Goal: Task Accomplishment & Management: Manage account settings

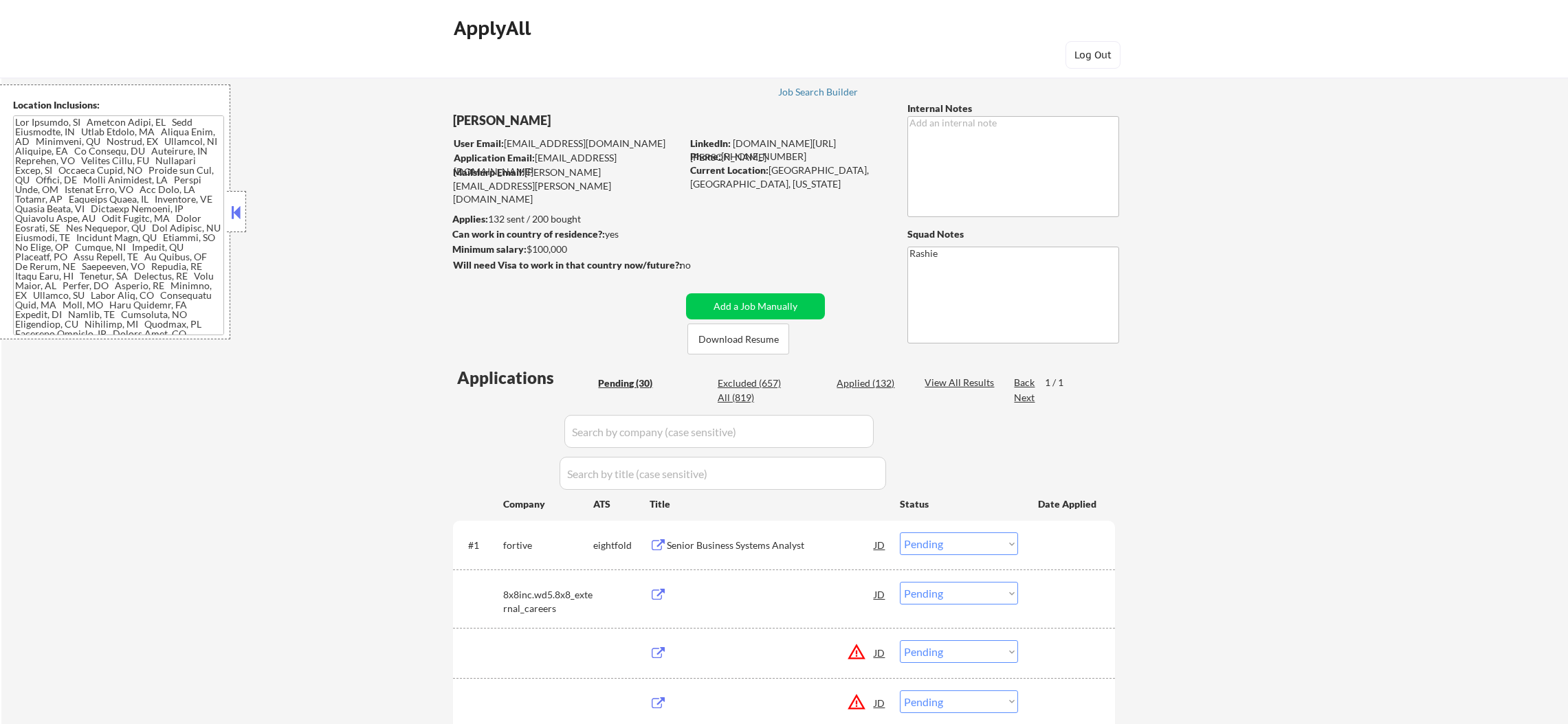
select select ""pending""
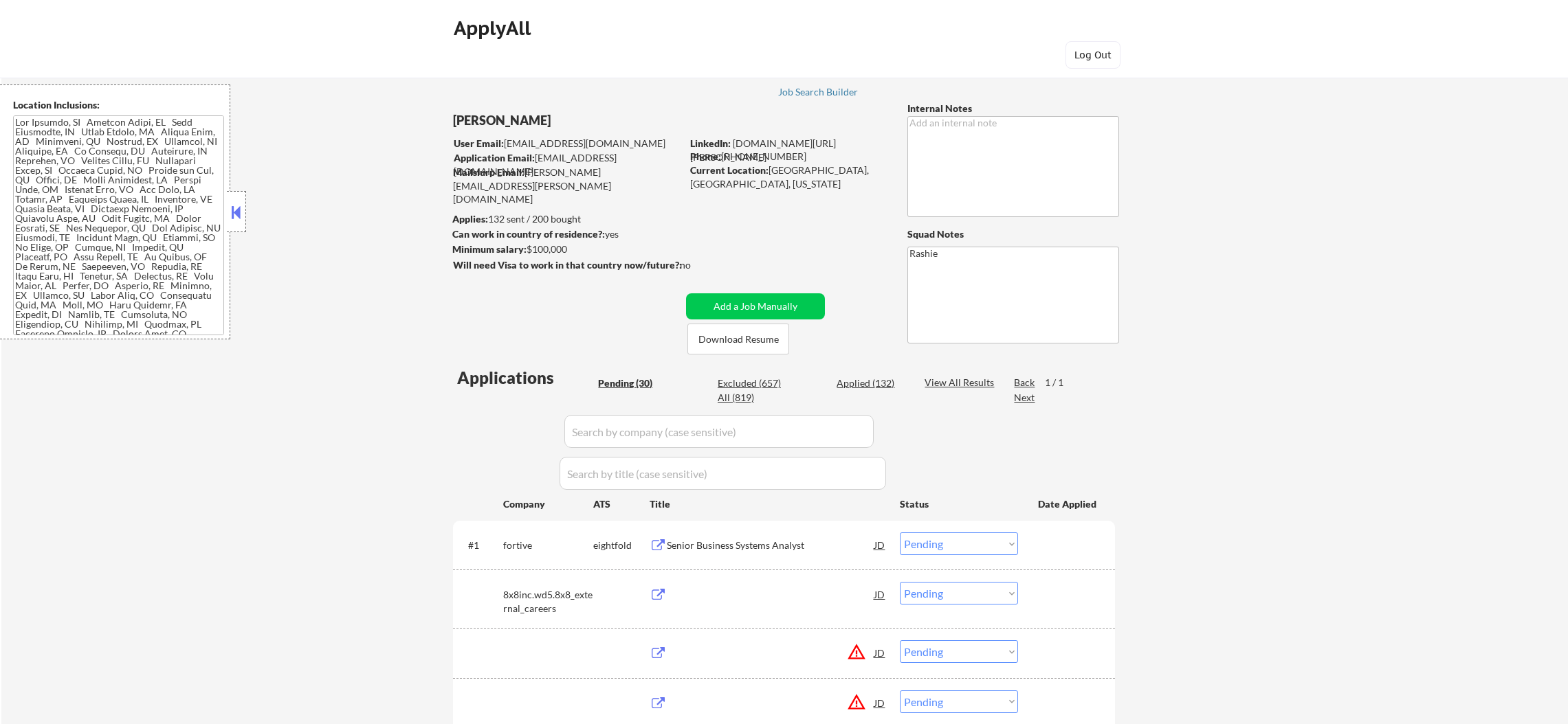
select select ""pending""
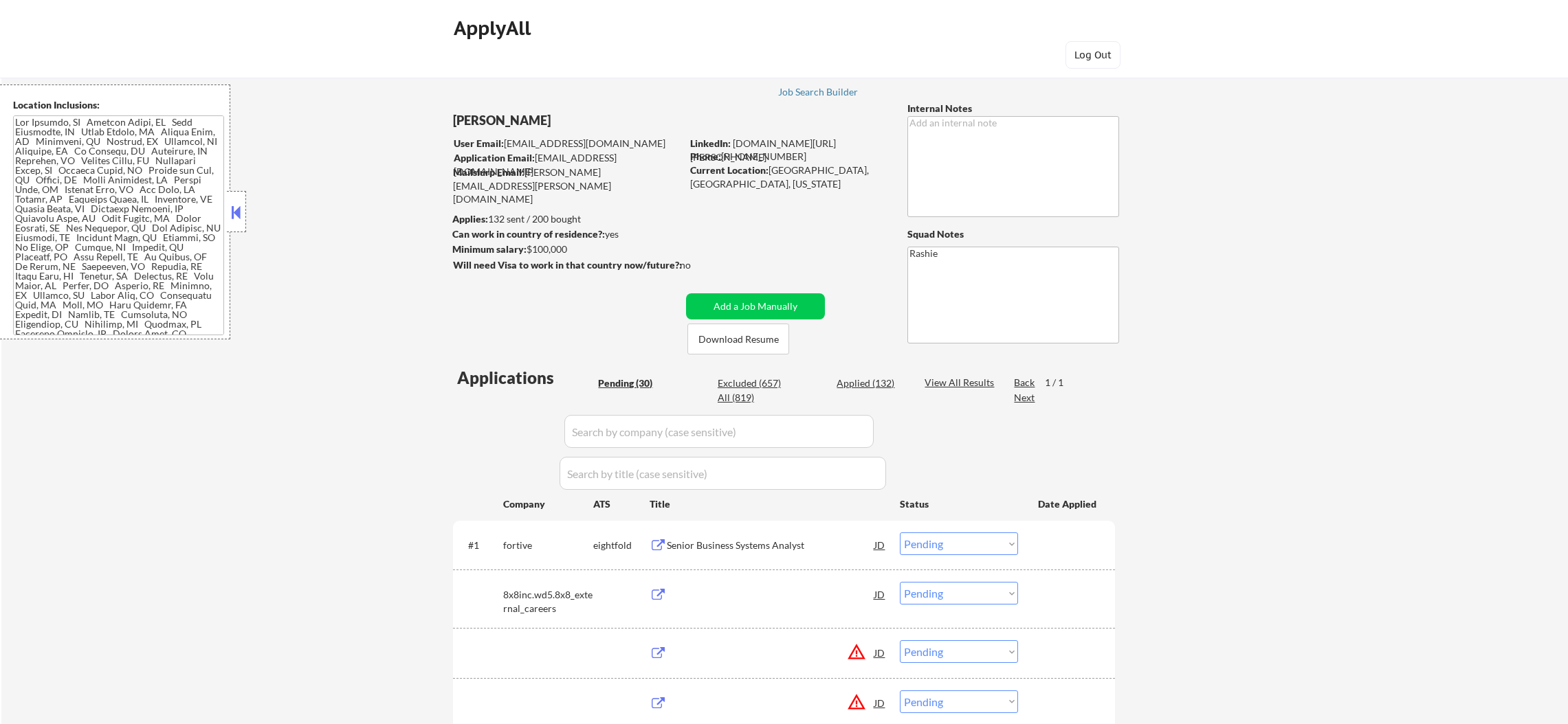
select select ""pending""
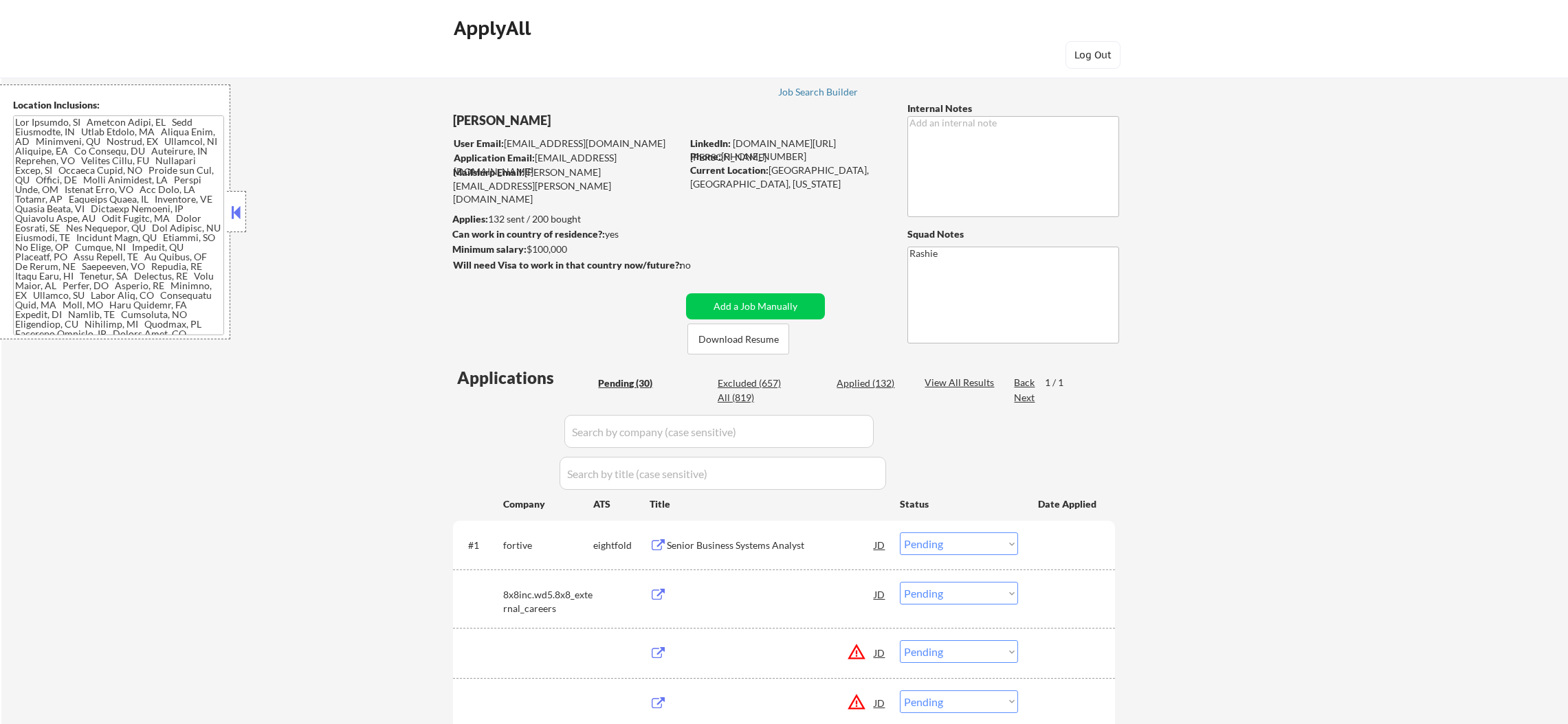
select select ""pending""
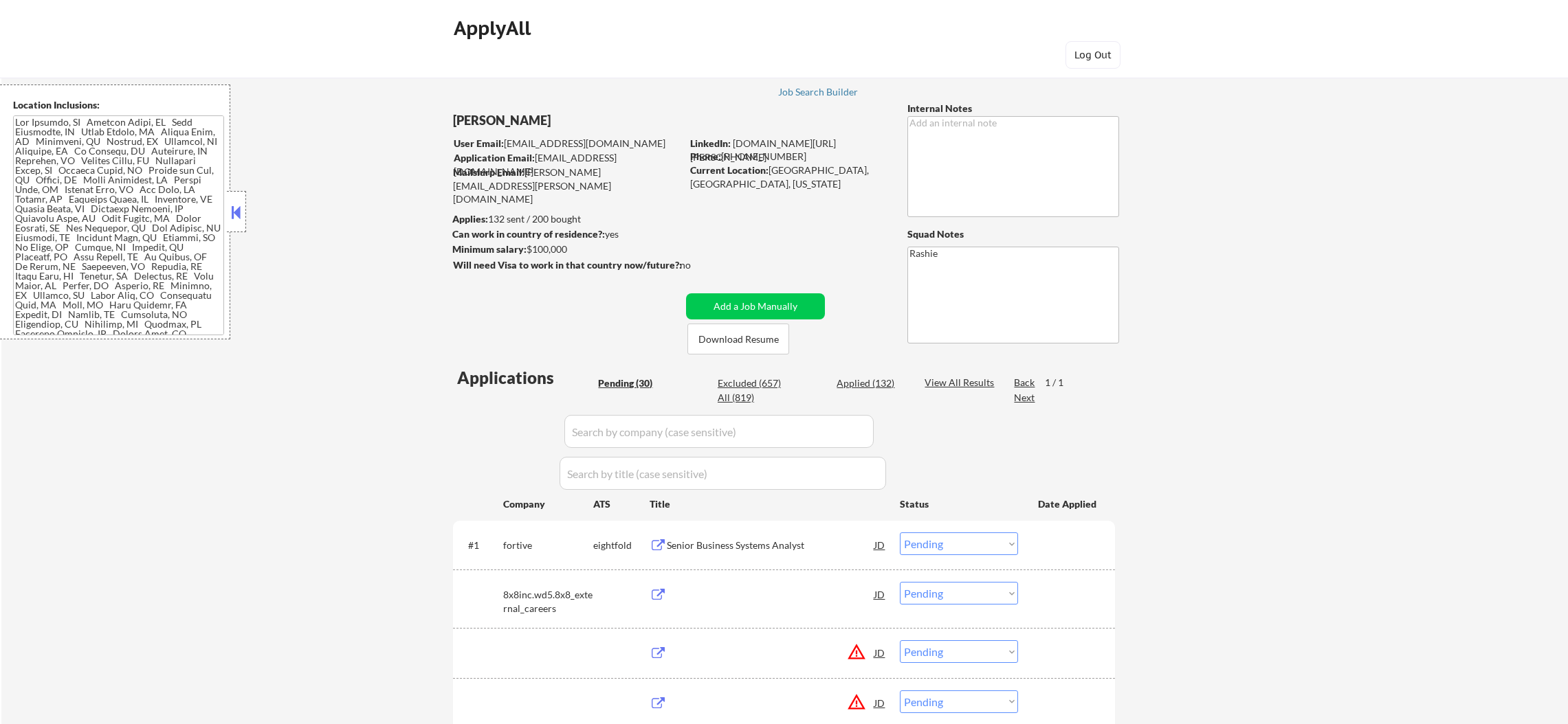
select select ""pending""
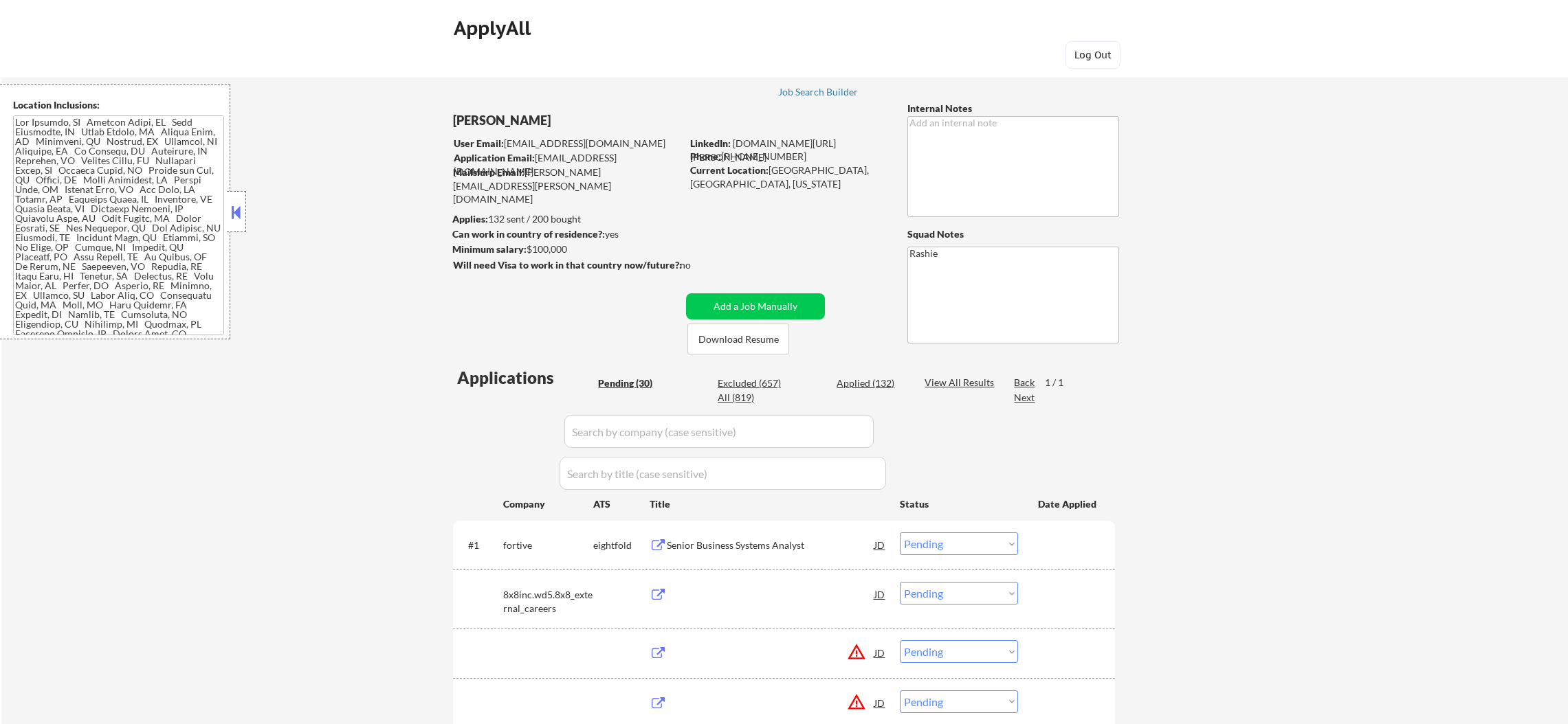
select select ""pending""
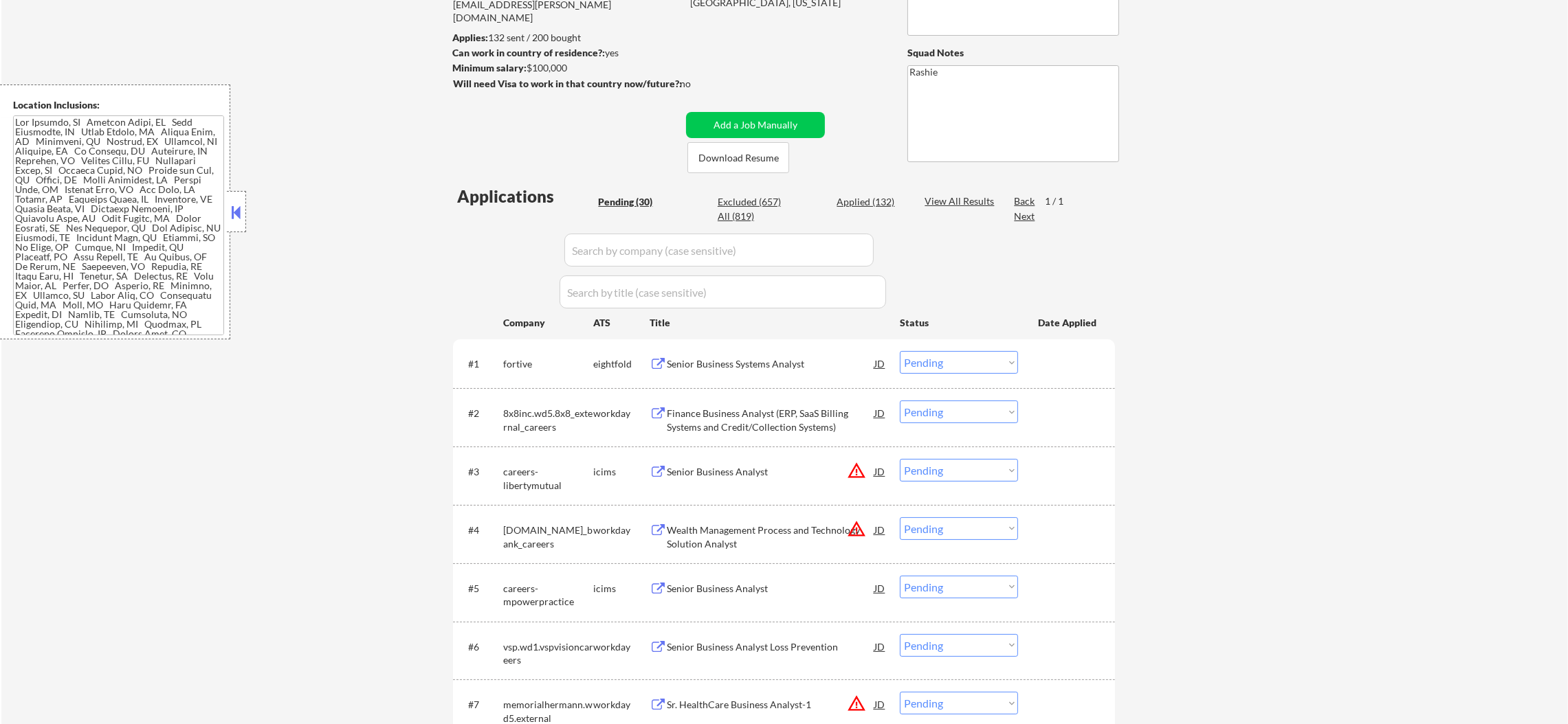
scroll to position [447, 0]
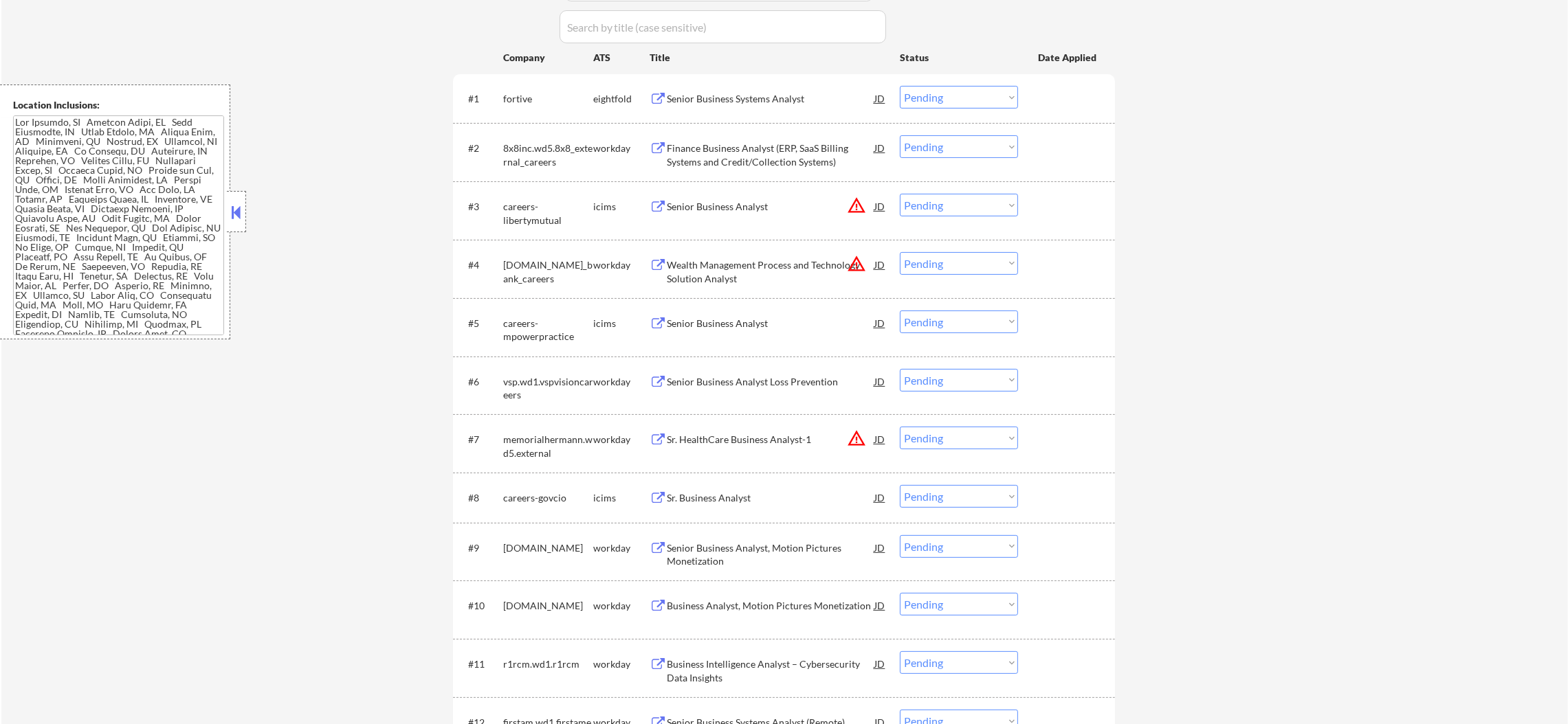
click at [852, 201] on button "warning_amber" at bounding box center [857, 206] width 20 height 20
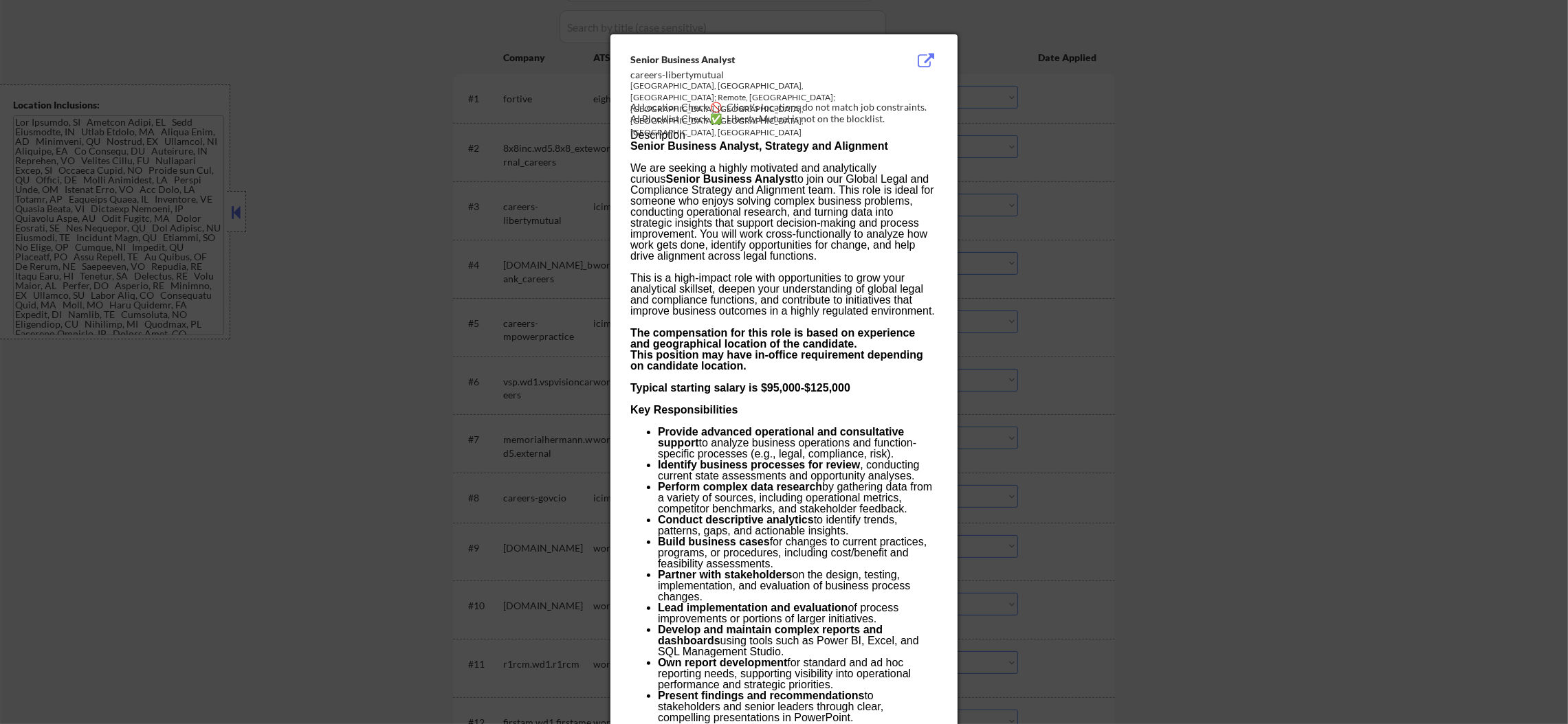
click at [740, 85] on div "Boston, MA, US; Remote, US; Seattle, WA, US; Portsmouth, NH, US" at bounding box center [749, 109] width 238 height 58
copy div "Seattle"
click at [1060, 136] on div at bounding box center [784, 362] width 1568 height 724
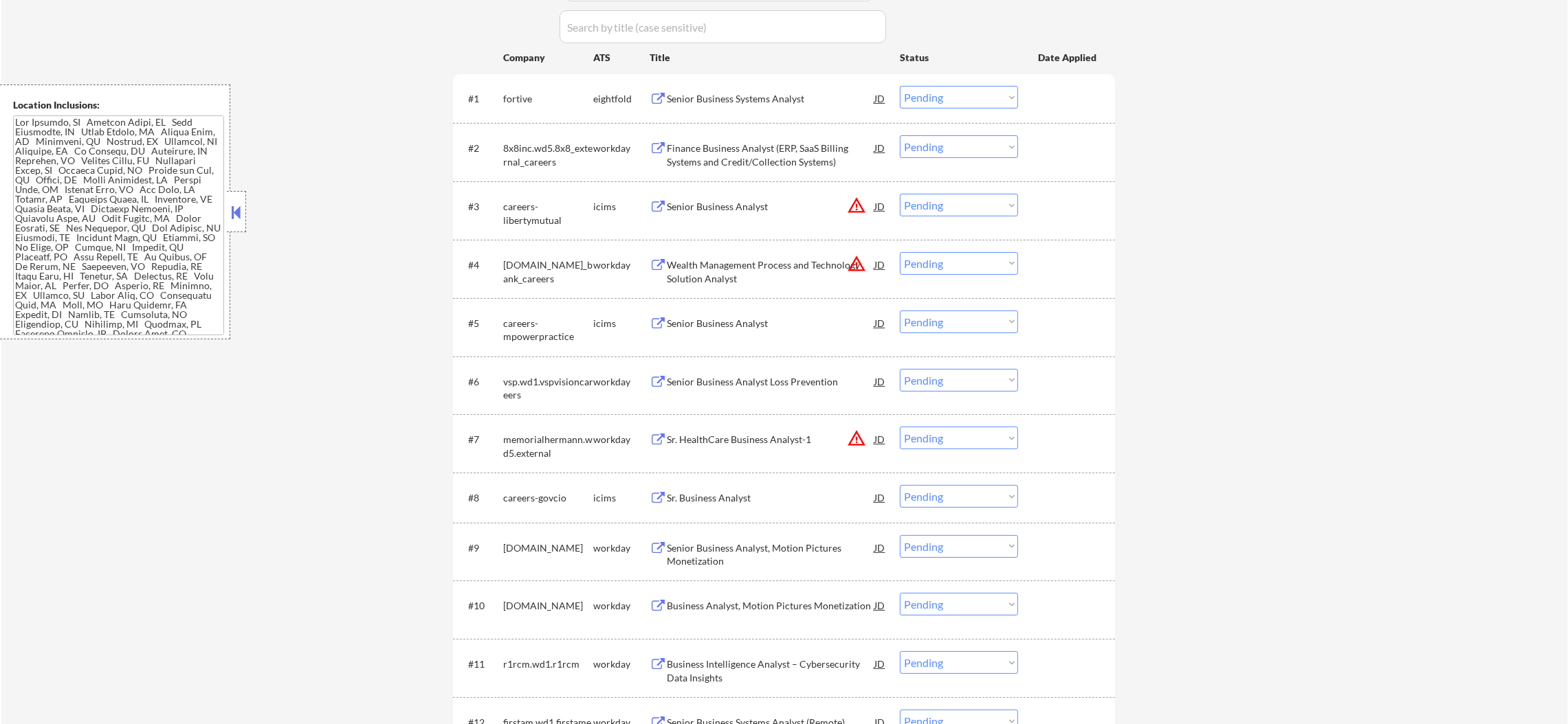
click at [853, 200] on button "warning_amber" at bounding box center [857, 206] width 20 height 20
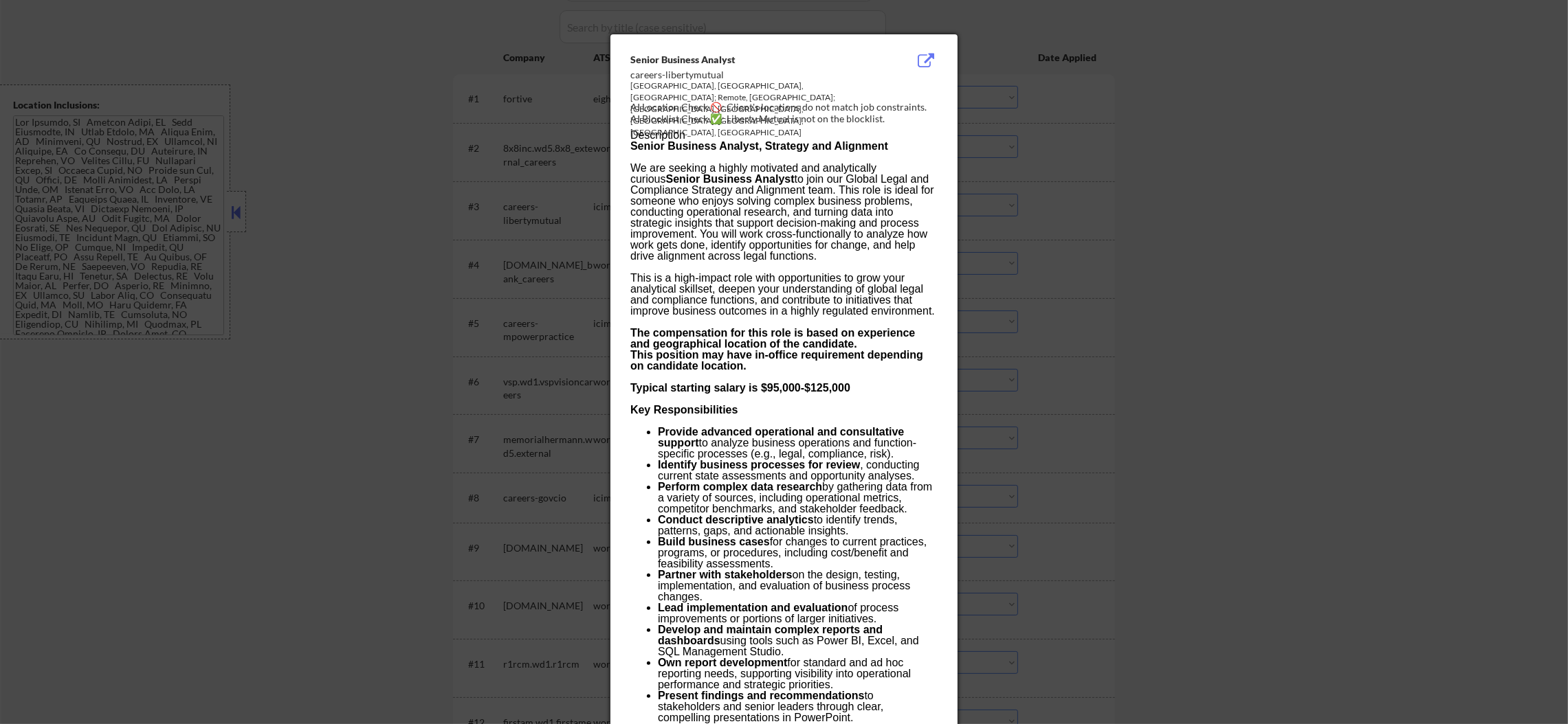
click at [646, 84] on div "Boston, MA, US; Remote, US; Seattle, WA, US; Portsmouth, NH, US" at bounding box center [749, 109] width 238 height 58
copy div "Boston"
click at [1161, 180] on div at bounding box center [784, 362] width 1568 height 724
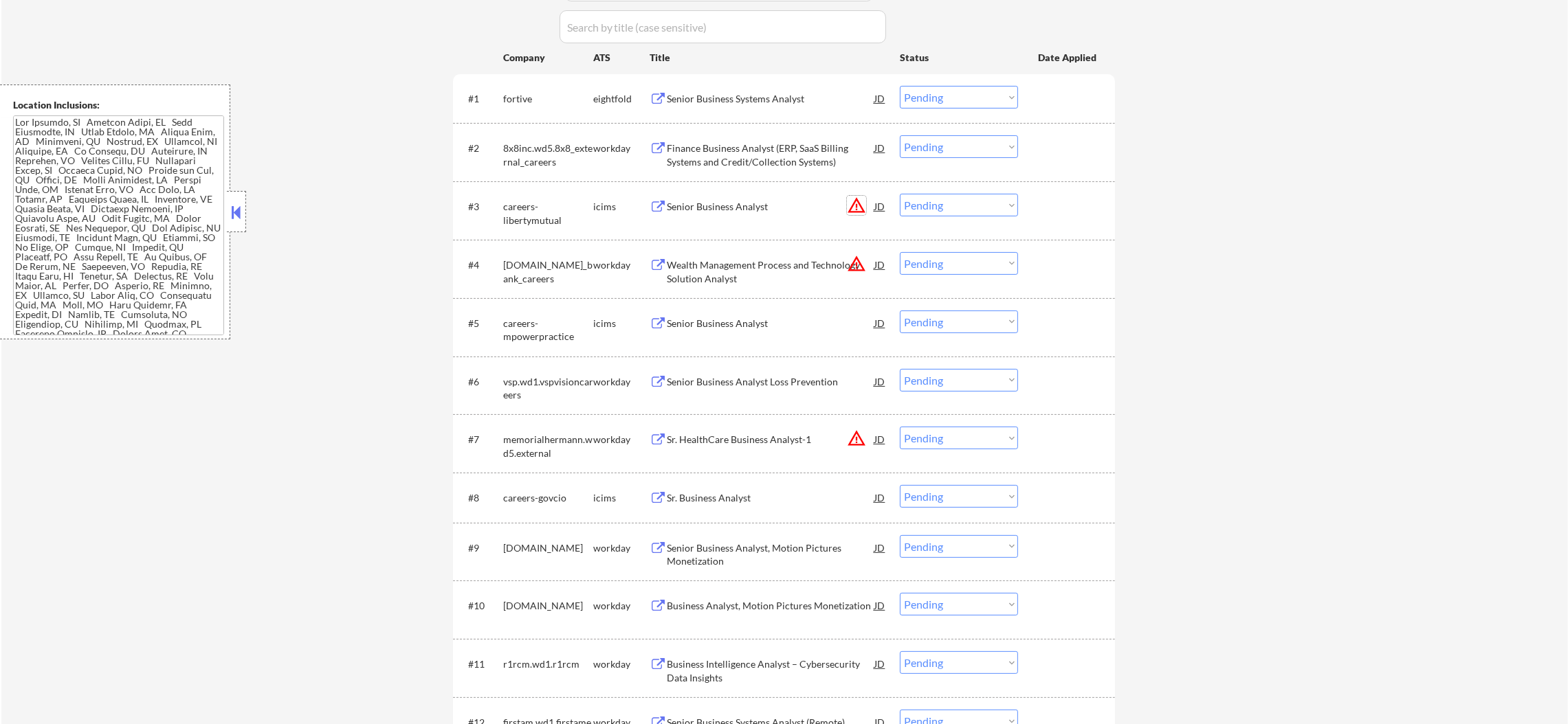
click at [857, 206] on button "warning_amber" at bounding box center [857, 206] width 20 height 20
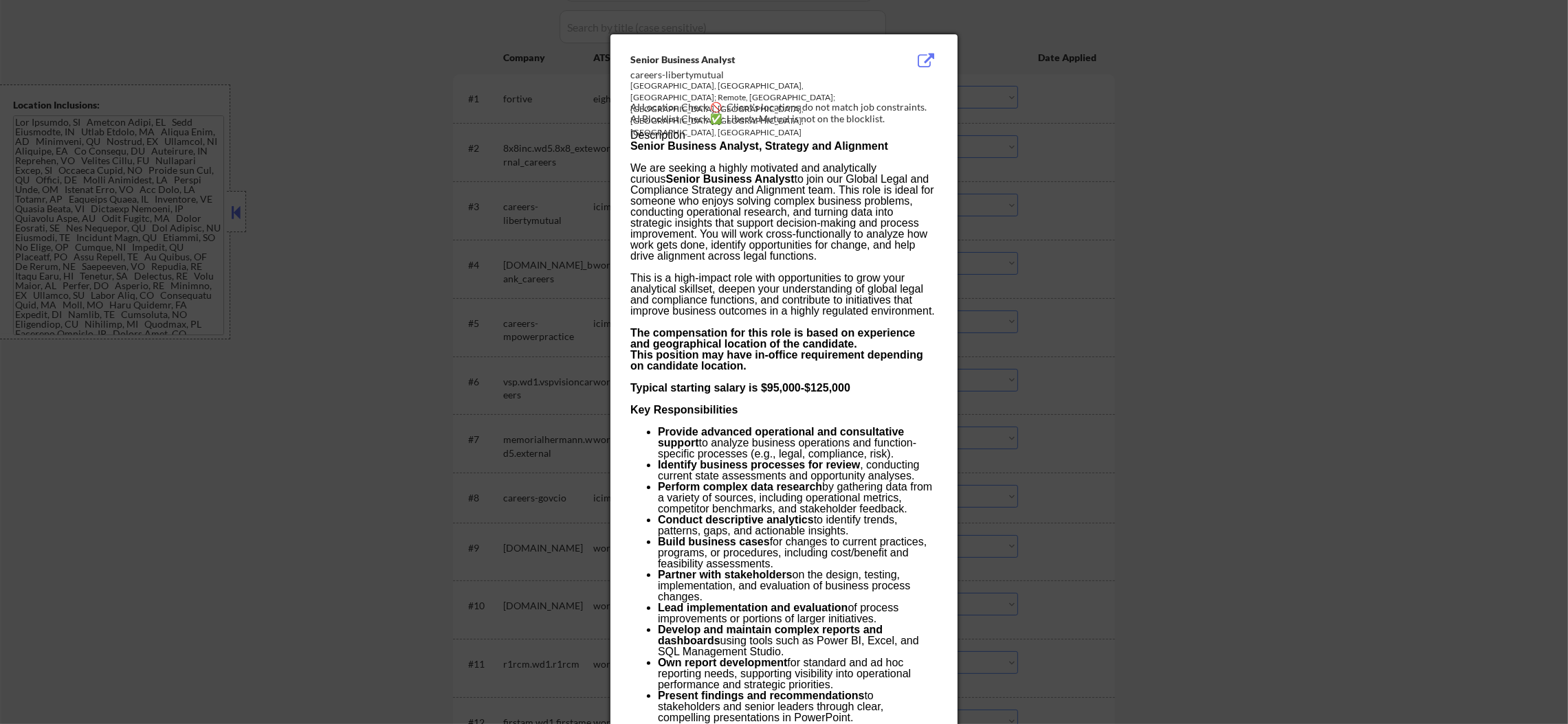
click at [811, 84] on div "Boston, MA, US; Remote, US; Seattle, WA, US; Portsmouth, NH, US" at bounding box center [749, 109] width 238 height 58
copy div "Portsmouth"
click at [1083, 144] on div at bounding box center [784, 362] width 1568 height 724
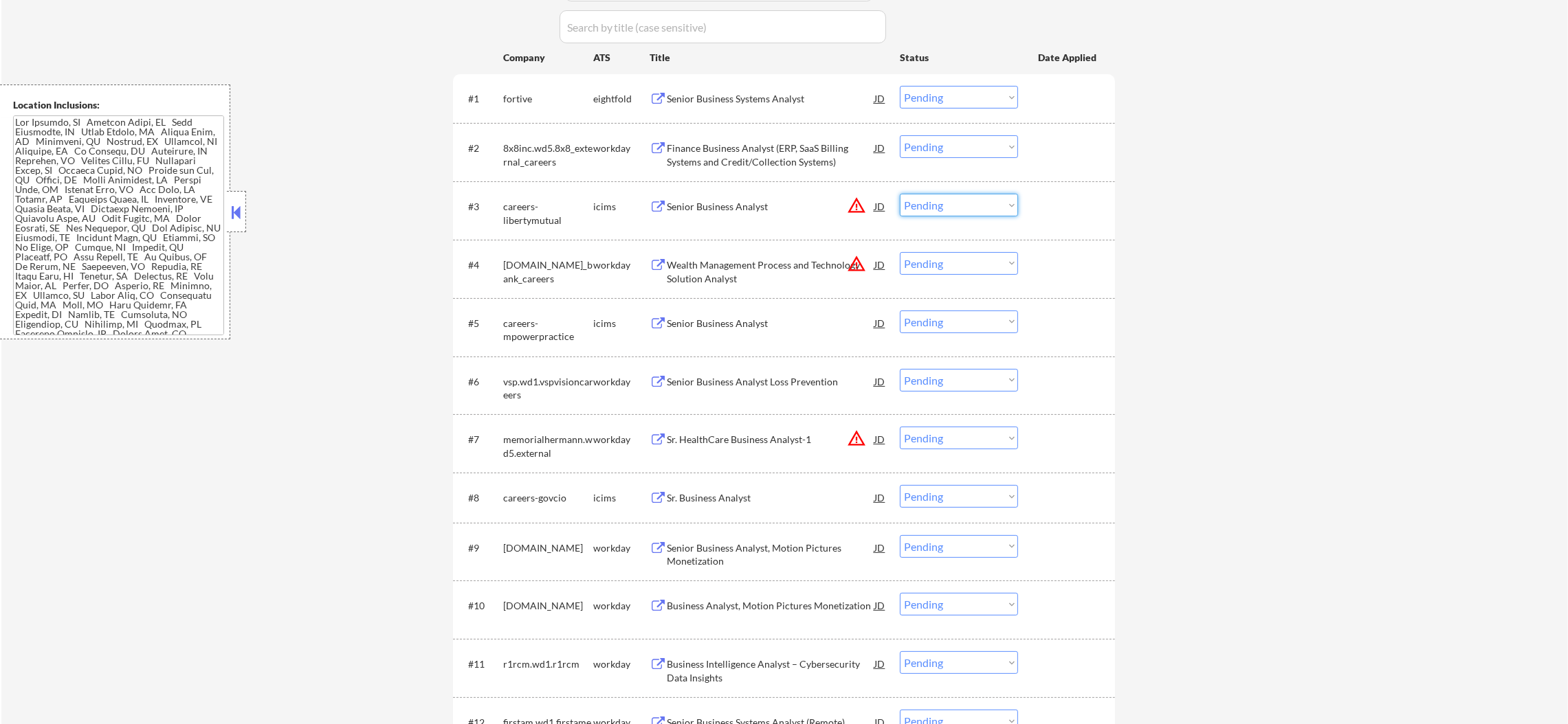
click at [967, 211] on select "Choose an option... Pending Applied Excluded (Questions) Excluded (Expired) Exc…" at bounding box center [959, 205] width 119 height 23
click at [900, 194] on select "Choose an option... Pending Applied Excluded (Questions) Excluded (Expired) Exc…" at bounding box center [959, 205] width 119 height 23
select select ""pending""
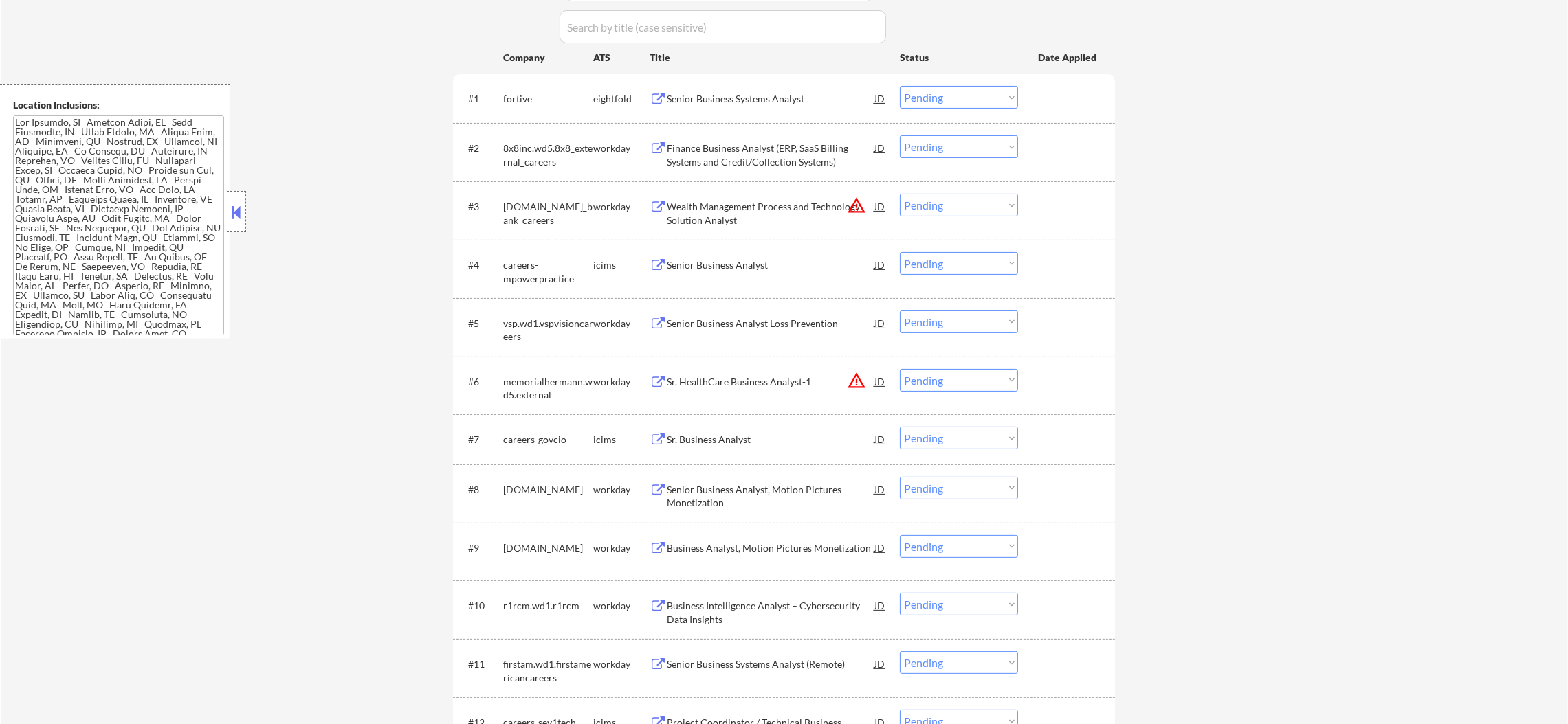
click at [1215, 201] on div "← Return to /applysquad Mailslurp Inbox Job Search Builder Alan Vollmar User Em…" at bounding box center [785, 689] width 1567 height 2161
click at [752, 95] on div "Senior Business Systems Analyst" at bounding box center [770, 99] width 207 height 14
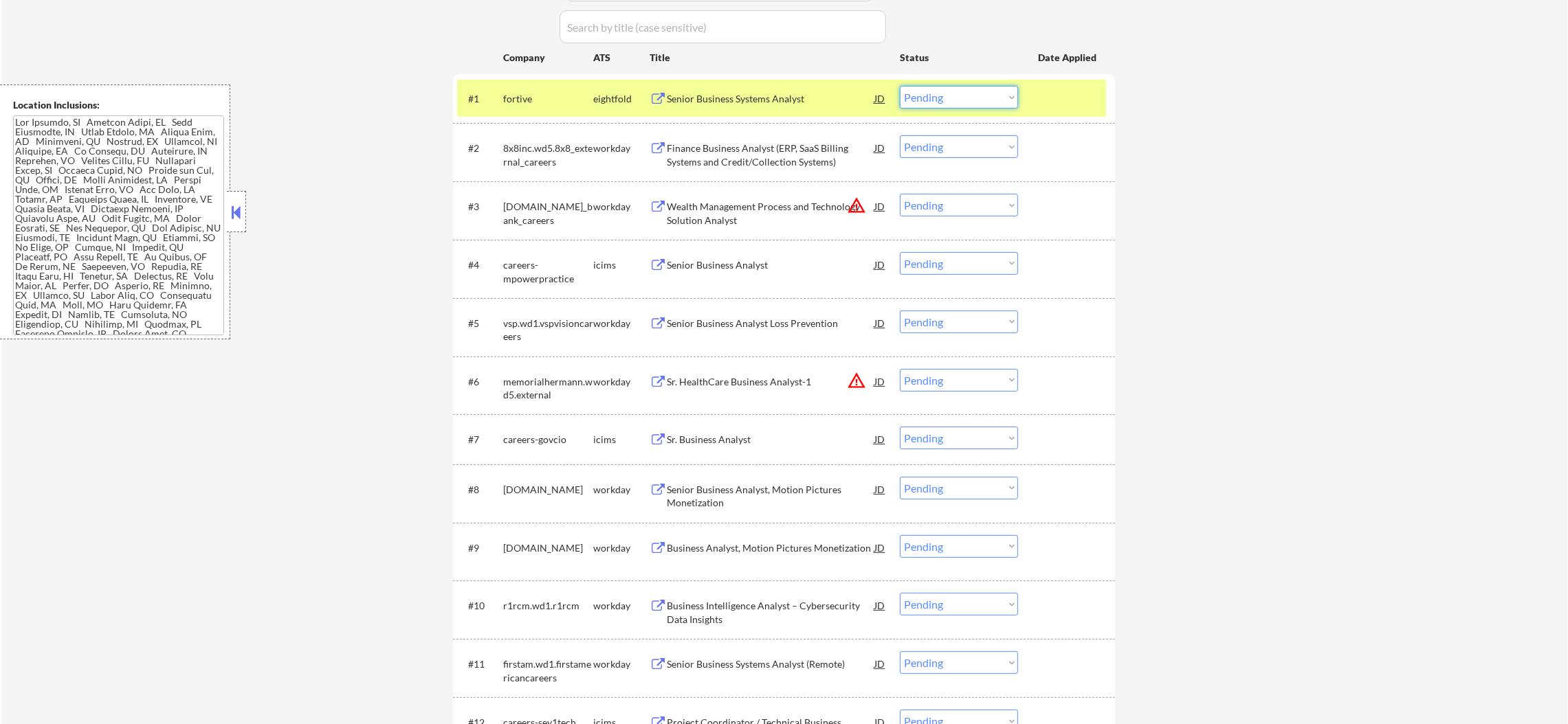
click at [926, 101] on select "Choose an option... Pending Applied Excluded (Questions) Excluded (Expired) Exc…" at bounding box center [959, 97] width 119 height 23
click at [900, 86] on select "Choose an option... Pending Applied Excluded (Questions) Excluded (Expired) Exc…" at bounding box center [959, 97] width 119 height 23
select select ""pending""
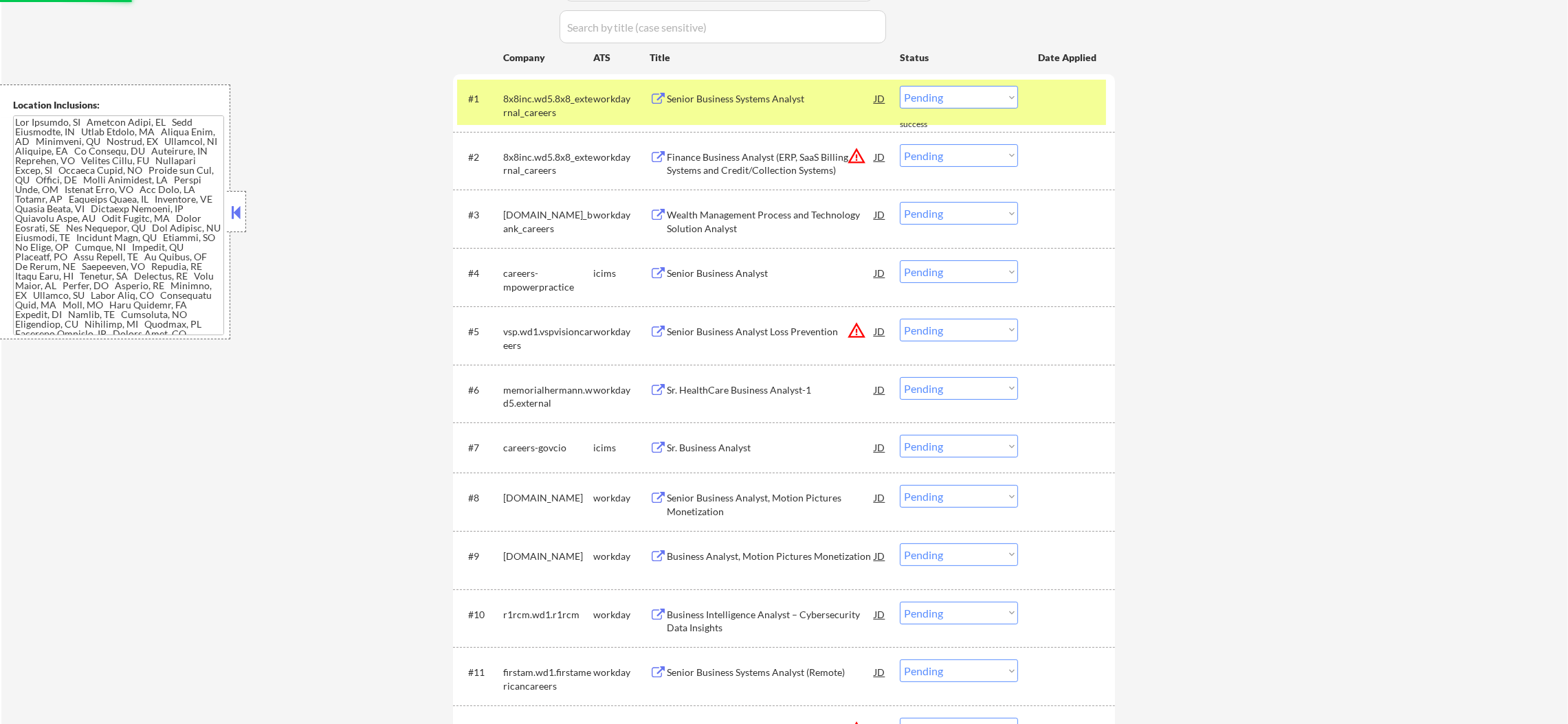
click at [522, 94] on div "8x8inc.wd5.8x8_external_careers" at bounding box center [549, 105] width 90 height 26
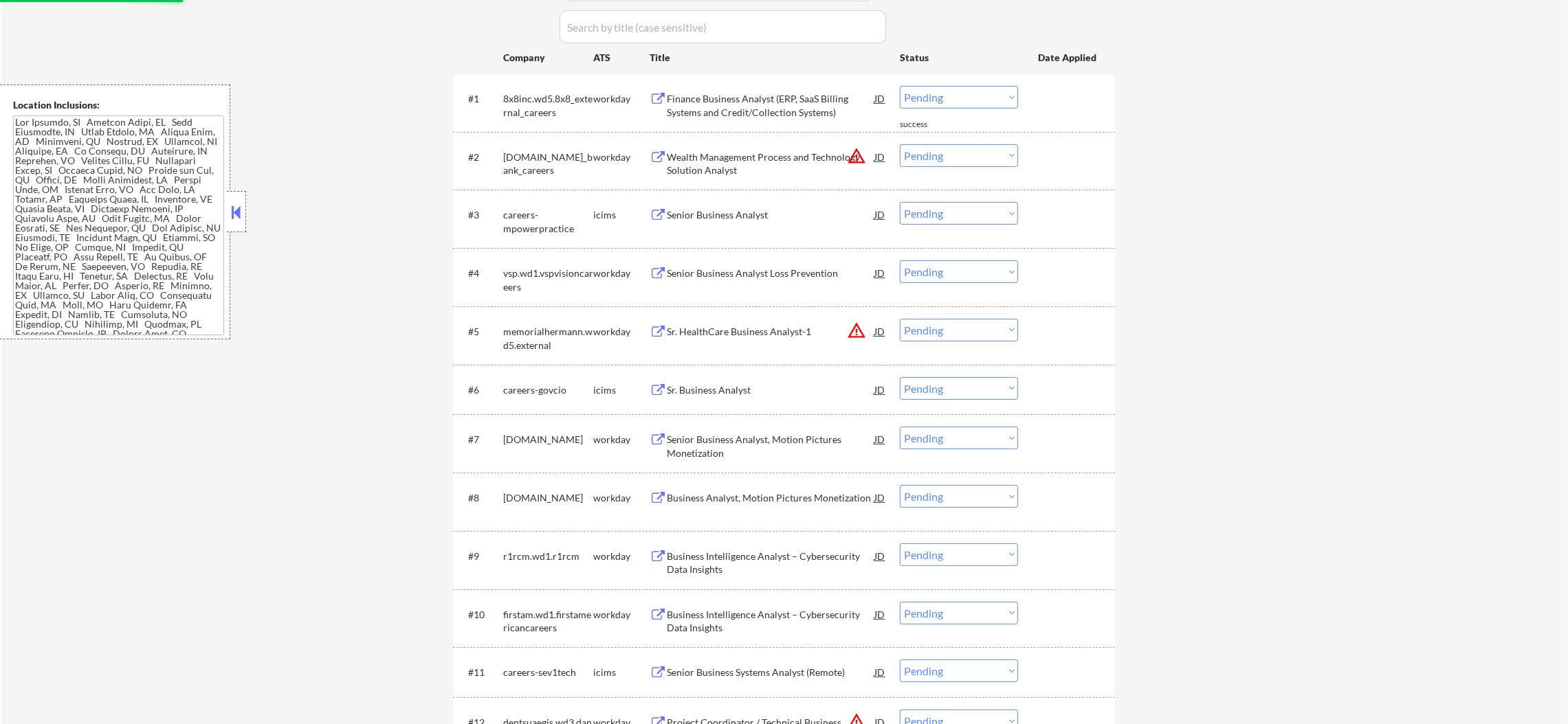
click at [856, 155] on button "warning_amber" at bounding box center [857, 156] width 20 height 20
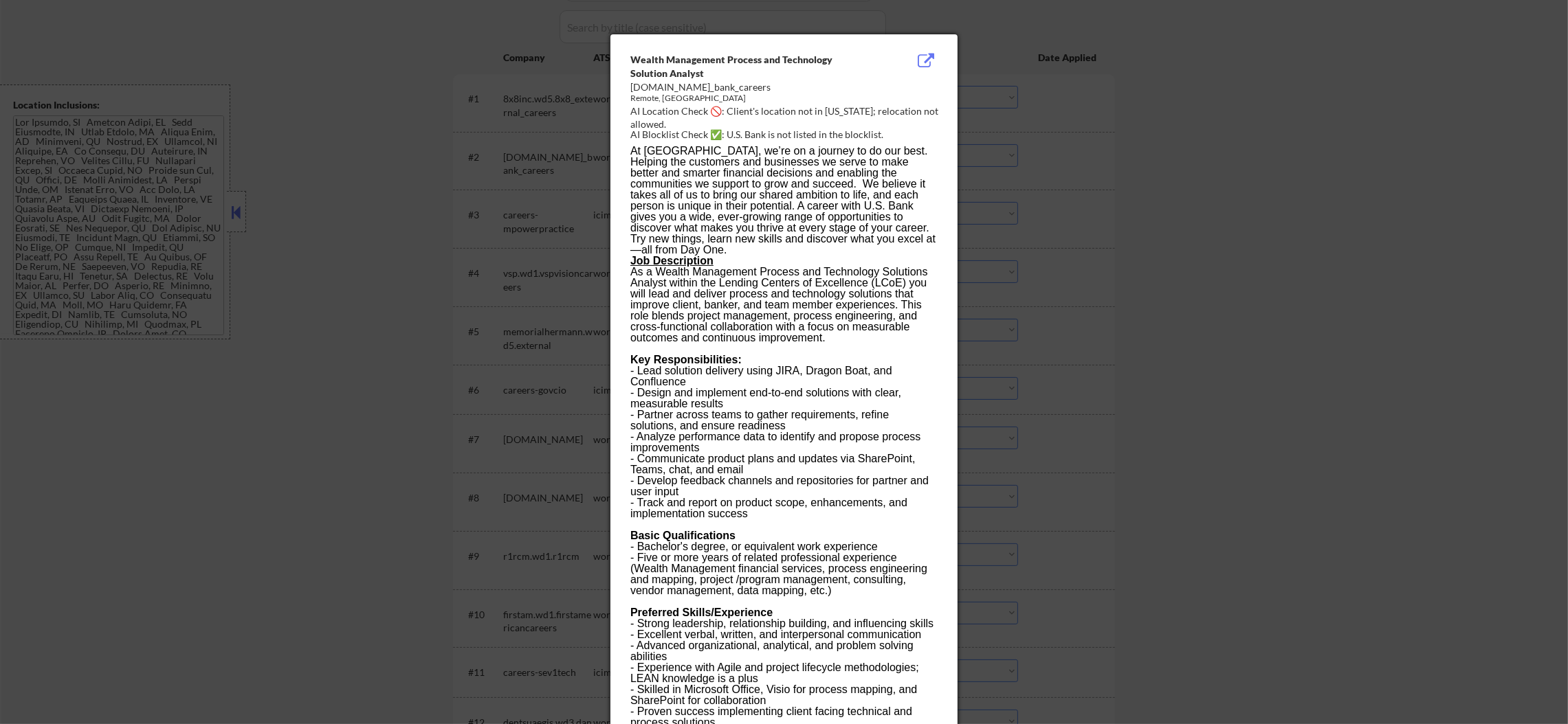
click at [1001, 142] on div at bounding box center [784, 362] width 1568 height 724
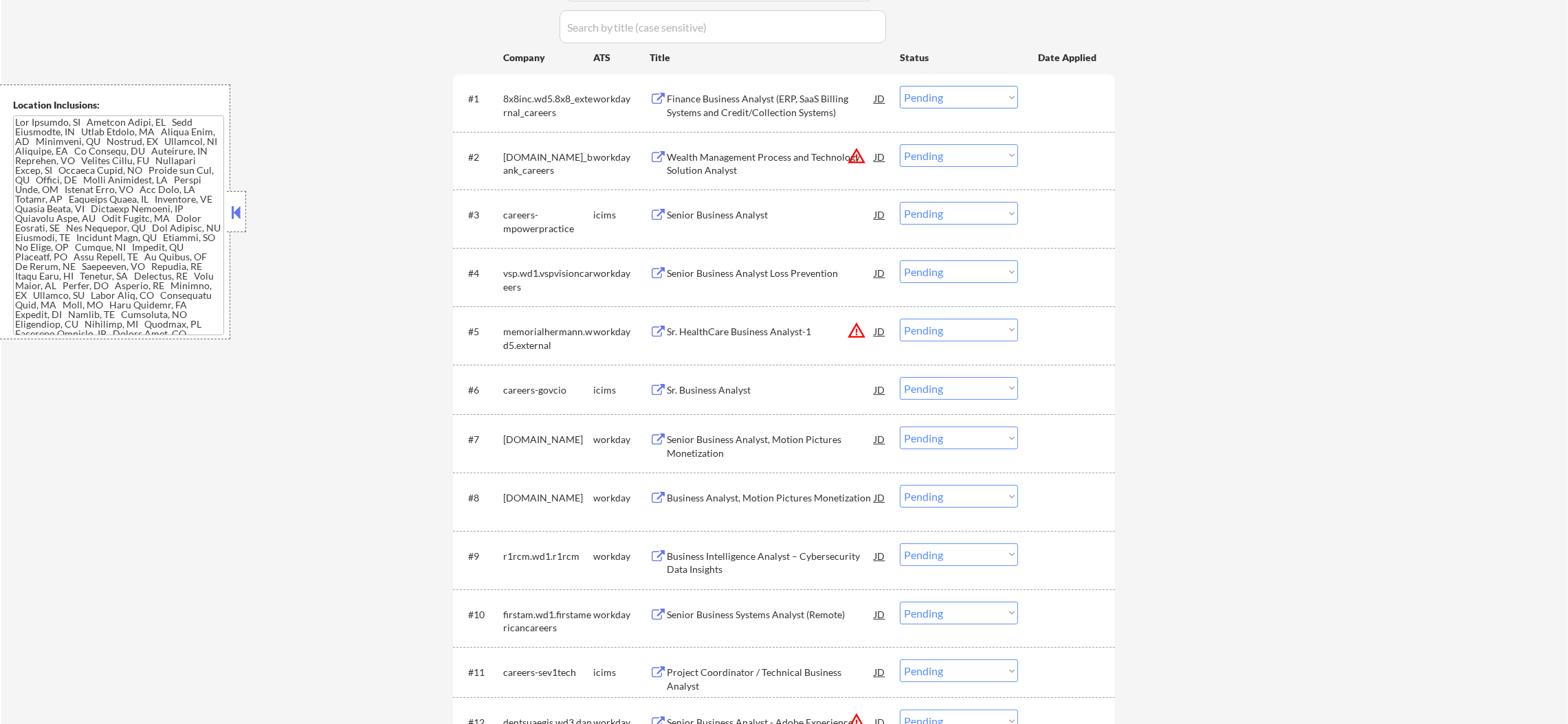
click at [944, 150] on select "Choose an option... Pending Applied Excluded (Questions) Excluded (Expired) Exc…" at bounding box center [959, 155] width 119 height 23
click at [900, 144] on select "Choose an option... Pending Applied Excluded (Questions) Excluded (Expired) Exc…" at bounding box center [959, 155] width 119 height 23
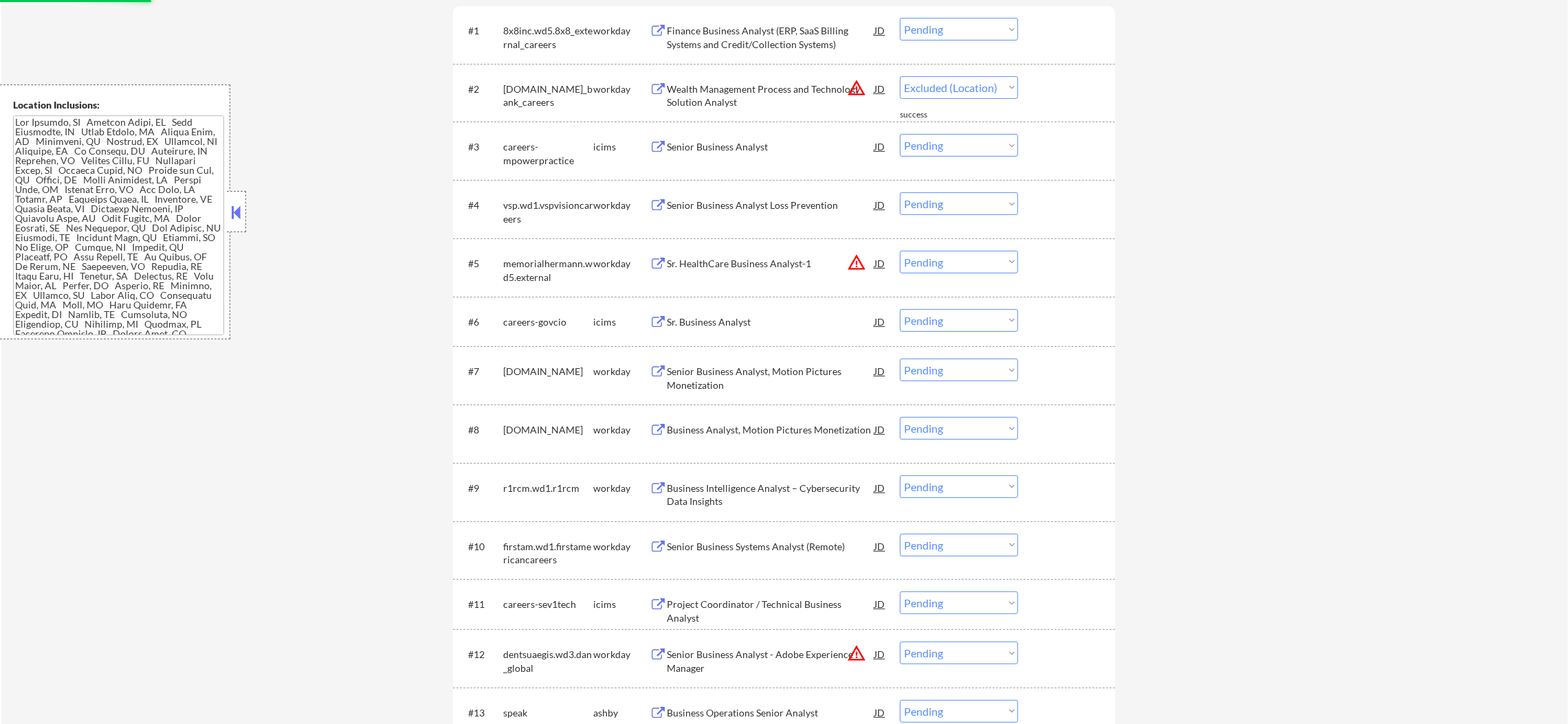
select select ""pending""
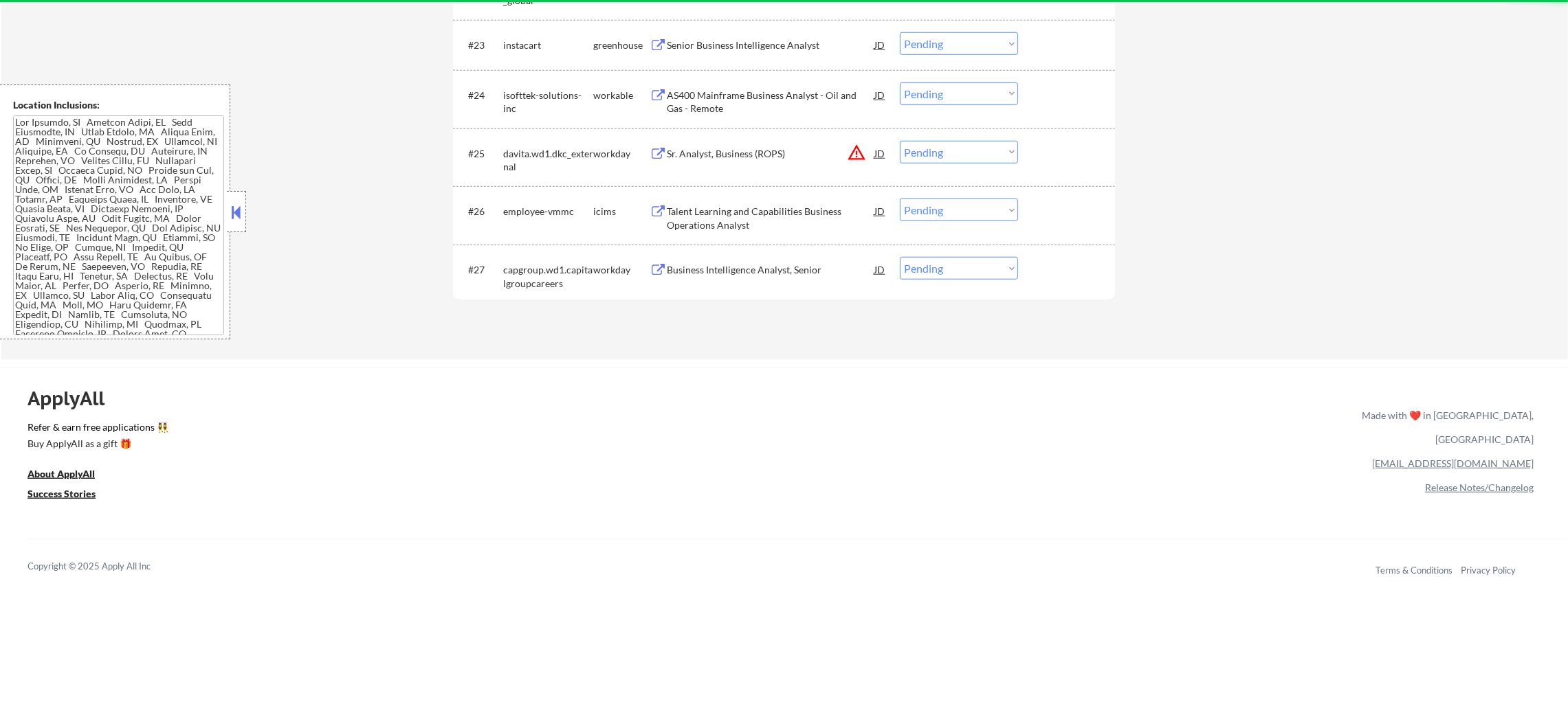
scroll to position [1752, 0]
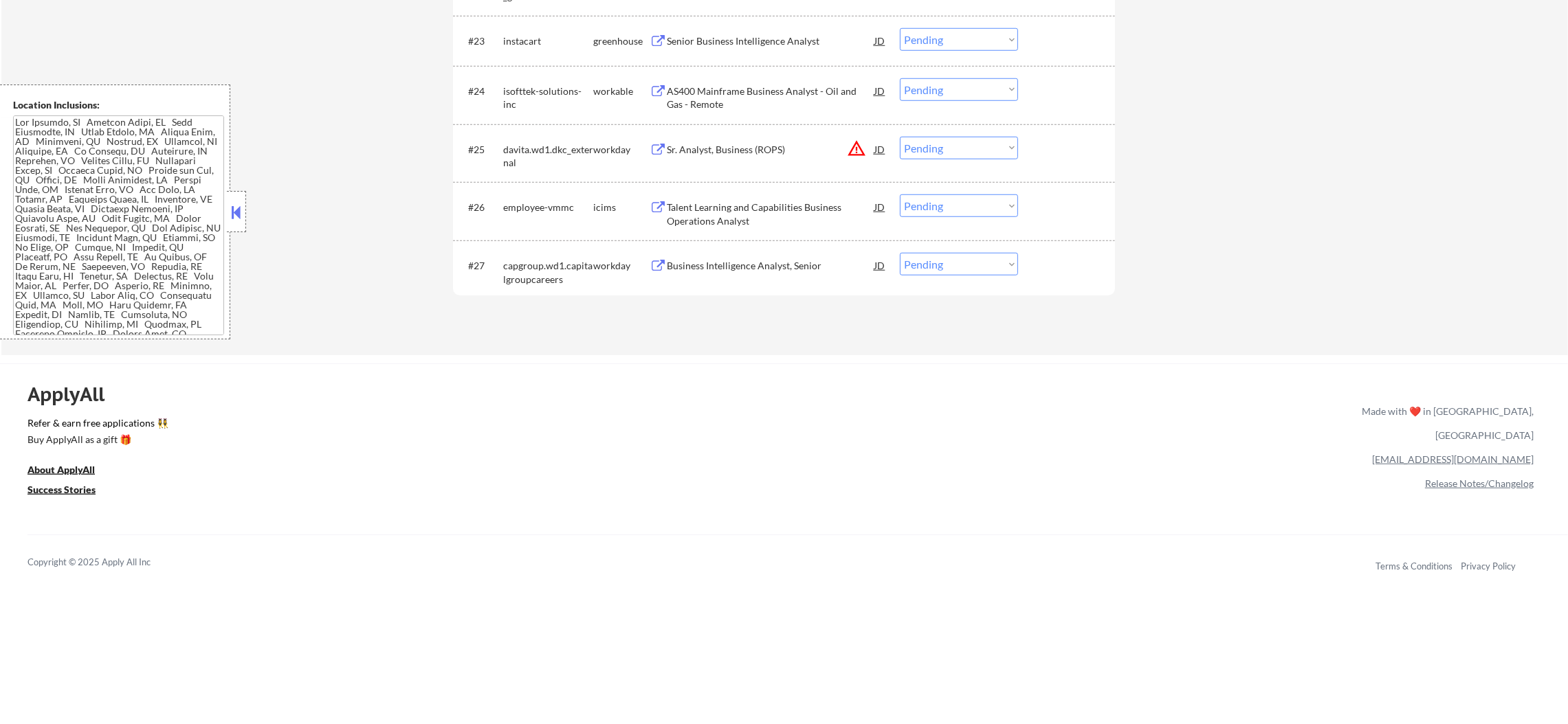
click at [852, 147] on button "warning_amber" at bounding box center [857, 148] width 20 height 20
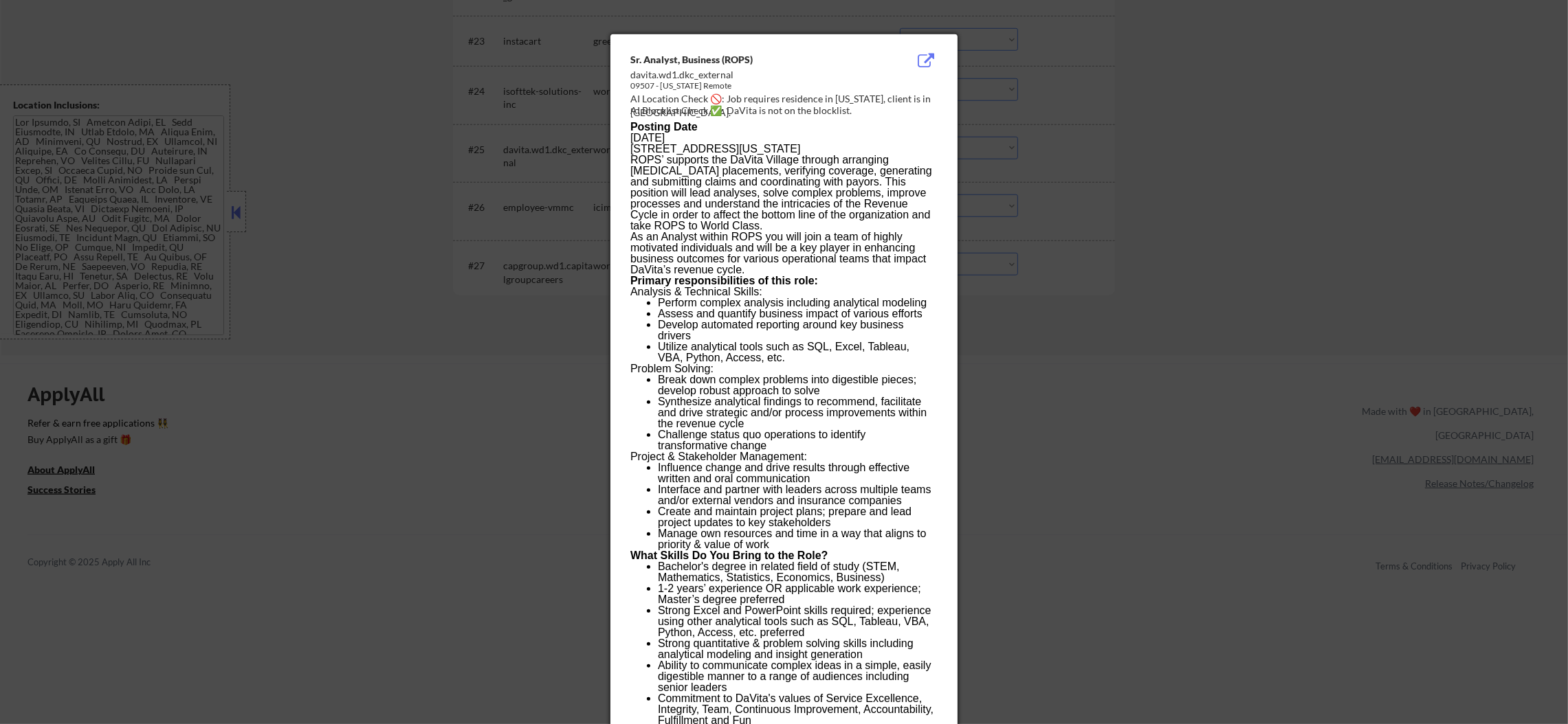
click at [1037, 154] on div at bounding box center [784, 362] width 1568 height 724
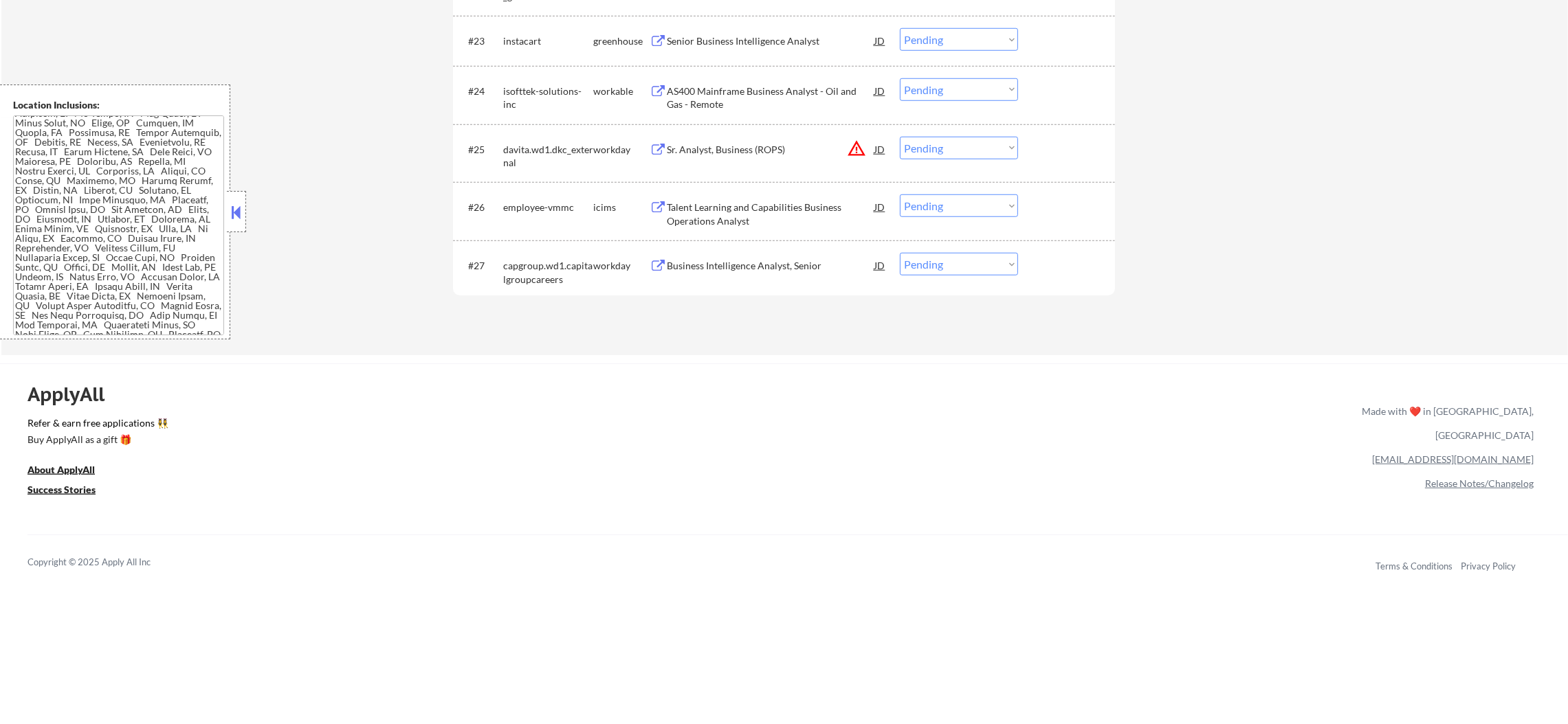
scroll to position [420, 0]
click at [961, 147] on select "Choose an option... Pending Applied Excluded (Questions) Excluded (Expired) Exc…" at bounding box center [959, 148] width 119 height 23
click at [900, 136] on select "Choose an option... Pending Applied Excluded (Questions) Excluded (Expired) Exc…" at bounding box center [959, 148] width 119 height 23
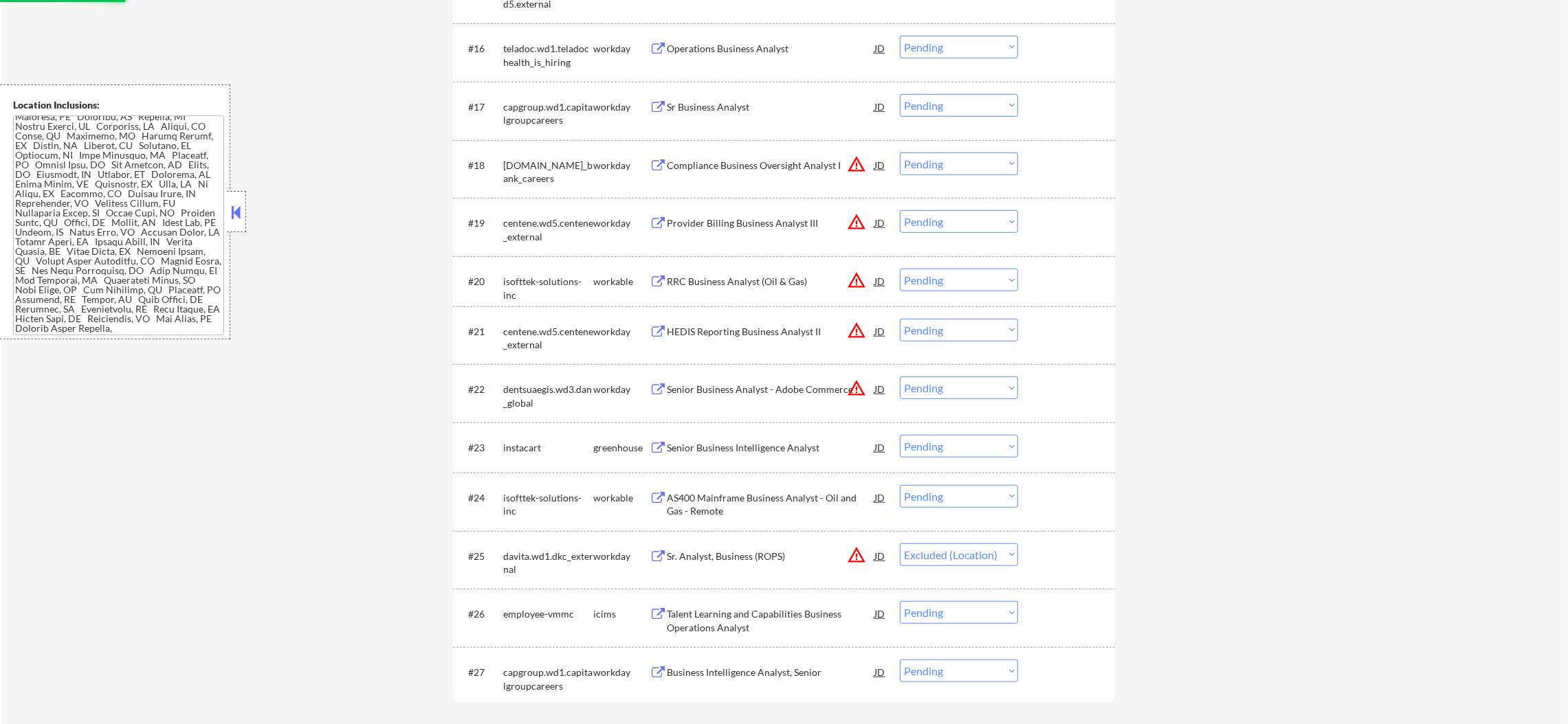
scroll to position [1340, 0]
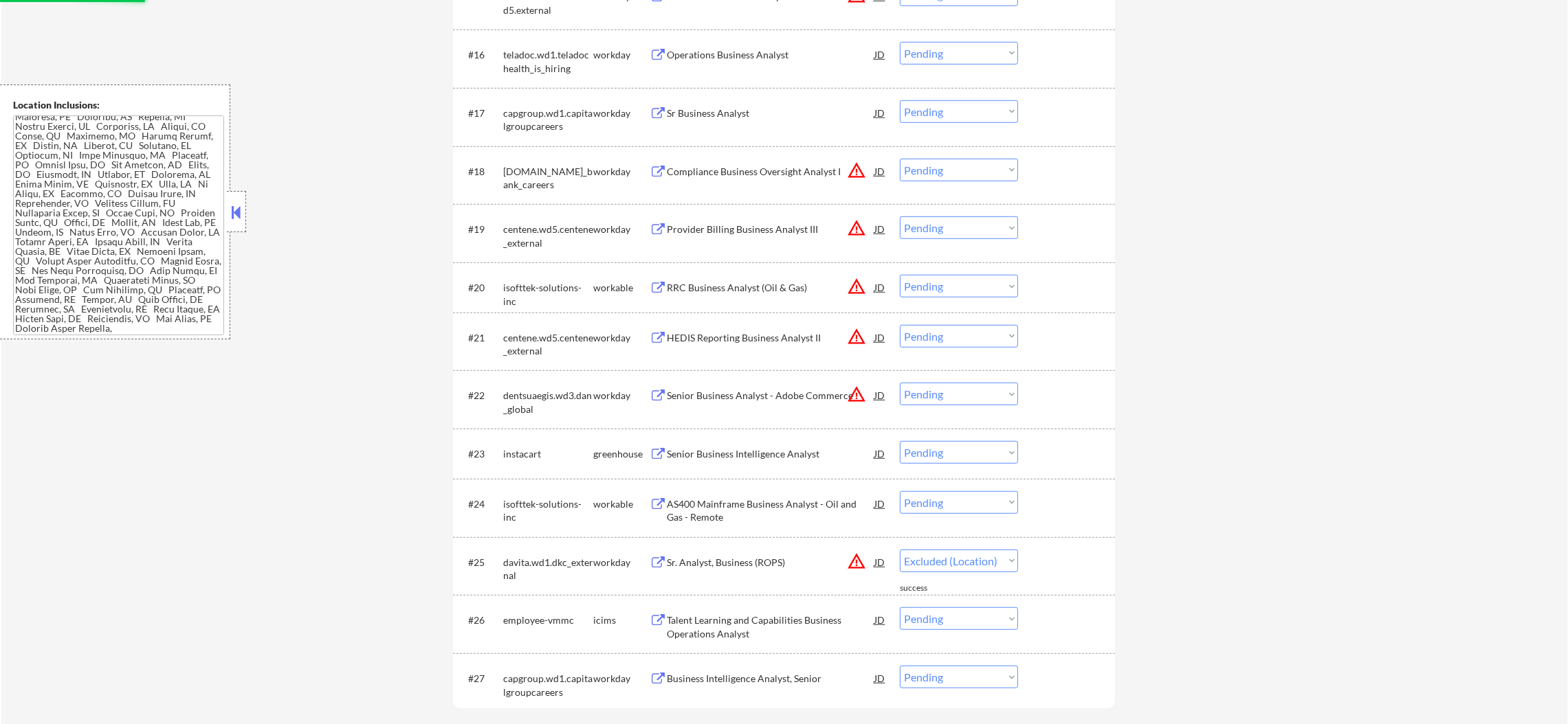
select select ""pending""
click at [857, 393] on button "warning_amber" at bounding box center [857, 394] width 20 height 20
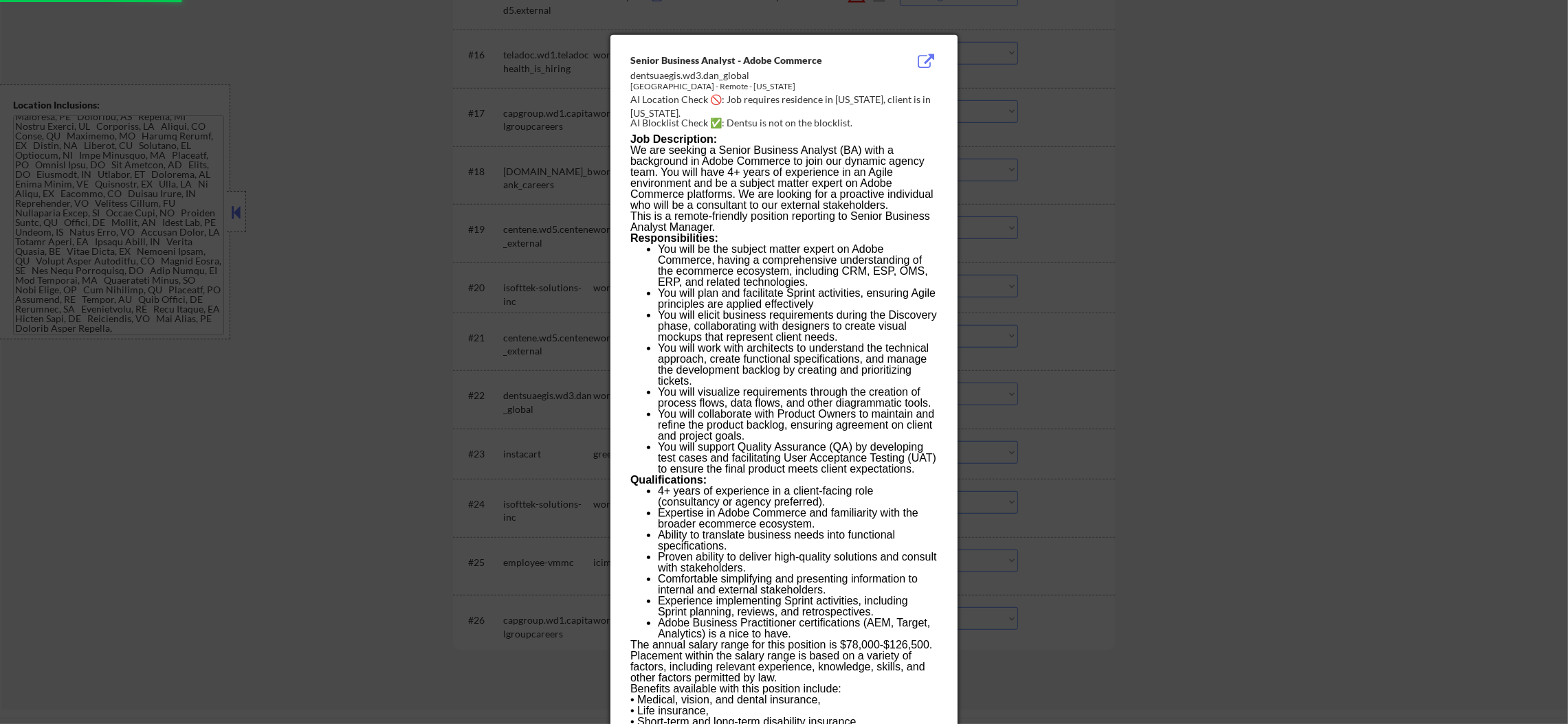
drag, startPoint x: 1054, startPoint y: 377, endPoint x: 985, endPoint y: 395, distance: 71.3
click at [1057, 377] on div at bounding box center [784, 362] width 1568 height 724
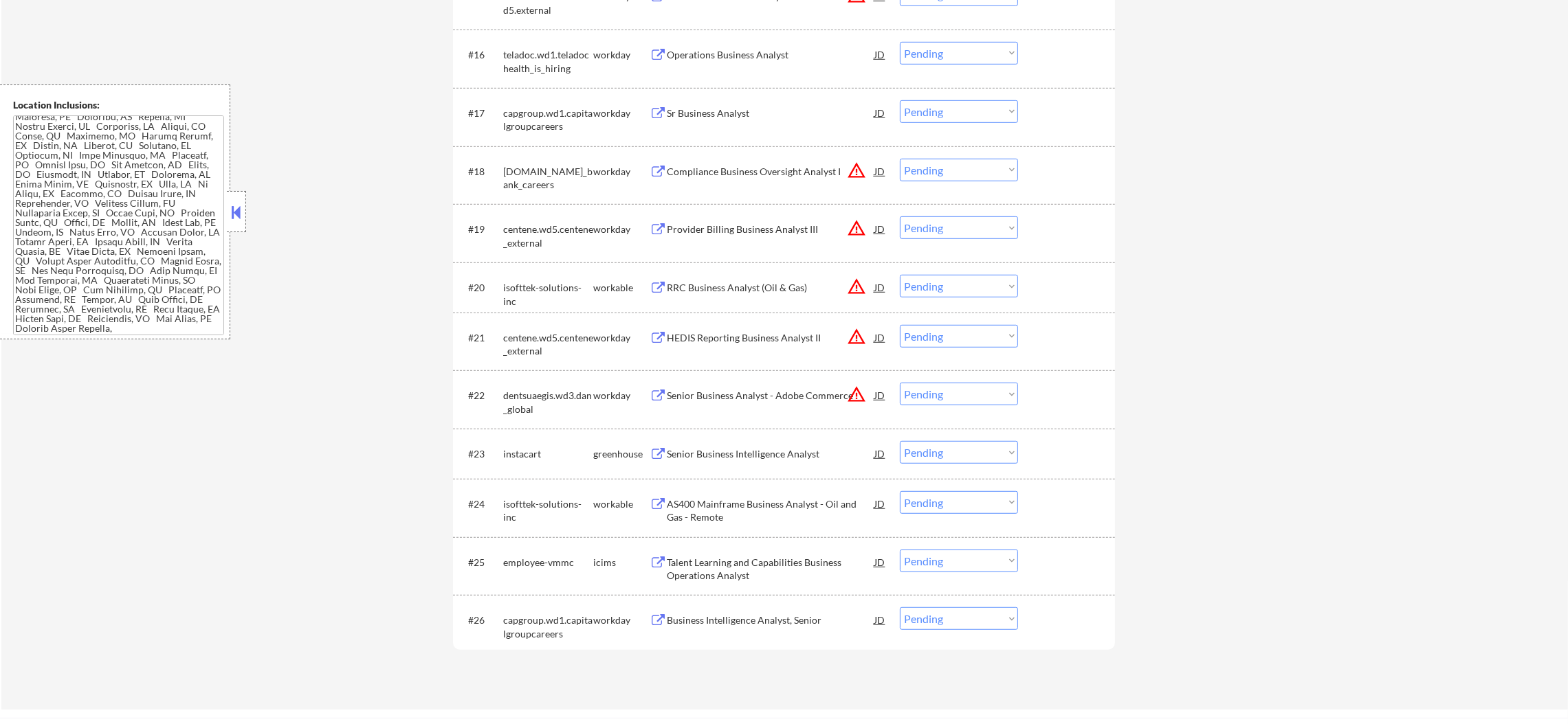
click at [984, 385] on select "Choose an option... Pending Applied Excluded (Questions) Excluded (Expired) Exc…" at bounding box center [959, 394] width 119 height 23
click at [900, 383] on select "Choose an option... Pending Applied Excluded (Questions) Excluded (Expired) Exc…" at bounding box center [959, 394] width 119 height 23
click at [856, 327] on button "warning_amber" at bounding box center [857, 337] width 20 height 20
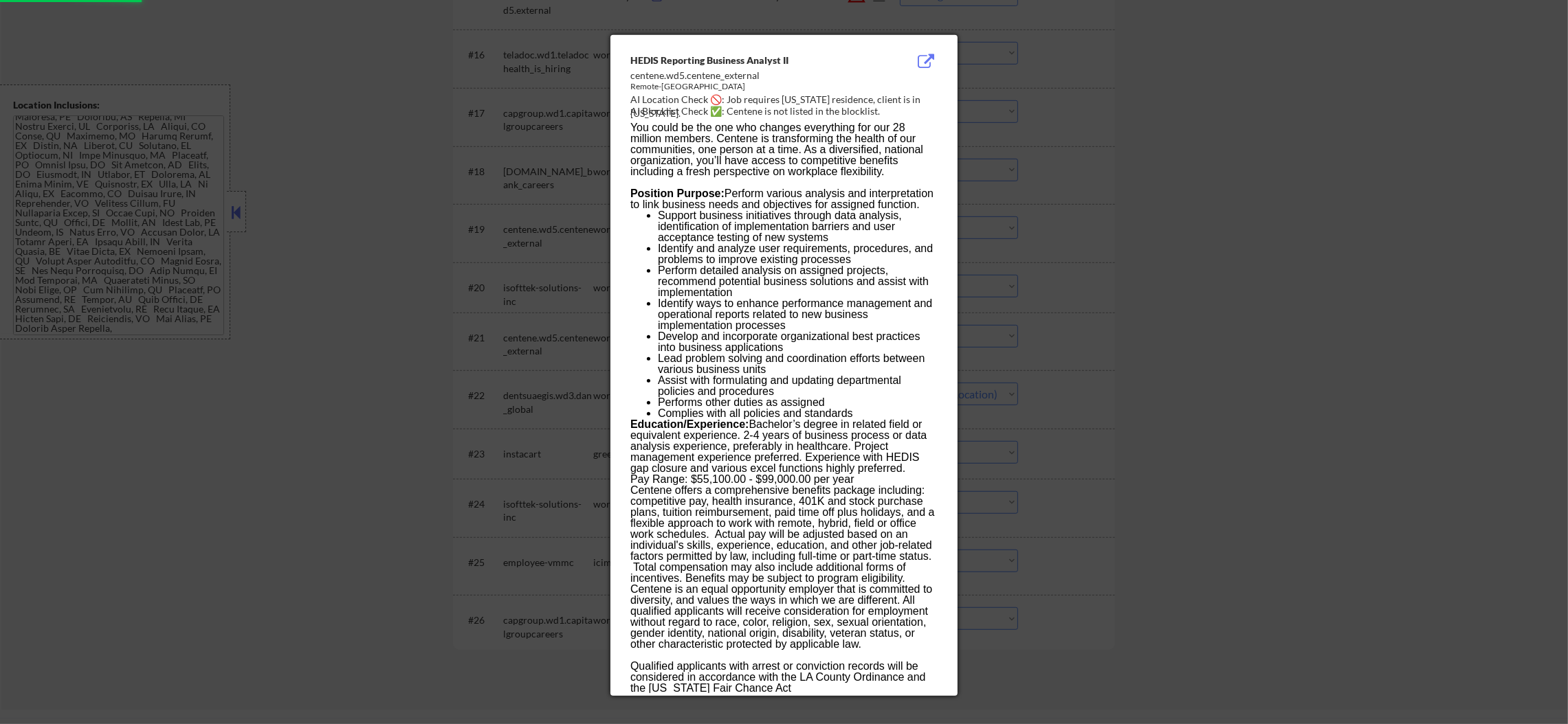
select select ""pending""
click at [1147, 315] on div at bounding box center [784, 362] width 1568 height 724
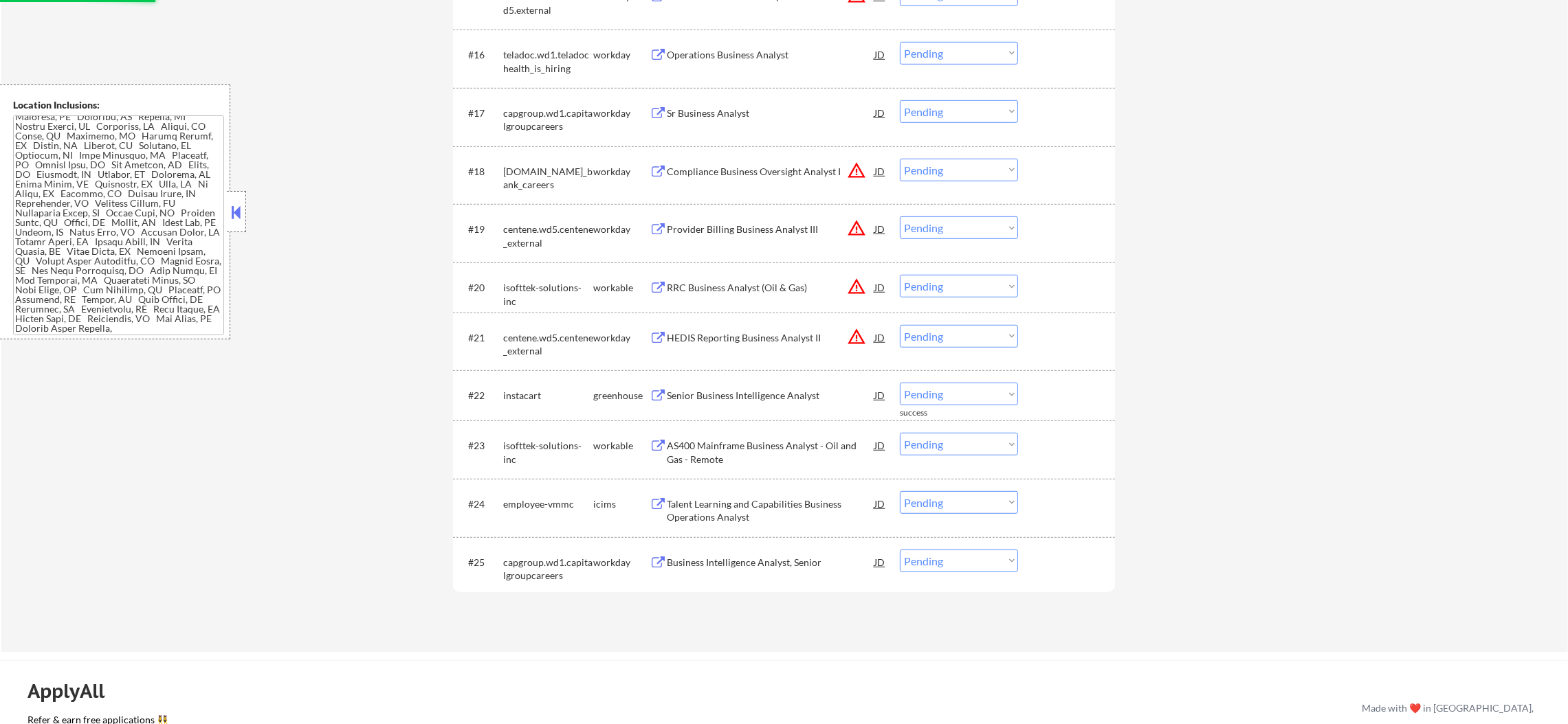
click at [979, 327] on select "Choose an option... Pending Applied Excluded (Questions) Excluded (Expired) Exc…" at bounding box center [959, 336] width 119 height 23
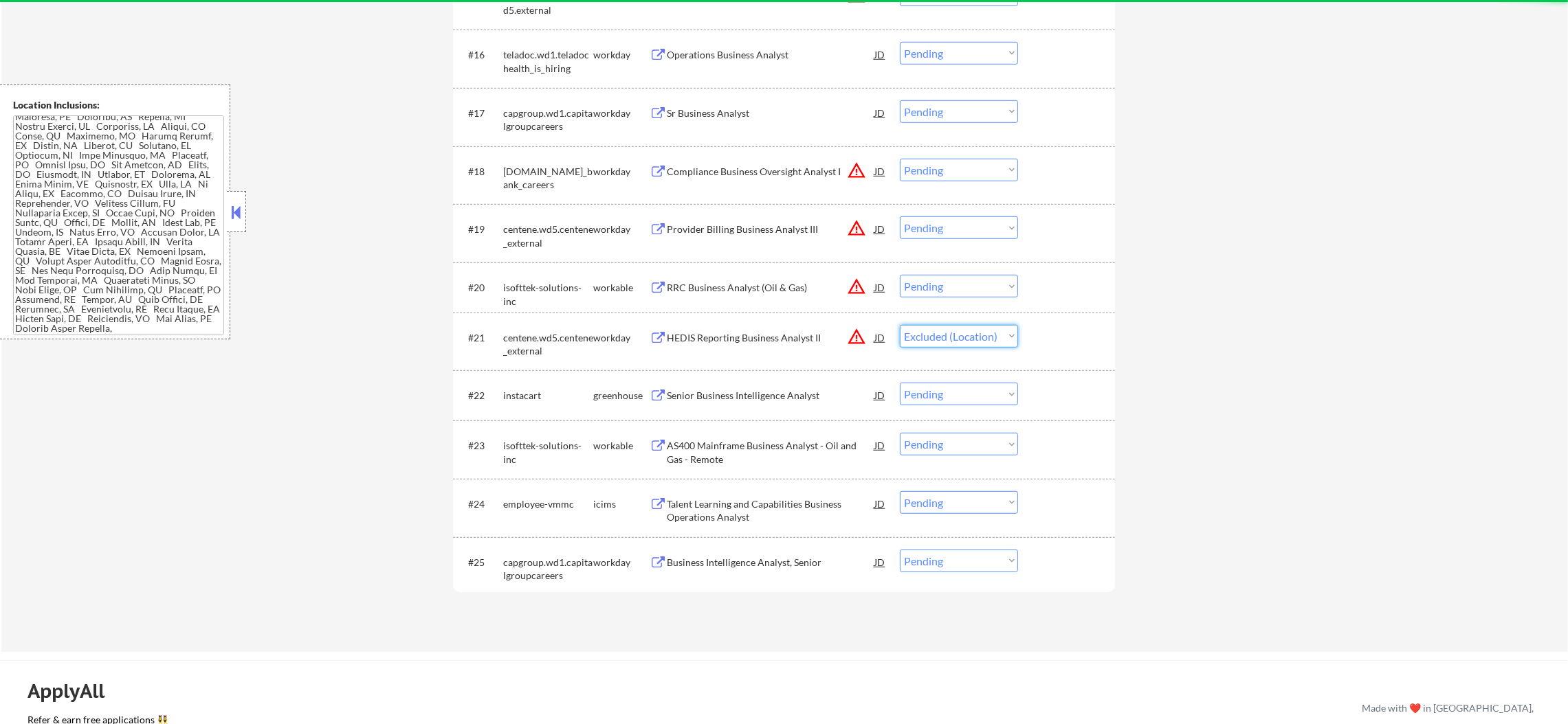
click at [900, 325] on select "Choose an option... Pending Applied Excluded (Questions) Excluded (Expired) Exc…" at bounding box center [959, 336] width 119 height 23
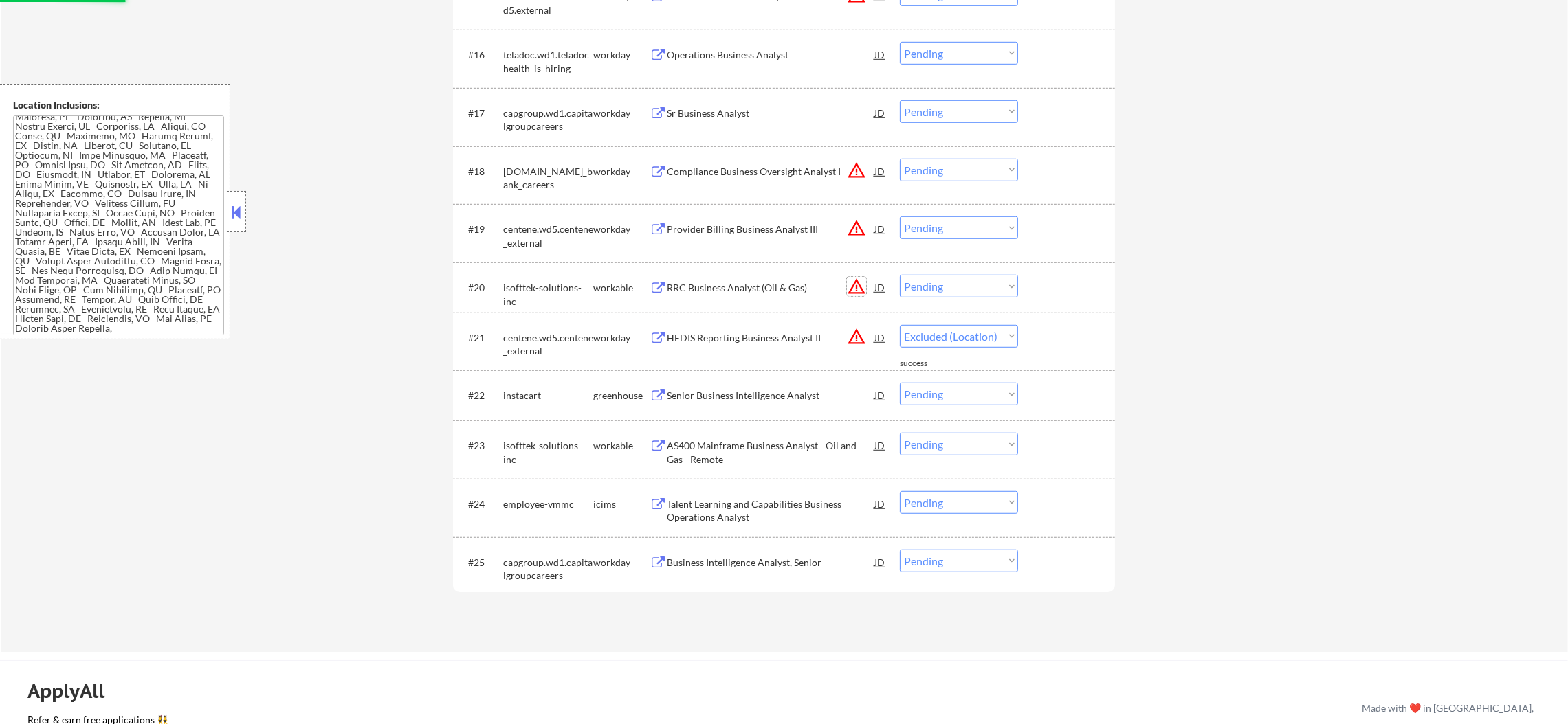
click at [855, 286] on button "warning_amber" at bounding box center [857, 287] width 20 height 20
select select ""pending""
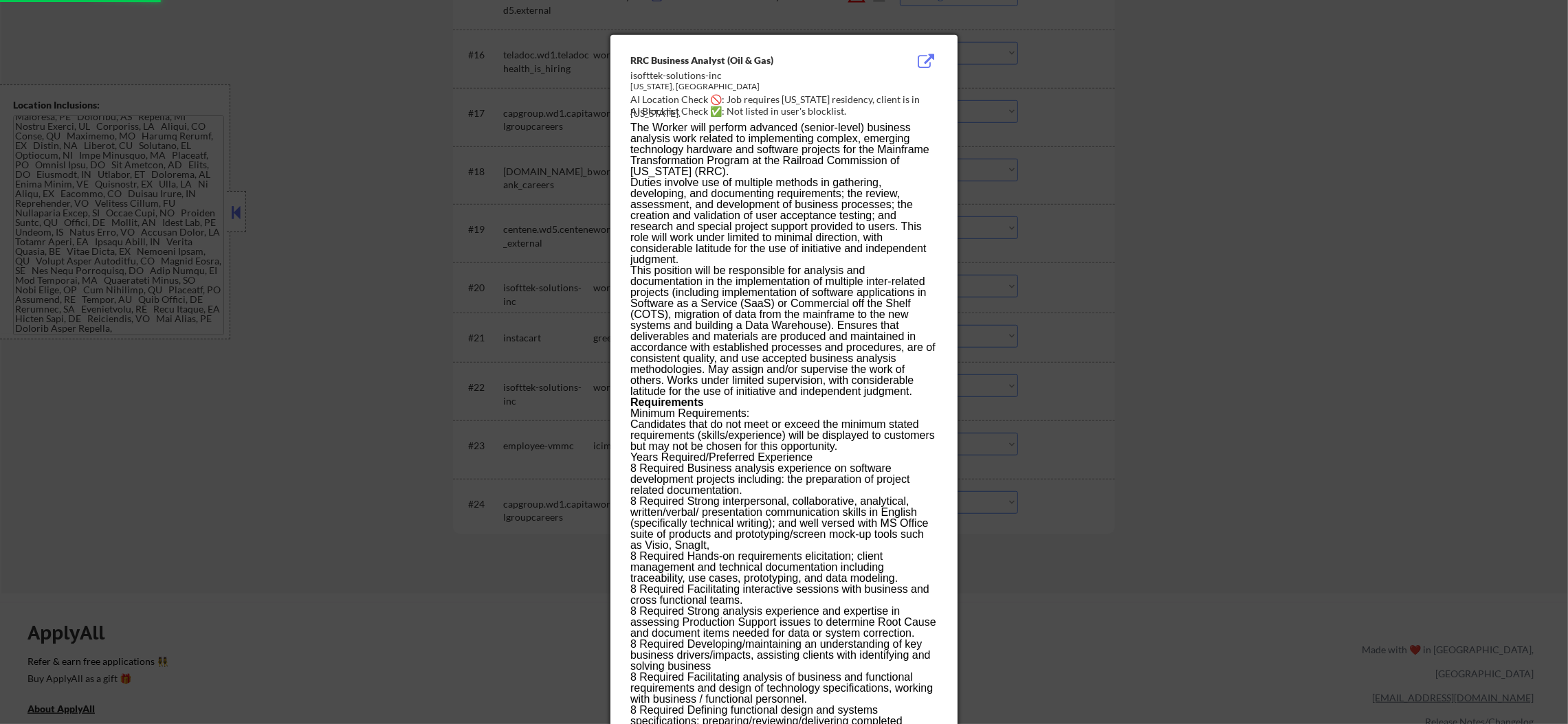
click at [1205, 236] on div at bounding box center [784, 362] width 1568 height 724
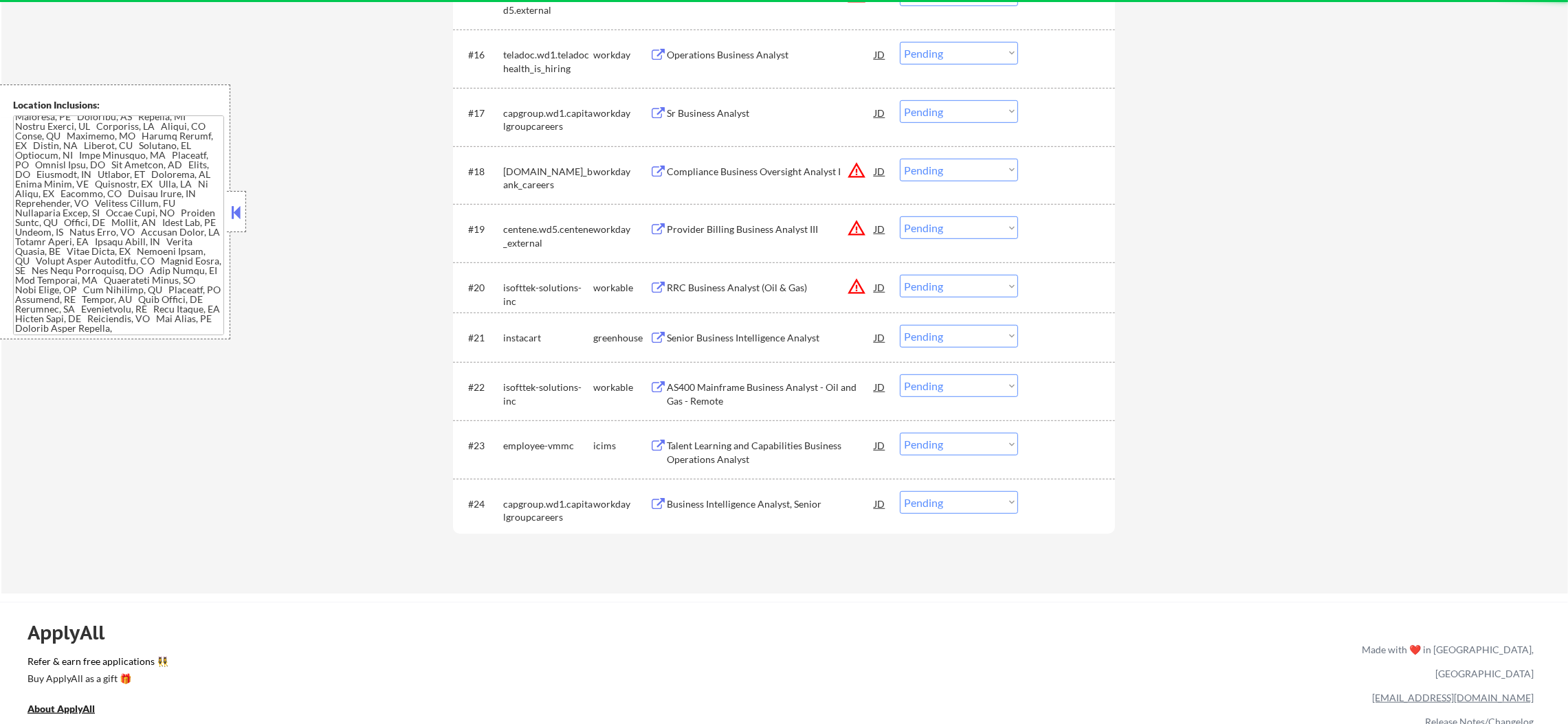
click at [979, 295] on select "Choose an option... Pending Applied Excluded (Questions) Excluded (Expired) Exc…" at bounding box center [959, 286] width 119 height 23
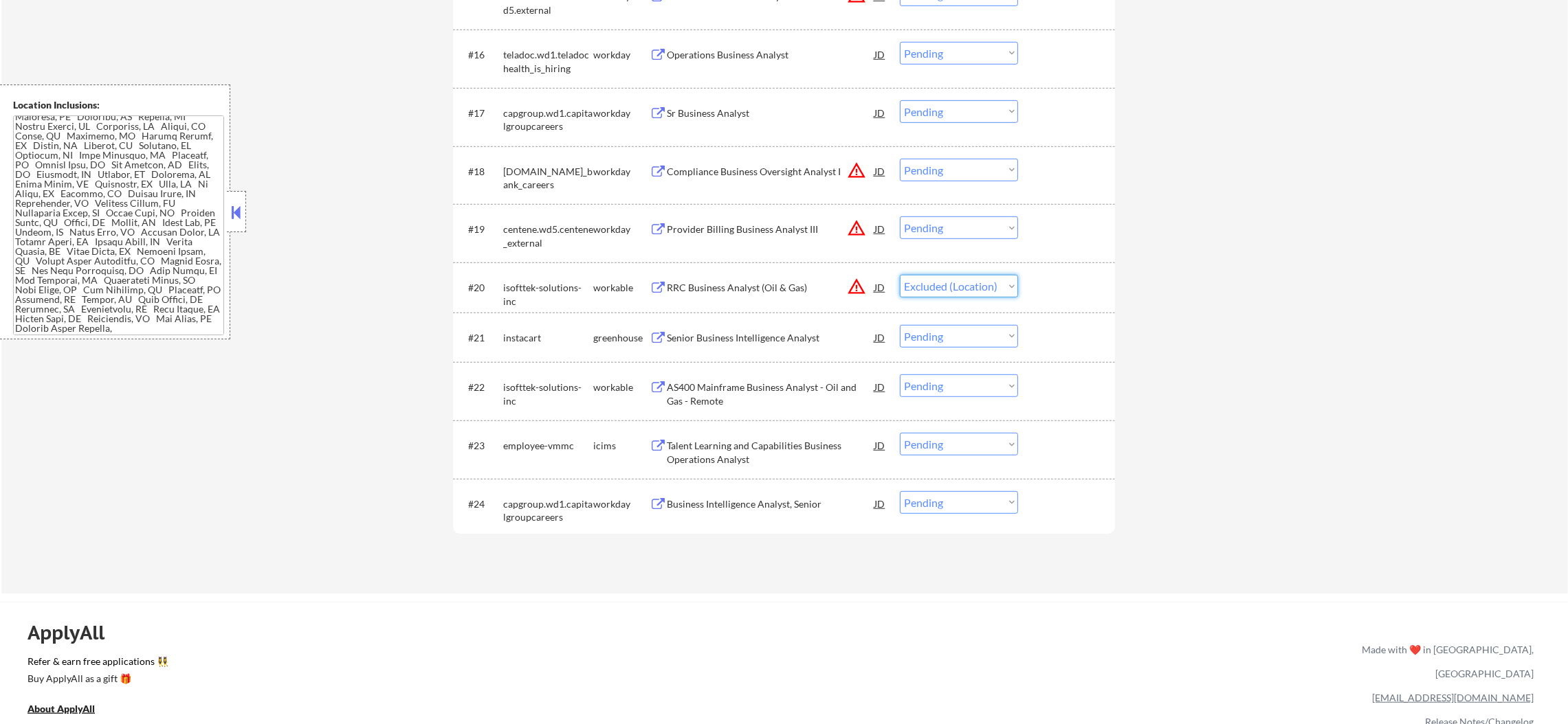
click at [900, 275] on select "Choose an option... Pending Applied Excluded (Questions) Excluded (Expired) Exc…" at bounding box center [959, 286] width 119 height 23
click at [960, 234] on select "Choose an option... Pending Applied Excluded (Questions) Excluded (Expired) Exc…" at bounding box center [959, 228] width 119 height 23
select select ""pending""
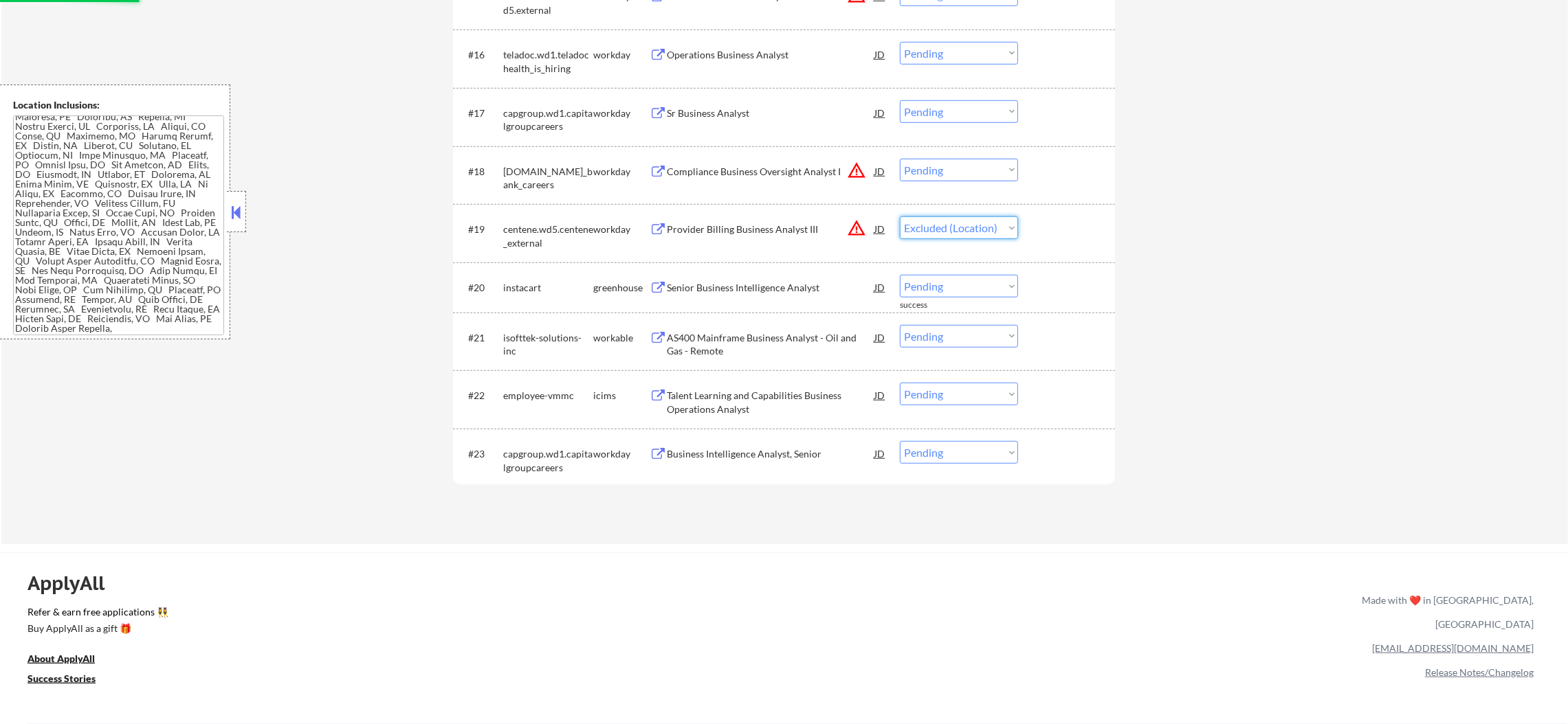
click at [900, 217] on select "Choose an option... Pending Applied Excluded (Questions) Excluded (Expired) Exc…" at bounding box center [959, 228] width 119 height 23
click at [968, 171] on select "Choose an option... Pending Applied Excluded (Questions) Excluded (Expired) Exc…" at bounding box center [959, 170] width 119 height 23
select select ""pending""
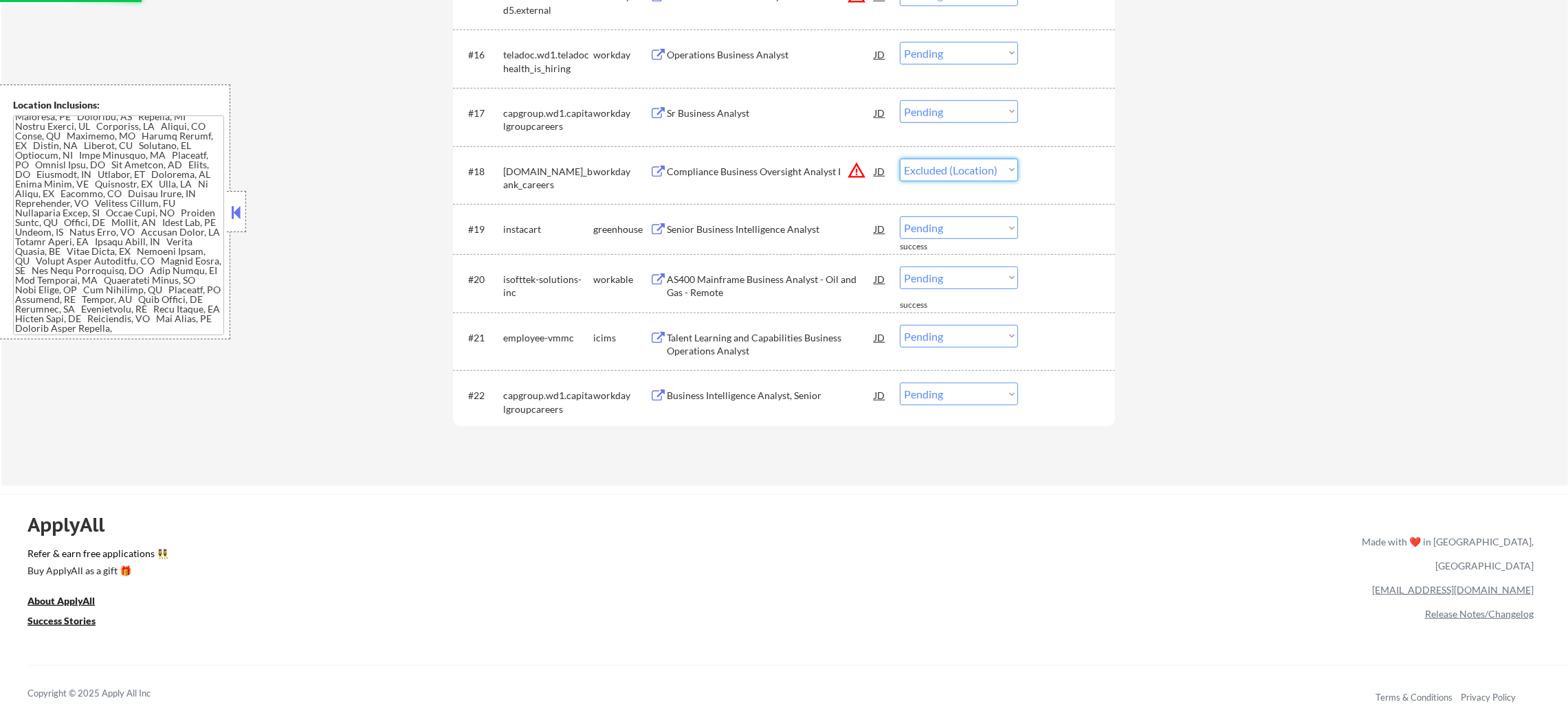
click at [900, 159] on select "Choose an option... Pending Applied Excluded (Questions) Excluded (Expired) Exc…" at bounding box center [959, 170] width 119 height 23
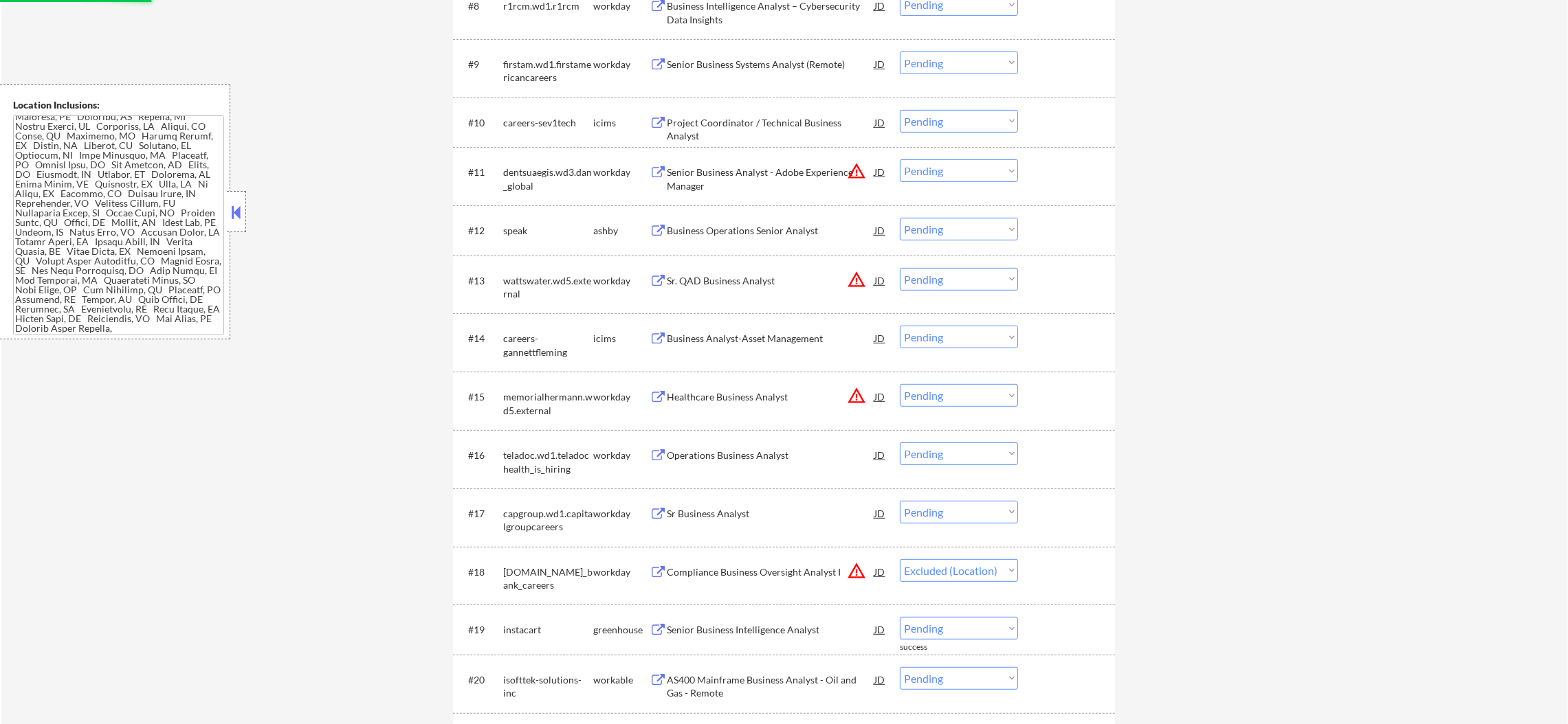
scroll to position [927, 0]
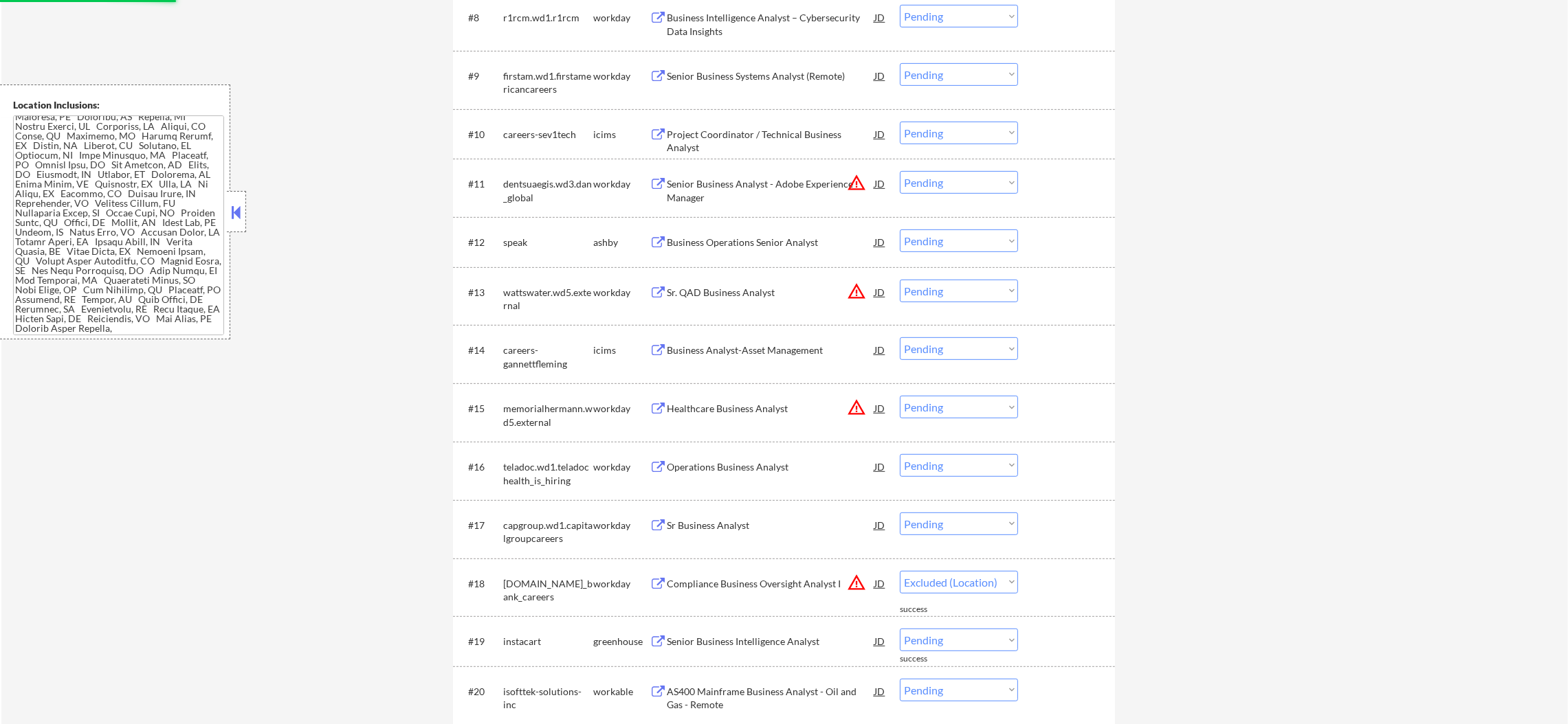
select select ""pending""
click at [980, 410] on select "Choose an option... Pending Applied Excluded (Questions) Excluded (Expired) Exc…" at bounding box center [959, 407] width 119 height 23
click at [900, 396] on select "Choose an option... Pending Applied Excluded (Questions) Excluded (Expired) Exc…" at bounding box center [959, 407] width 119 height 23
click at [968, 281] on select "Choose an option... Pending Applied Excluded (Questions) Excluded (Expired) Exc…" at bounding box center [959, 291] width 119 height 23
select select ""pending""
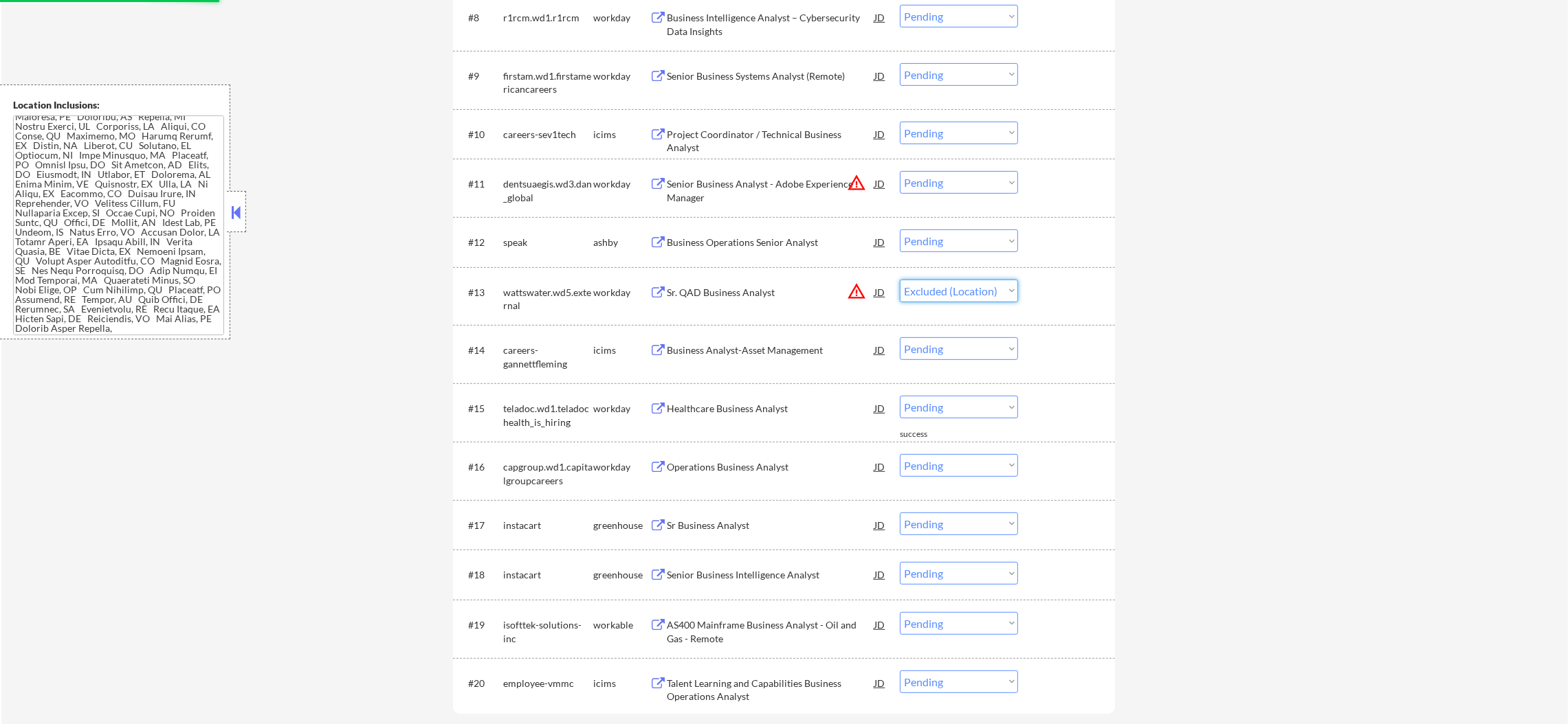
click at [900, 280] on select "Choose an option... Pending Applied Excluded (Questions) Excluded (Expired) Exc…" at bounding box center [959, 291] width 119 height 23
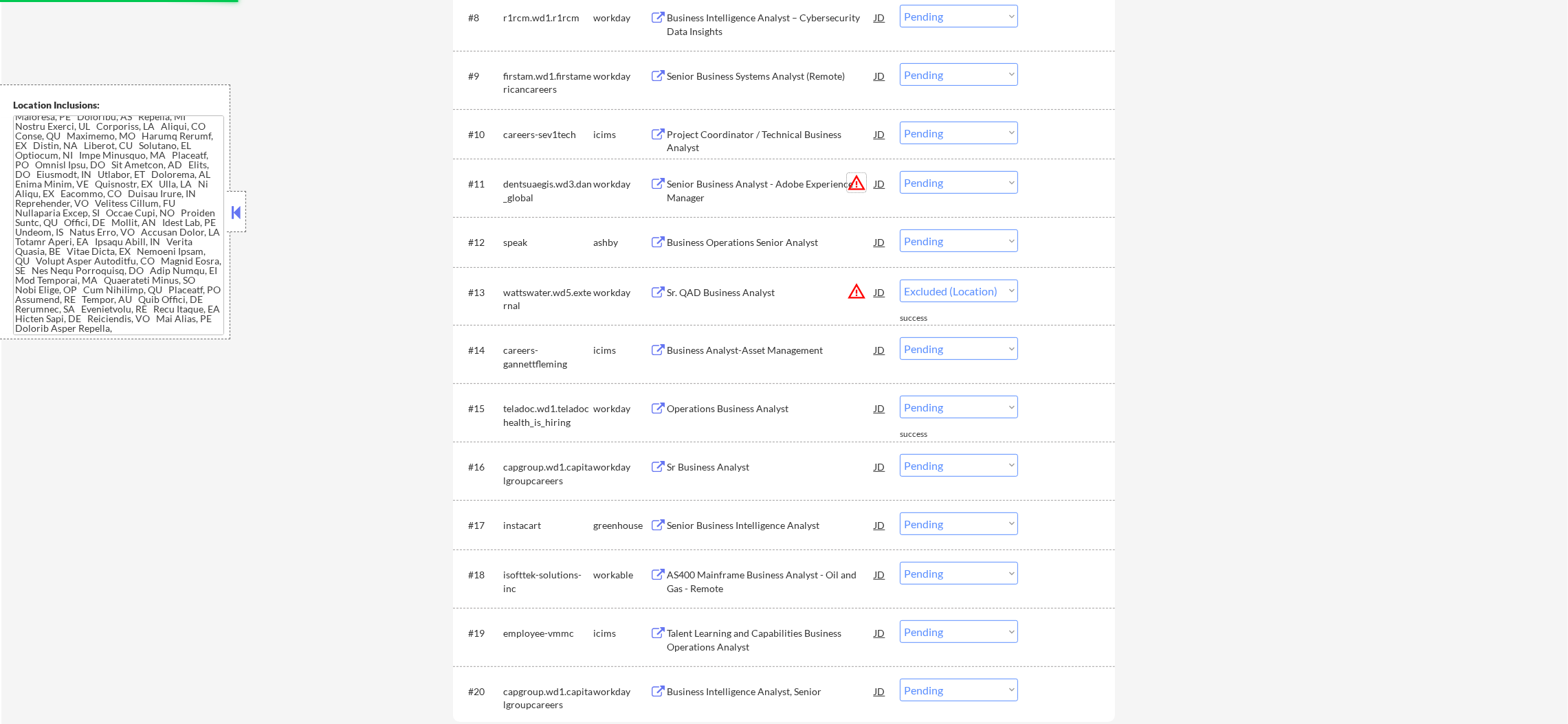
click at [857, 176] on button "warning_amber" at bounding box center [857, 182] width 20 height 20
select select ""pending""
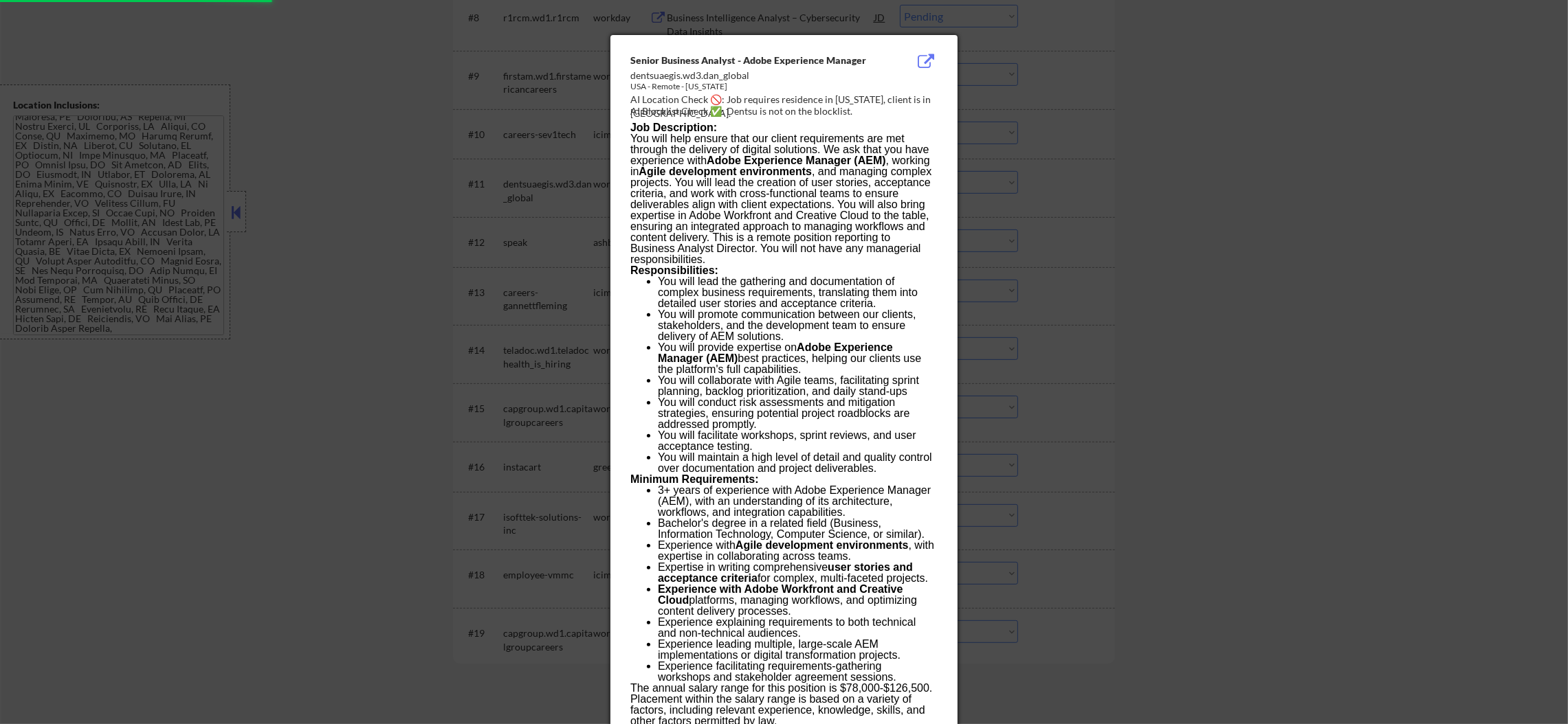
click at [1096, 159] on div at bounding box center [784, 362] width 1568 height 724
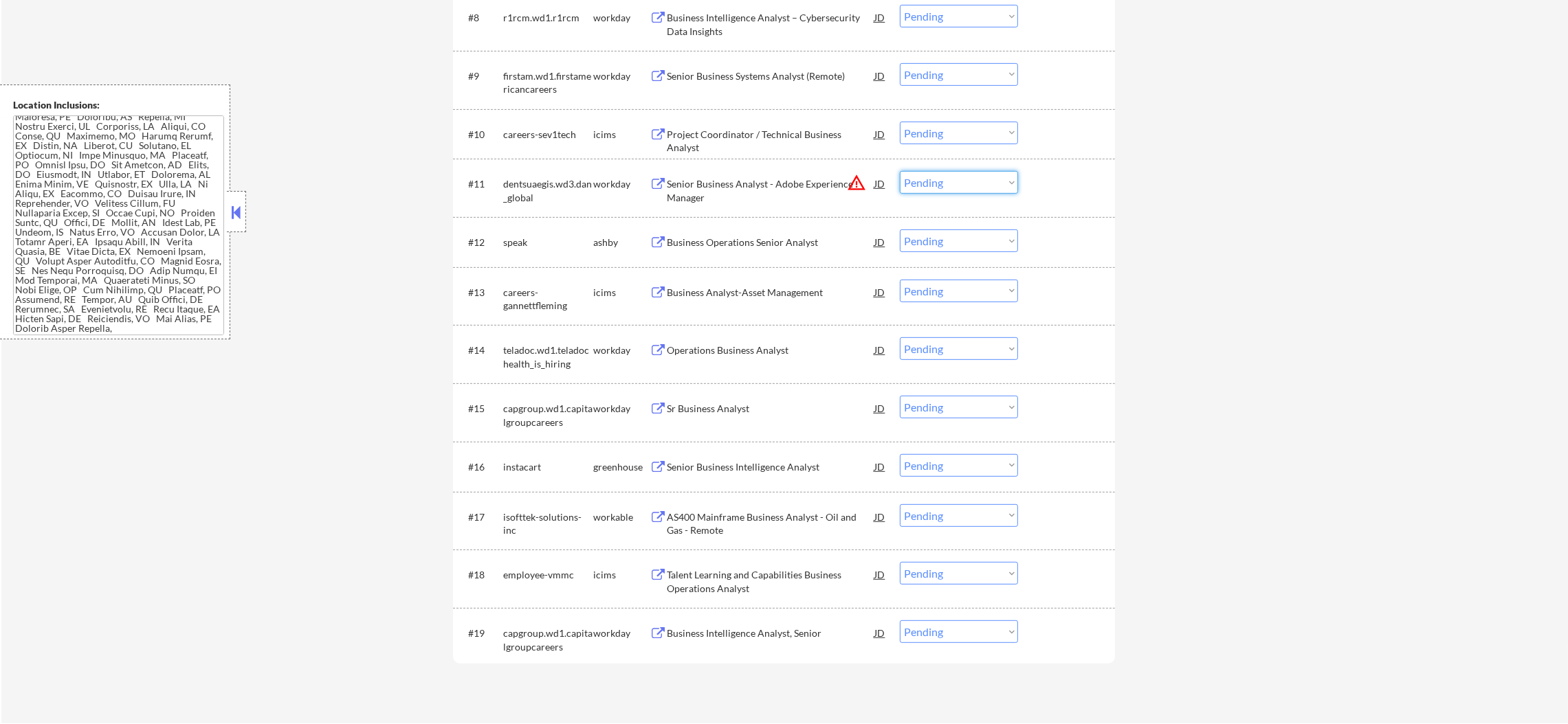
drag, startPoint x: 984, startPoint y: 179, endPoint x: 984, endPoint y: 189, distance: 10.0
click at [984, 179] on select "Choose an option... Pending Applied Excluded (Questions) Excluded (Expired) Exc…" at bounding box center [959, 182] width 119 height 23
click at [900, 171] on select "Choose an option... Pending Applied Excluded (Questions) Excluded (Expired) Exc…" at bounding box center [959, 182] width 119 height 23
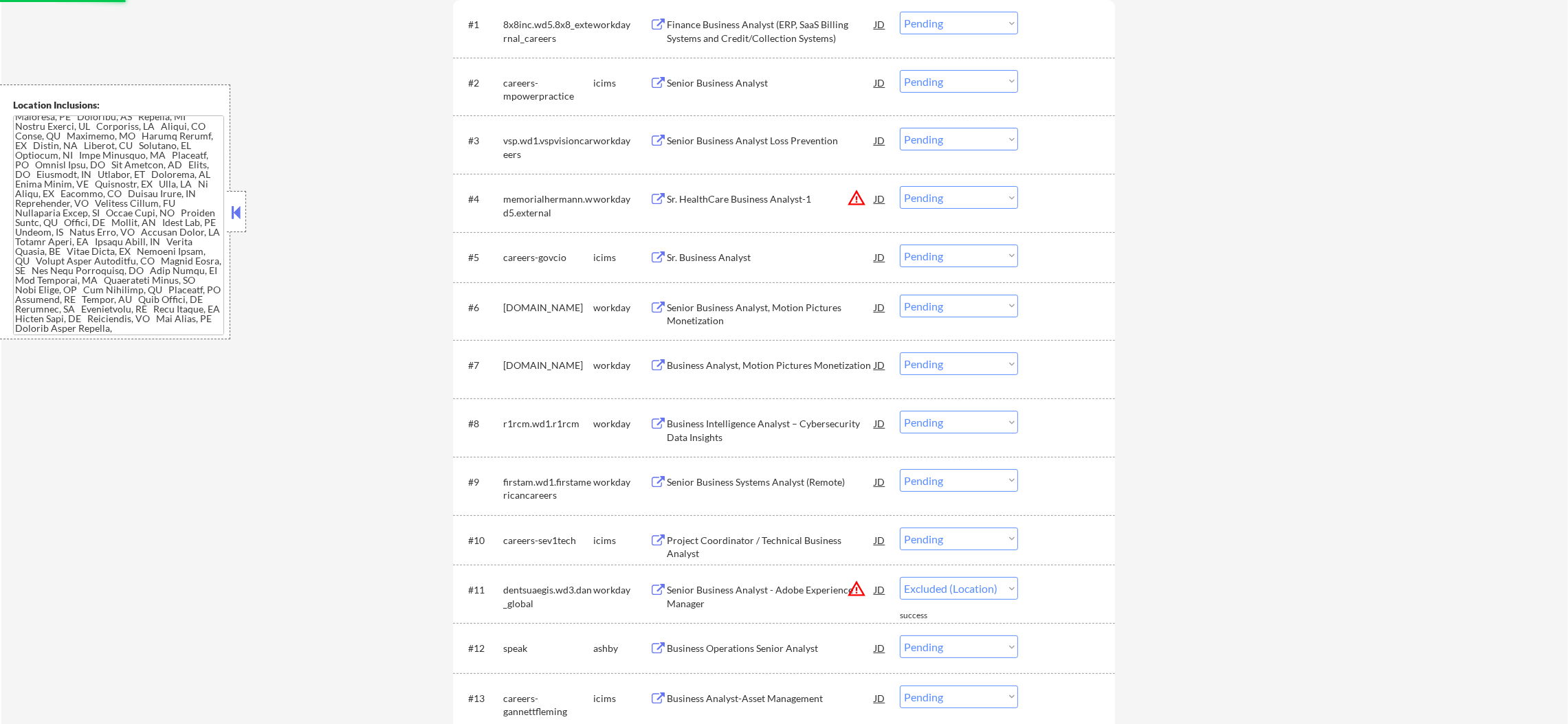
scroll to position [515, 0]
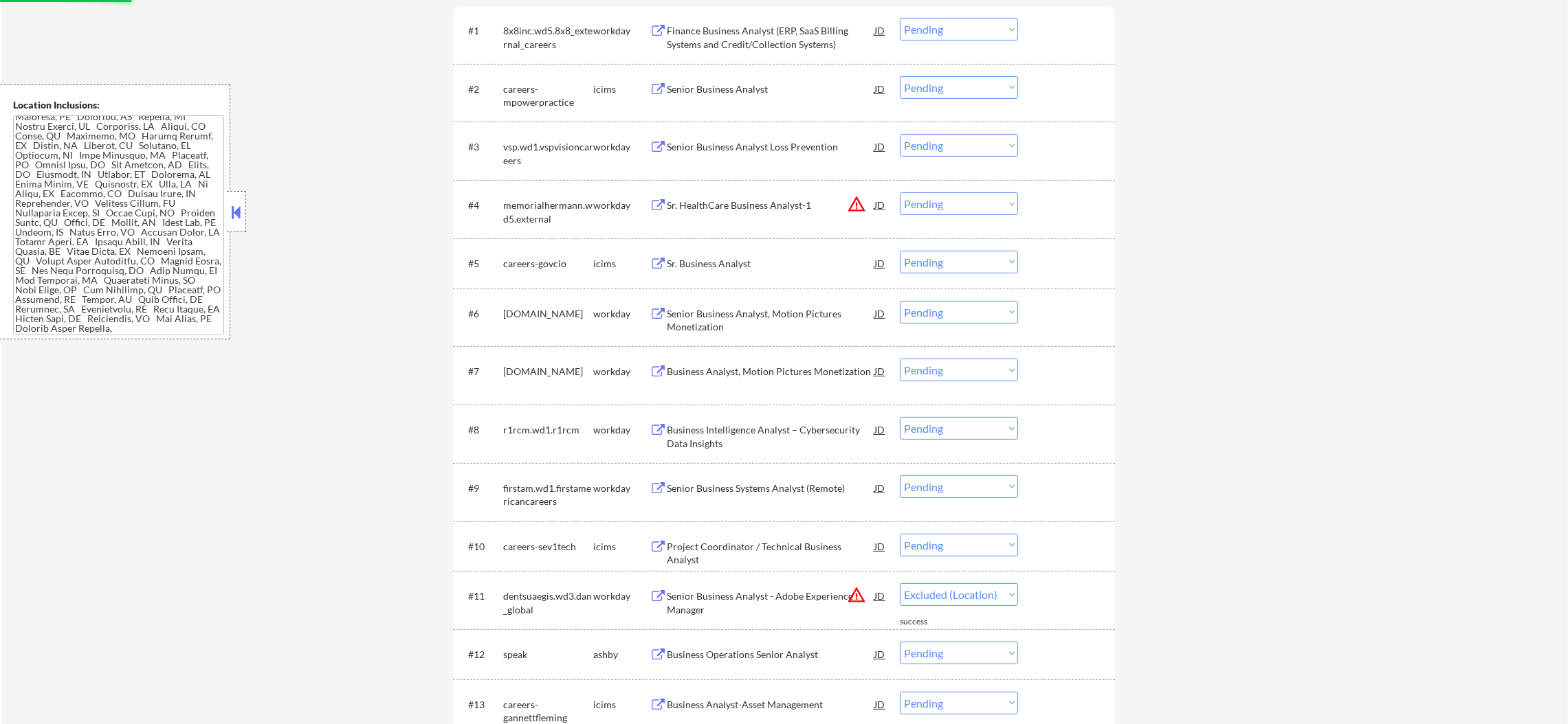
select select ""pending""
click at [857, 196] on button "warning_amber" at bounding box center [857, 204] width 20 height 20
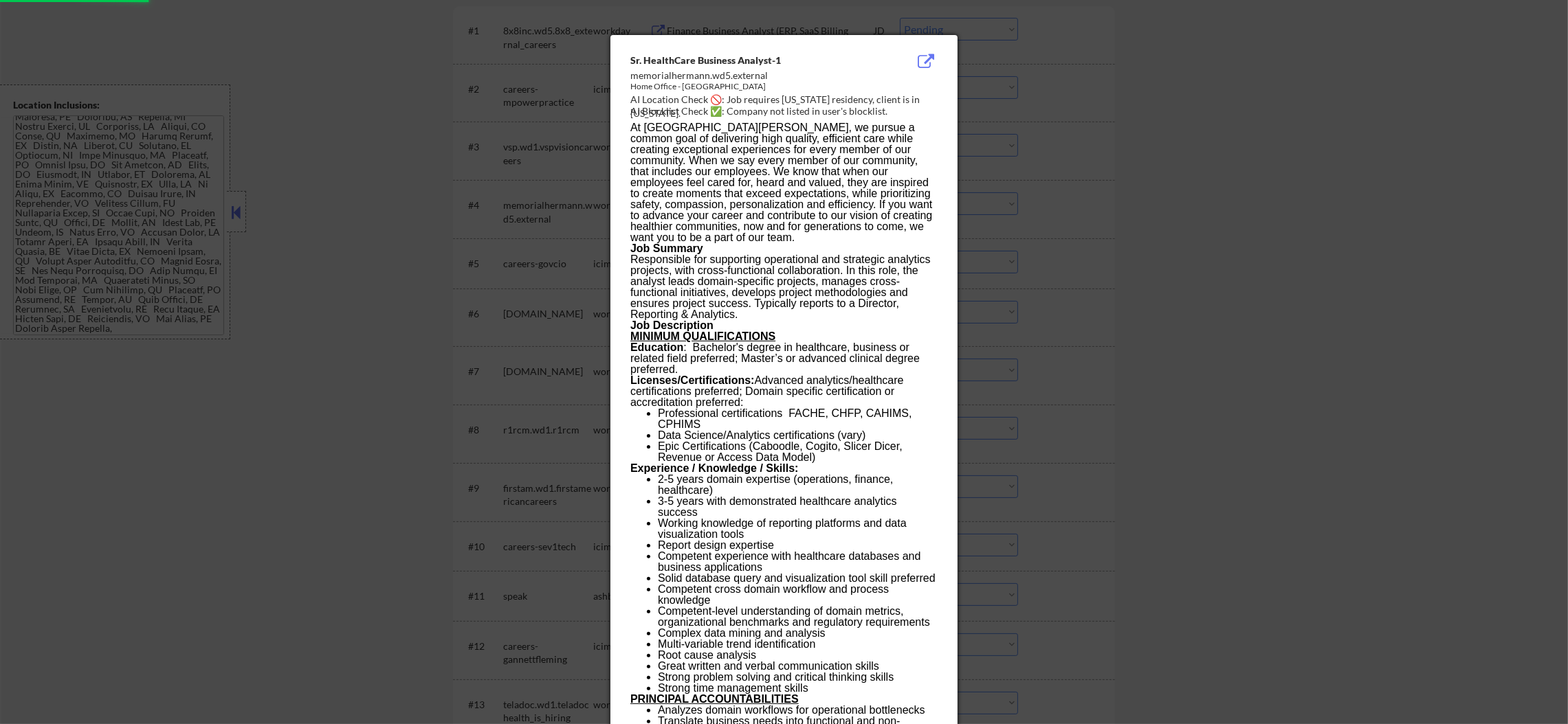
click at [1204, 166] on div at bounding box center [784, 362] width 1568 height 724
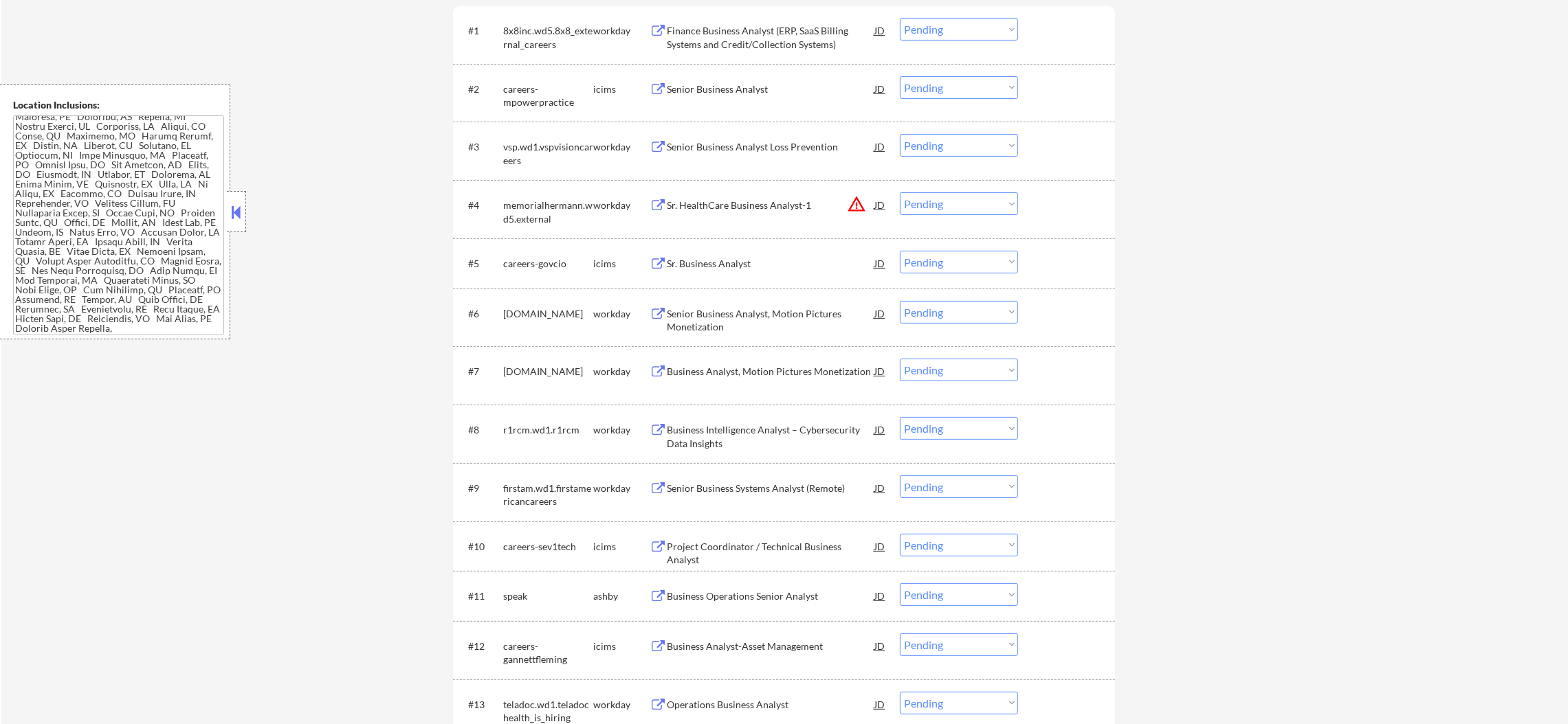
click at [976, 195] on select "Choose an option... Pending Applied Excluded (Questions) Excluded (Expired) Exc…" at bounding box center [959, 204] width 119 height 23
click at [900, 193] on select "Choose an option... Pending Applied Excluded (Questions) Excluded (Expired) Exc…" at bounding box center [959, 204] width 119 height 23
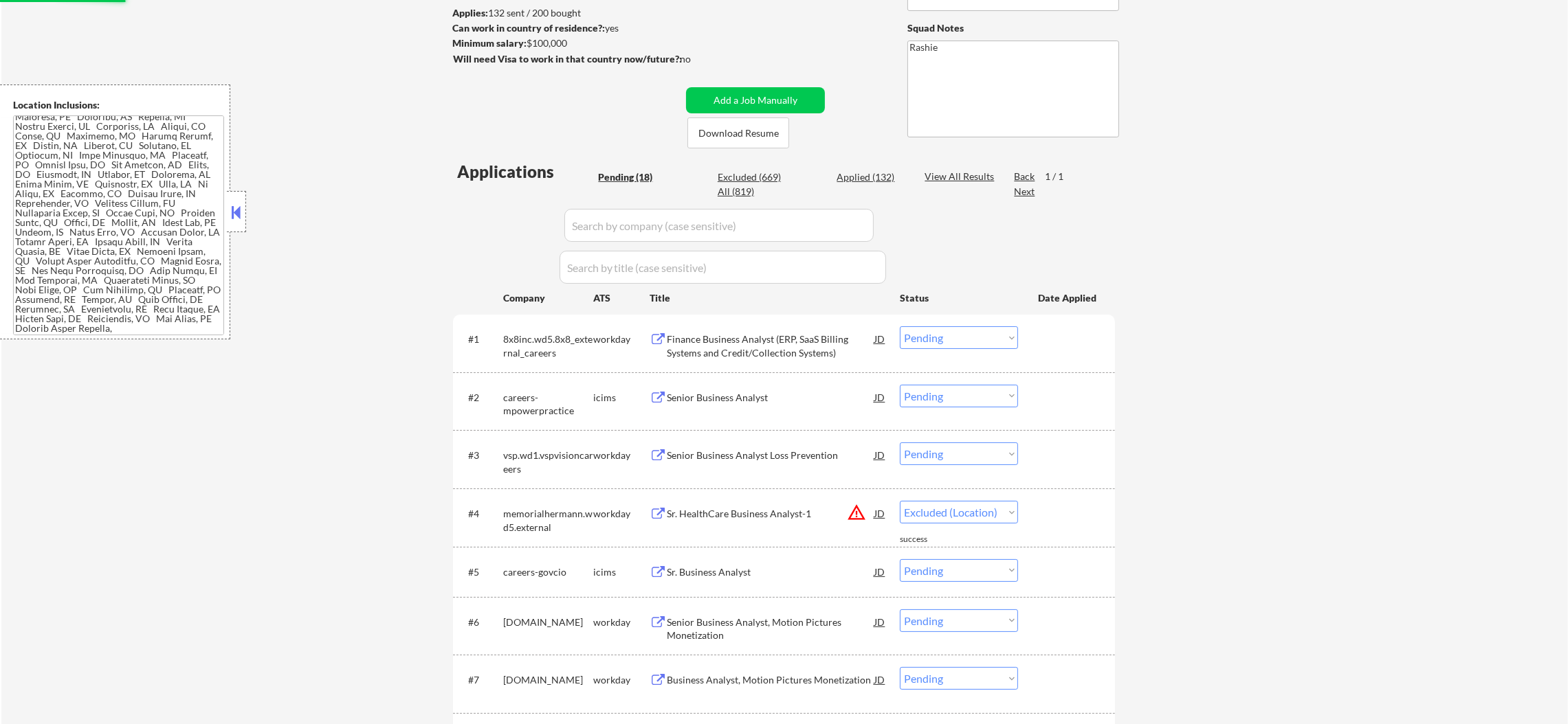
select select ""pending""
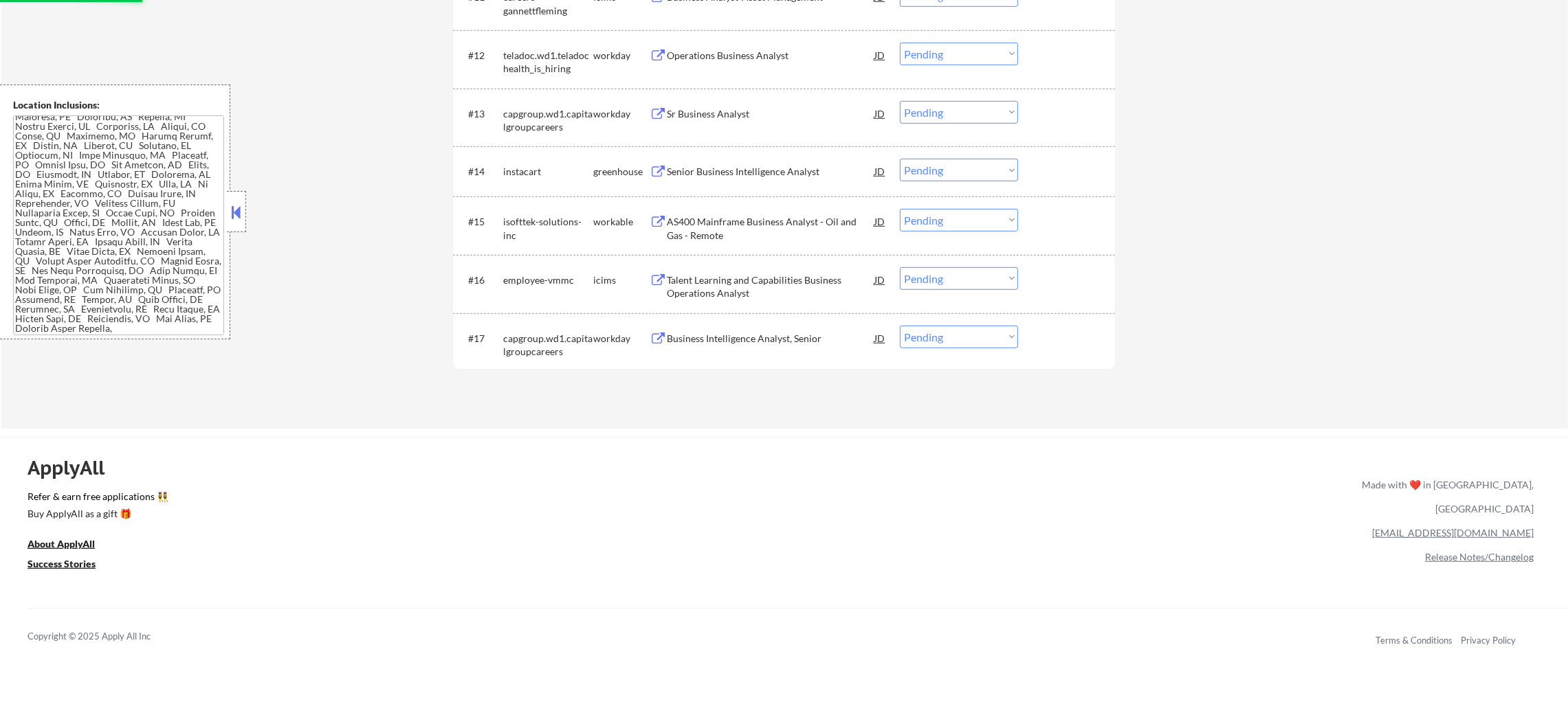
scroll to position [1114, 0]
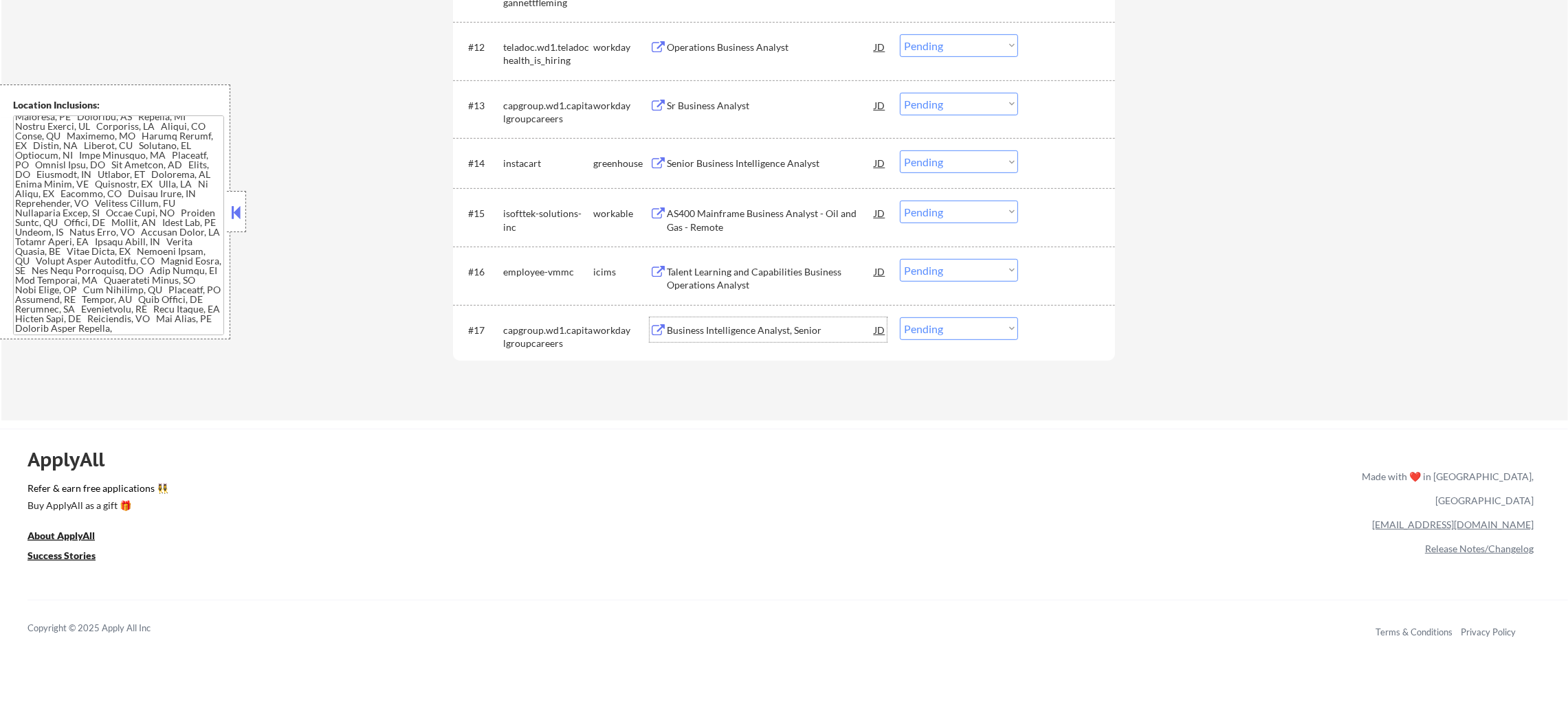
click at [777, 331] on div "Business Intelligence Analyst, Senior" at bounding box center [770, 331] width 207 height 14
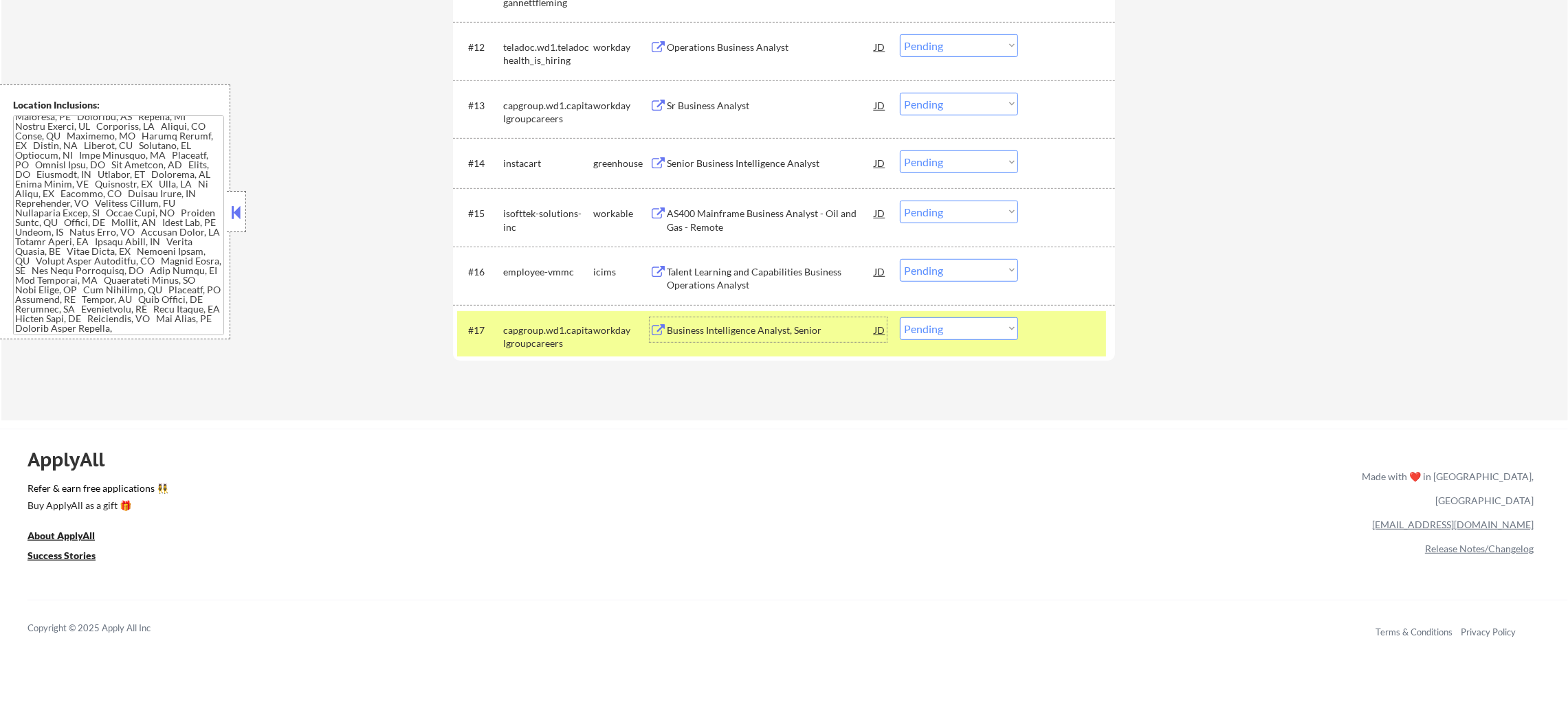
click at [937, 337] on select "Choose an option... Pending Applied Excluded (Questions) Excluded (Expired) Exc…" at bounding box center [959, 328] width 119 height 23
select select ""excluded__expired_""
click at [900, 317] on select "Choose an option... Pending Applied Excluded (Questions) Excluded (Expired) Exc…" at bounding box center [959, 328] width 119 height 23
click at [538, 317] on div "capgroup.wd1.capitalgroupcareers" at bounding box center [549, 333] width 90 height 33
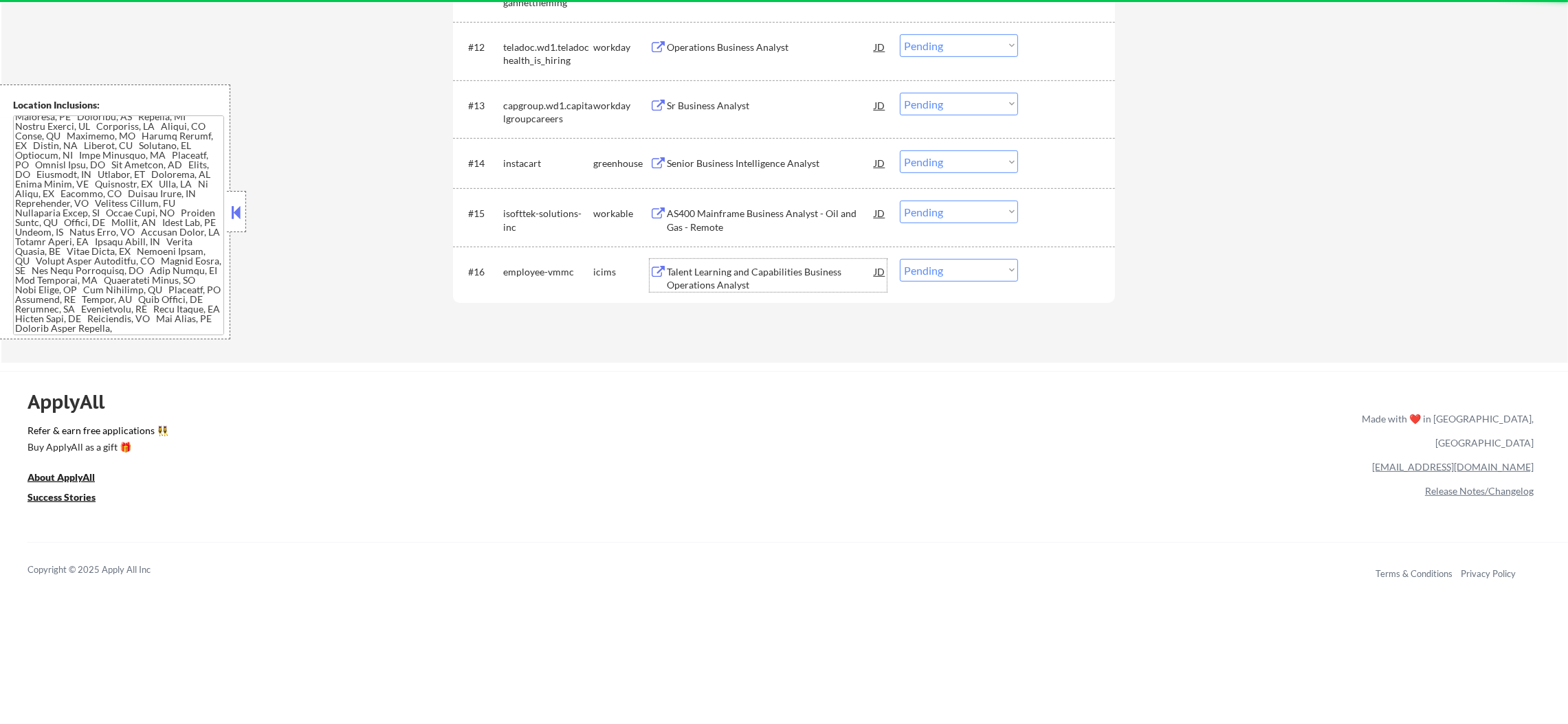
click at [789, 270] on div "Talent Learning and Capabilities Business Operations Analyst" at bounding box center [770, 278] width 207 height 26
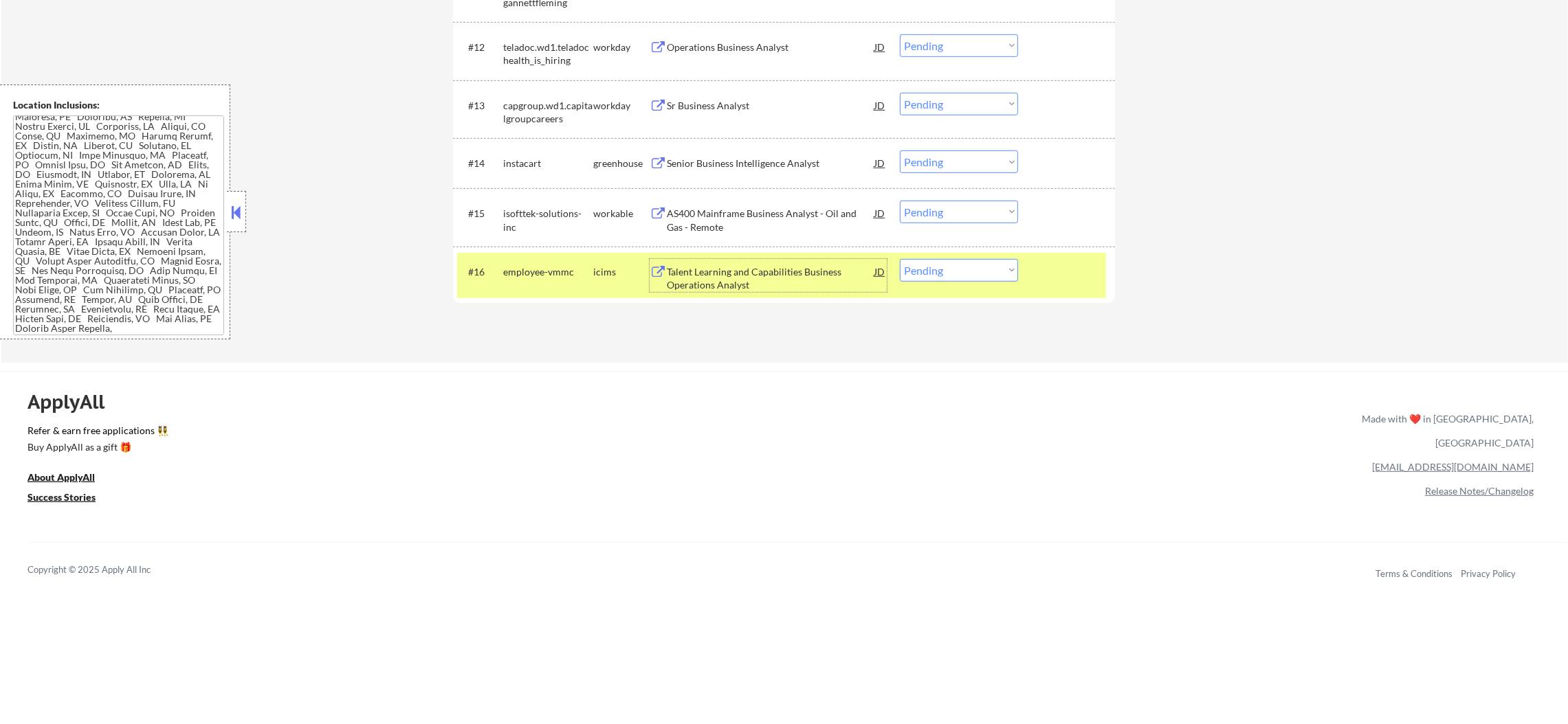
click at [983, 274] on select "Choose an option... Pending Applied Excluded (Questions) Excluded (Expired) Exc…" at bounding box center [959, 270] width 119 height 23
select select ""excluded__bad_match_""
click at [900, 259] on select "Choose an option... Pending Applied Excluded (Questions) Excluded (Expired) Exc…" at bounding box center [959, 270] width 119 height 23
click at [537, 259] on div "employee-vmmc" at bounding box center [549, 271] width 90 height 25
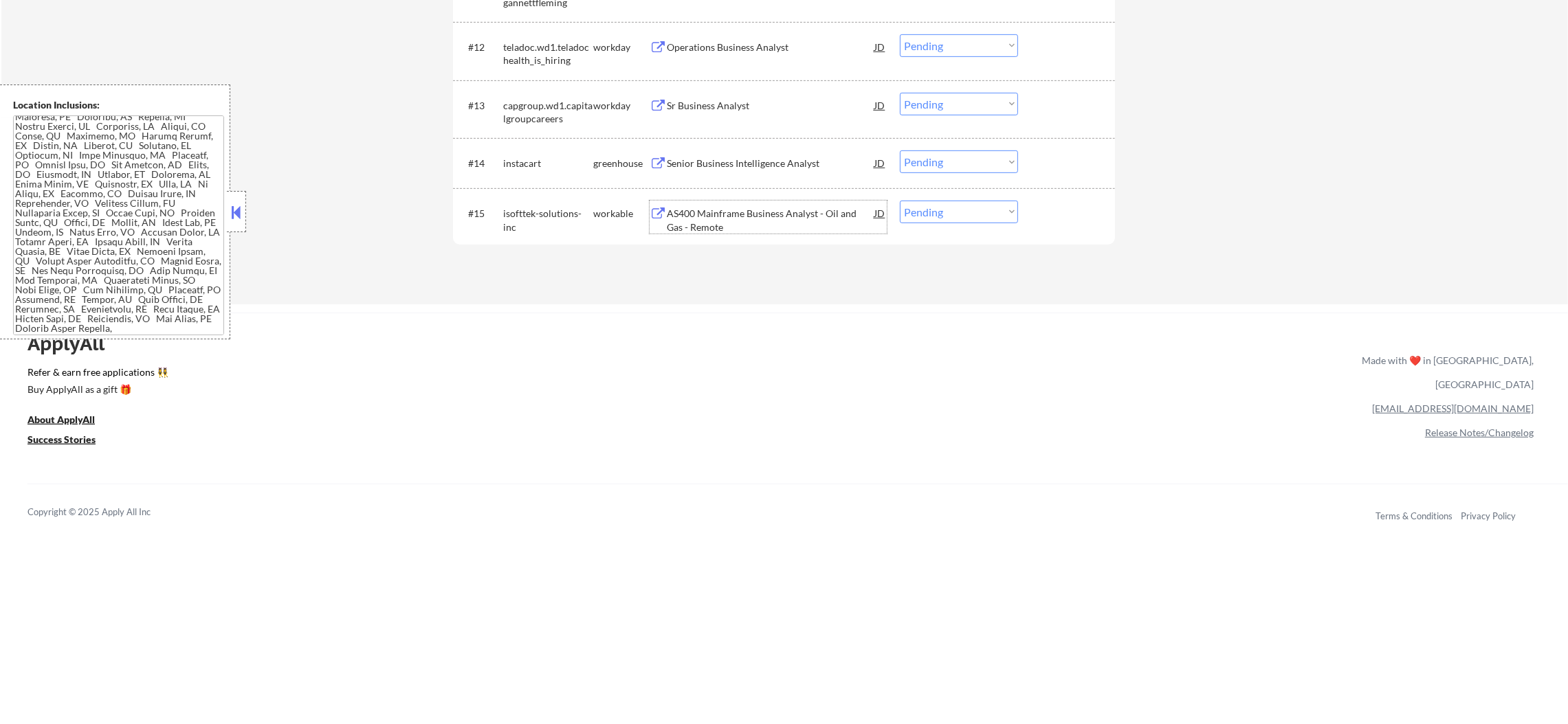
click at [724, 210] on div "AS400 Mainframe Business Analyst - Oil and Gas - Remote" at bounding box center [770, 220] width 207 height 26
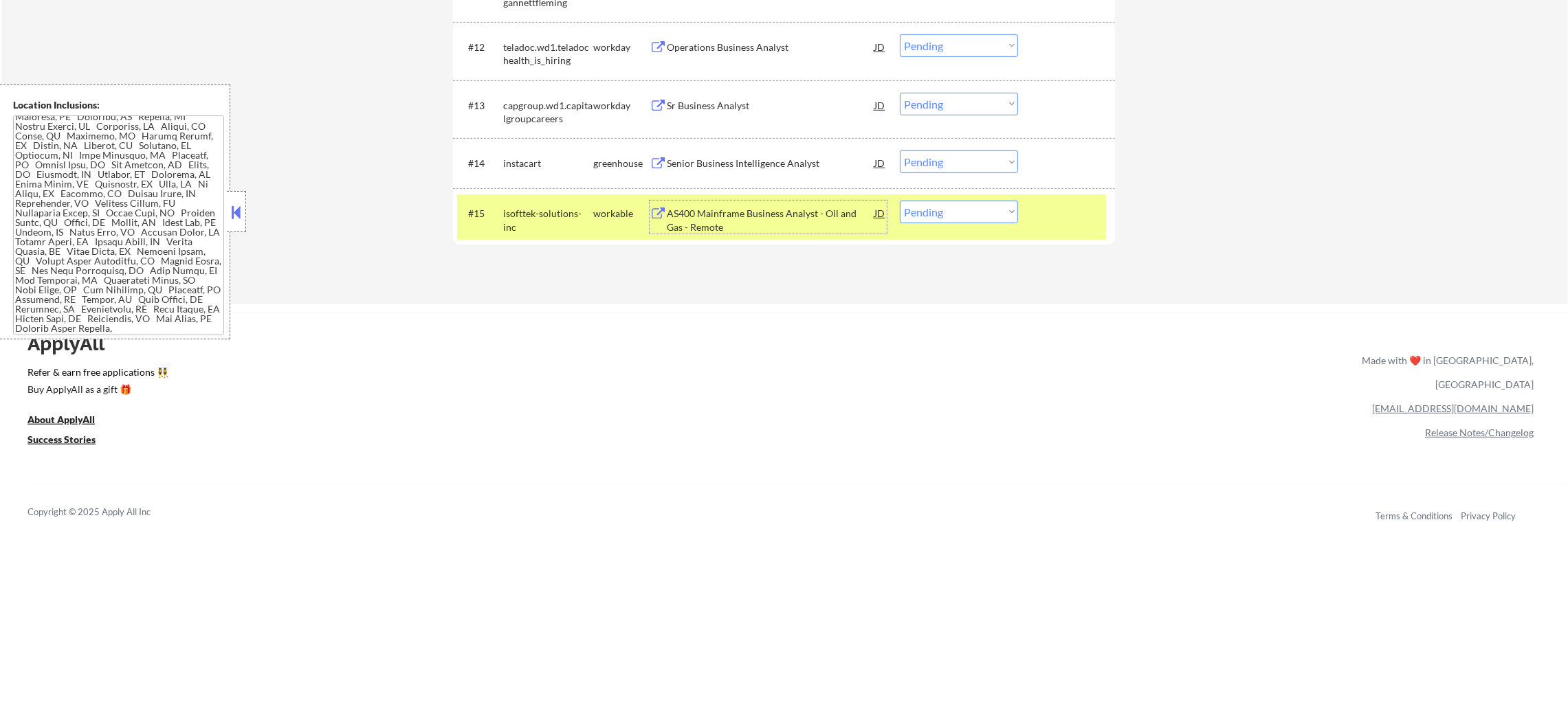
click at [996, 217] on select "Choose an option... Pending Applied Excluded (Questions) Excluded (Expired) Exc…" at bounding box center [959, 211] width 119 height 23
select select ""excluded__blocklist_""
click at [900, 200] on select "Choose an option... Pending Applied Excluded (Questions) Excluded (Expired) Exc…" at bounding box center [959, 211] width 119 height 23
click at [560, 221] on div "isofttek-solutions-inc" at bounding box center [549, 212] width 90 height 25
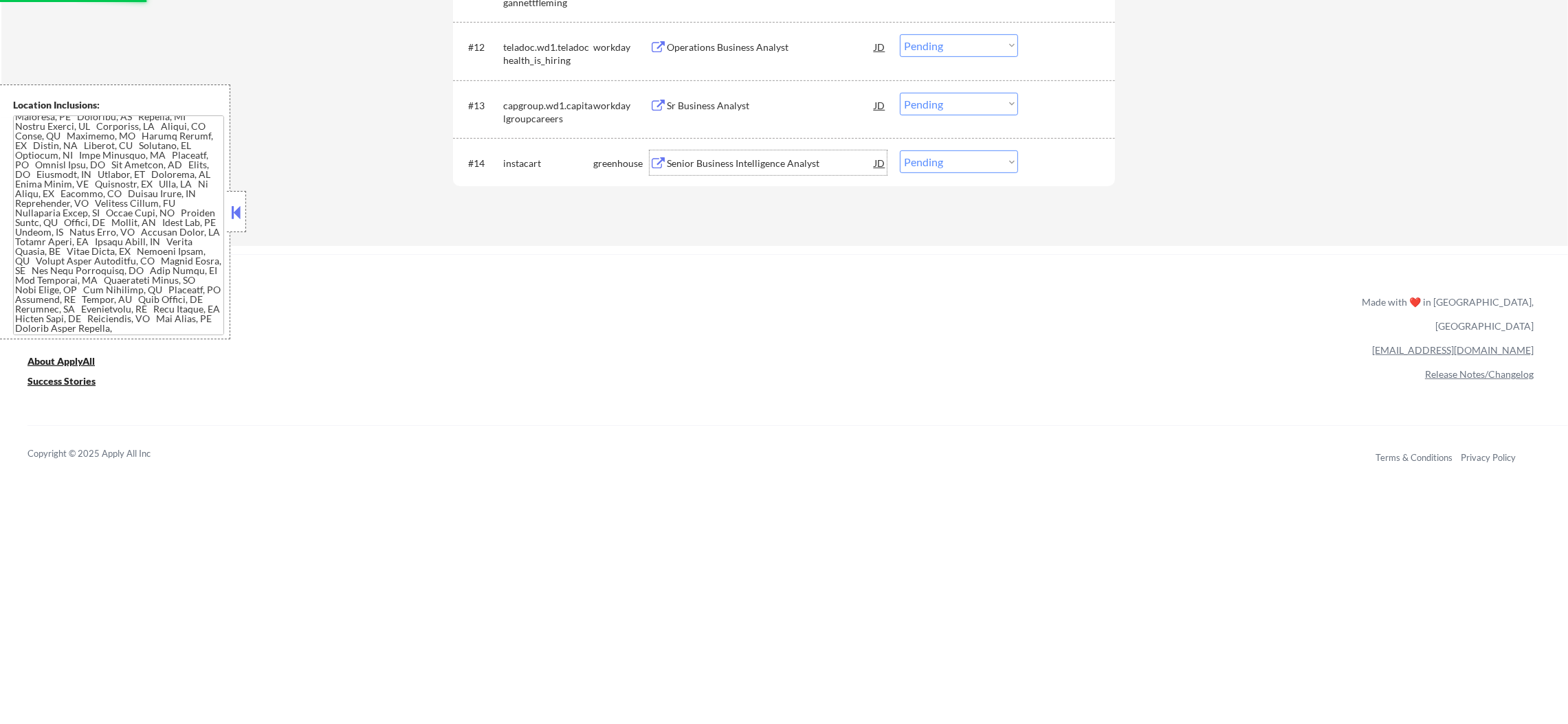
click at [806, 162] on div "Senior Business Intelligence Analyst" at bounding box center [770, 164] width 207 height 14
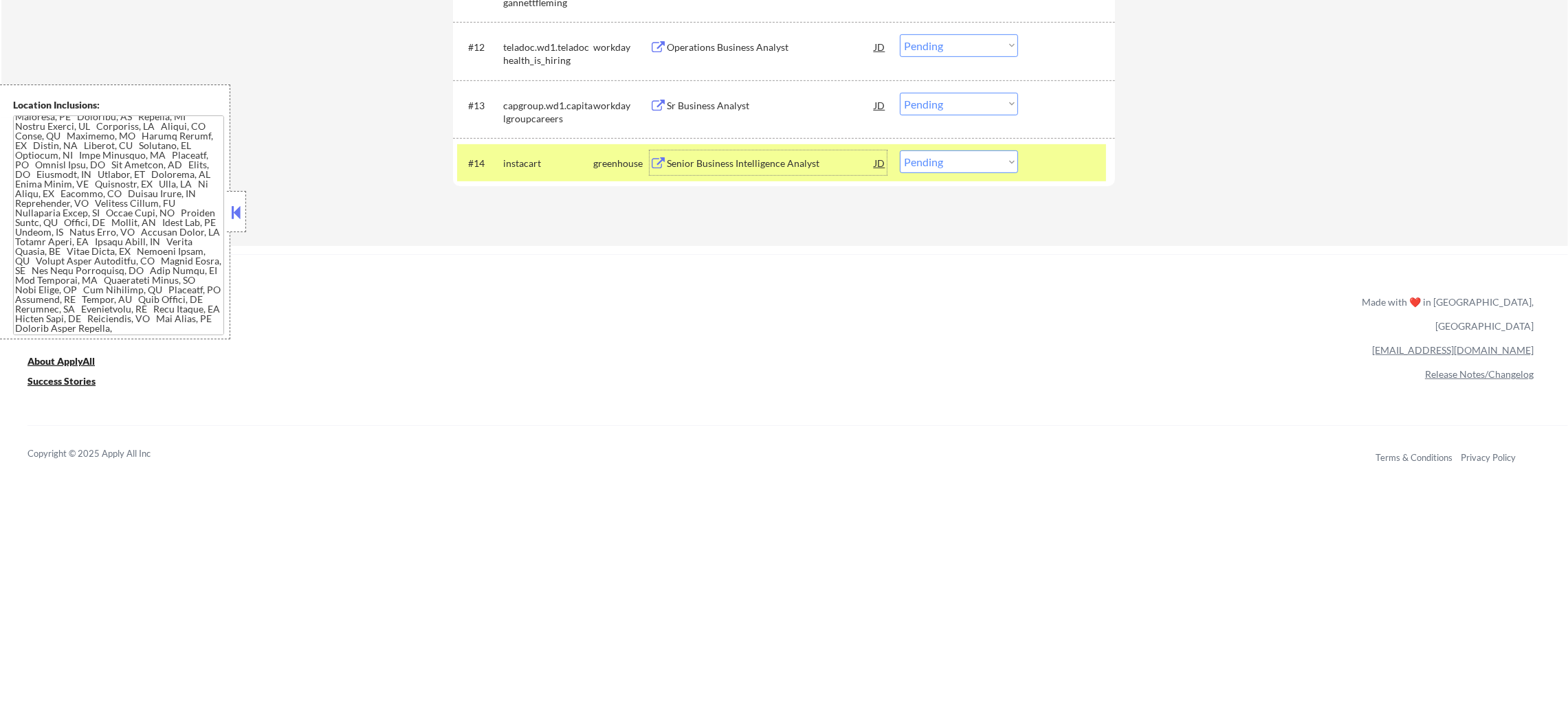
drag, startPoint x: 920, startPoint y: 158, endPoint x: 938, endPoint y: 171, distance: 22.2
click at [920, 158] on select "Choose an option... Pending Applied Excluded (Questions) Excluded (Expired) Exc…" at bounding box center [959, 161] width 119 height 23
select select ""excluded__expired_""
click at [900, 150] on select "Choose an option... Pending Applied Excluded (Questions) Excluded (Expired) Exc…" at bounding box center [959, 161] width 119 height 23
click at [546, 150] on div "#14 instacart greenhouse Senior Business Intelligence Analyst JD warning_amber …" at bounding box center [781, 163] width 649 height 38
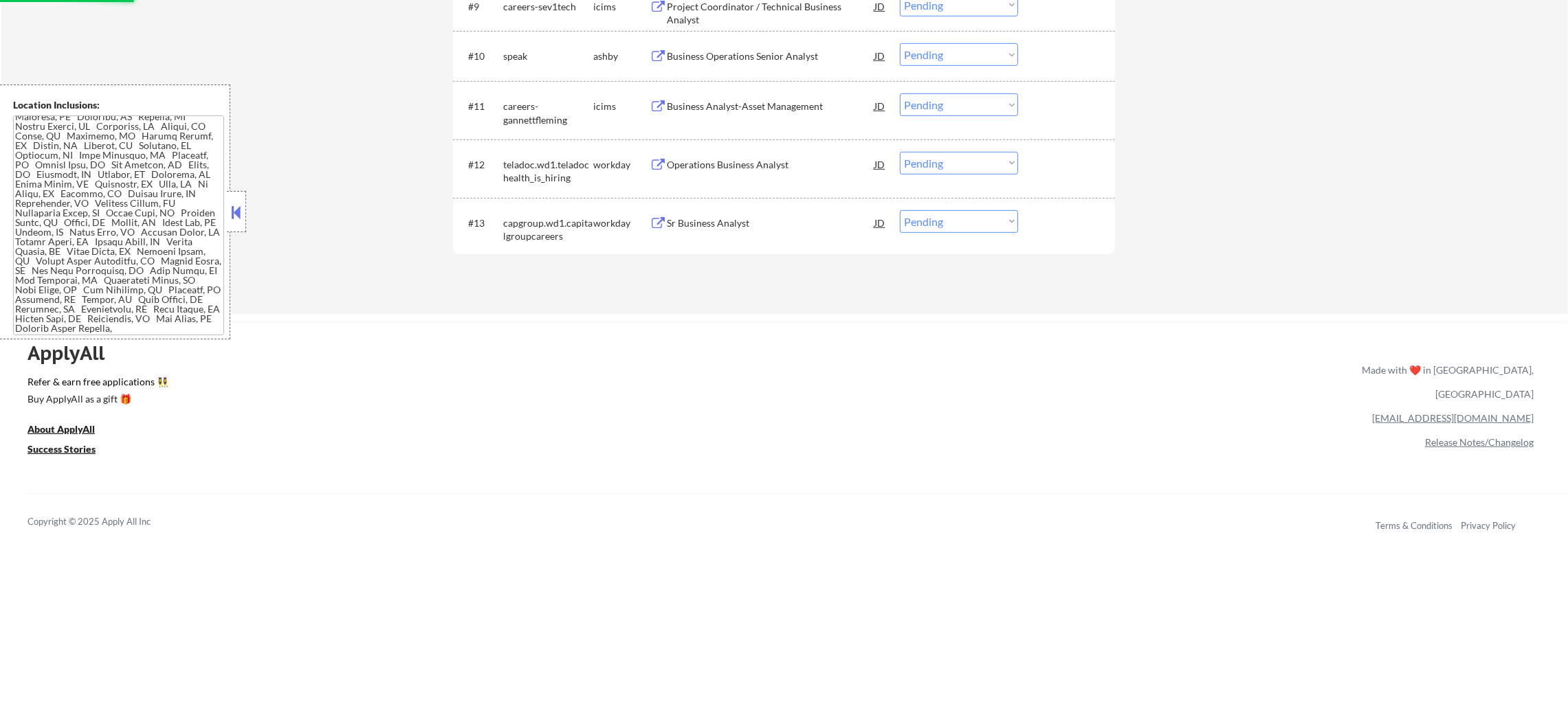
scroll to position [976, 0]
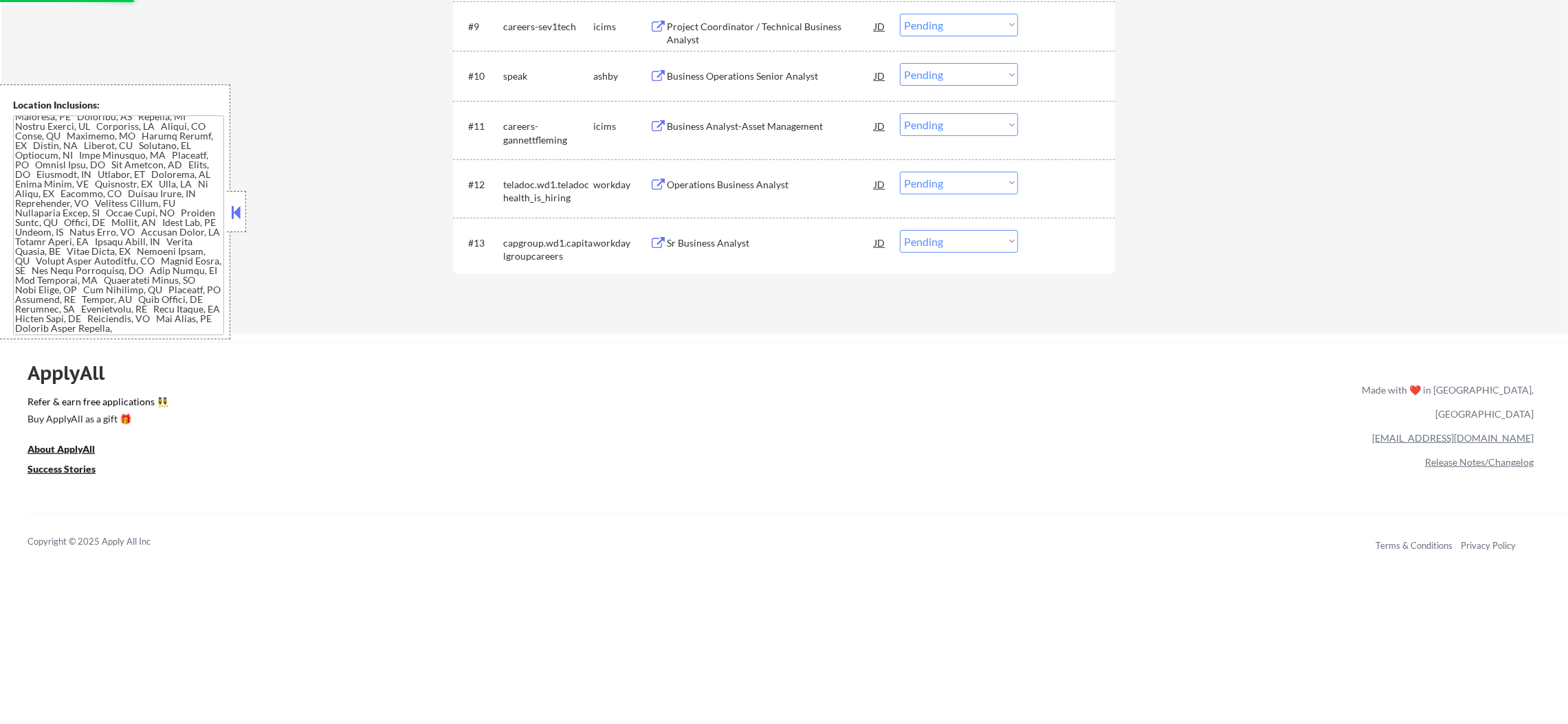
click at [736, 242] on div "Sr Business Analyst" at bounding box center [770, 243] width 207 height 14
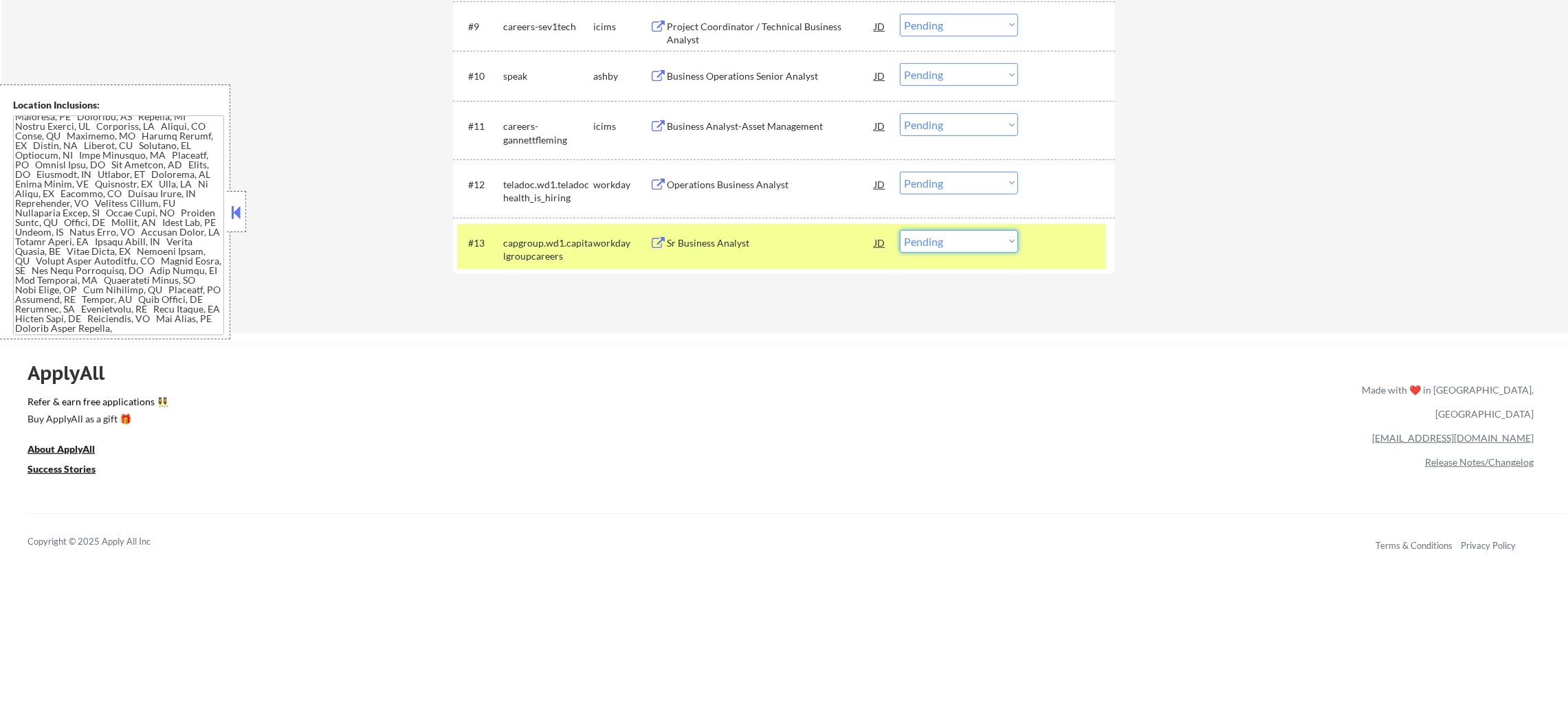
click at [913, 243] on select "Choose an option... Pending Applied Excluded (Questions) Excluded (Expired) Exc…" at bounding box center [959, 241] width 119 height 23
select select ""applied""
click at [900, 230] on select "Choose an option... Pending Applied Excluded (Questions) Excluded (Expired) Exc…" at bounding box center [959, 241] width 119 height 23
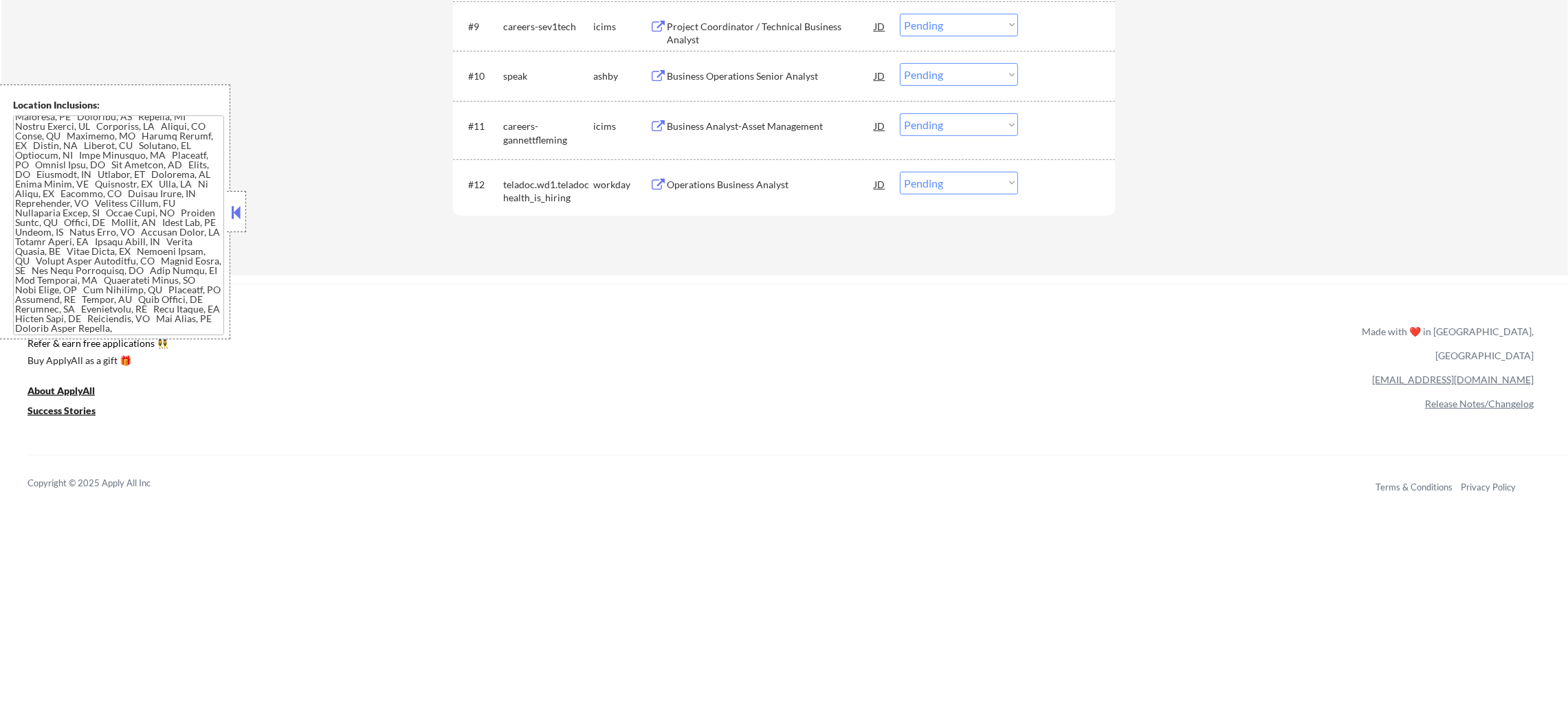
click at [746, 181] on div "Operations Business Analyst" at bounding box center [770, 185] width 207 height 14
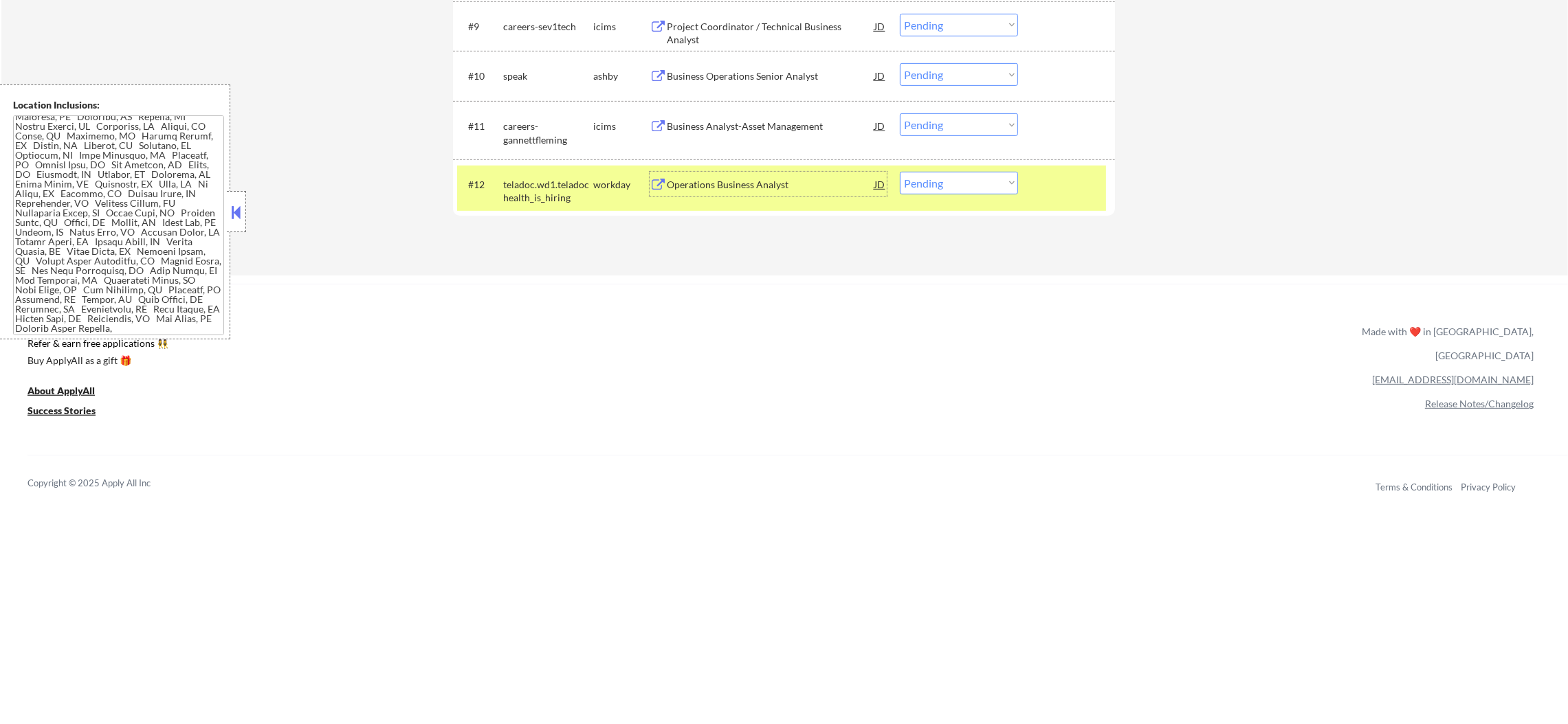
click at [911, 194] on div "#12 teladoc.wd1.teladochealth_is_hiring workday Operations Business Analyst JD …" at bounding box center [781, 188] width 649 height 45
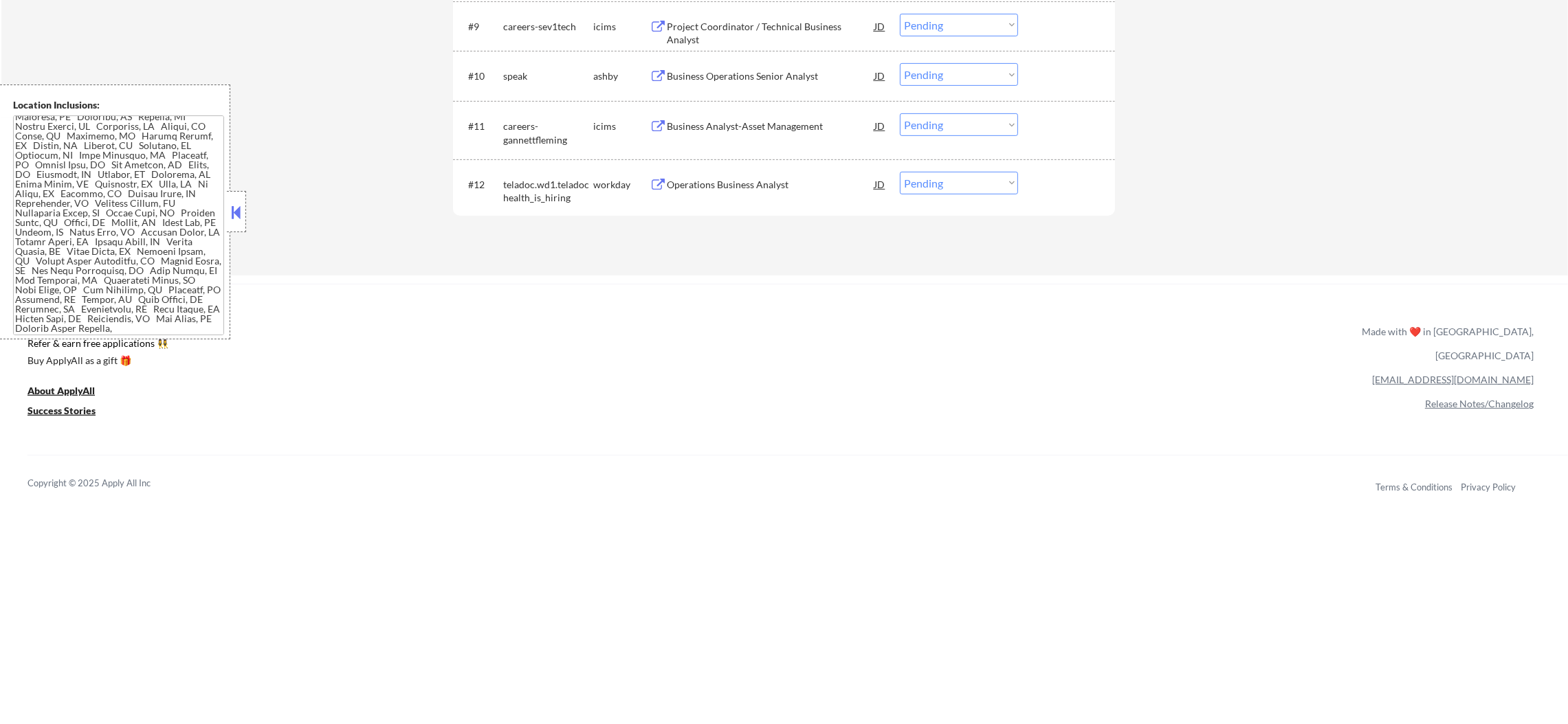
click at [930, 172] on select "Choose an option... Pending Applied Excluded (Questions) Excluded (Expired) Exc…" at bounding box center [959, 182] width 119 height 23
select select ""excluded__expired_""
click at [900, 171] on select "Choose an option... Pending Applied Excluded (Questions) Excluded (Expired) Exc…" at bounding box center [959, 182] width 119 height 23
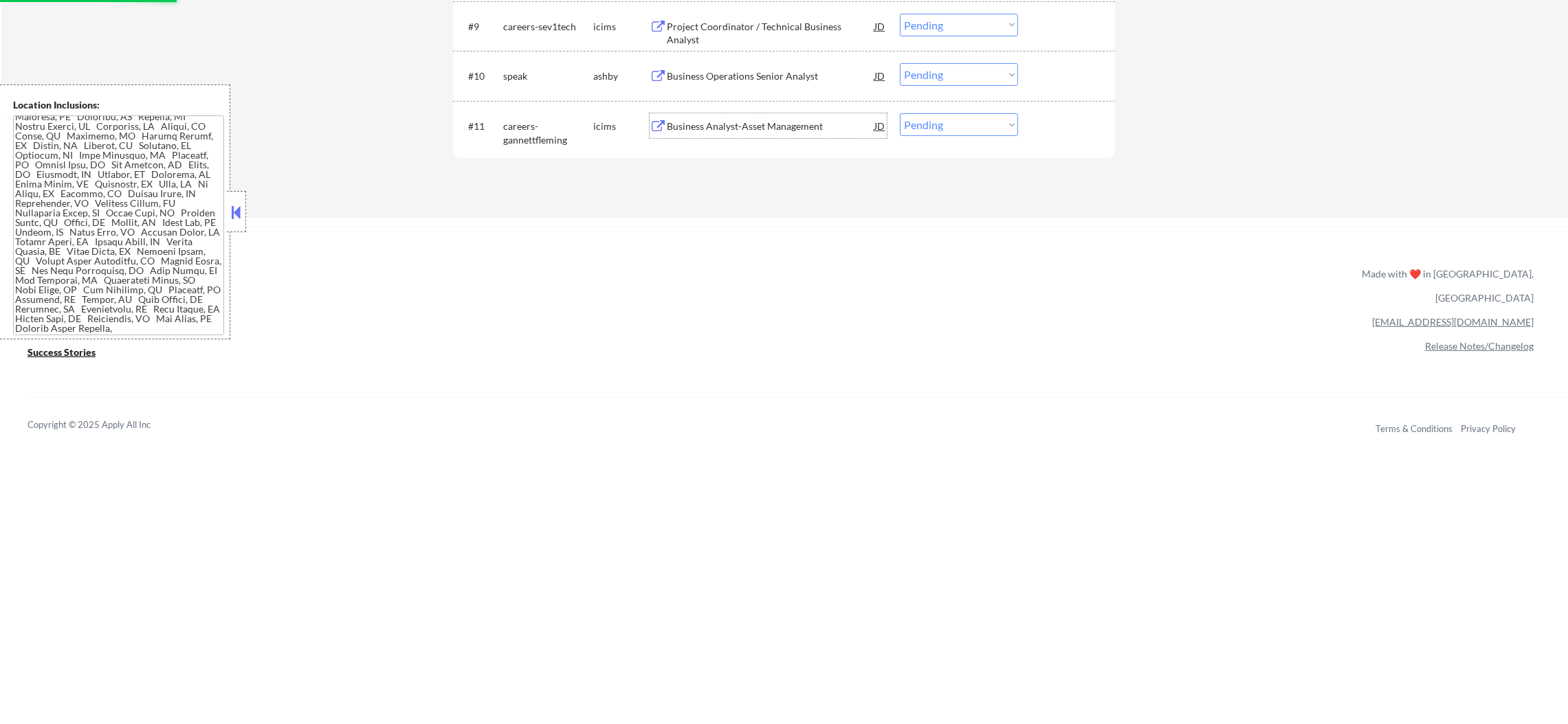
click at [777, 114] on div "Business Analyst-Asset Management" at bounding box center [770, 125] width 207 height 25
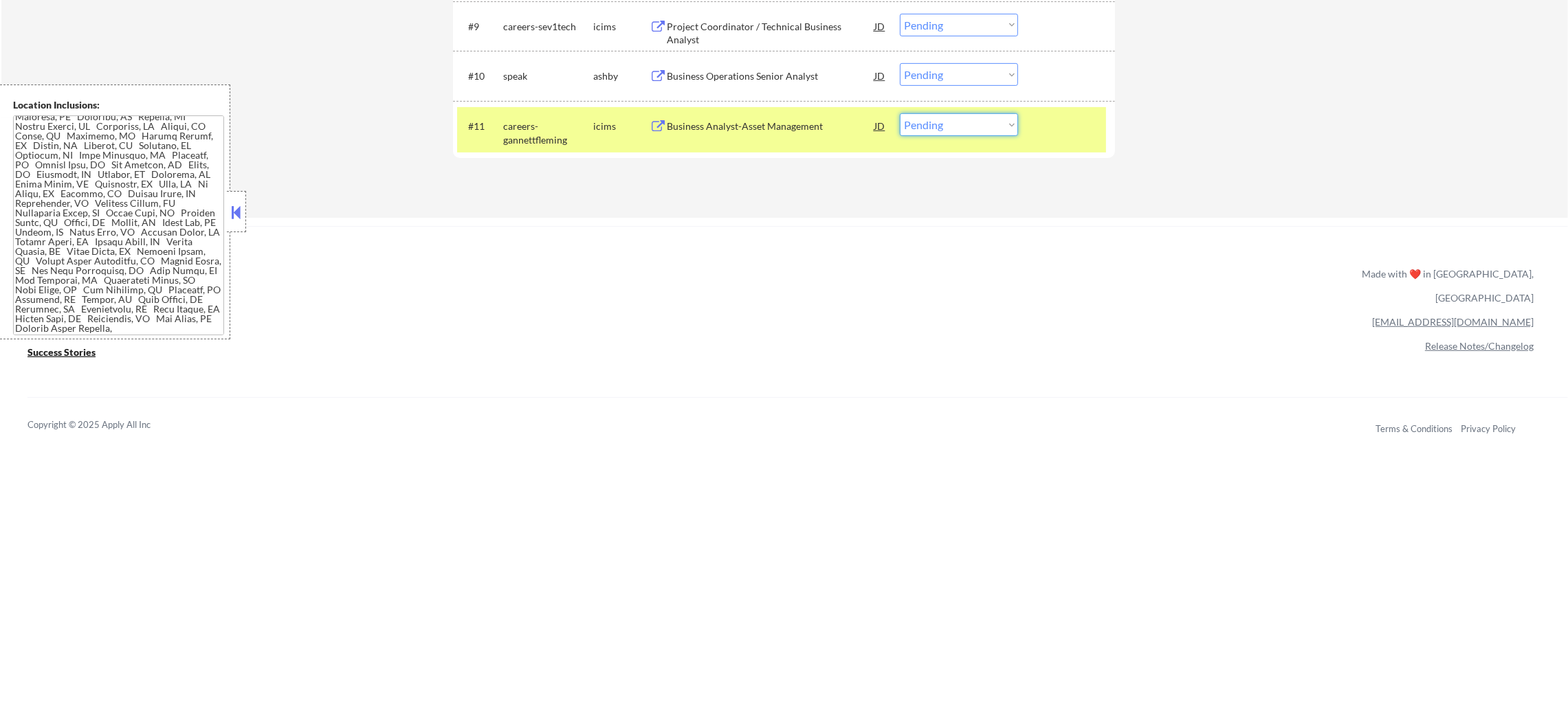
click at [916, 125] on select "Choose an option... Pending Applied Excluded (Questions) Excluded (Expired) Exc…" at bounding box center [959, 125] width 119 height 23
select select ""excluded""
click at [900, 113] on select "Choose an option... Pending Applied Excluded (Questions) Excluded (Expired) Exc…" at bounding box center [959, 125] width 119 height 23
click at [526, 142] on div "careers-gannettfleming" at bounding box center [549, 132] width 90 height 26
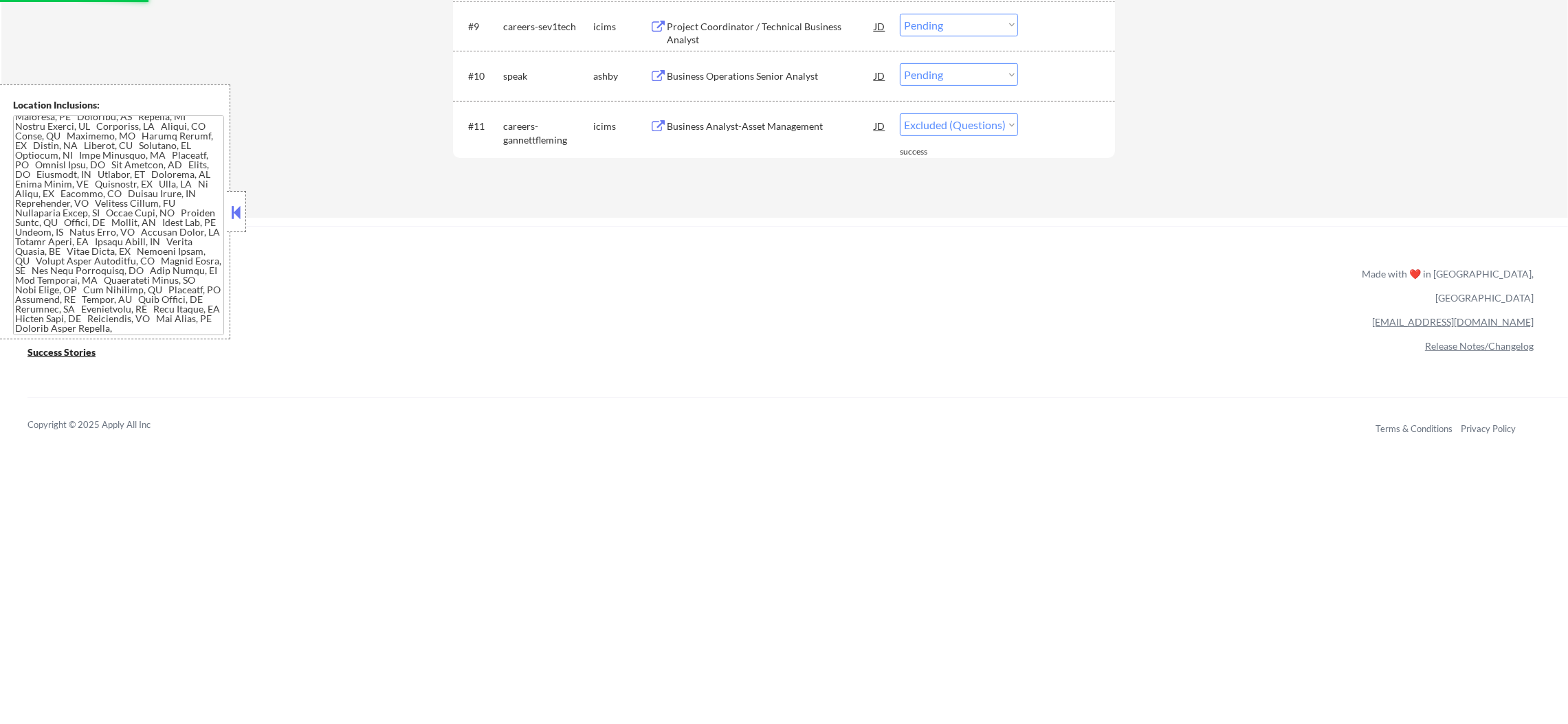
click at [789, 72] on div "Business Operations Senior Analyst" at bounding box center [770, 76] width 207 height 14
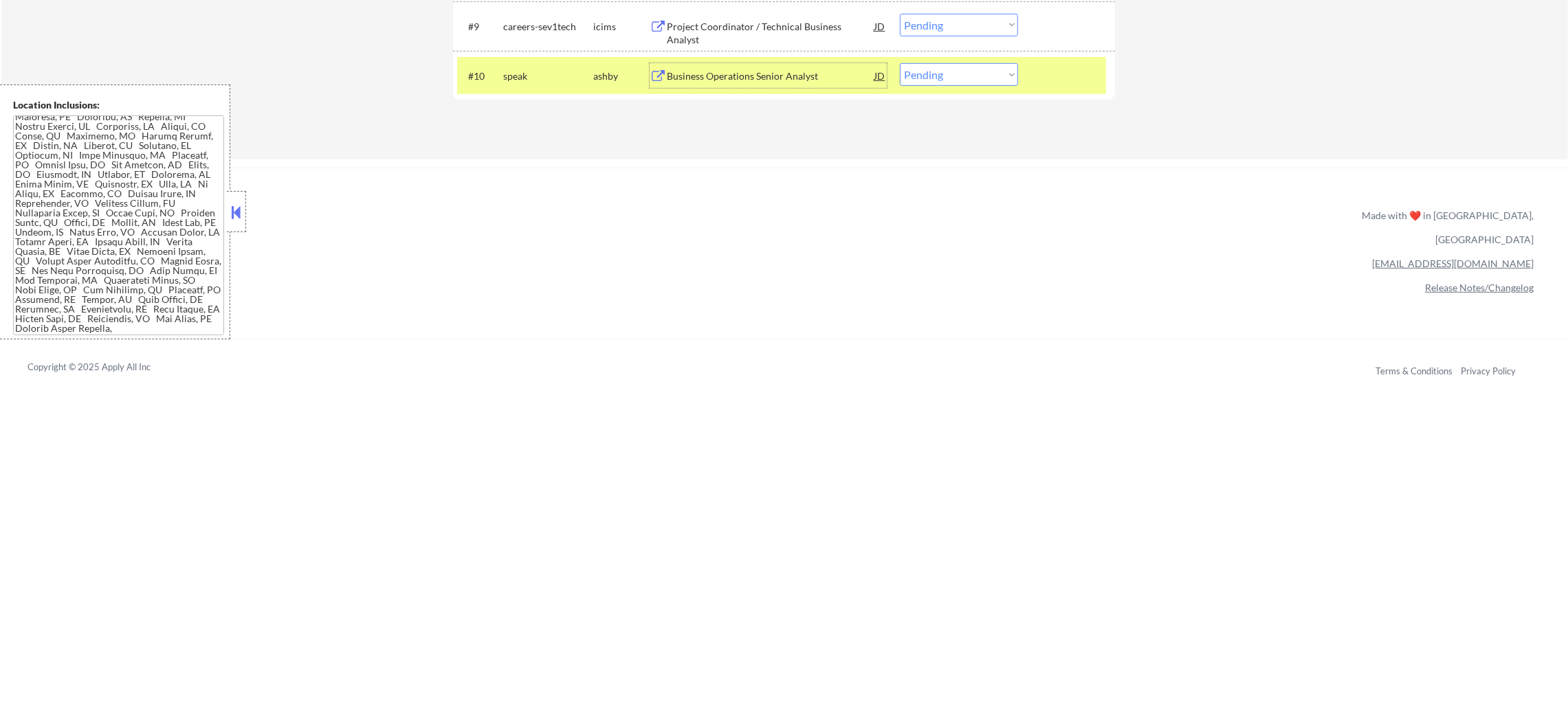
click at [923, 76] on select "Choose an option... Pending Applied Excluded (Questions) Excluded (Expired) Exc…" at bounding box center [959, 74] width 119 height 23
click at [958, 70] on select "Choose an option... Pending Applied Excluded (Questions) Excluded (Expired) Exc…" at bounding box center [959, 74] width 119 height 23
select select ""excluded__bad_match_""
click at [900, 63] on select "Choose an option... Pending Applied Excluded (Questions) Excluded (Expired) Exc…" at bounding box center [959, 74] width 119 height 23
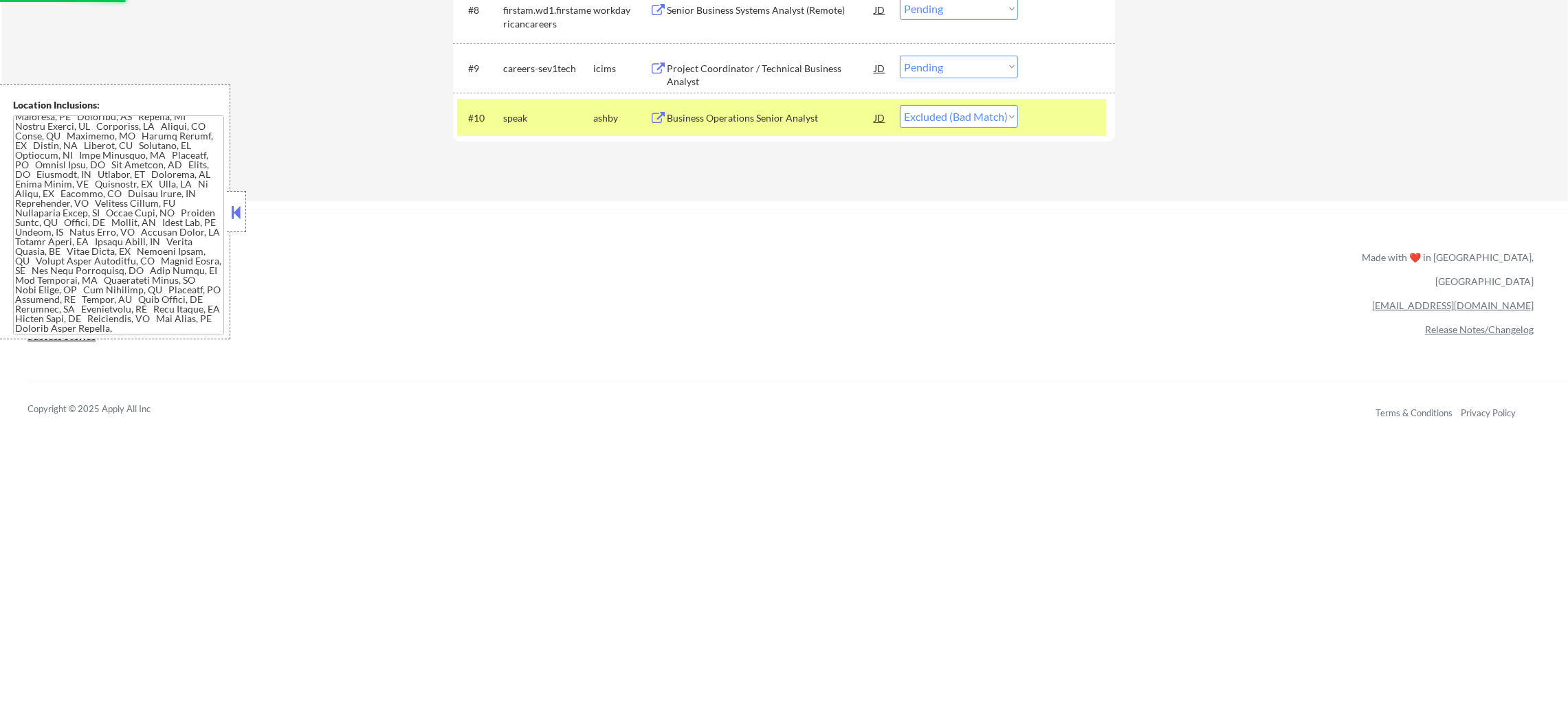
scroll to position [874, 0]
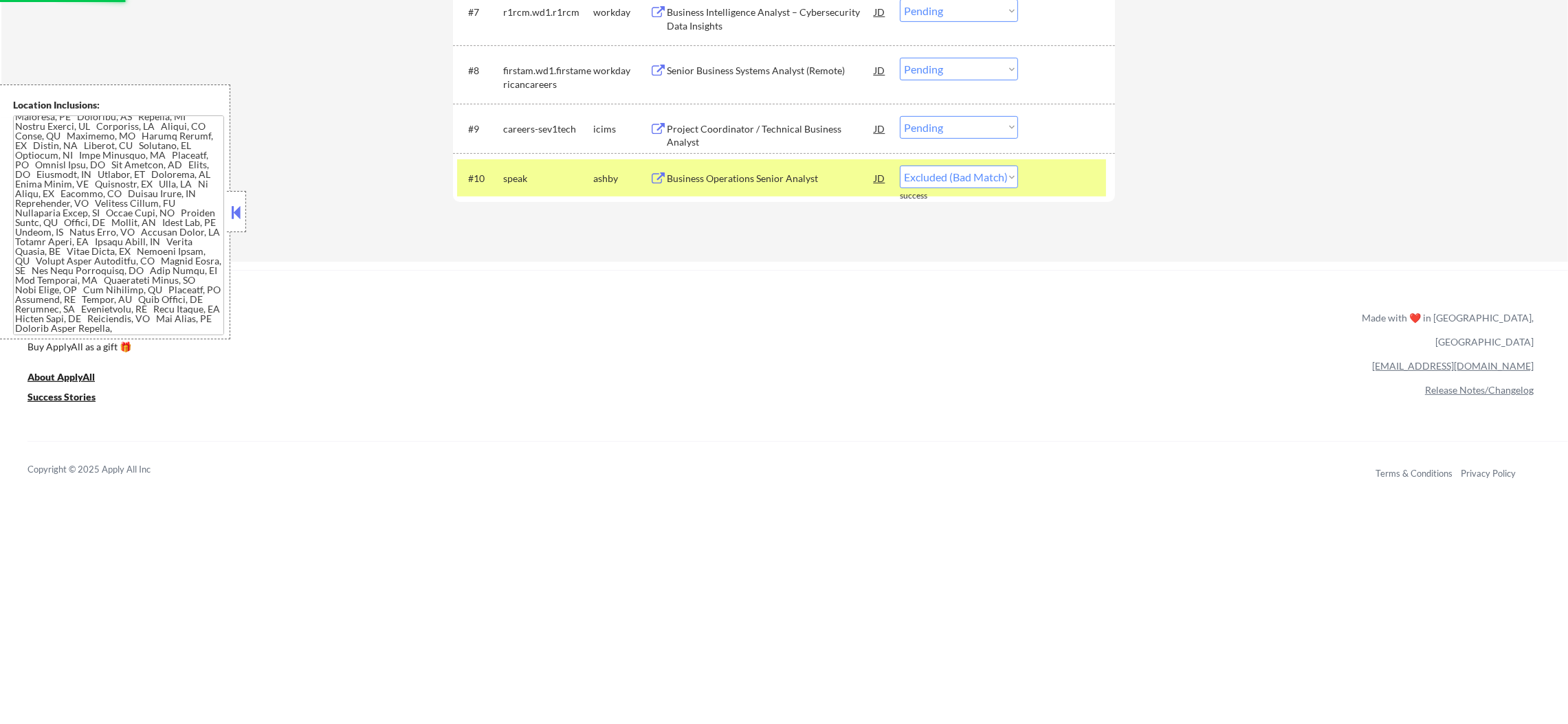
click at [506, 160] on div "#10 speak ashby Business Operations Senior Analyst JD Choose an option... Pendi…" at bounding box center [781, 178] width 649 height 38
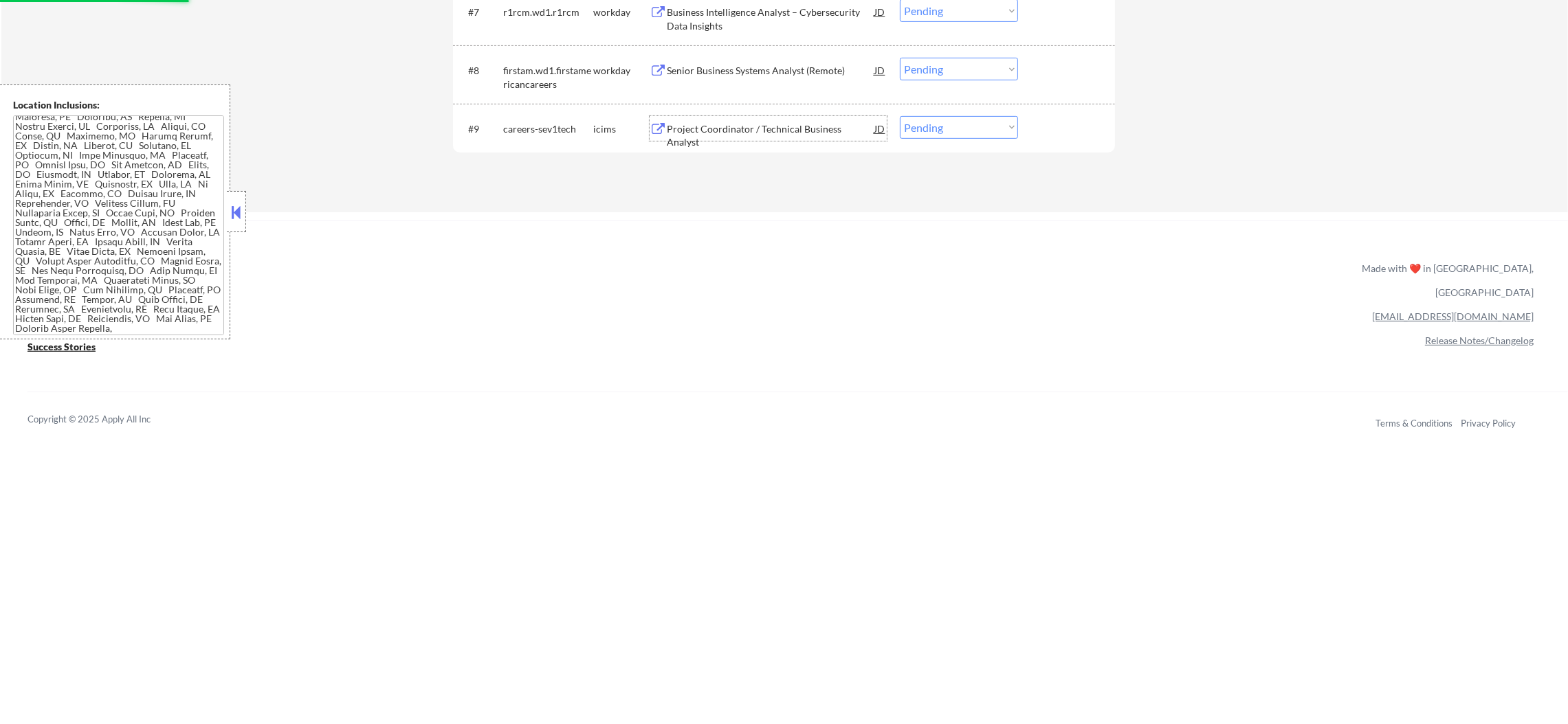
click at [799, 119] on div "Project Coordinator / Technical Business Analyst" at bounding box center [770, 128] width 207 height 25
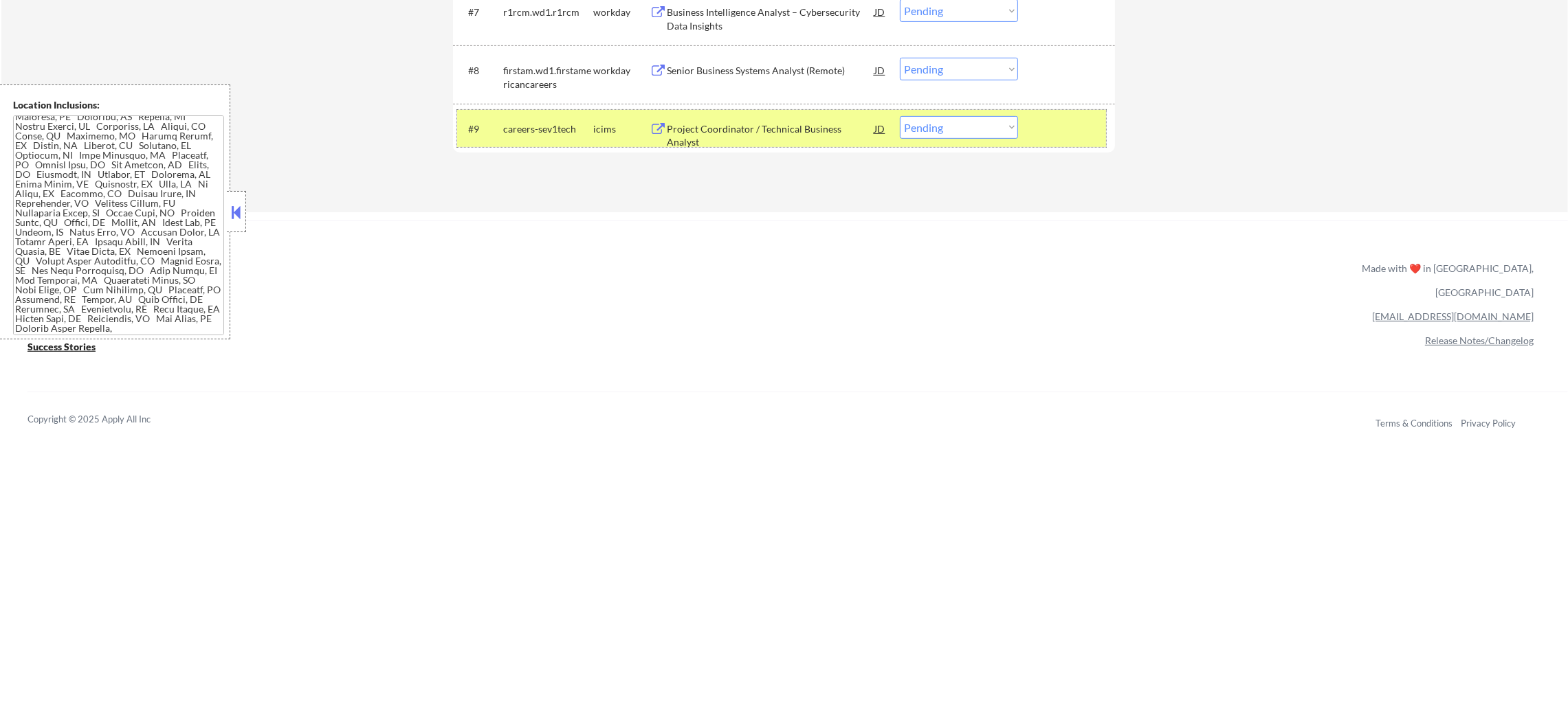
drag, startPoint x: 952, startPoint y: 140, endPoint x: 954, endPoint y: 132, distance: 8.2
click at [954, 136] on div "#9 careers-sev1tech icims Project Coordinator / Technical Business Analyst JD C…" at bounding box center [781, 129] width 649 height 38
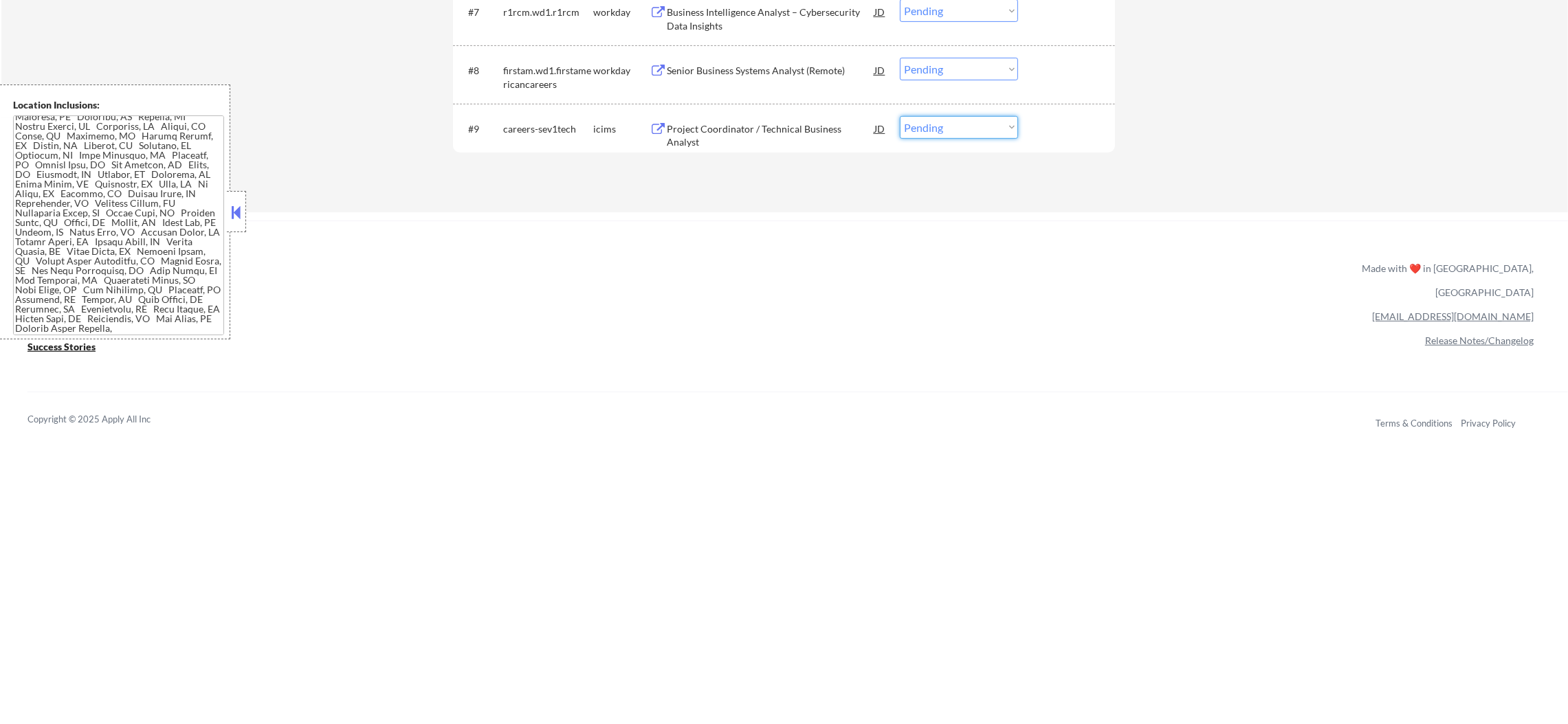
click at [955, 128] on select "Choose an option... Pending Applied Excluded (Questions) Excluded (Expired) Exc…" at bounding box center [959, 127] width 119 height 23
select select ""excluded__expired_""
click at [900, 116] on select "Choose an option... Pending Applied Excluded (Questions) Excluded (Expired) Exc…" at bounding box center [959, 127] width 119 height 23
click at [772, 54] on div "#8 firstam.wd1.firstamericancareers workday Senior Business Systems Analyst (Re…" at bounding box center [781, 73] width 649 height 45
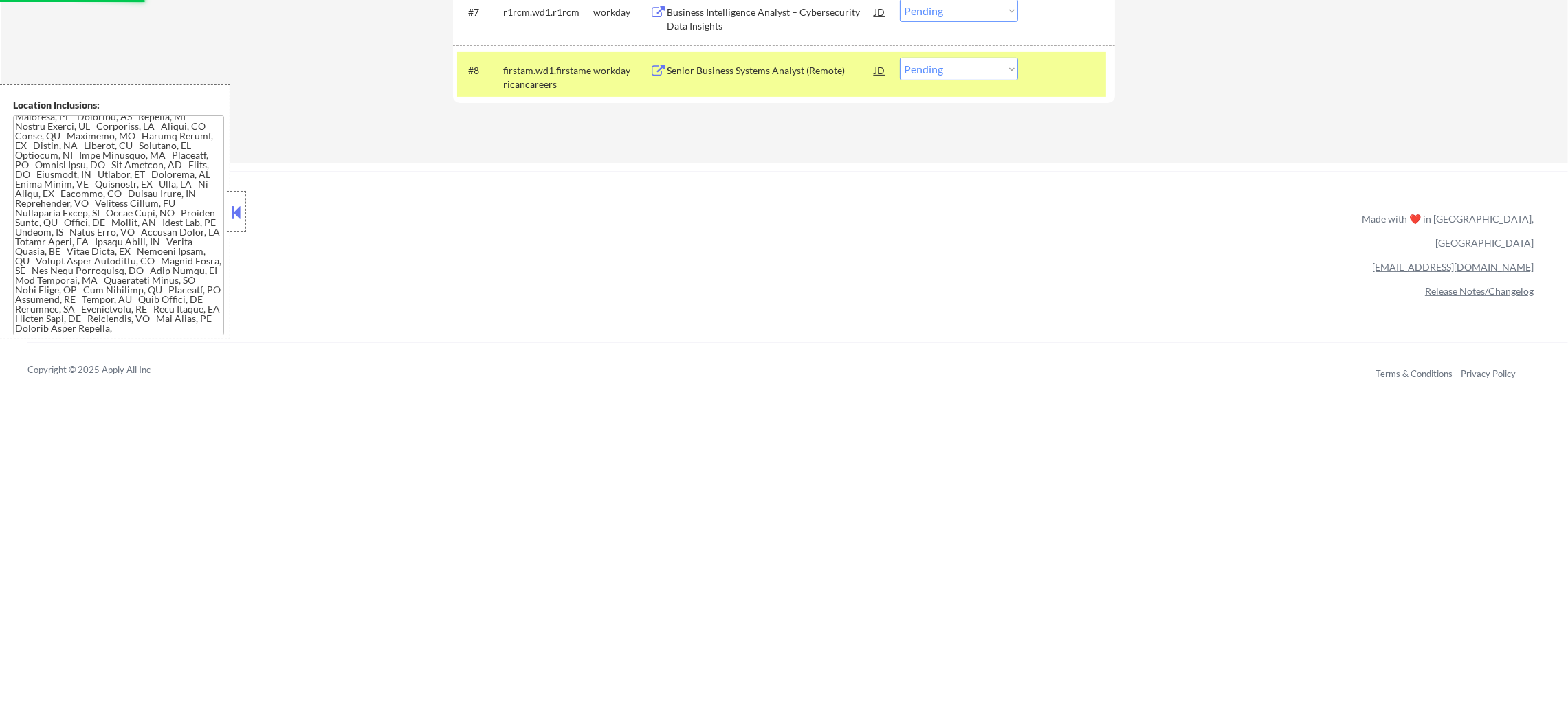
click at [950, 72] on select "Choose an option... Pending Applied Excluded (Questions) Excluded (Expired) Exc…" at bounding box center [959, 69] width 119 height 23
select select ""excluded__bad_match_""
click at [900, 58] on select "Choose an option... Pending Applied Excluded (Questions) Excluded (Expired) Exc…" at bounding box center [959, 69] width 119 height 23
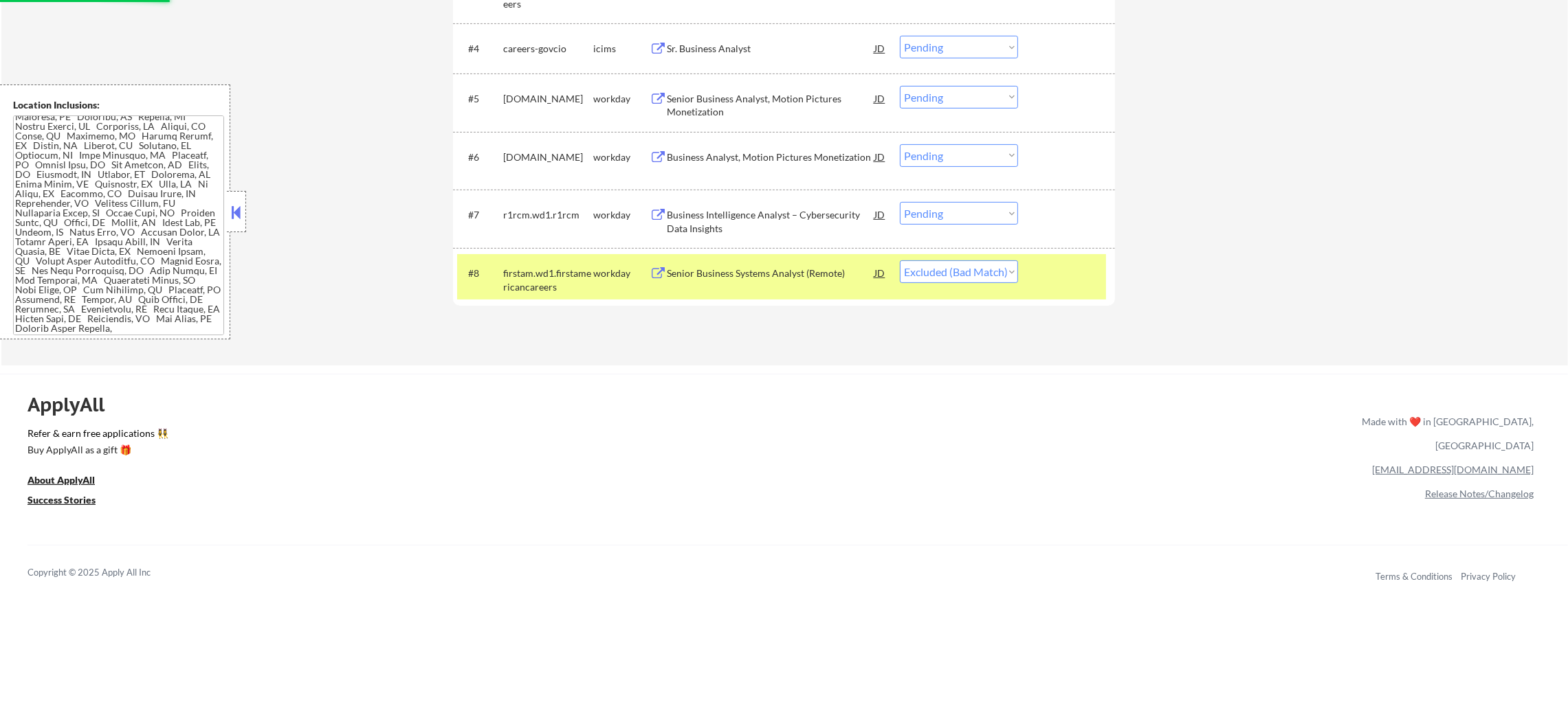
scroll to position [668, 0]
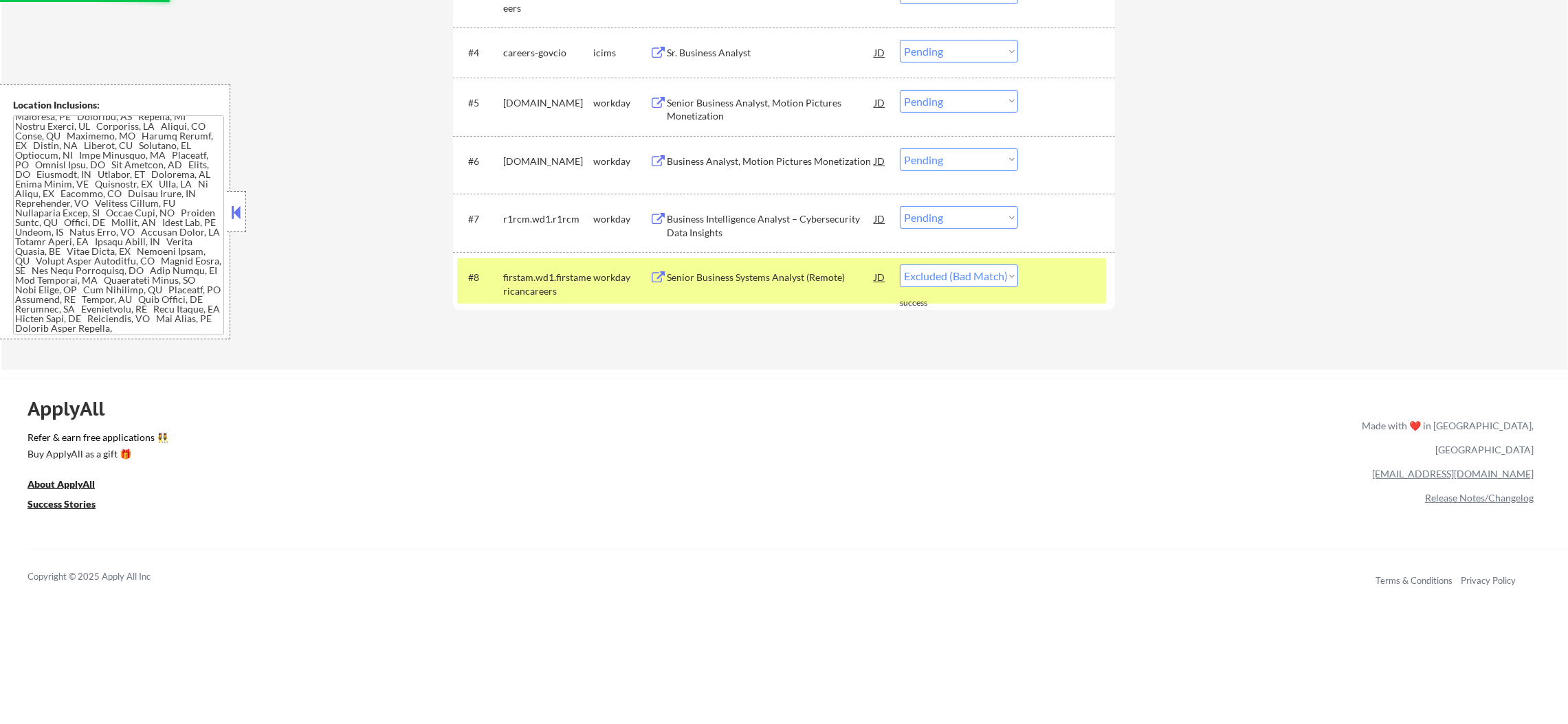
click at [523, 278] on div "Applications Pending (8) Excluded (678) Applied (133) All (819) View All Result…" at bounding box center [784, 21] width 662 height 645
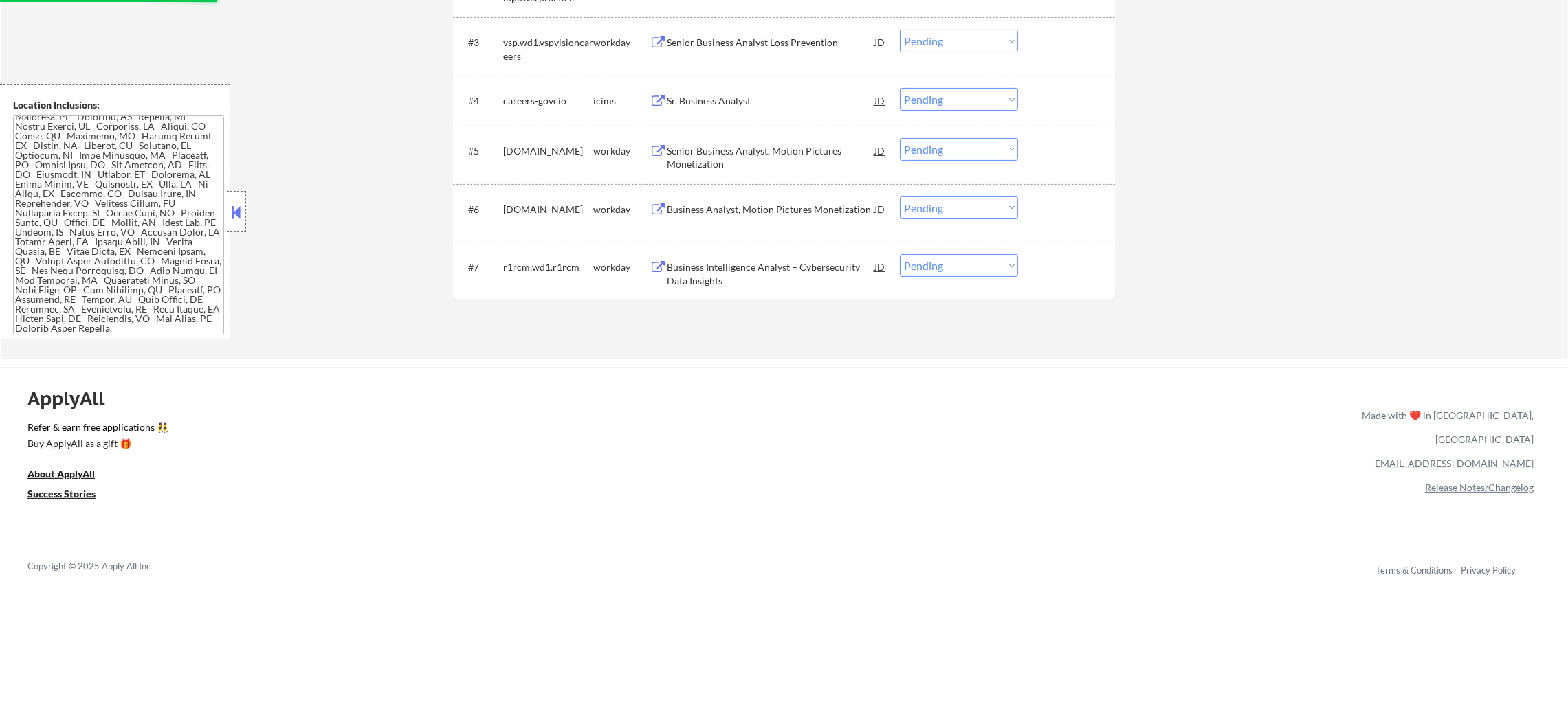
scroll to position [599, 0]
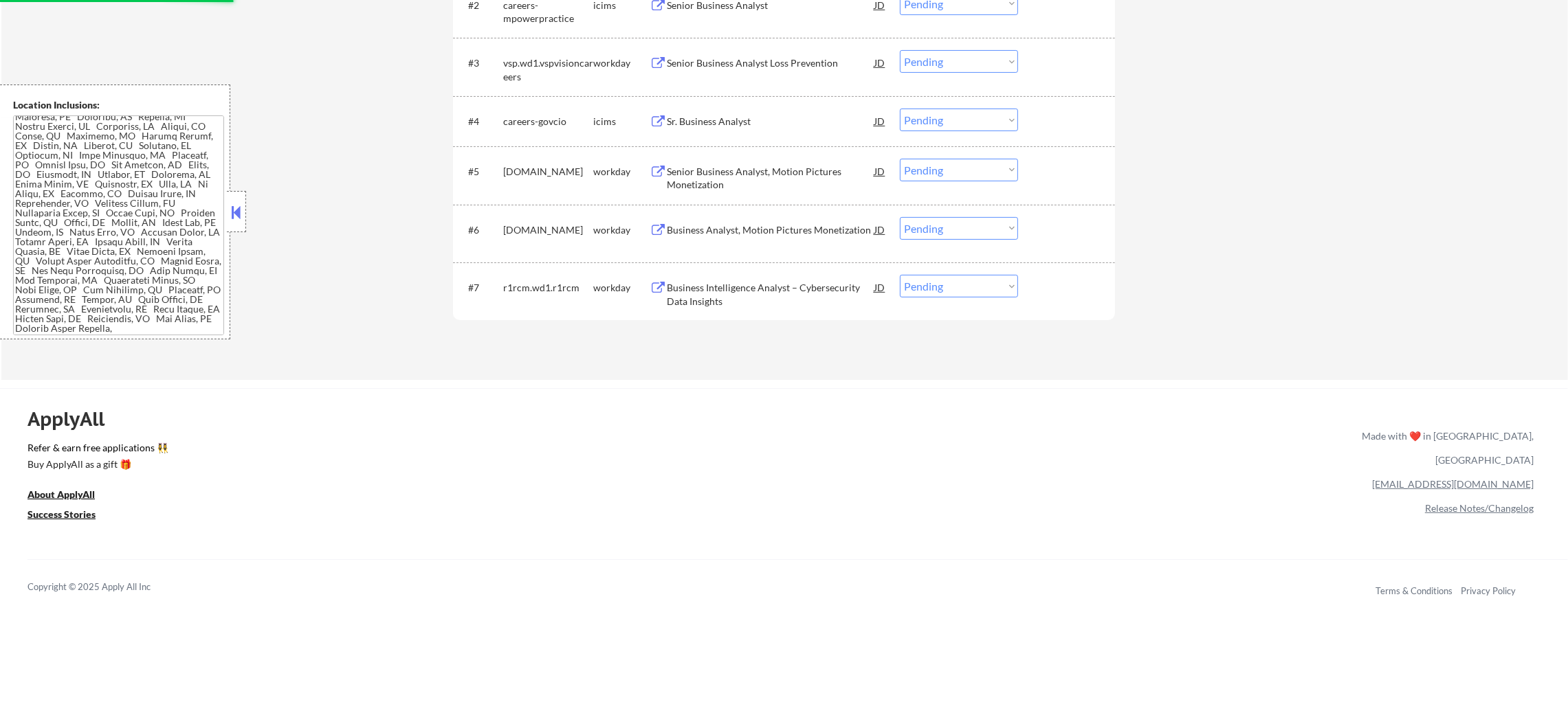
click at [774, 290] on div "Business Intelligence Analyst – Cybersecurity Data Insights" at bounding box center [770, 294] width 207 height 26
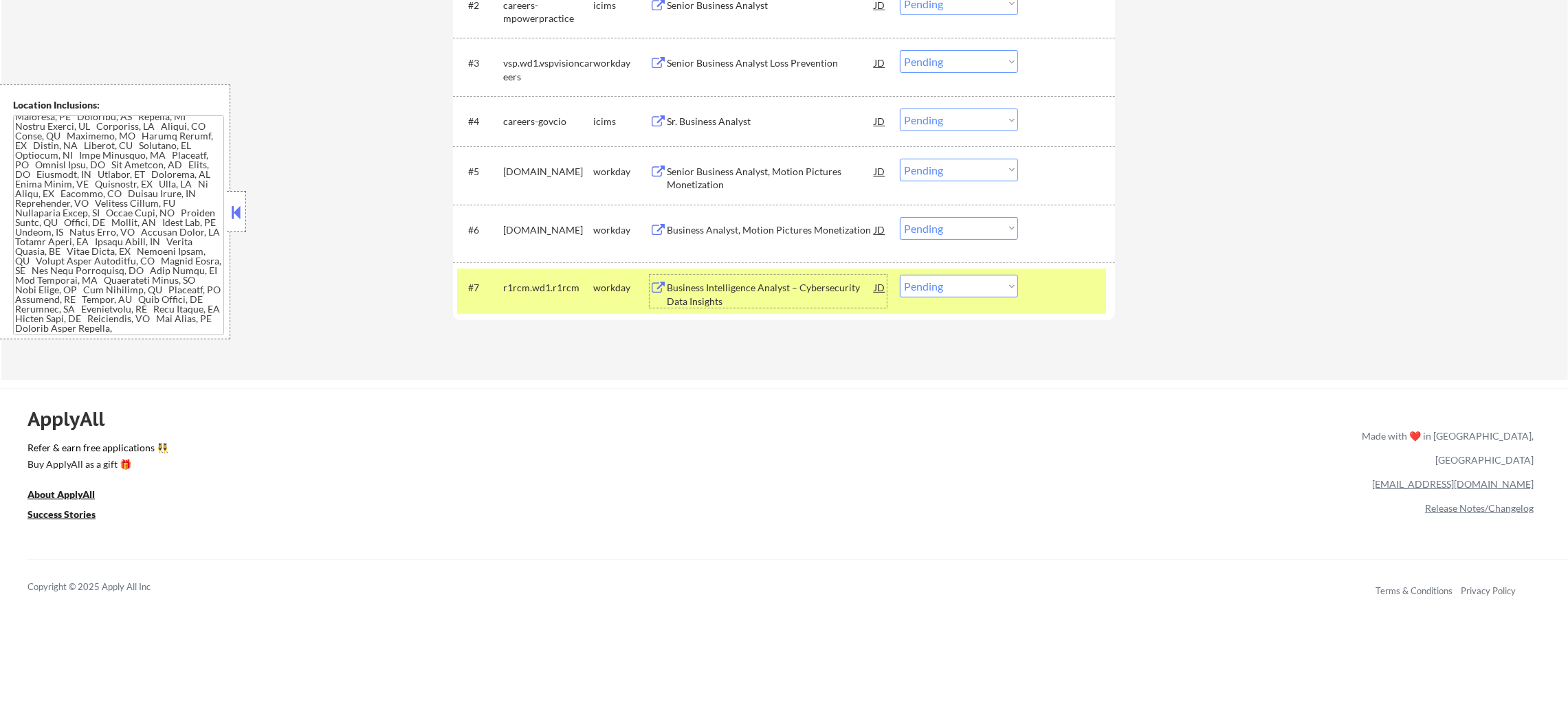
click at [948, 296] on select "Choose an option... Pending Applied Excluded (Questions) Excluded (Expired) Exc…" at bounding box center [959, 286] width 119 height 23
select select ""excluded__expired_""
click at [900, 275] on select "Choose an option... Pending Applied Excluded (Questions) Excluded (Expired) Exc…" at bounding box center [959, 286] width 119 height 23
click at [548, 286] on div "r1rcm.wd1.r1rcm" at bounding box center [549, 288] width 90 height 14
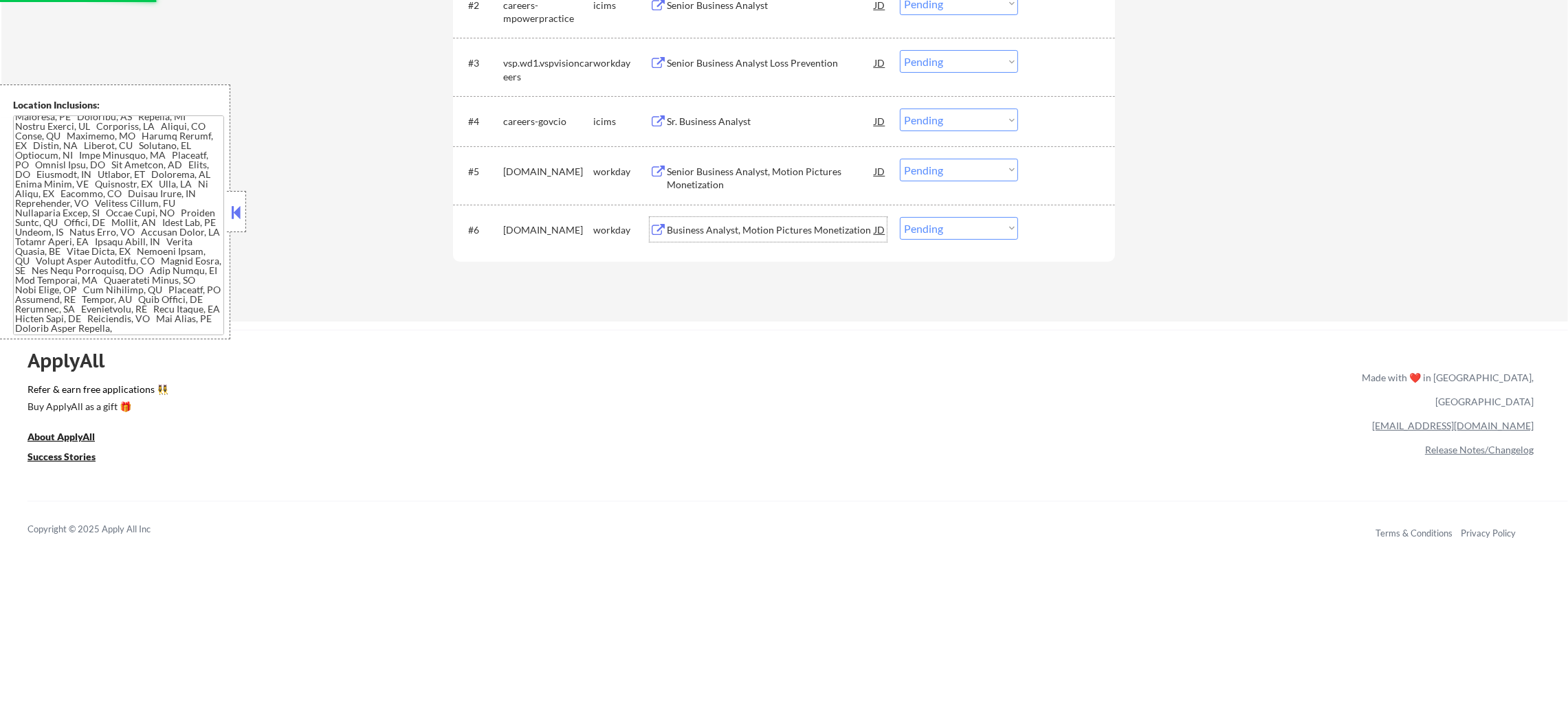
click at [774, 225] on div "Business Analyst, Motion Pictures Monetization" at bounding box center [770, 230] width 207 height 14
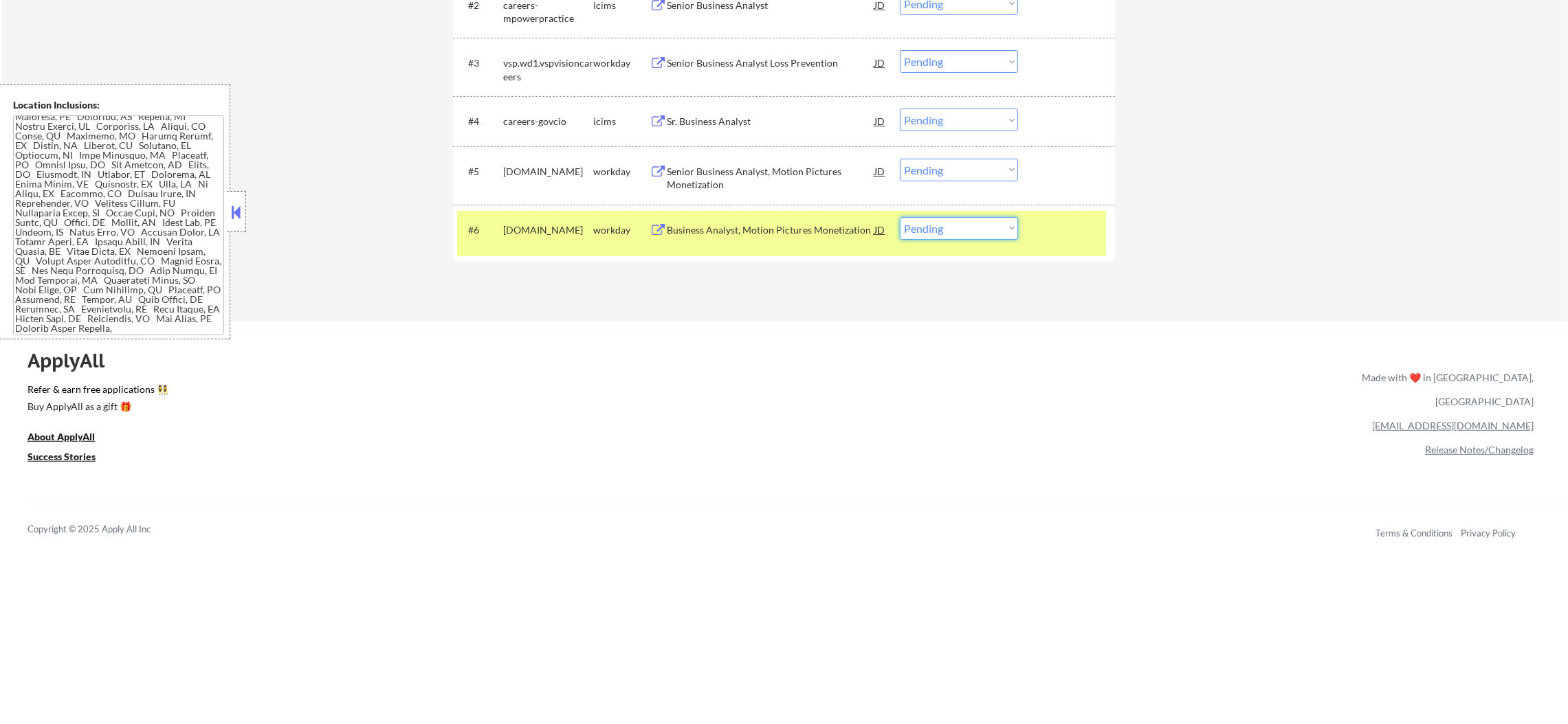
click at [930, 233] on select "Choose an option... Pending Applied Excluded (Questions) Excluded (Expired) Exc…" at bounding box center [959, 229] width 119 height 23
select select ""applied""
click at [900, 217] on select "Choose an option... Pending Applied Excluded (Questions) Excluded (Expired) Exc…" at bounding box center [959, 229] width 119 height 23
click at [571, 226] on div "warnerbros.wd5.global" at bounding box center [549, 230] width 90 height 14
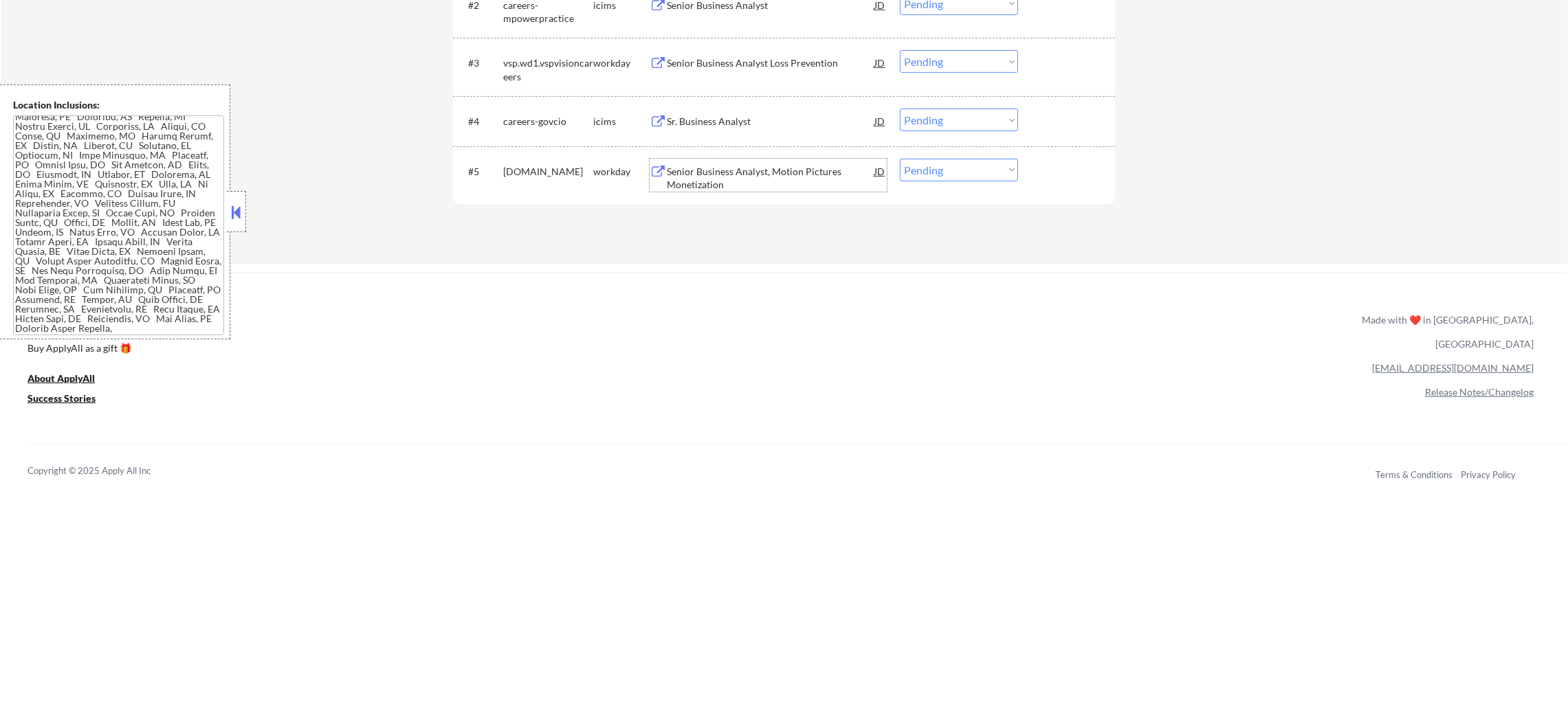
click at [728, 171] on div "Senior Business Analyst, Motion Pictures Monetization" at bounding box center [770, 177] width 207 height 26
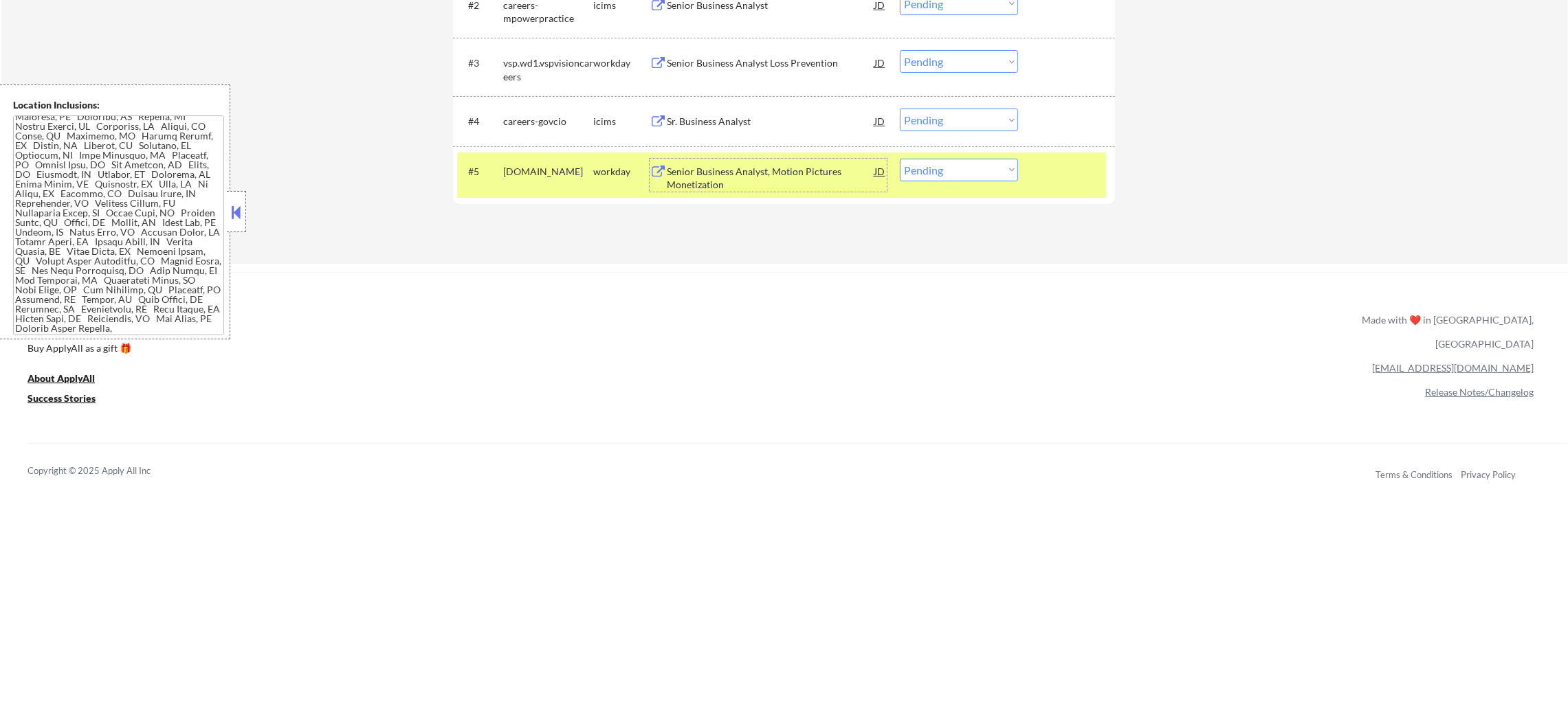
click at [922, 171] on select "Choose an option... Pending Applied Excluded (Questions) Excluded (Expired) Exc…" at bounding box center [959, 170] width 119 height 23
select select ""applied""
click at [900, 159] on select "Choose an option... Pending Applied Excluded (Questions) Excluded (Expired) Exc…" at bounding box center [959, 170] width 119 height 23
click at [556, 179] on div "warnerbros.wd5.global" at bounding box center [549, 171] width 90 height 14
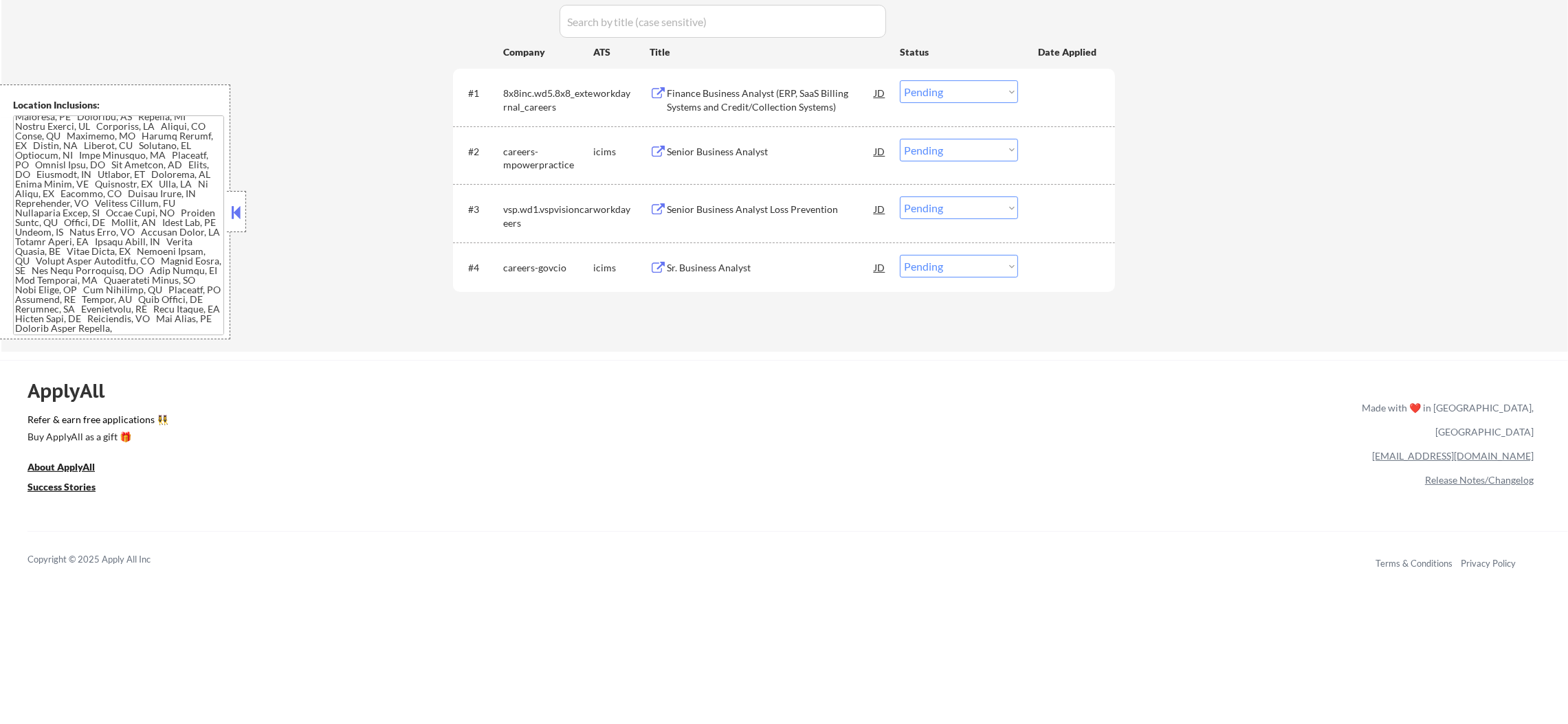
scroll to position [461, 0]
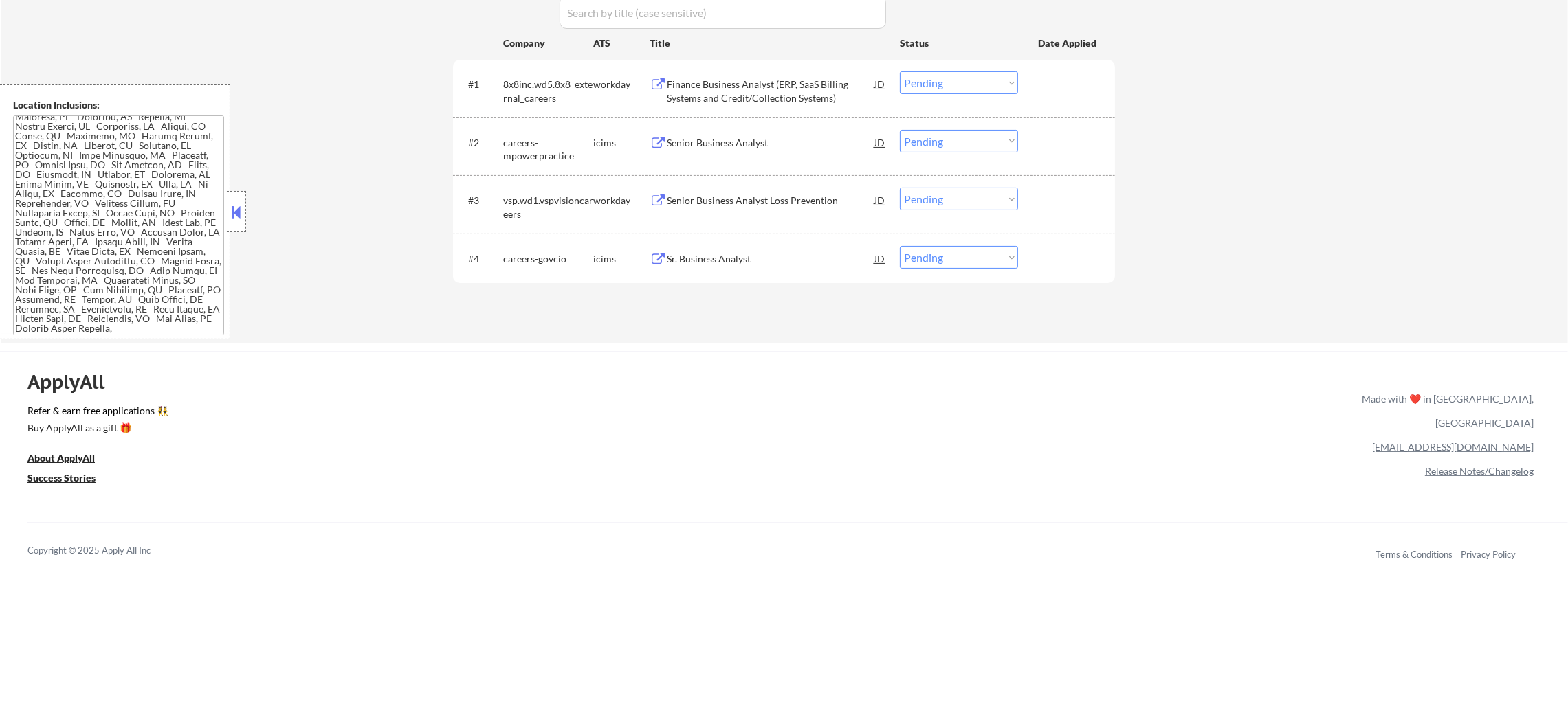
click at [749, 257] on div "Sr. Business Analyst" at bounding box center [770, 259] width 207 height 14
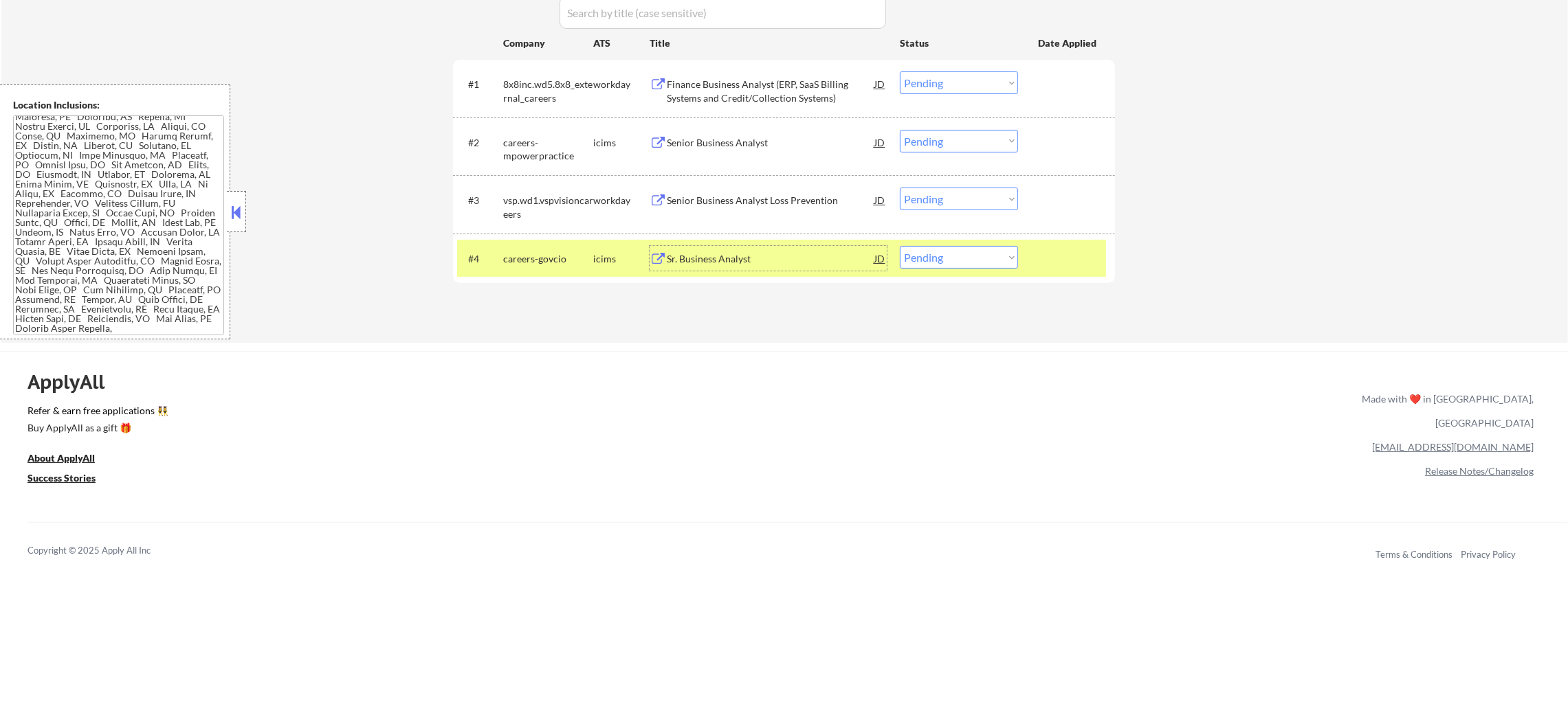
click at [938, 253] on select "Choose an option... Pending Applied Excluded (Questions) Excluded (Expired) Exc…" at bounding box center [959, 258] width 119 height 23
select select ""excluded""
click at [900, 246] on select "Choose an option... Pending Applied Excluded (Questions) Excluded (Expired) Exc…" at bounding box center [959, 258] width 119 height 23
click at [555, 246] on div "careers-govcio" at bounding box center [549, 258] width 90 height 25
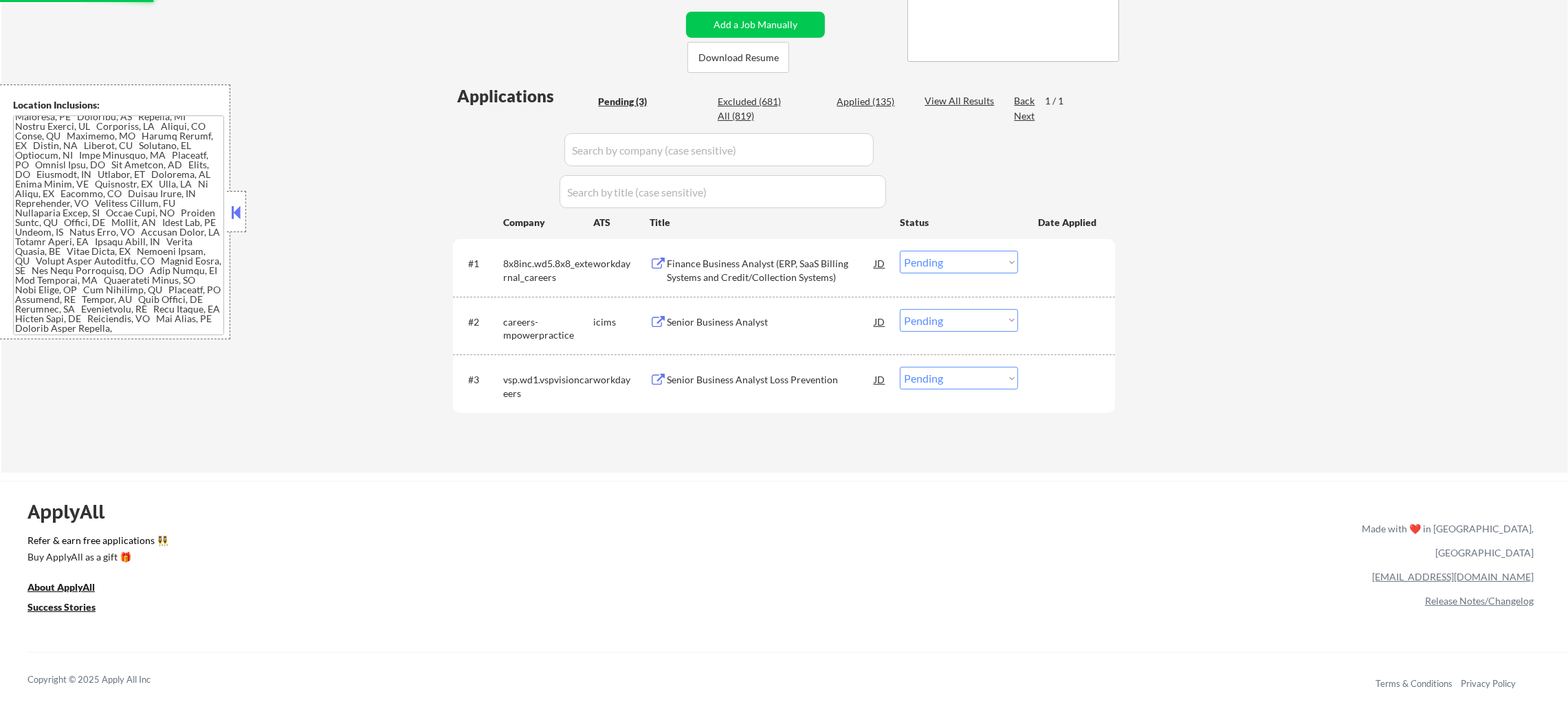
scroll to position [289, 0]
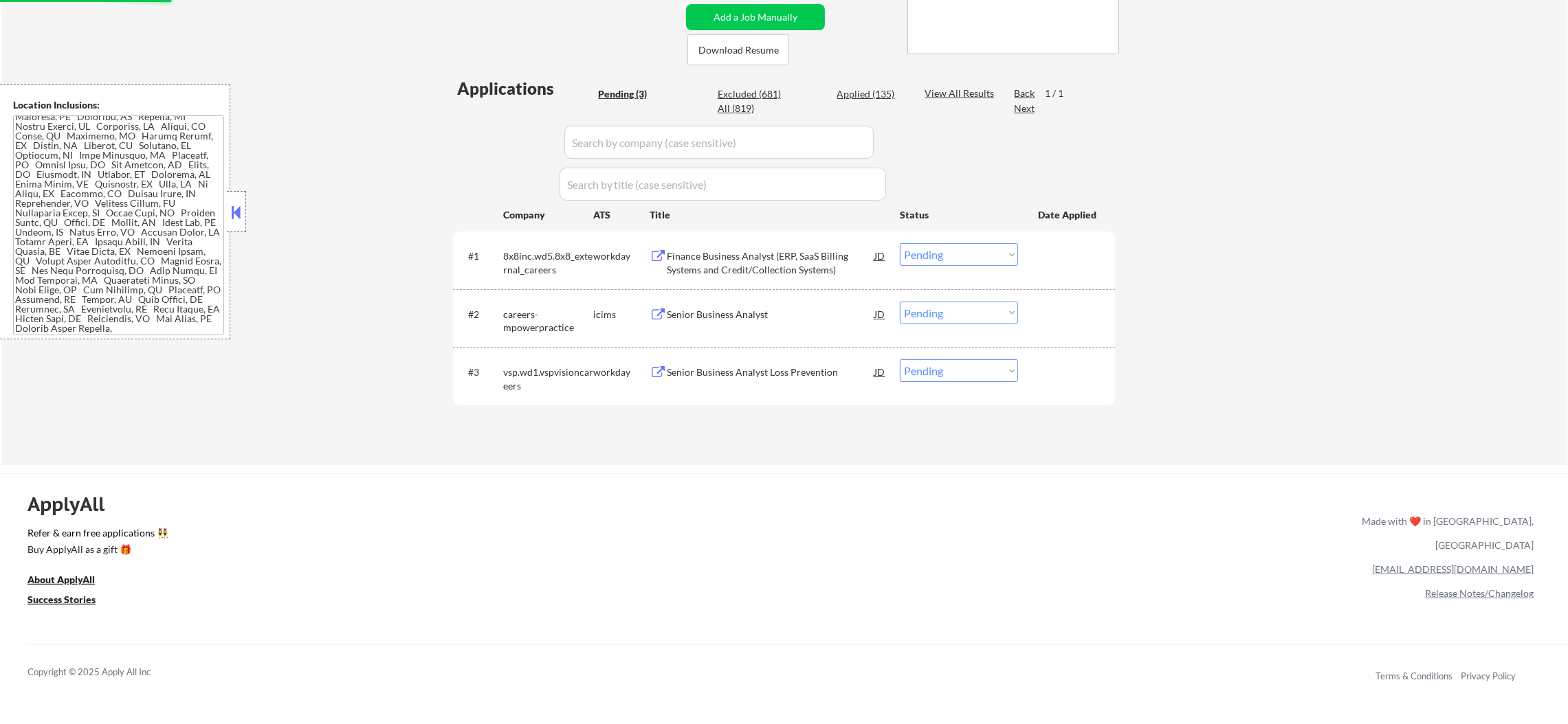
click at [711, 370] on div "Senior Business Analyst Loss Prevention" at bounding box center [770, 373] width 207 height 14
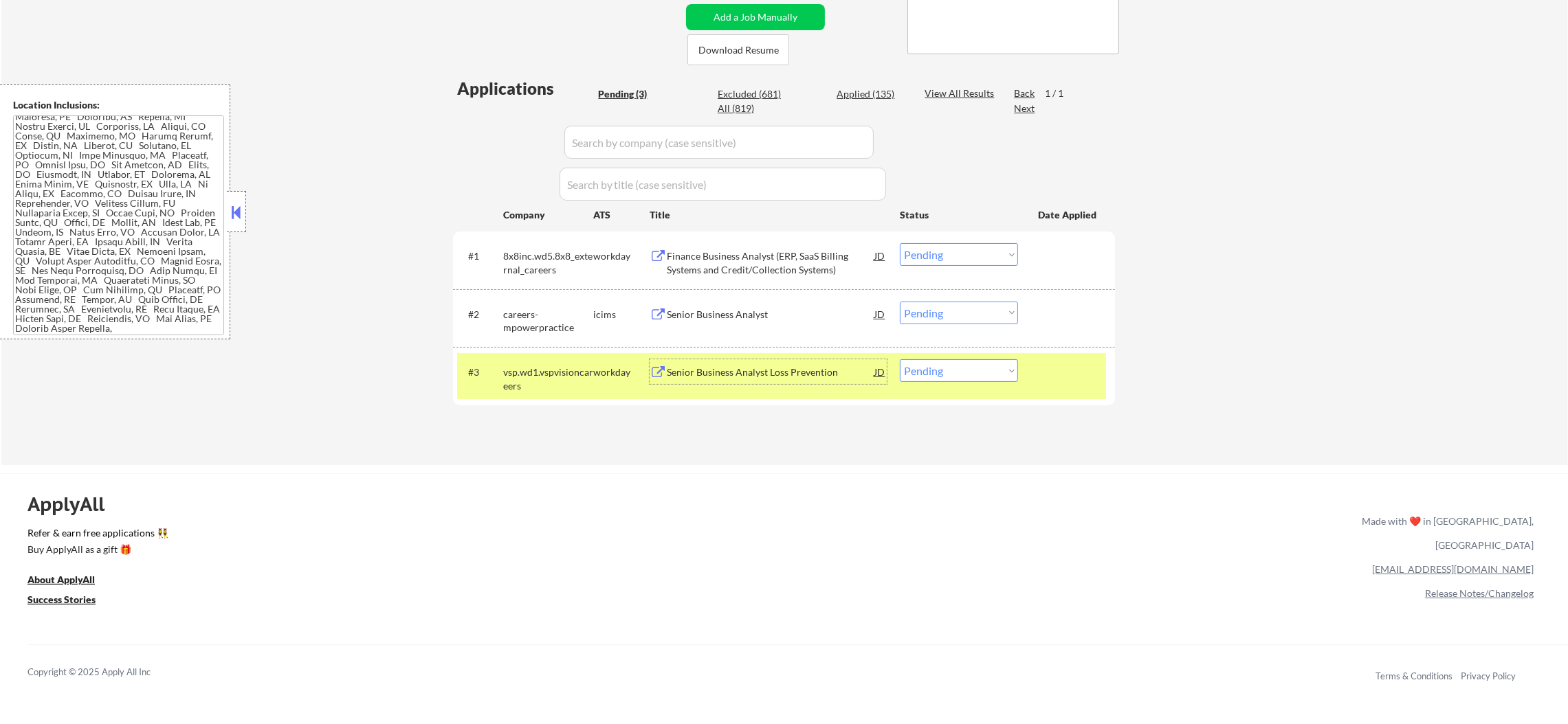
click at [734, 364] on div "Senior Business Analyst Loss Prevention" at bounding box center [770, 371] width 207 height 25
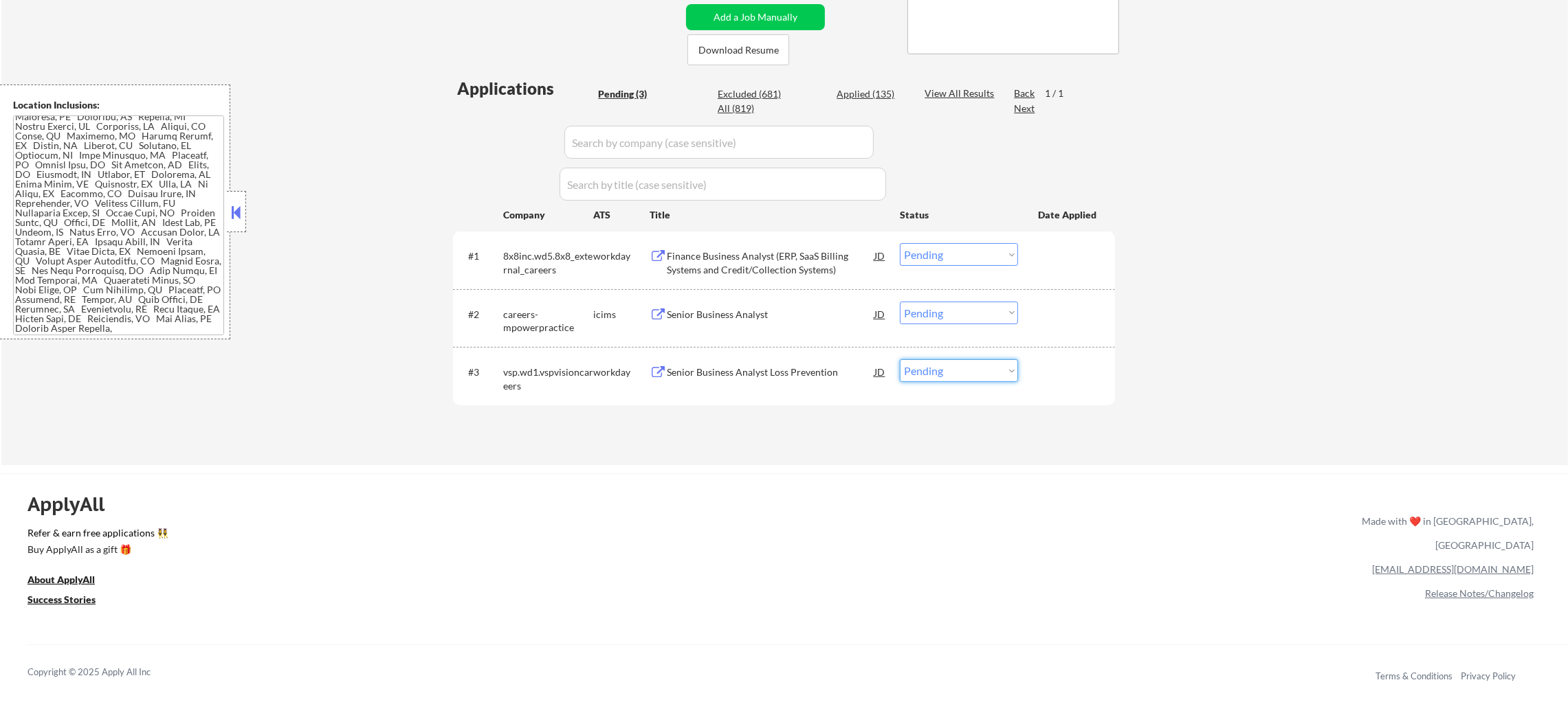
click at [935, 374] on select "Choose an option... Pending Applied Excluded (Questions) Excluded (Expired) Exc…" at bounding box center [959, 370] width 119 height 23
select select ""applied""
click at [900, 359] on select "Choose an option... Pending Applied Excluded (Questions) Excluded (Expired) Exc…" at bounding box center [959, 370] width 119 height 23
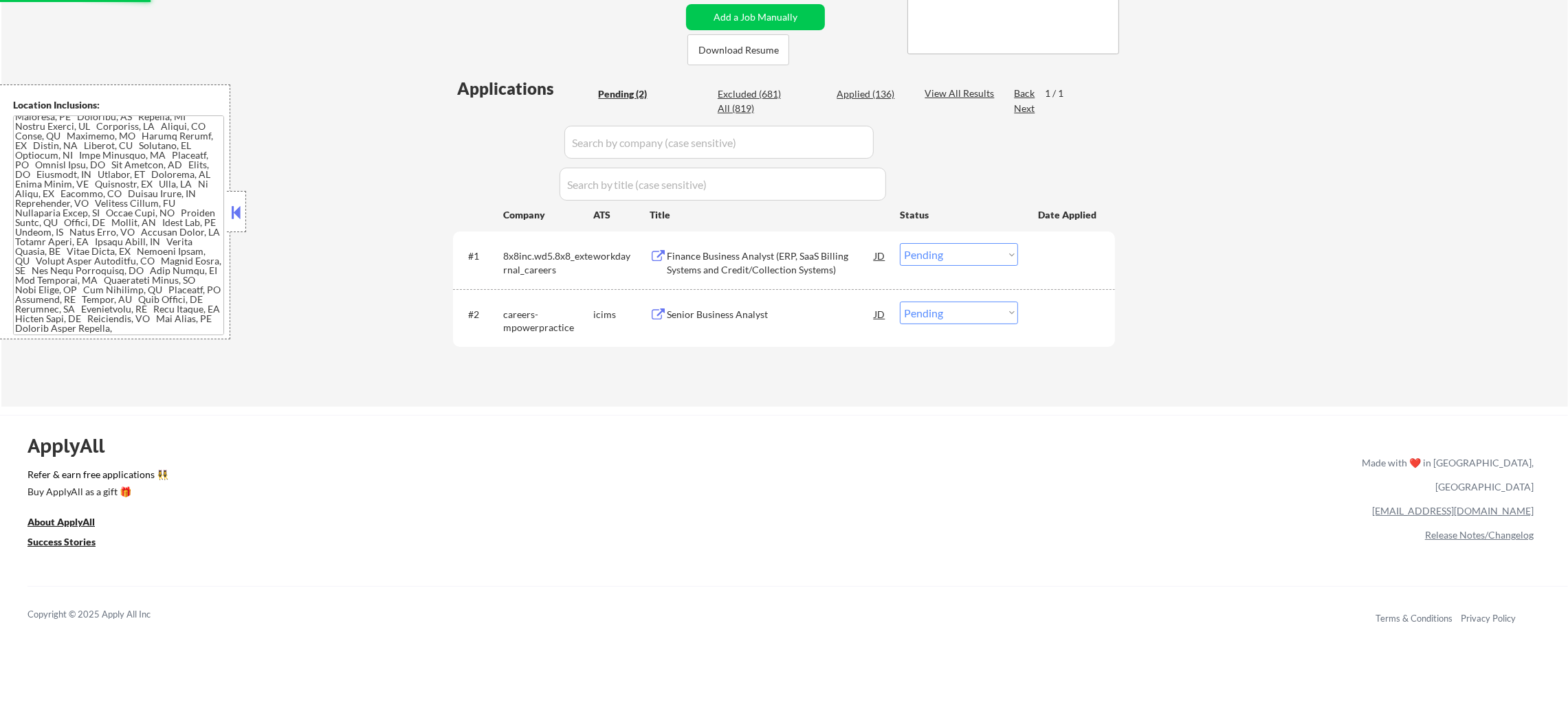
click at [797, 315] on div "Senior Business Analyst" at bounding box center [770, 315] width 207 height 14
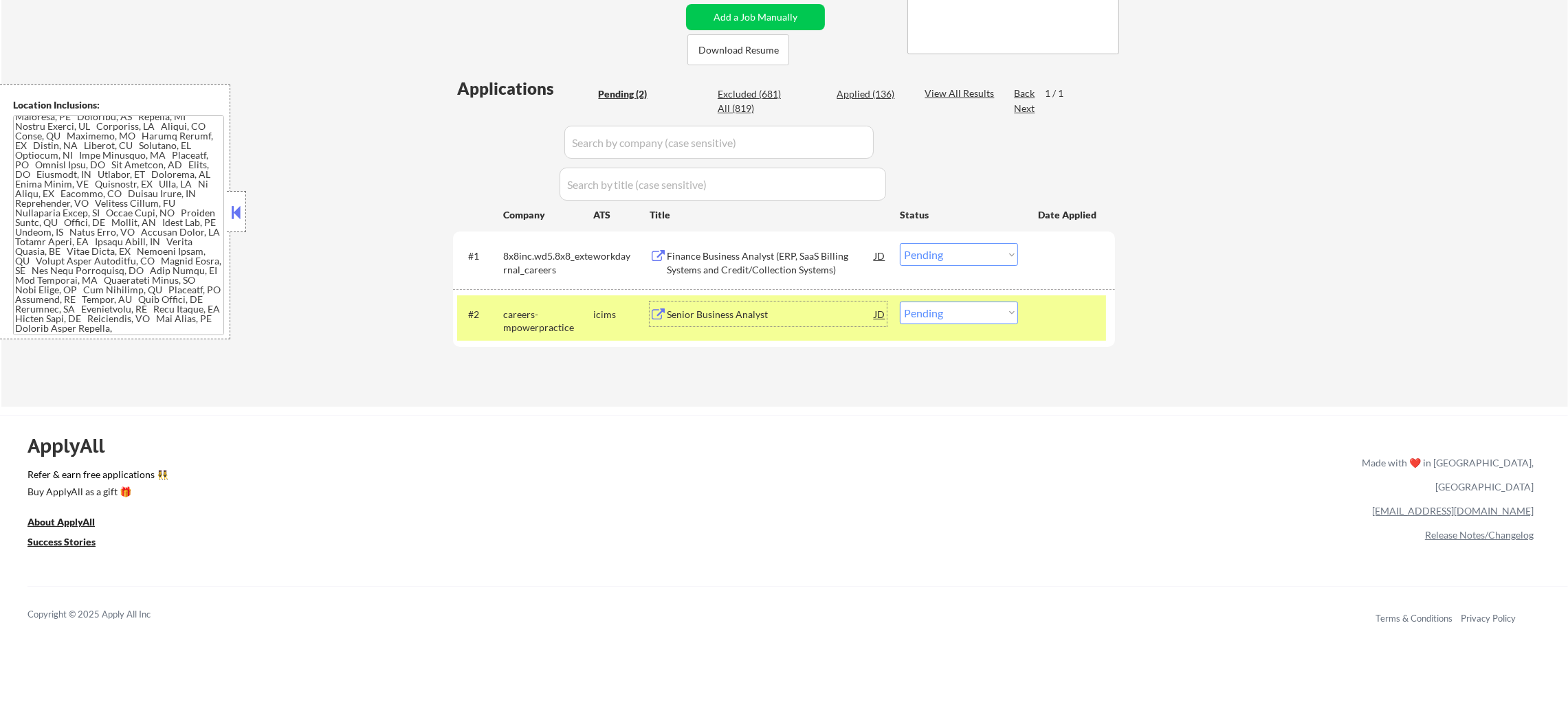
click at [951, 313] on select "Choose an option... Pending Applied Excluded (Questions) Excluded (Expired) Exc…" at bounding box center [959, 313] width 119 height 23
select select ""excluded__location_""
click at [900, 302] on select "Choose an option... Pending Applied Excluded (Questions) Excluded (Expired) Exc…" at bounding box center [959, 313] width 119 height 23
click at [571, 330] on div "careers-mpowerpractice" at bounding box center [549, 321] width 90 height 26
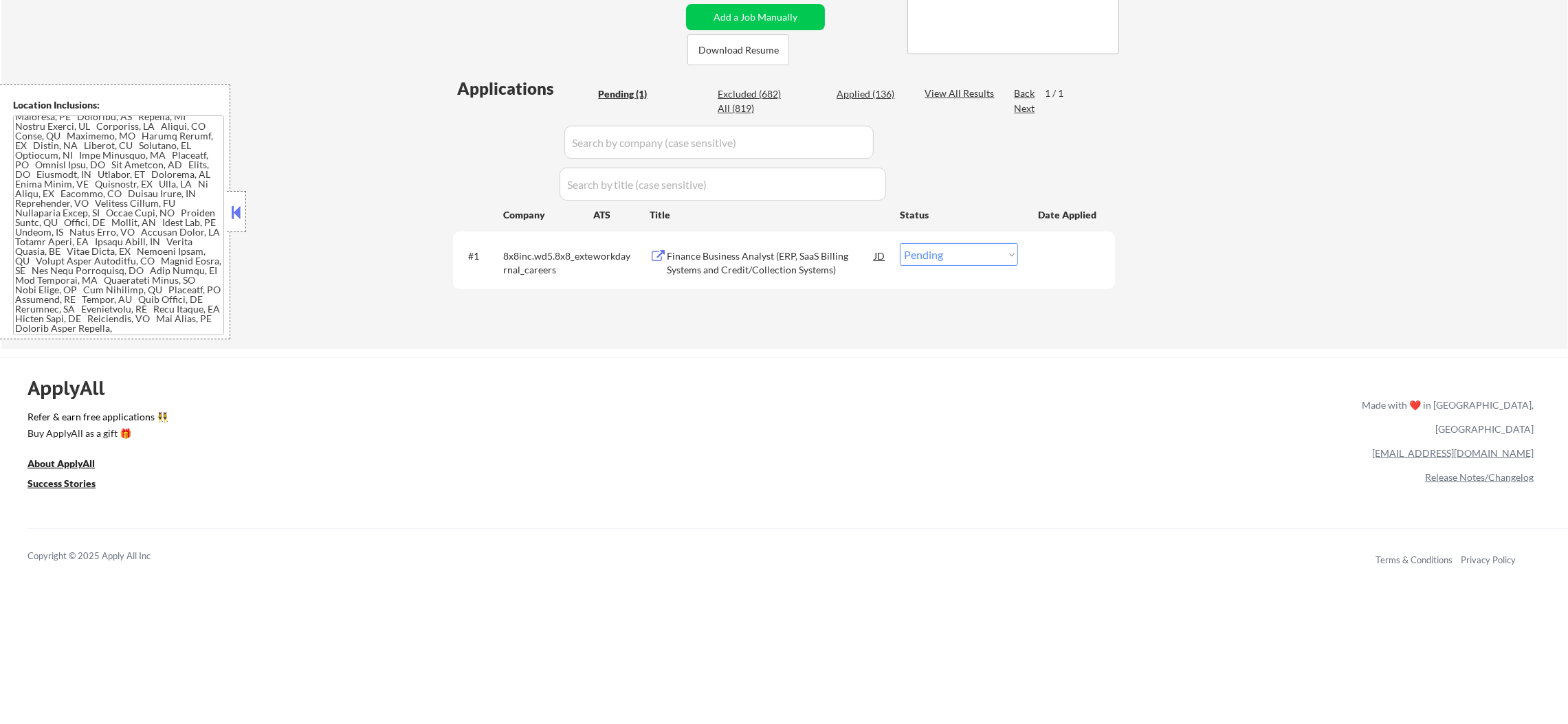
click at [799, 253] on div "Finance Business Analyst (ERP, SaaS Billing Systems and Credit/Collection Syste…" at bounding box center [770, 263] width 207 height 26
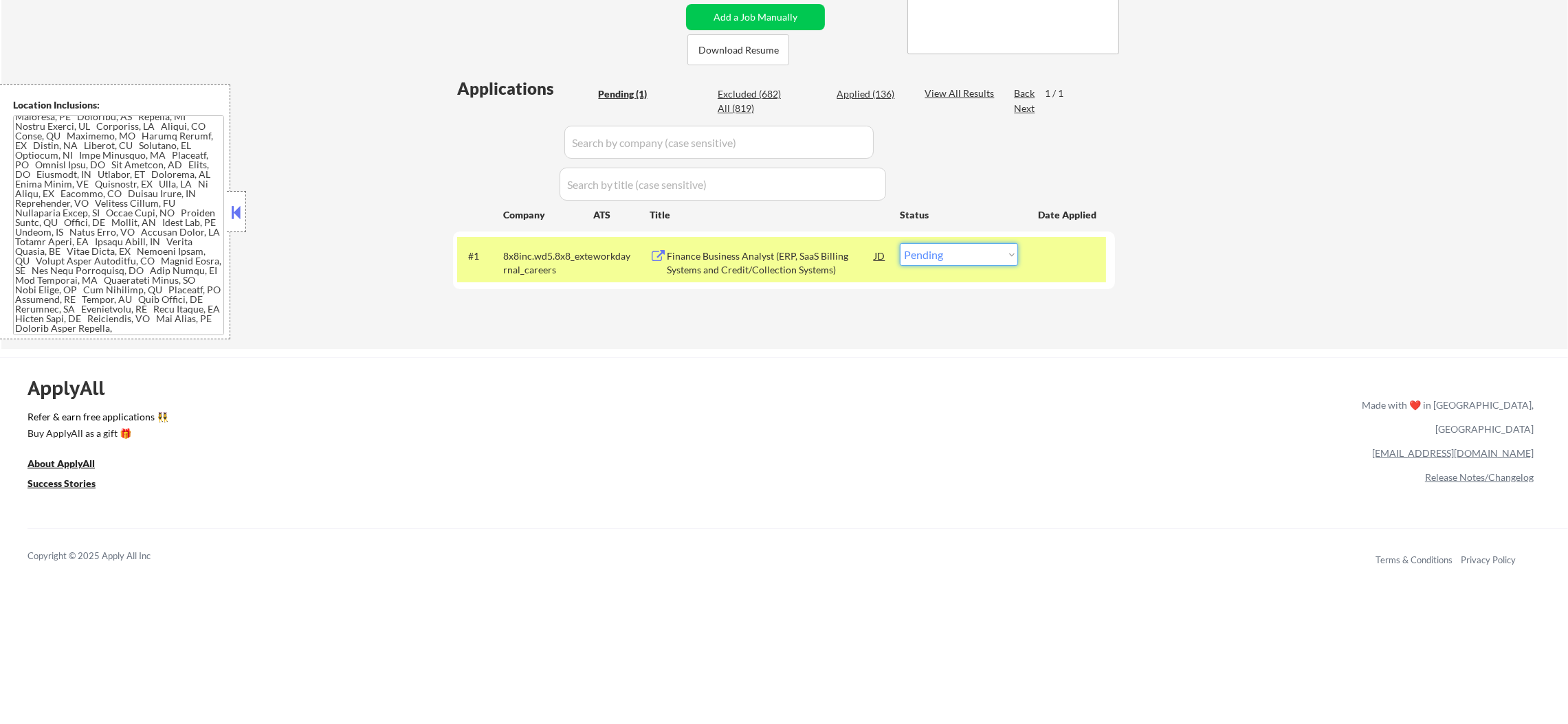
click at [969, 262] on select "Choose an option... Pending Applied Excluded (Questions) Excluded (Expired) Exc…" at bounding box center [959, 254] width 119 height 23
select select ""excluded__bad_match_""
click at [900, 243] on select "Choose an option... Pending Applied Excluded (Questions) Excluded (Expired) Exc…" at bounding box center [959, 254] width 119 height 23
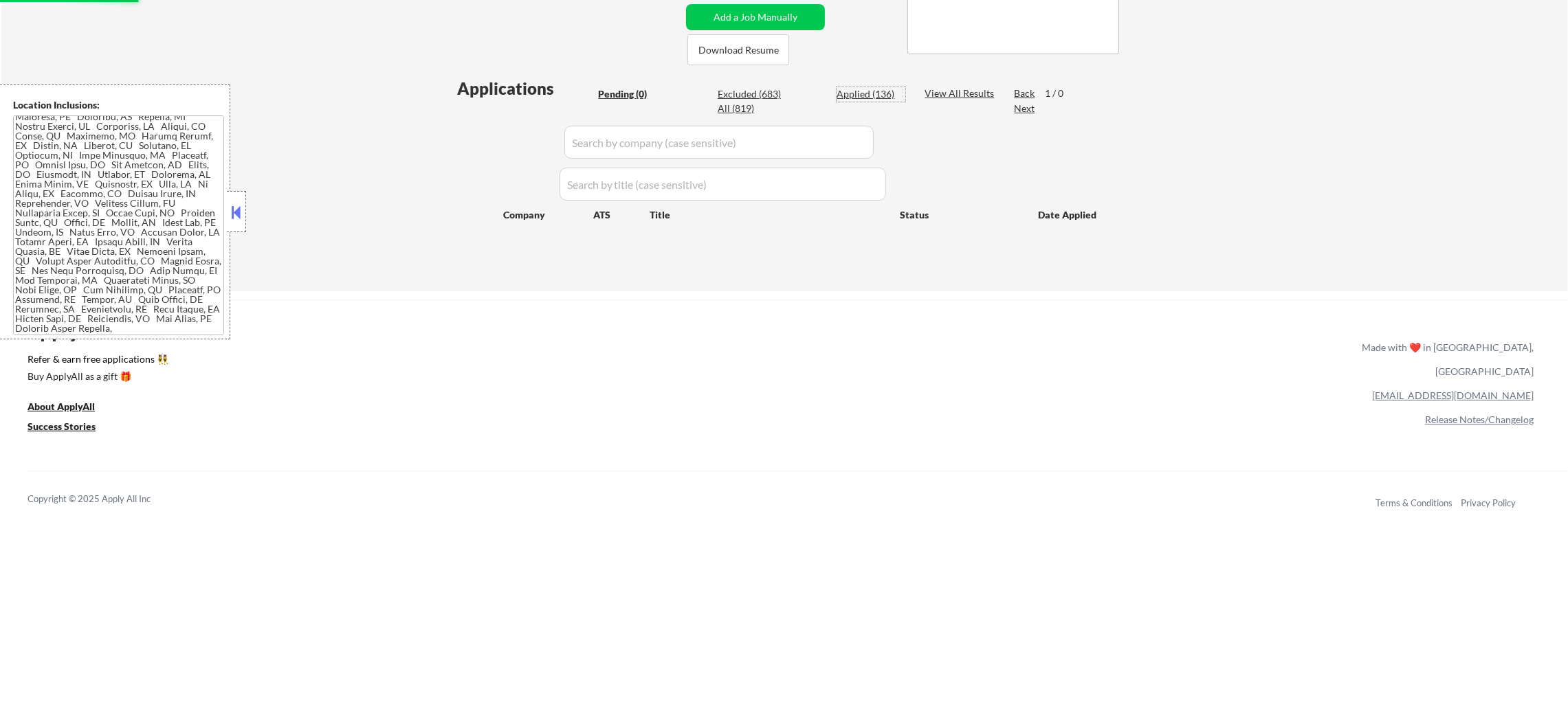
click at [884, 101] on div "Applied (136)" at bounding box center [871, 94] width 69 height 14
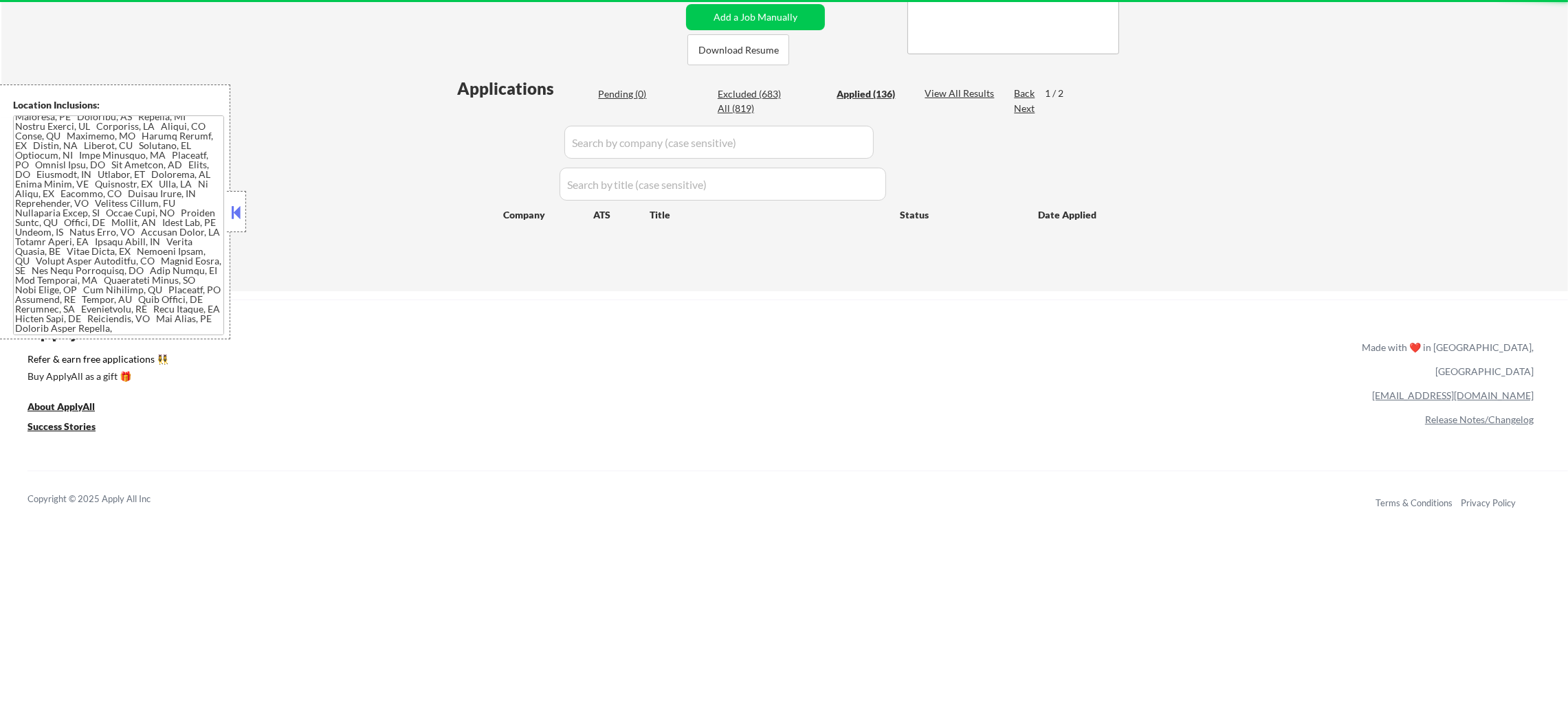
select select ""applied""
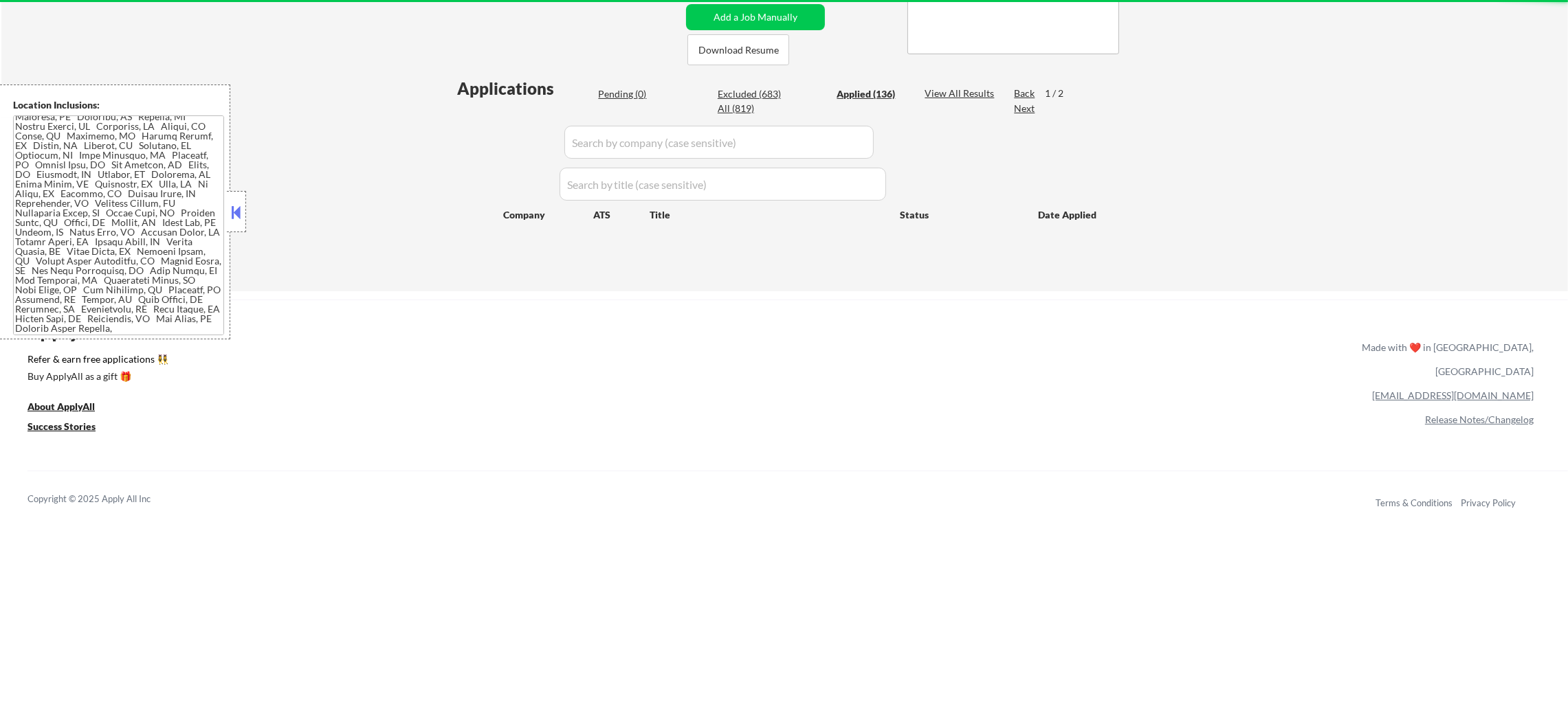
select select ""applied""
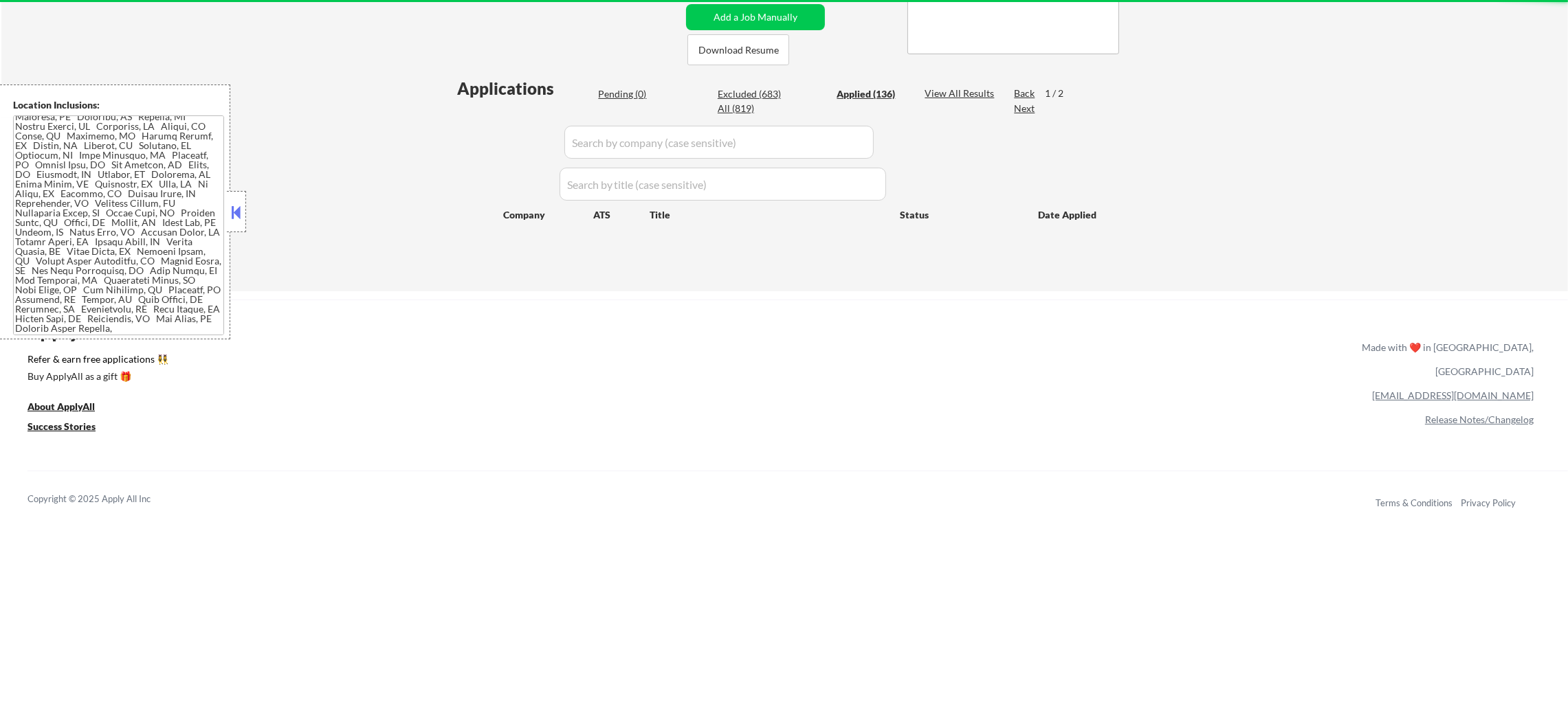
select select ""applied""
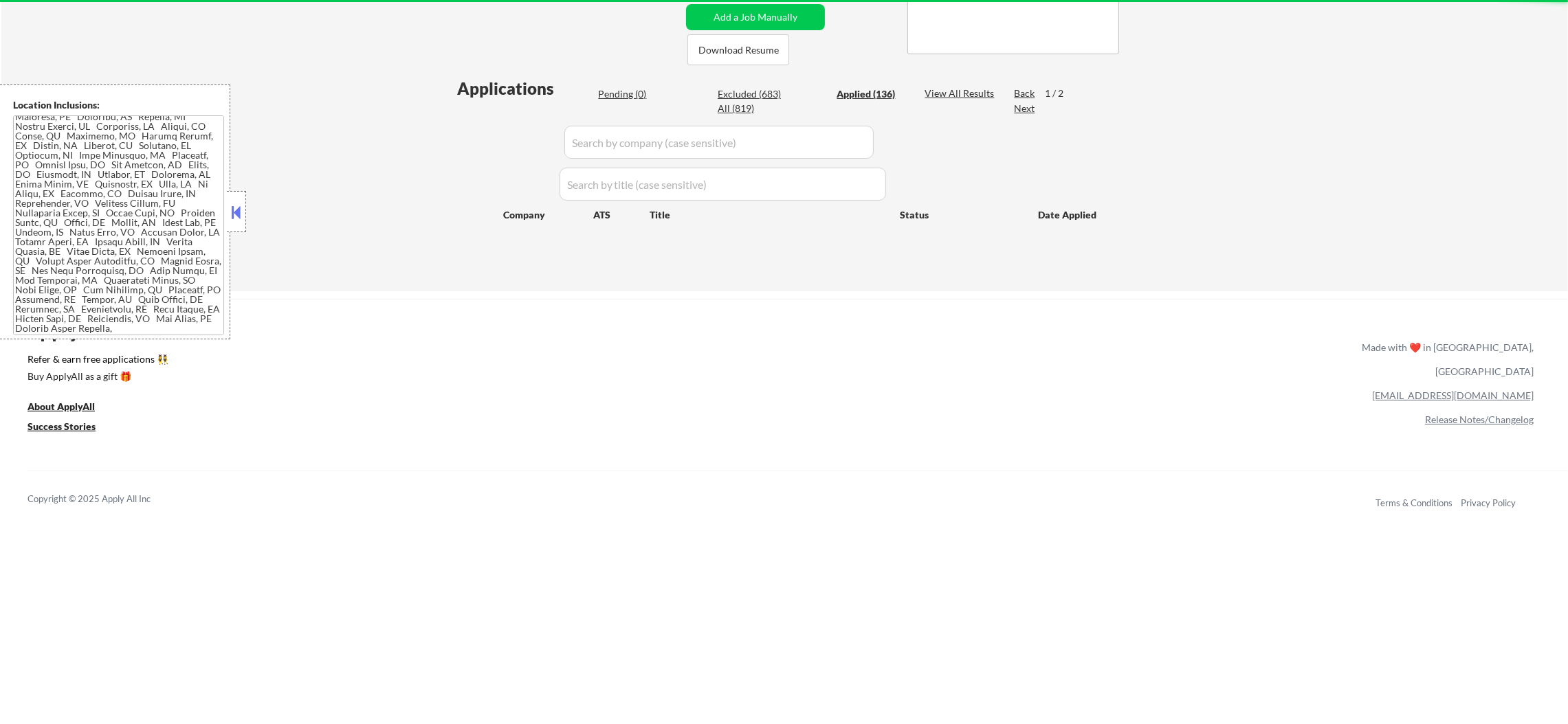
select select ""applied""
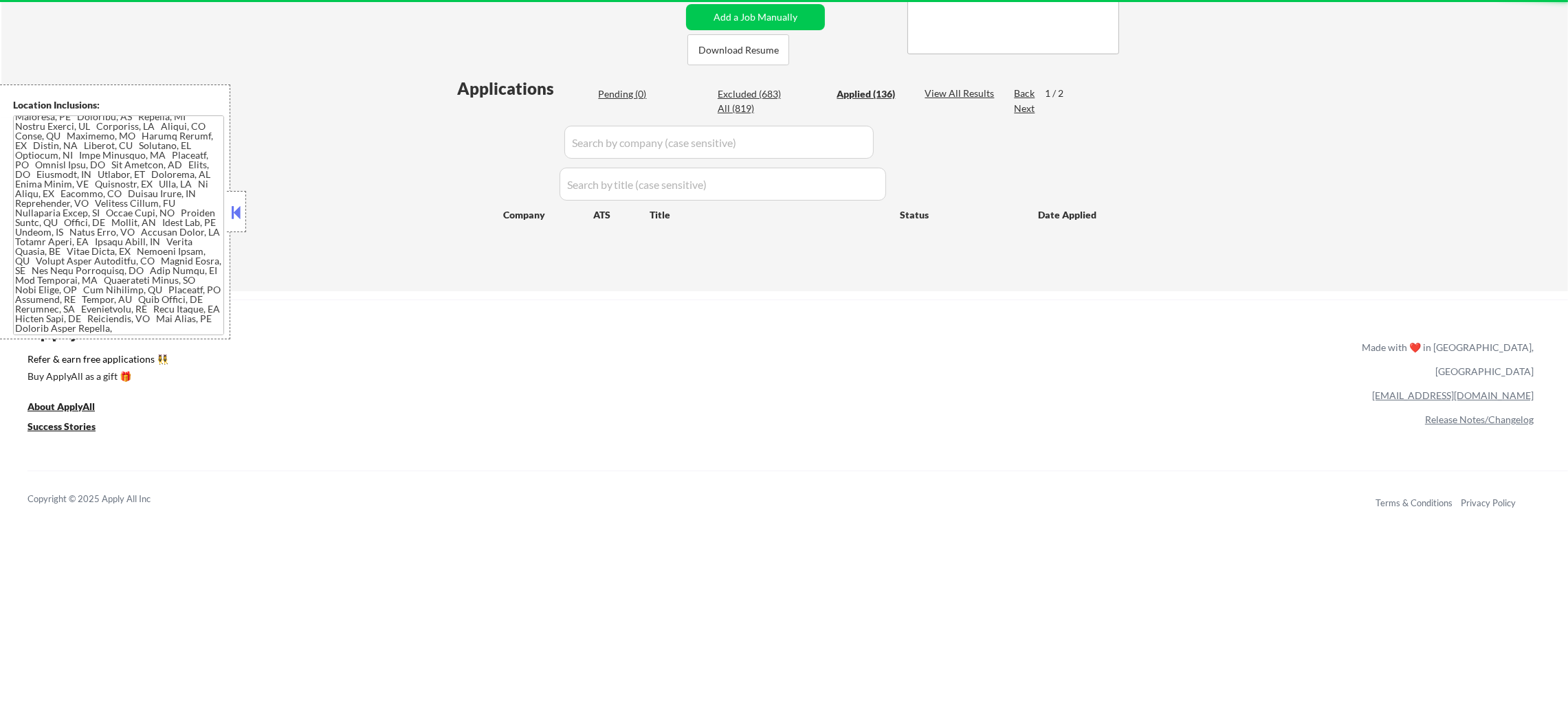
select select ""applied""
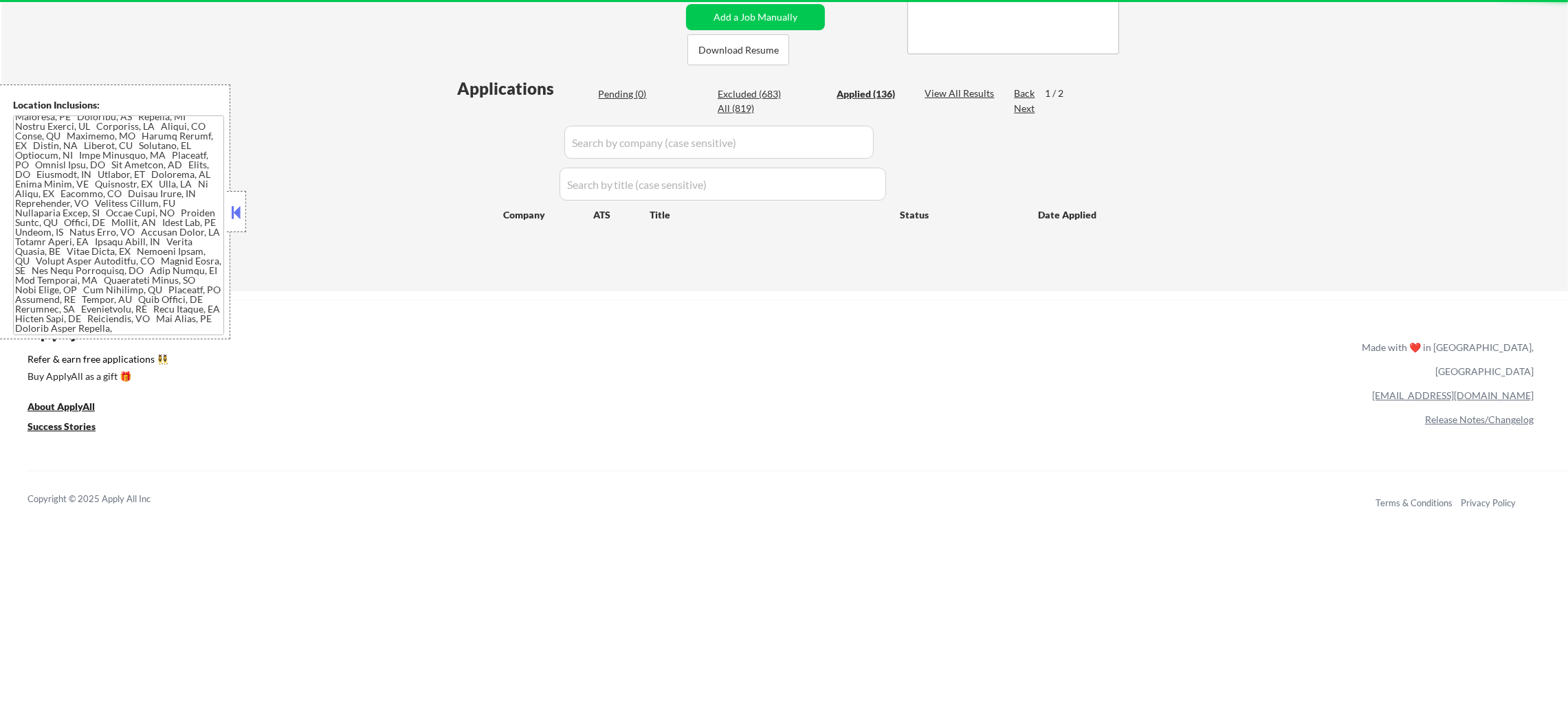
select select ""applied""
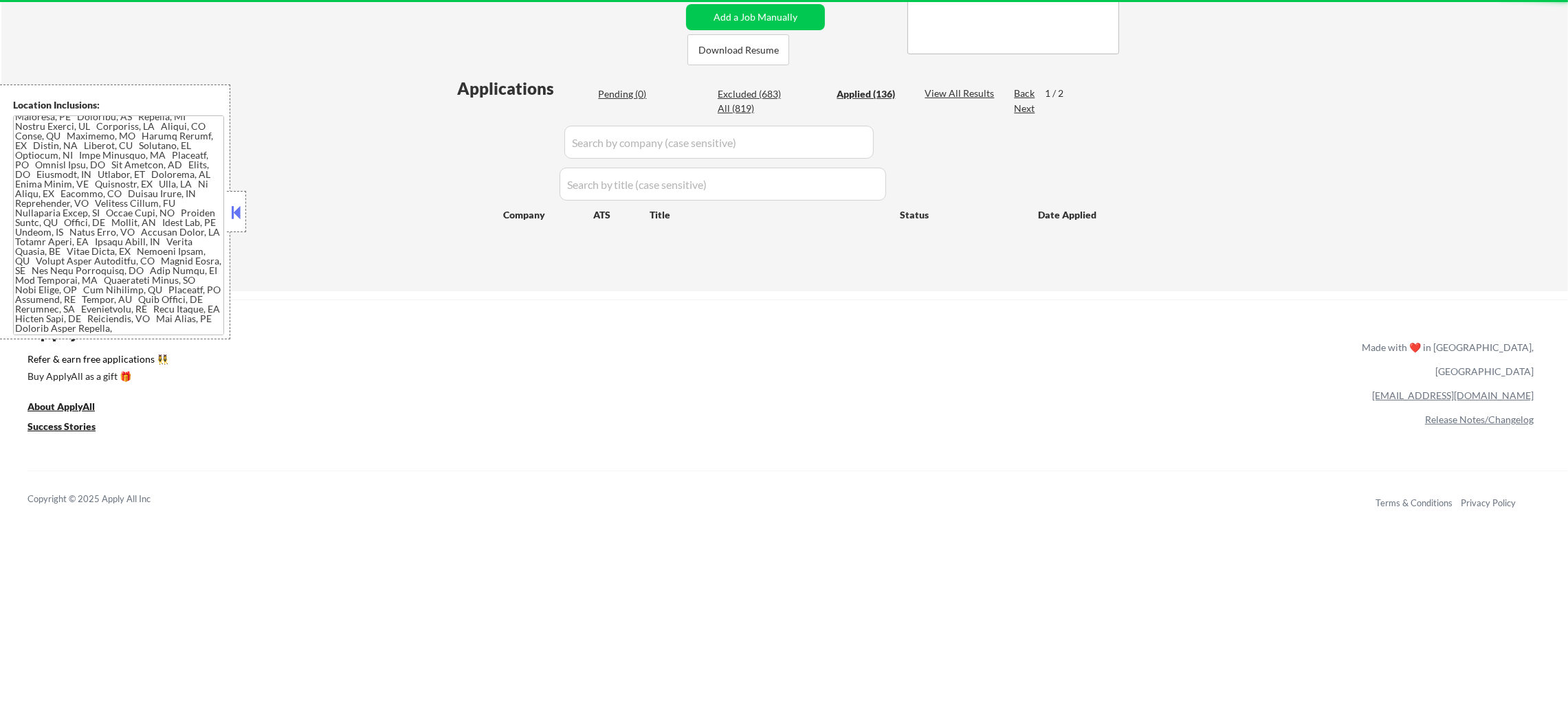
select select ""applied""
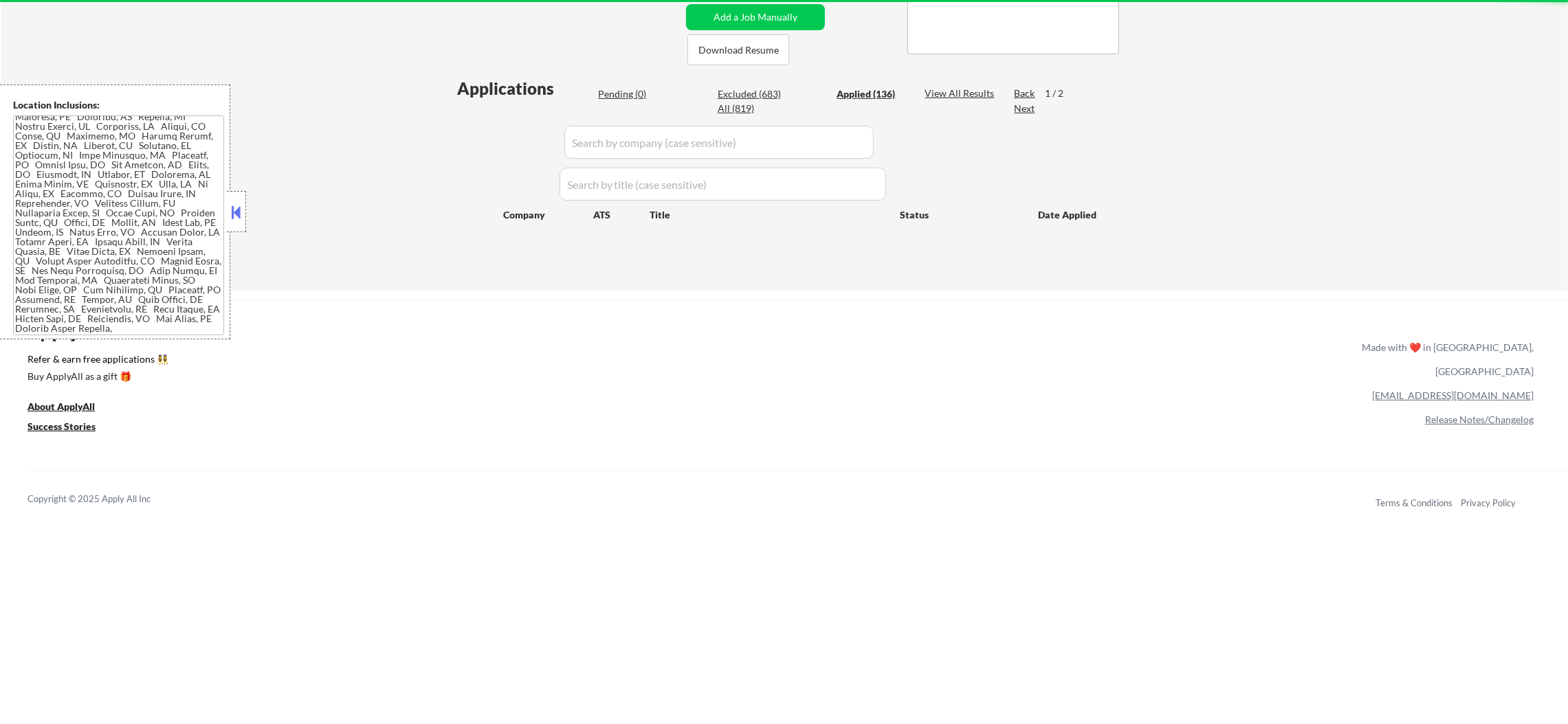
select select ""applied""
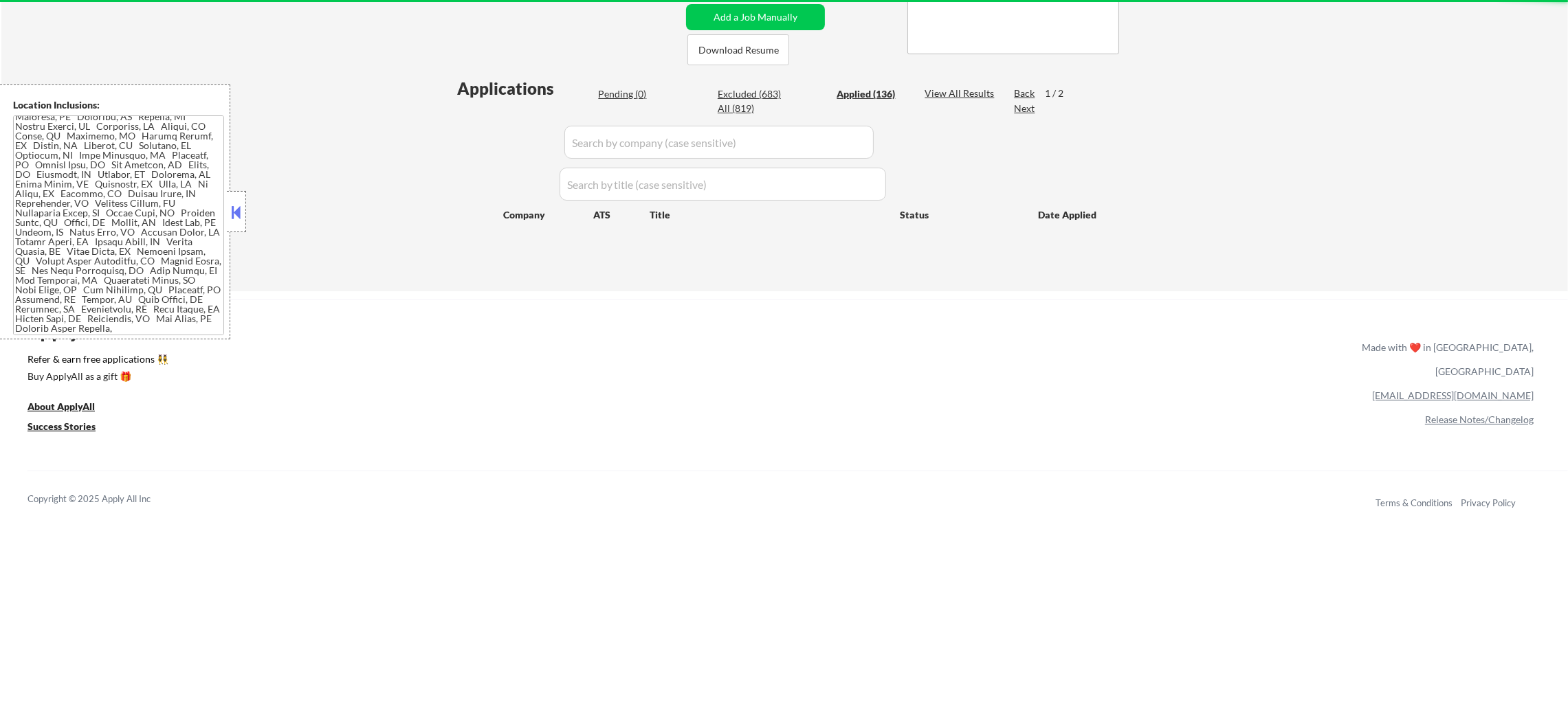
select select ""applied""
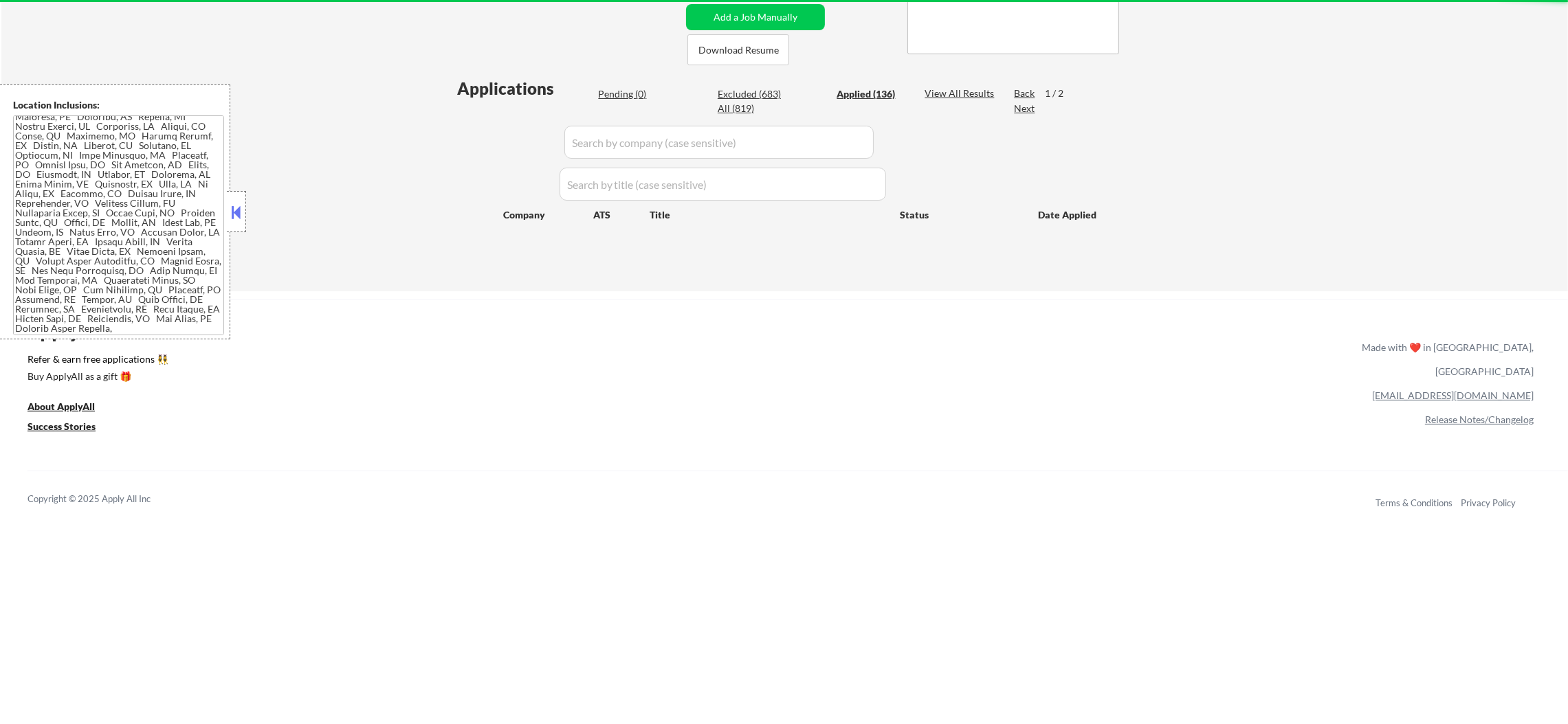
select select ""applied""
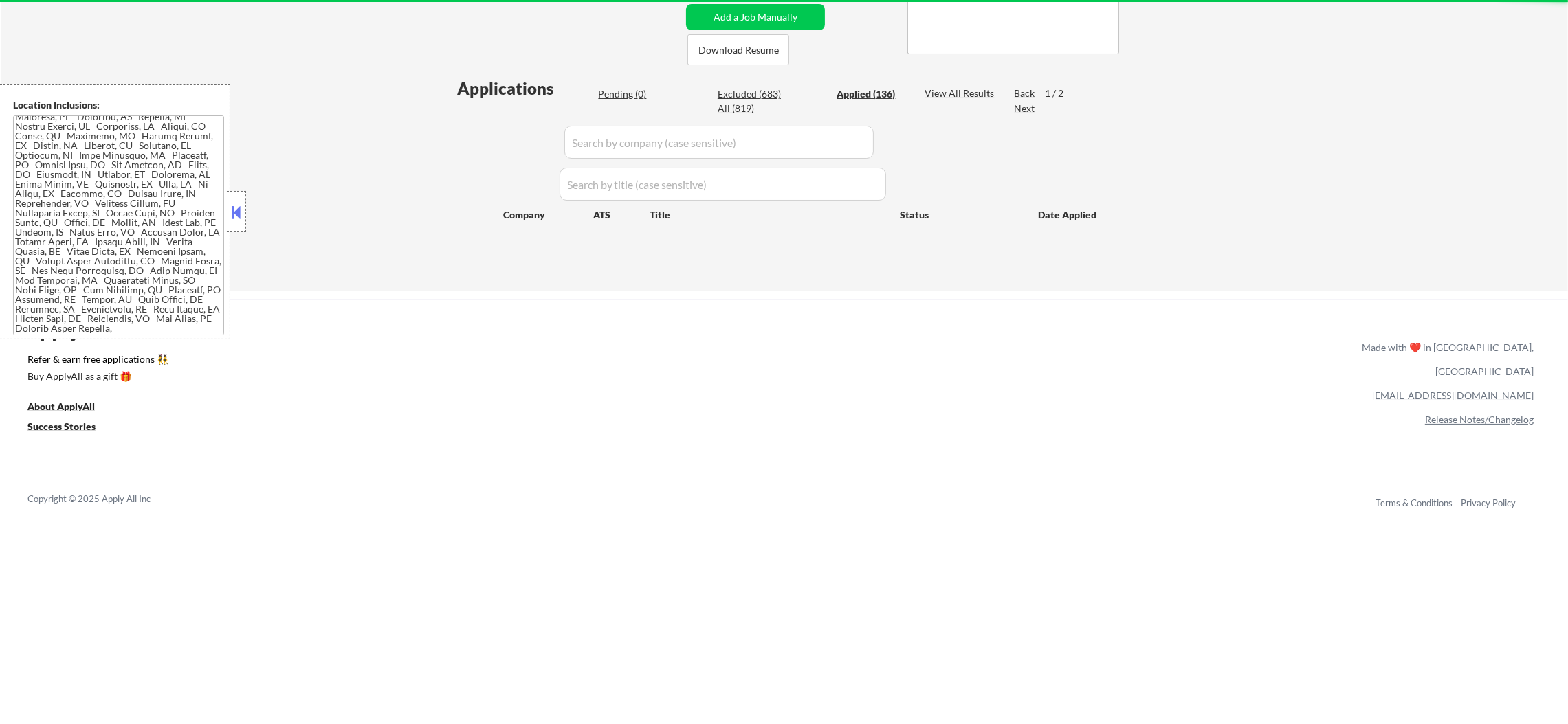
select select ""applied""
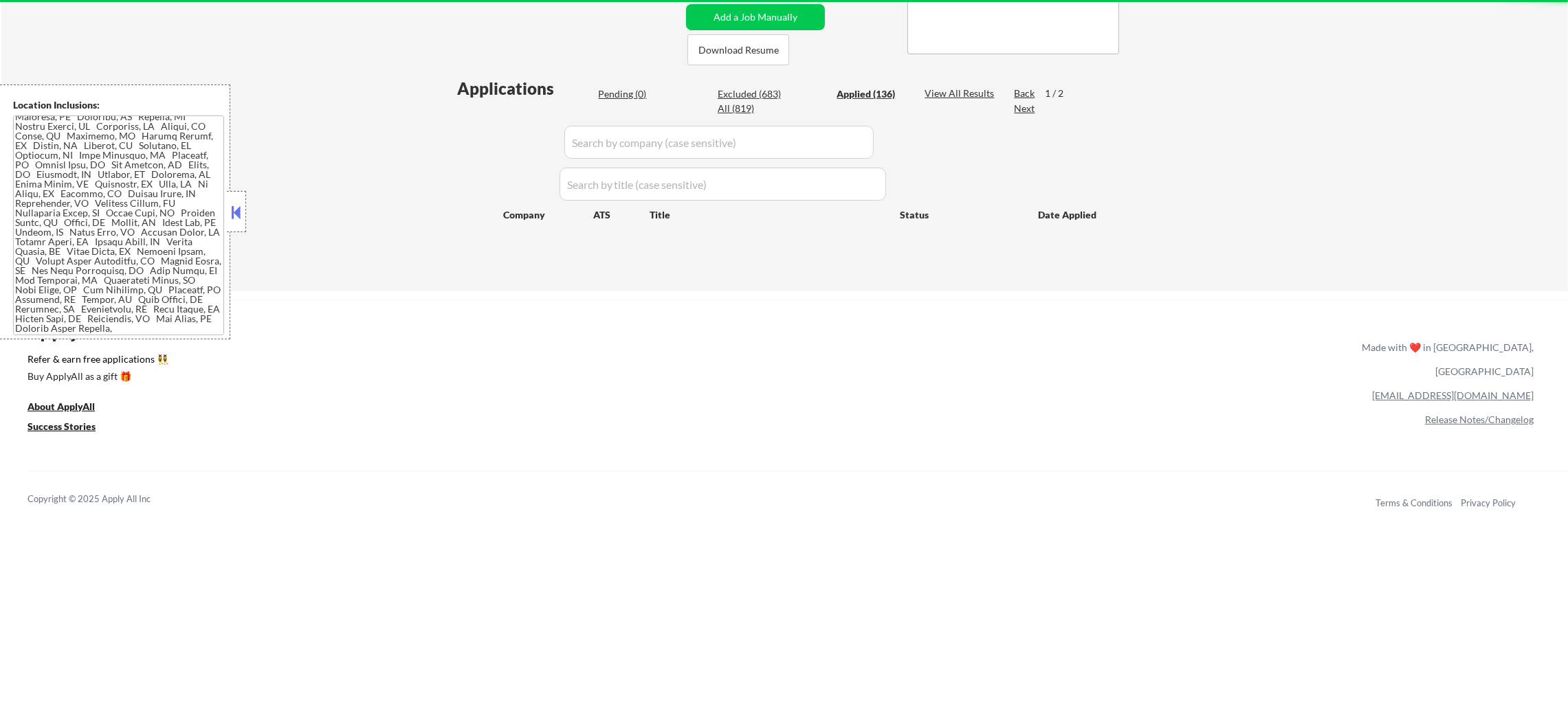
select select ""applied""
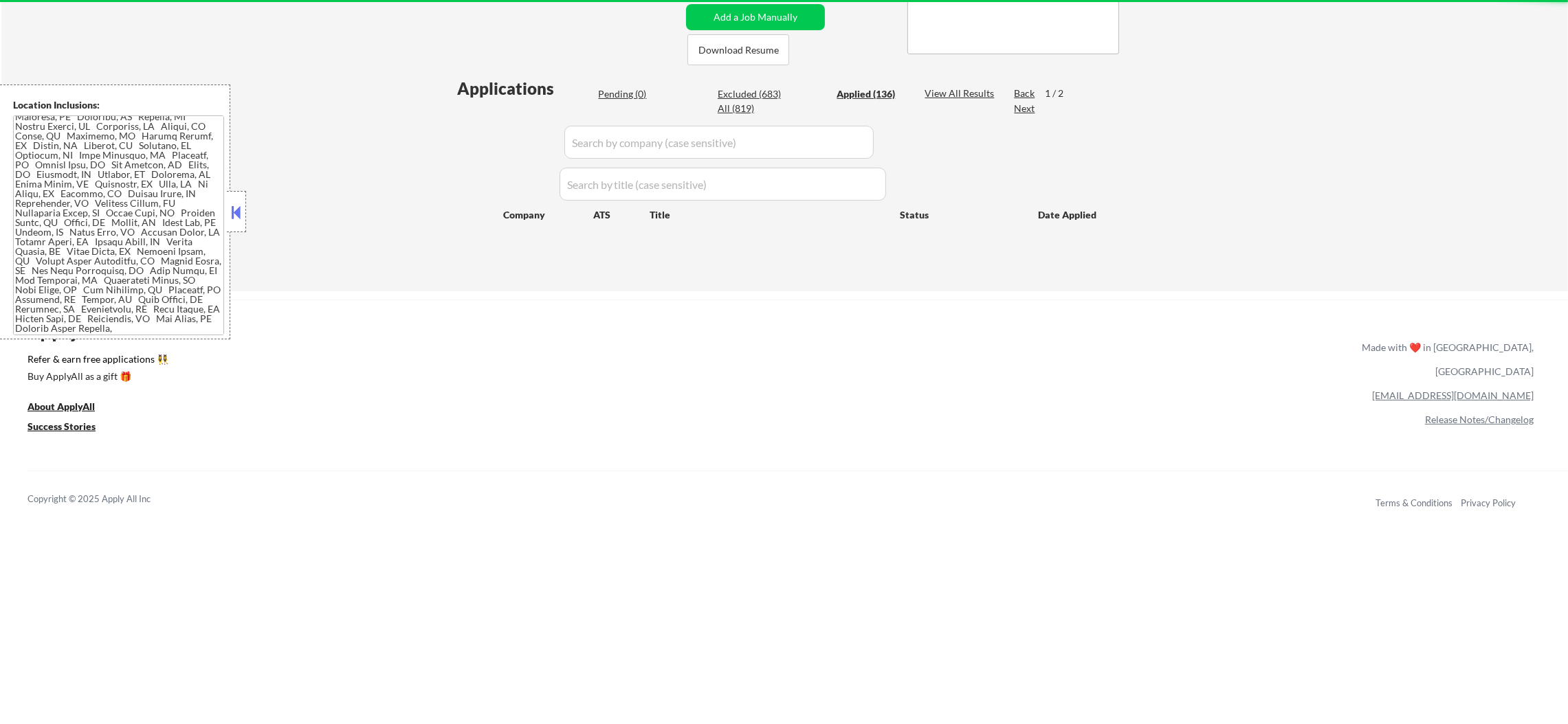
select select ""applied""
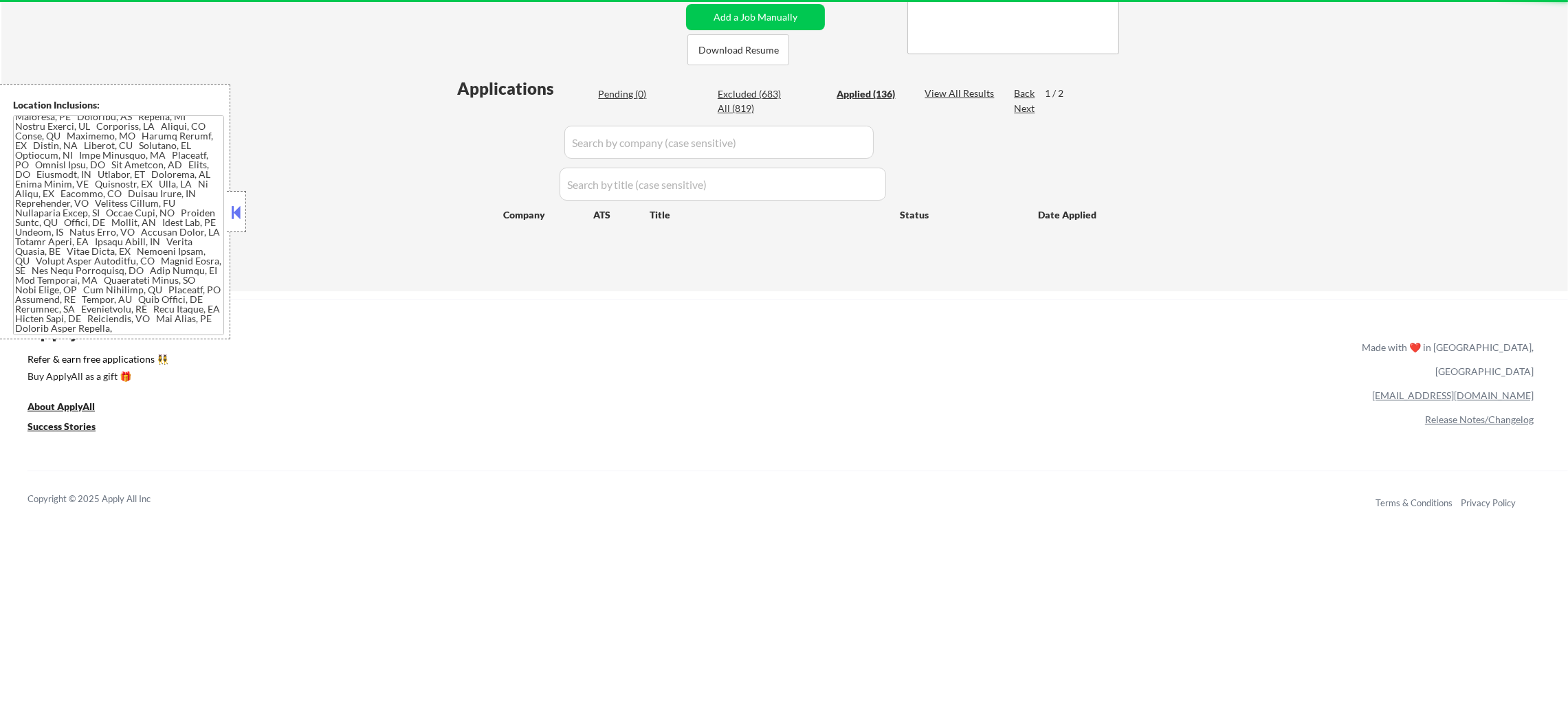
select select ""applied""
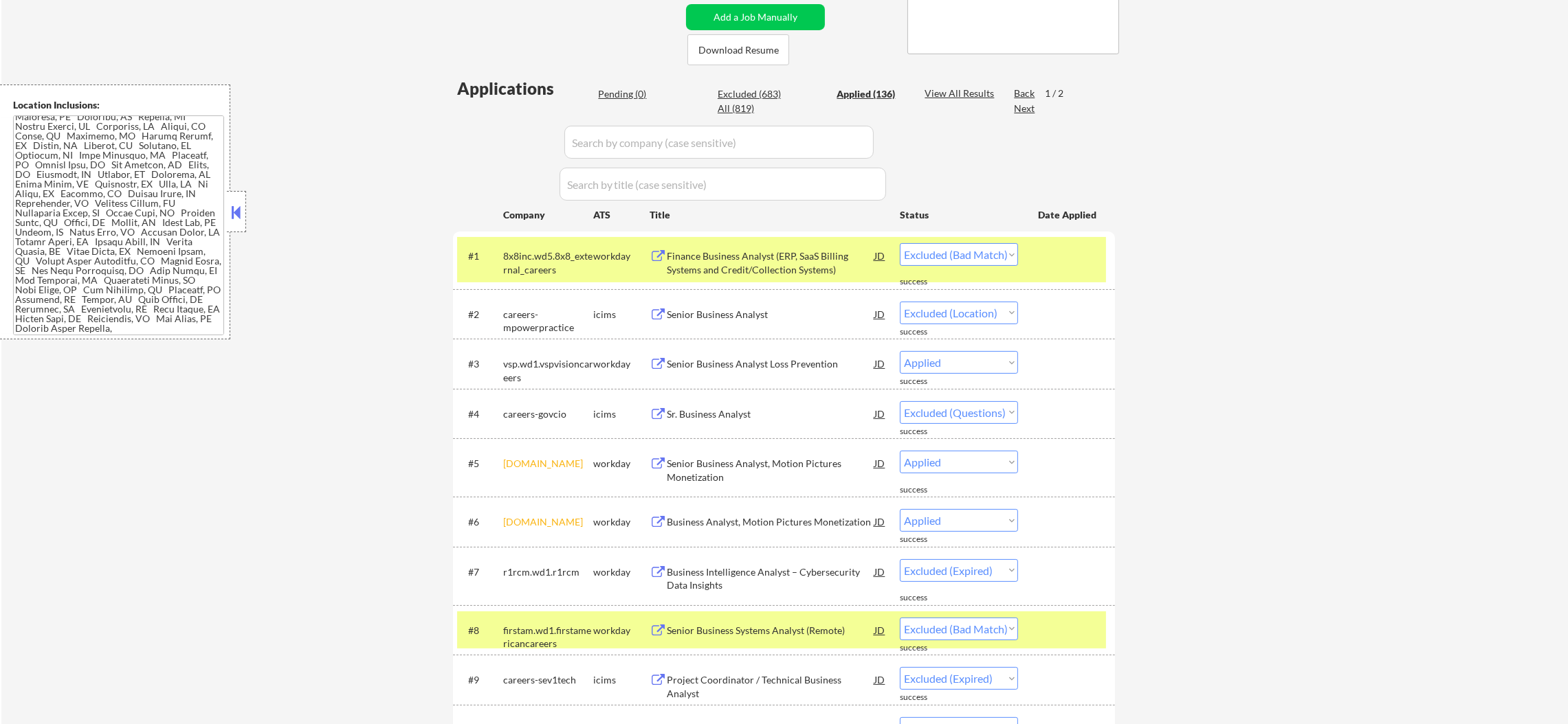
select select ""applied""
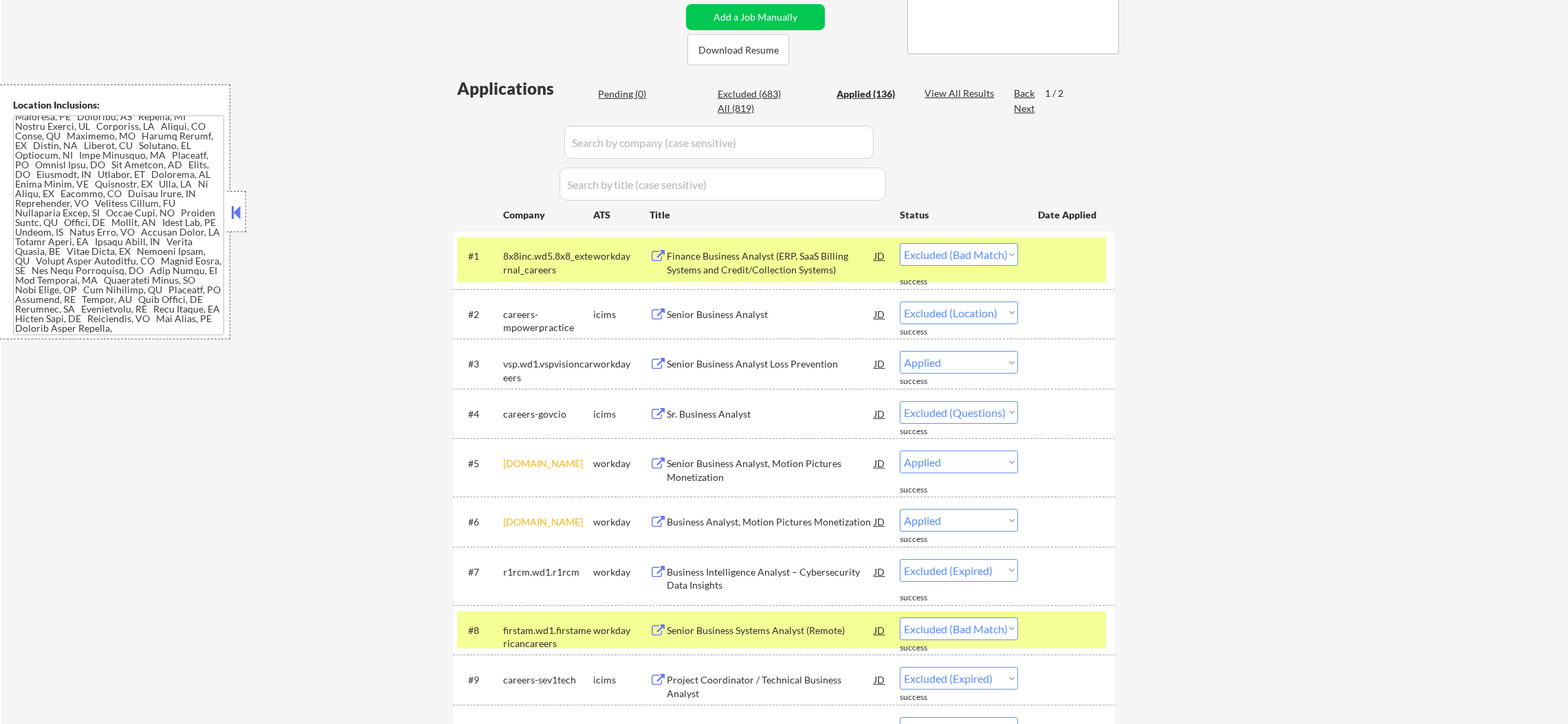
select select ""applied""
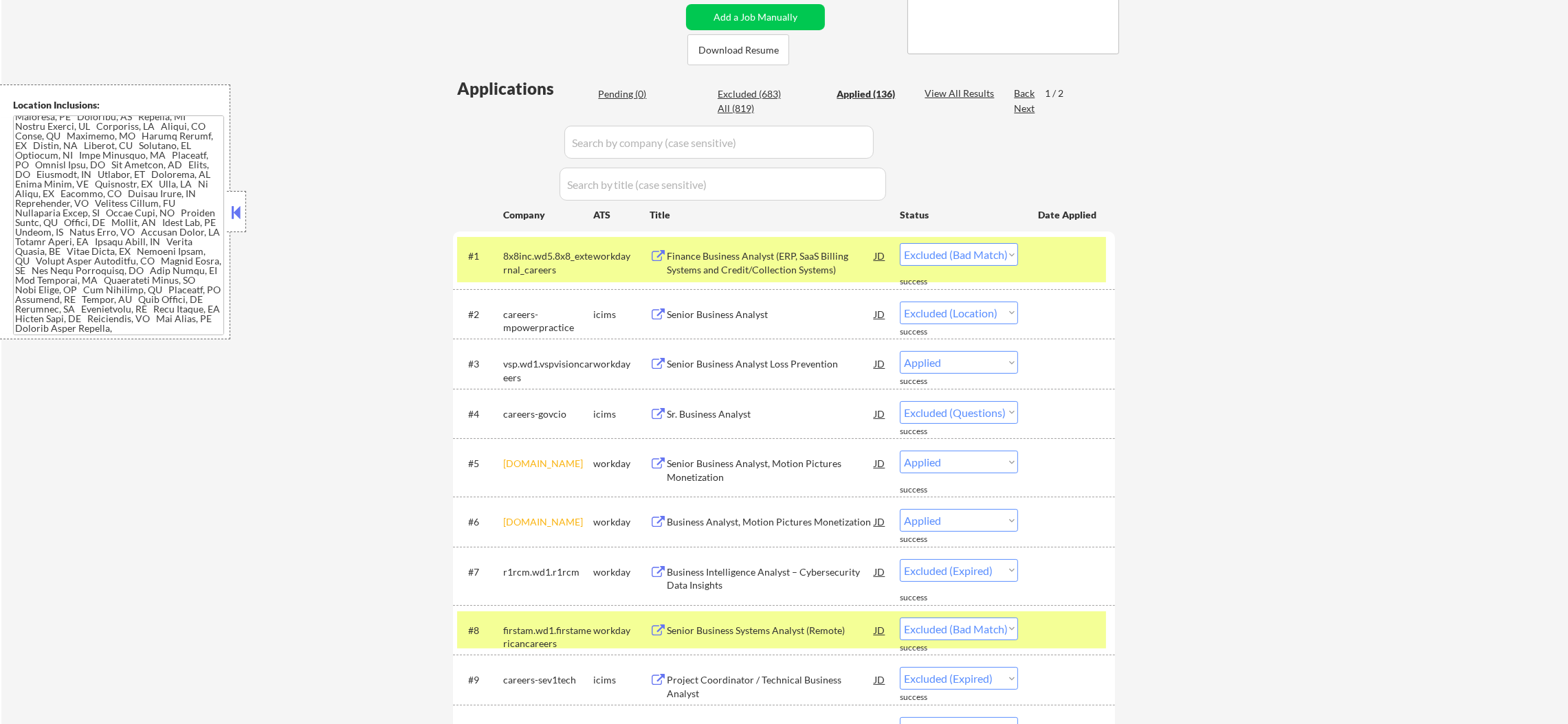
select select ""applied""
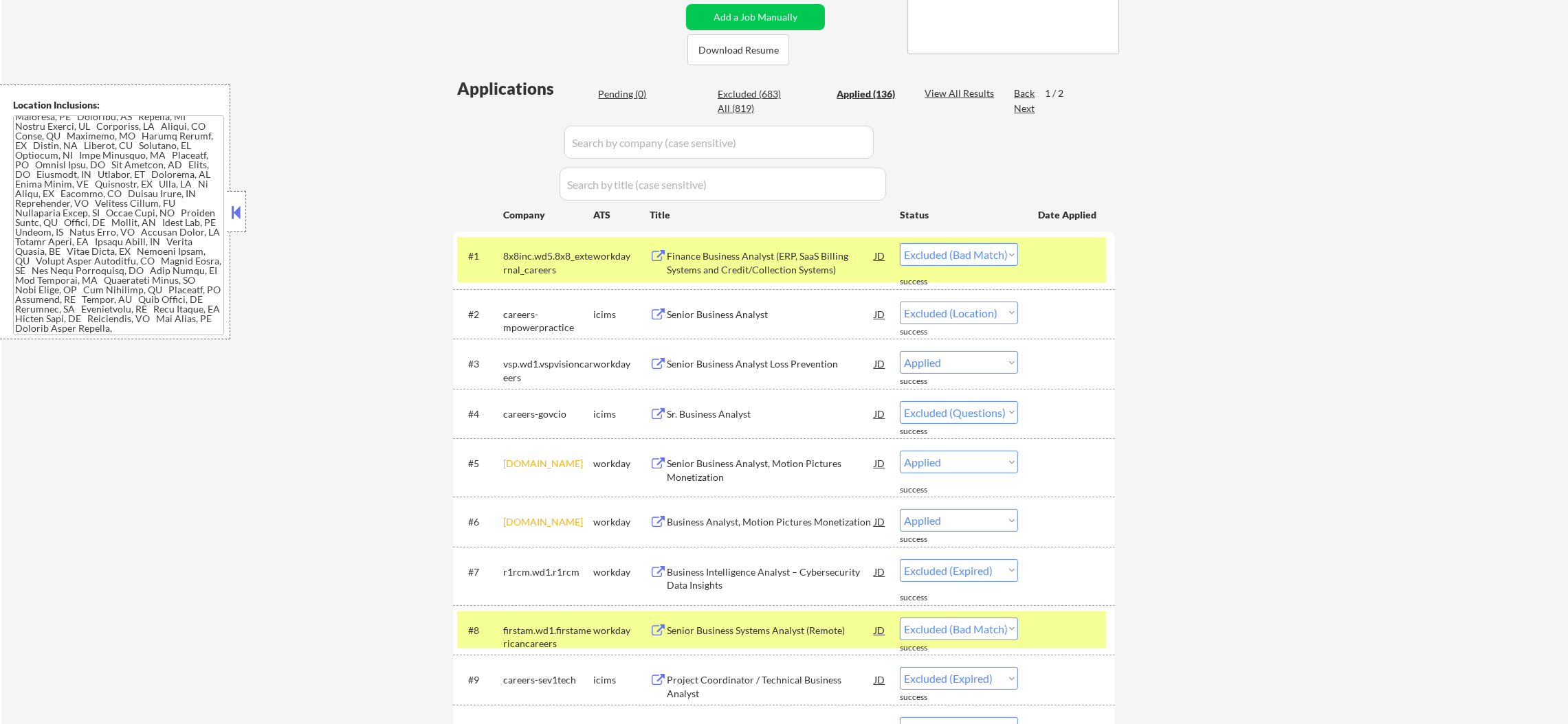
select select ""applied""
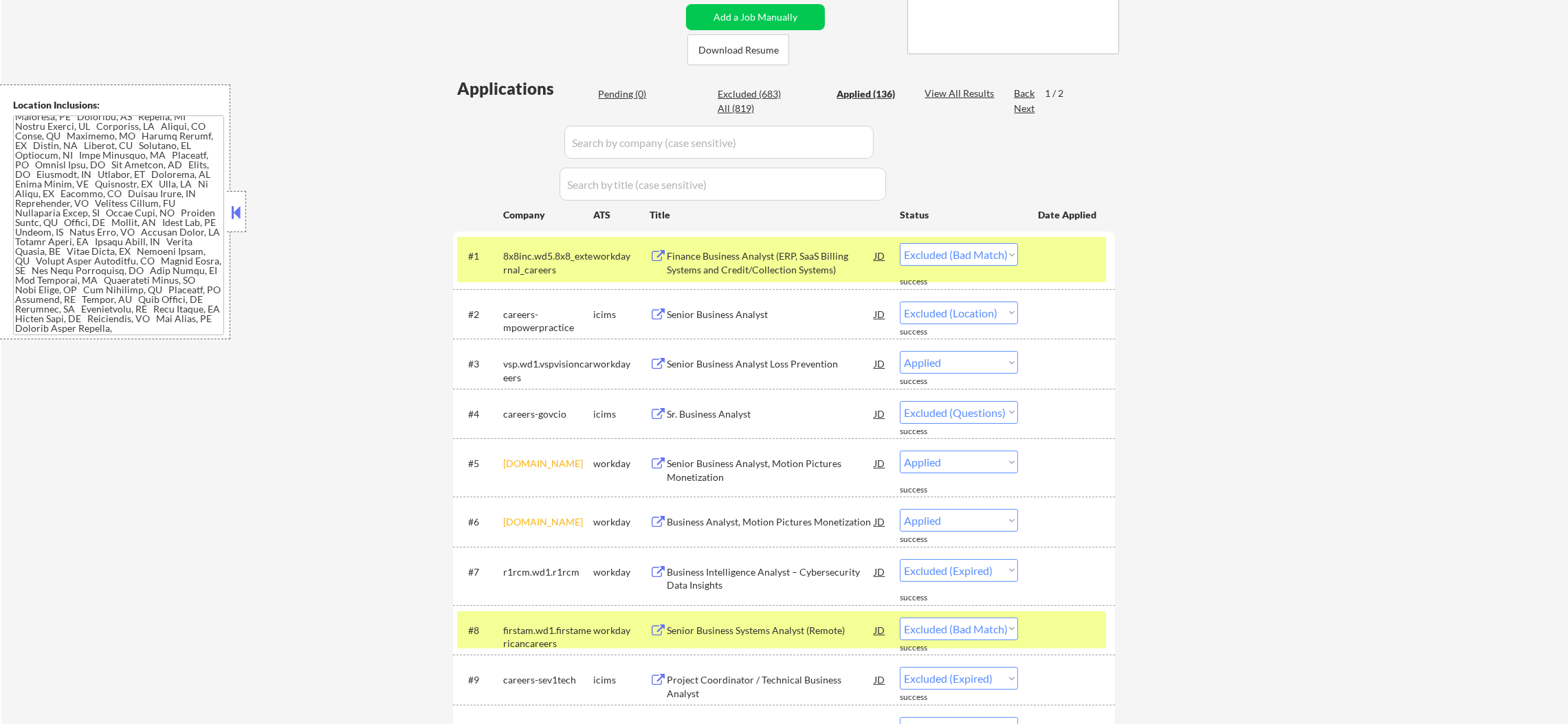
select select ""applied""
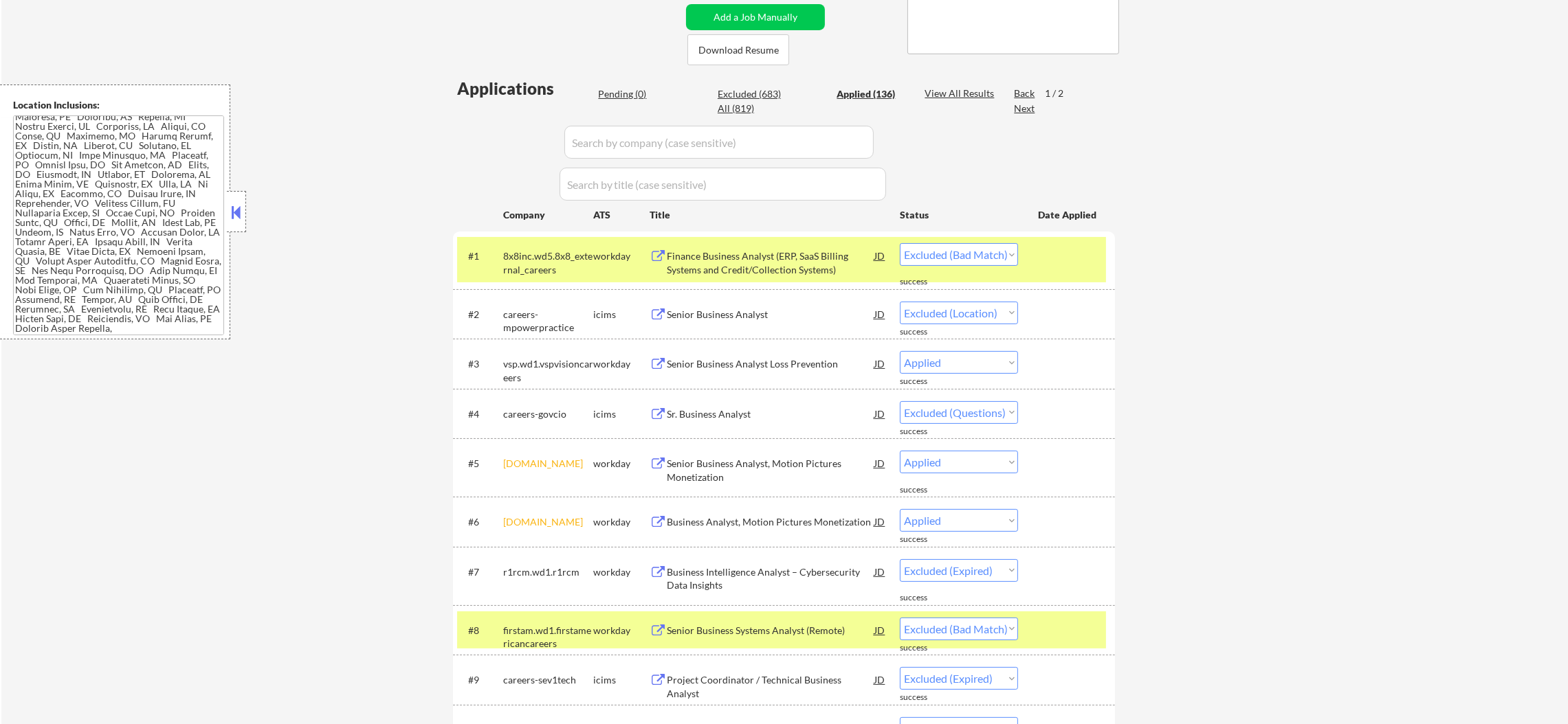
select select ""applied""
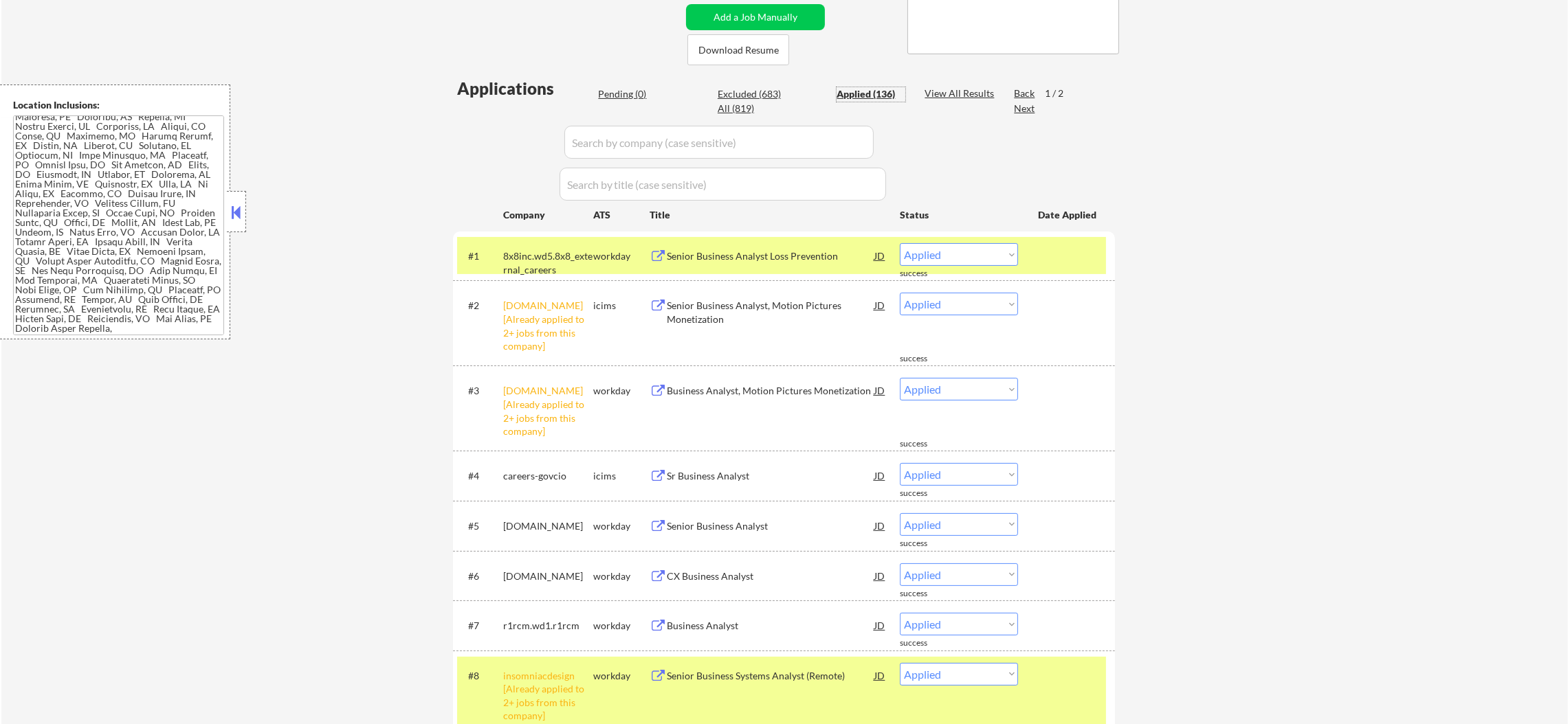
click at [595, 687] on div "workday" at bounding box center [621, 675] width 56 height 25
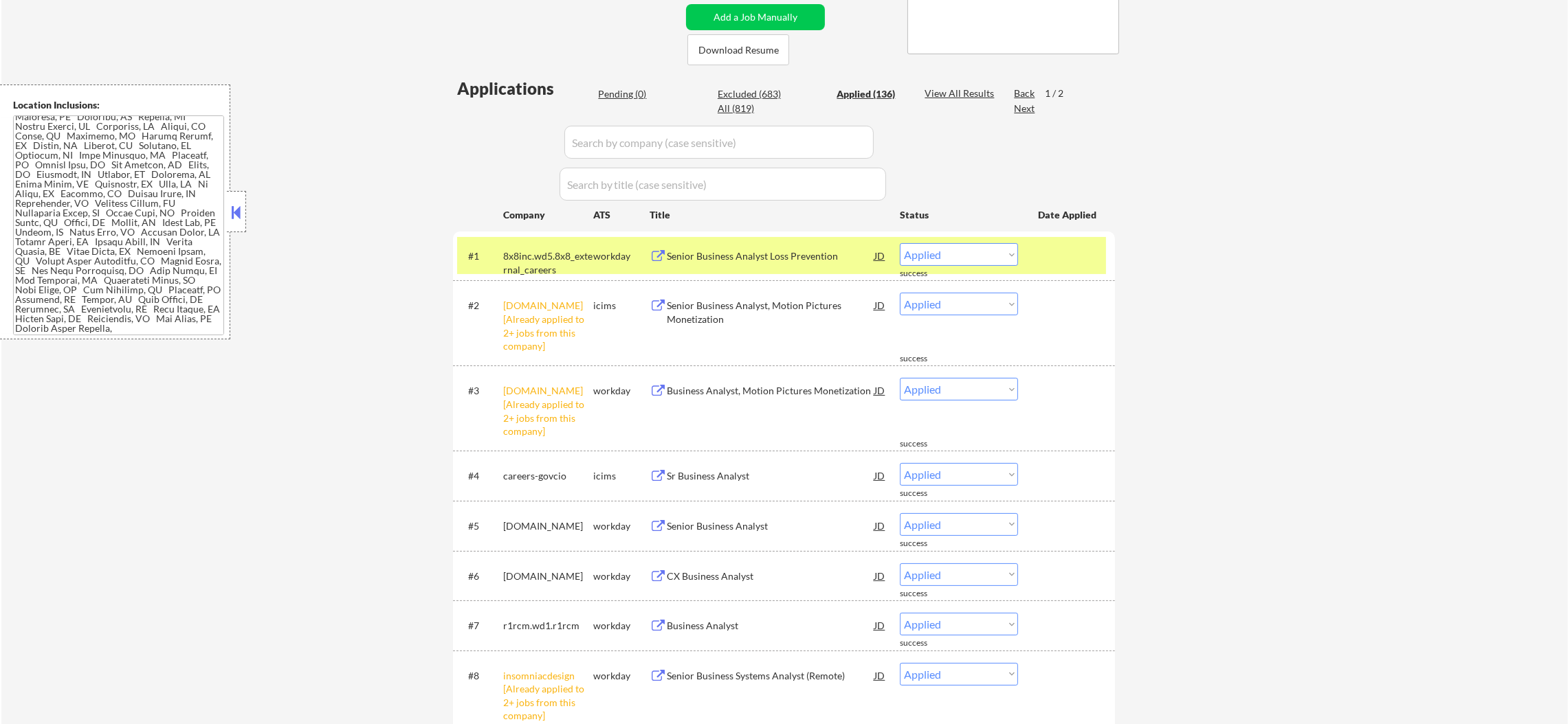
click at [533, 254] on div "8x8inc.wd5.8x8_external_careers" at bounding box center [549, 263] width 90 height 26
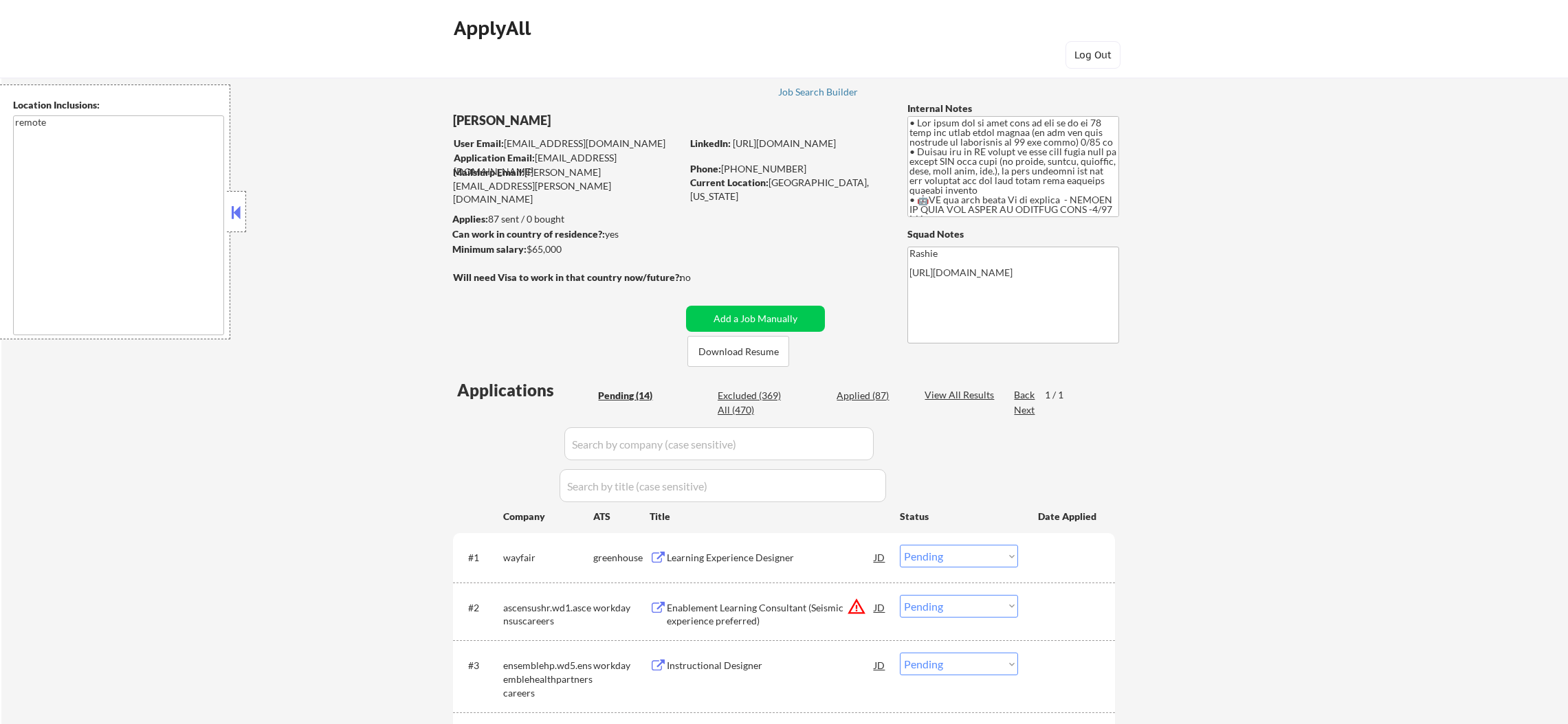
select select ""pending""
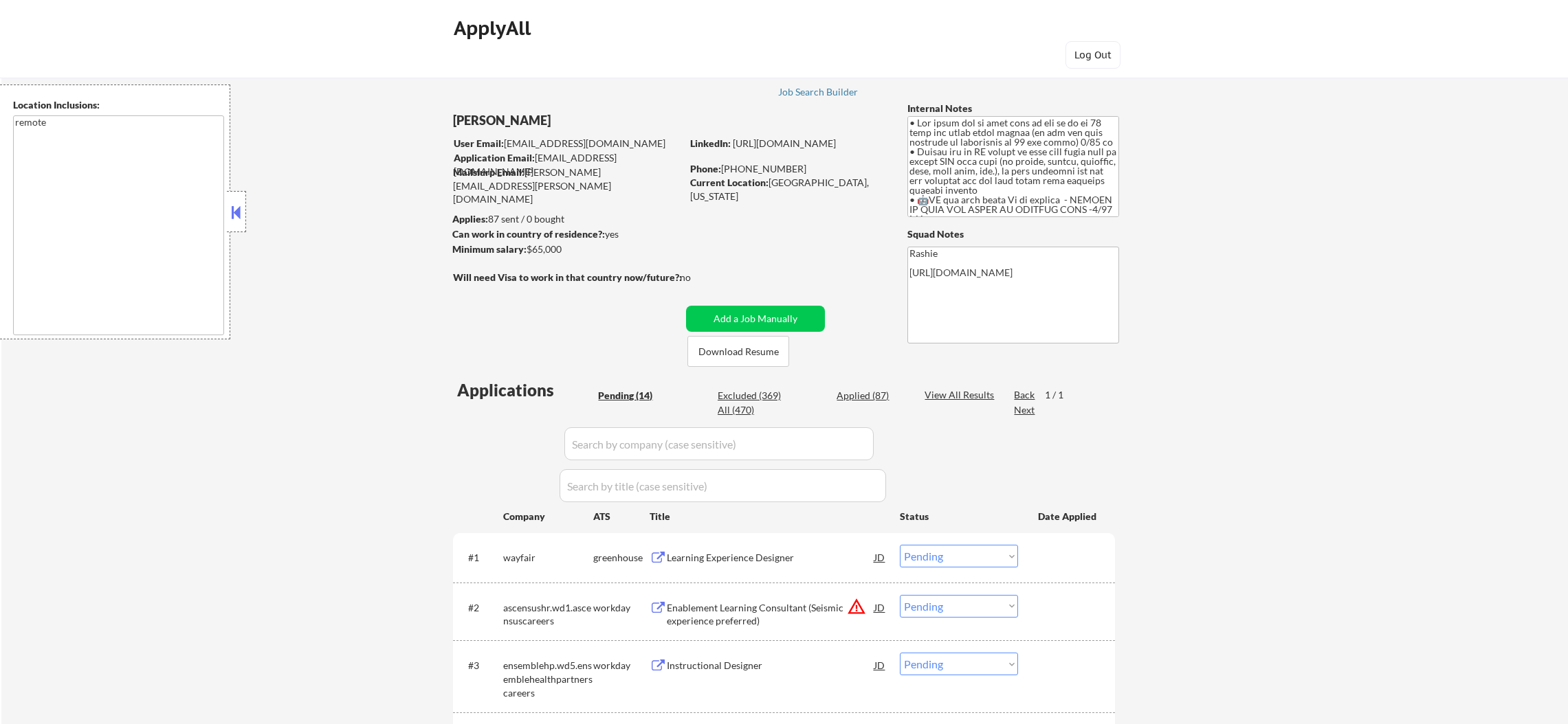
select select ""pending""
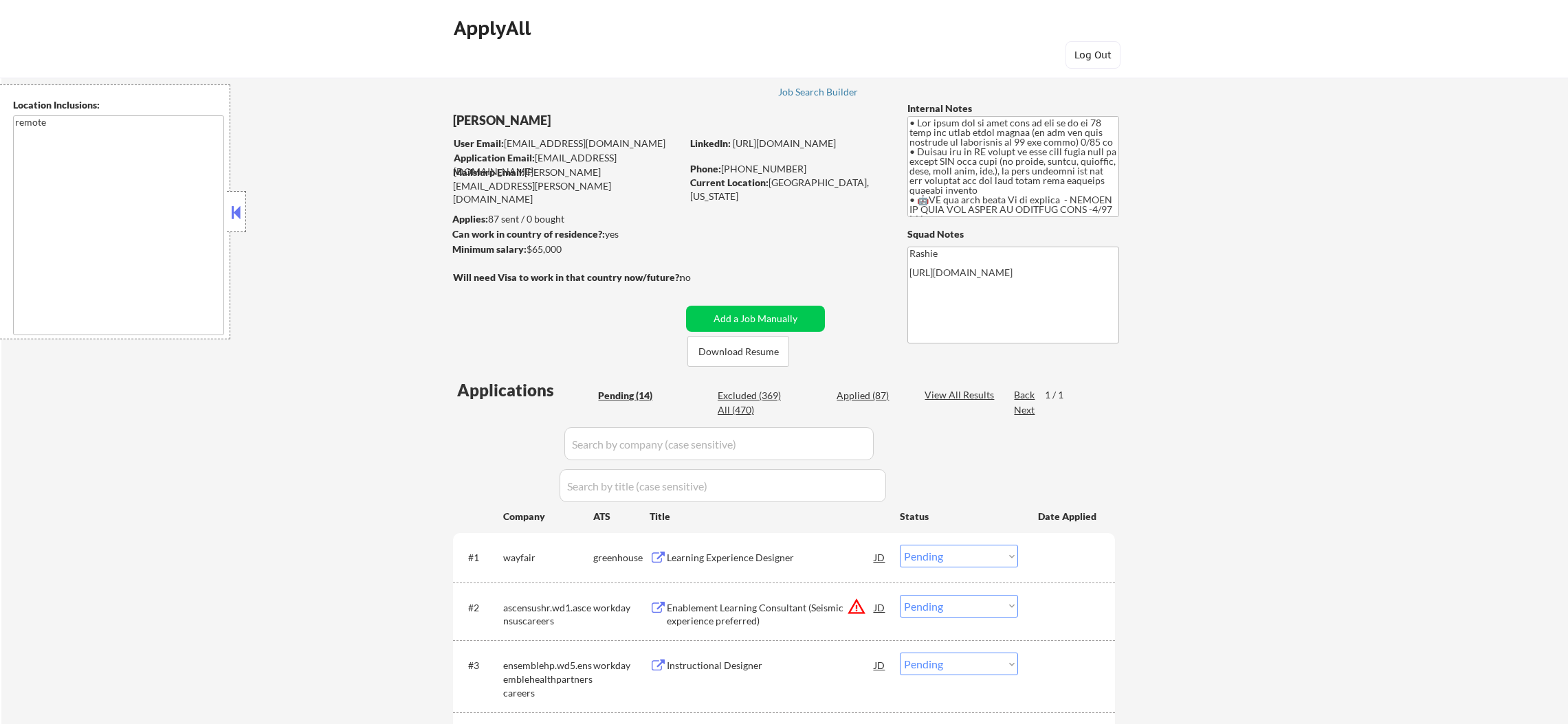
select select ""pending""
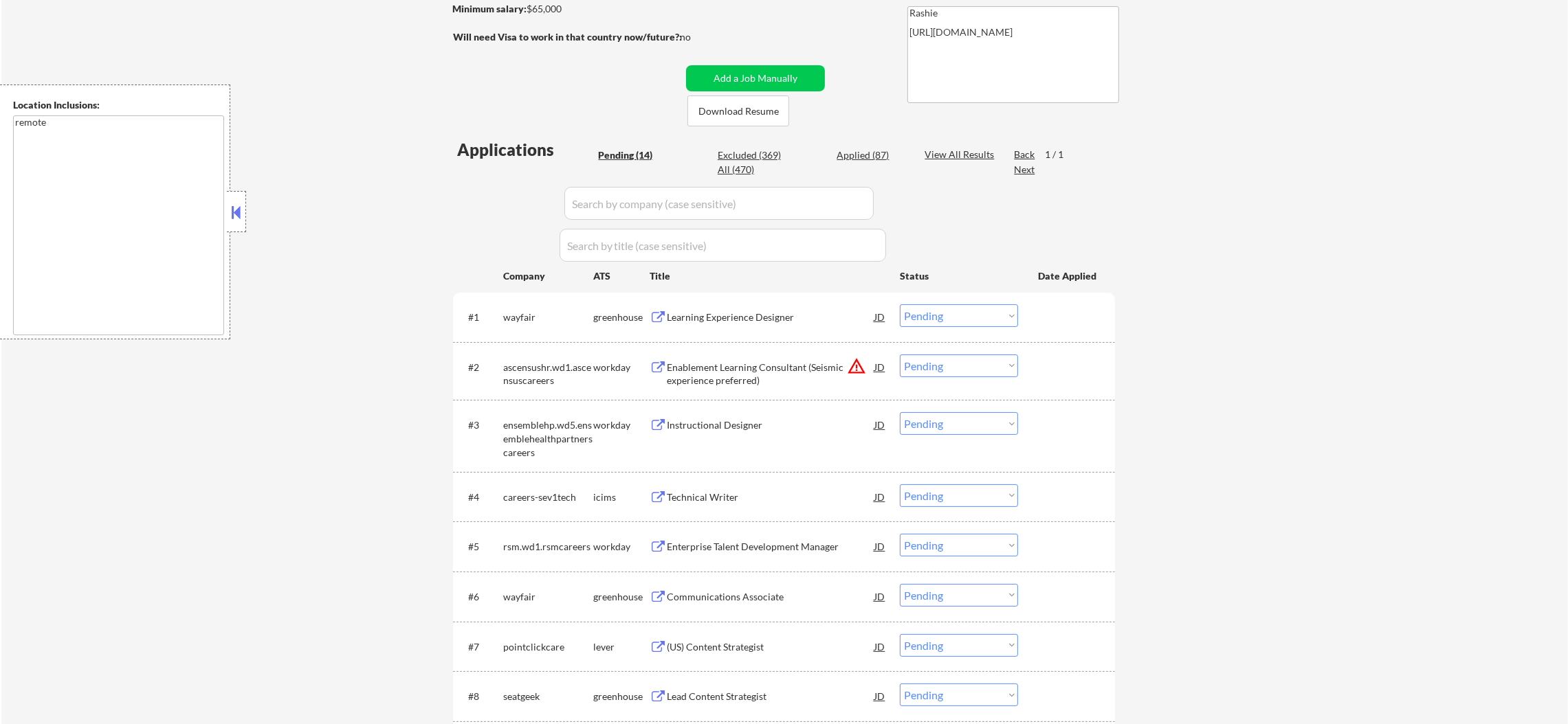
scroll to position [377, 0]
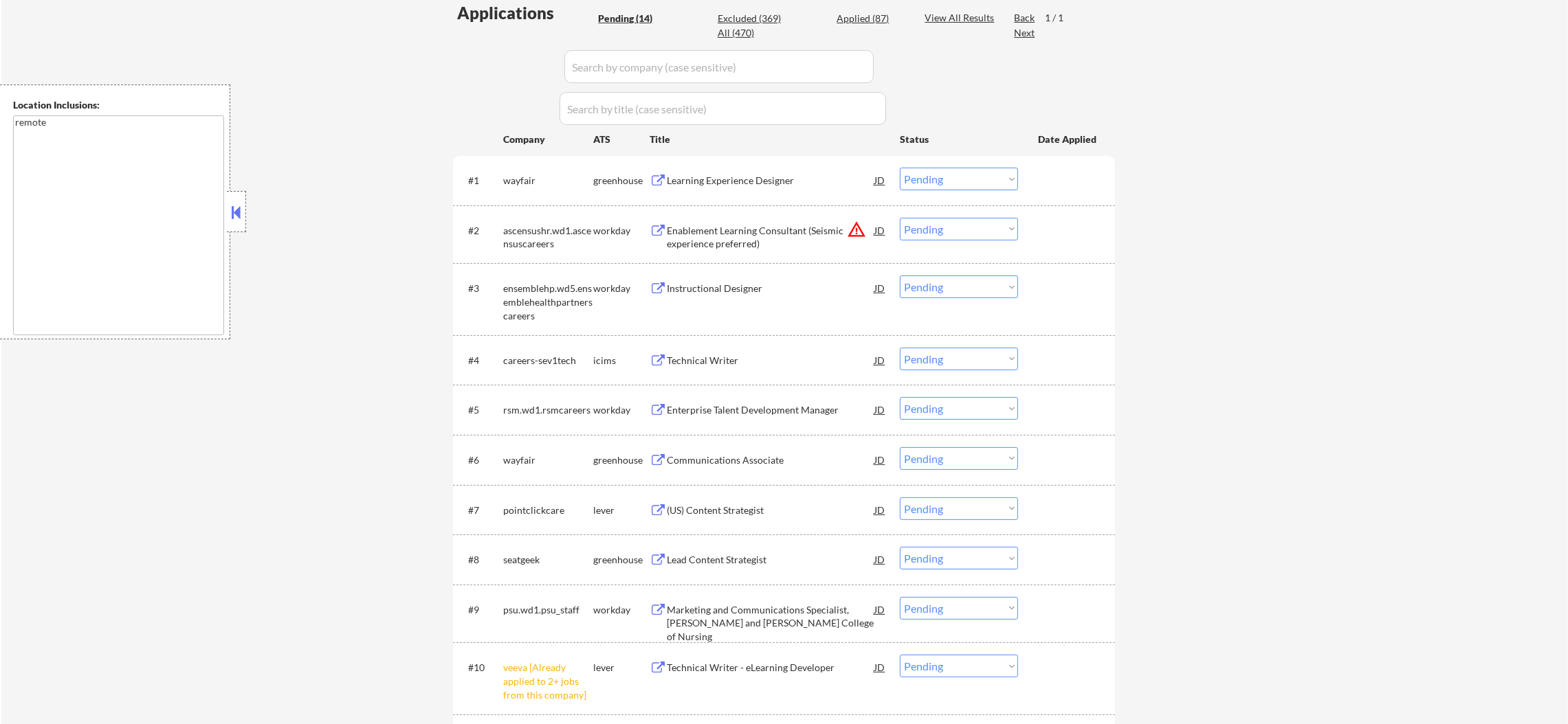
click at [855, 230] on button "warning_amber" at bounding box center [857, 229] width 20 height 20
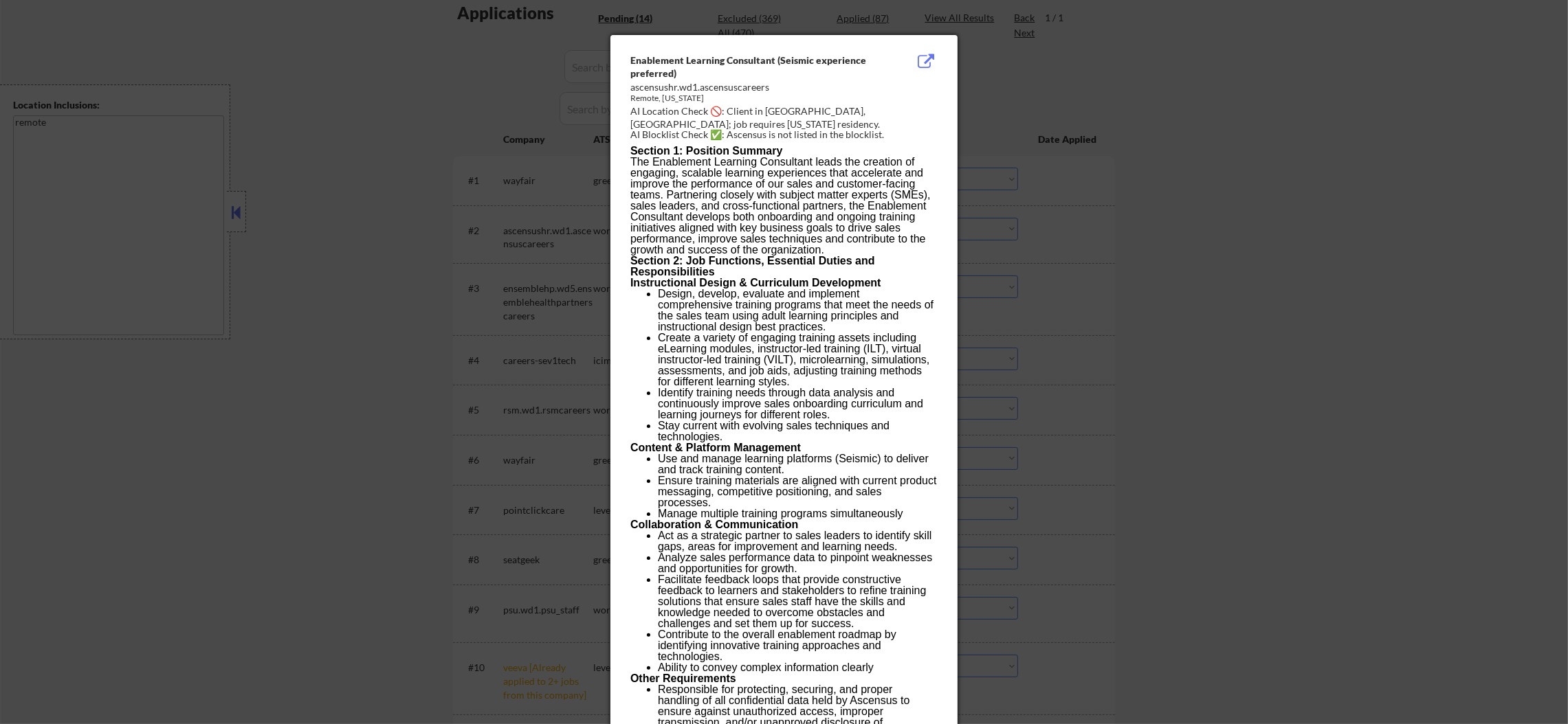
click at [1002, 264] on div at bounding box center [784, 362] width 1568 height 724
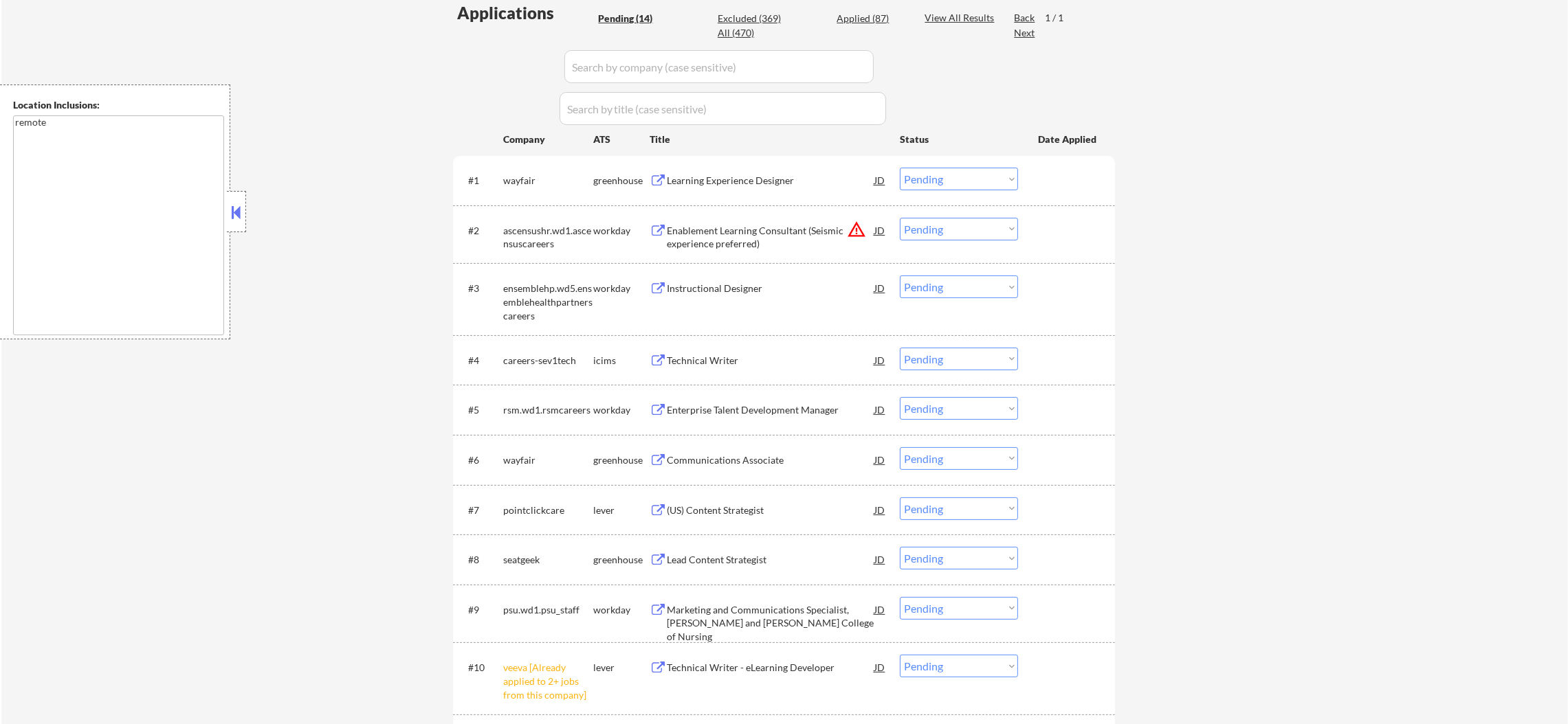
click at [972, 225] on select "Choose an option... Pending Applied Excluded (Questions) Excluded (Expired) Exc…" at bounding box center [959, 229] width 119 height 23
click at [900, 217] on select "Choose an option... Pending Applied Excluded (Questions) Excluded (Expired) Exc…" at bounding box center [959, 229] width 119 height 23
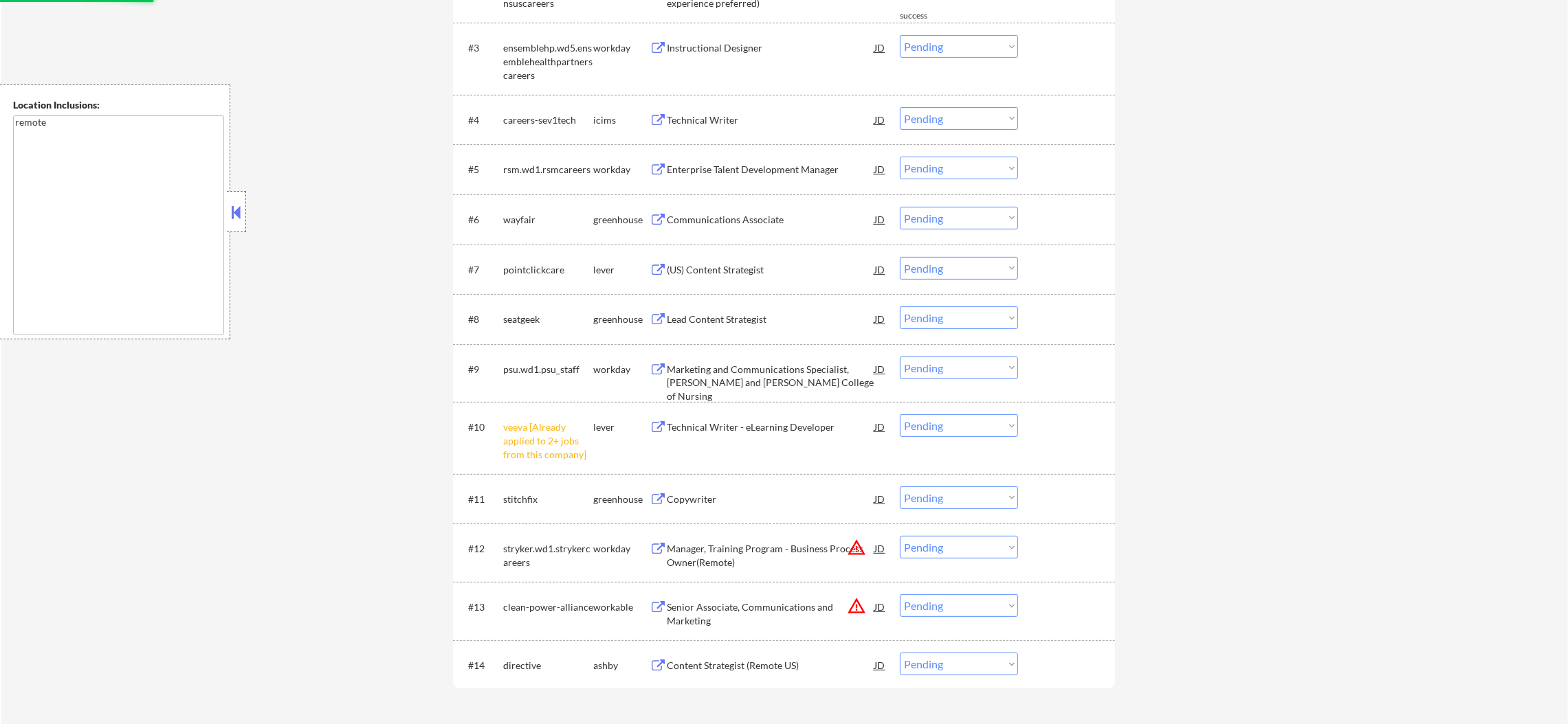
select select ""pending""
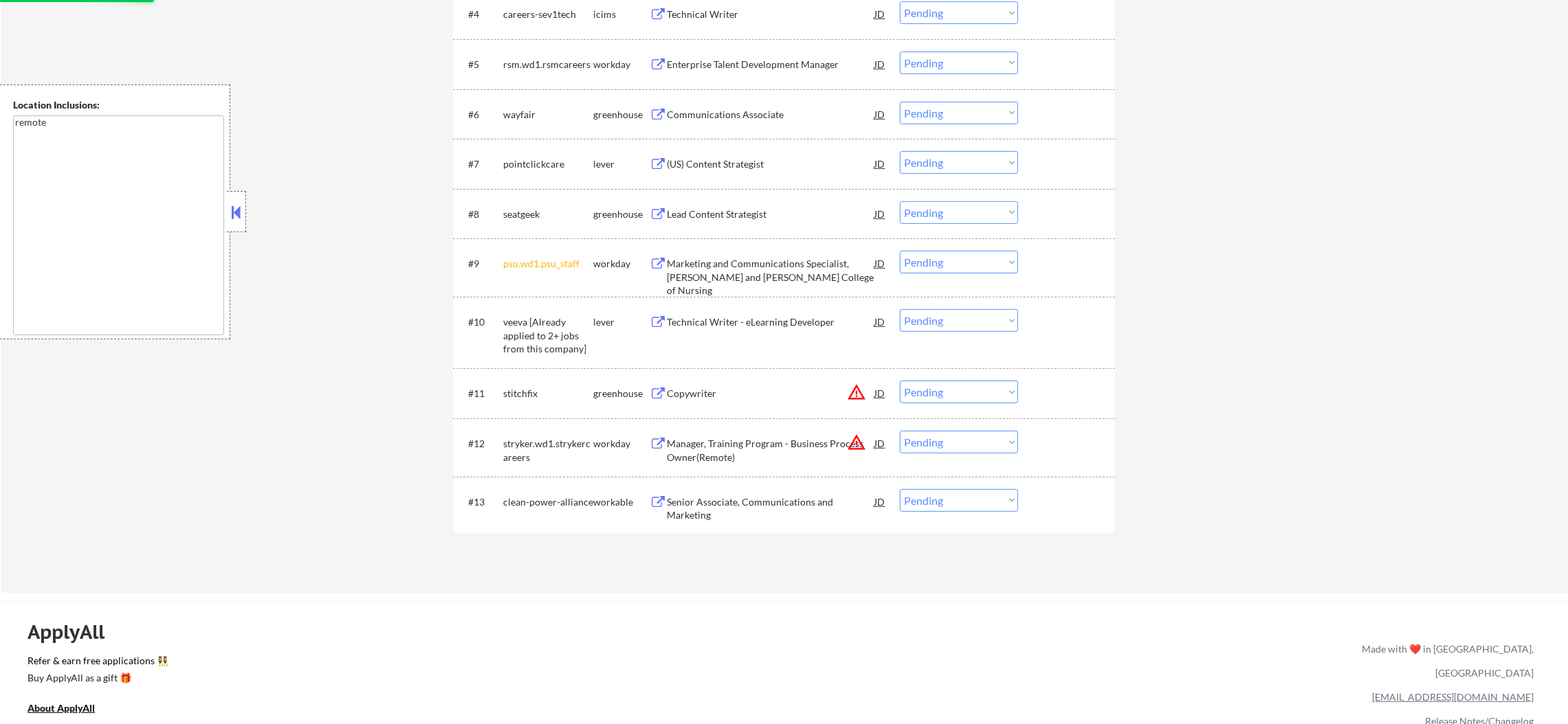
scroll to position [790, 0]
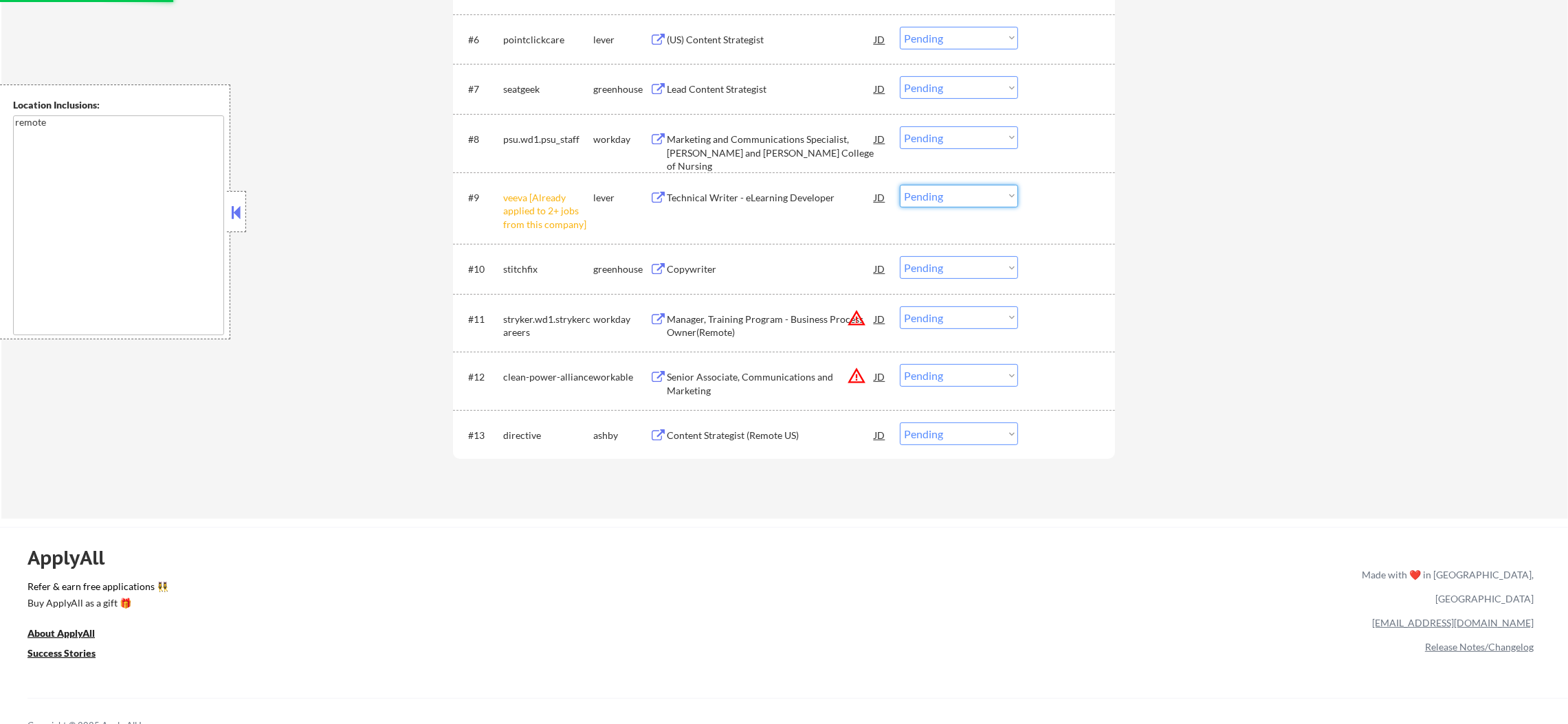
click at [961, 202] on select "Choose an option... Pending Applied Excluded (Questions) Excluded (Expired) Exc…" at bounding box center [959, 196] width 119 height 23
click at [900, 185] on select "Choose an option... Pending Applied Excluded (Questions) Excluded (Expired) Exc…" at bounding box center [959, 196] width 119 height 23
click at [851, 313] on button "warning_amber" at bounding box center [857, 318] width 20 height 20
select select ""pending""
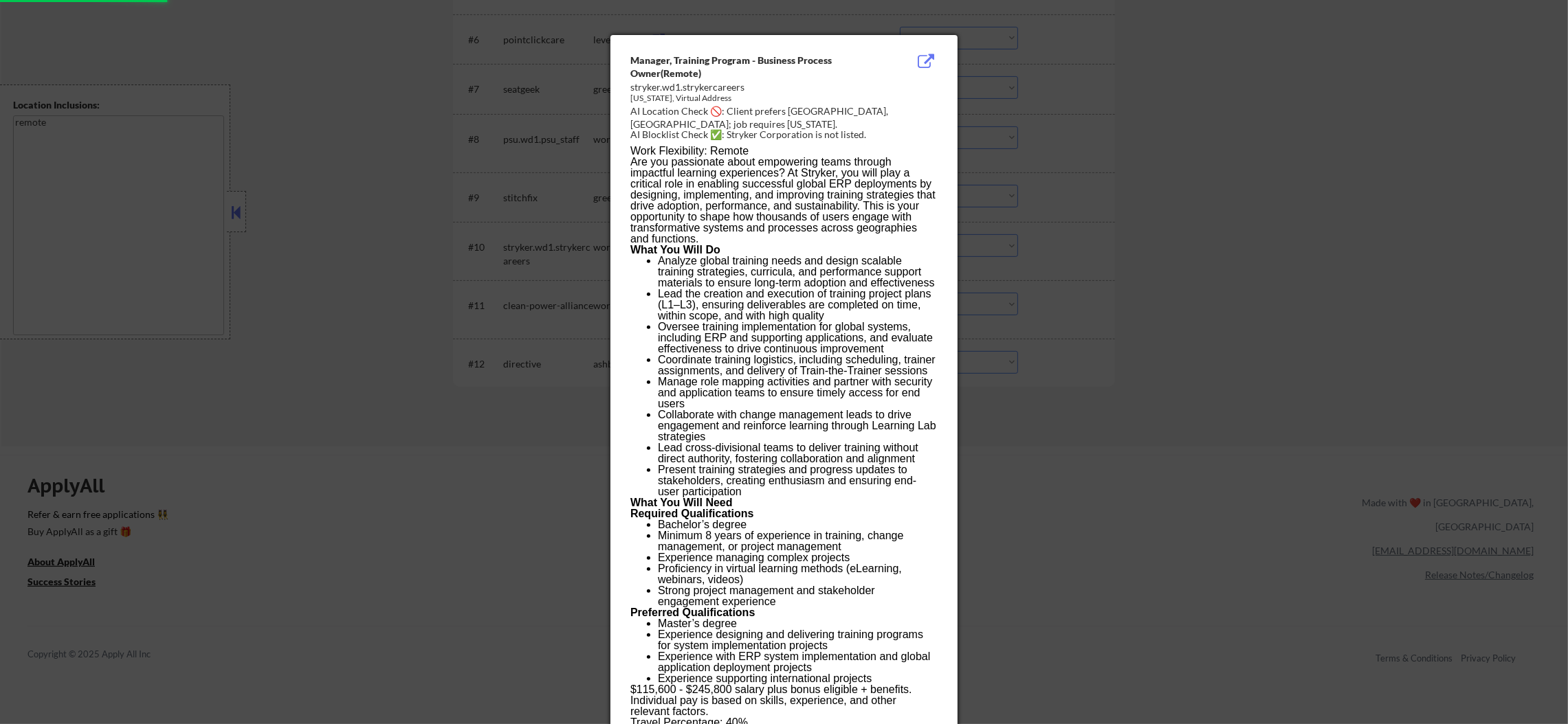
click at [1117, 287] on div at bounding box center [784, 362] width 1568 height 724
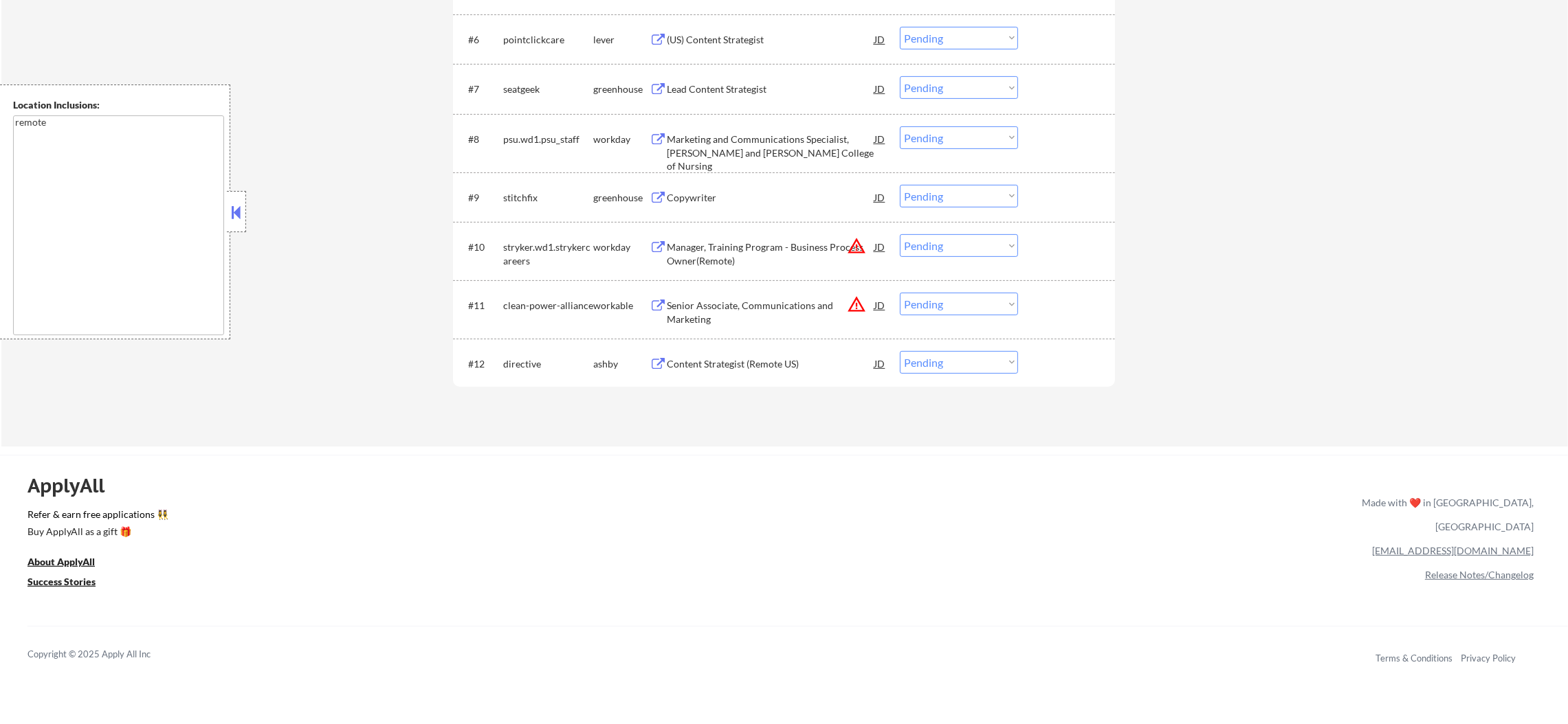
click at [945, 245] on select "Choose an option... Pending Applied Excluded (Questions) Excluded (Expired) Exc…" at bounding box center [959, 246] width 119 height 23
click at [900, 235] on select "Choose an option... Pending Applied Excluded (Questions) Excluded (Expired) Exc…" at bounding box center [959, 246] width 119 height 23
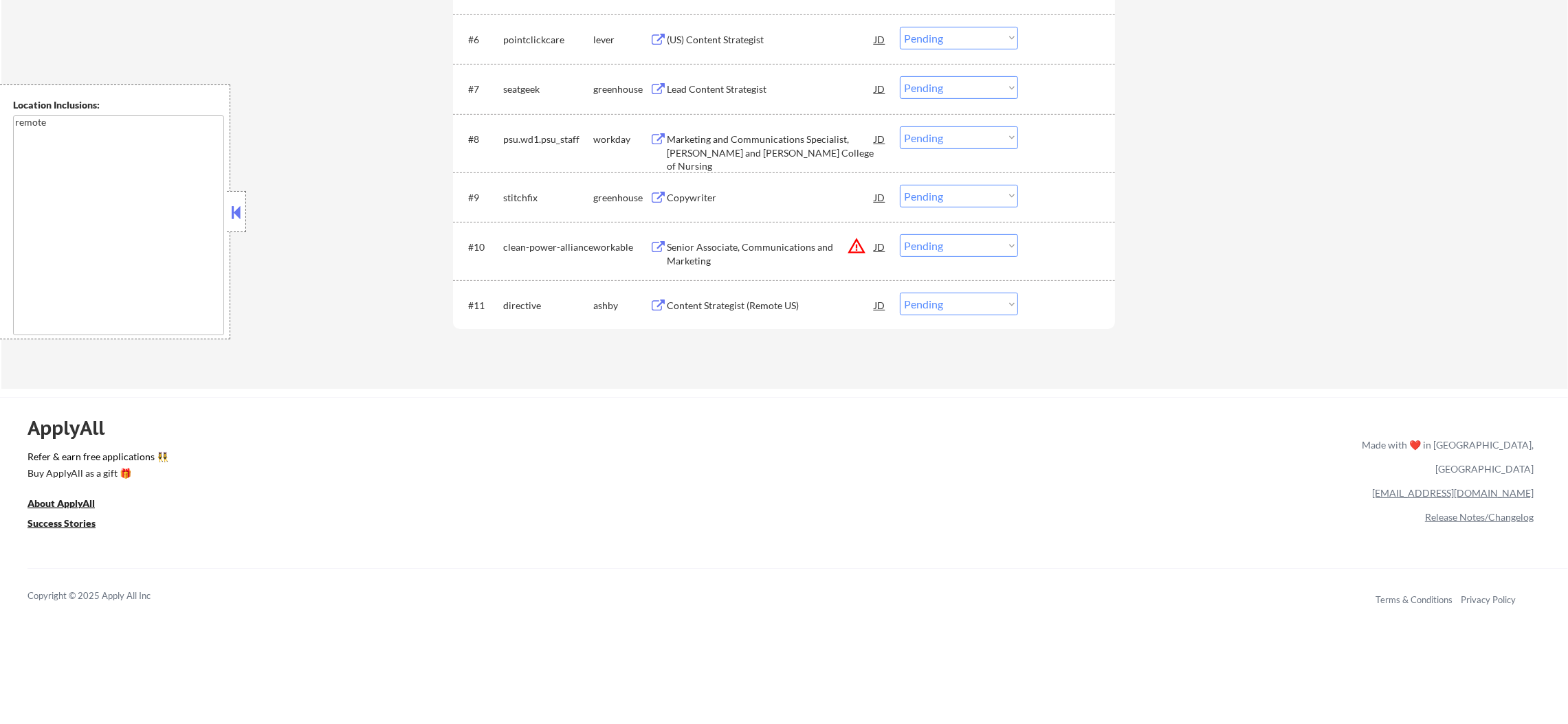
click at [856, 238] on button "warning_amber" at bounding box center [857, 246] width 20 height 20
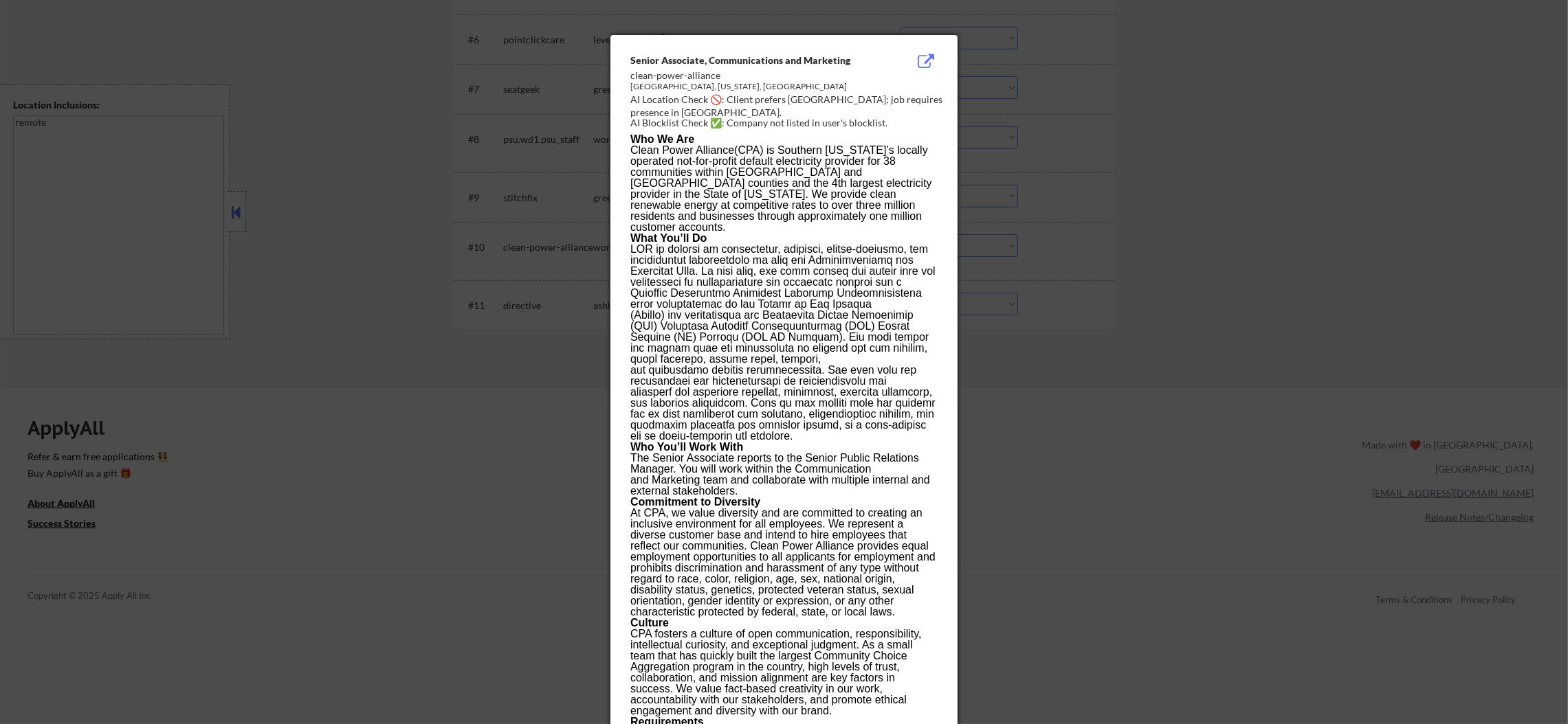
click at [1062, 258] on div at bounding box center [784, 362] width 1568 height 724
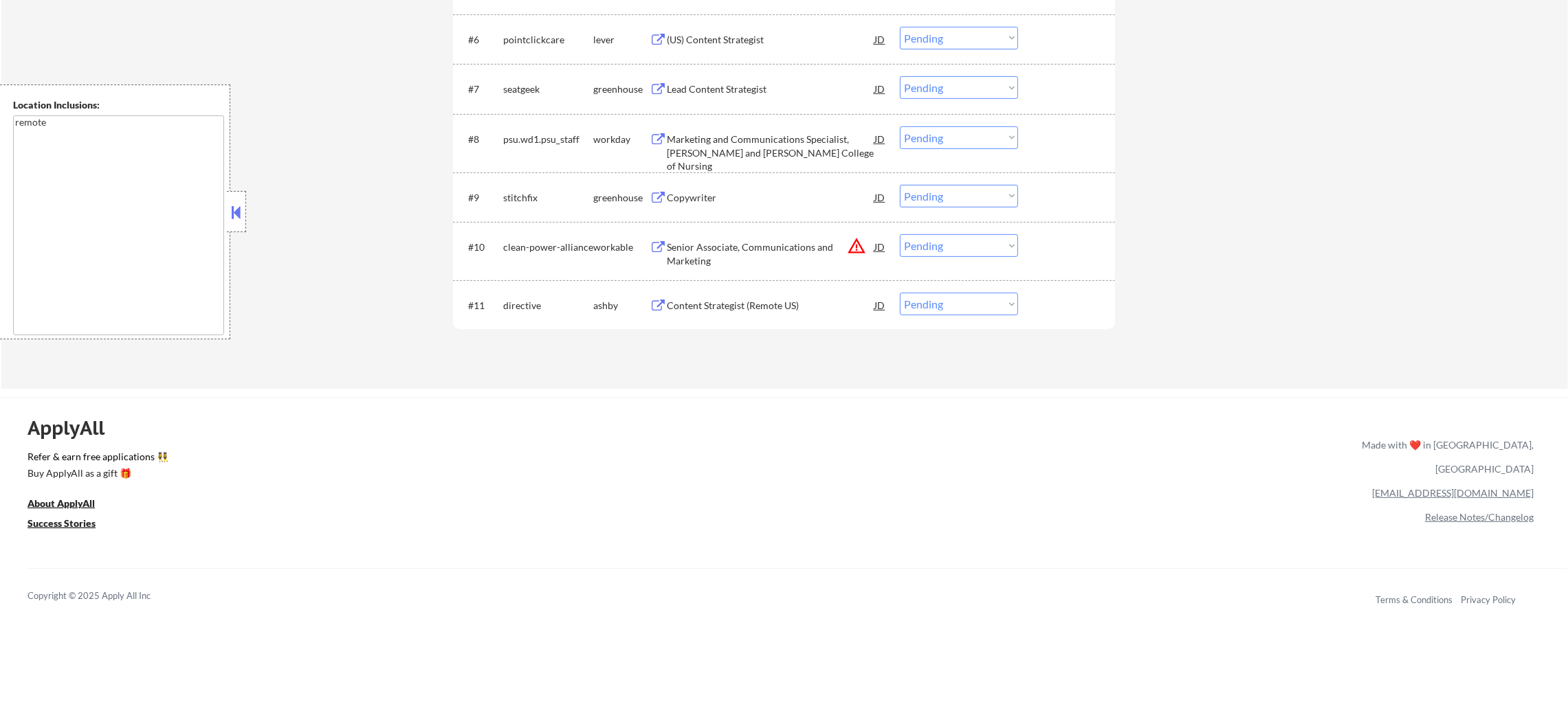
click at [947, 237] on select "Choose an option... Pending Applied Excluded (Questions) Excluded (Expired) Exc…" at bounding box center [959, 246] width 119 height 23
click at [900, 235] on select "Choose an option... Pending Applied Excluded (Questions) Excluded (Expired) Exc…" at bounding box center [959, 246] width 119 height 23
select select ""pending""
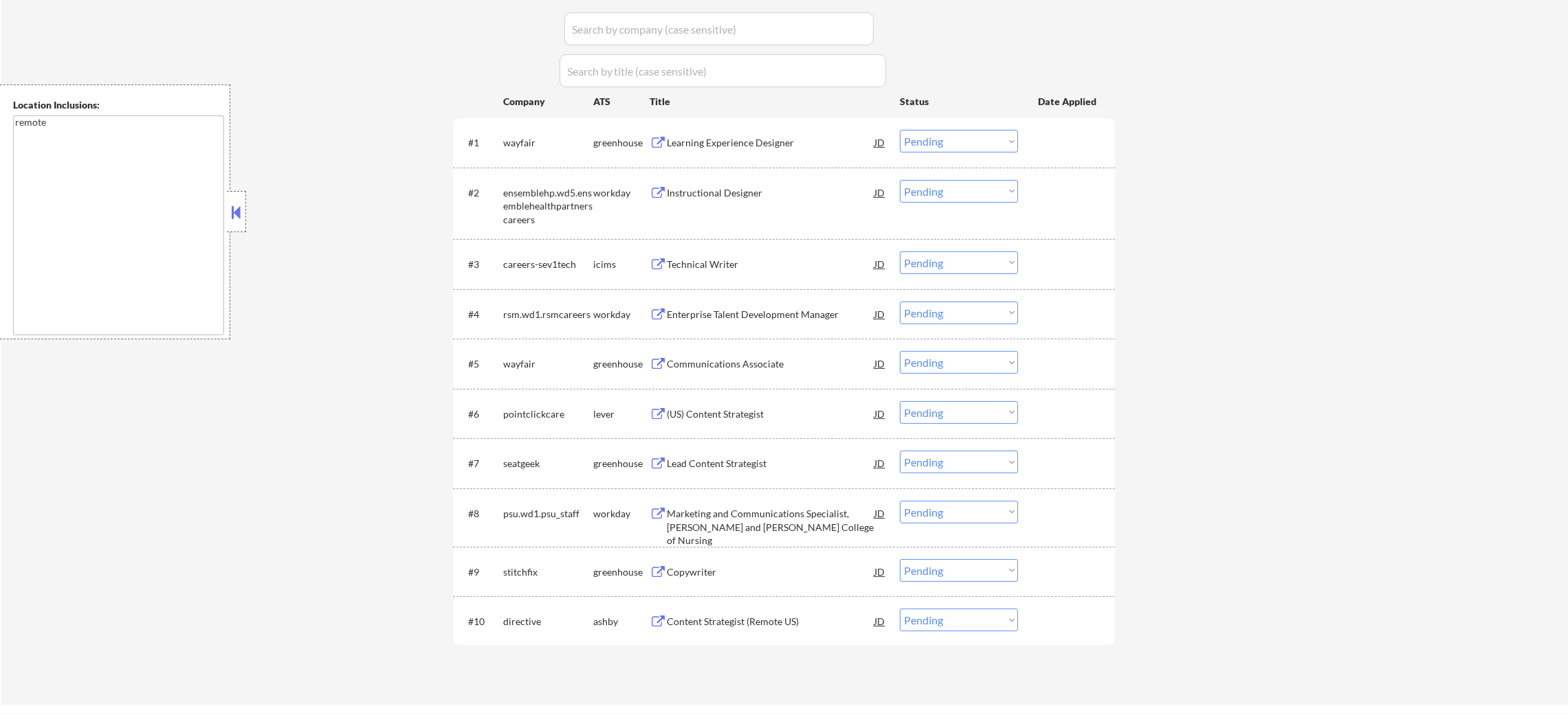
scroll to position [377, 0]
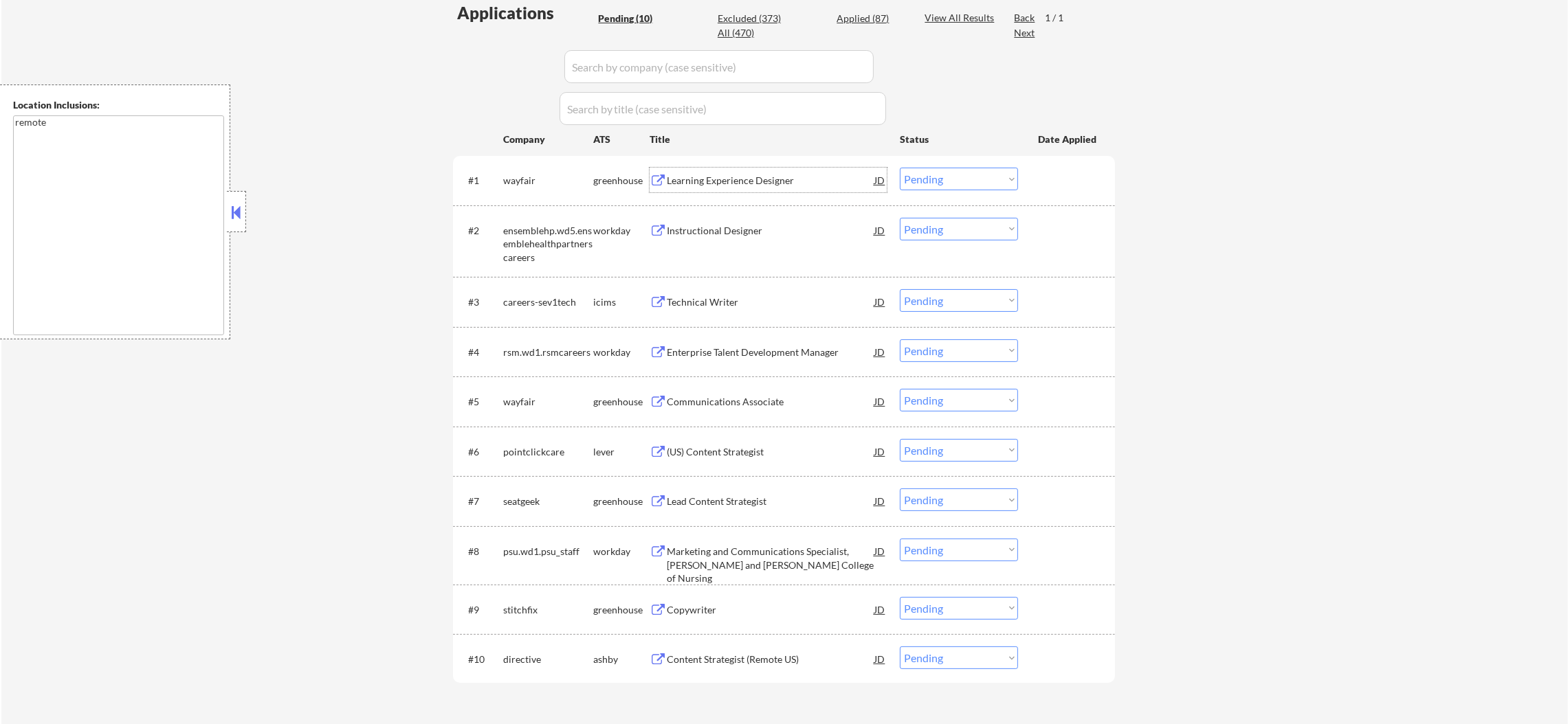
click at [711, 182] on div "Learning Experience Designer" at bounding box center [770, 181] width 207 height 14
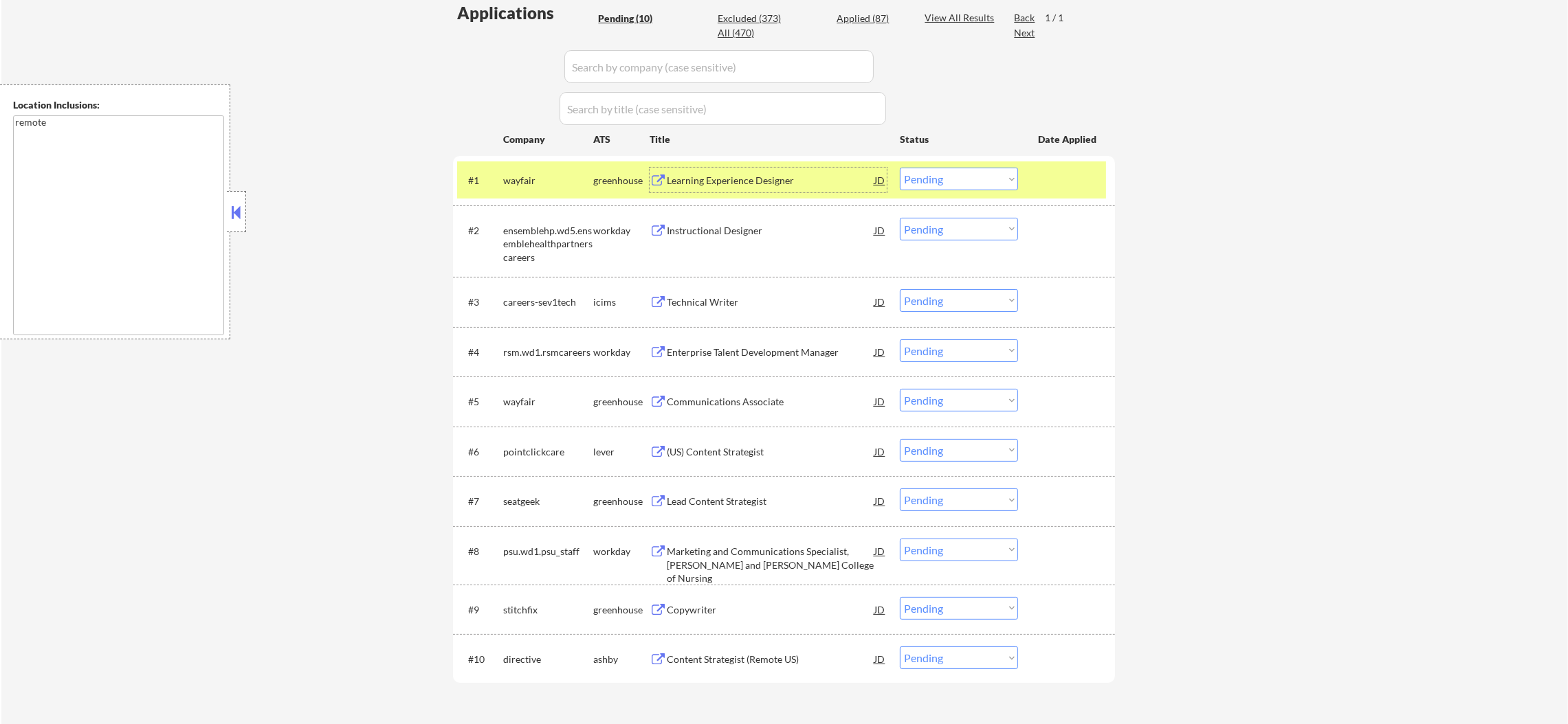
click at [926, 176] on select "Choose an option... Pending Applied Excluded (Questions) Excluded (Expired) Exc…" at bounding box center [959, 179] width 119 height 23
click at [900, 168] on select "Choose an option... Pending Applied Excluded (Questions) Excluded (Expired) Exc…" at bounding box center [959, 179] width 119 height 23
click at [510, 176] on div "wayfair" at bounding box center [549, 181] width 90 height 14
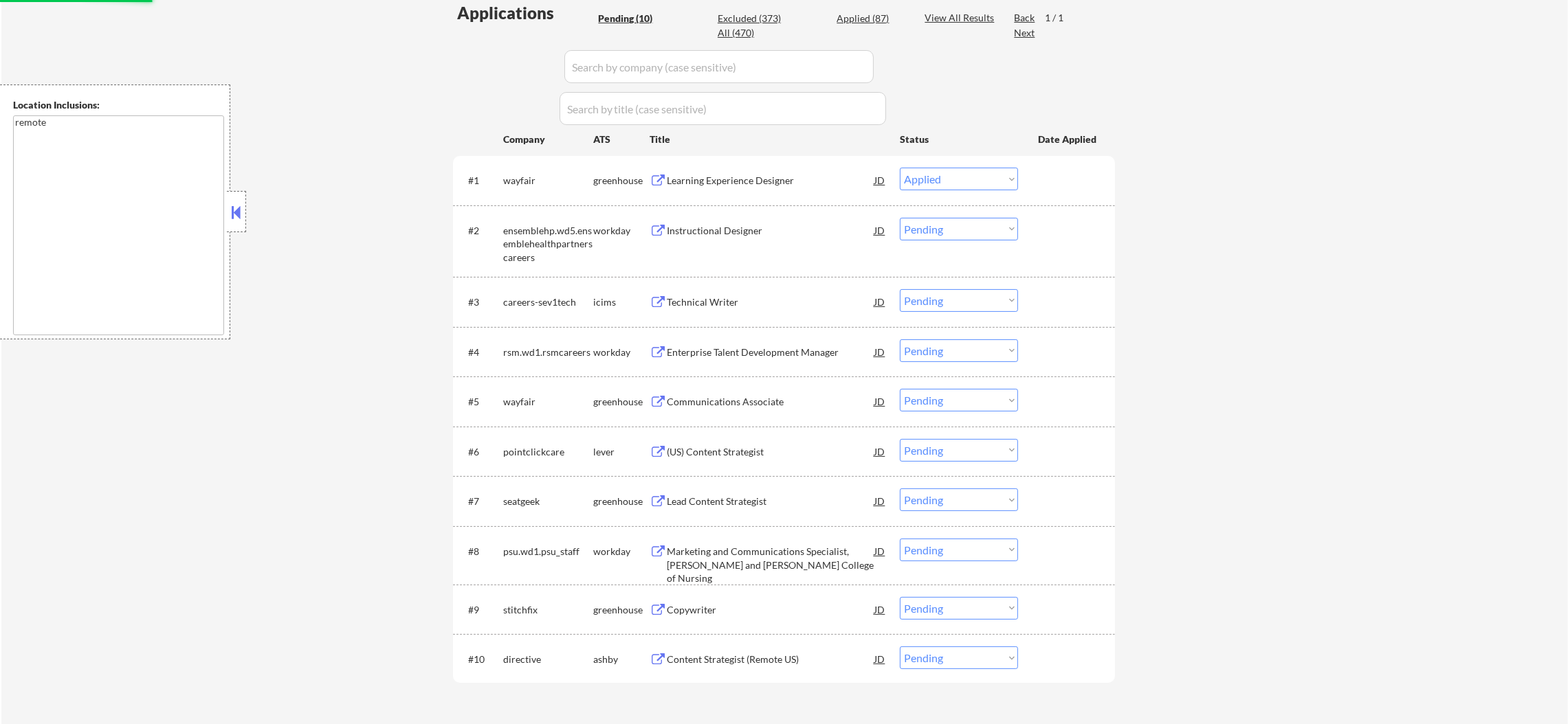
select select ""pending""
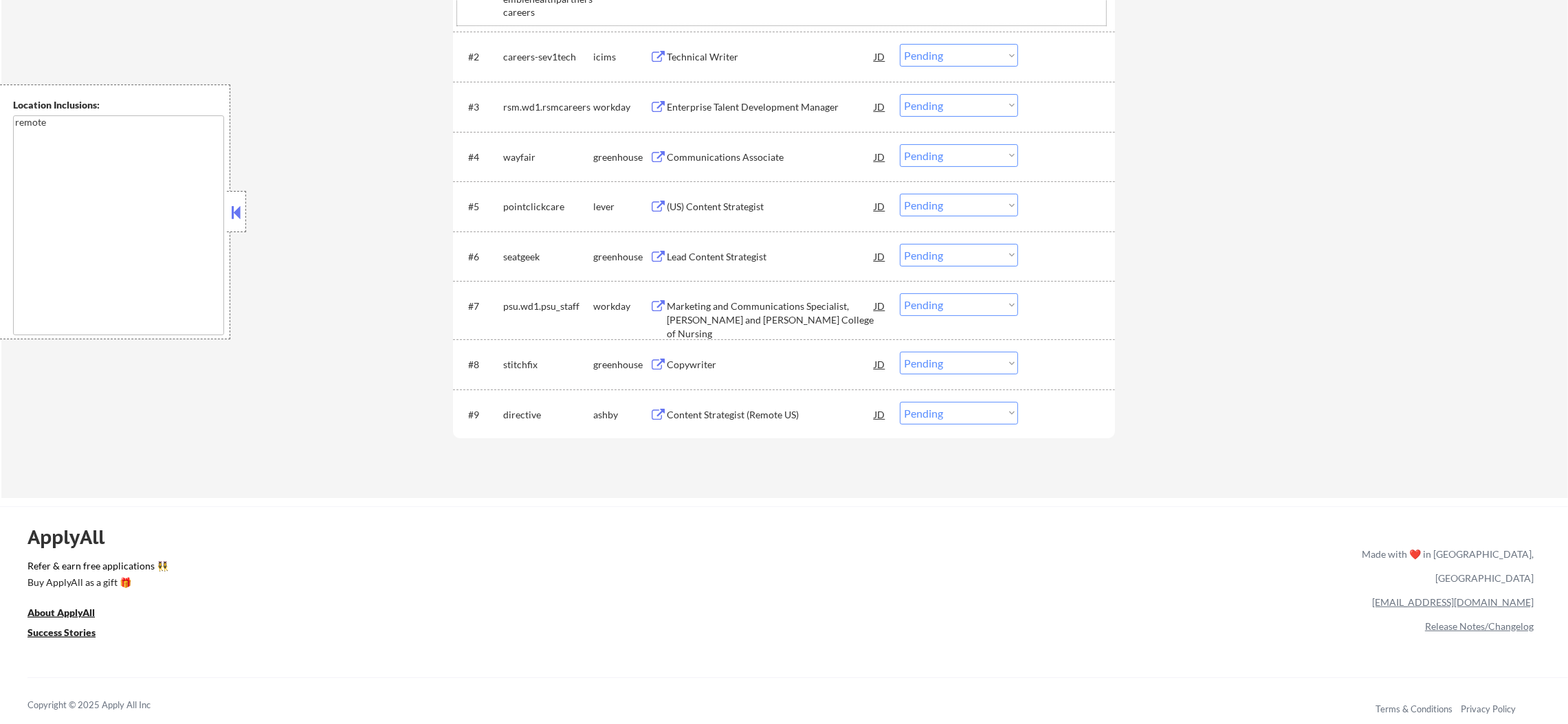
scroll to position [583, 0]
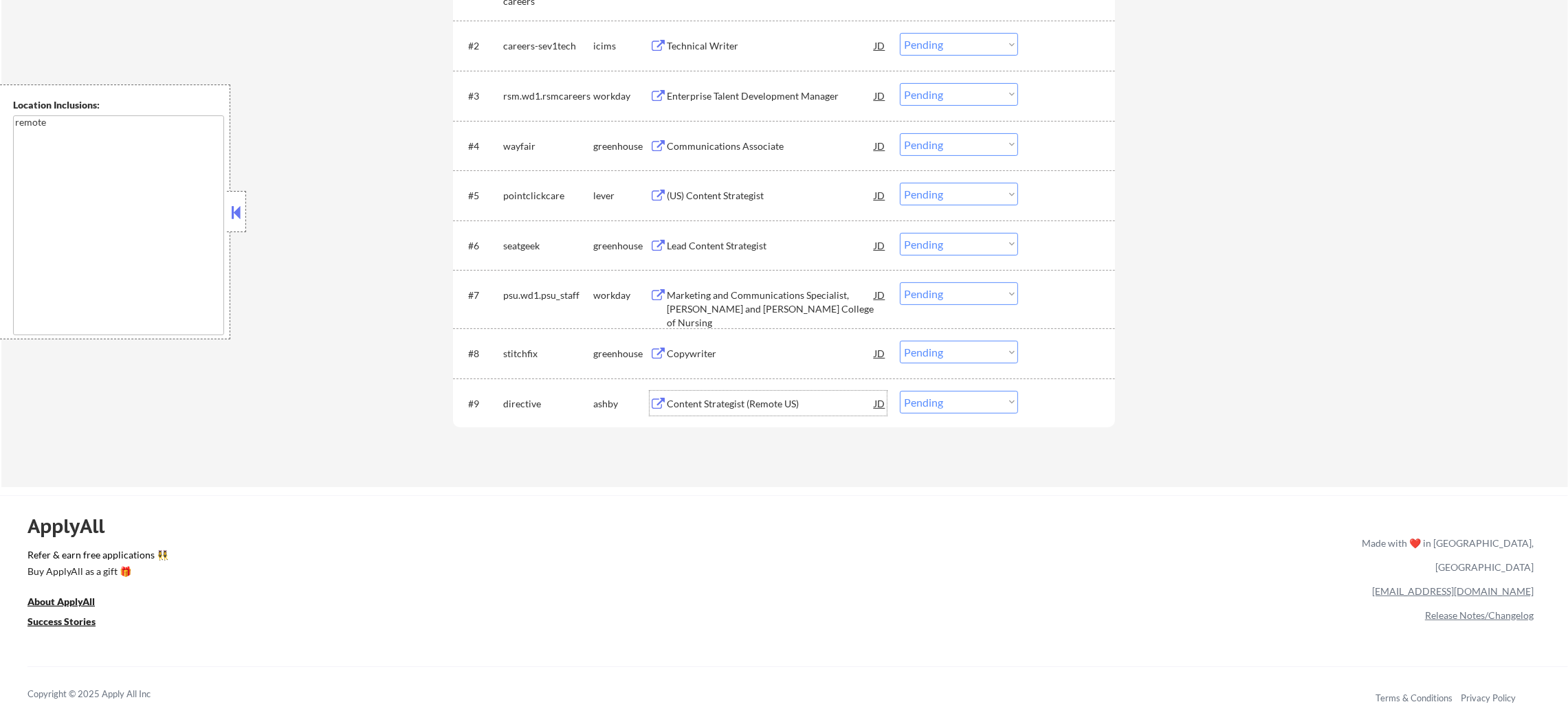
click at [758, 410] on div "Content Strategist (Remote US)" at bounding box center [770, 403] width 207 height 25
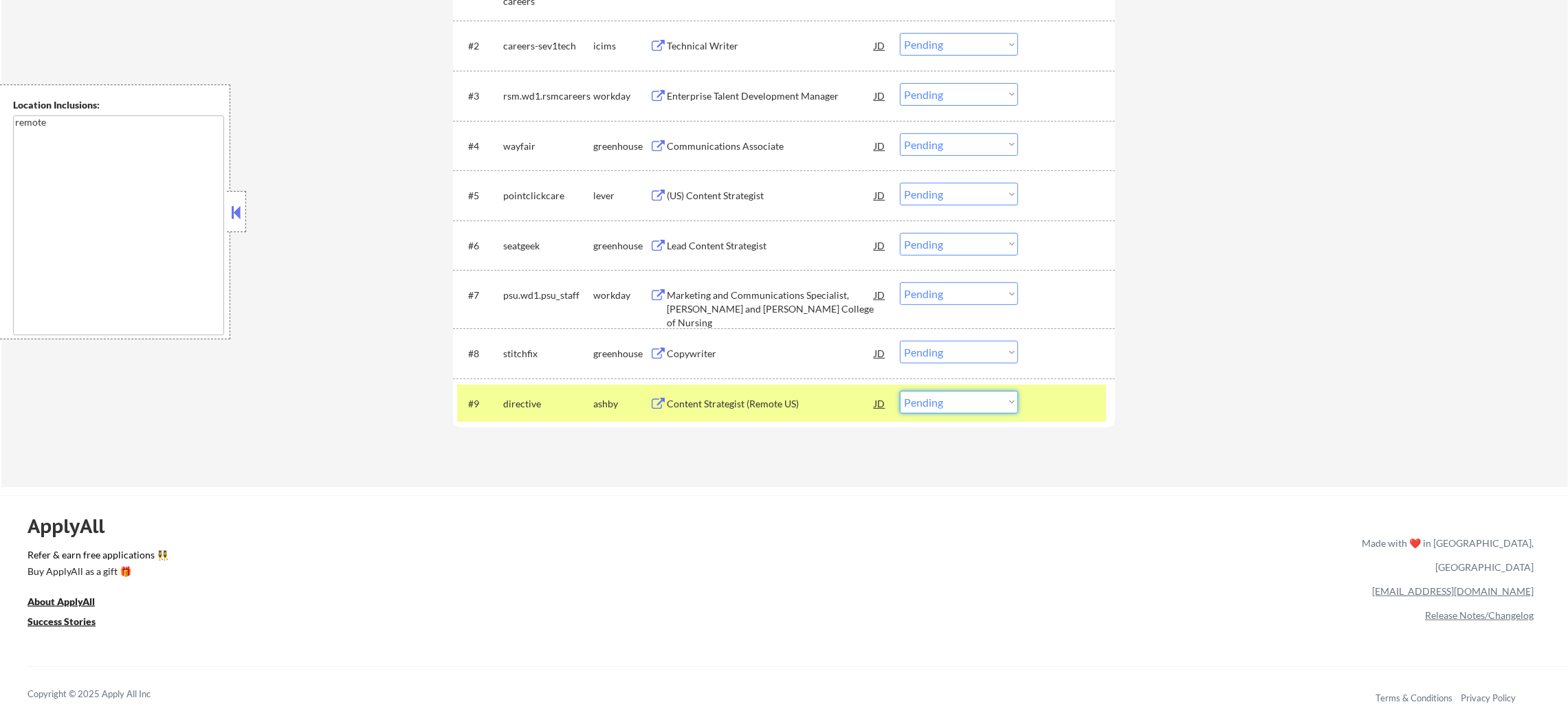
click at [922, 402] on select "Choose an option... Pending Applied Excluded (Questions) Excluded (Expired) Exc…" at bounding box center [959, 403] width 119 height 23
select select ""excluded__bad_match_""
click at [900, 391] on select "Choose an option... Pending Applied Excluded (Questions) Excluded (Expired) Exc…" at bounding box center [959, 403] width 119 height 23
click at [561, 398] on div "directive" at bounding box center [549, 404] width 90 height 14
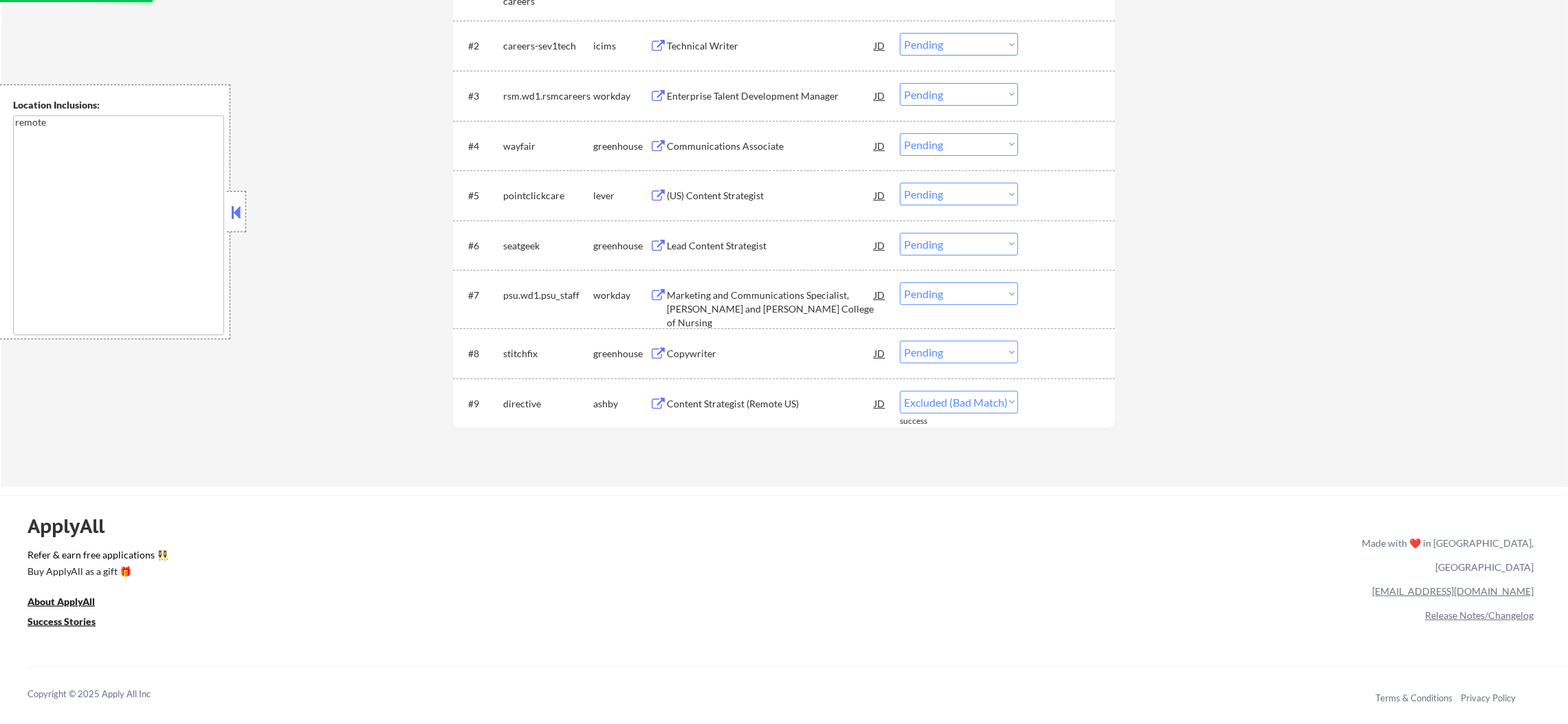
click at [724, 354] on div "Copywriter" at bounding box center [770, 354] width 207 height 14
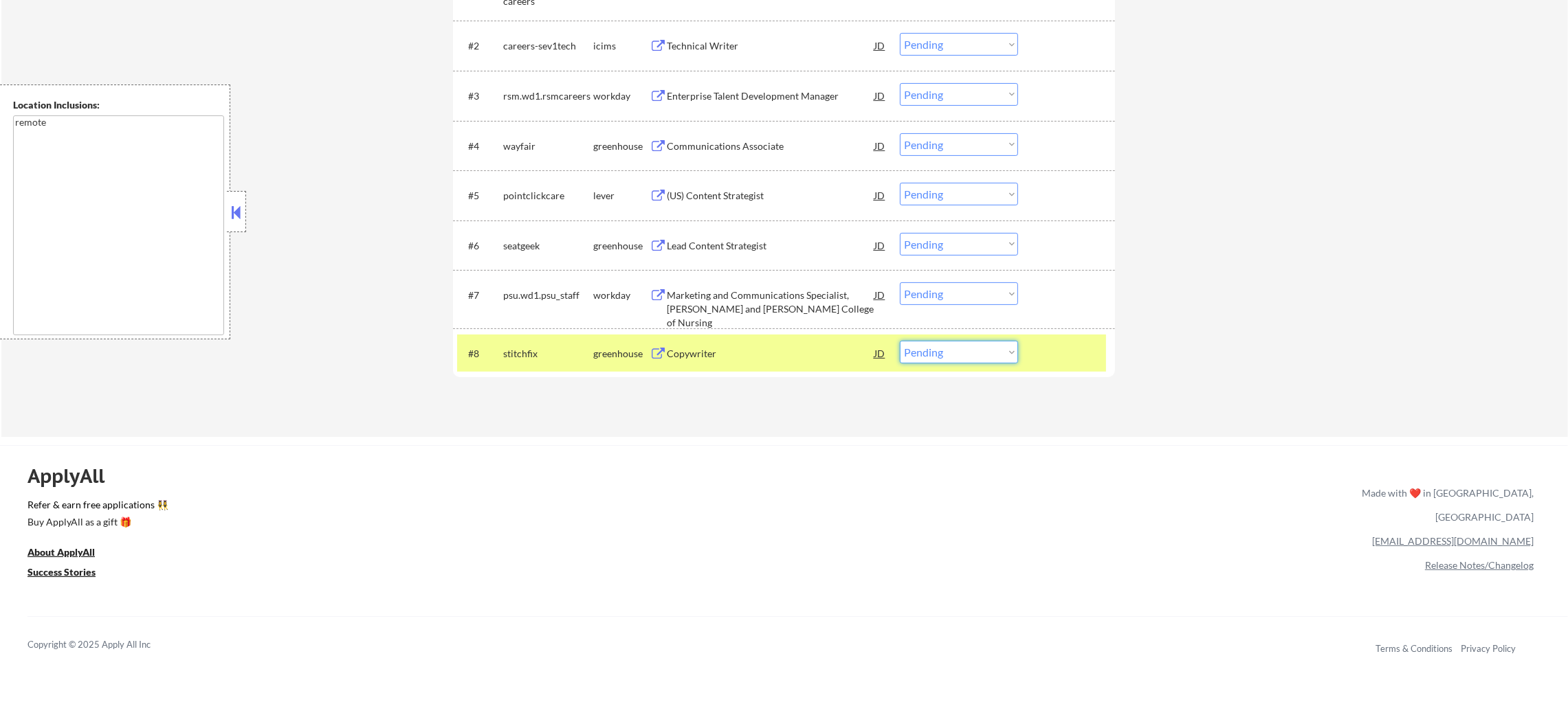
click at [983, 356] on select "Choose an option... Pending Applied Excluded (Questions) Excluded (Expired) Exc…" at bounding box center [959, 352] width 119 height 23
select select ""excluded""
click at [900, 341] on select "Choose an option... Pending Applied Excluded (Questions) Excluded (Expired) Exc…" at bounding box center [959, 352] width 119 height 23
click at [534, 345] on div "stitchfix" at bounding box center [549, 353] width 90 height 25
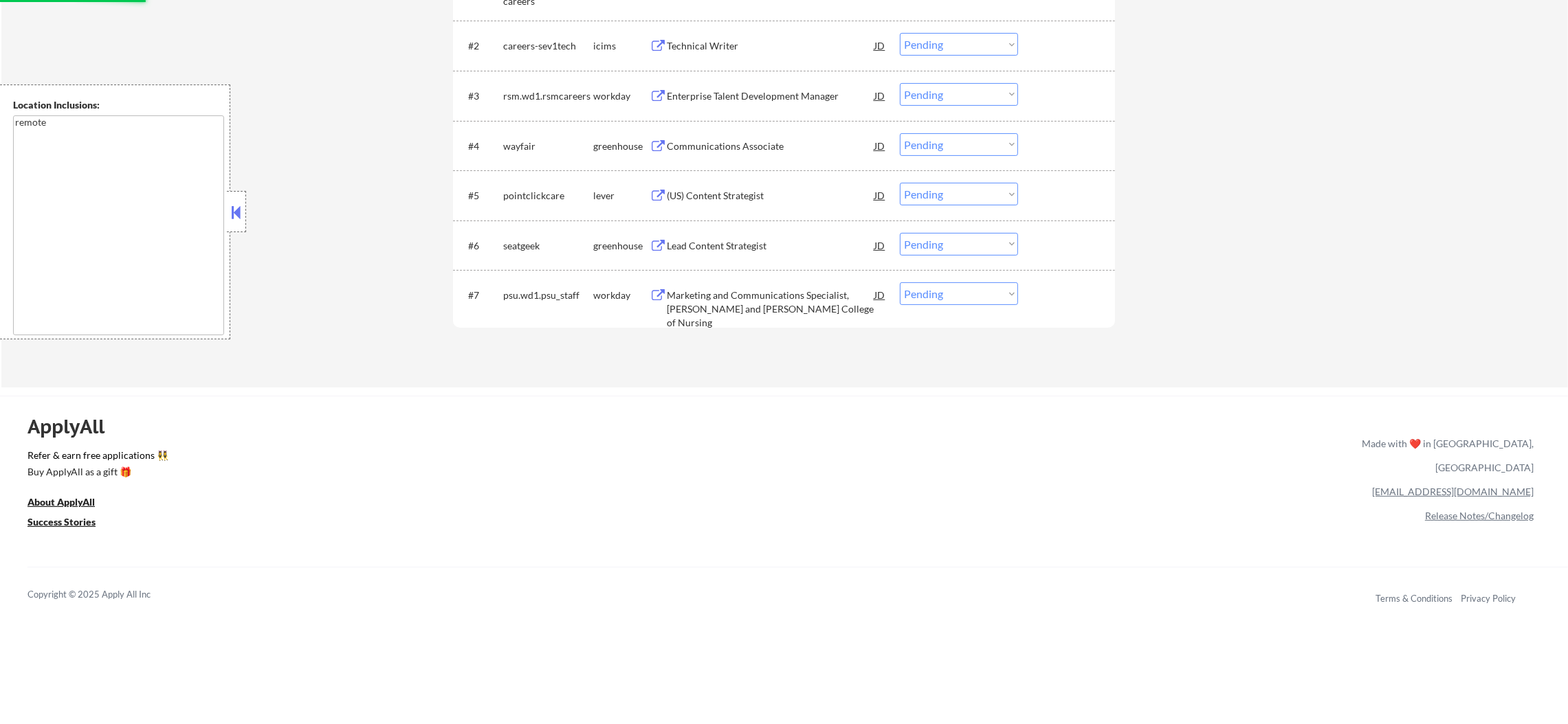
click at [765, 297] on div "Marketing and Communications Specialist, Ross and Carol Nese College of Nursing" at bounding box center [770, 309] width 207 height 41
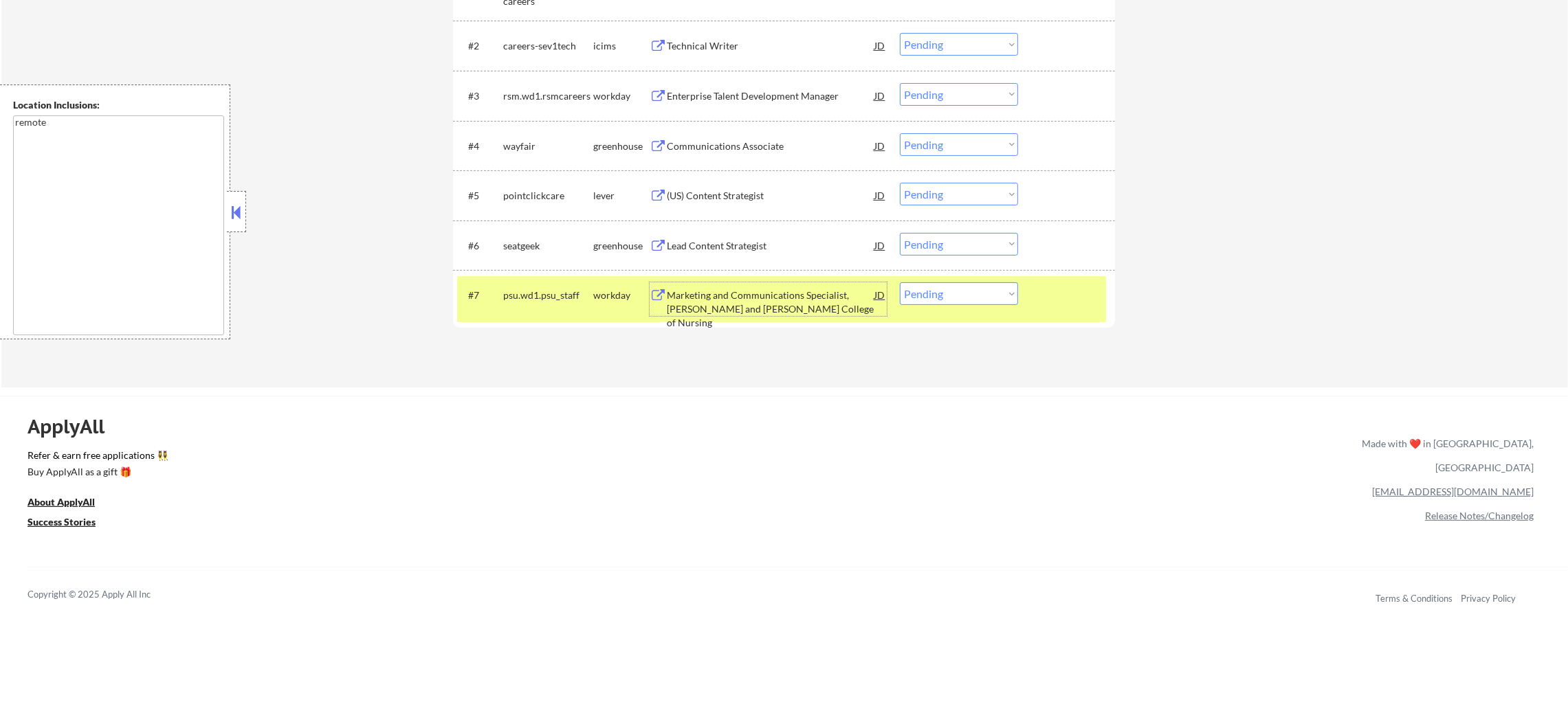
click at [934, 296] on select "Choose an option... Pending Applied Excluded (Questions) Excluded (Expired) Exc…" at bounding box center [959, 293] width 119 height 23
select select ""excluded__bad_match_""
click at [900, 282] on select "Choose an option... Pending Applied Excluded (Questions) Excluded (Expired) Exc…" at bounding box center [959, 293] width 119 height 23
click at [570, 288] on div "psu.wd1.psu_staff" at bounding box center [549, 295] width 90 height 14
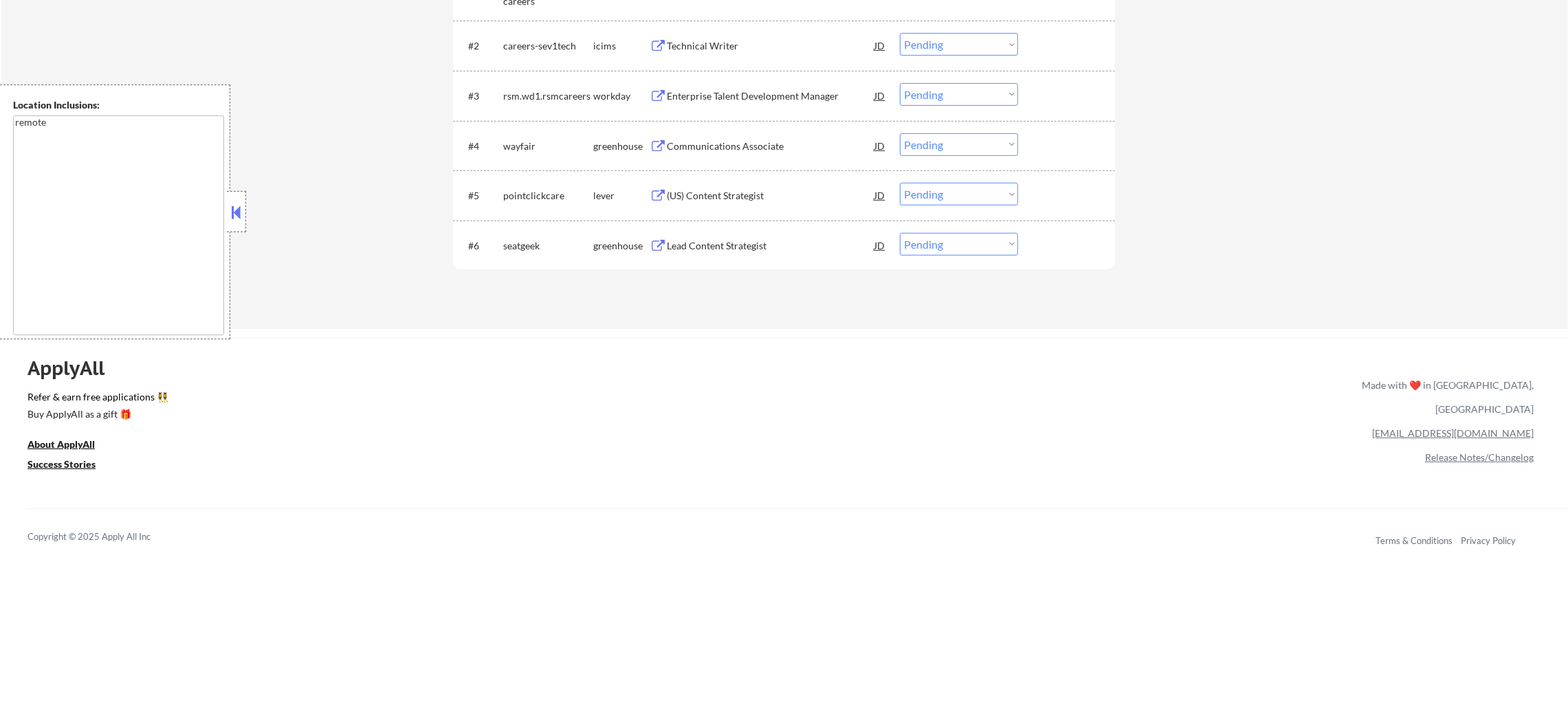
click at [724, 247] on div "Lead Content Strategist" at bounding box center [770, 246] width 207 height 14
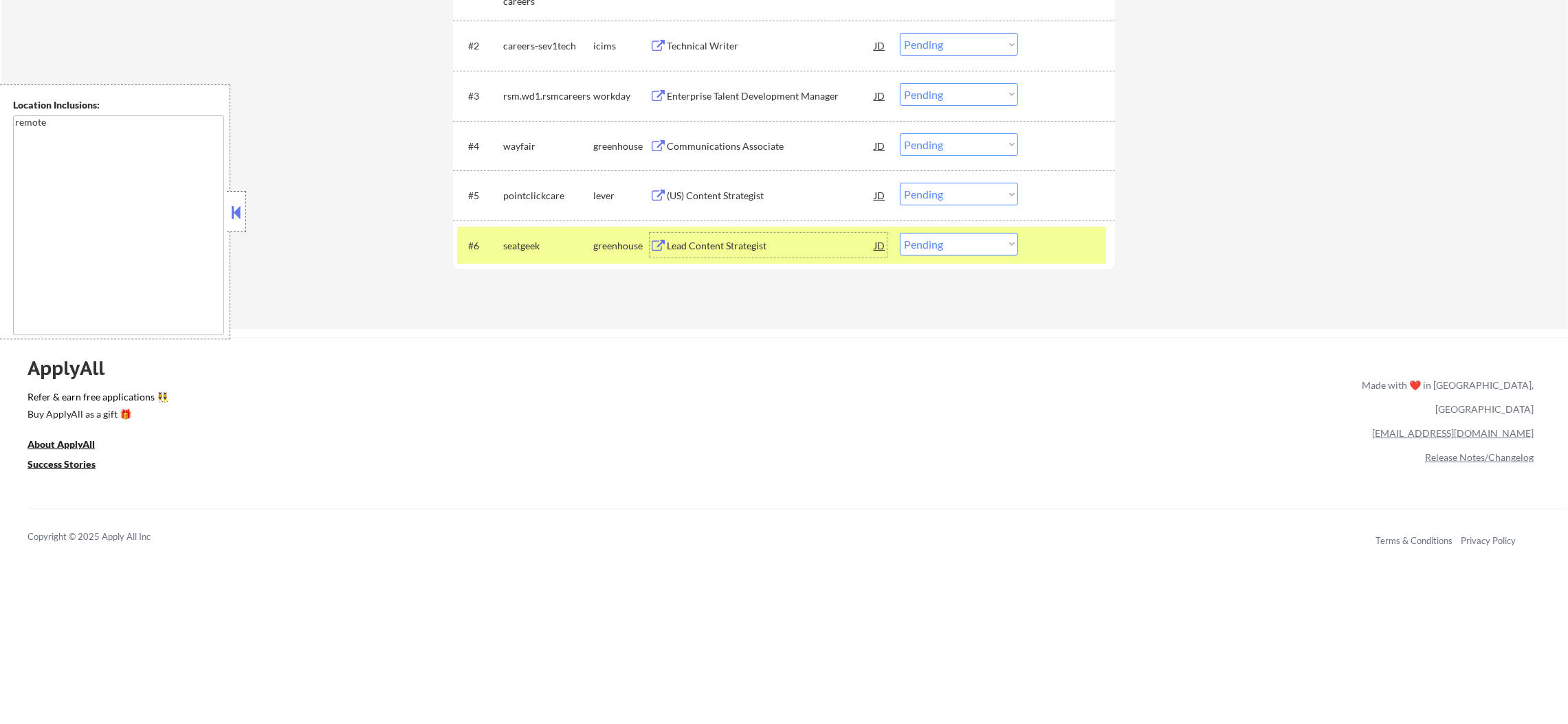
drag, startPoint x: 941, startPoint y: 261, endPoint x: 950, endPoint y: 246, distance: 17.5
click at [941, 259] on div "#6 seatgeek greenhouse Lead Content Strategist JD Choose an option... Pending A…" at bounding box center [781, 246] width 649 height 38
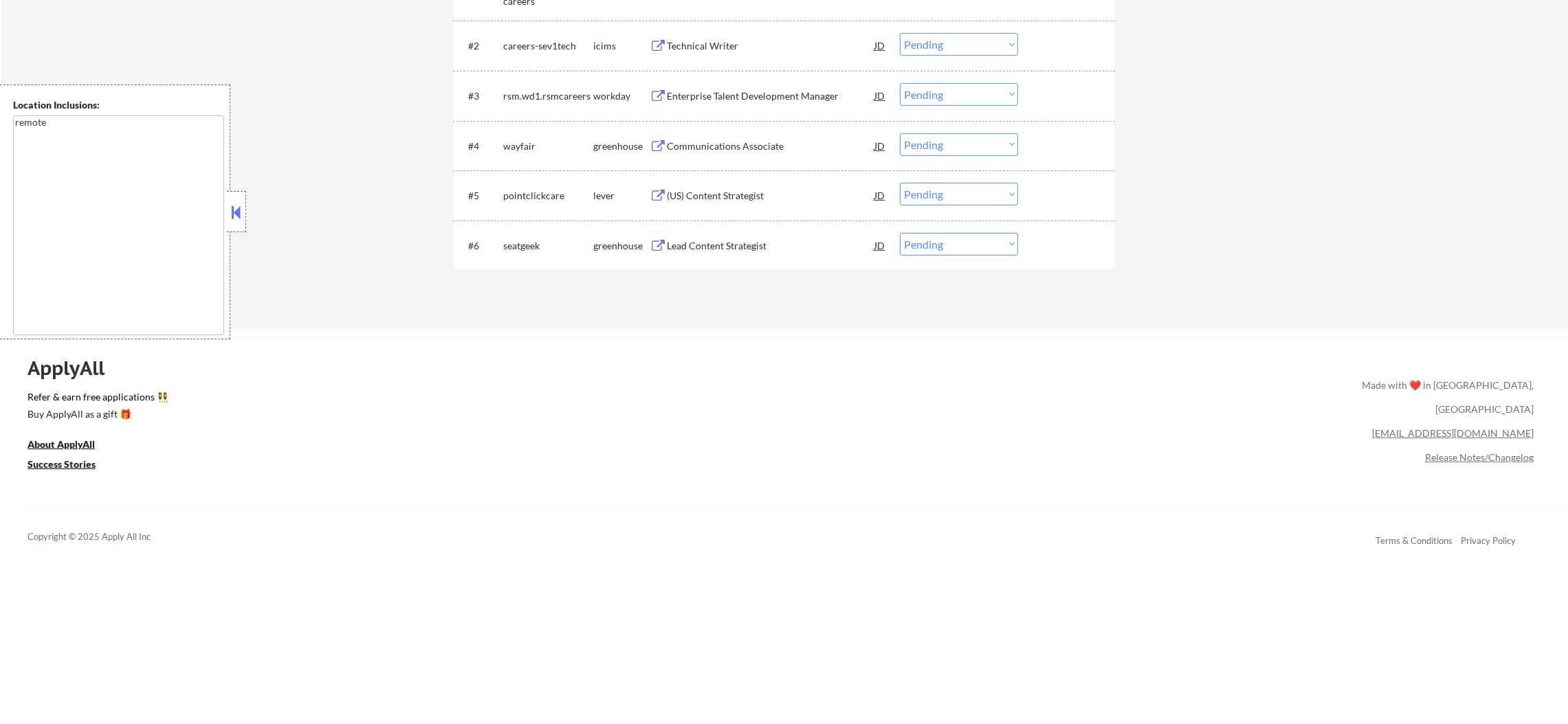
click at [951, 242] on select "Choose an option... Pending Applied Excluded (Questions) Excluded (Expired) Exc…" at bounding box center [959, 244] width 119 height 23
select select ""excluded__bad_match_""
click at [900, 233] on select "Choose an option... Pending Applied Excluded (Questions) Excluded (Expired) Exc…" at bounding box center [959, 244] width 119 height 23
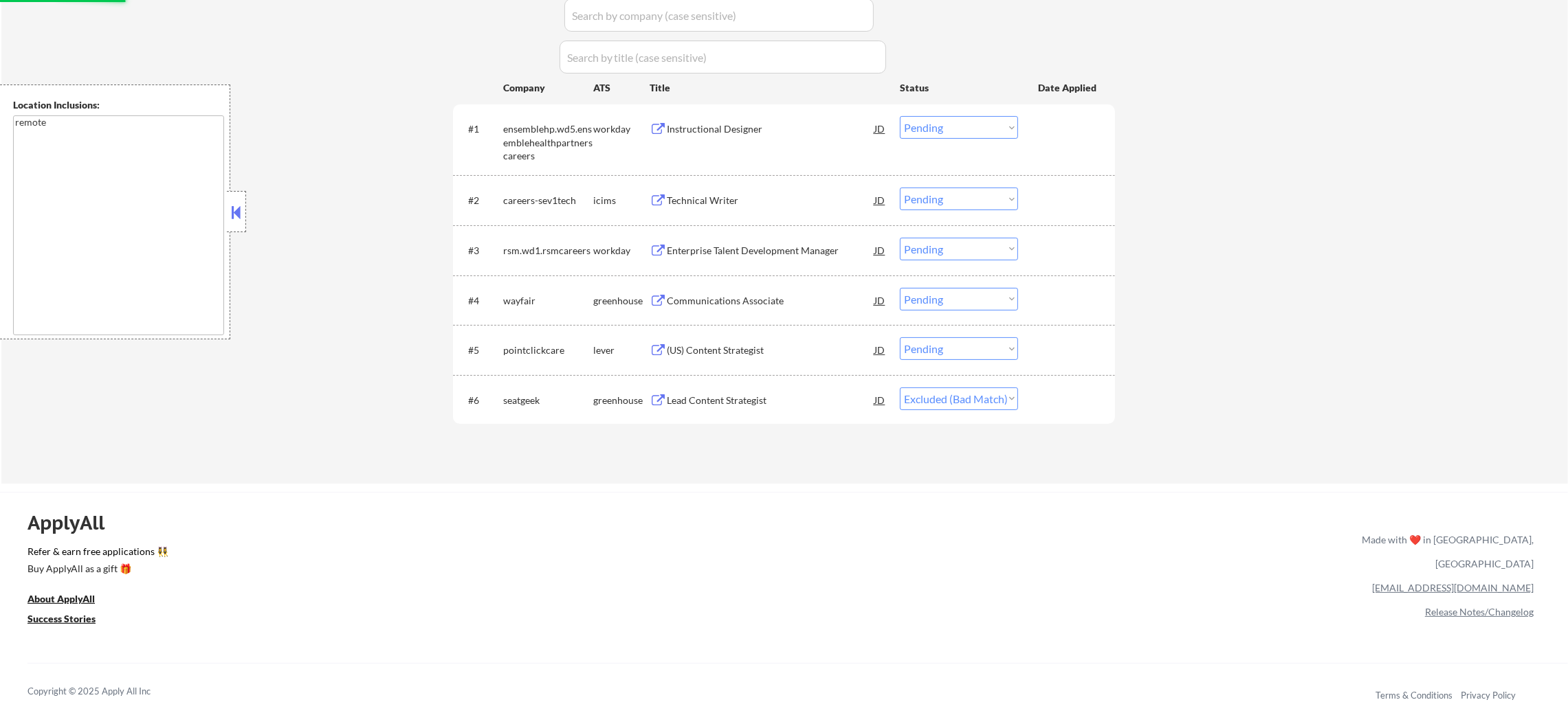
scroll to position [413, 0]
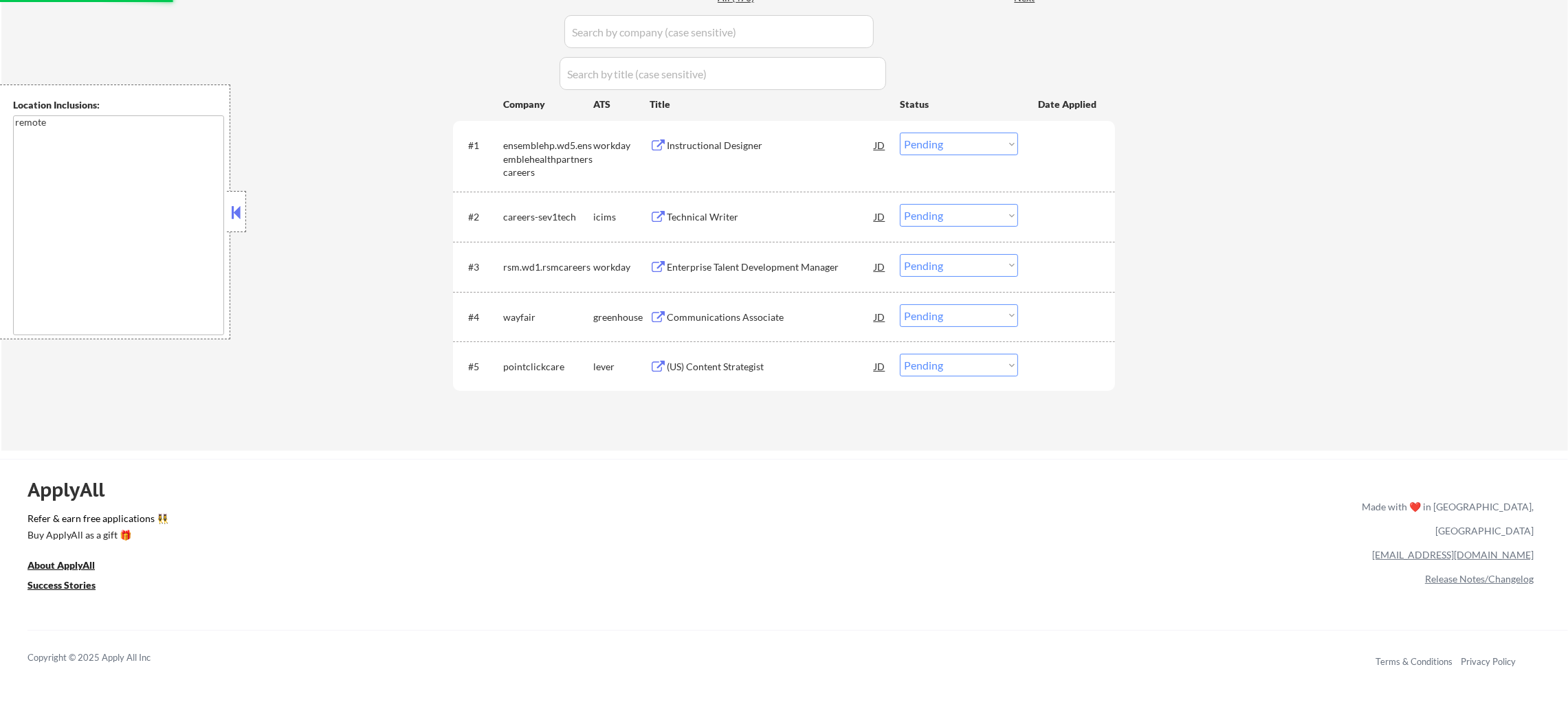
click at [764, 364] on div "(US) Content Strategist" at bounding box center [770, 367] width 207 height 14
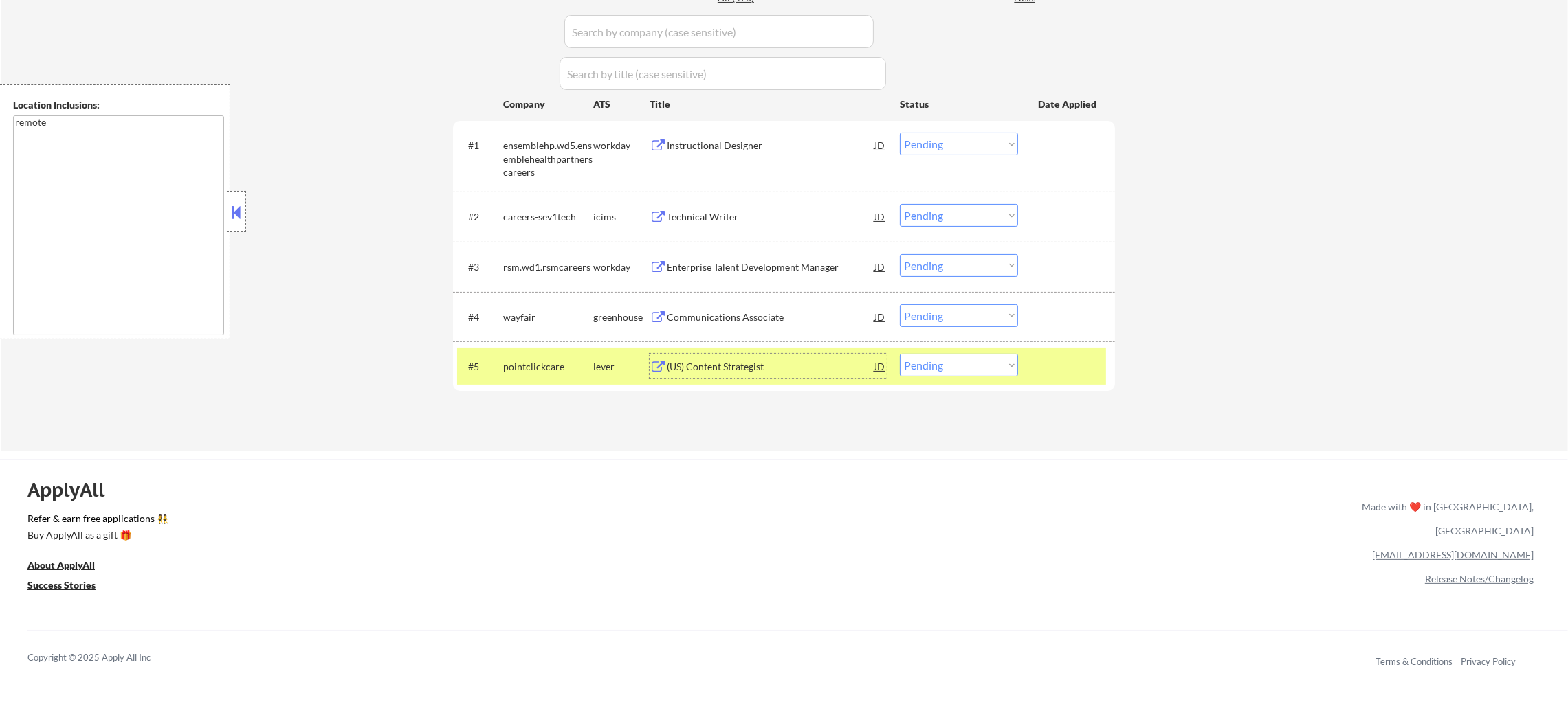
click at [913, 374] on select "Choose an option... Pending Applied Excluded (Questions) Excluded (Expired) Exc…" at bounding box center [959, 365] width 119 height 23
select select ""excluded__bad_match_""
click at [900, 354] on select "Choose an option... Pending Applied Excluded (Questions) Excluded (Expired) Exc…" at bounding box center [959, 365] width 119 height 23
click at [554, 365] on div "pointclickcare" at bounding box center [549, 367] width 90 height 14
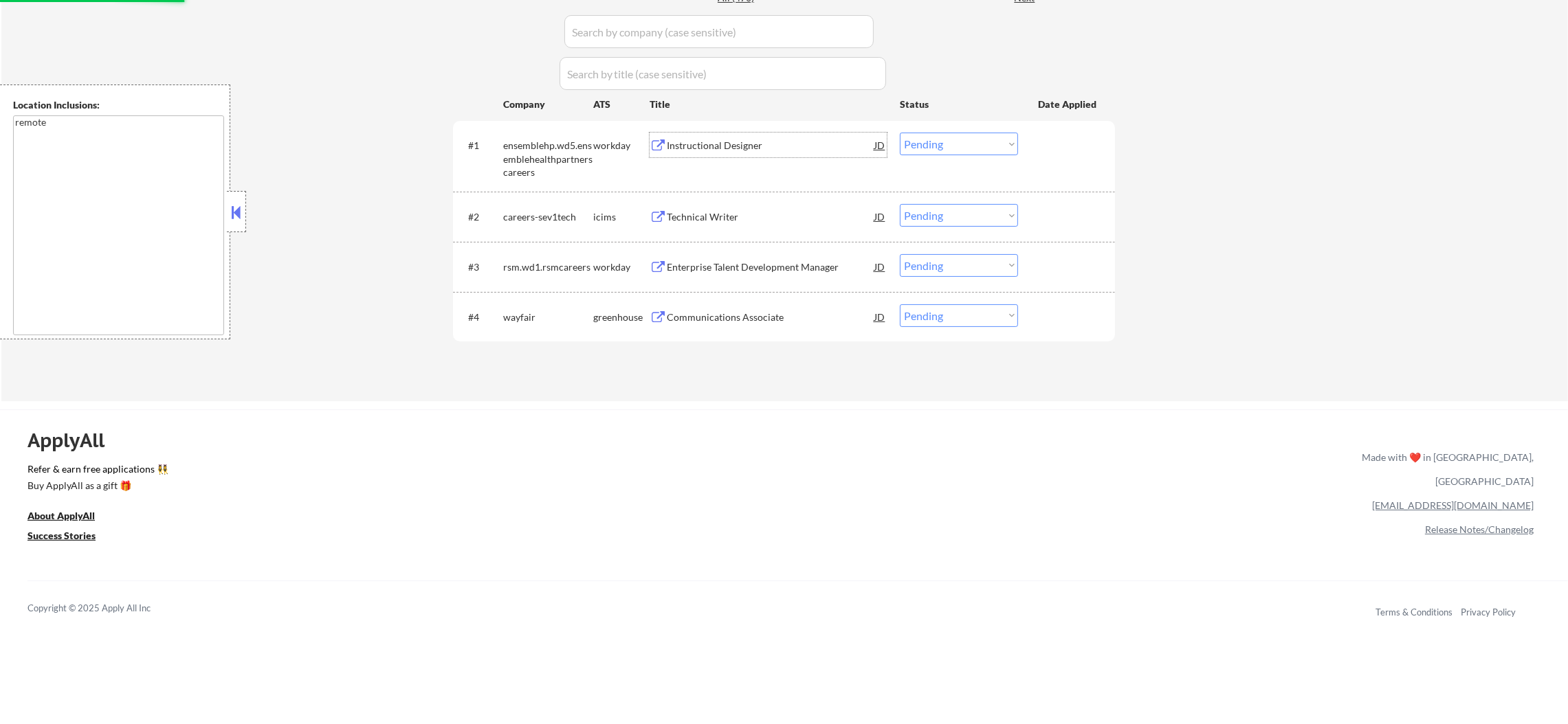
click at [706, 155] on div "Instructional Designer" at bounding box center [770, 145] width 207 height 25
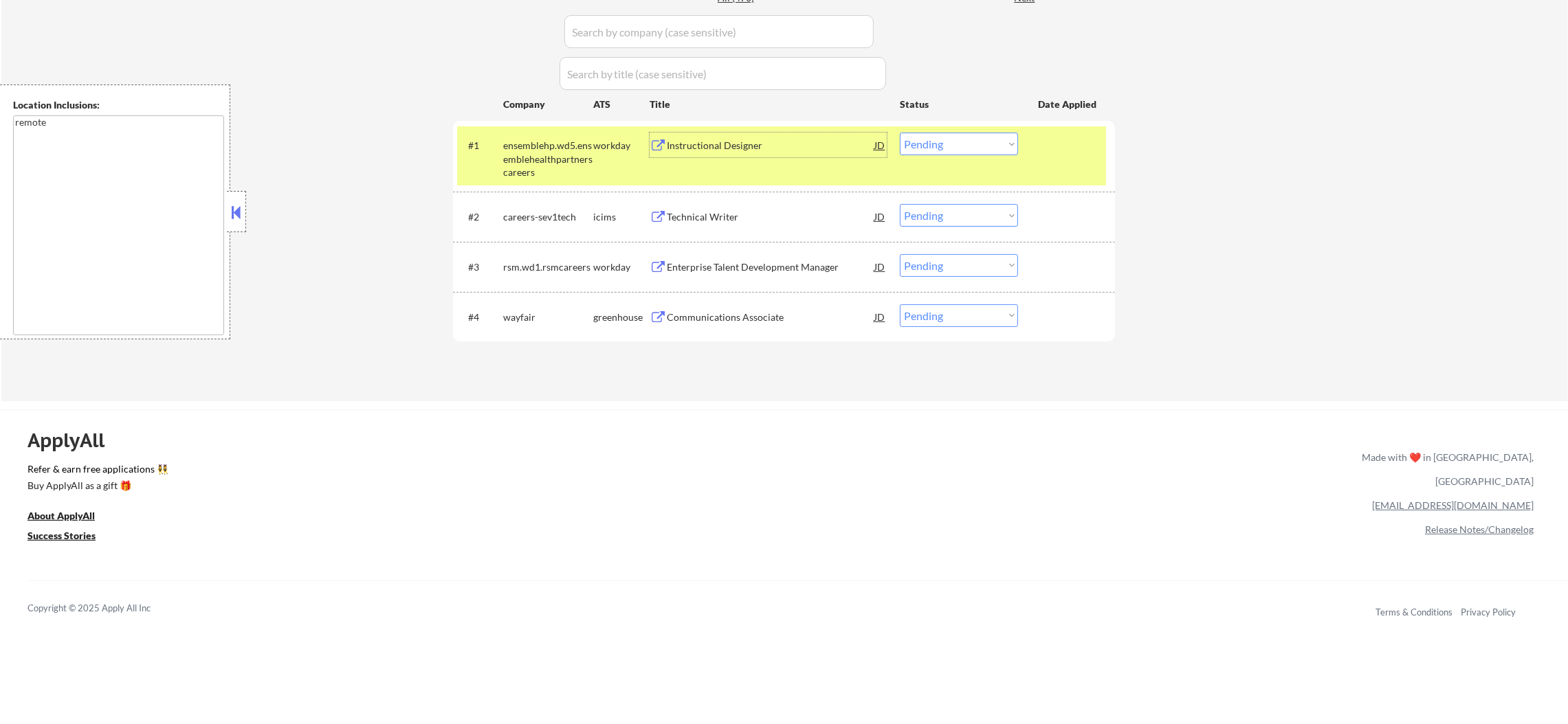
click at [976, 153] on select "Choose an option... Pending Applied Excluded (Questions) Excluded (Expired) Exc…" at bounding box center [959, 144] width 119 height 23
click at [900, 133] on select "Choose an option... Pending Applied Excluded (Questions) Excluded (Expired) Exc…" at bounding box center [959, 144] width 119 height 23
click at [567, 155] on div "ensemblehp.wd5.ensemblehealthpartnerscareers" at bounding box center [549, 159] width 90 height 41
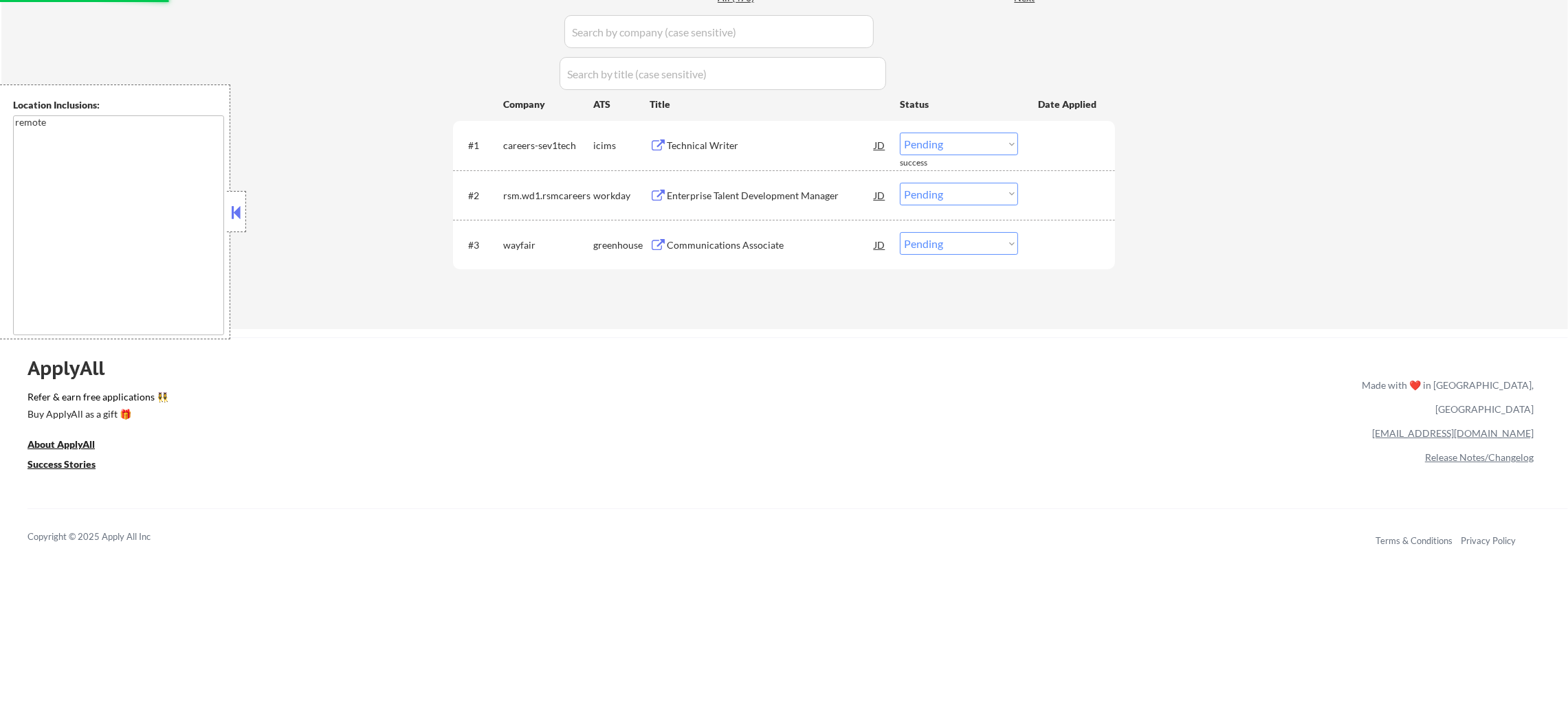
click at [749, 139] on div "Technical Writer" at bounding box center [770, 146] width 207 height 14
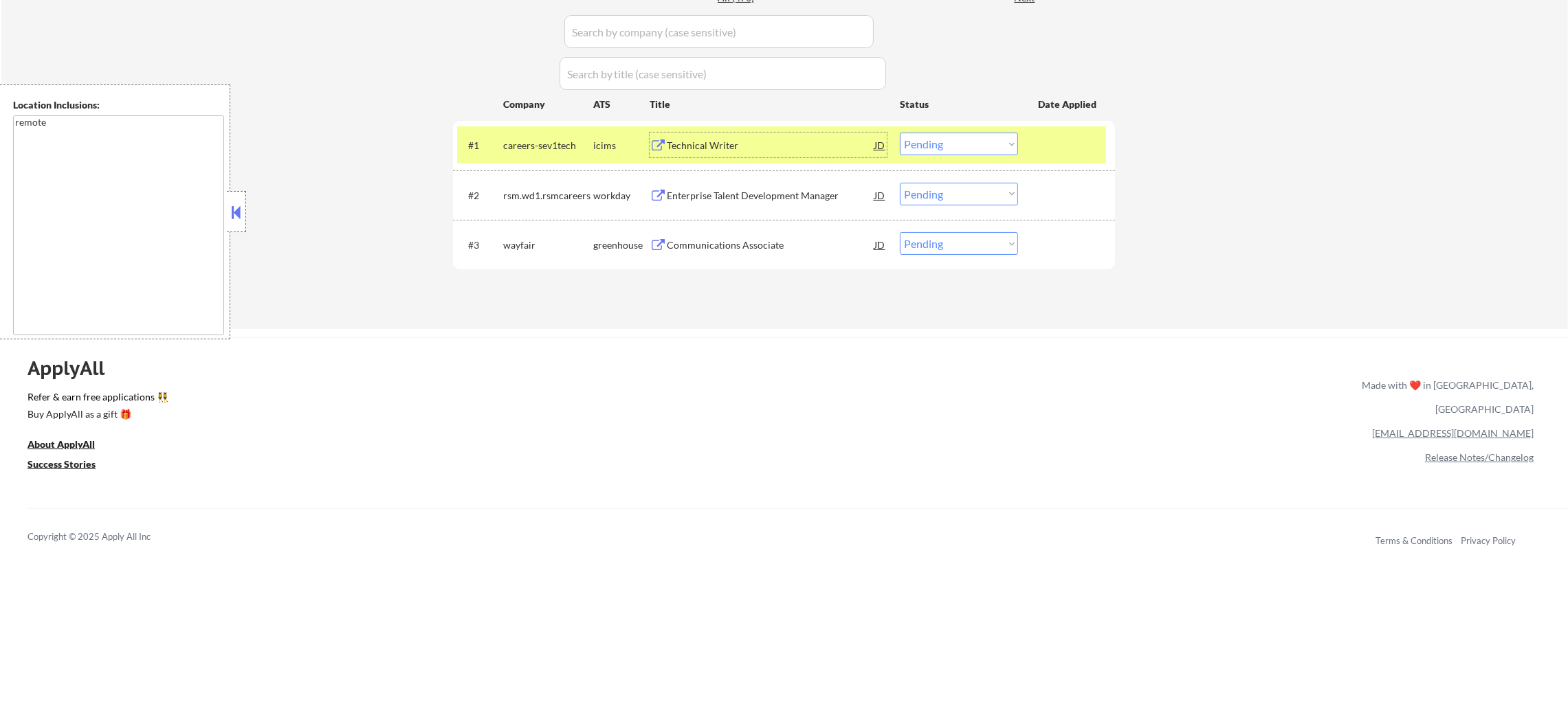
click at [950, 144] on select "Choose an option... Pending Applied Excluded (Questions) Excluded (Expired) Exc…" at bounding box center [959, 144] width 119 height 23
click at [900, 133] on select "Choose an option... Pending Applied Excluded (Questions) Excluded (Expired) Exc…" at bounding box center [959, 144] width 119 height 23
click at [551, 139] on div "careers-sev1tech" at bounding box center [549, 146] width 90 height 14
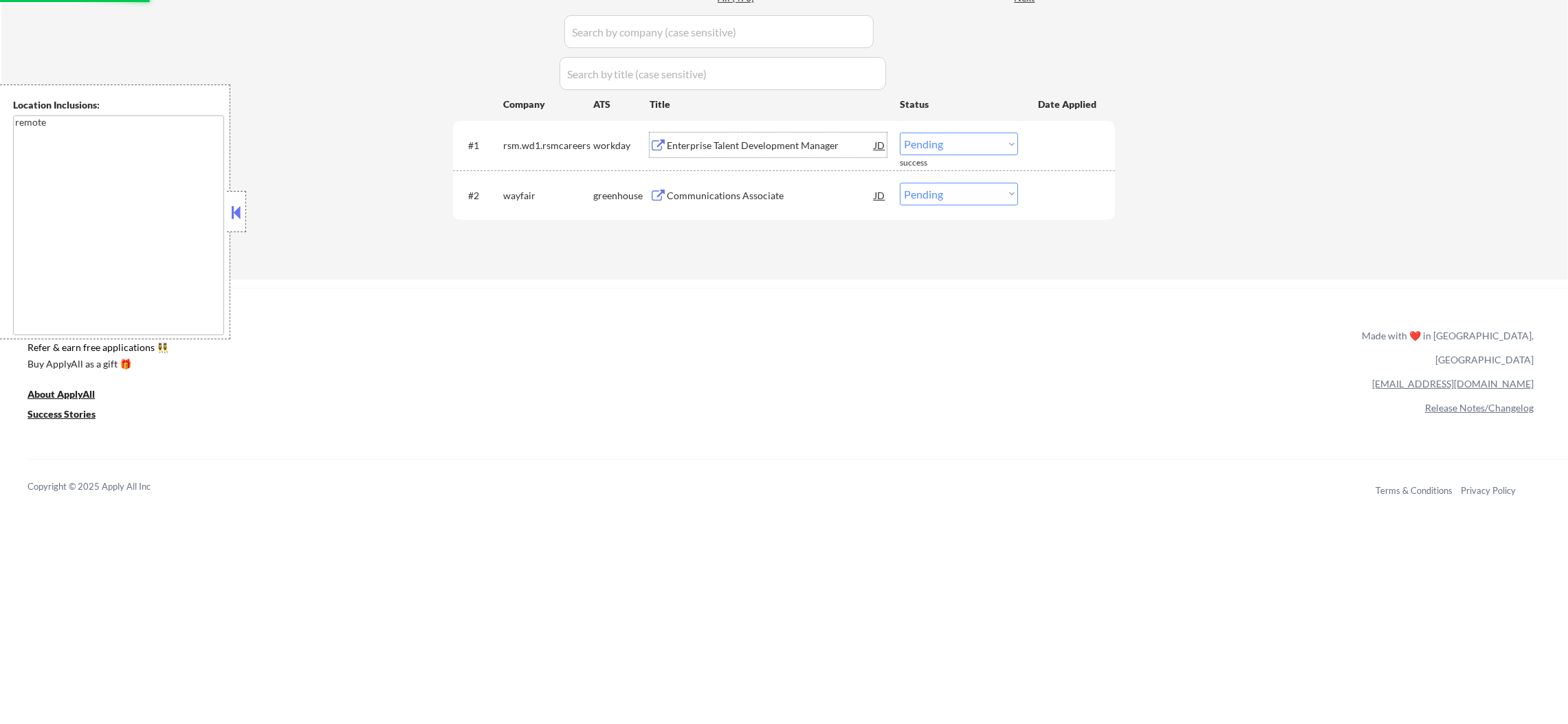
click at [774, 147] on div "Enterprise Talent Development Manager" at bounding box center [770, 146] width 207 height 14
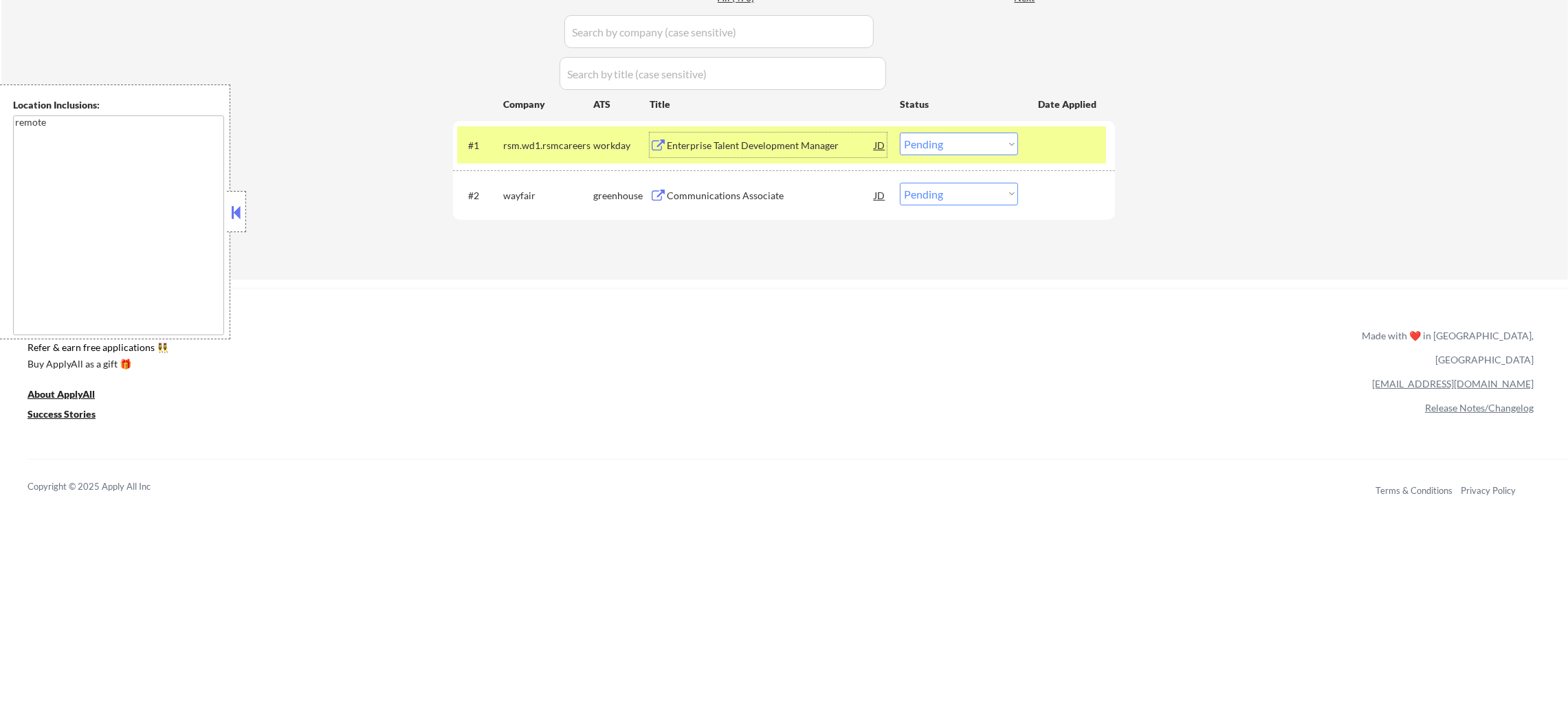
click at [915, 147] on select "Choose an option... Pending Applied Excluded (Questions) Excluded (Expired) Exc…" at bounding box center [959, 144] width 119 height 23
click at [900, 133] on select "Choose an option... Pending Applied Excluded (Questions) Excluded (Expired) Exc…" at bounding box center [959, 144] width 119 height 23
click at [567, 147] on div "rsm.wd1.rsmcareers" at bounding box center [549, 146] width 90 height 14
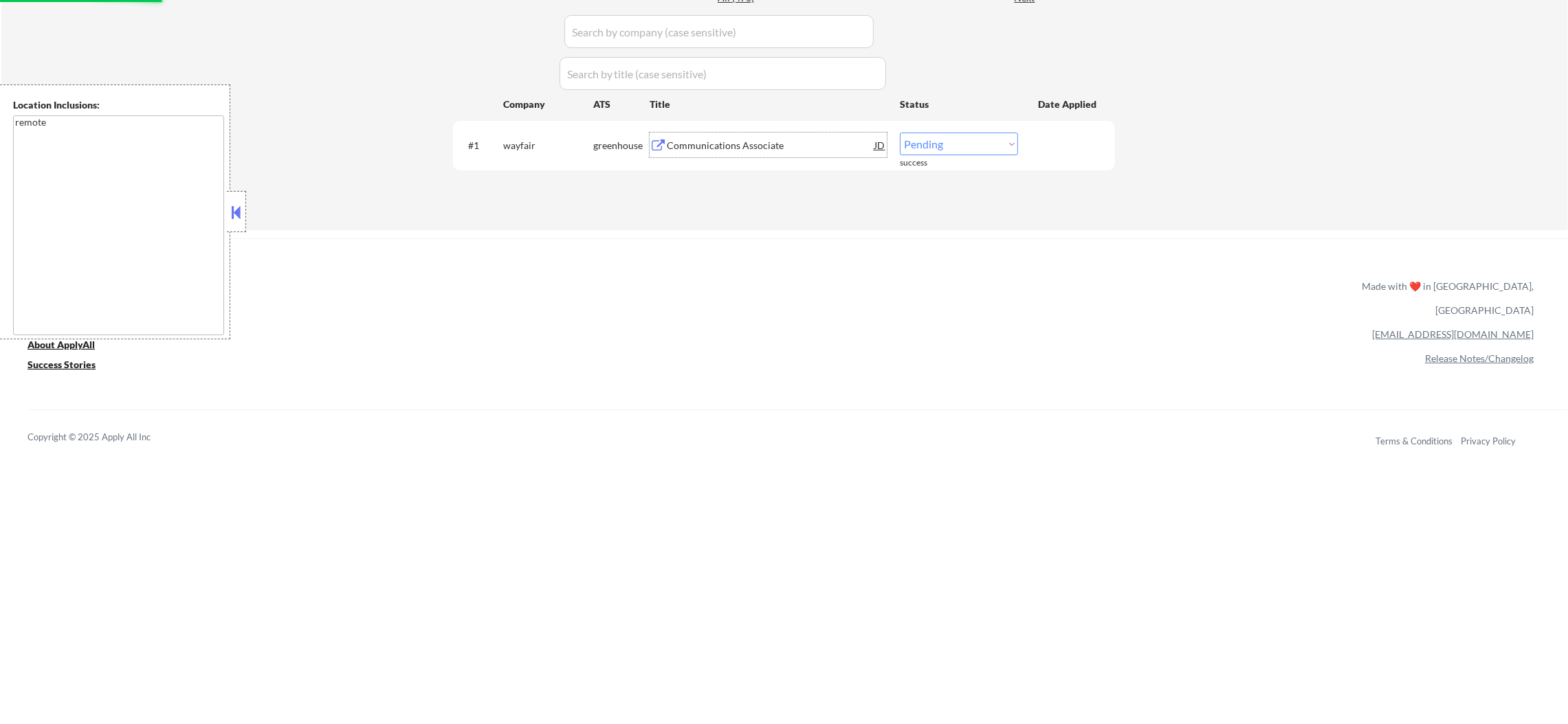
click at [783, 139] on div "Communications Associate" at bounding box center [770, 146] width 207 height 14
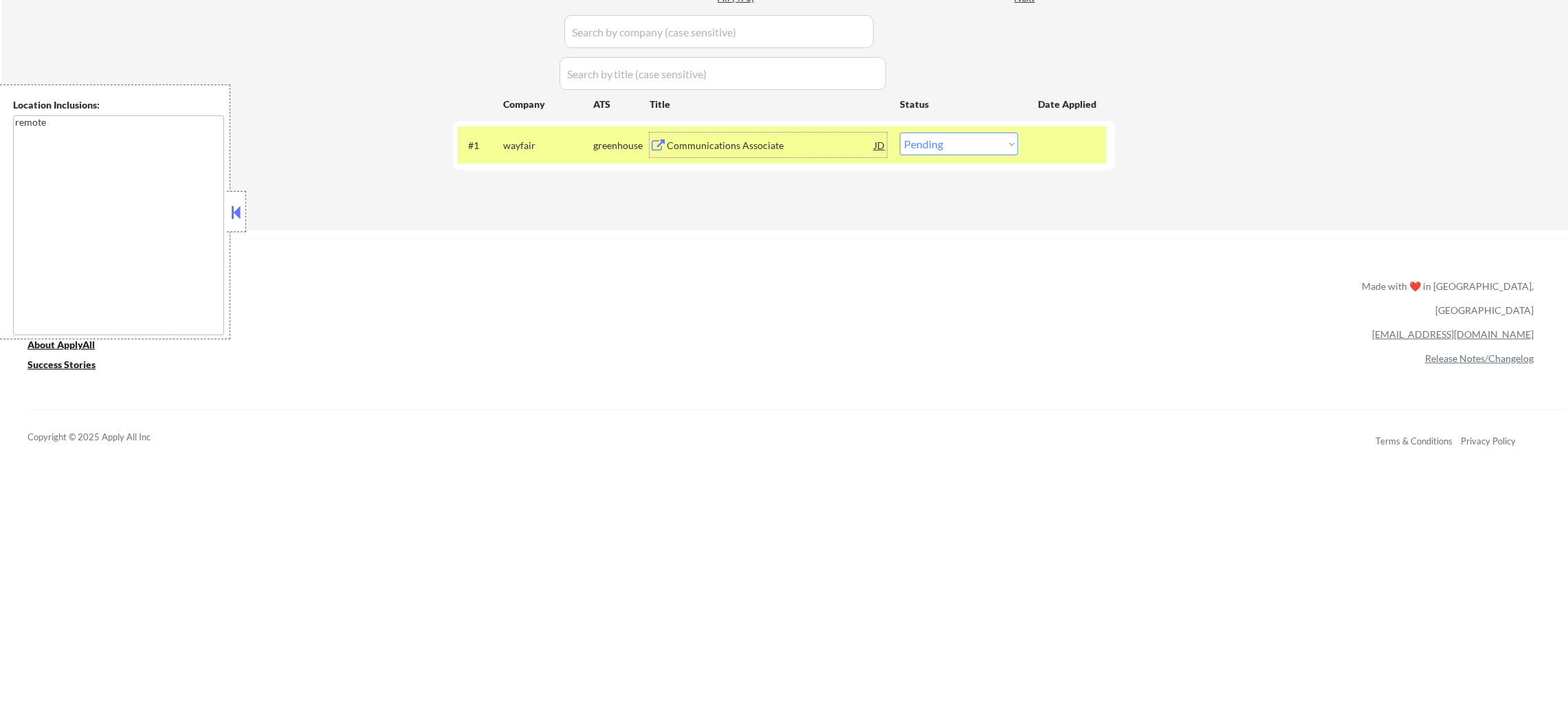
click at [923, 150] on select "Choose an option... Pending Applied Excluded (Questions) Excluded (Expired) Exc…" at bounding box center [959, 144] width 119 height 23
select select ""excluded__expired_""
click at [900, 133] on select "Choose an option... Pending Applied Excluded (Questions) Excluded (Expired) Exc…" at bounding box center [959, 144] width 119 height 23
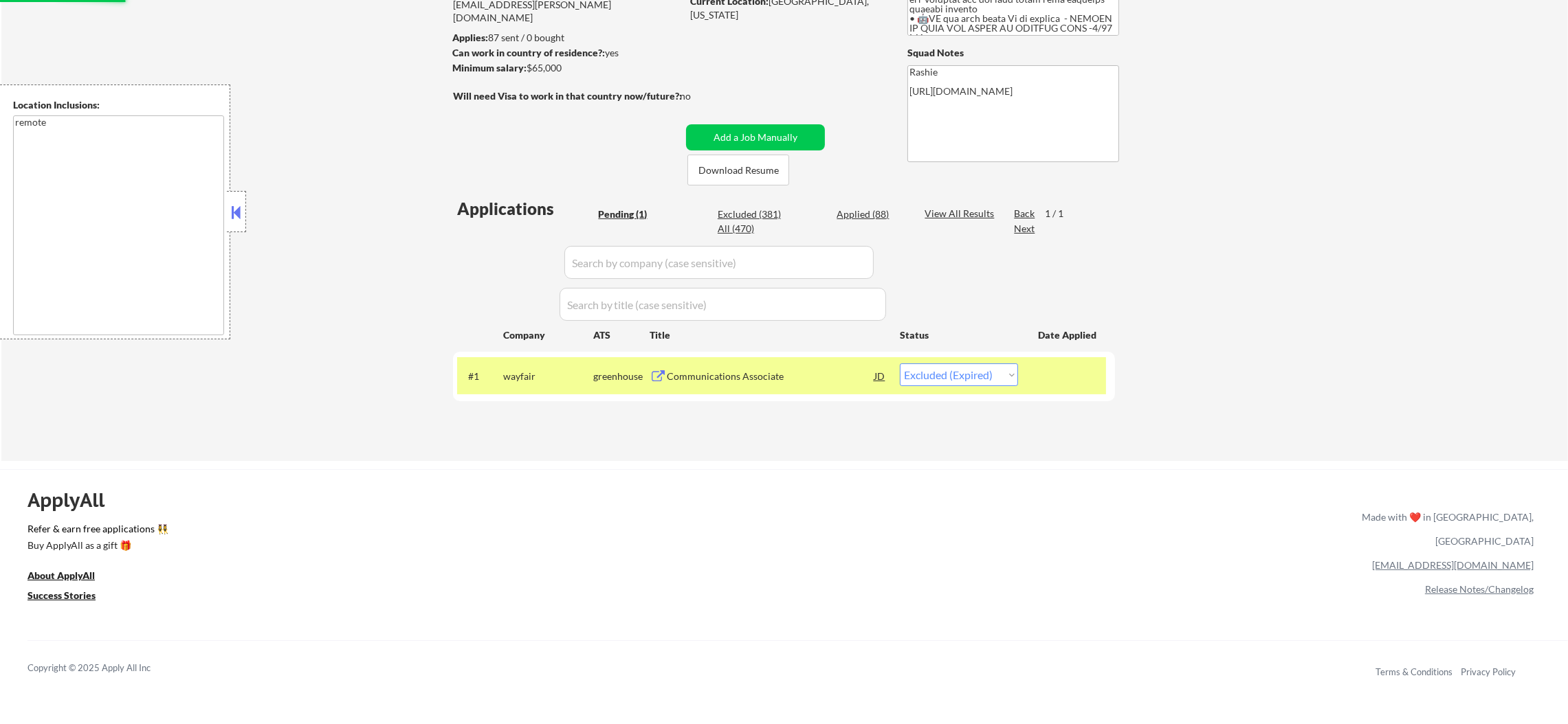
scroll to position [171, 0]
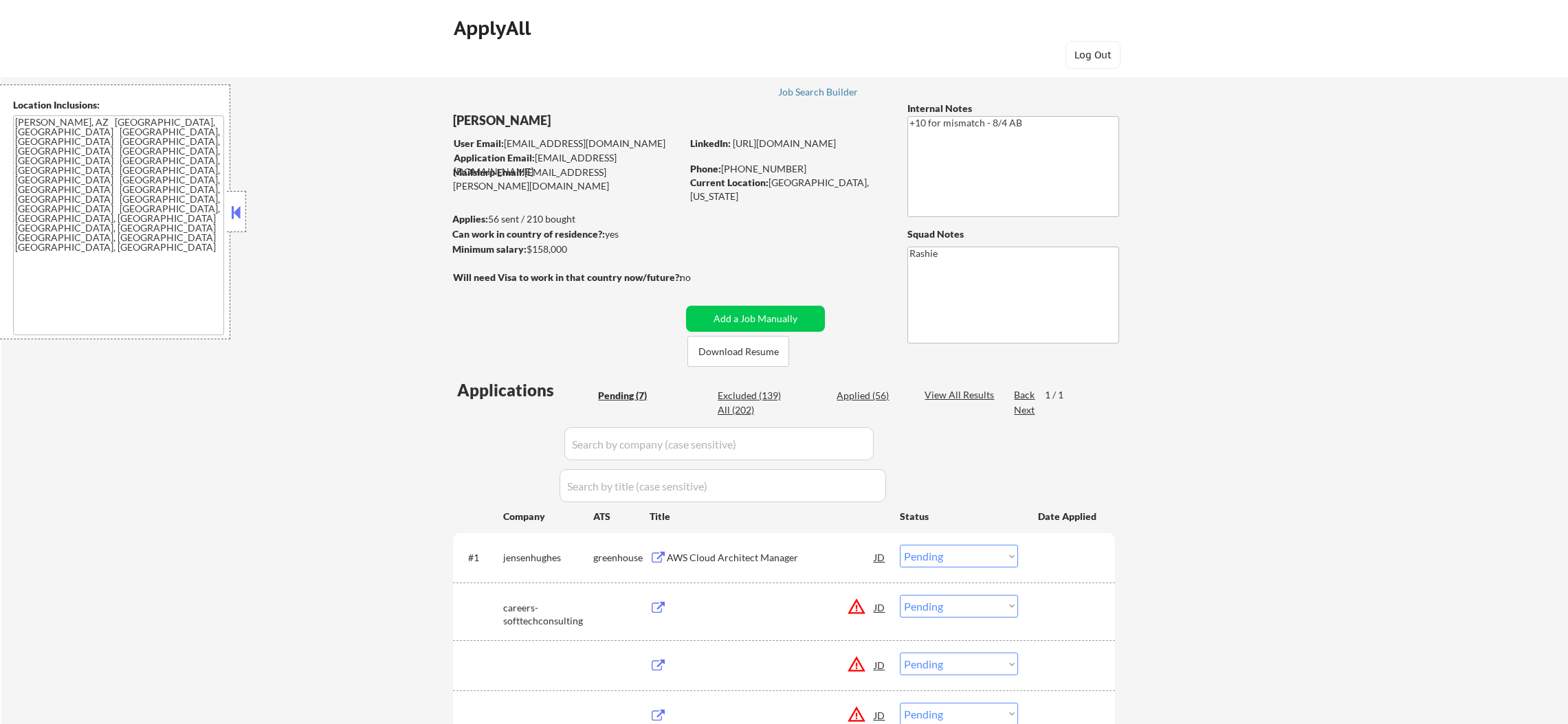
select select ""pending""
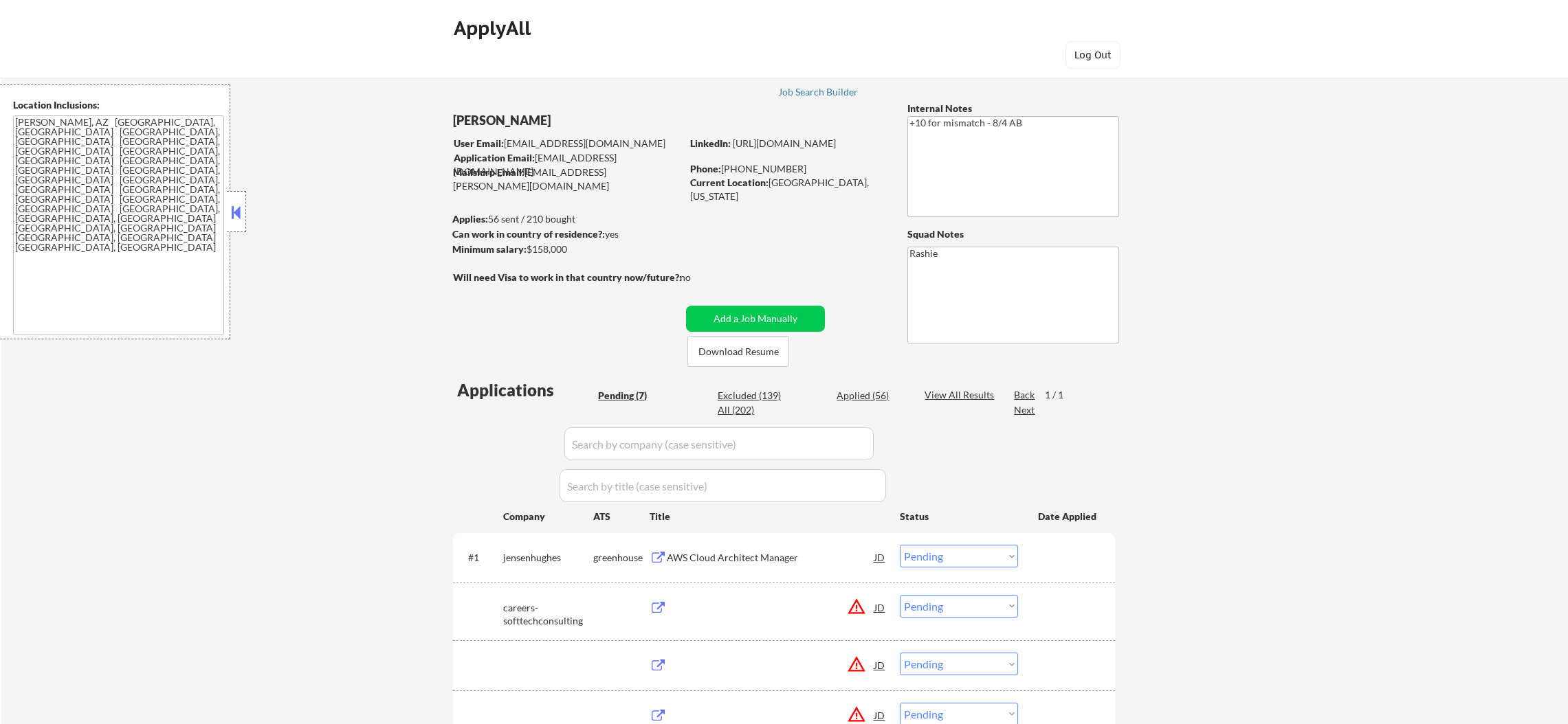
select select ""pending""
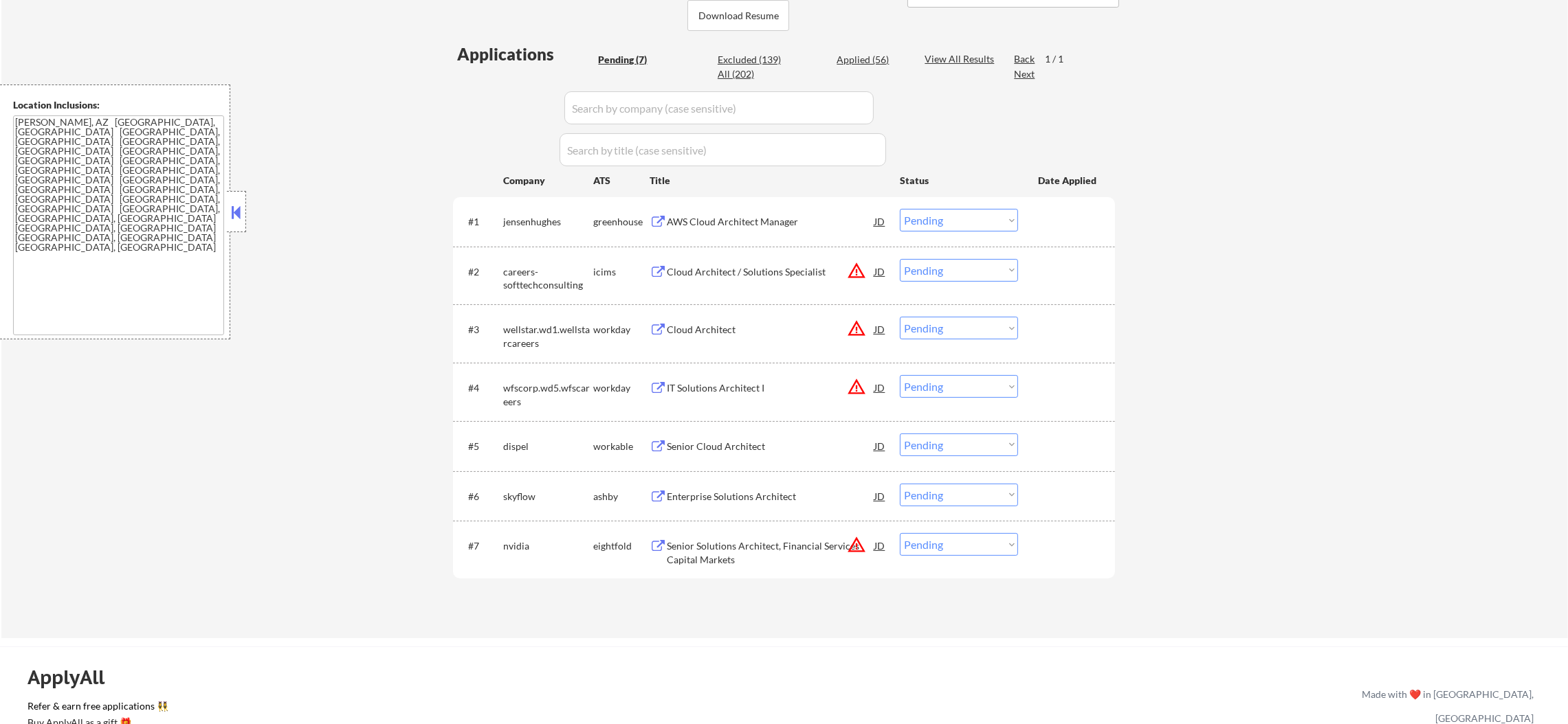
scroll to position [344, 0]
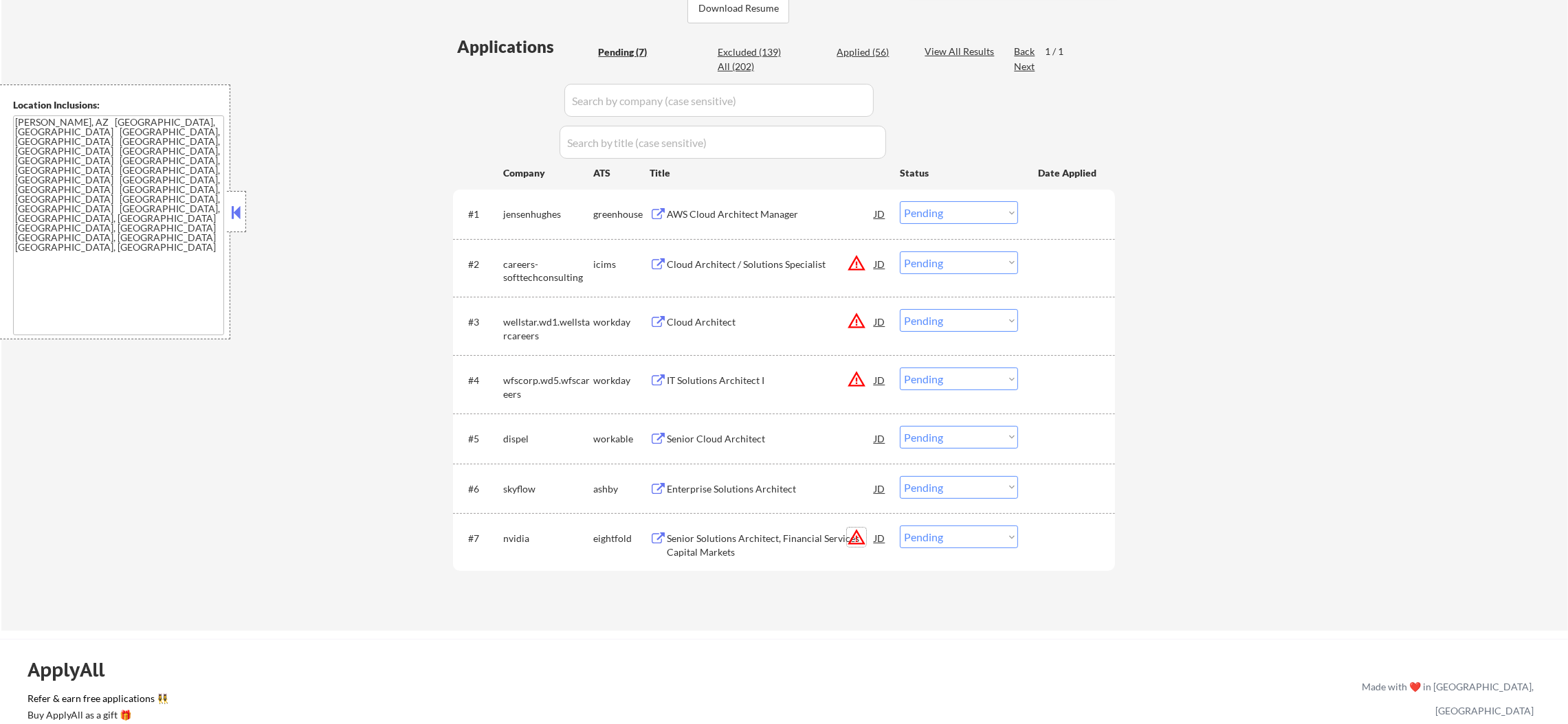
click at [855, 536] on button "warning_amber" at bounding box center [857, 537] width 20 height 20
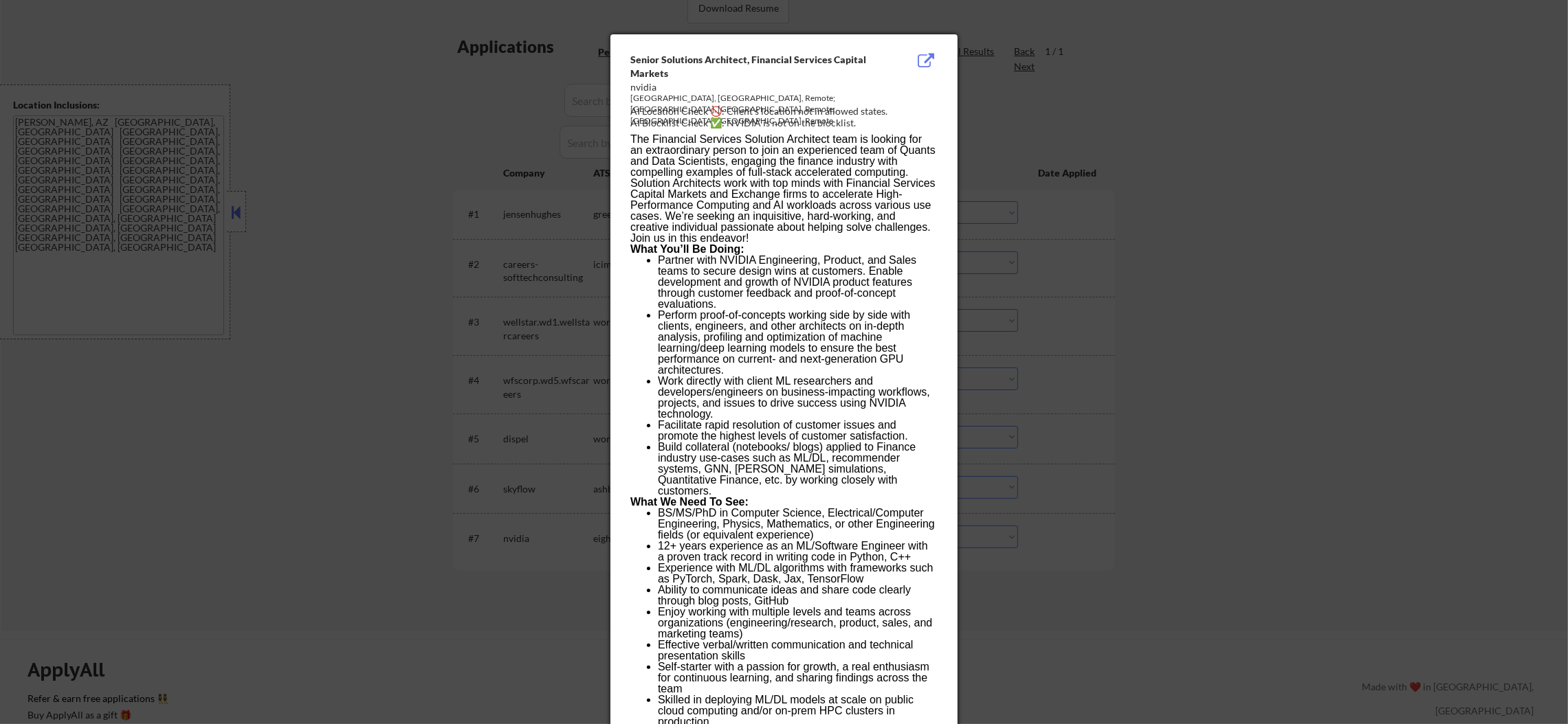
click at [1131, 296] on div at bounding box center [784, 362] width 1568 height 724
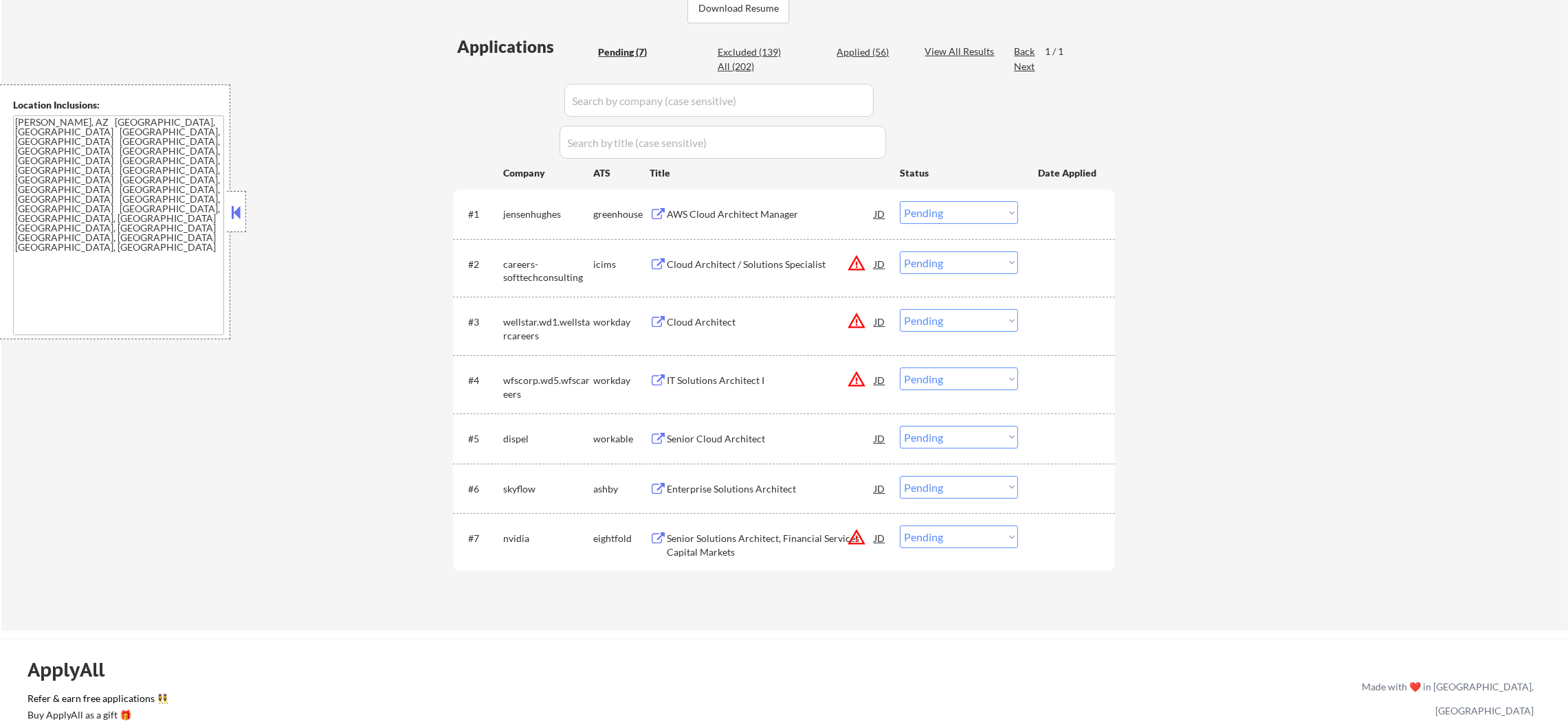
click at [955, 551] on div "#7 nvidia eightfold Senior Solutions Architect, Financial Services Capital Mark…" at bounding box center [781, 542] width 649 height 45
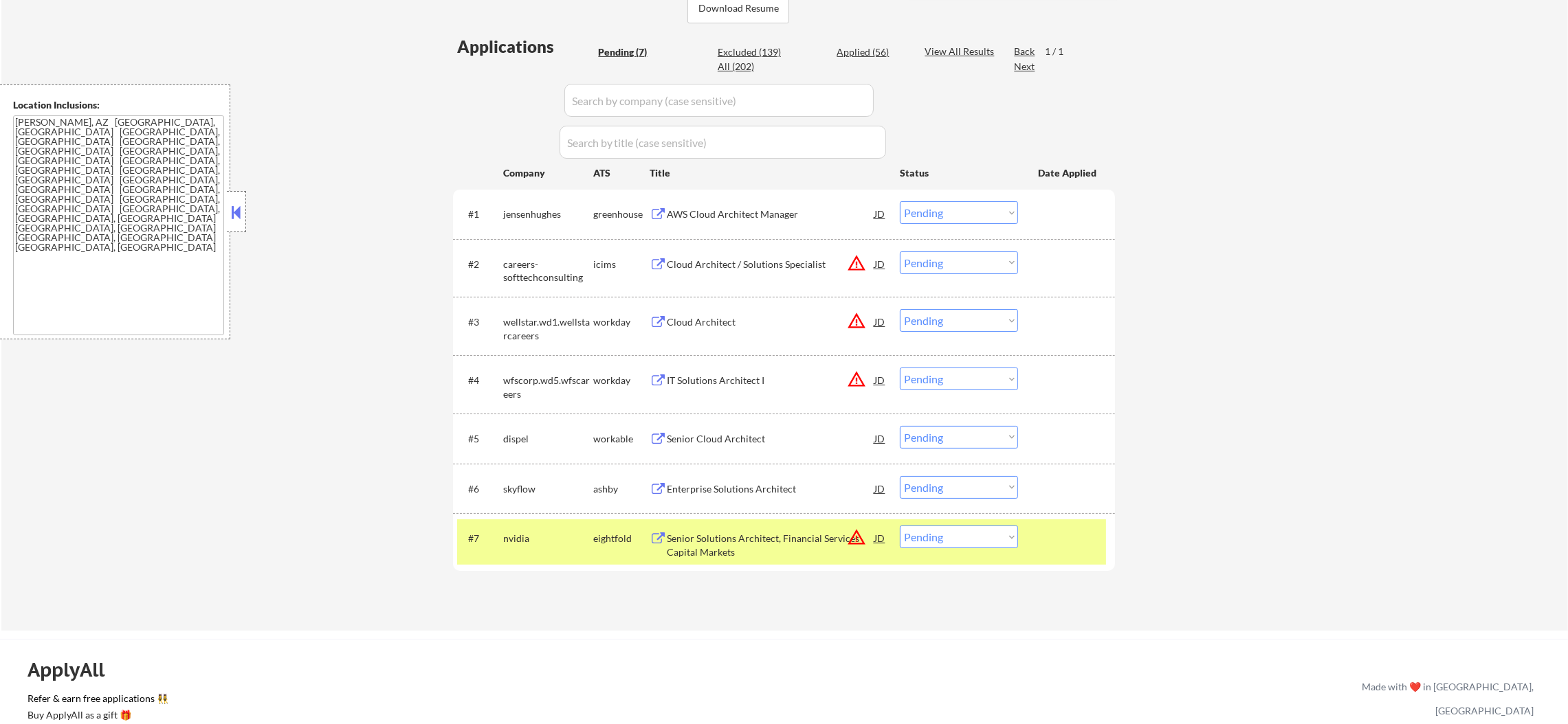
click at [961, 542] on select "Choose an option... Pending Applied Excluded (Questions) Excluded (Expired) Exc…" at bounding box center [959, 537] width 119 height 23
select select ""excluded__location_""
click at [900, 526] on select "Choose an option... Pending Applied Excluded (Questions) Excluded (Expired) Exc…" at bounding box center [959, 537] width 119 height 23
drag, startPoint x: 526, startPoint y: 542, endPoint x: 622, endPoint y: 472, distance: 118.8
click at [526, 542] on div "nvidia" at bounding box center [549, 539] width 90 height 14
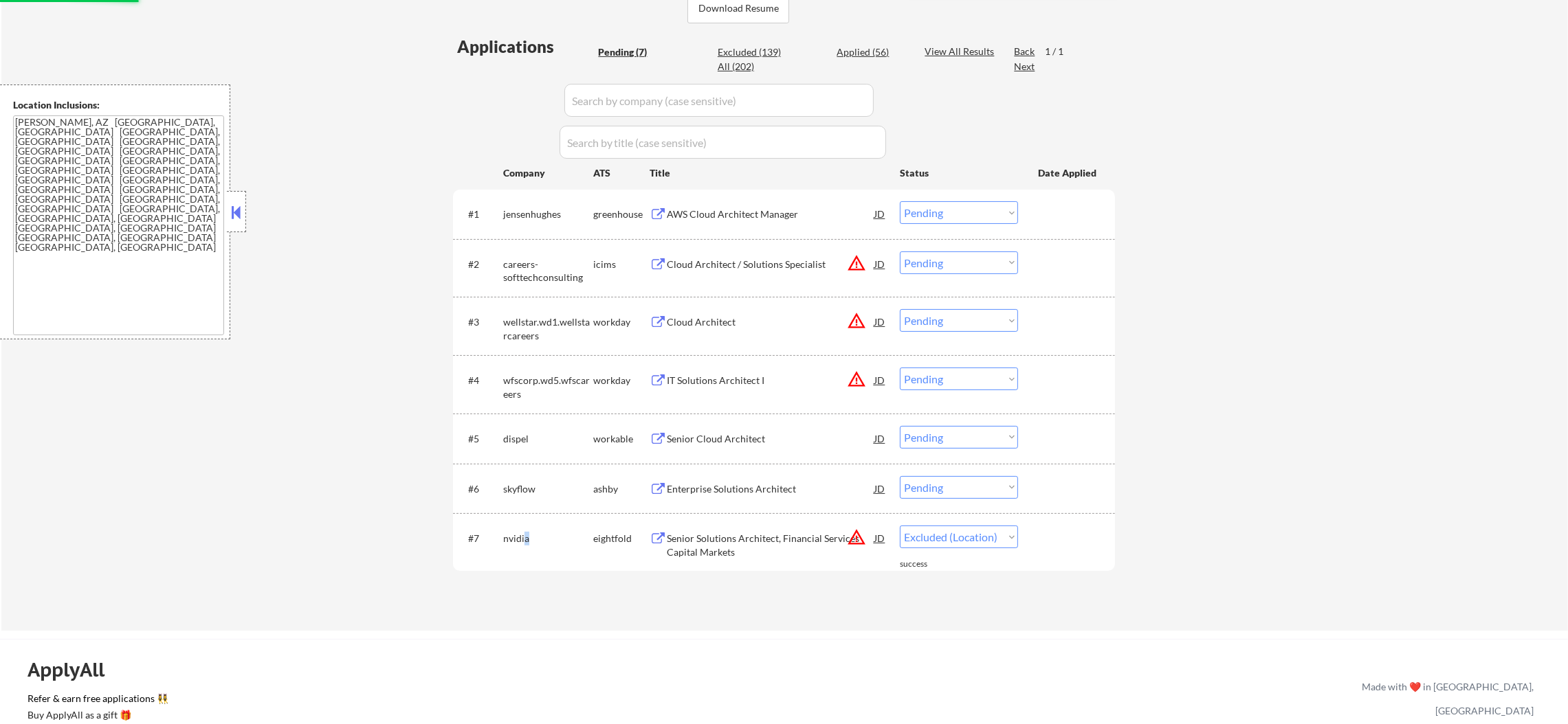
click at [857, 380] on button "warning_amber" at bounding box center [857, 379] width 20 height 20
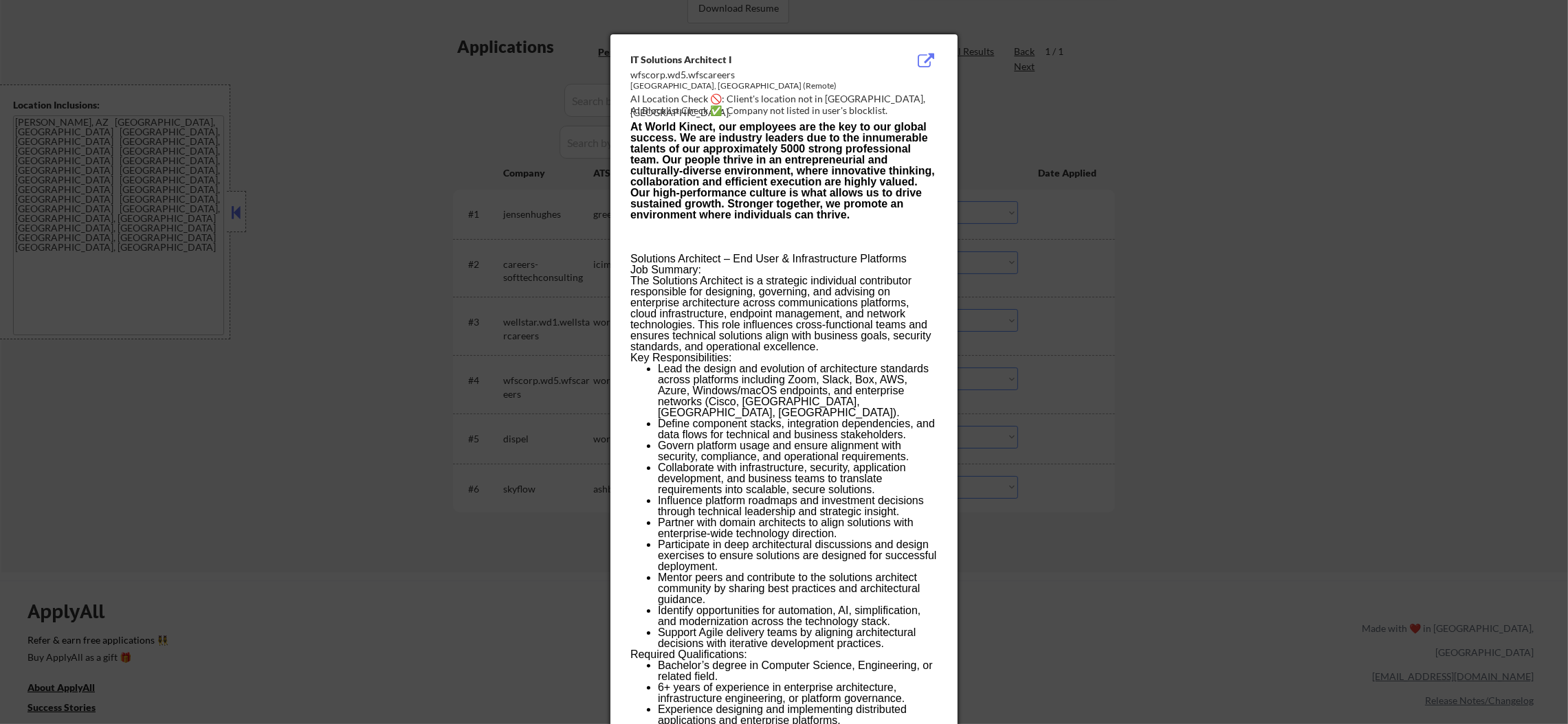
click at [1106, 338] on div at bounding box center [784, 362] width 1568 height 724
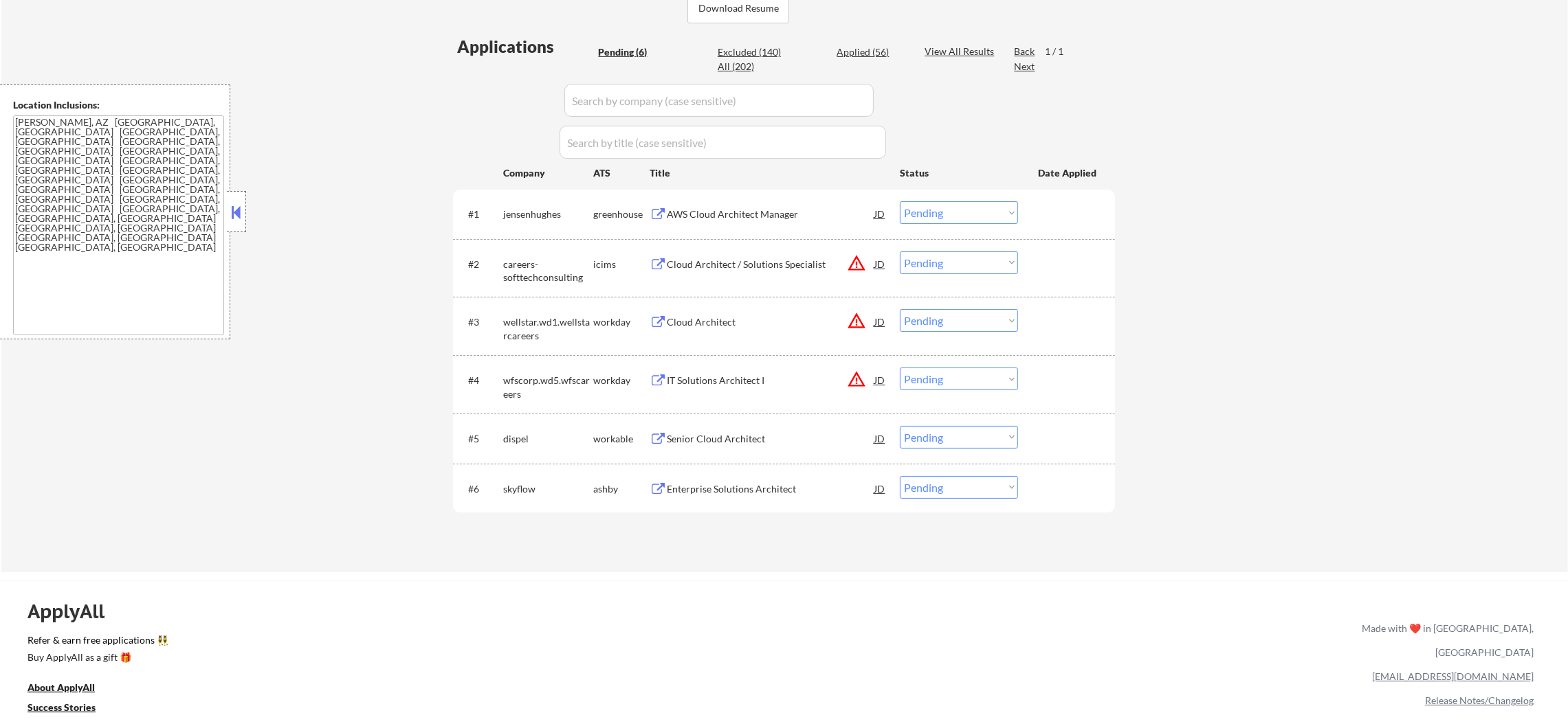
drag, startPoint x: 955, startPoint y: 379, endPoint x: 950, endPoint y: 386, distance: 8.6
click at [955, 379] on select "Choose an option... Pending Applied Excluded (Questions) Excluded (Expired) Exc…" at bounding box center [959, 379] width 119 height 23
click at [900, 368] on select "Choose an option... Pending Applied Excluded (Questions) Excluded (Expired) Exc…" at bounding box center [959, 379] width 119 height 23
click at [863, 326] on button "warning_amber" at bounding box center [857, 321] width 20 height 20
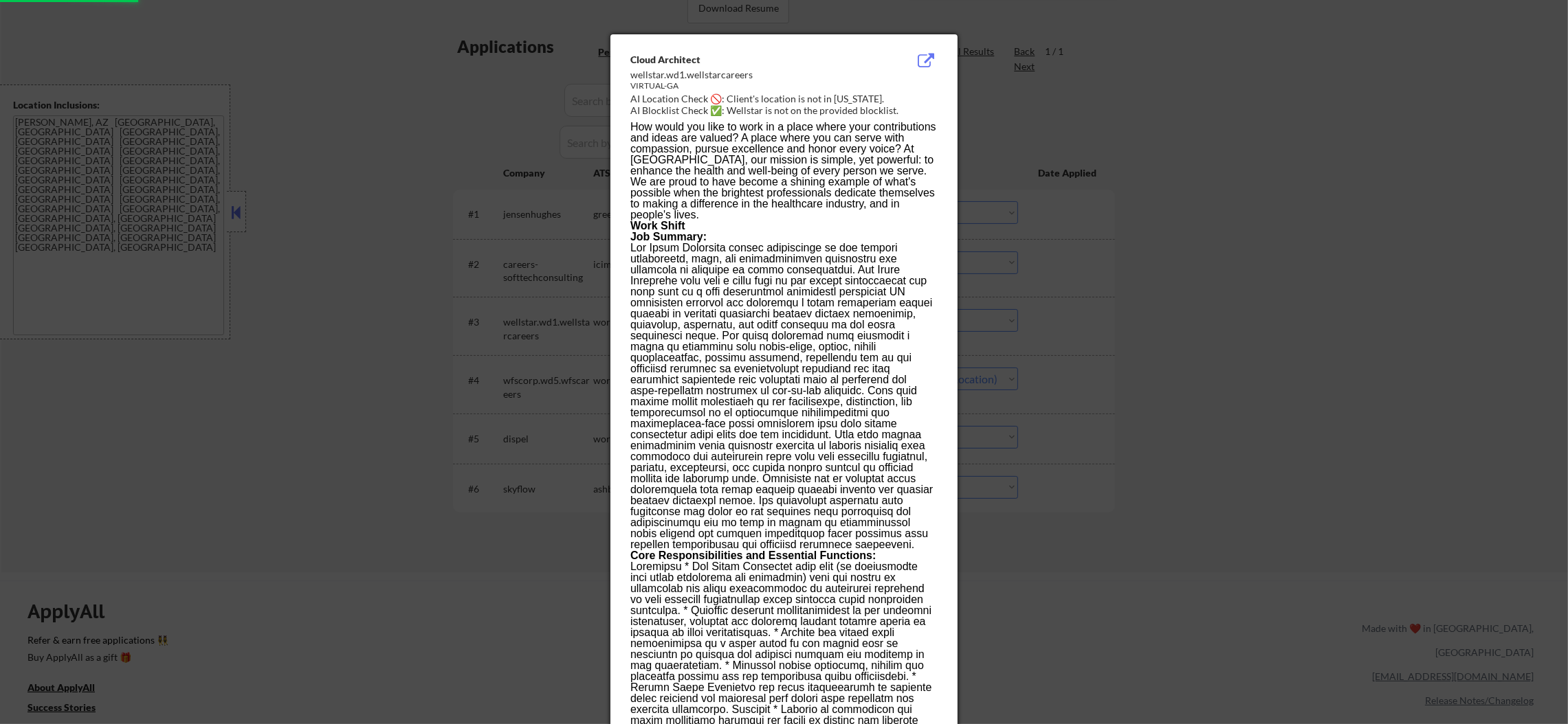
select select ""pending""
click at [1157, 263] on div at bounding box center [784, 362] width 1568 height 724
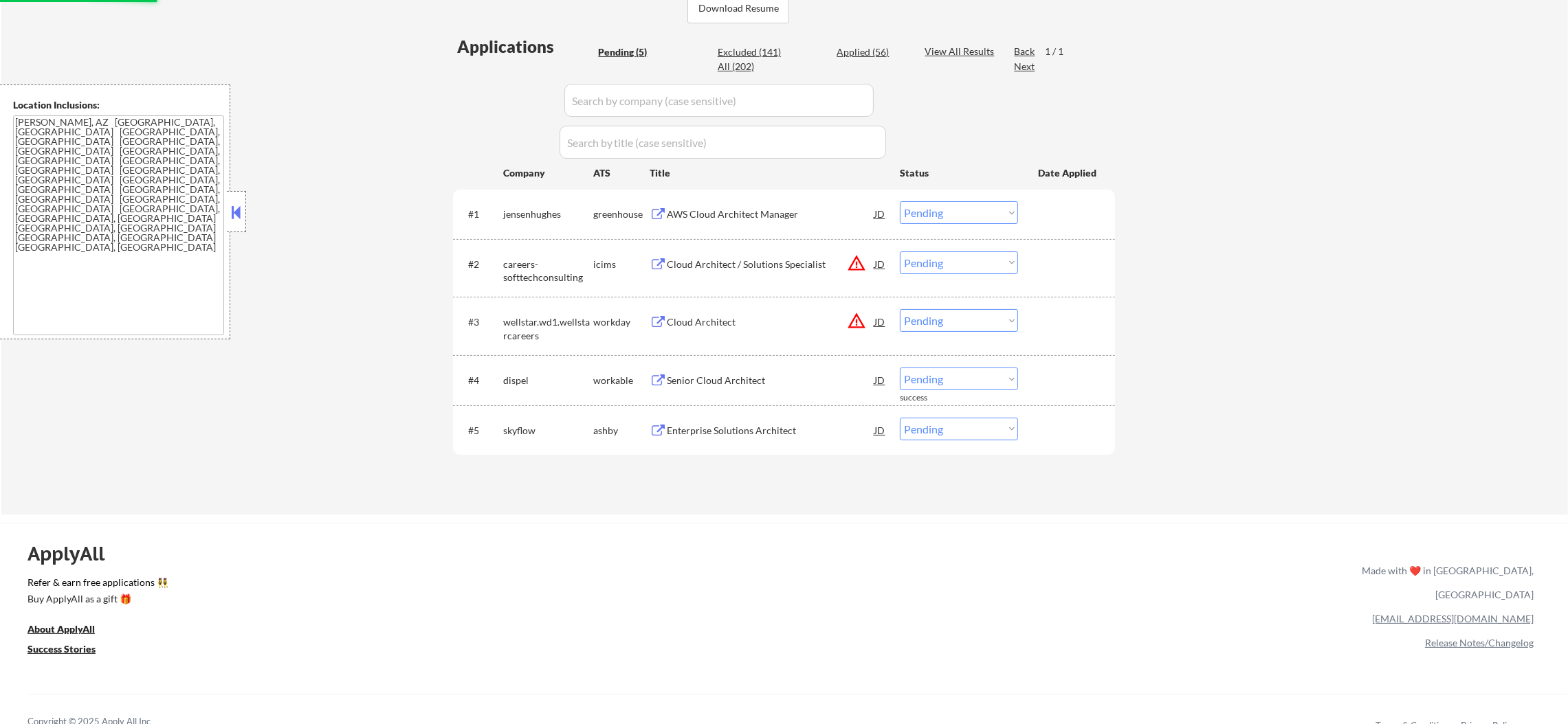
click at [986, 321] on select "Choose an option... Pending Applied Excluded (Questions) Excluded (Expired) Exc…" at bounding box center [959, 321] width 119 height 23
click at [900, 310] on select "Choose an option... Pending Applied Excluded (Questions) Excluded (Expired) Exc…" at bounding box center [959, 321] width 119 height 23
click at [859, 264] on button "warning_amber" at bounding box center [857, 263] width 20 height 20
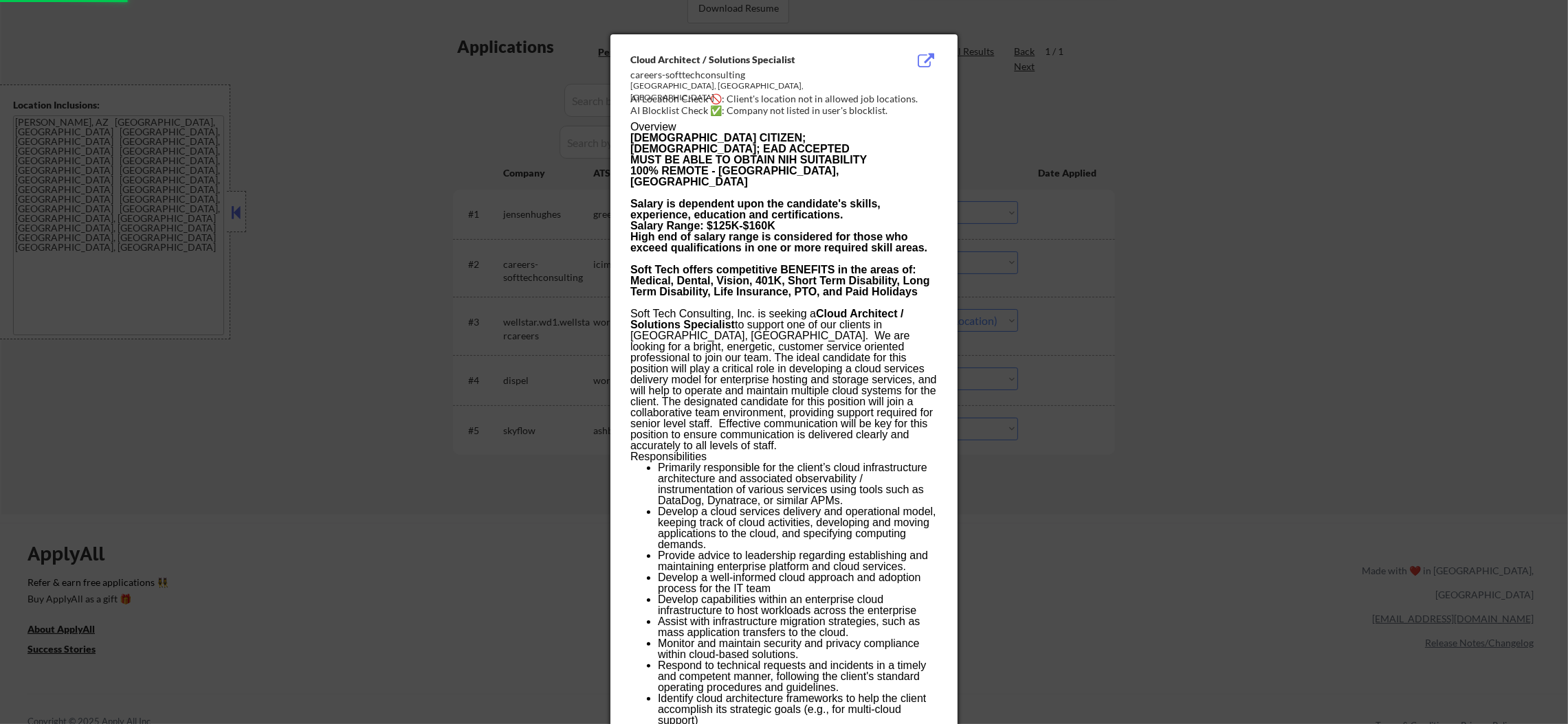
select select ""pending""
click at [1074, 255] on div at bounding box center [784, 362] width 1568 height 724
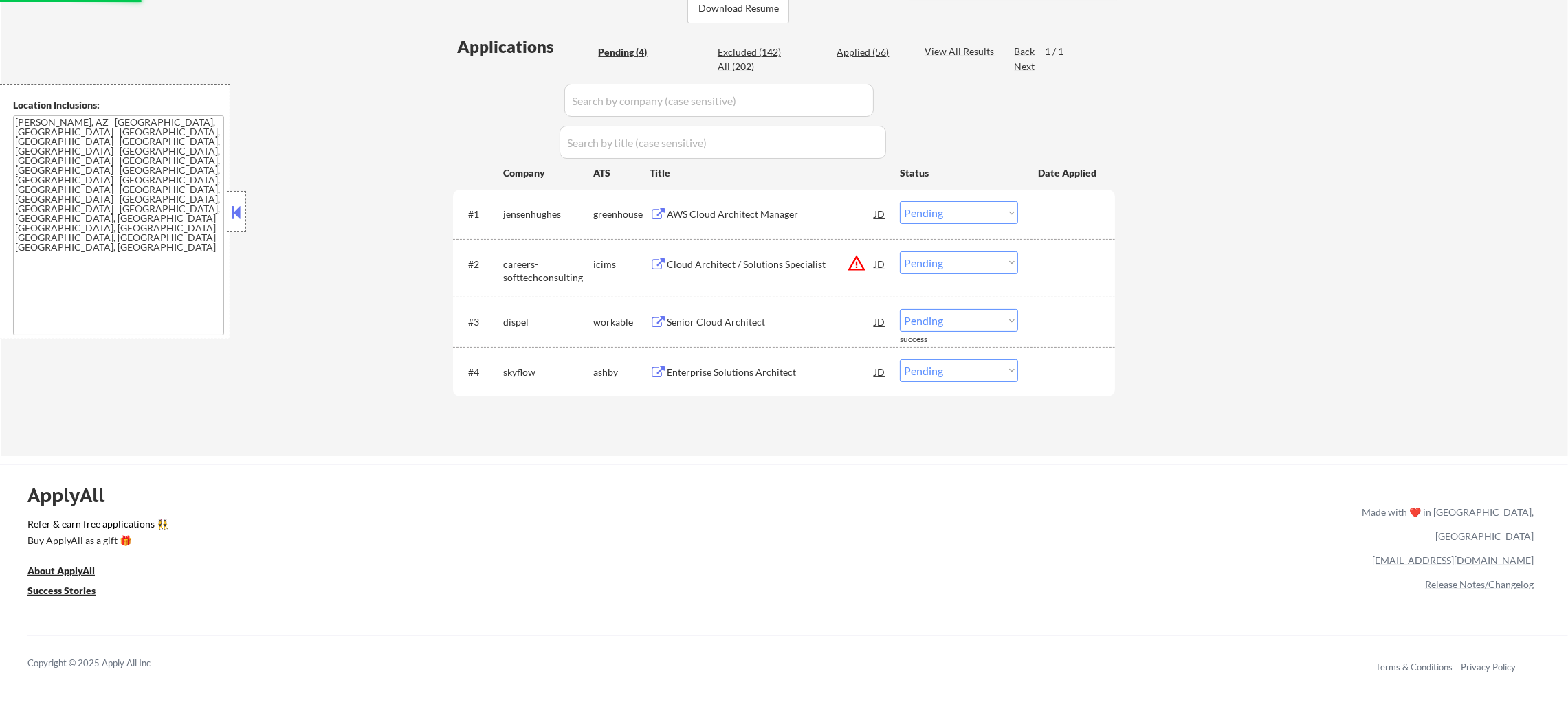
click at [963, 261] on select "Choose an option... Pending Applied Excluded (Questions) Excluded (Expired) Exc…" at bounding box center [959, 263] width 119 height 23
click at [900, 252] on select "Choose an option... Pending Applied Excluded (Questions) Excluded (Expired) Exc…" at bounding box center [959, 263] width 119 height 23
select select ""pending""
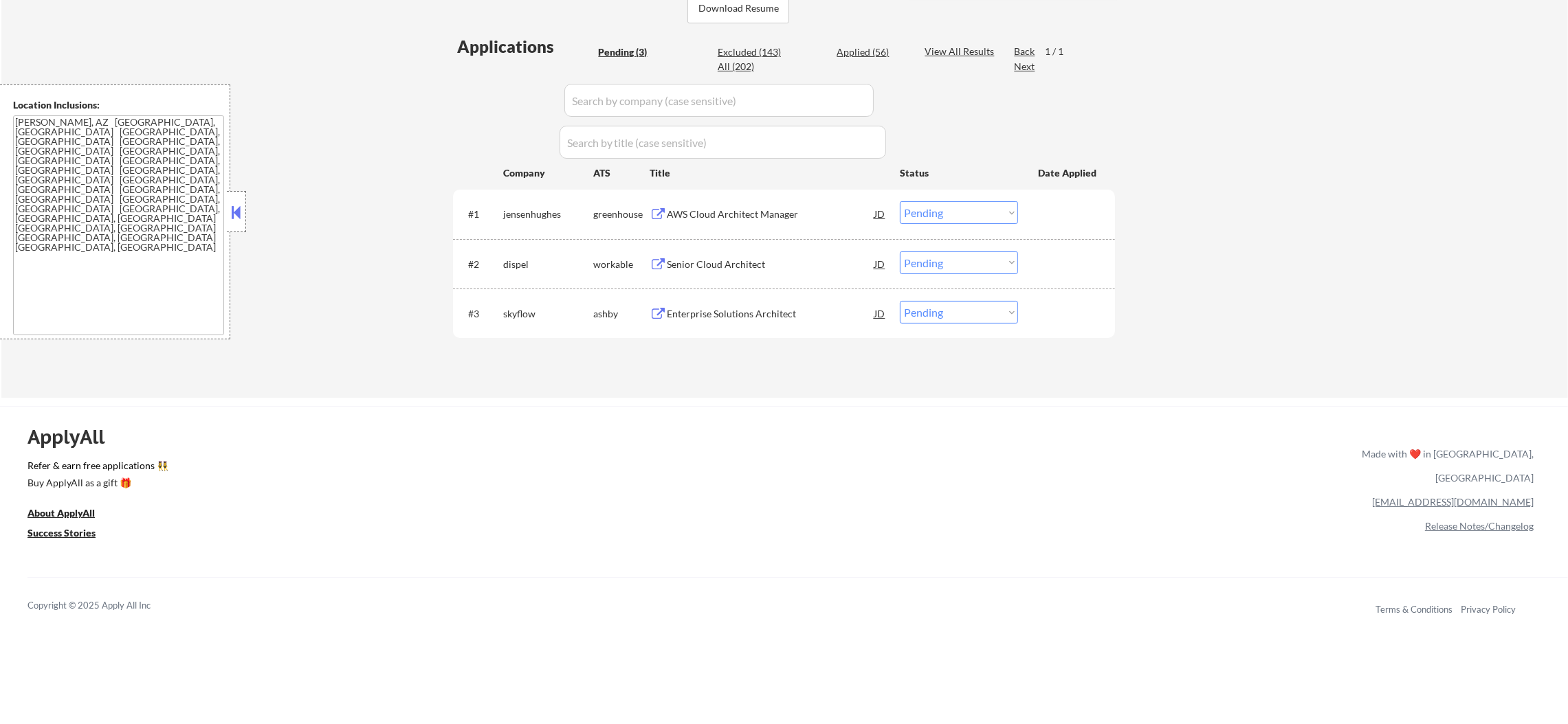
click at [770, 213] on div "AWS Cloud Architect Manager" at bounding box center [770, 214] width 207 height 14
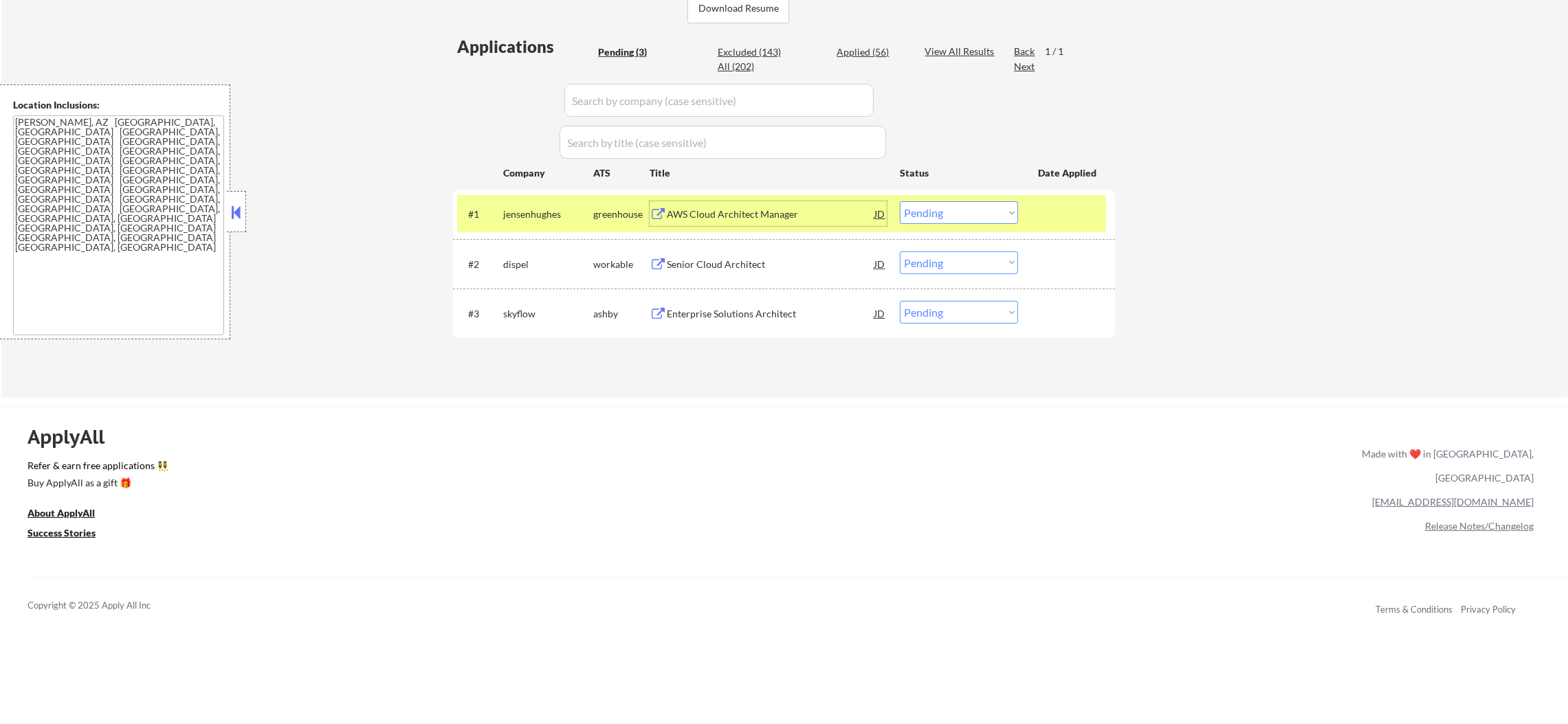
drag, startPoint x: 935, startPoint y: 211, endPoint x: 938, endPoint y: 218, distance: 7.6
click at [935, 211] on select "Choose an option... Pending Applied Excluded (Questions) Excluded (Expired) Exc…" at bounding box center [959, 212] width 119 height 23
click at [900, 201] on select "Choose an option... Pending Applied Excluded (Questions) Excluded (Expired) Exc…" at bounding box center [959, 212] width 119 height 23
click at [555, 213] on div "jensenhughes" at bounding box center [549, 214] width 90 height 14
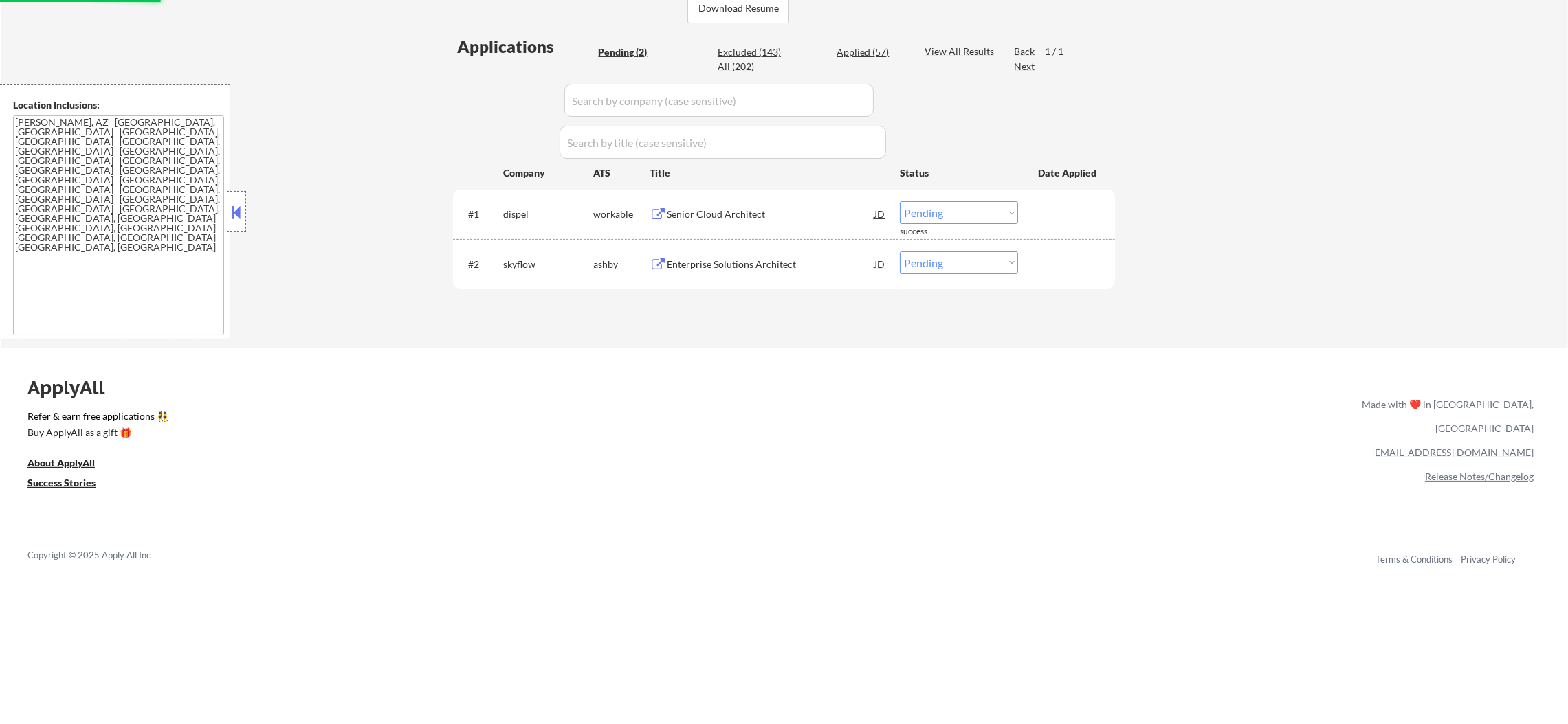
click at [724, 213] on div "Senior Cloud Architect" at bounding box center [770, 214] width 207 height 14
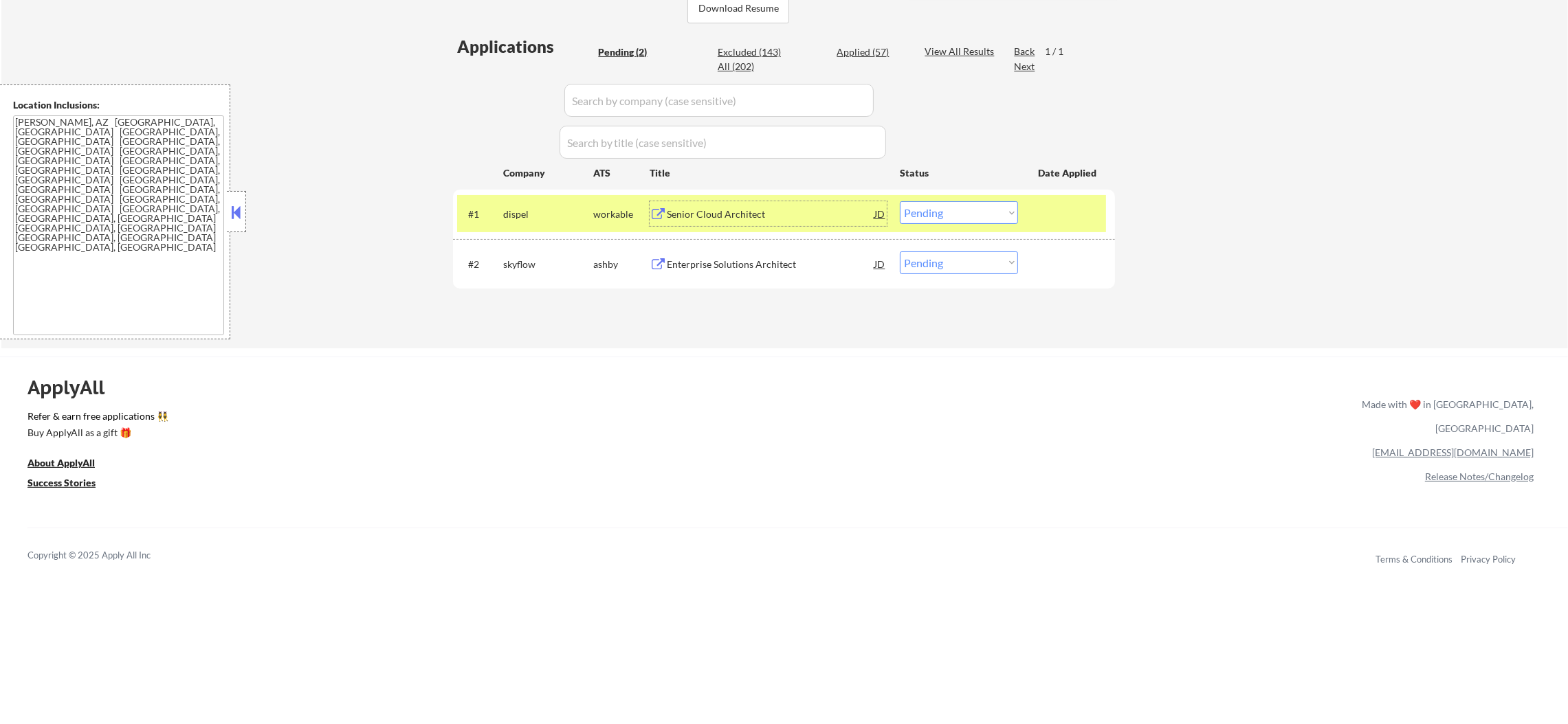
click at [943, 211] on select "Choose an option... Pending Applied Excluded (Questions) Excluded (Expired) Exc…" at bounding box center [959, 212] width 119 height 23
click at [900, 201] on select "Choose an option... Pending Applied Excluded (Questions) Excluded (Expired) Exc…" at bounding box center [959, 212] width 119 height 23
click at [547, 220] on div "dispel" at bounding box center [549, 214] width 90 height 14
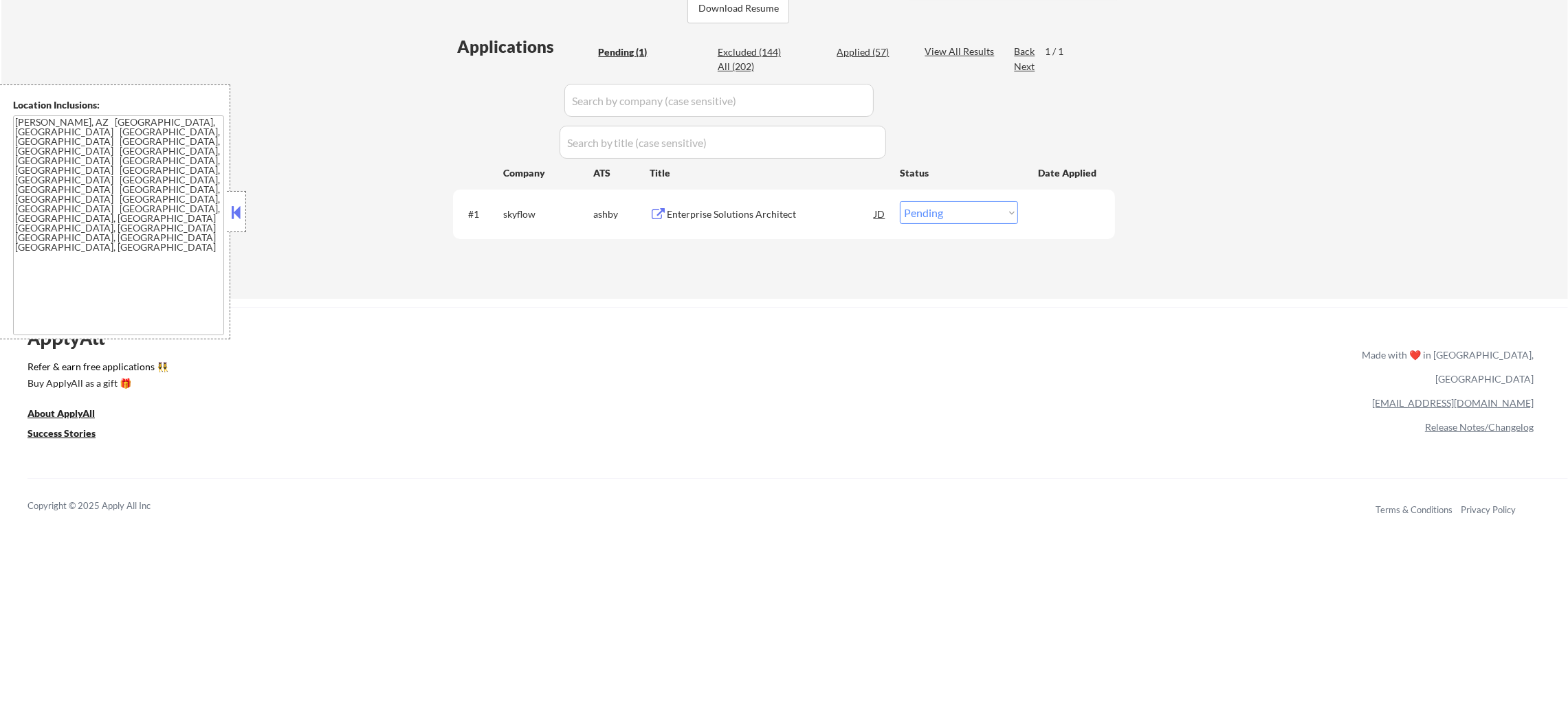
click at [807, 233] on div "#1 skyflow ashby Enterprise Solutions Architect JD Choose an option... Pending …" at bounding box center [784, 213] width 662 height 49
click at [807, 226] on div "#1 skyflow ashby Enterprise Solutions Architect JD Choose an option... Pending …" at bounding box center [781, 214] width 649 height 38
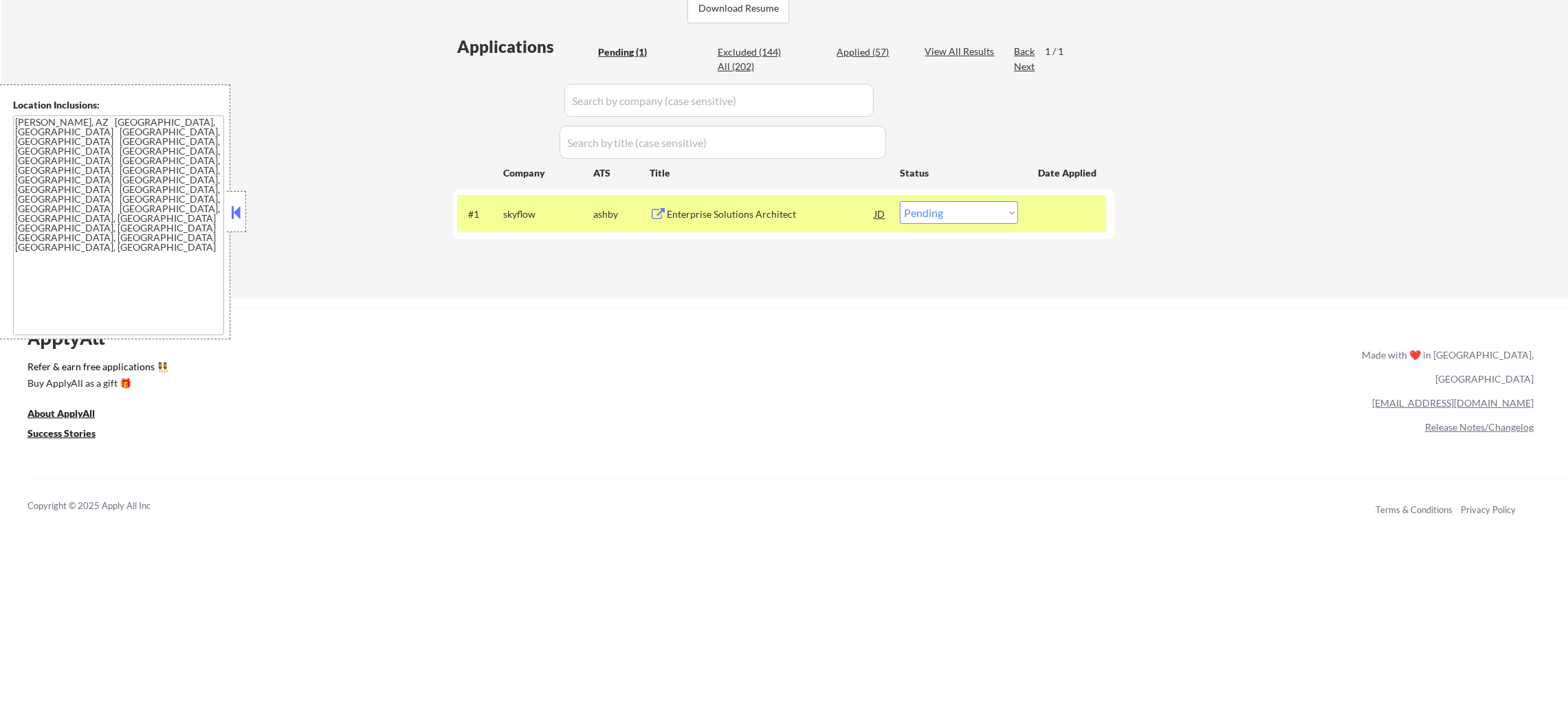
click at [795, 214] on div "Enterprise Solutions Architect" at bounding box center [770, 214] width 207 height 14
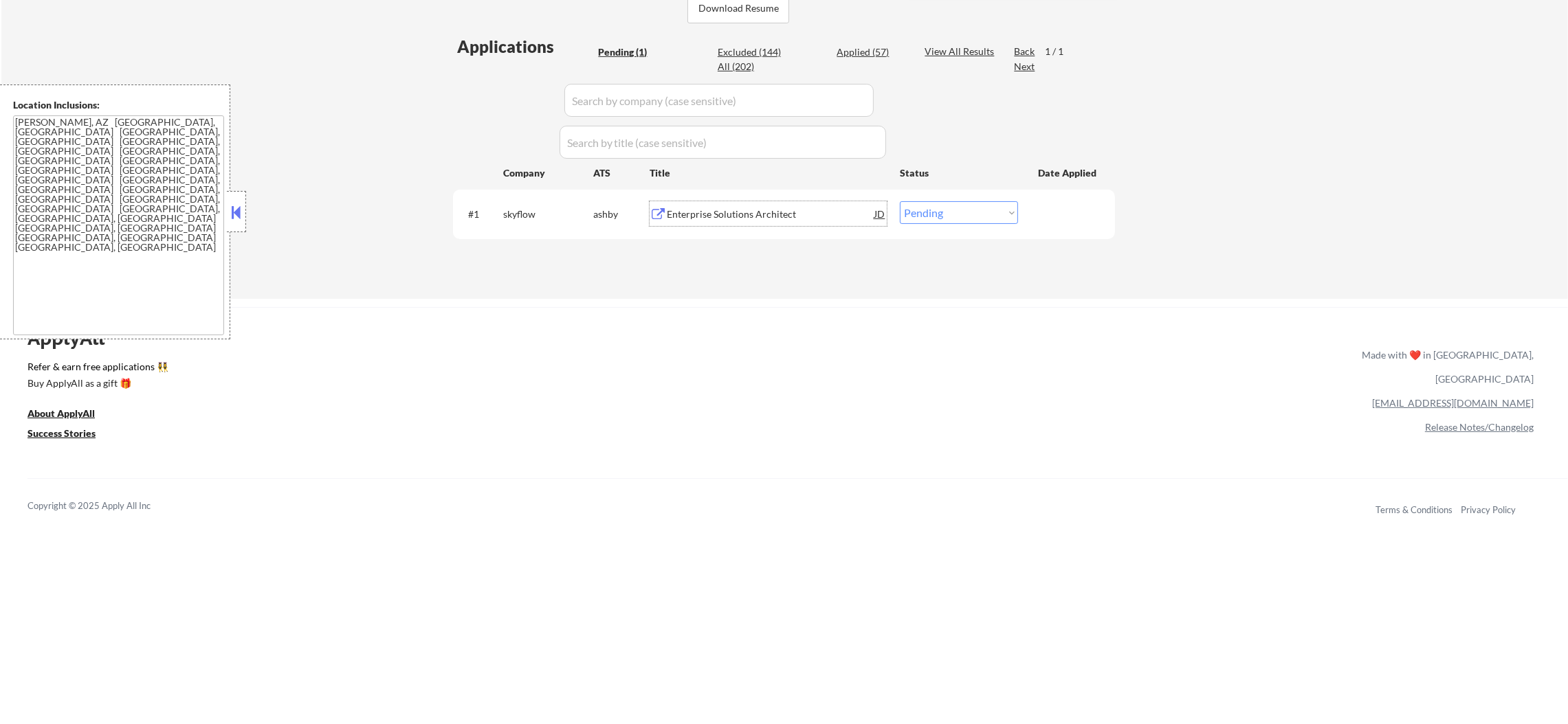
click at [955, 204] on select "Choose an option... Pending Applied Excluded (Questions) Excluded (Expired) Exc…" at bounding box center [959, 212] width 119 height 23
select select ""excluded__expired_""
click at [900, 201] on select "Choose an option... Pending Applied Excluded (Questions) Excluded (Expired) Exc…" at bounding box center [959, 212] width 119 height 23
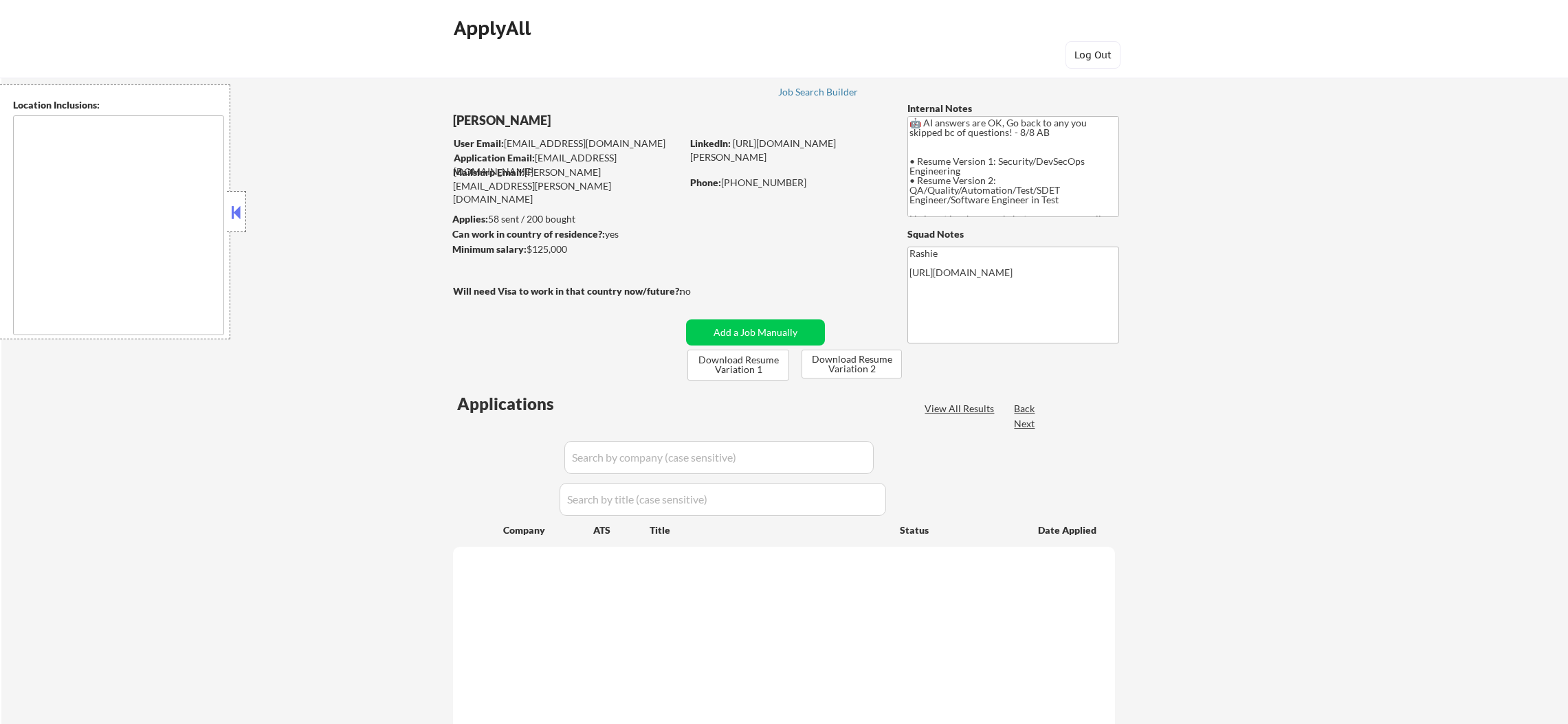
type textarea "[GEOGRAPHIC_DATA], [GEOGRAPHIC_DATA] [GEOGRAPHIC_DATA], [GEOGRAPHIC_DATA] [GEOG…"
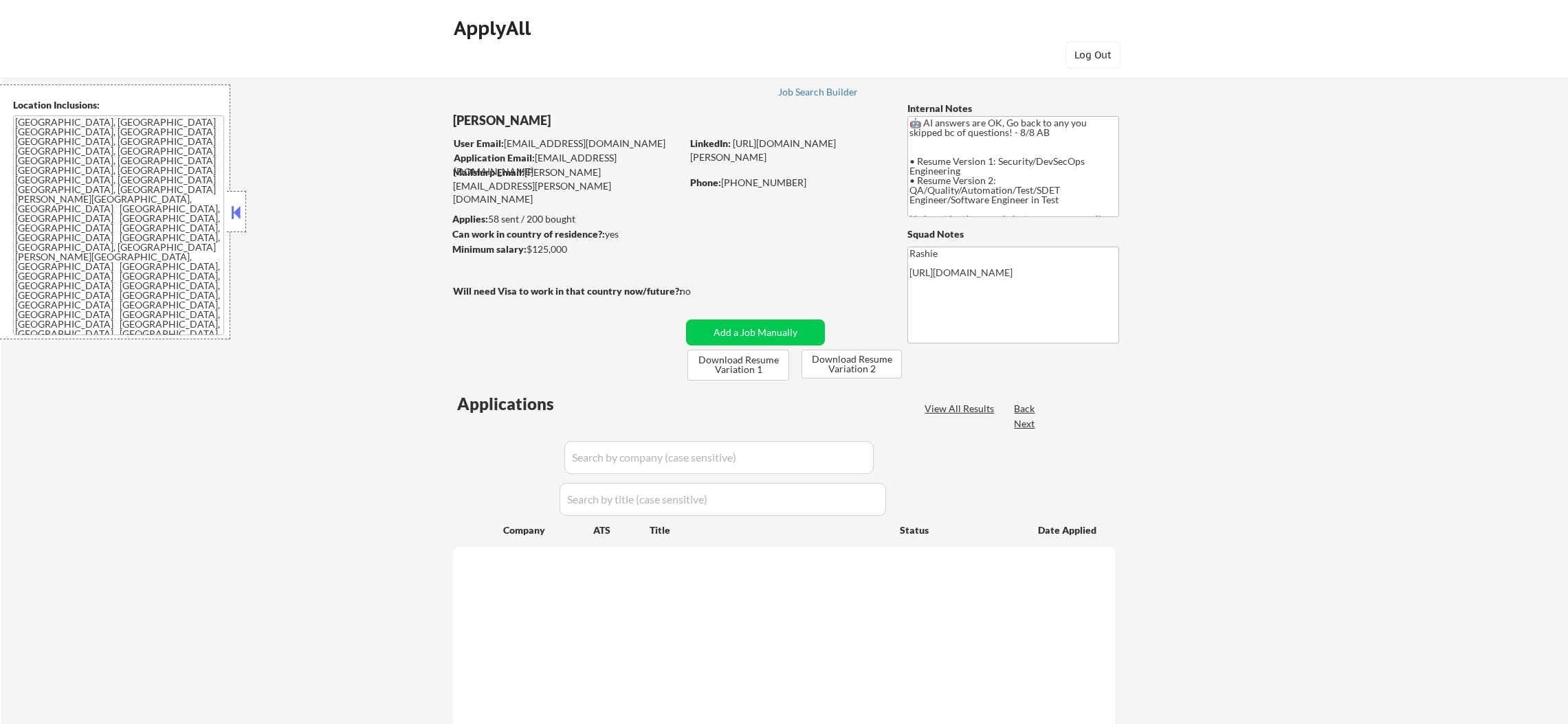
select select ""pending""
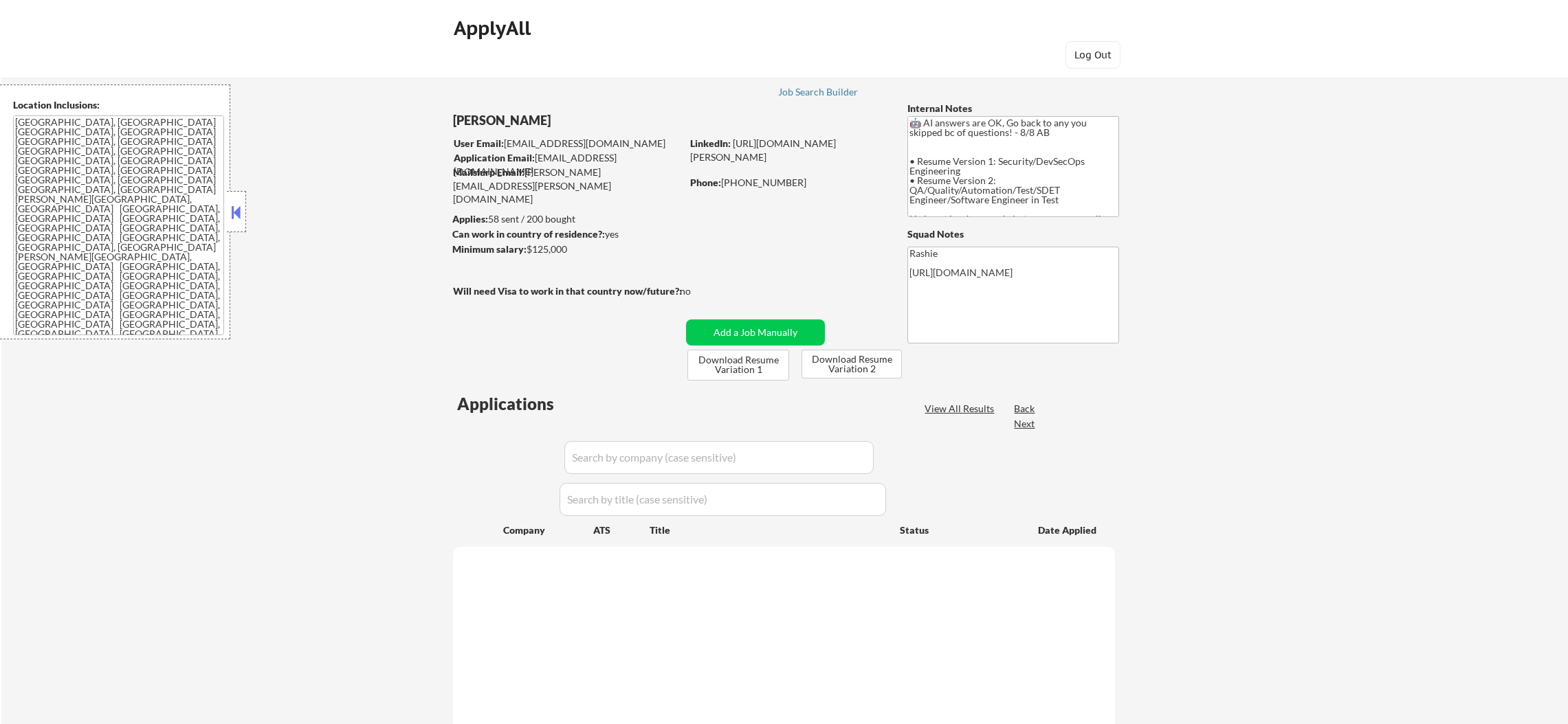
select select ""pending""
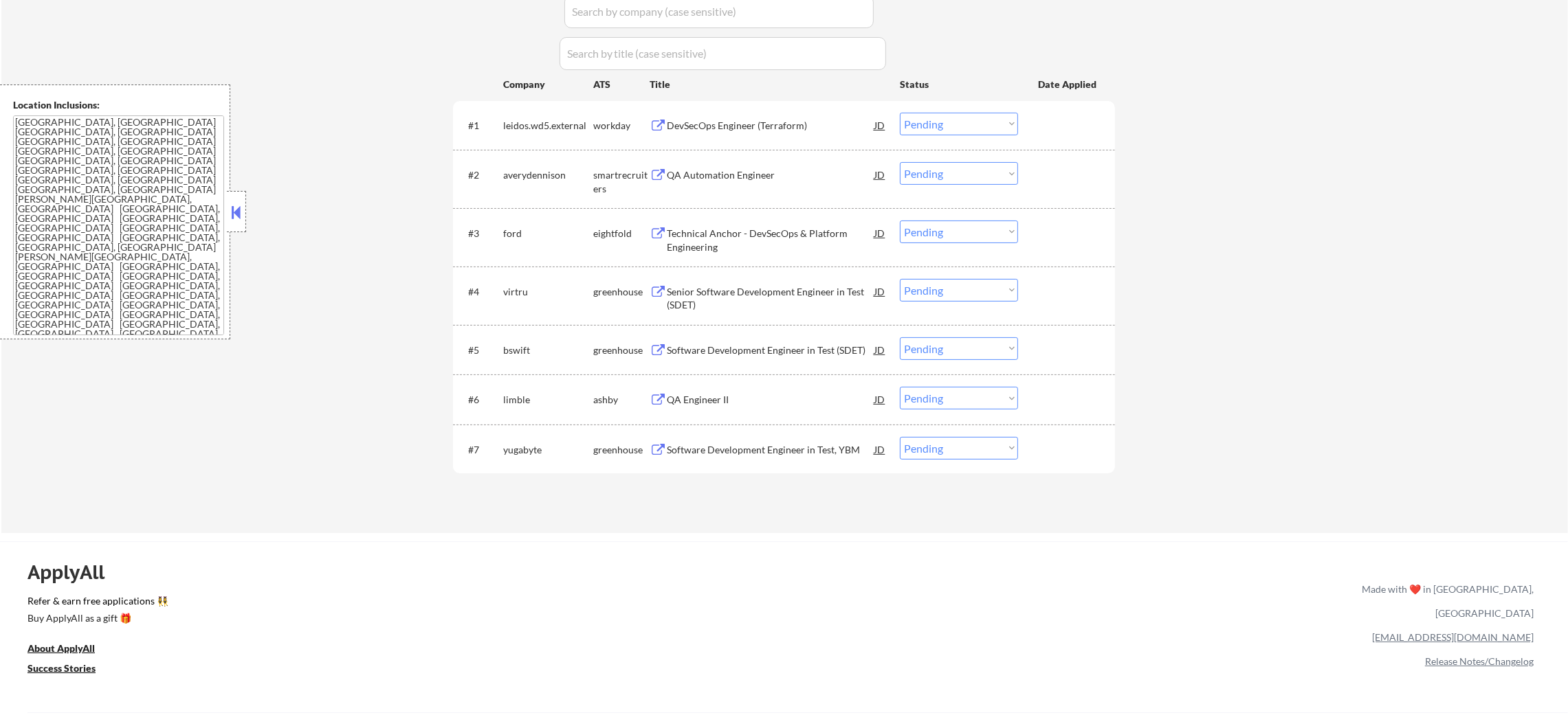
scroll to position [447, 0]
click at [723, 130] on div "DevSecOps Engineer (Terraform)" at bounding box center [770, 125] width 207 height 14
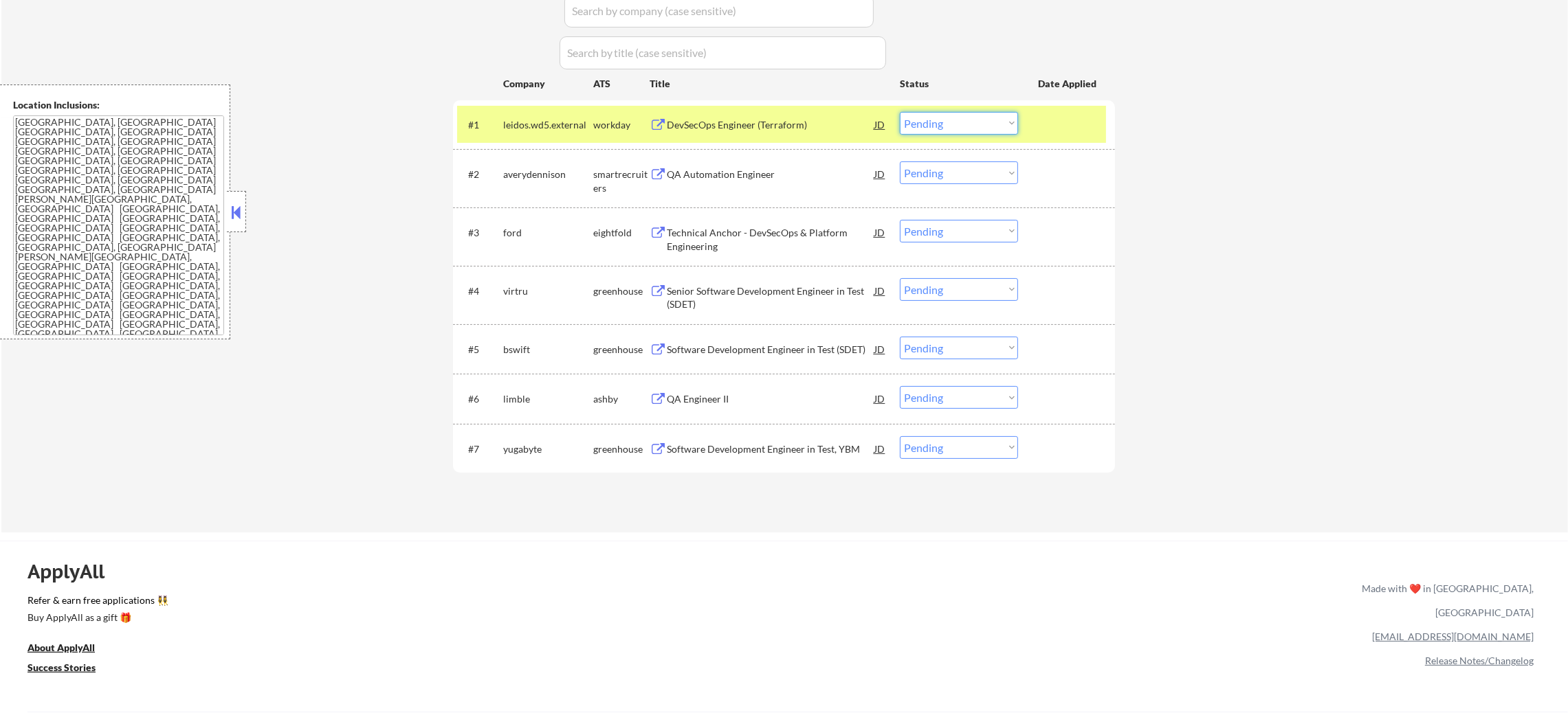
click at [945, 114] on select "Choose an option... Pending Applied Excluded (Questions) Excluded (Expired) Exc…" at bounding box center [959, 123] width 119 height 23
click at [900, 112] on select "Choose an option... Pending Applied Excluded (Questions) Excluded (Expired) Exc…" at bounding box center [959, 123] width 119 height 23
click at [497, 102] on div "#1 leidos.wd5.external workday DevSecOps Engineer (Terraform) JD Choose an opti…" at bounding box center [784, 125] width 662 height 49
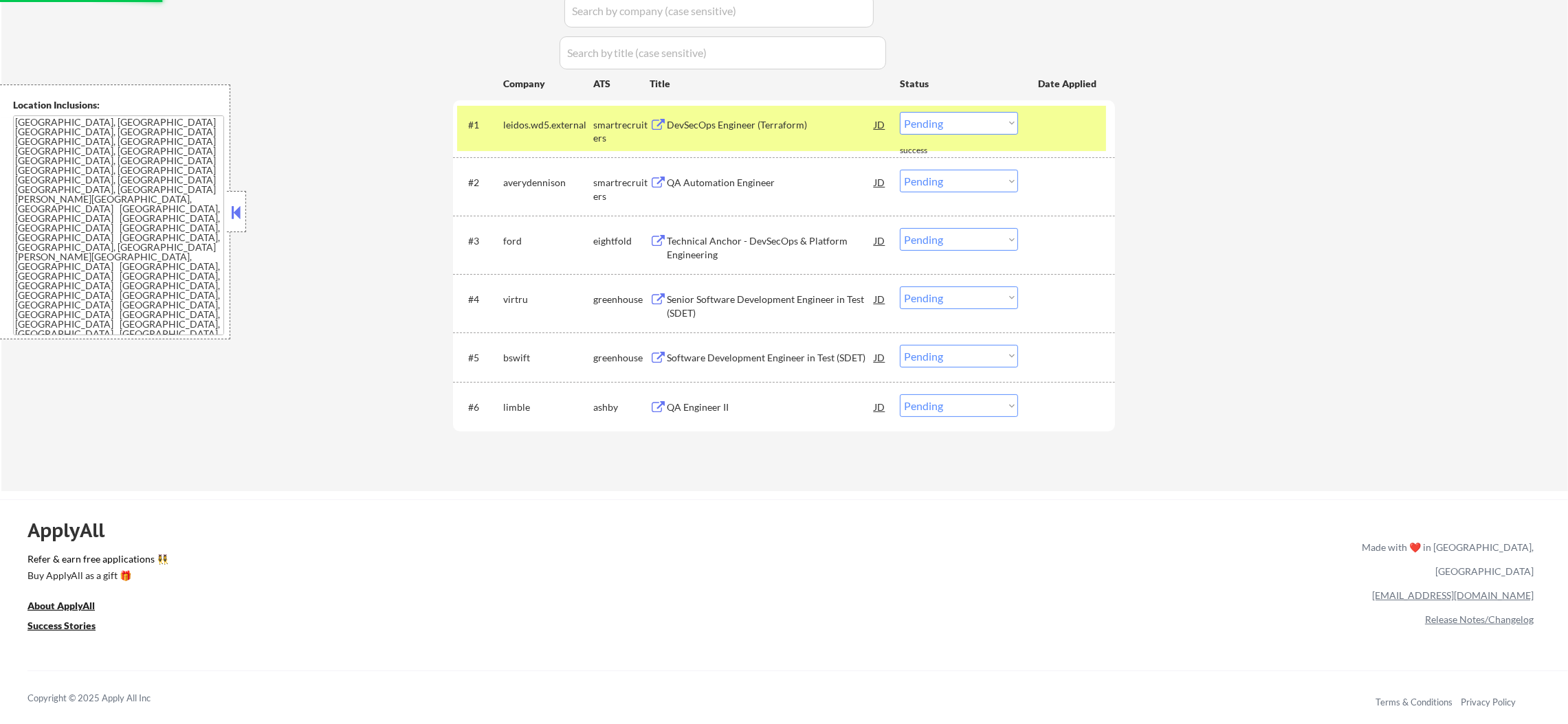
click at [529, 119] on div "leidos.wd5.external" at bounding box center [549, 125] width 90 height 14
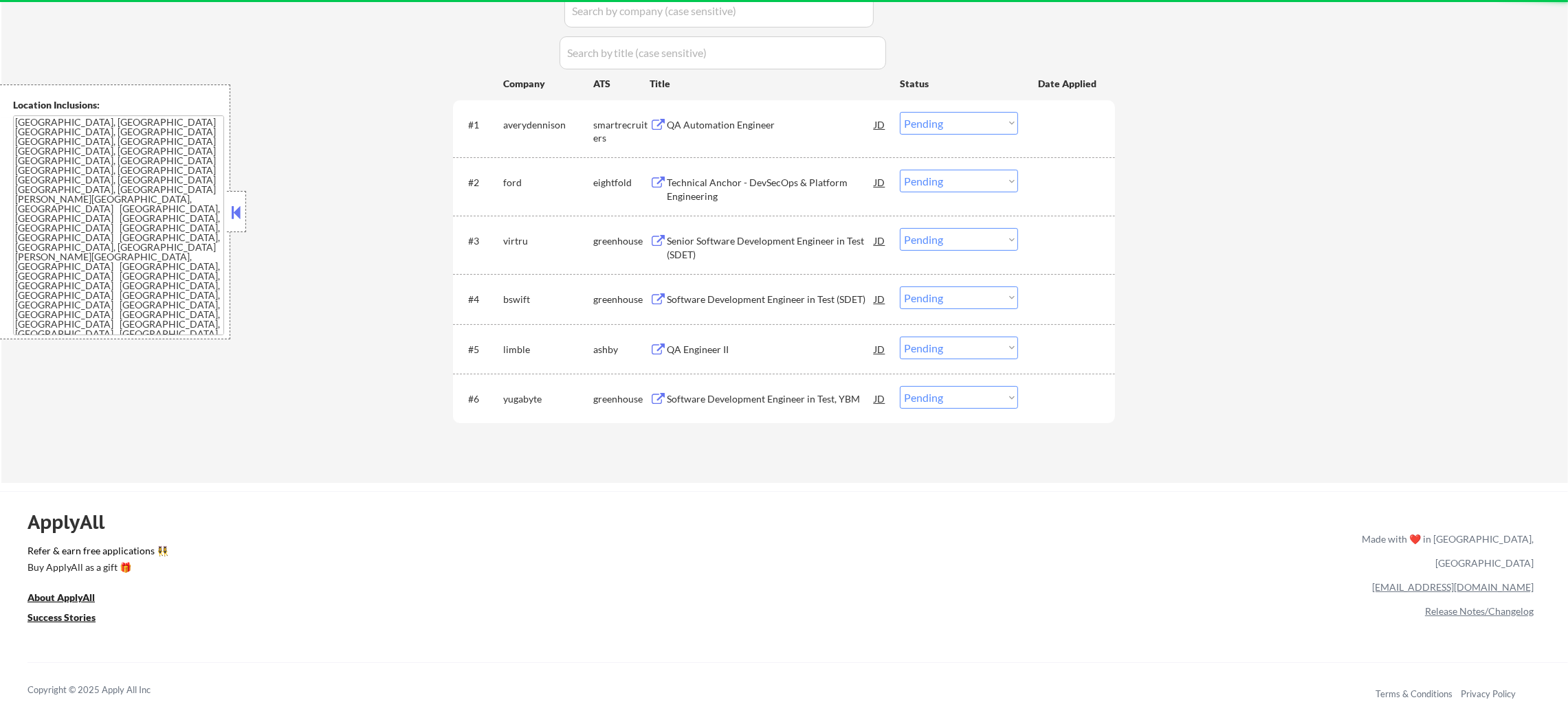
click at [732, 131] on div "QA Automation Engineer" at bounding box center [770, 124] width 207 height 25
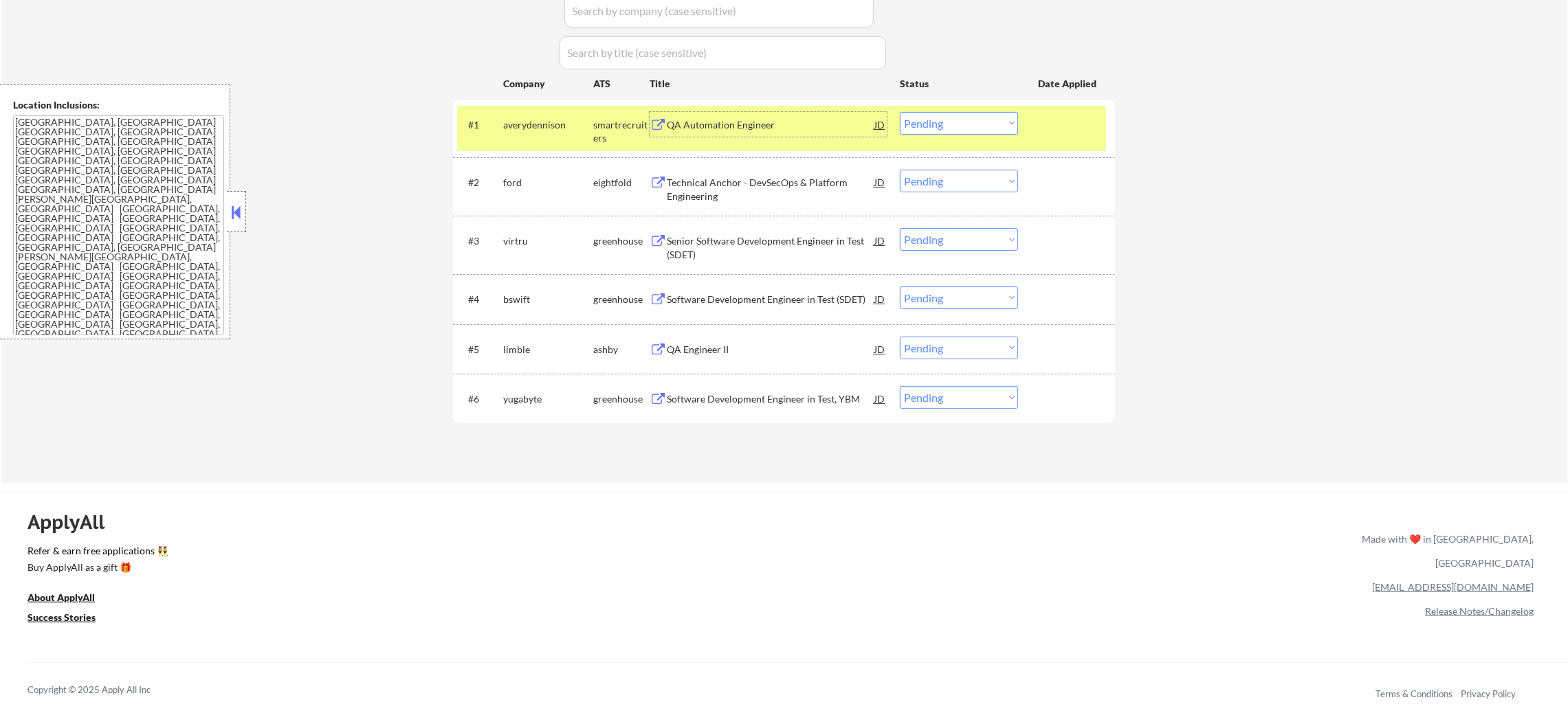
click at [940, 119] on select "Choose an option... Pending Applied Excluded (Questions) Excluded (Expired) Exc…" at bounding box center [959, 123] width 119 height 23
click at [900, 112] on select "Choose an option... Pending Applied Excluded (Questions) Excluded (Expired) Exc…" at bounding box center [959, 123] width 119 height 23
drag, startPoint x: 526, startPoint y: 125, endPoint x: 502, endPoint y: 101, distance: 33.9
click at [525, 122] on div "averydennison" at bounding box center [549, 125] width 90 height 14
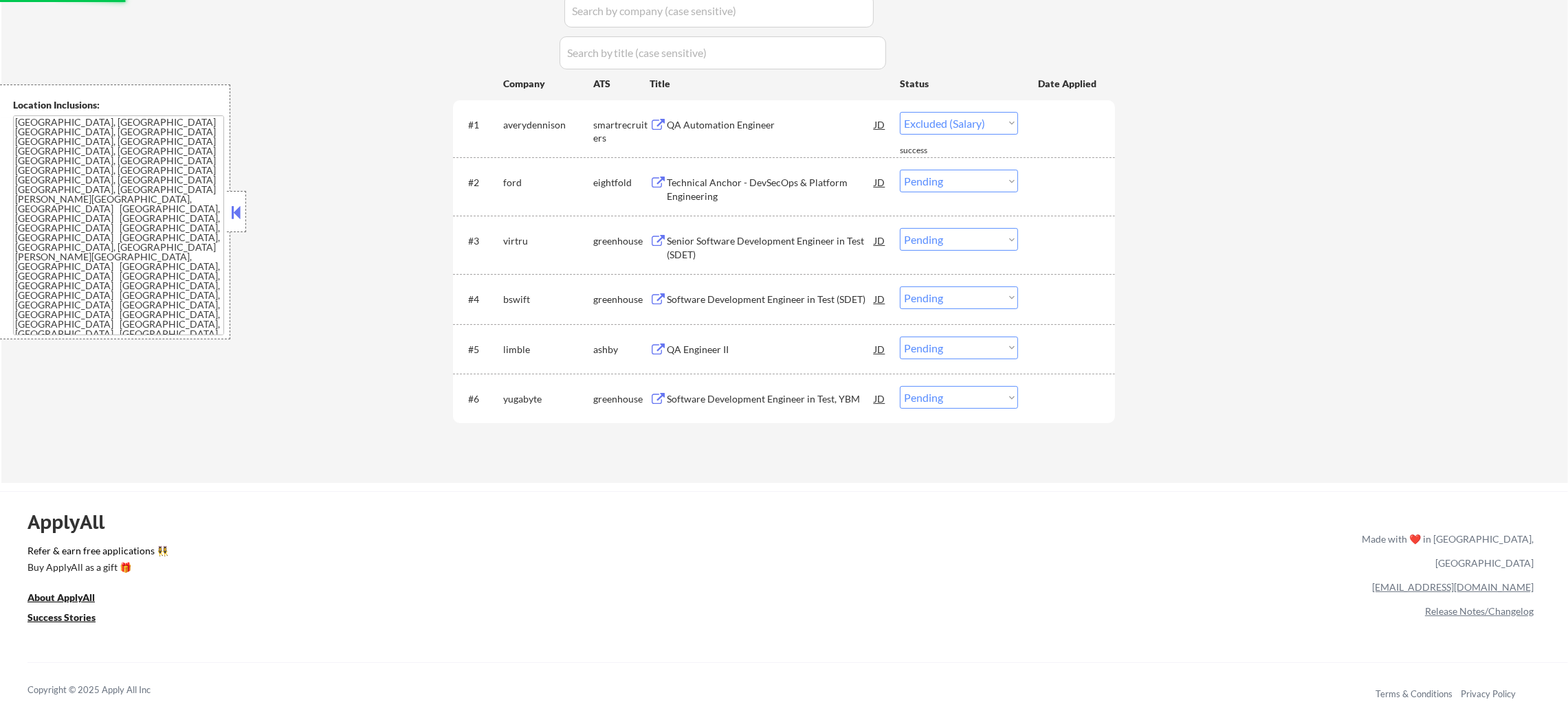
select select ""pending""
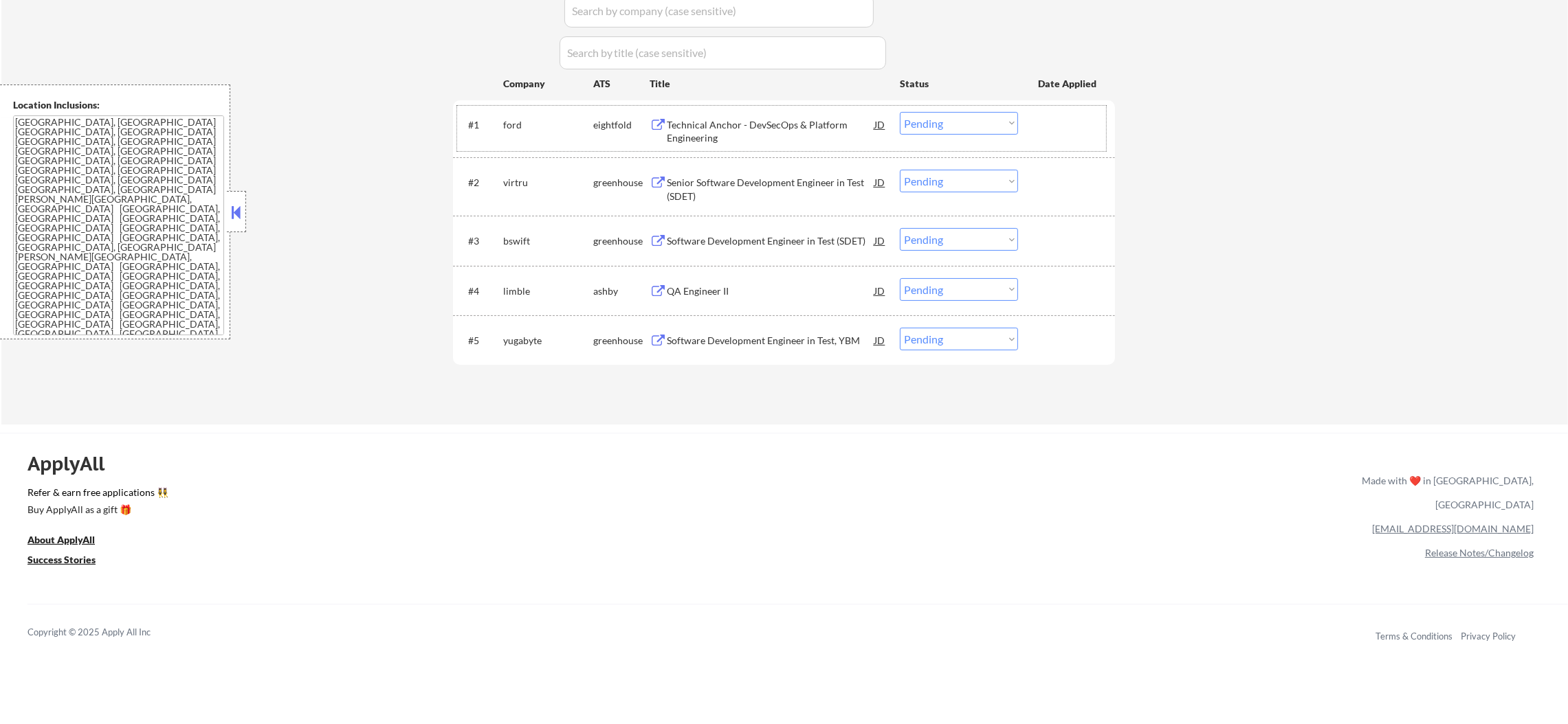
click at [744, 335] on div "Software Development Engineer in Test, YBM" at bounding box center [770, 341] width 207 height 14
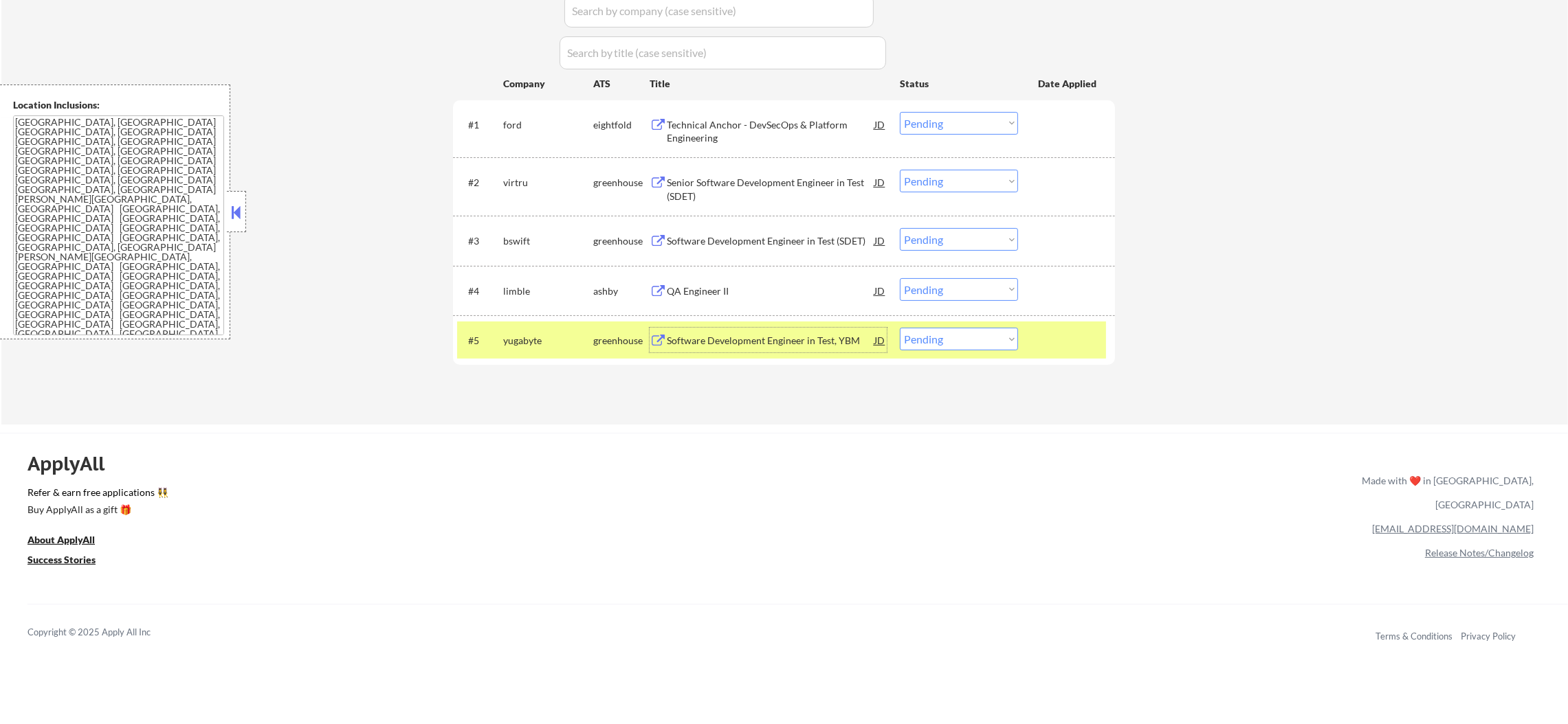
click at [944, 338] on select "Choose an option... Pending Applied Excluded (Questions) Excluded (Expired) Exc…" at bounding box center [959, 339] width 119 height 23
select select ""applied""
click at [900, 327] on select "Choose an option... Pending Applied Excluded (Questions) Excluded (Expired) Exc…" at bounding box center [959, 339] width 119 height 23
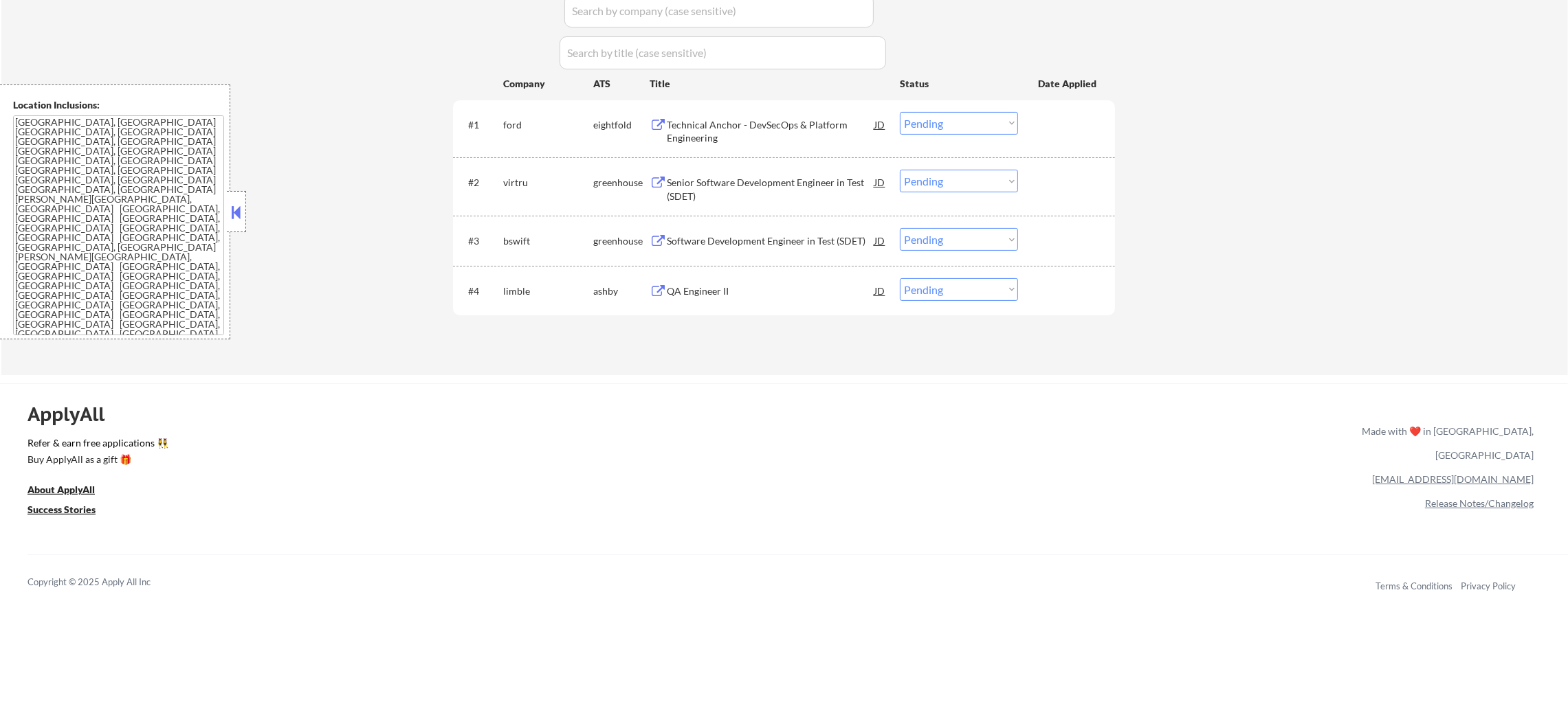
click at [775, 292] on div "QA Engineer II" at bounding box center [770, 292] width 207 height 14
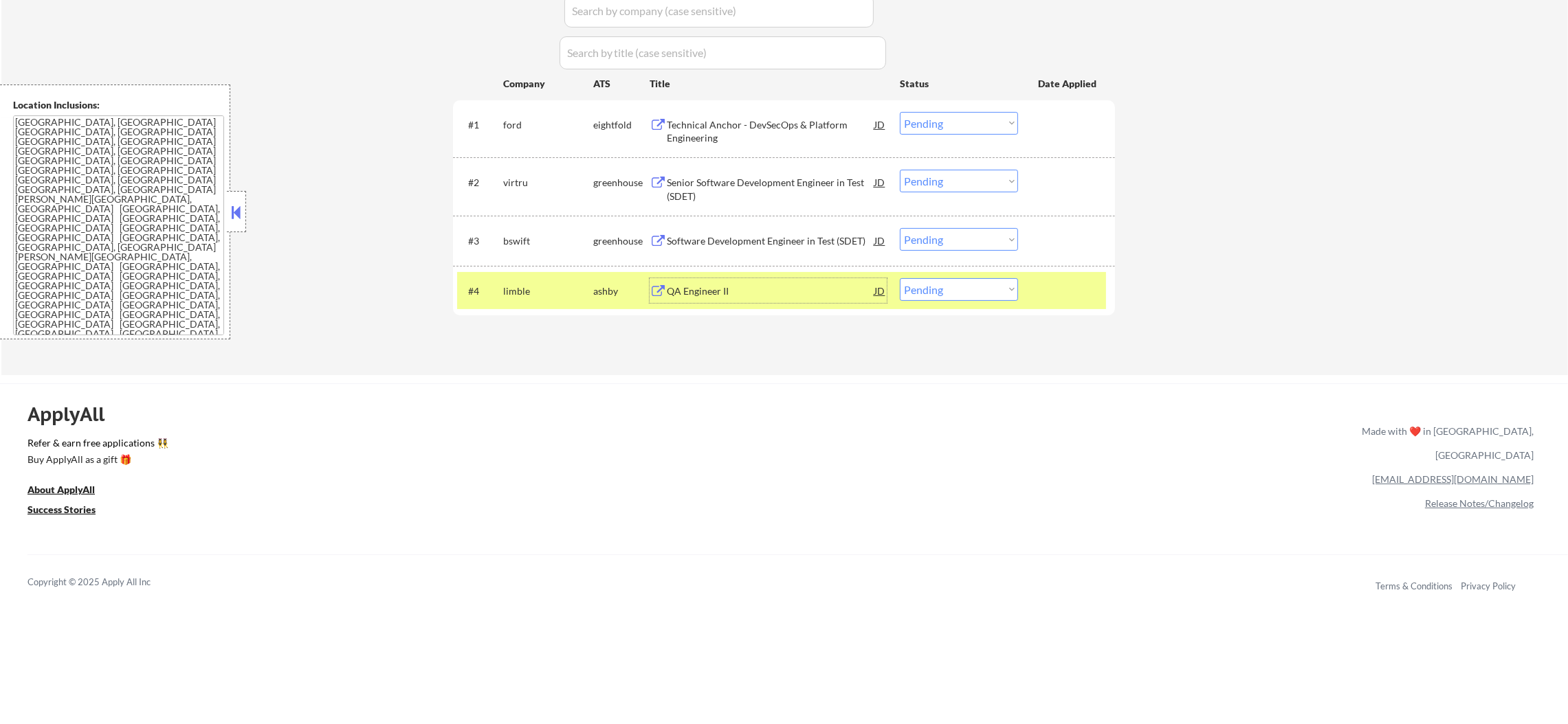
drag, startPoint x: 922, startPoint y: 285, endPoint x: 925, endPoint y: 297, distance: 12.4
click at [922, 285] on select "Choose an option... Pending Applied Excluded (Questions) Excluded (Expired) Exc…" at bounding box center [959, 289] width 119 height 23
select select ""excluded__salary_""
click at [900, 278] on select "Choose an option... Pending Applied Excluded (Questions) Excluded (Expired) Exc…" at bounding box center [959, 289] width 119 height 23
click at [538, 276] on div "#4 limble ashby QA Engineer II JD Choose an option... Pending Applied Excluded …" at bounding box center [781, 291] width 649 height 38
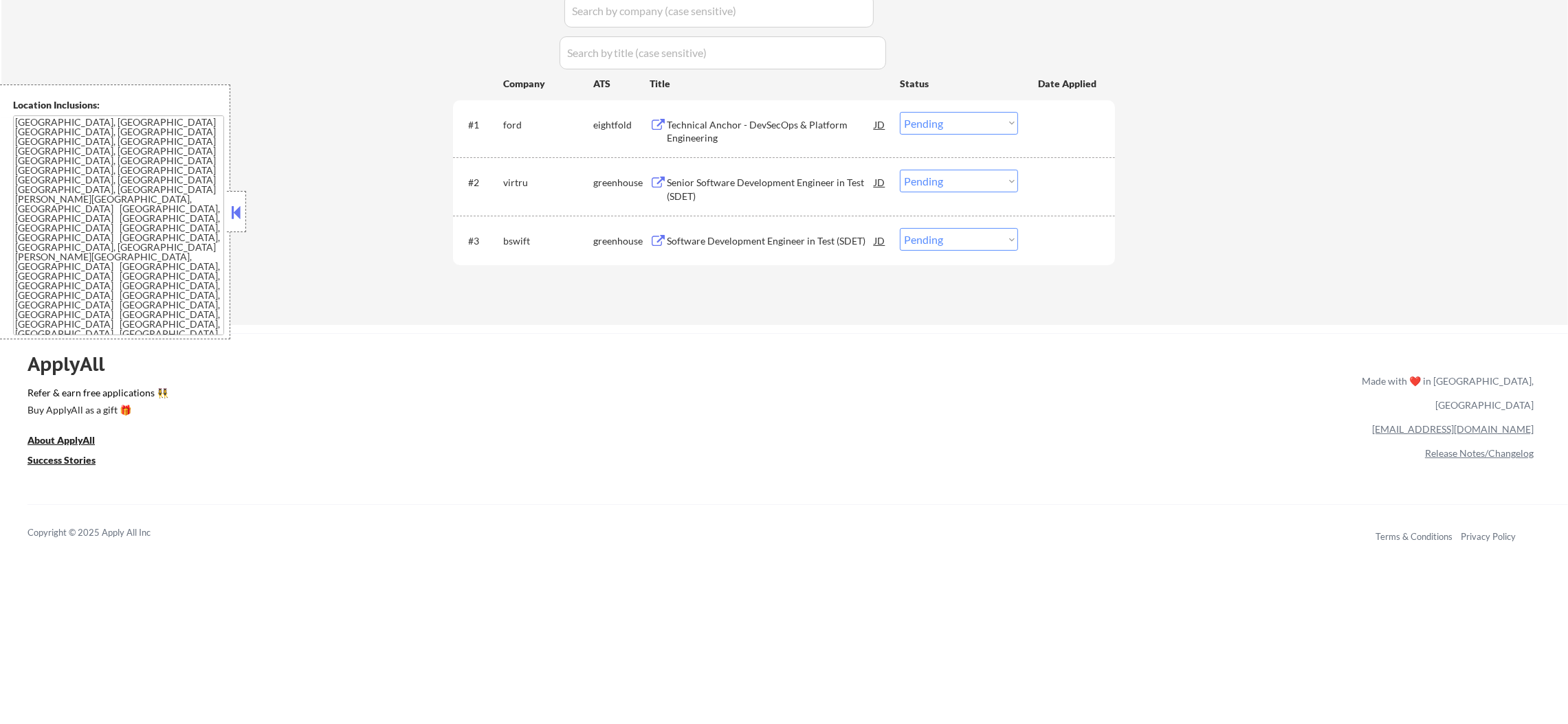
click at [811, 241] on div "Software Development Engineer in Test (SDET)" at bounding box center [770, 241] width 207 height 14
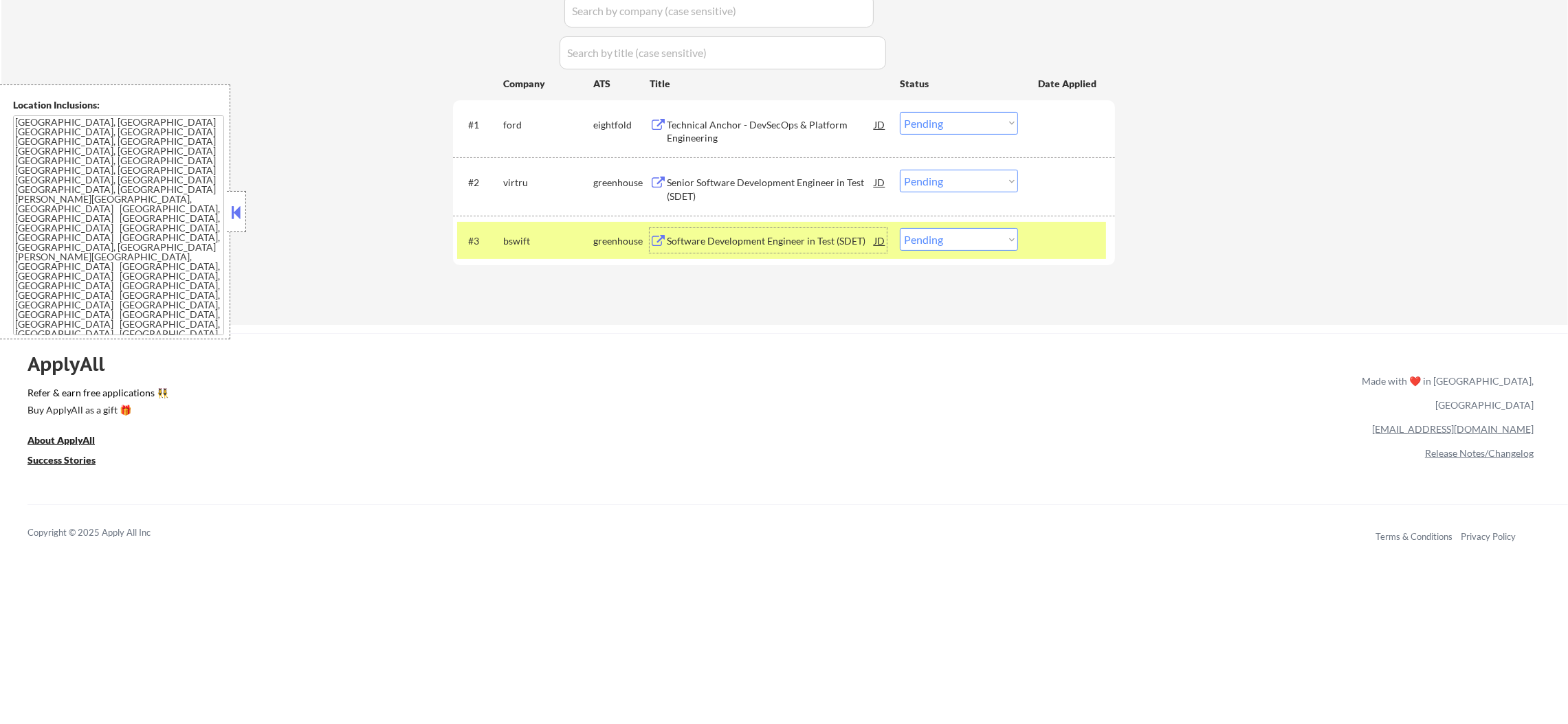
drag, startPoint x: 948, startPoint y: 227, endPoint x: 947, endPoint y: 235, distance: 8.1
click at [948, 229] on select "Choose an option... Pending Applied Excluded (Questions) Excluded (Expired) Exc…" at bounding box center [959, 240] width 119 height 23
select select ""excluded__location_""
click at [900, 229] on select "Choose an option... Pending Applied Excluded (Questions) Excluded (Expired) Exc…" at bounding box center [959, 240] width 119 height 23
click at [554, 254] on div "#3 bswift greenhouse Software Development Engineer in Test (SDET) JD Choose an …" at bounding box center [781, 240] width 649 height 38
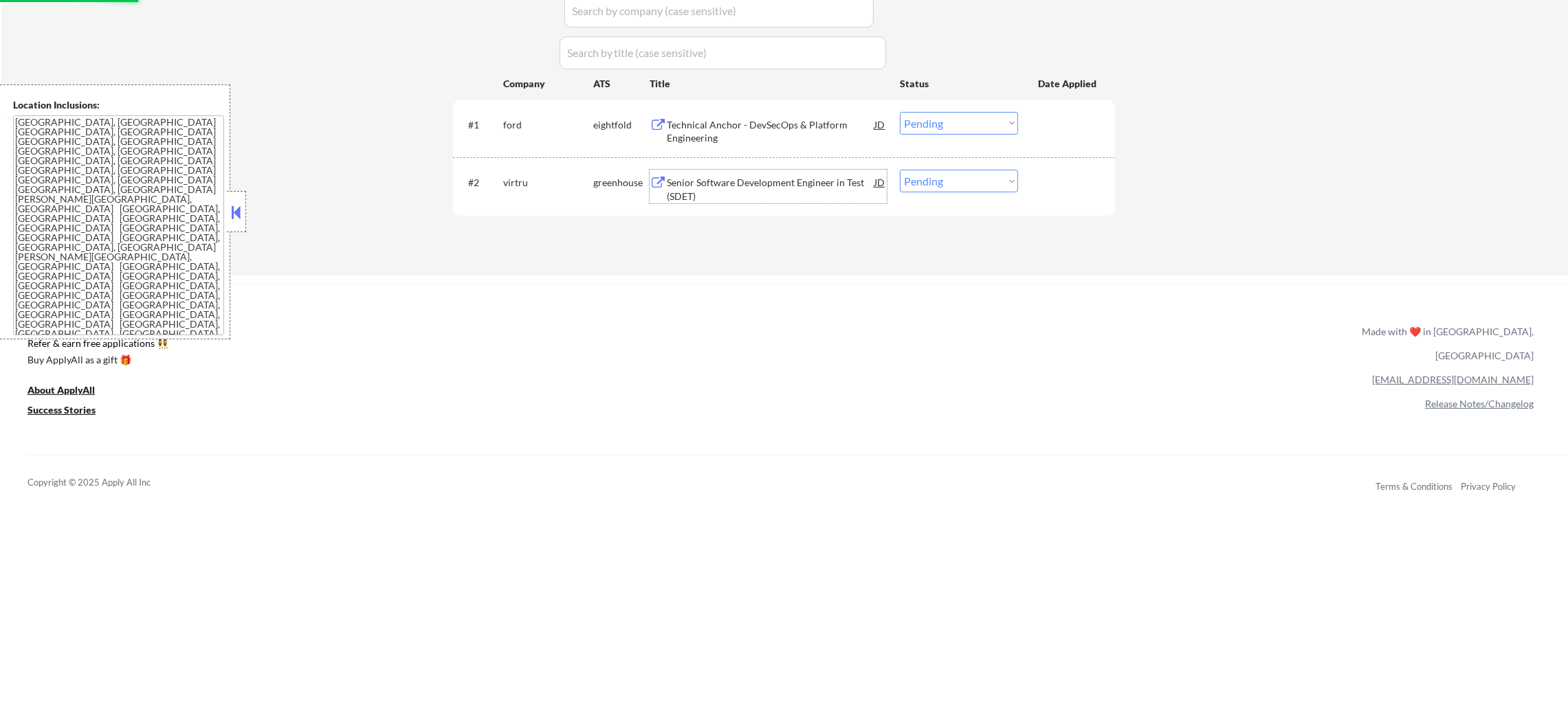
click at [776, 182] on div "Senior Software Development Engineer in Test (SDET)" at bounding box center [770, 188] width 207 height 26
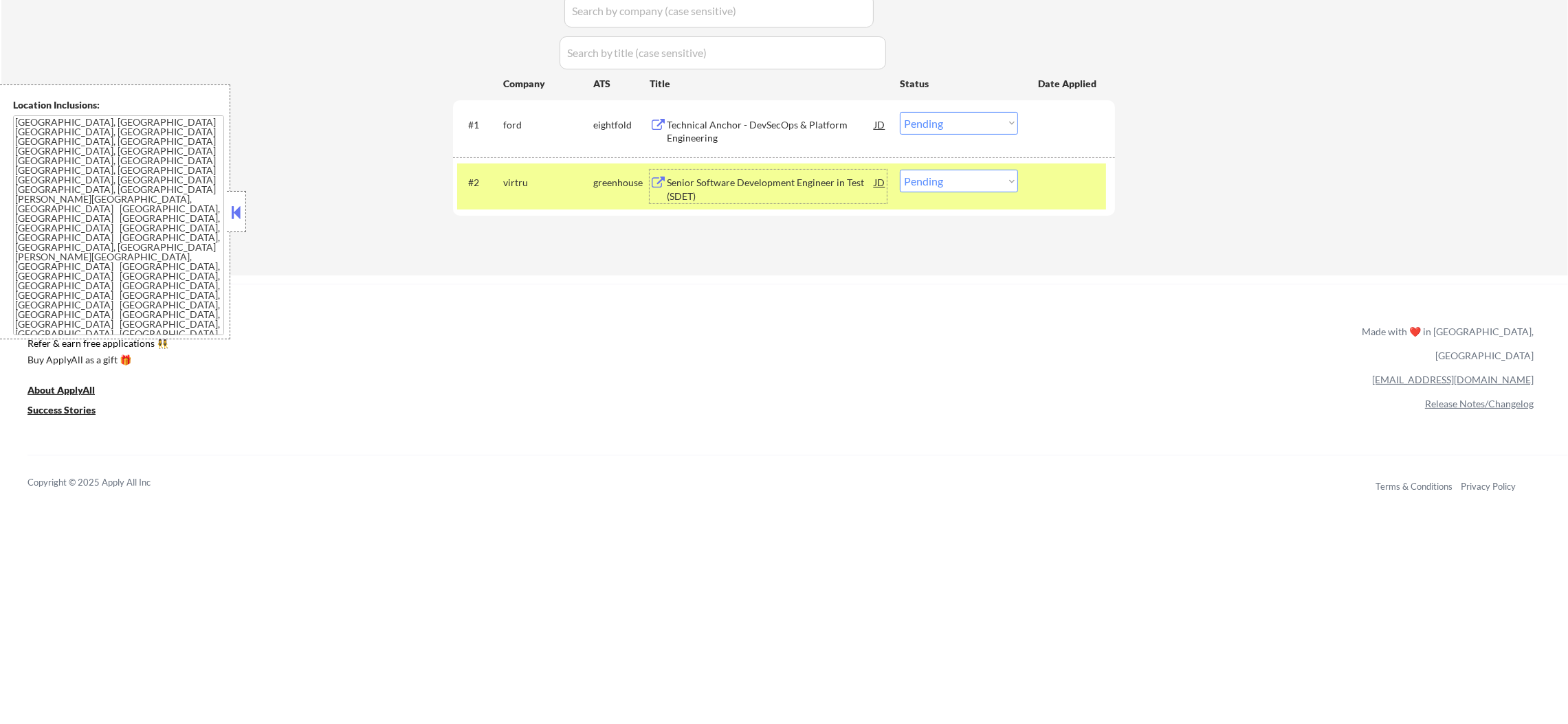
click at [941, 182] on select "Choose an option... Pending Applied Excluded (Questions) Excluded (Expired) Exc…" at bounding box center [959, 181] width 119 height 23
select select ""excluded__bad_match_""
click at [900, 170] on select "Choose an option... Pending Applied Excluded (Questions) Excluded (Expired) Exc…" at bounding box center [959, 181] width 119 height 23
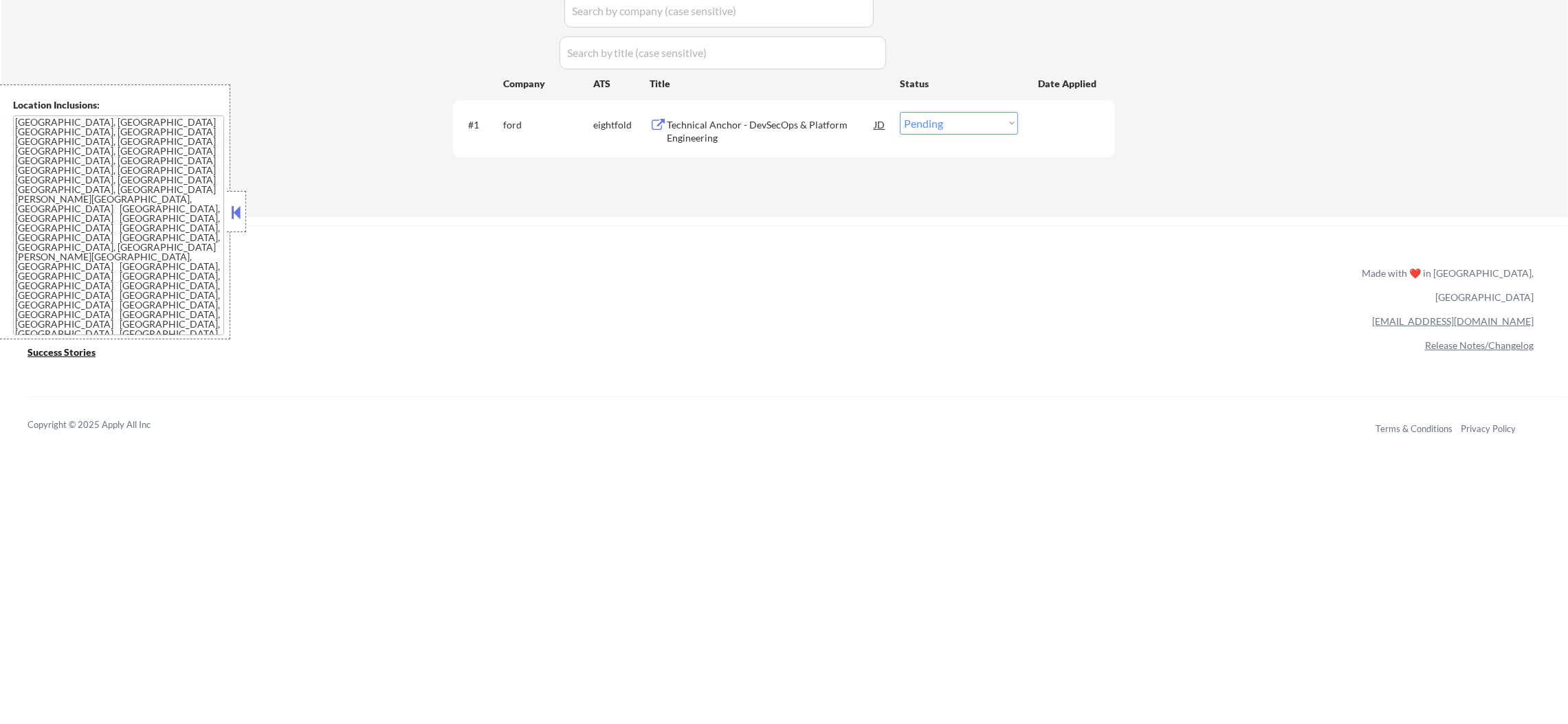
click at [766, 130] on div "Technical Anchor - DevSecOps & Platform Engineering" at bounding box center [770, 131] width 207 height 26
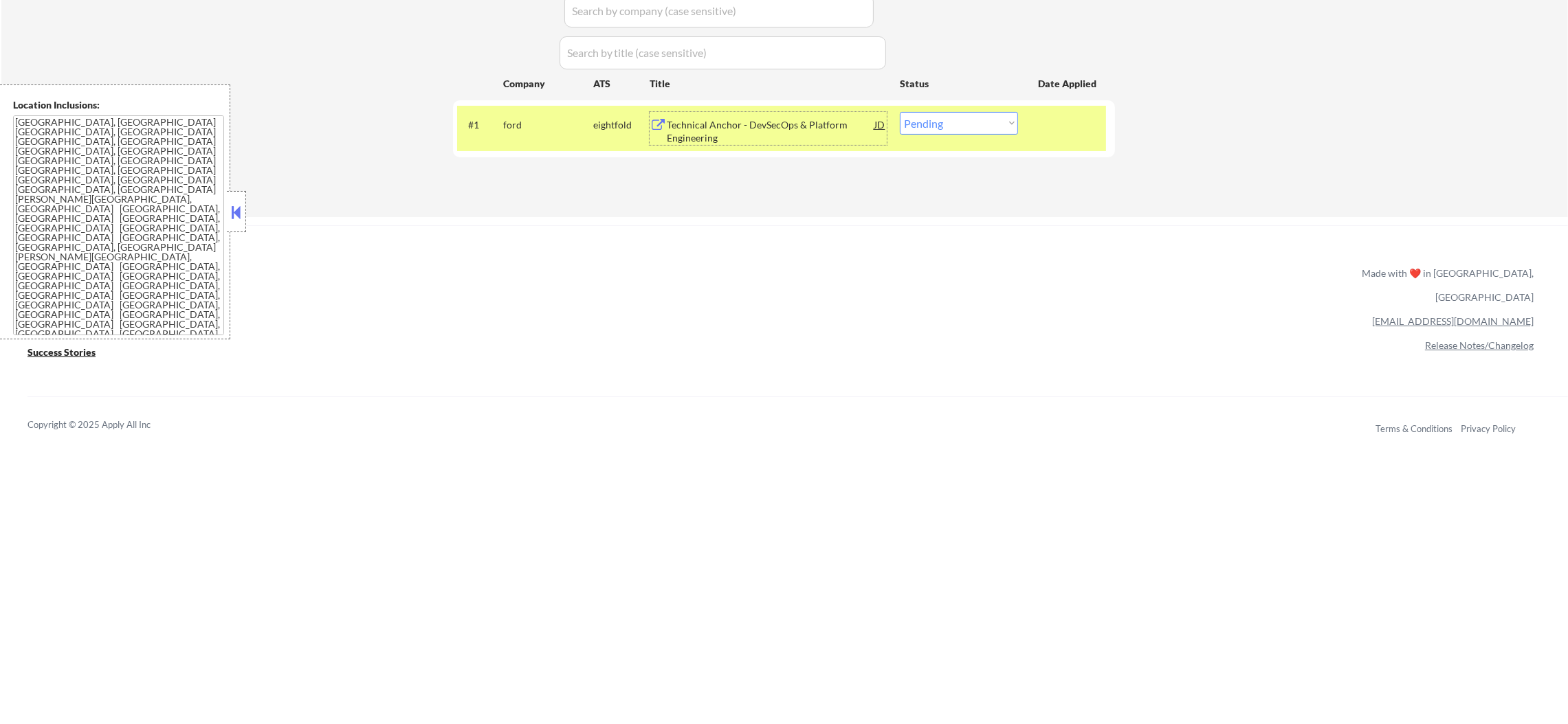
click at [980, 113] on select "Choose an option... Pending Applied Excluded (Questions) Excluded (Expired) Exc…" at bounding box center [959, 123] width 119 height 23
select select ""excluded__bad_match_""
click at [900, 112] on select "Choose an option... Pending Applied Excluded (Questions) Excluded (Expired) Exc…" at bounding box center [959, 123] width 119 height 23
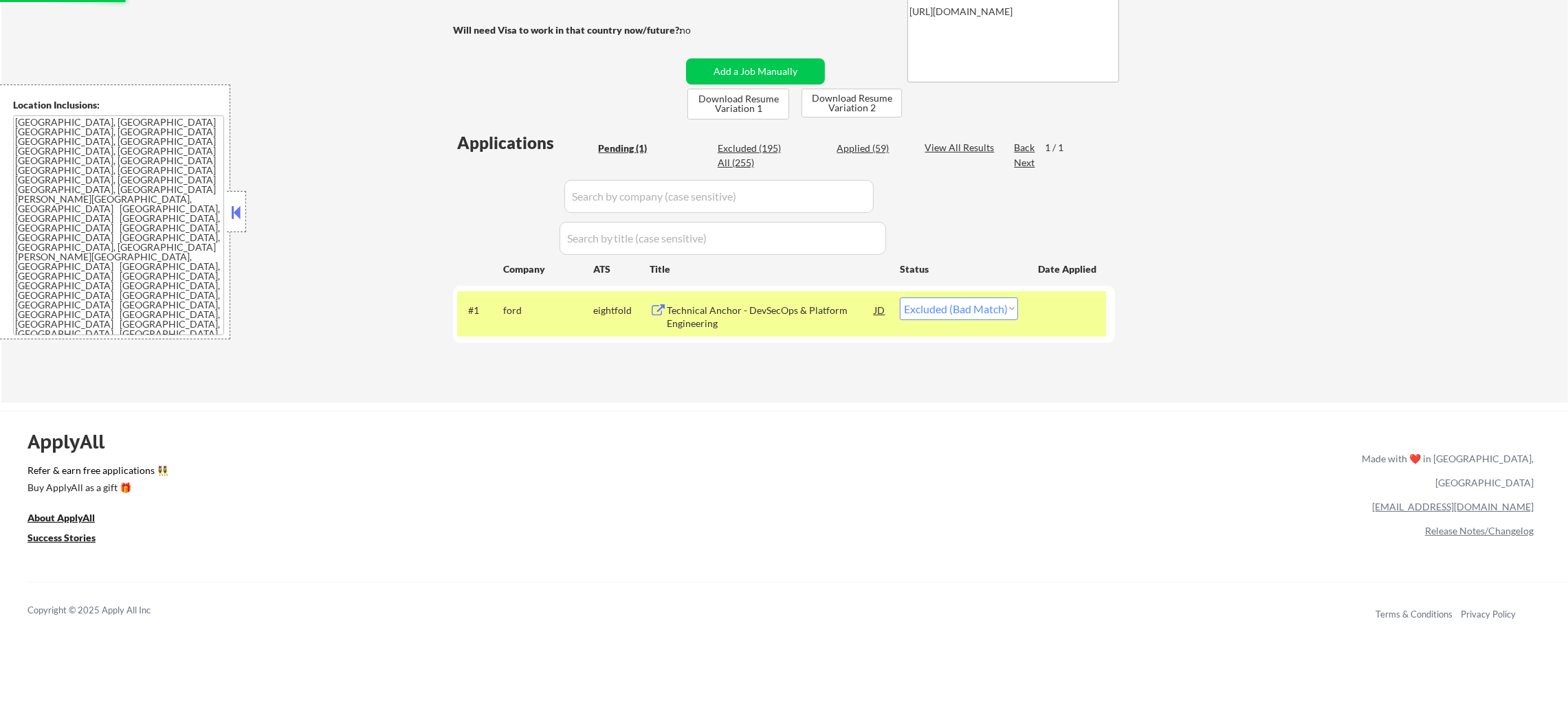
scroll to position [240, 0]
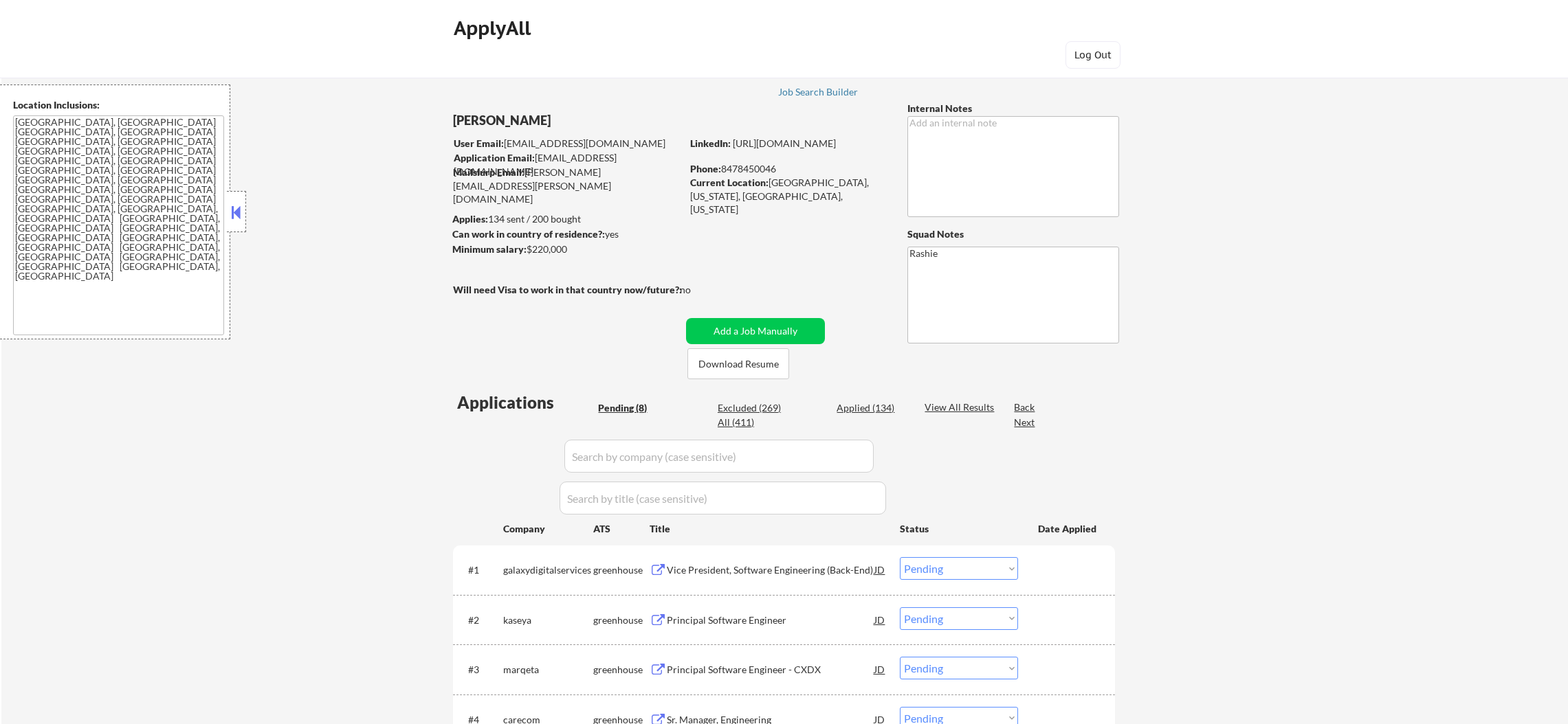
select select ""pending""
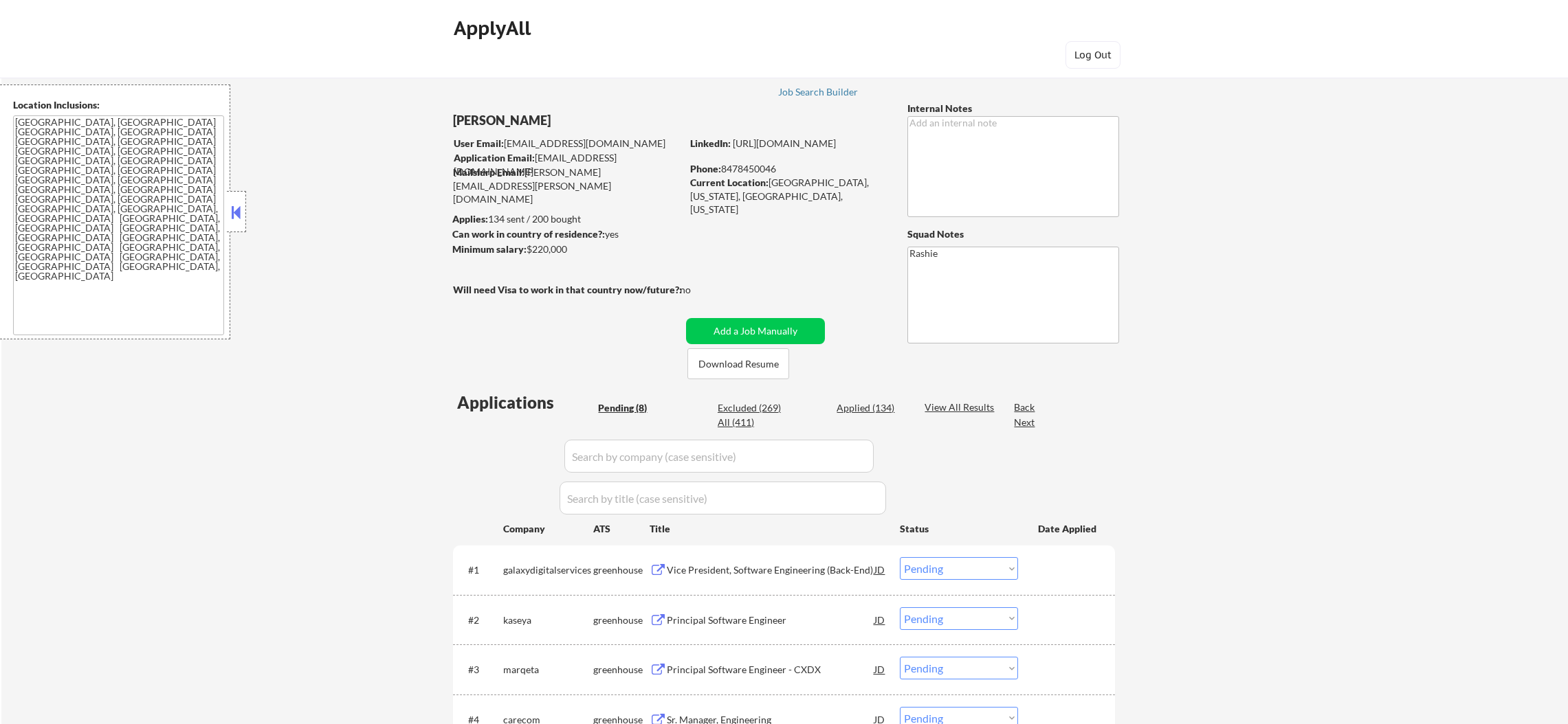
select select ""pending""
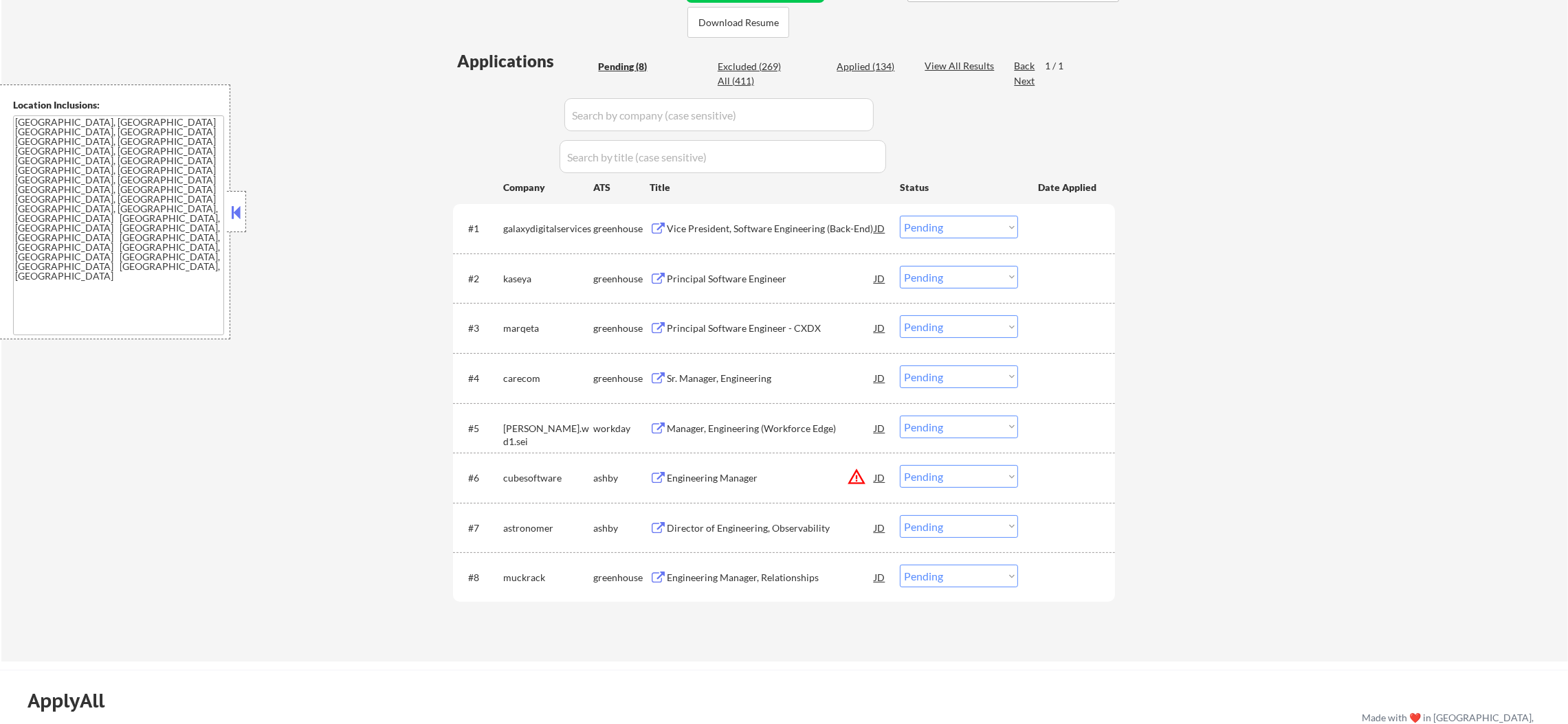
scroll to position [344, 0]
click at [822, 476] on div "Engineering Manager" at bounding box center [770, 476] width 207 height 14
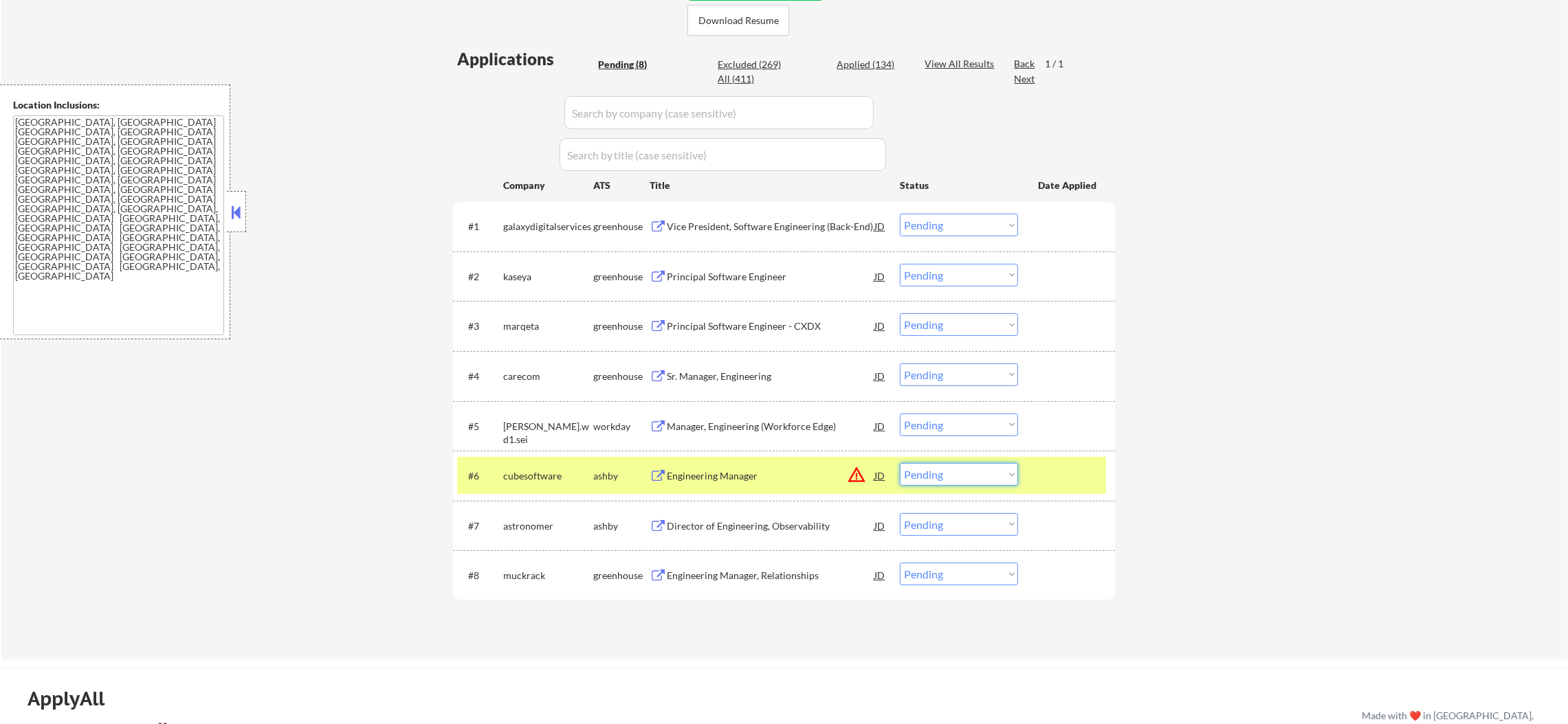
click at [932, 481] on select "Choose an option... Pending Applied Excluded (Questions) Excluded (Expired) Exc…" at bounding box center [959, 474] width 119 height 23
click at [900, 463] on select "Choose an option... Pending Applied Excluded (Questions) Excluded (Expired) Exc…" at bounding box center [959, 474] width 119 height 23
select select ""pending""
click at [542, 483] on div "cubesoftware" at bounding box center [549, 475] width 90 height 25
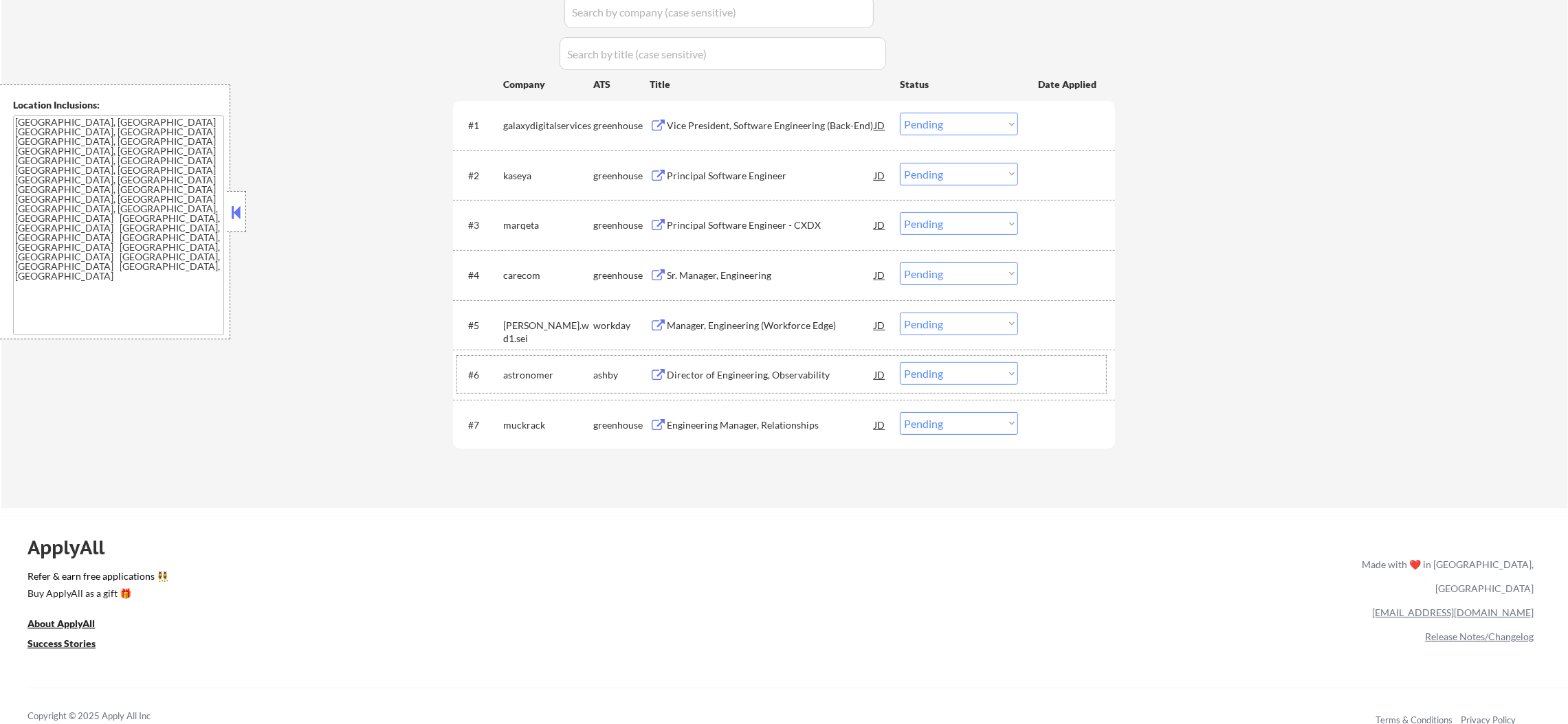
scroll to position [447, 0]
click at [731, 118] on div "Vice President, Software Engineering (Back-End)" at bounding box center [770, 124] width 207 height 14
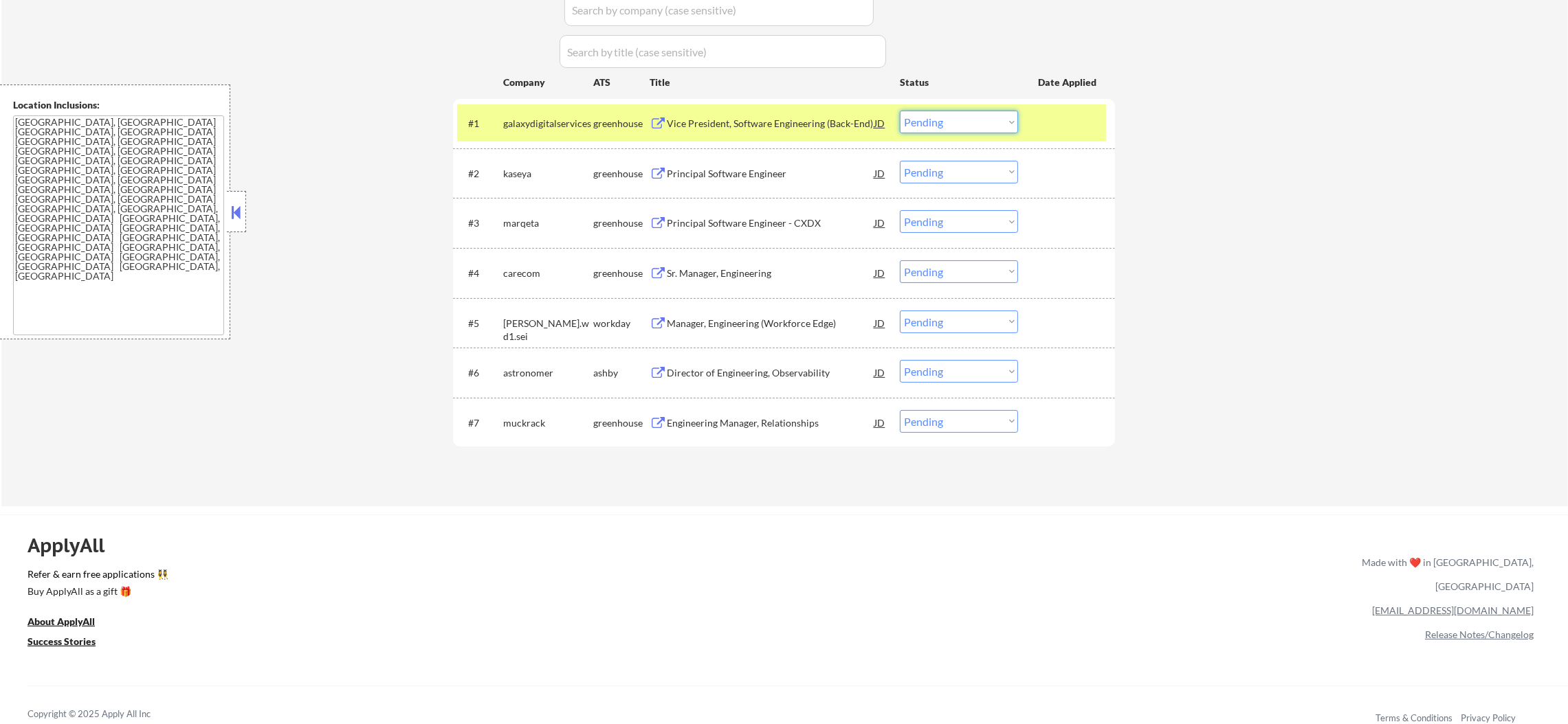
click at [919, 125] on select "Choose an option... Pending Applied Excluded (Questions) Excluded (Expired) Exc…" at bounding box center [959, 122] width 119 height 23
click at [900, 111] on select "Choose an option... Pending Applied Excluded (Questions) Excluded (Expired) Exc…" at bounding box center [959, 122] width 119 height 23
click at [556, 117] on div "galaxydigitalservices" at bounding box center [549, 124] width 90 height 14
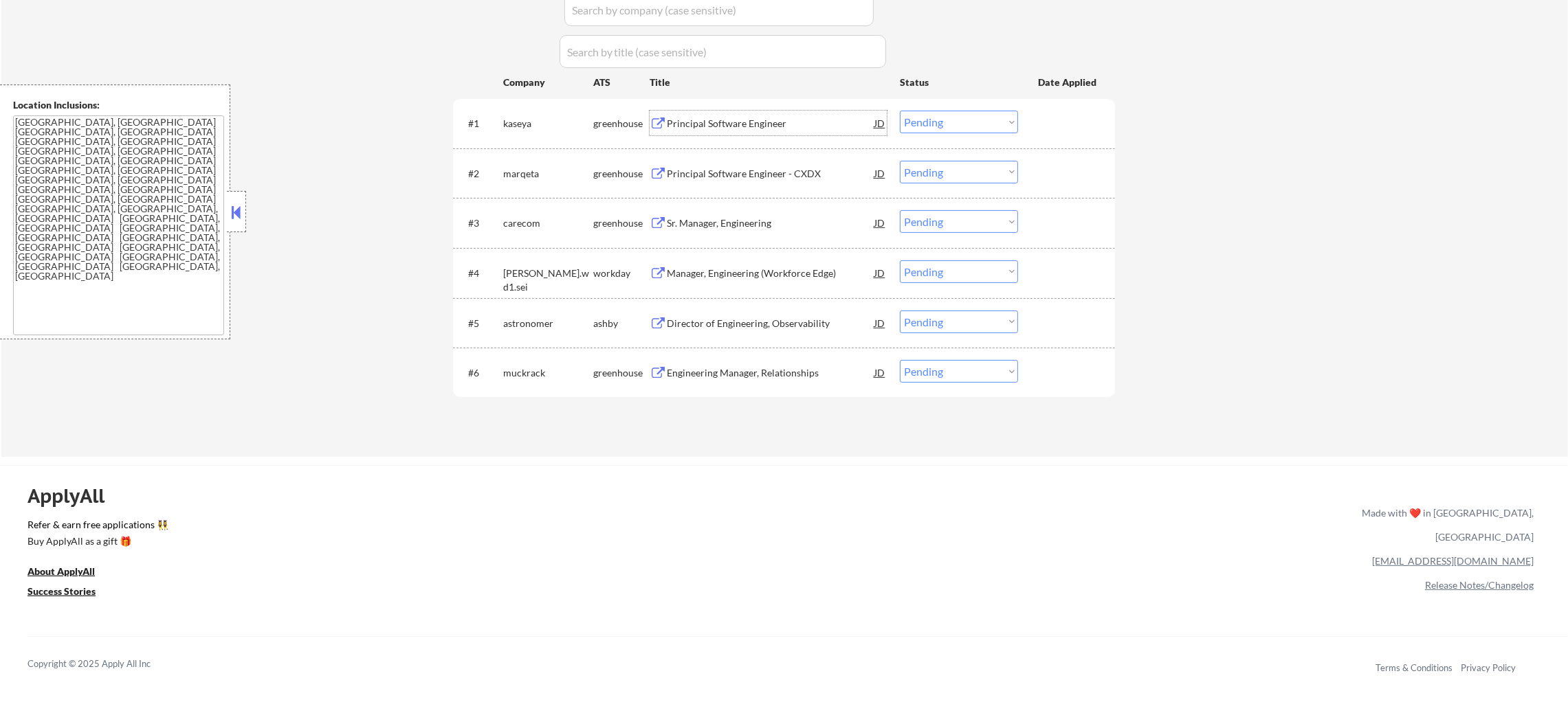
click at [727, 121] on div "Principal Software Engineer" at bounding box center [770, 124] width 207 height 14
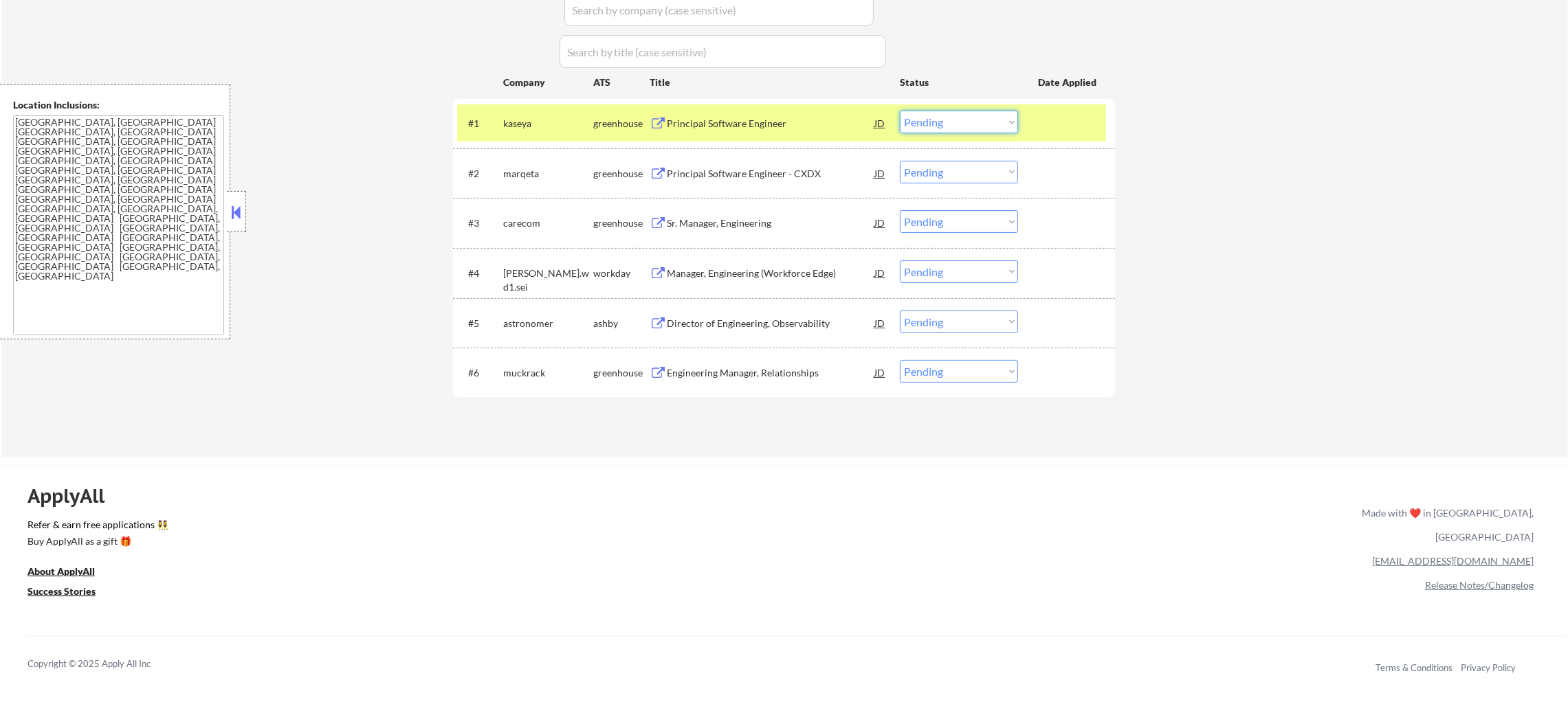
click at [926, 122] on select "Choose an option... Pending Applied Excluded (Questions) Excluded (Expired) Exc…" at bounding box center [959, 122] width 119 height 23
click at [900, 111] on select "Choose an option... Pending Applied Excluded (Questions) Excluded (Expired) Exc…" at bounding box center [959, 122] width 119 height 23
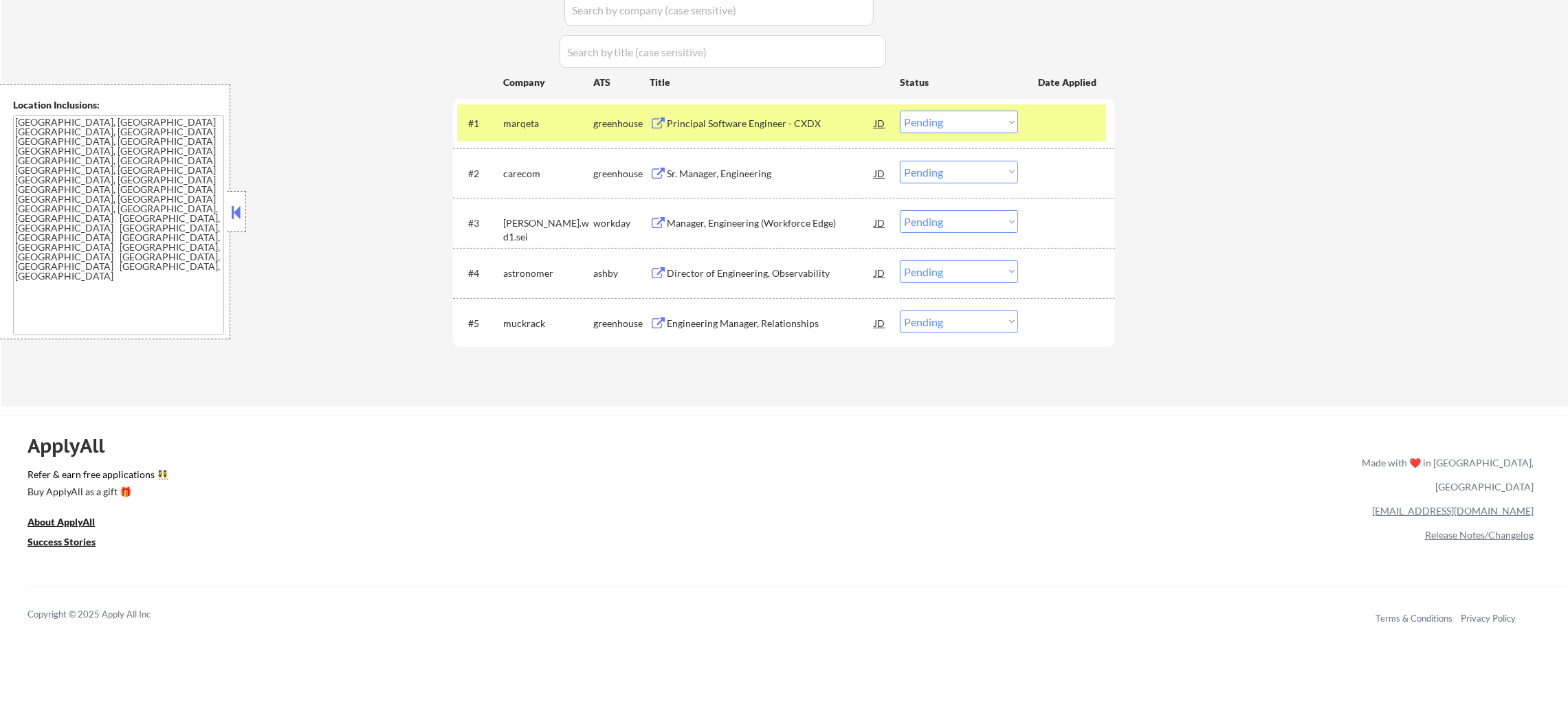
click at [785, 130] on div "Principal Software Engineer - CXDX" at bounding box center [770, 123] width 207 height 25
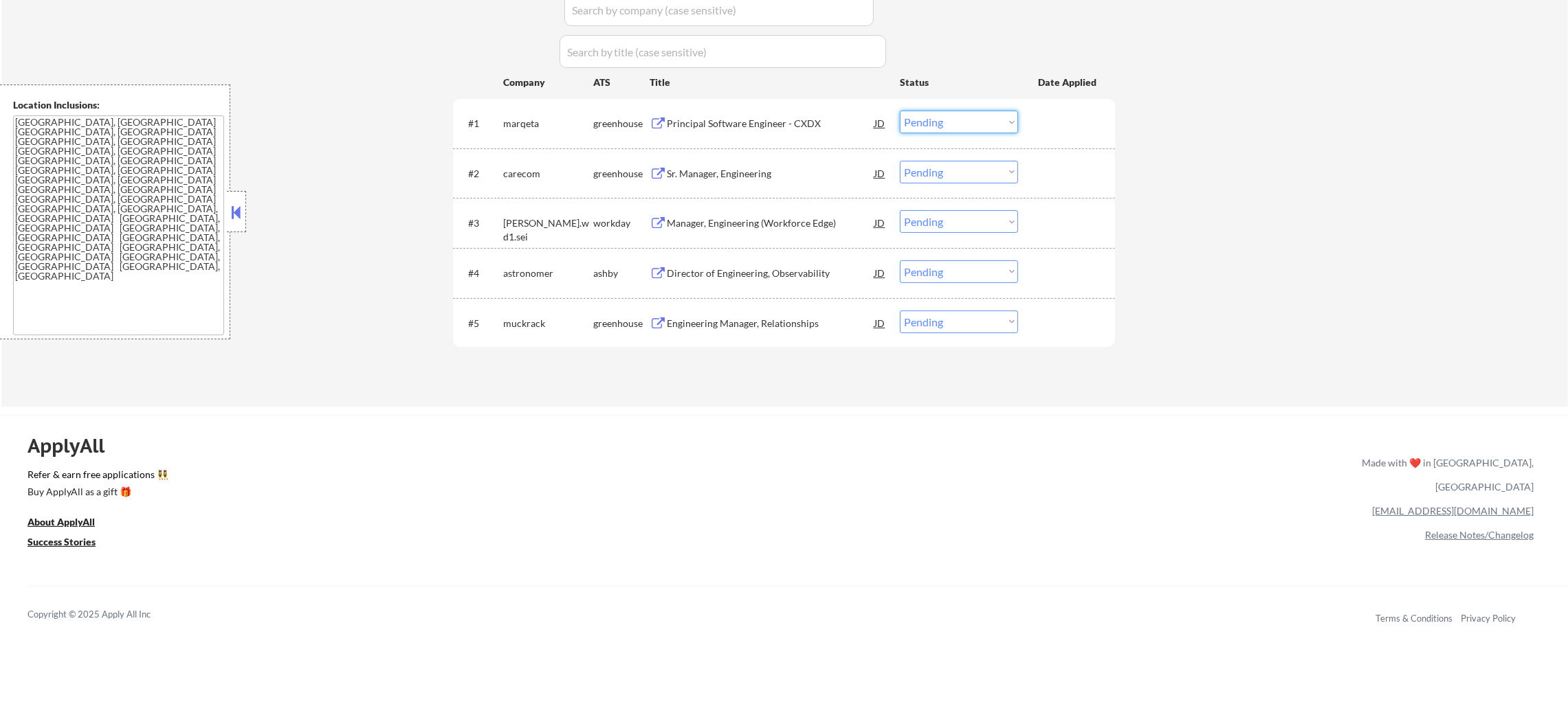
click at [929, 111] on select "Choose an option... Pending Applied Excluded (Questions) Excluded (Expired) Exc…" at bounding box center [959, 122] width 119 height 23
click at [900, 111] on select "Choose an option... Pending Applied Excluded (Questions) Excluded (Expired) Exc…" at bounding box center [959, 122] width 119 height 23
click at [752, 175] on div "Sr. Manager, Engineering" at bounding box center [770, 174] width 207 height 14
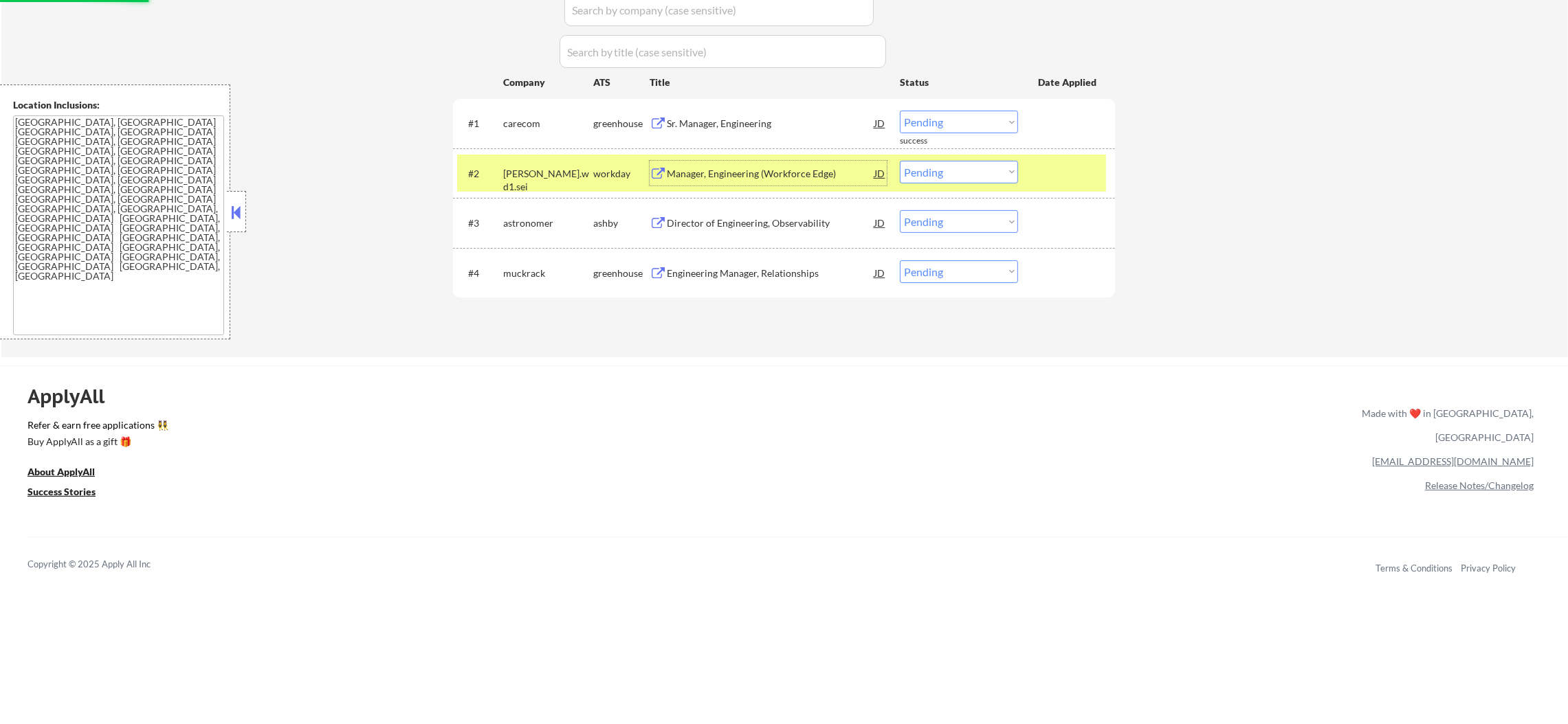
click at [559, 167] on div "strayer.wd1.sei" at bounding box center [549, 180] width 90 height 26
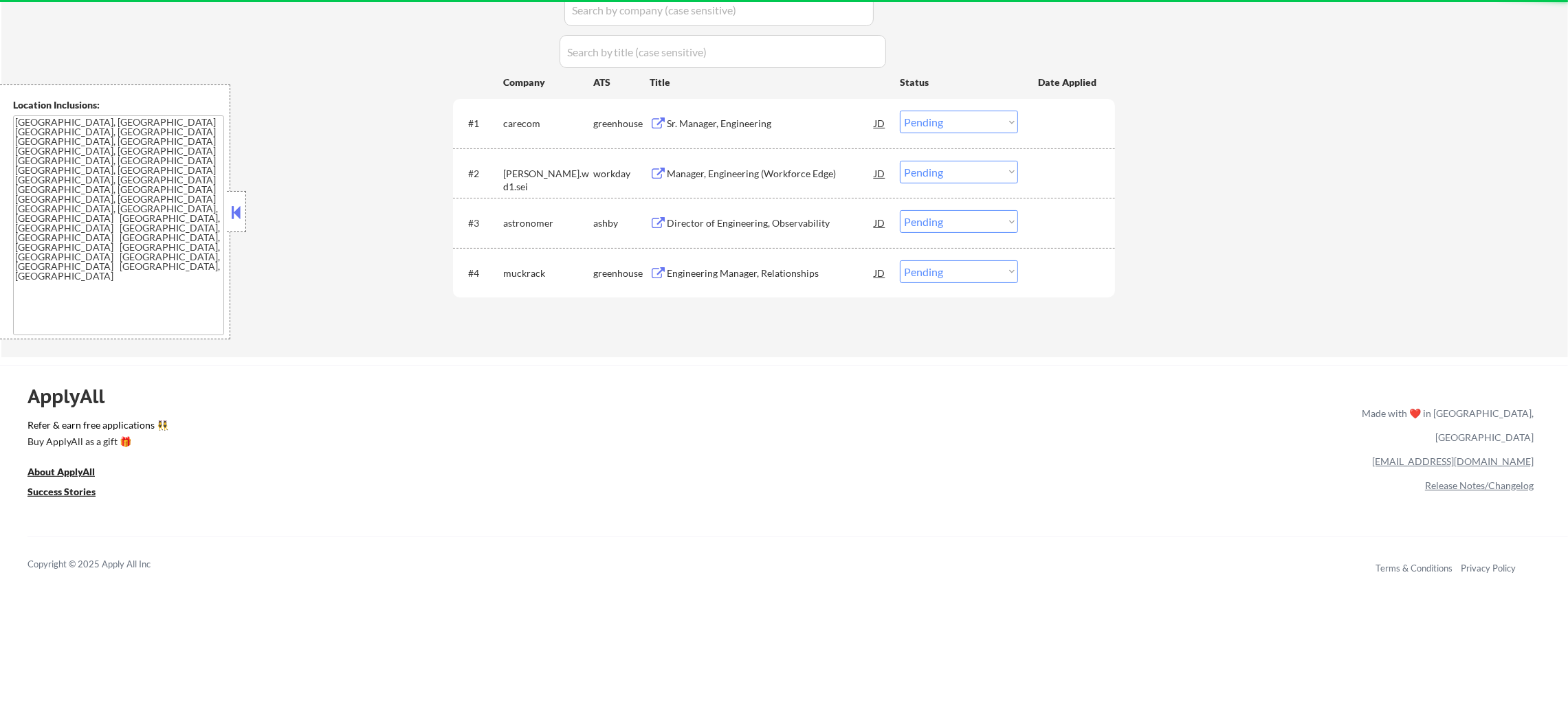
click at [546, 119] on div "carecom" at bounding box center [549, 124] width 90 height 14
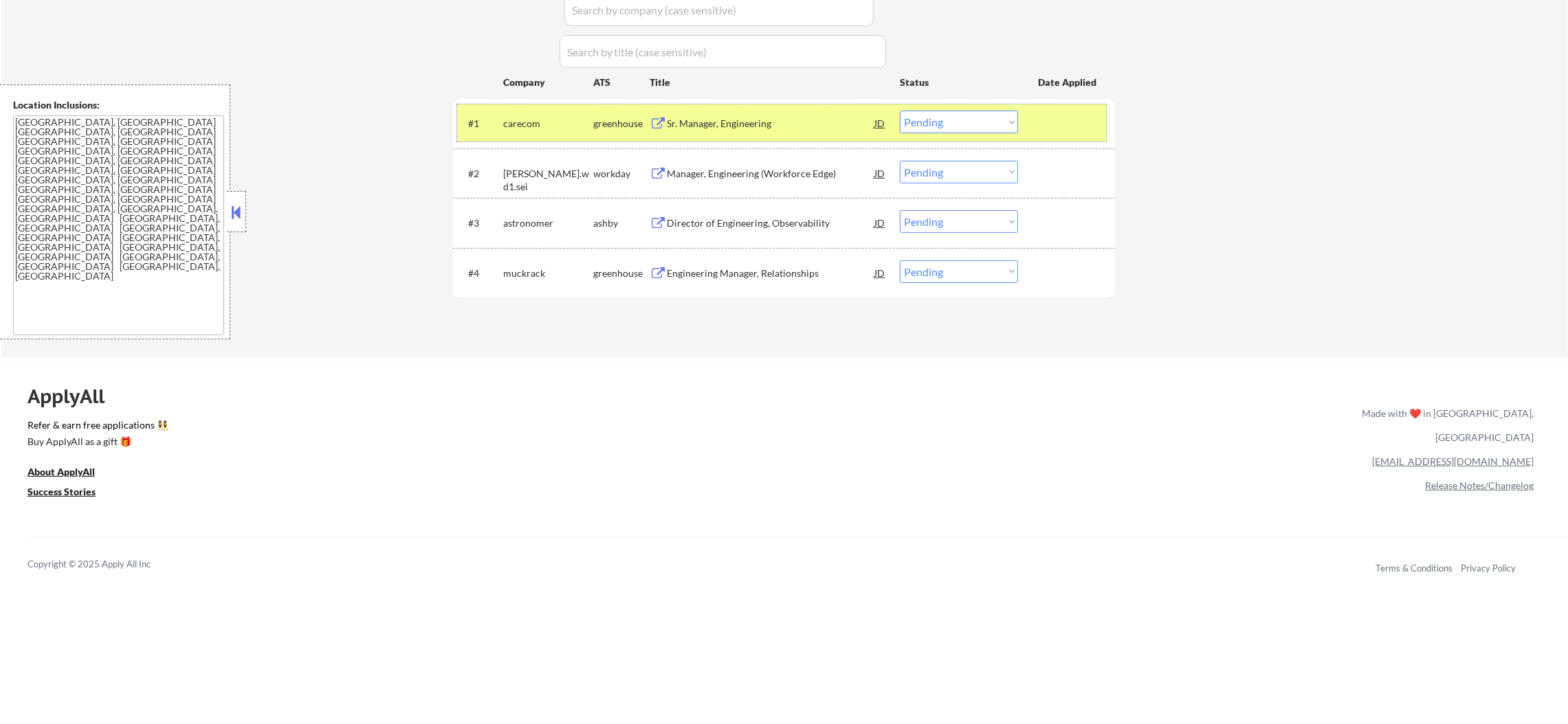
click at [930, 114] on select "Choose an option... Pending Applied Excluded (Questions) Excluded (Expired) Exc…" at bounding box center [959, 122] width 119 height 23
click at [900, 111] on select "Choose an option... Pending Applied Excluded (Questions) Excluded (Expired) Exc…" at bounding box center [959, 122] width 119 height 23
click at [533, 119] on div "carecom" at bounding box center [549, 124] width 90 height 14
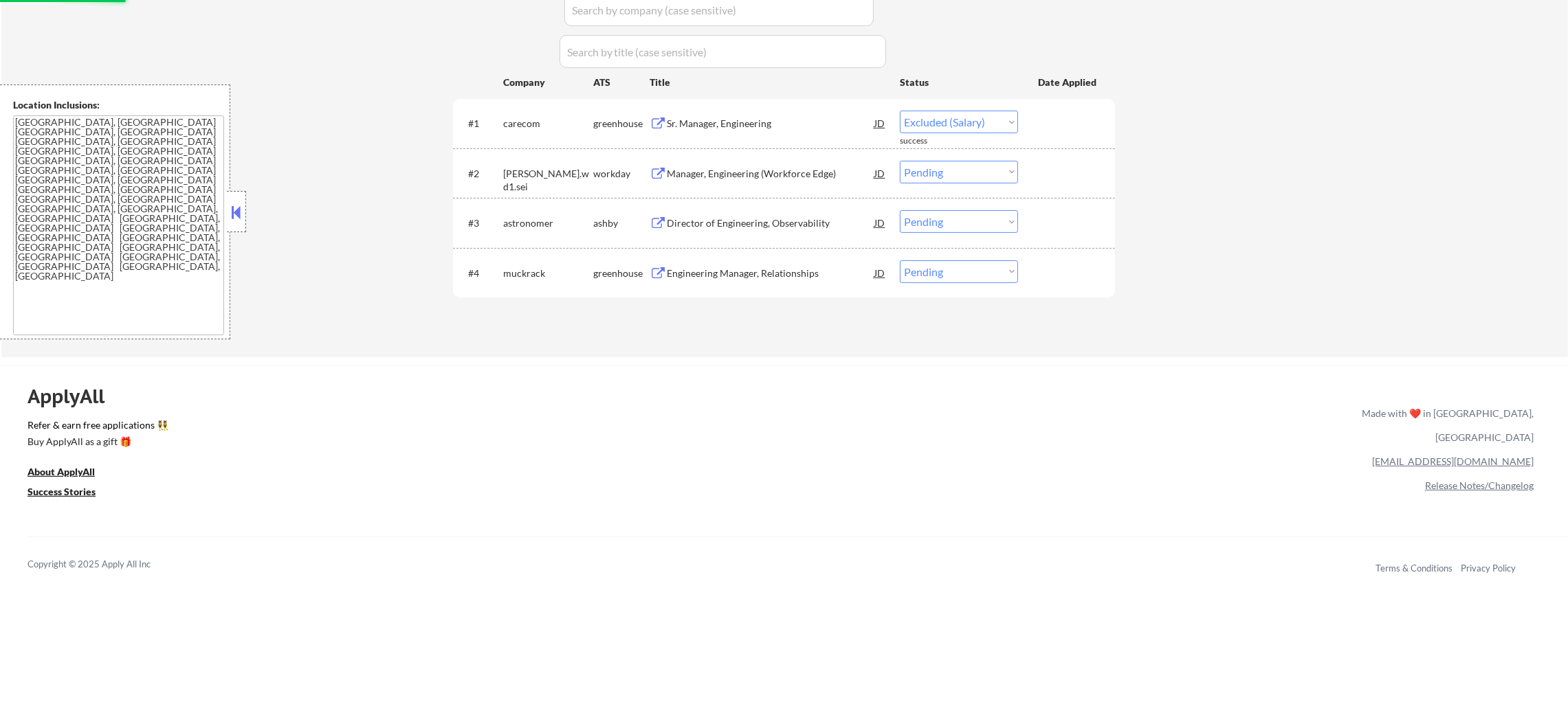
select select ""pending""
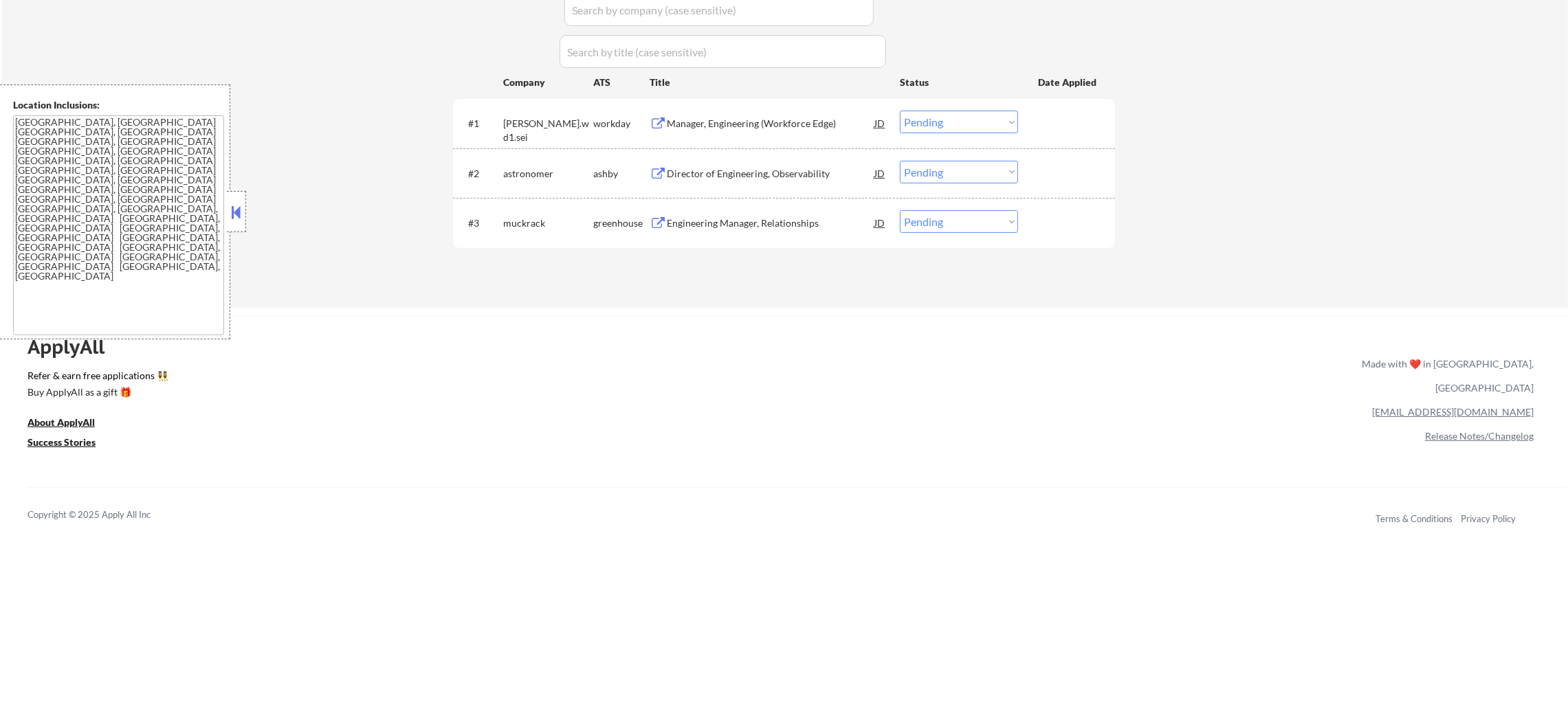
click at [740, 231] on div "Engineering Manager, Relationships" at bounding box center [770, 223] width 207 height 25
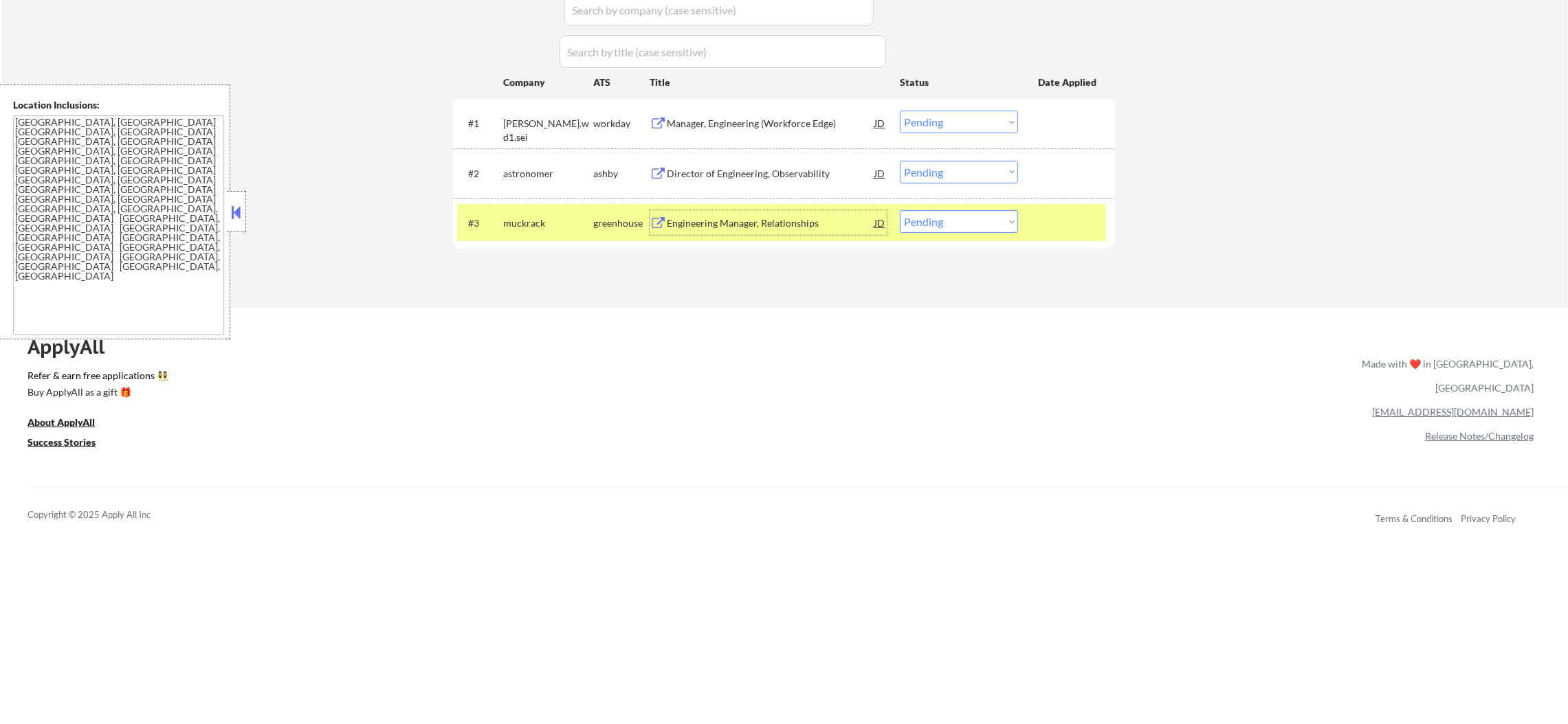
click at [939, 225] on select "Choose an option... Pending Applied Excluded (Questions) Excluded (Expired) Exc…" at bounding box center [959, 222] width 119 height 23
select select ""excluded__salary_""
click at [900, 211] on select "Choose an option... Pending Applied Excluded (Questions) Excluded (Expired) Exc…" at bounding box center [959, 222] width 119 height 23
click at [547, 218] on div "muckrack" at bounding box center [549, 223] width 90 height 14
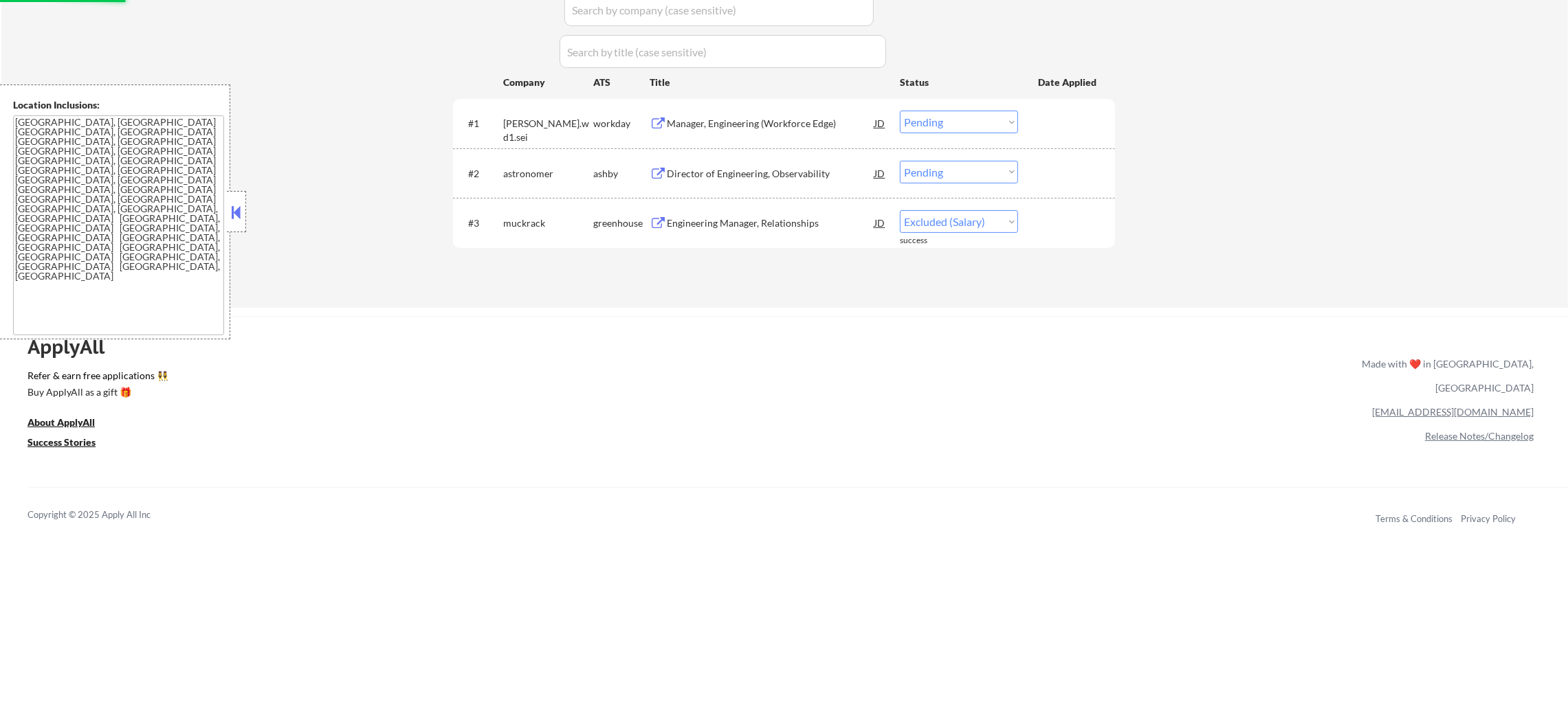
click at [702, 176] on div "Director of Engineering, Observability" at bounding box center [770, 174] width 207 height 14
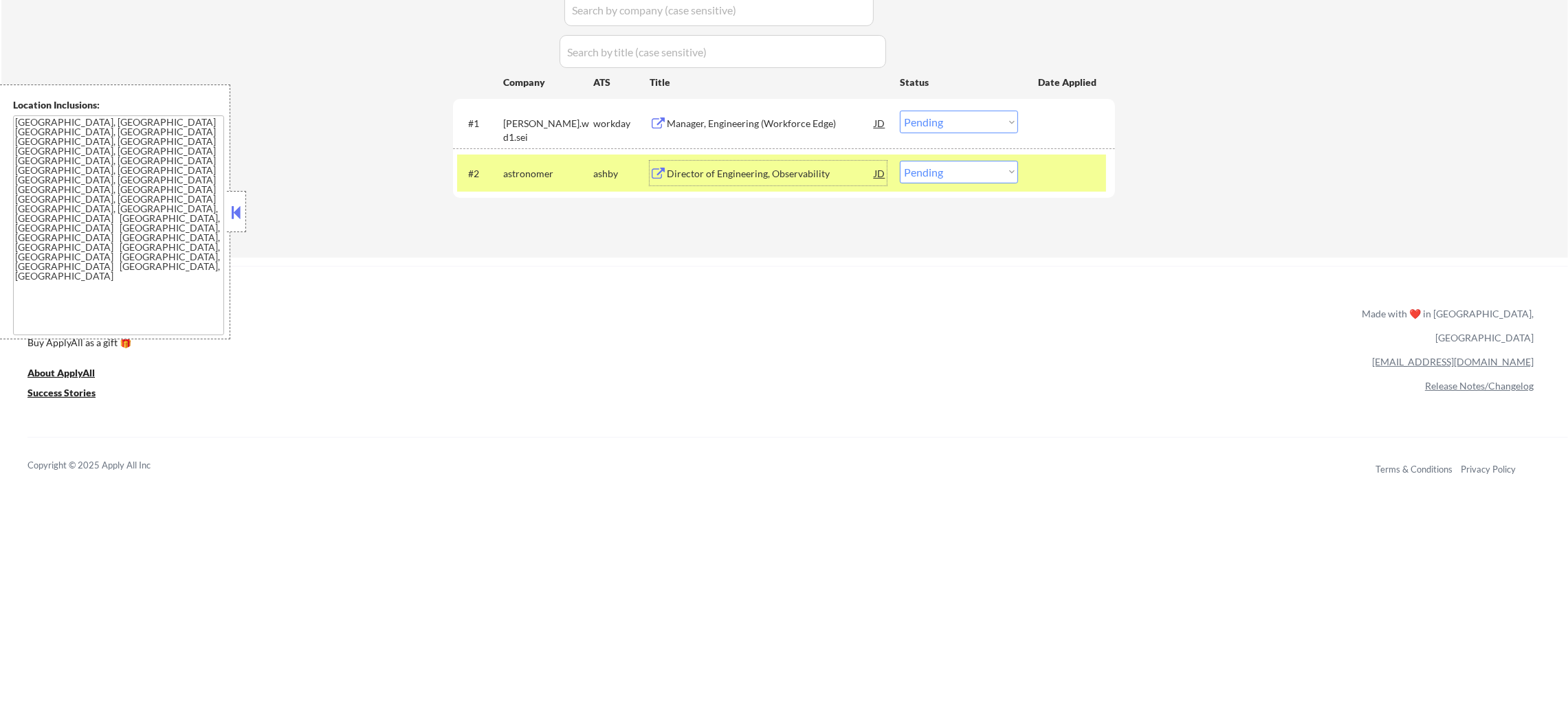
click at [922, 175] on select "Choose an option... Pending Applied Excluded (Questions) Excluded (Expired) Exc…" at bounding box center [959, 172] width 119 height 23
select select ""applied""
click at [900, 161] on select "Choose an option... Pending Applied Excluded (Questions) Excluded (Expired) Exc…" at bounding box center [959, 172] width 119 height 23
click at [550, 161] on div "astronomer" at bounding box center [549, 173] width 90 height 25
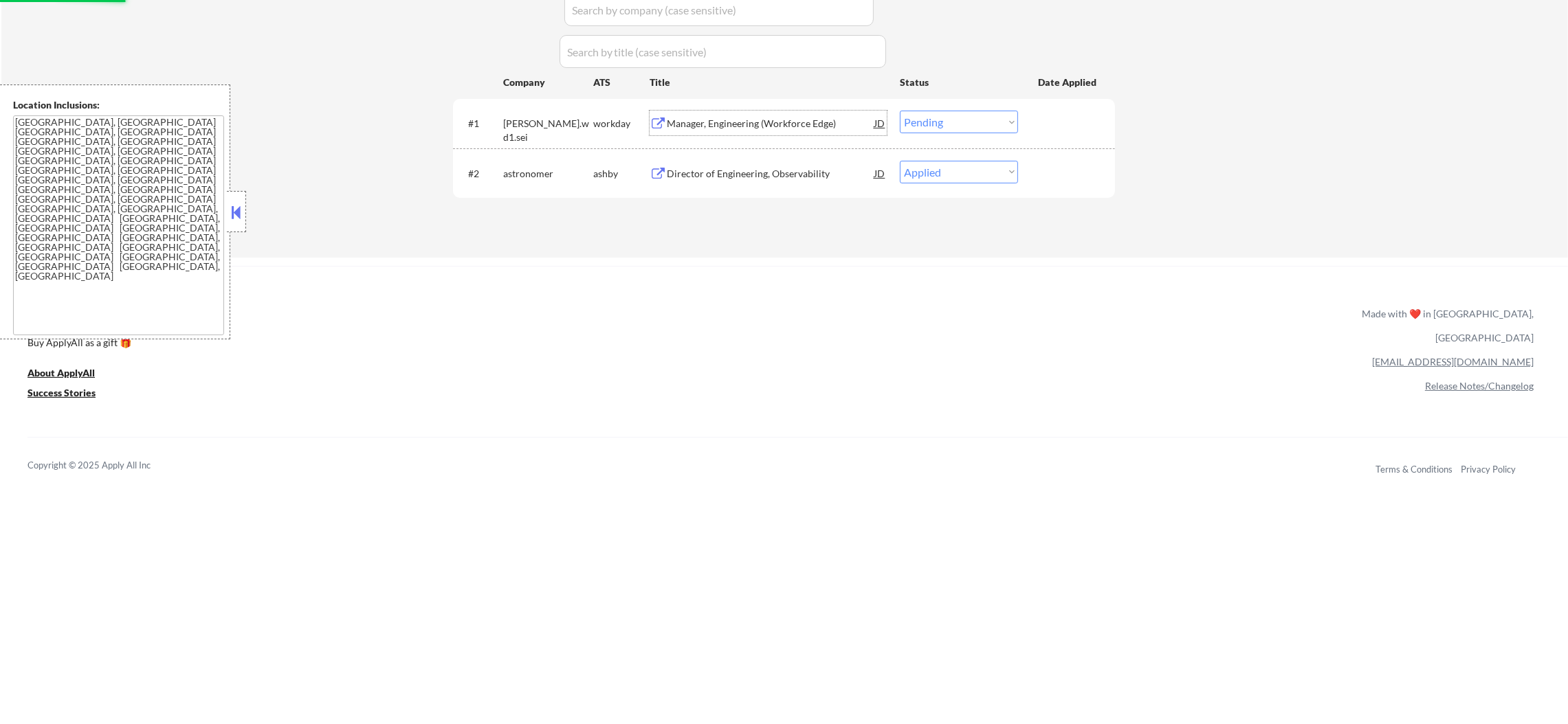
click at [727, 121] on div "Manager, Engineering (Workforce Edge)" at bounding box center [770, 124] width 207 height 14
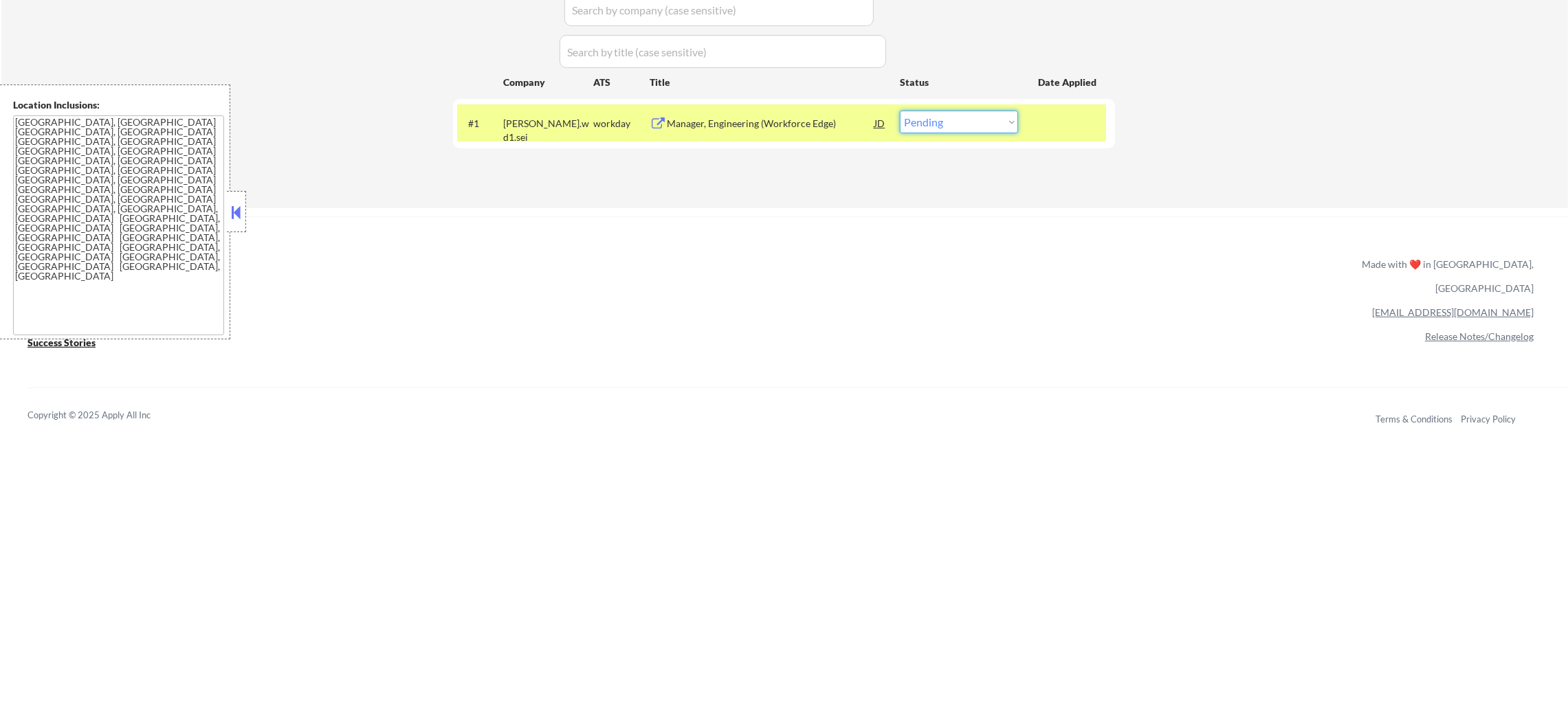
click at [960, 128] on select "Choose an option... Pending Applied Excluded (Questions) Excluded (Expired) Exc…" at bounding box center [959, 122] width 119 height 23
select select ""excluded__salary_""
click at [900, 111] on select "Choose an option... Pending Applied Excluded (Questions) Excluded (Expired) Exc…" at bounding box center [959, 122] width 119 height 23
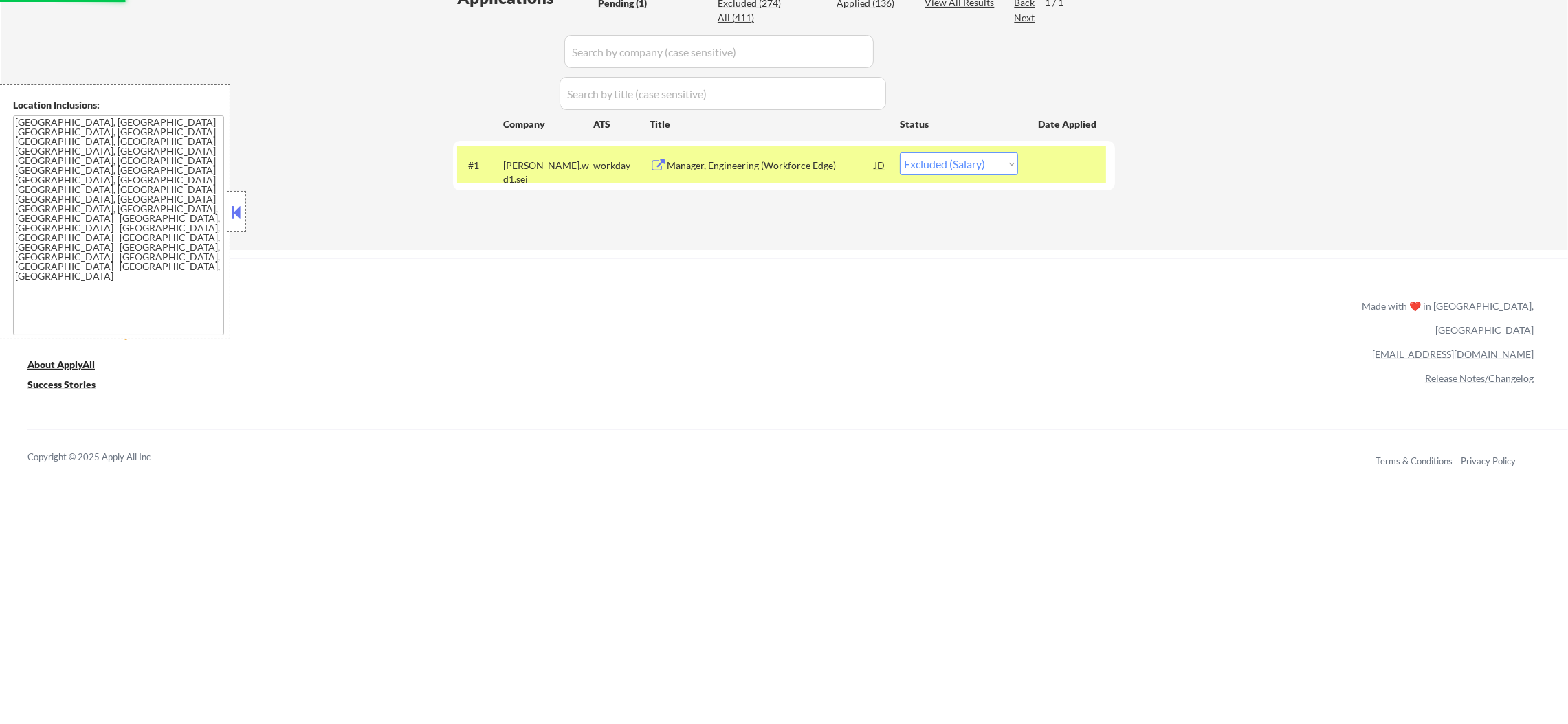
scroll to position [275, 0]
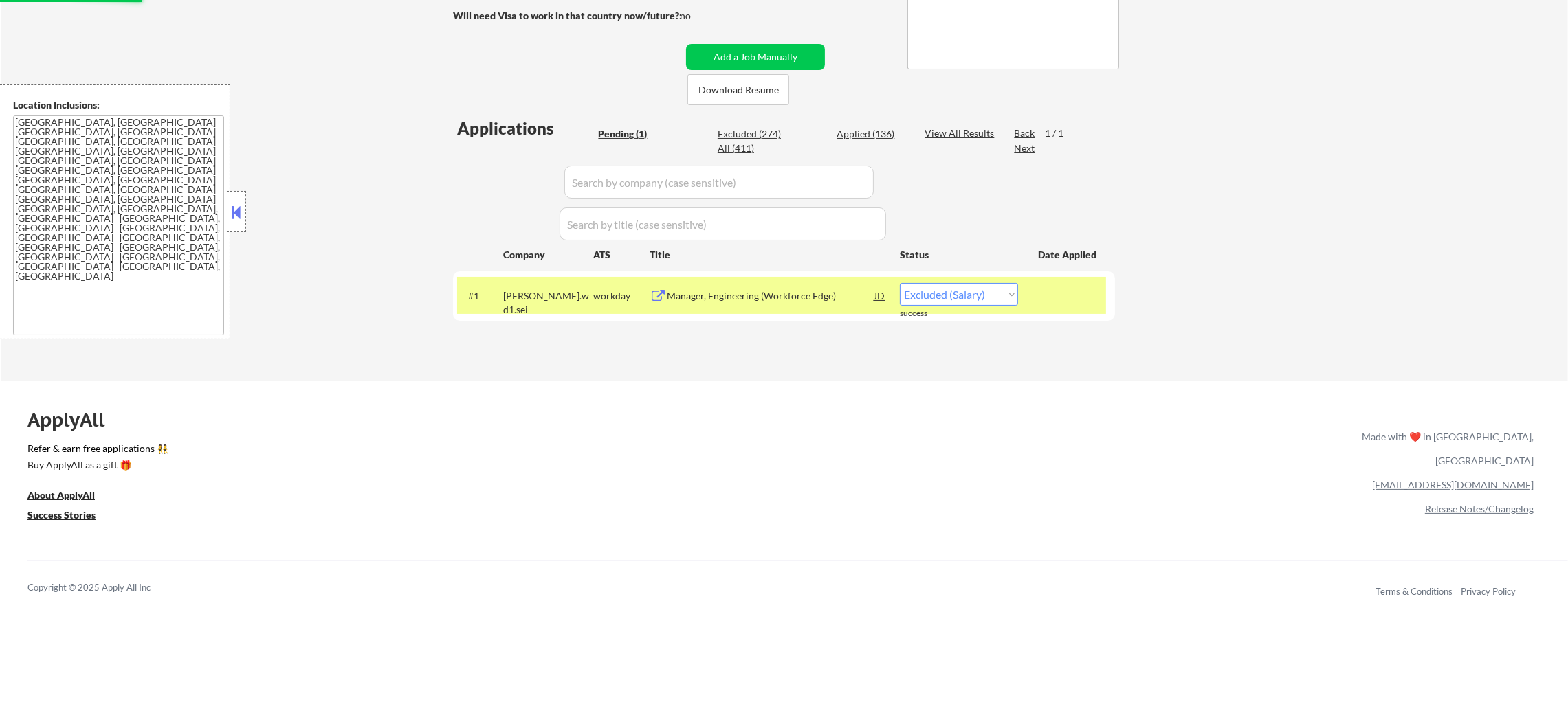
click at [519, 297] on div "strayer.wd1.sei" at bounding box center [549, 302] width 90 height 26
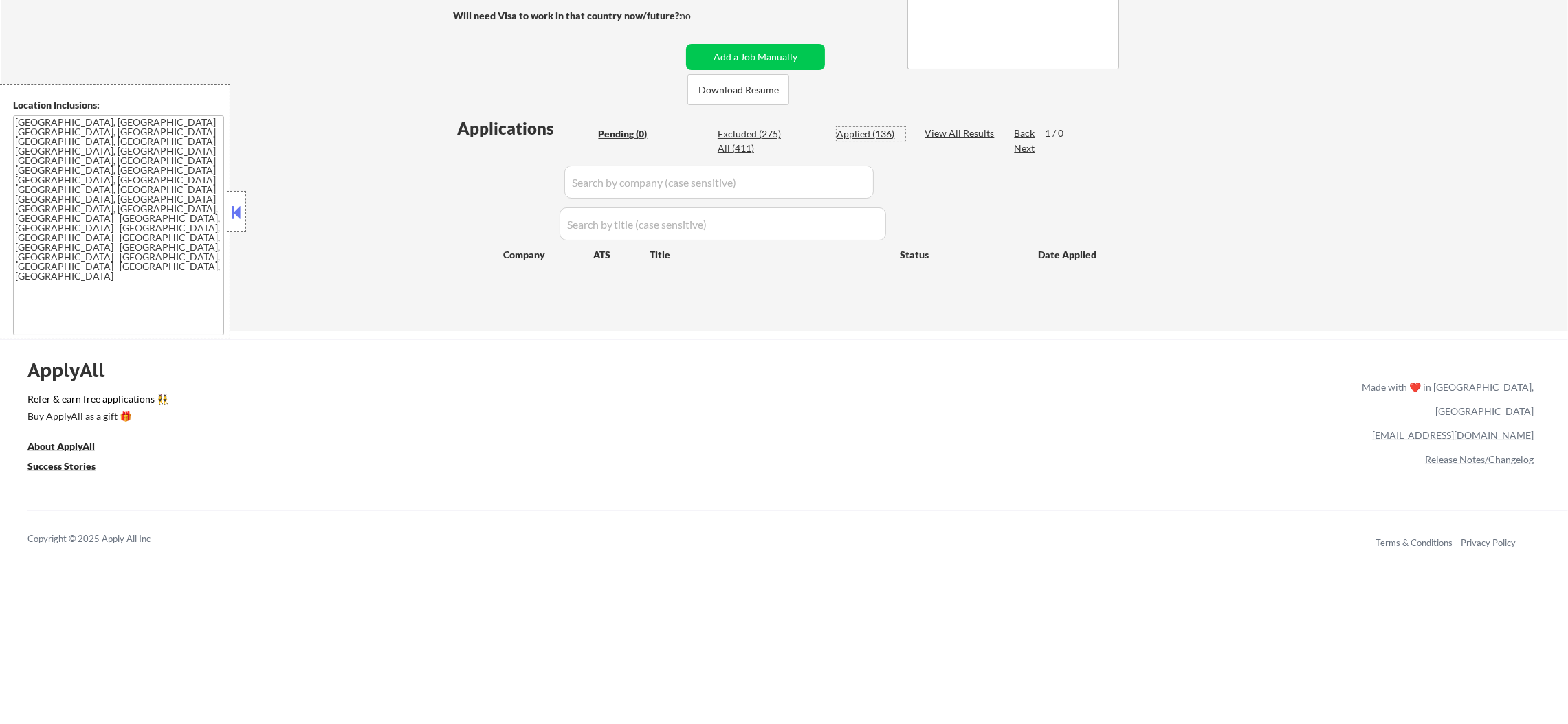
click at [865, 136] on div "Applied (136)" at bounding box center [871, 134] width 69 height 14
select select ""applied""
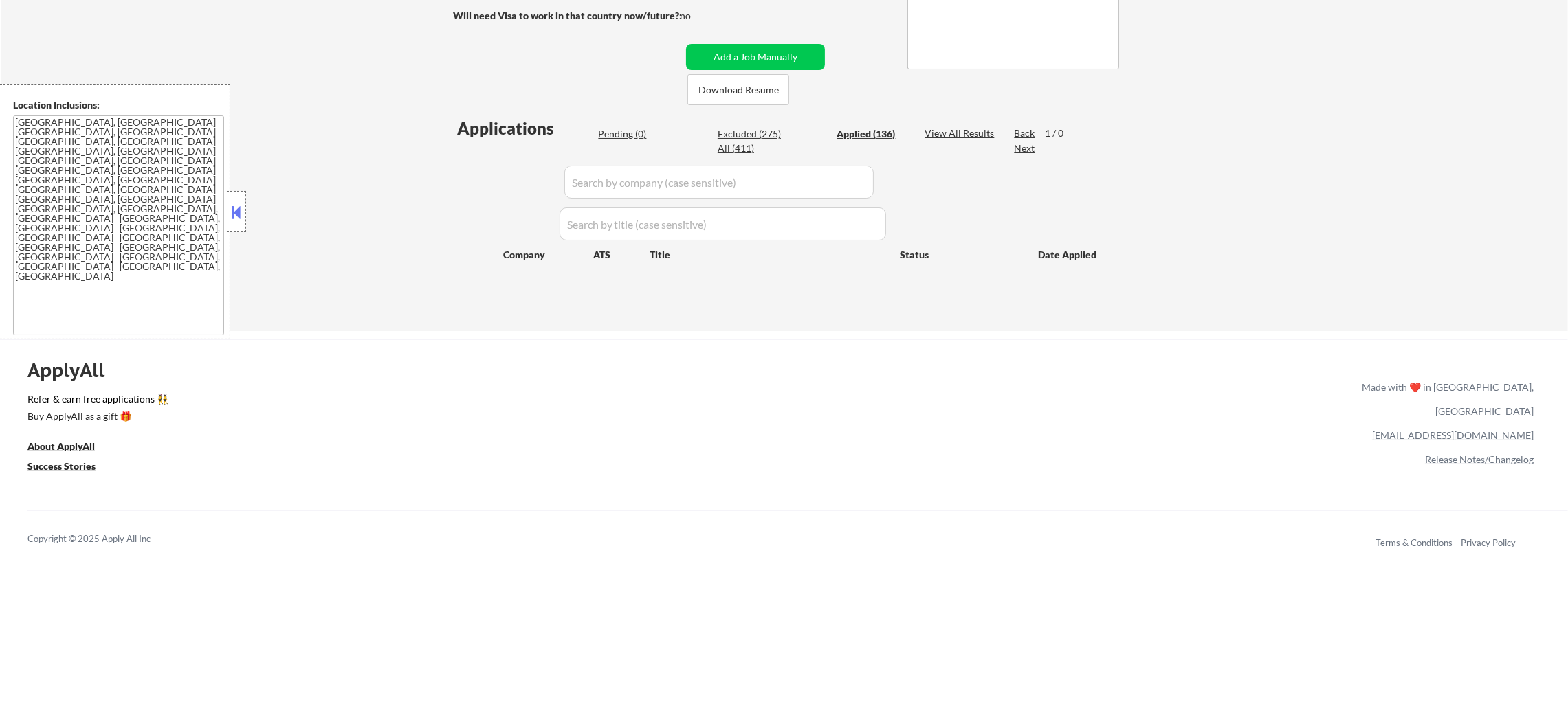
select select ""applied""
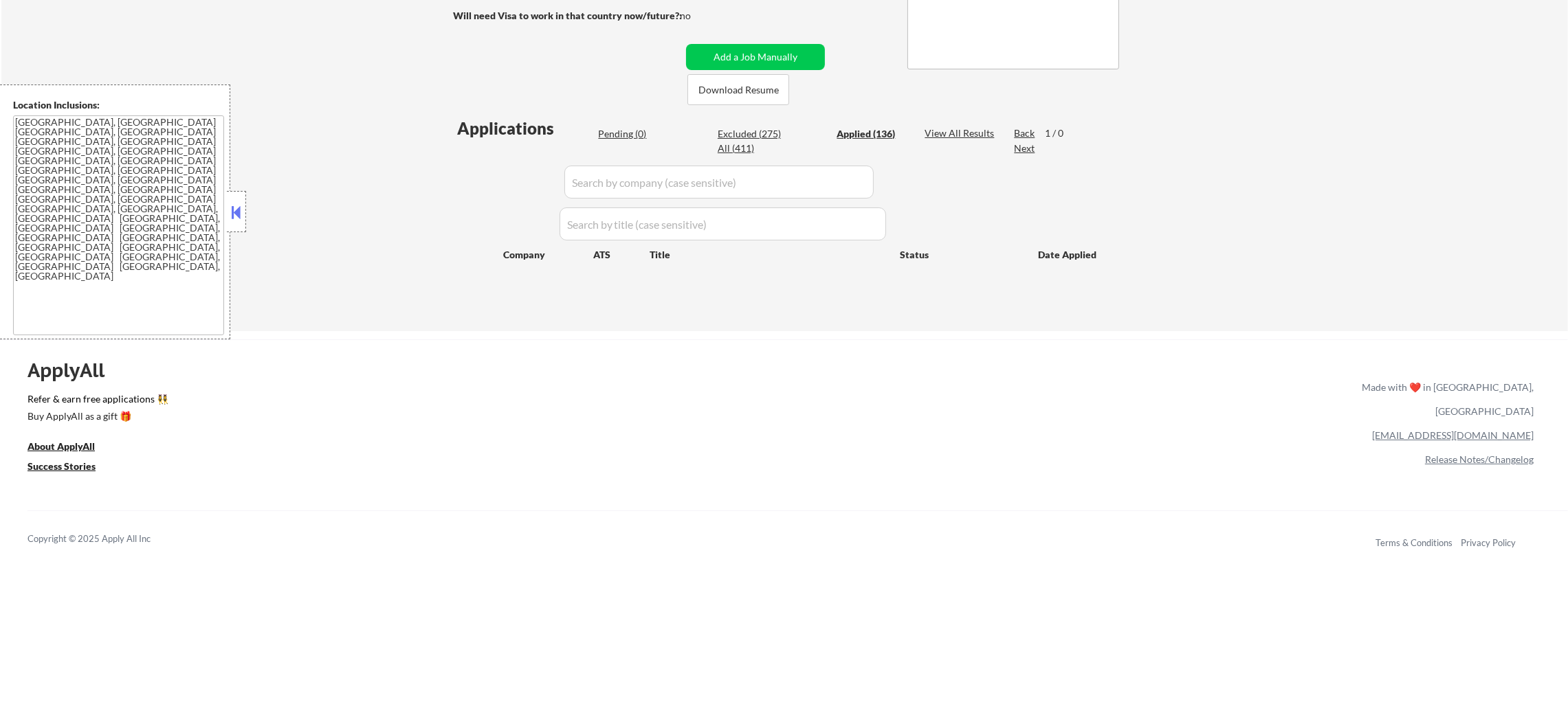
select select ""applied""
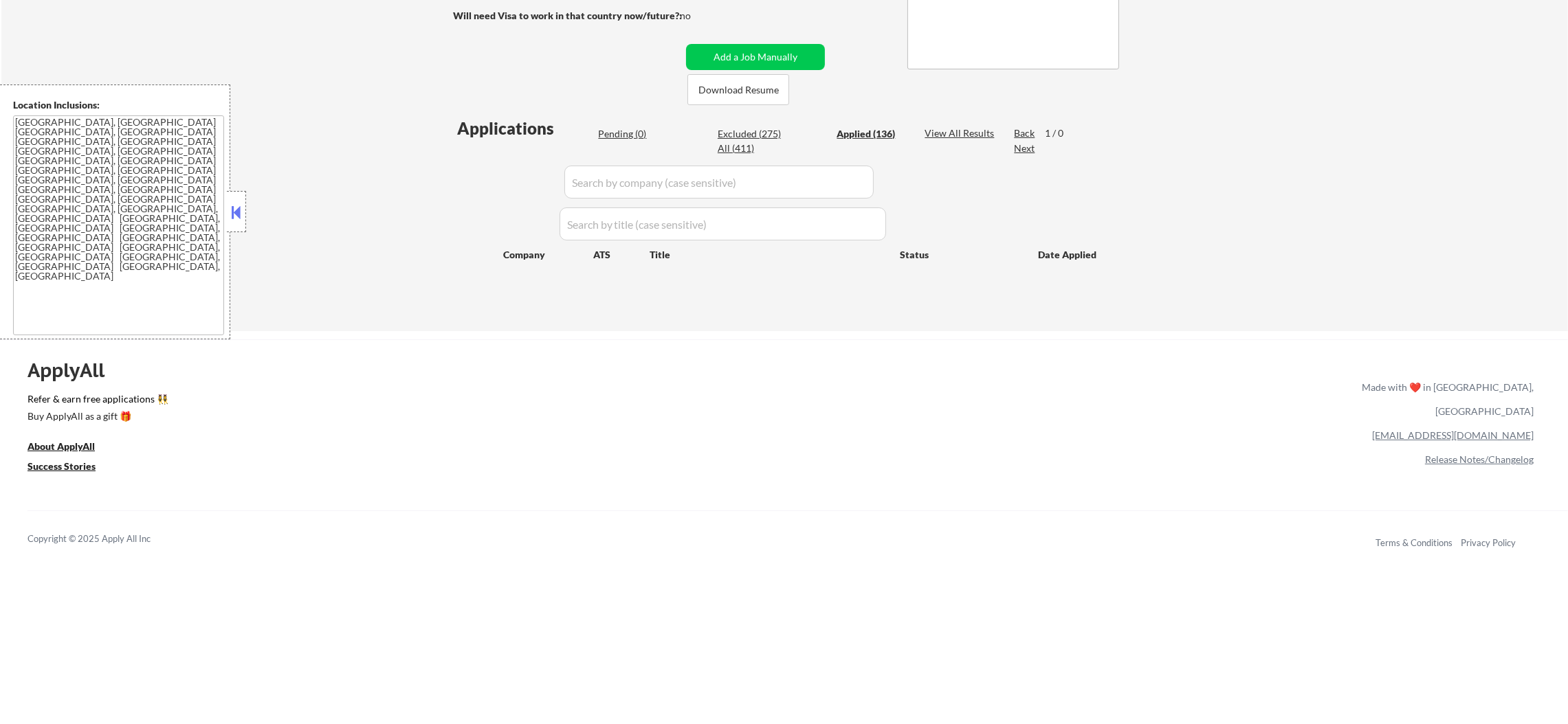
select select ""applied""
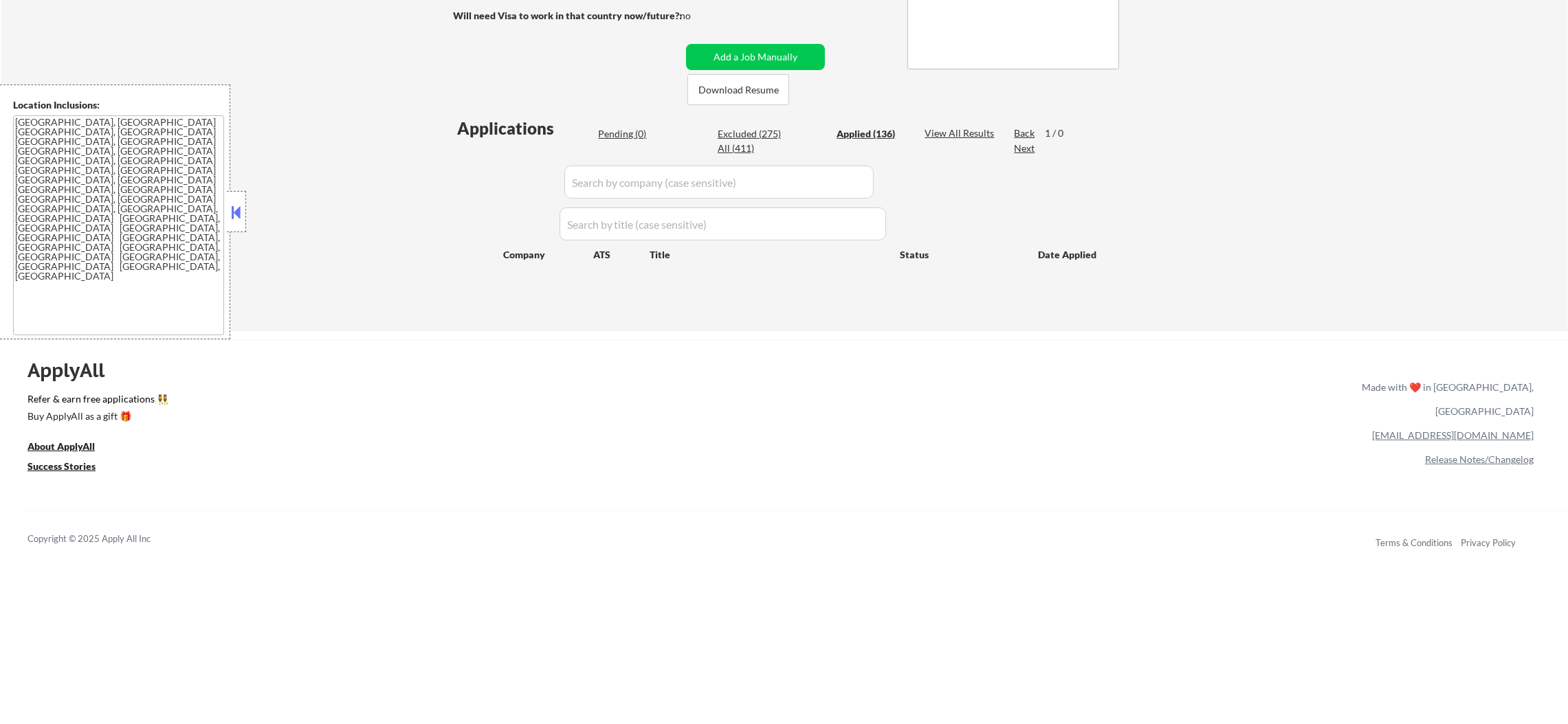
select select ""applied""
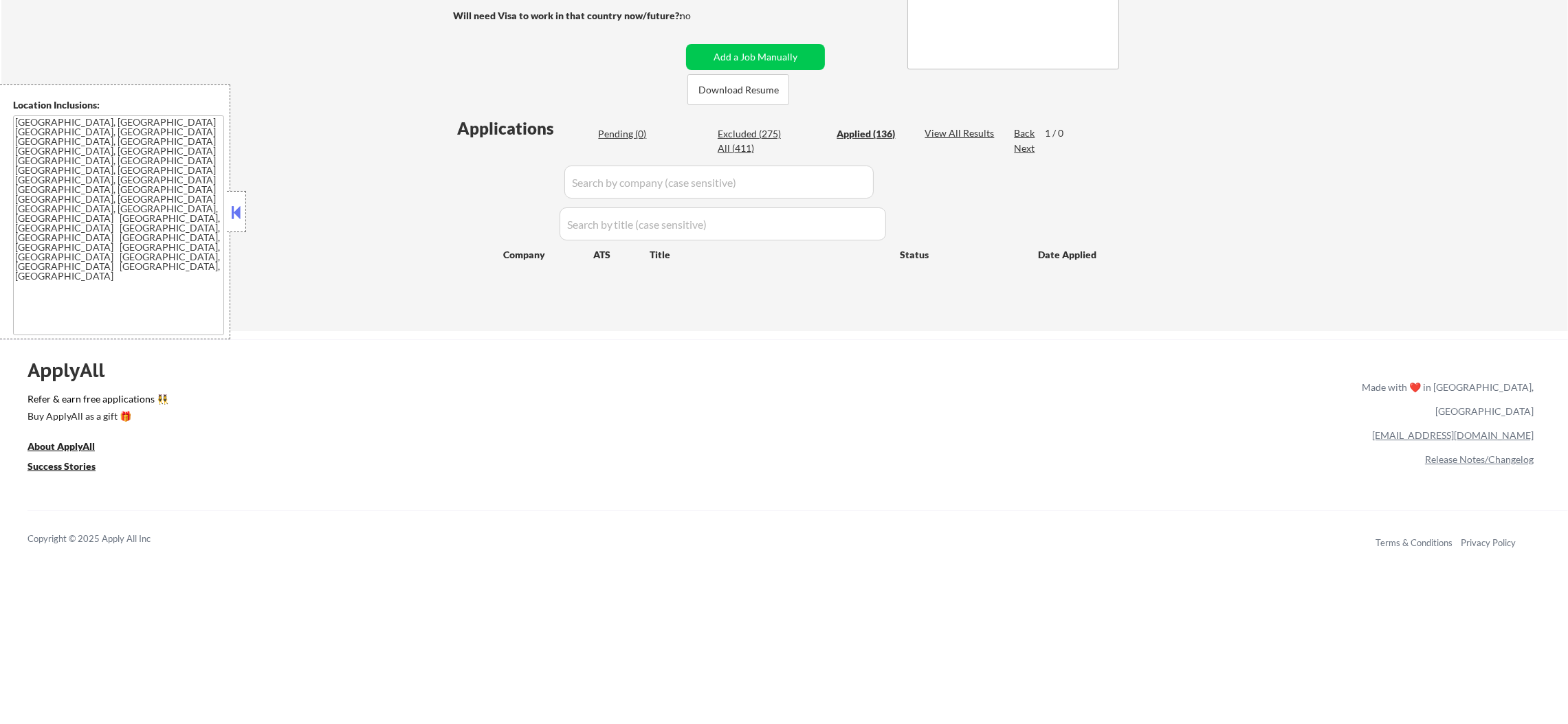
select select ""applied""
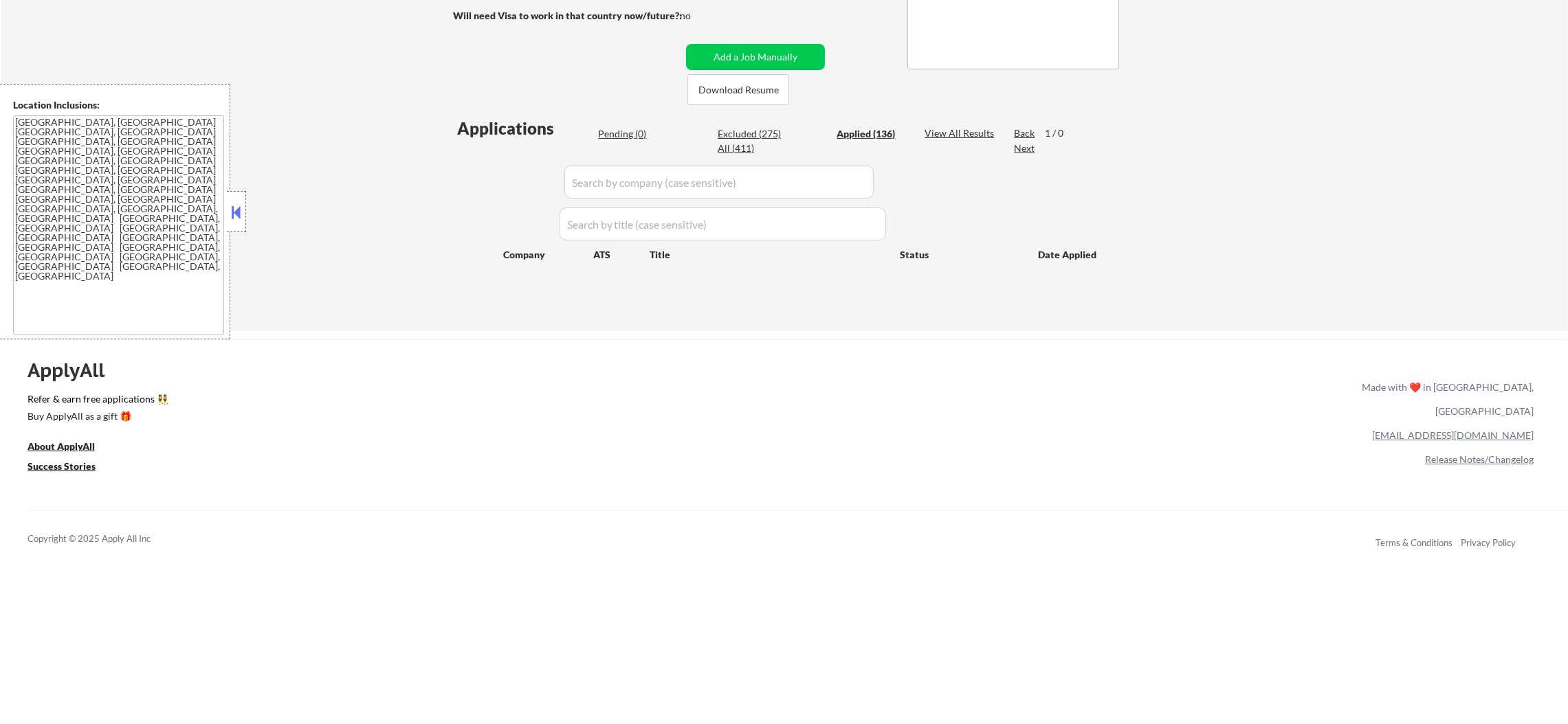
select select ""applied""
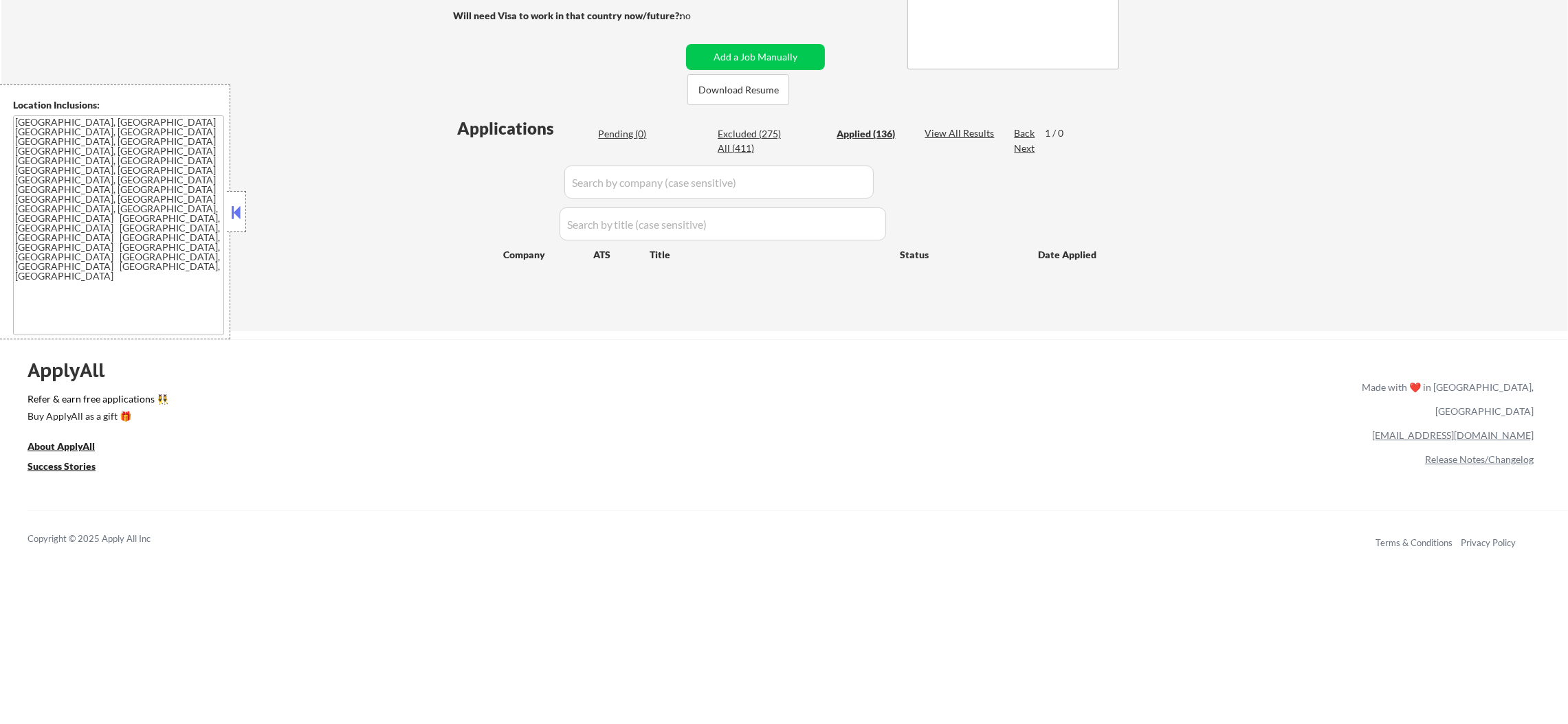
select select ""applied""
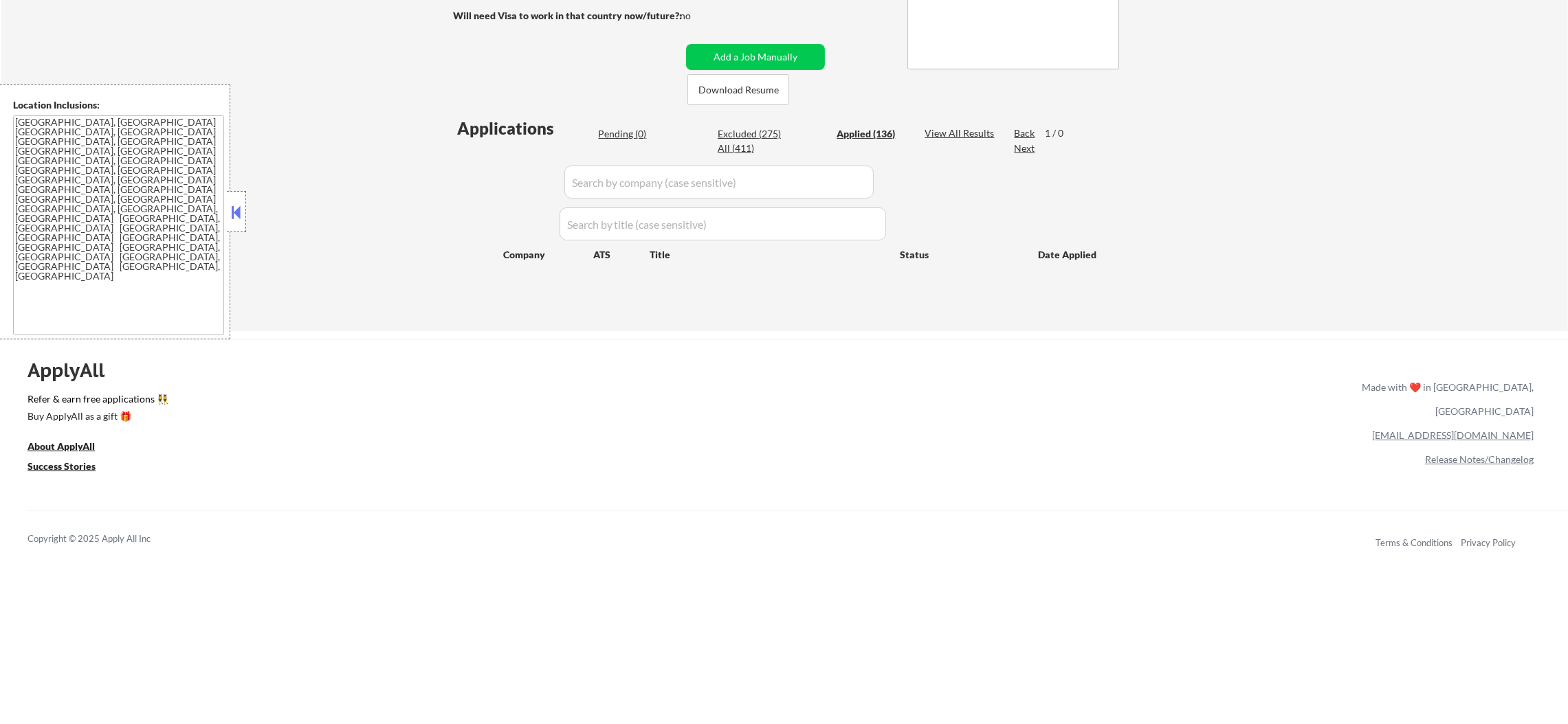
select select ""applied""
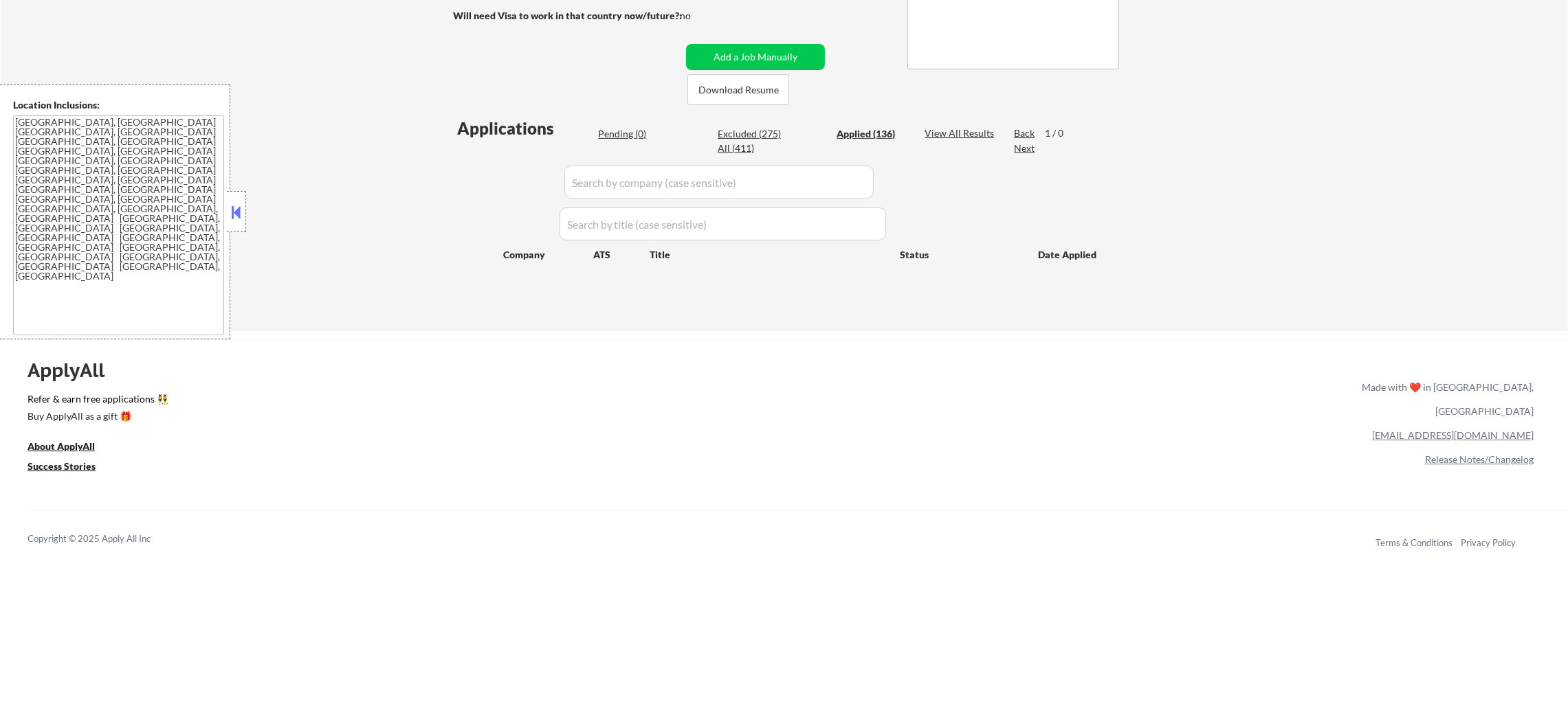
select select ""applied""
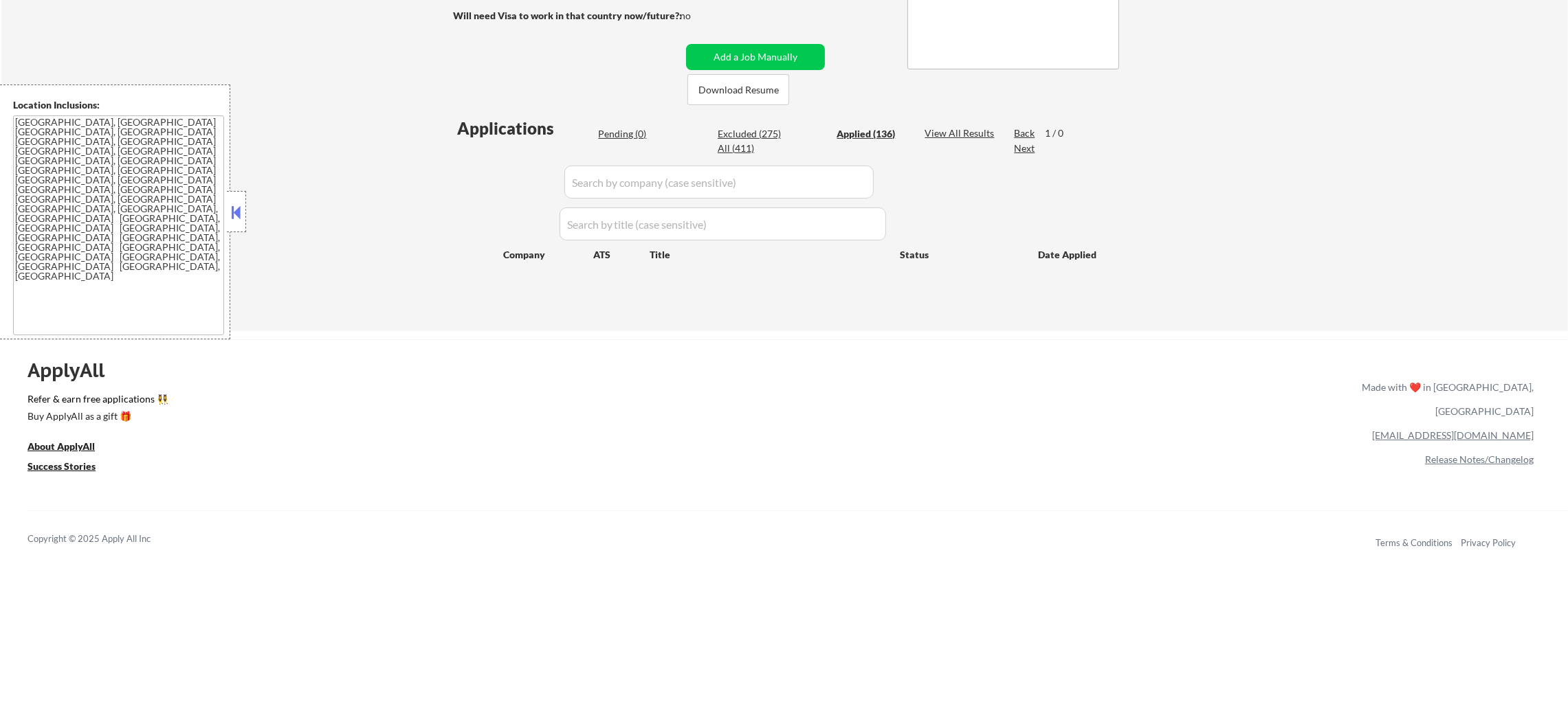
select select ""applied""
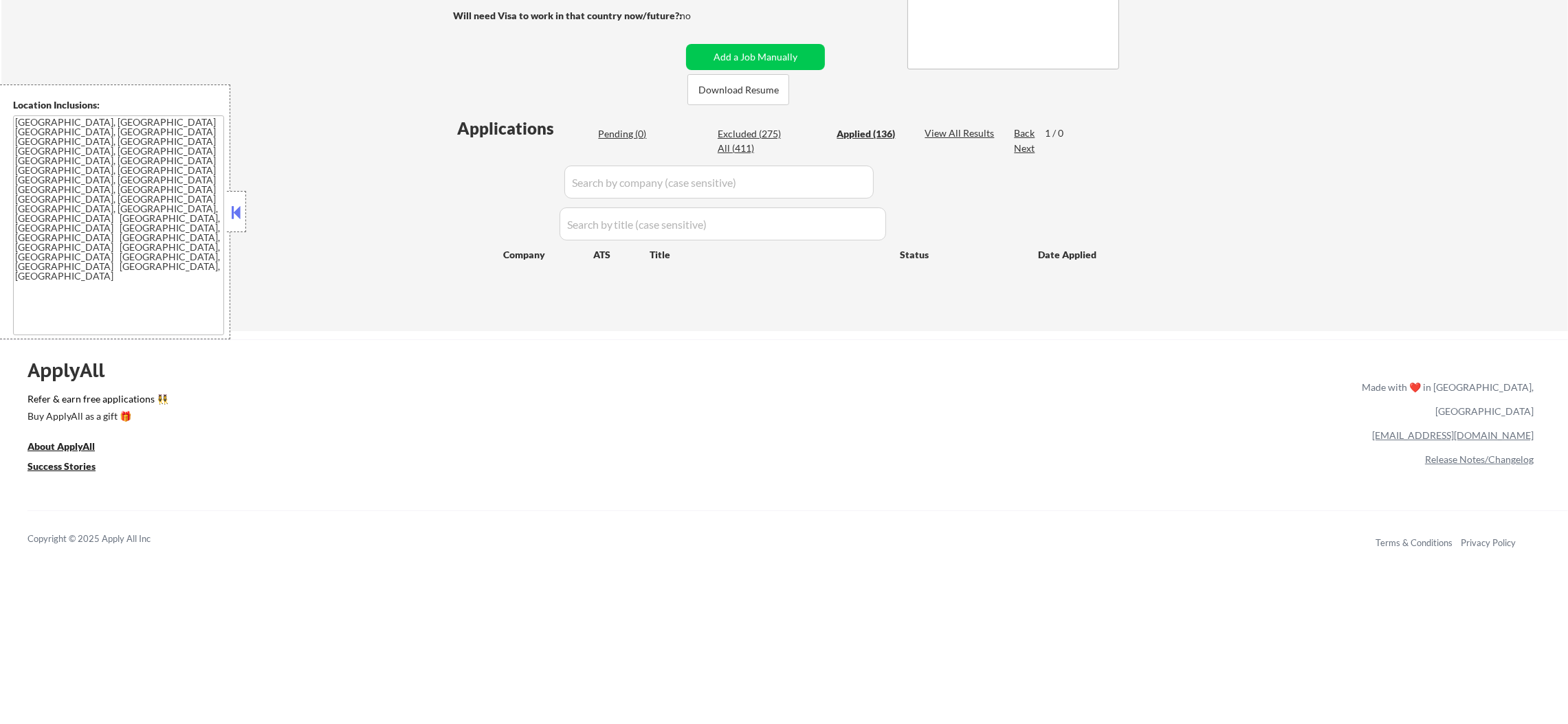
select select ""applied""
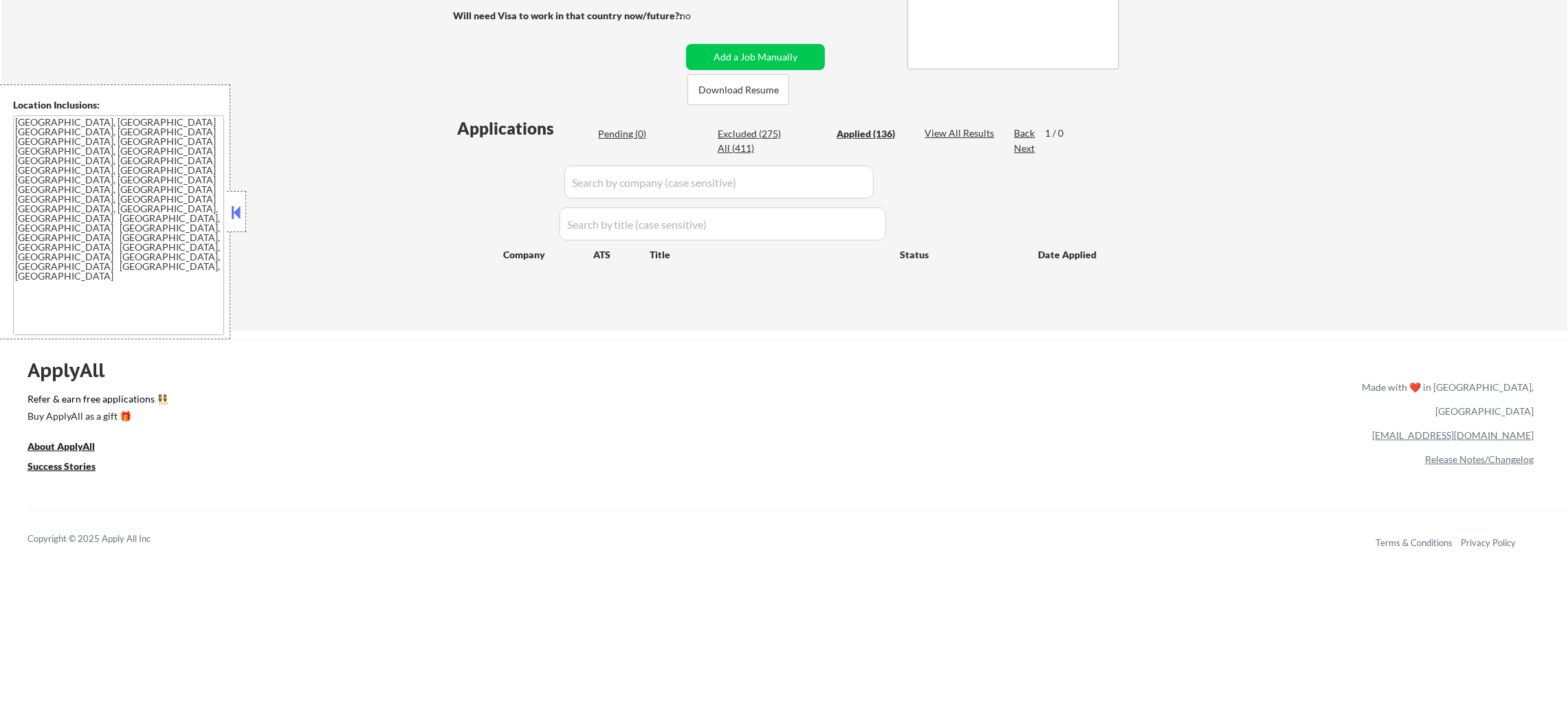
select select ""applied""
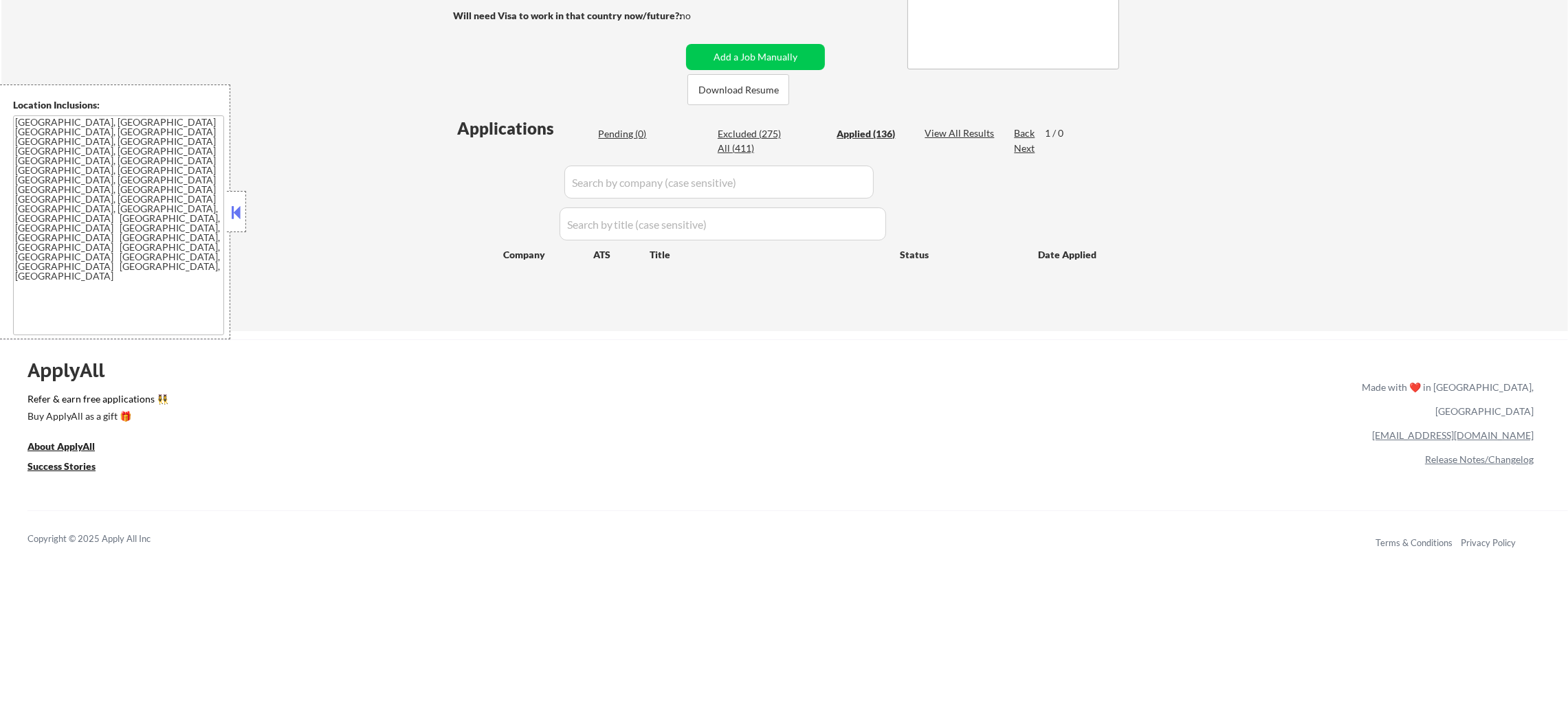
select select ""applied""
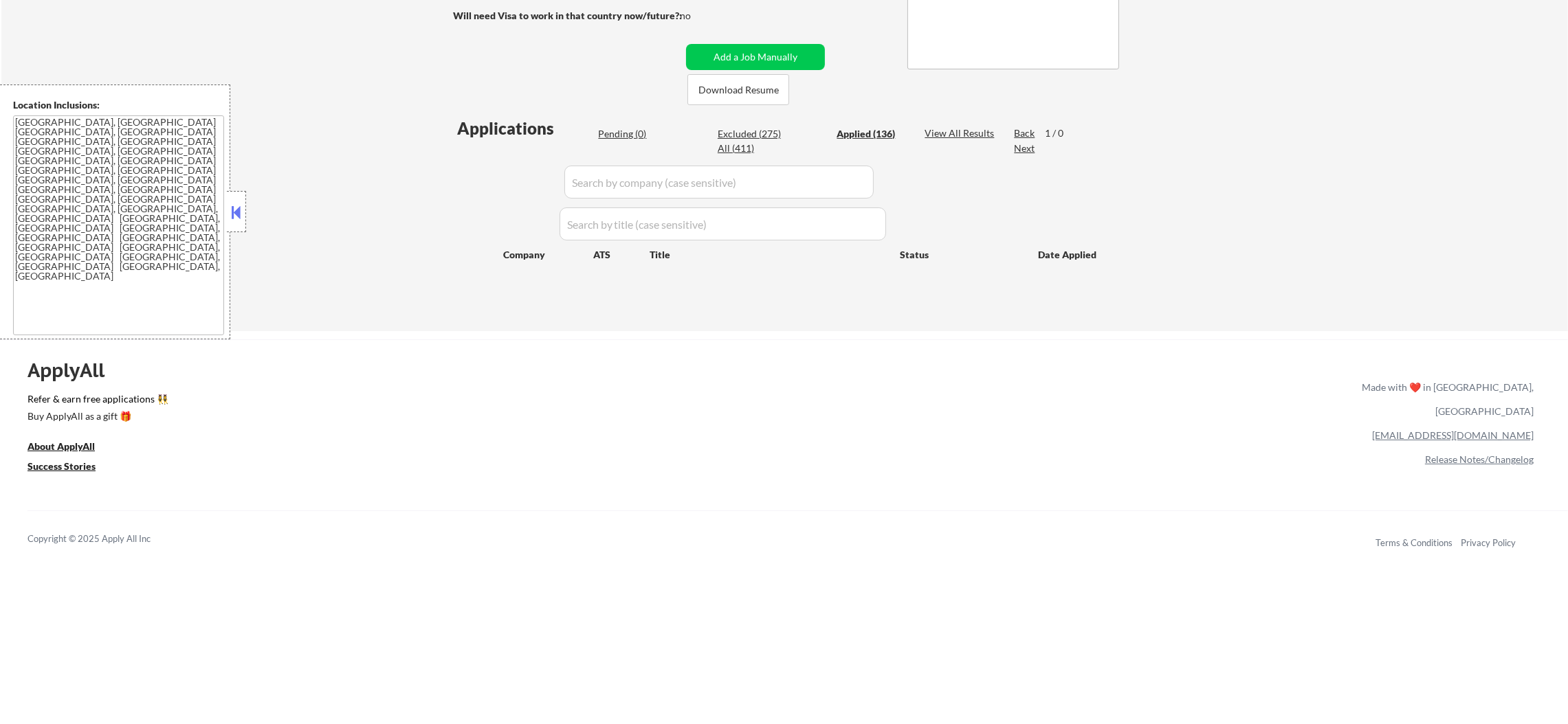
select select ""applied""
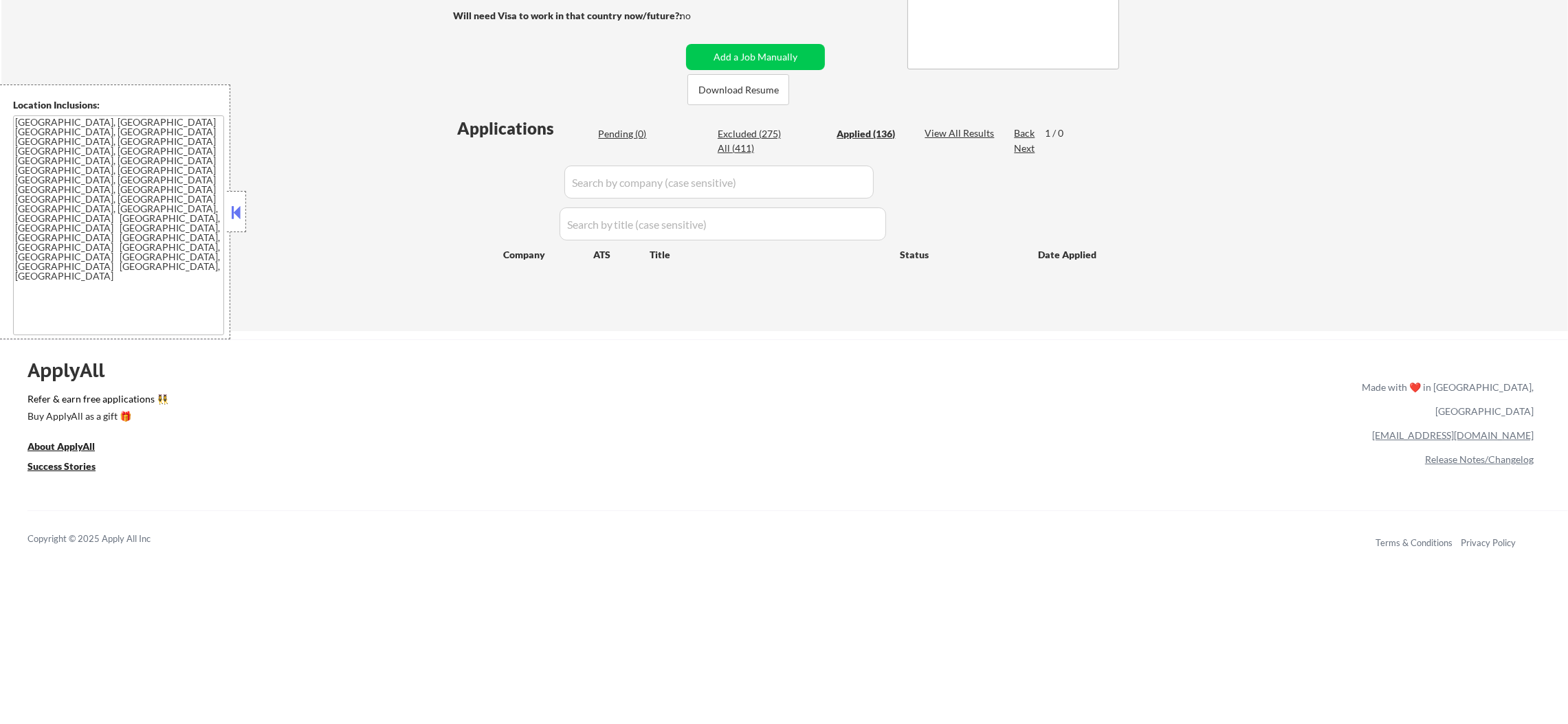
select select ""applied""
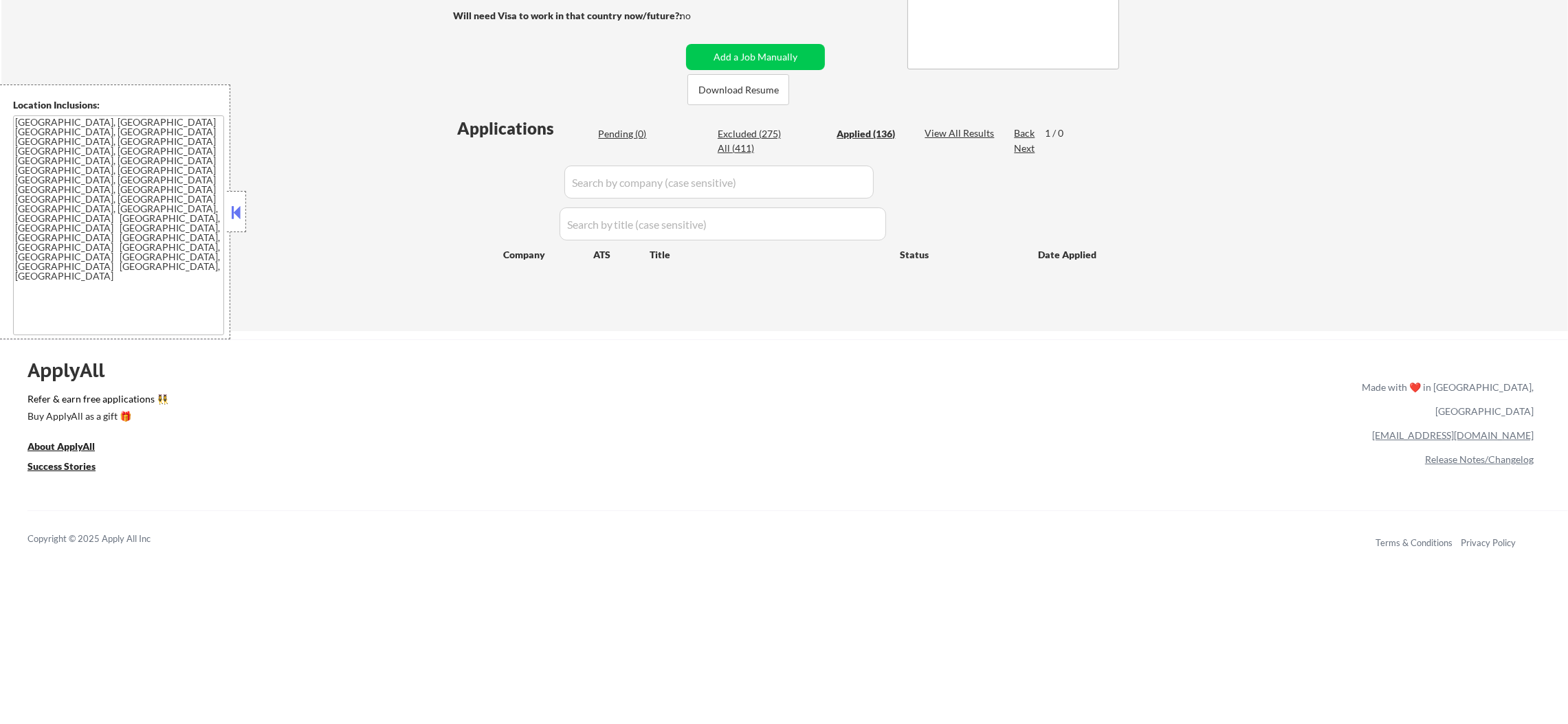
select select ""applied""
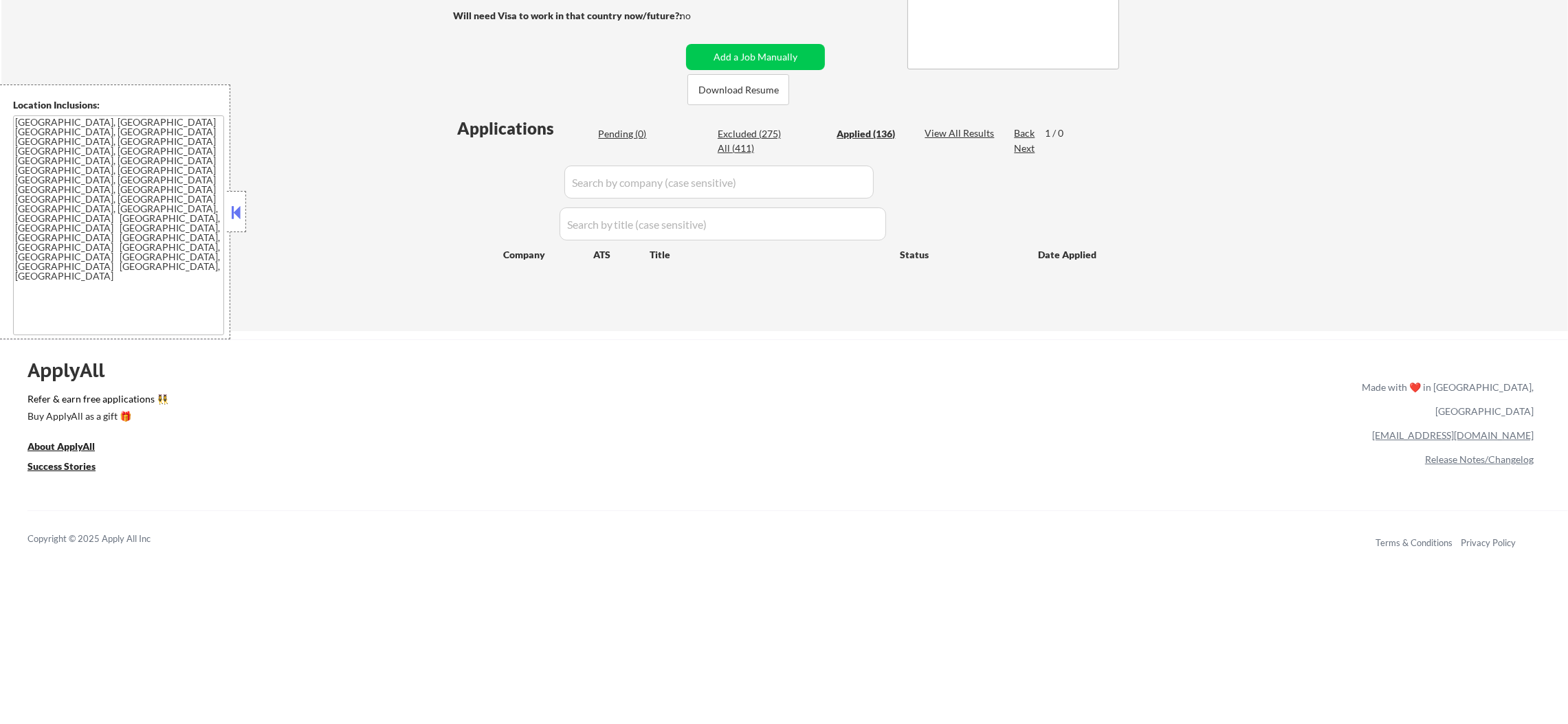
select select ""applied""
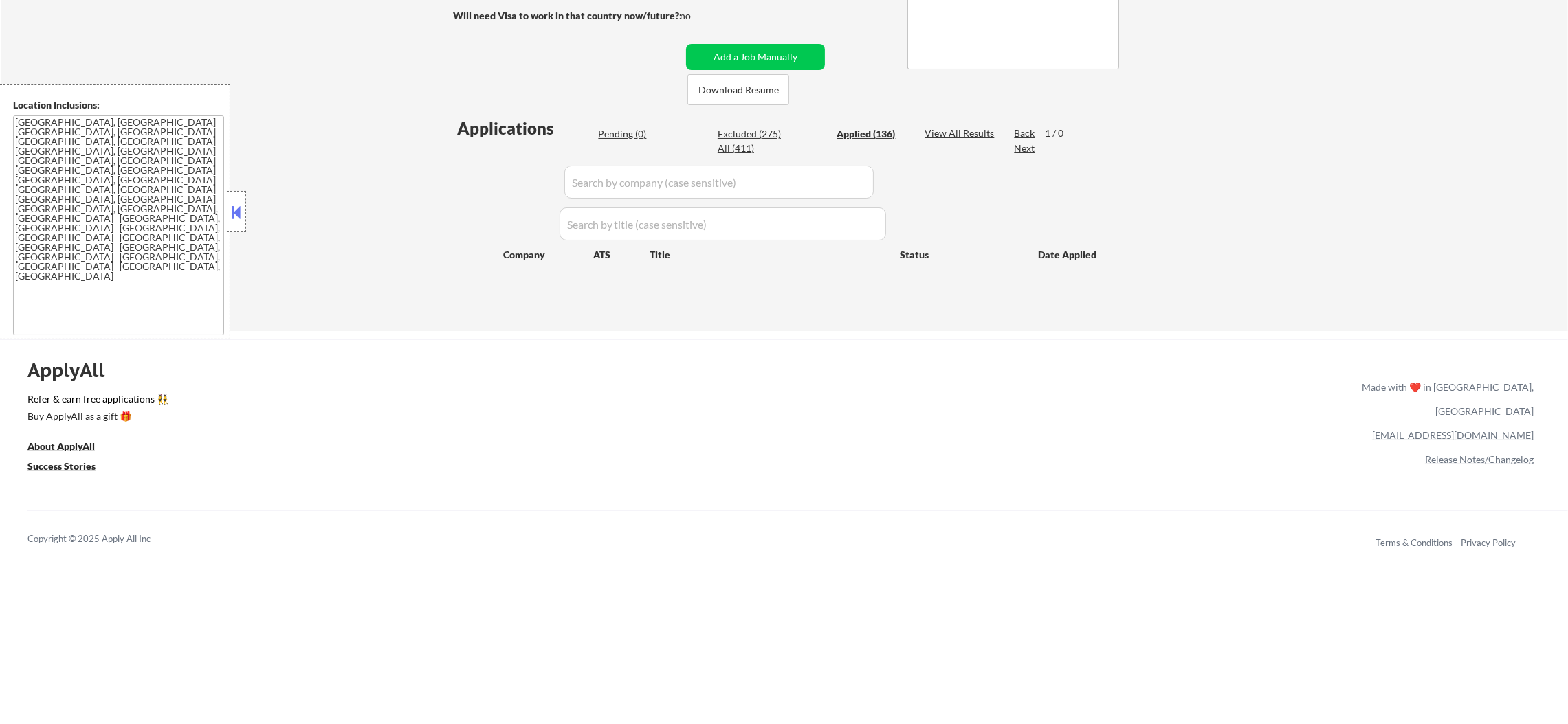
select select ""applied""
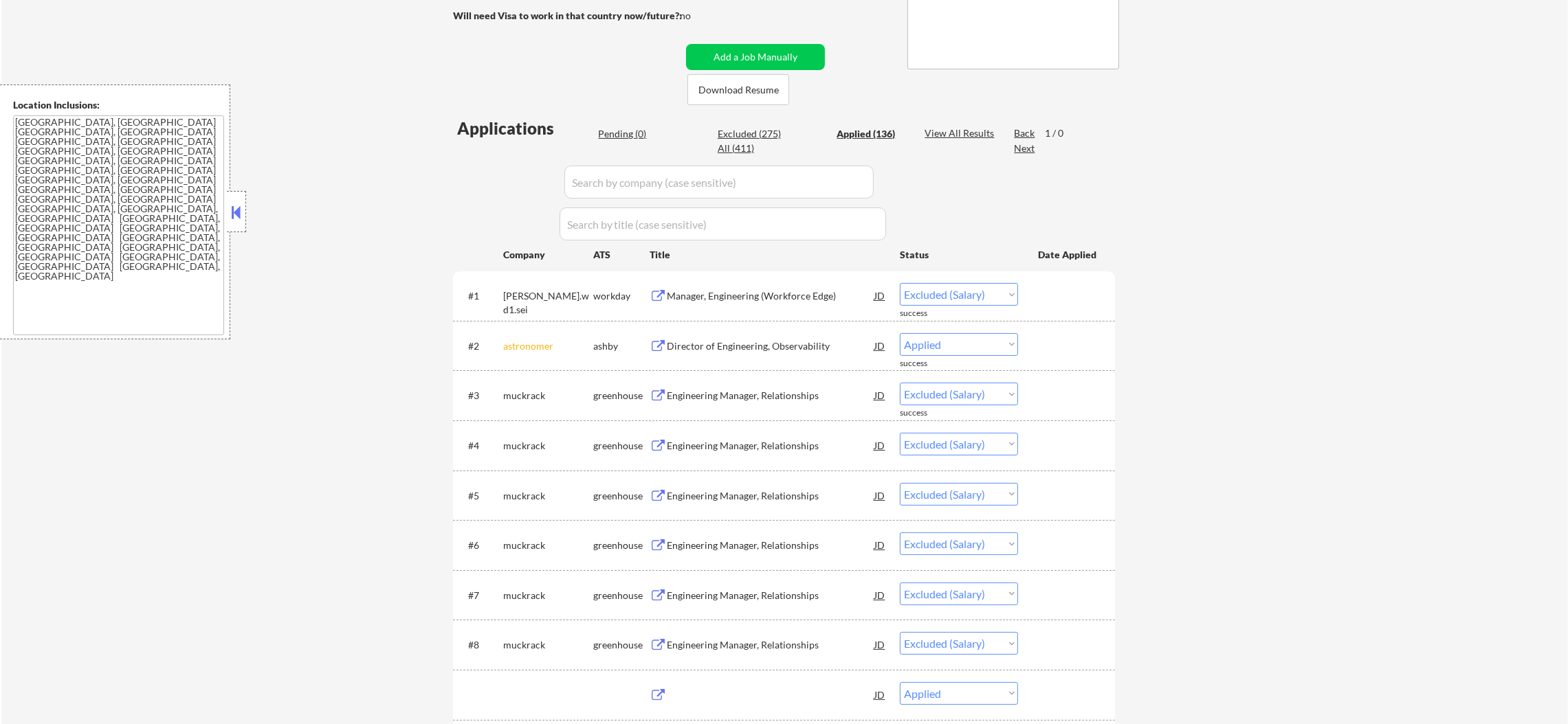
select select ""applied""
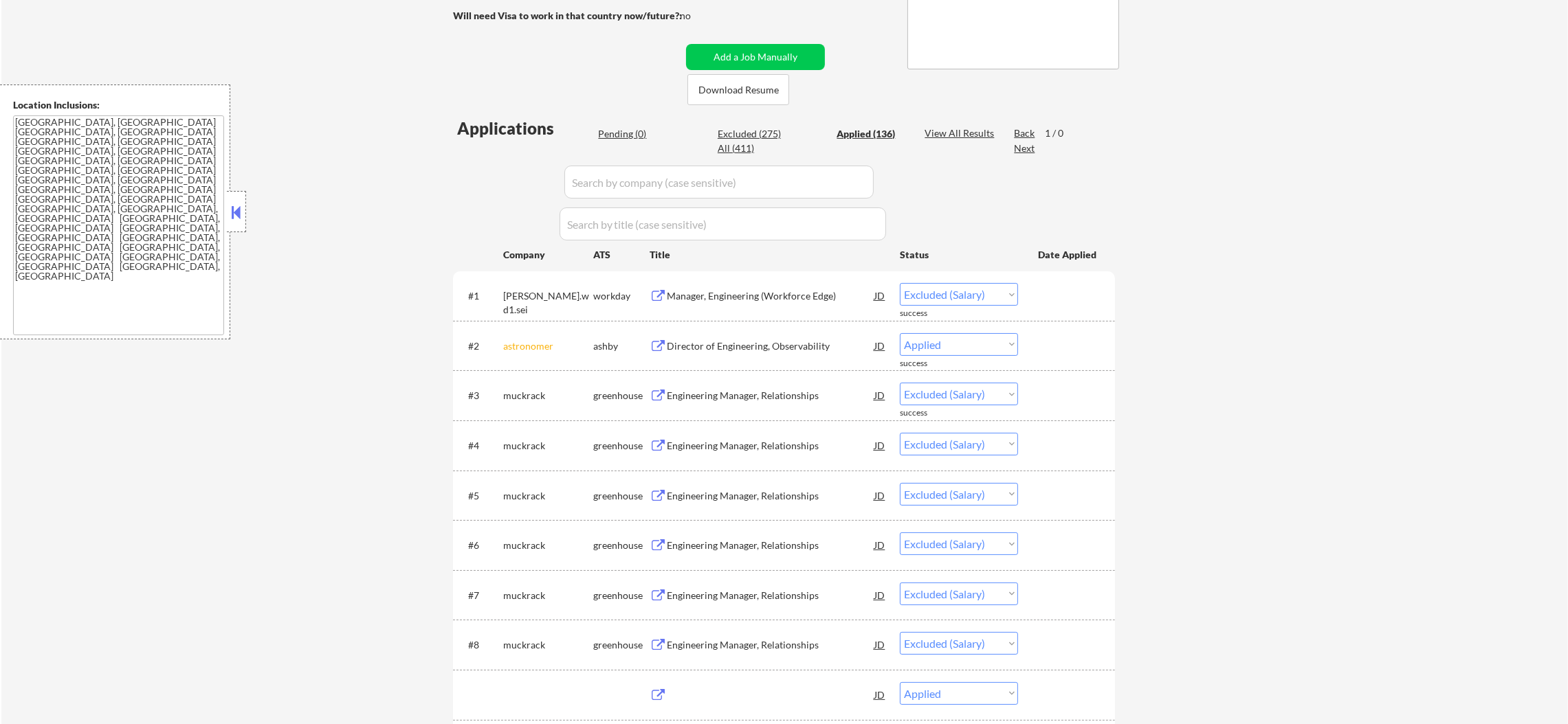
select select ""applied""
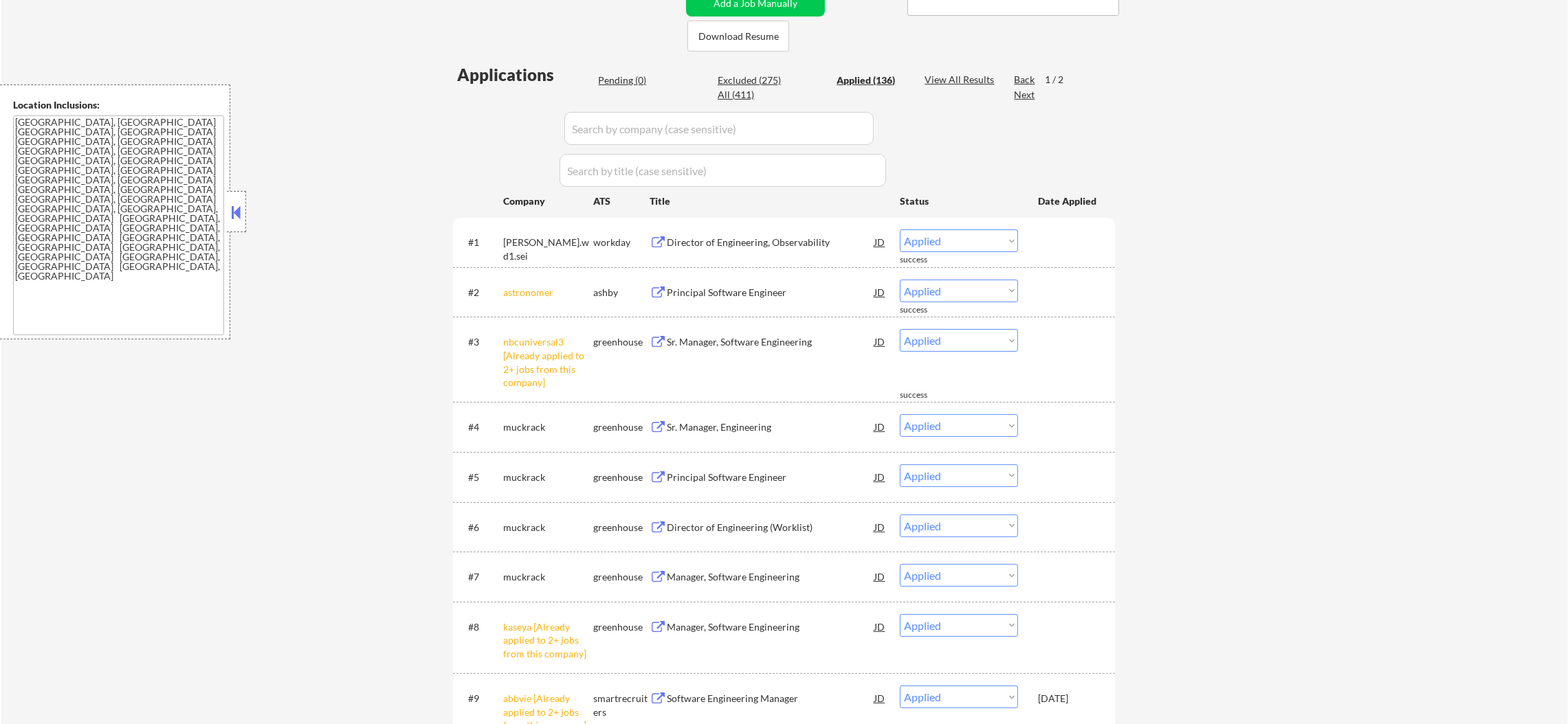
scroll to position [377, 0]
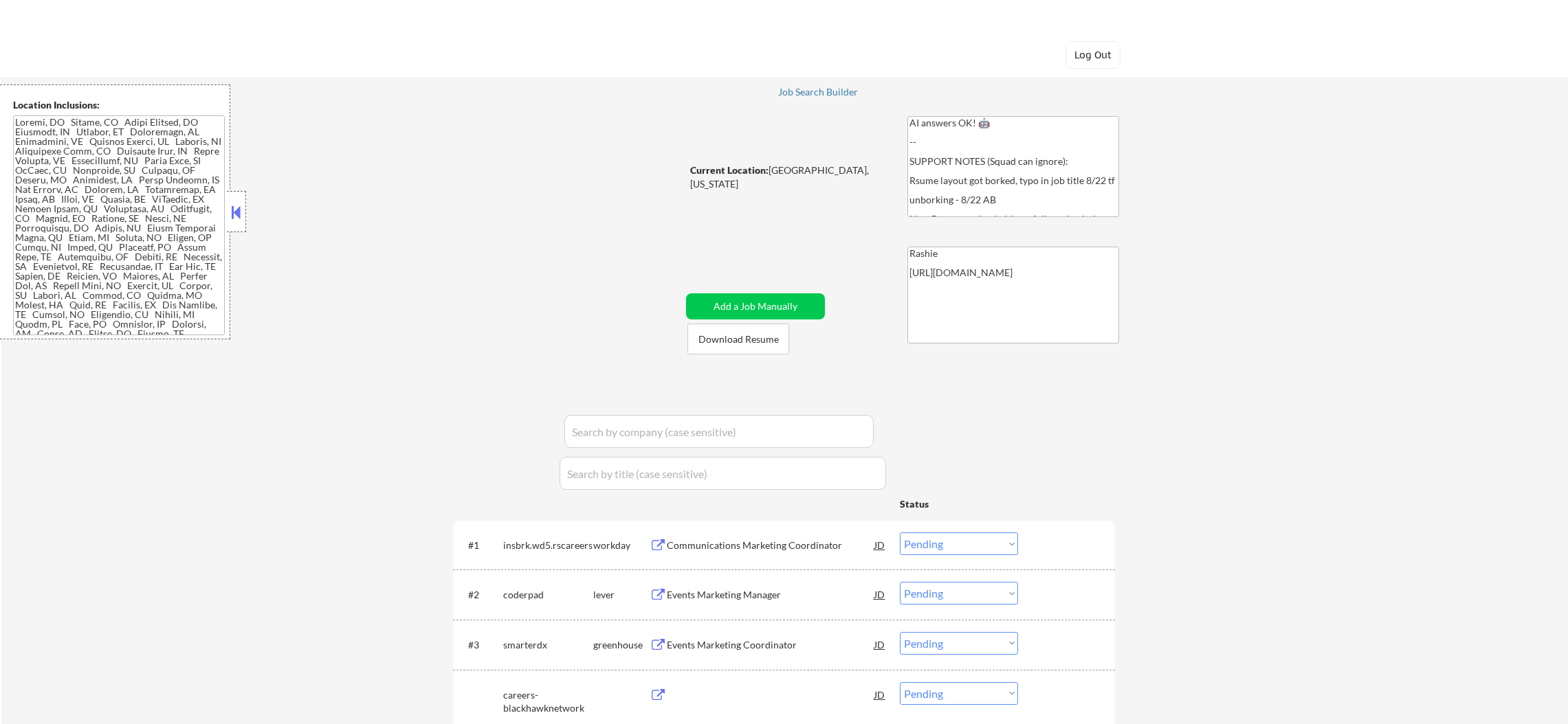
select select ""pending""
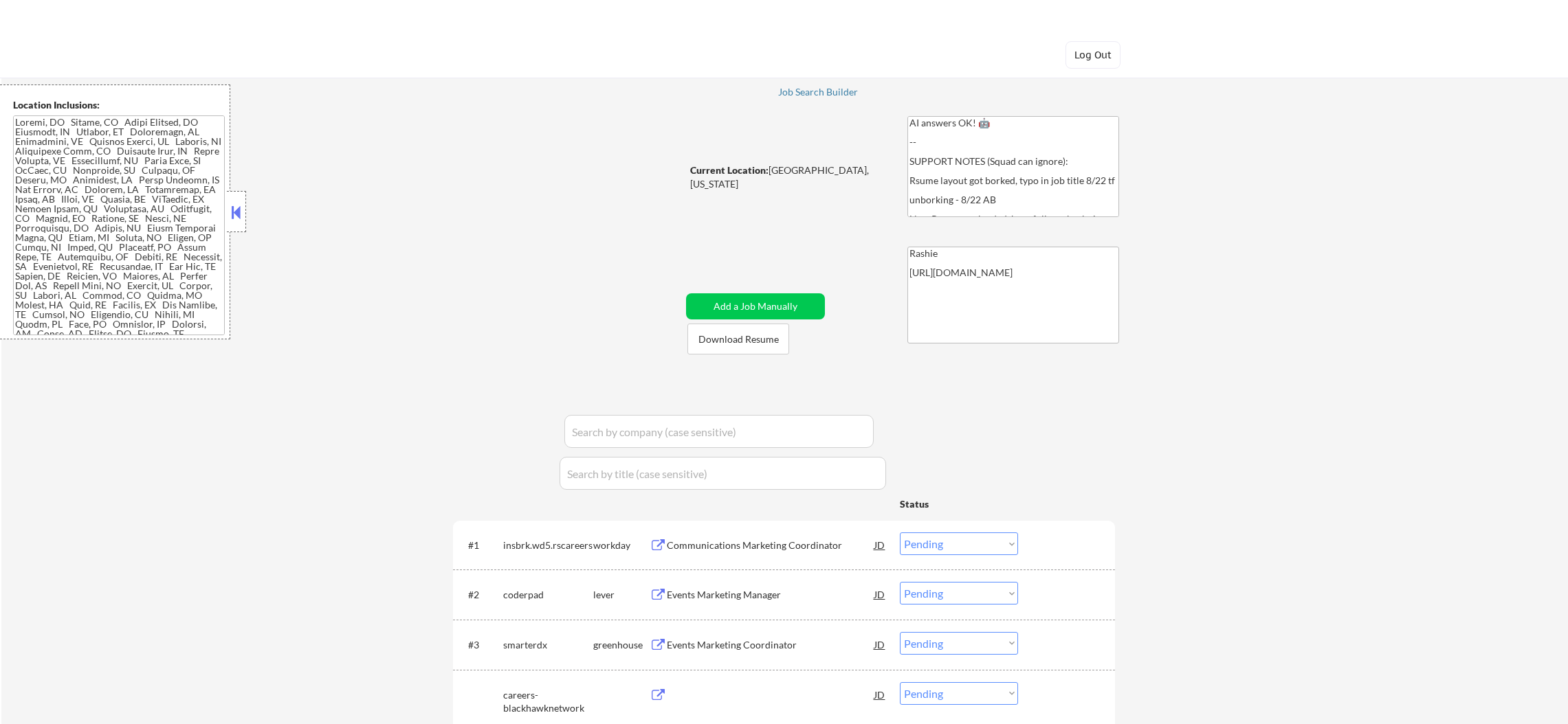
select select ""pending""
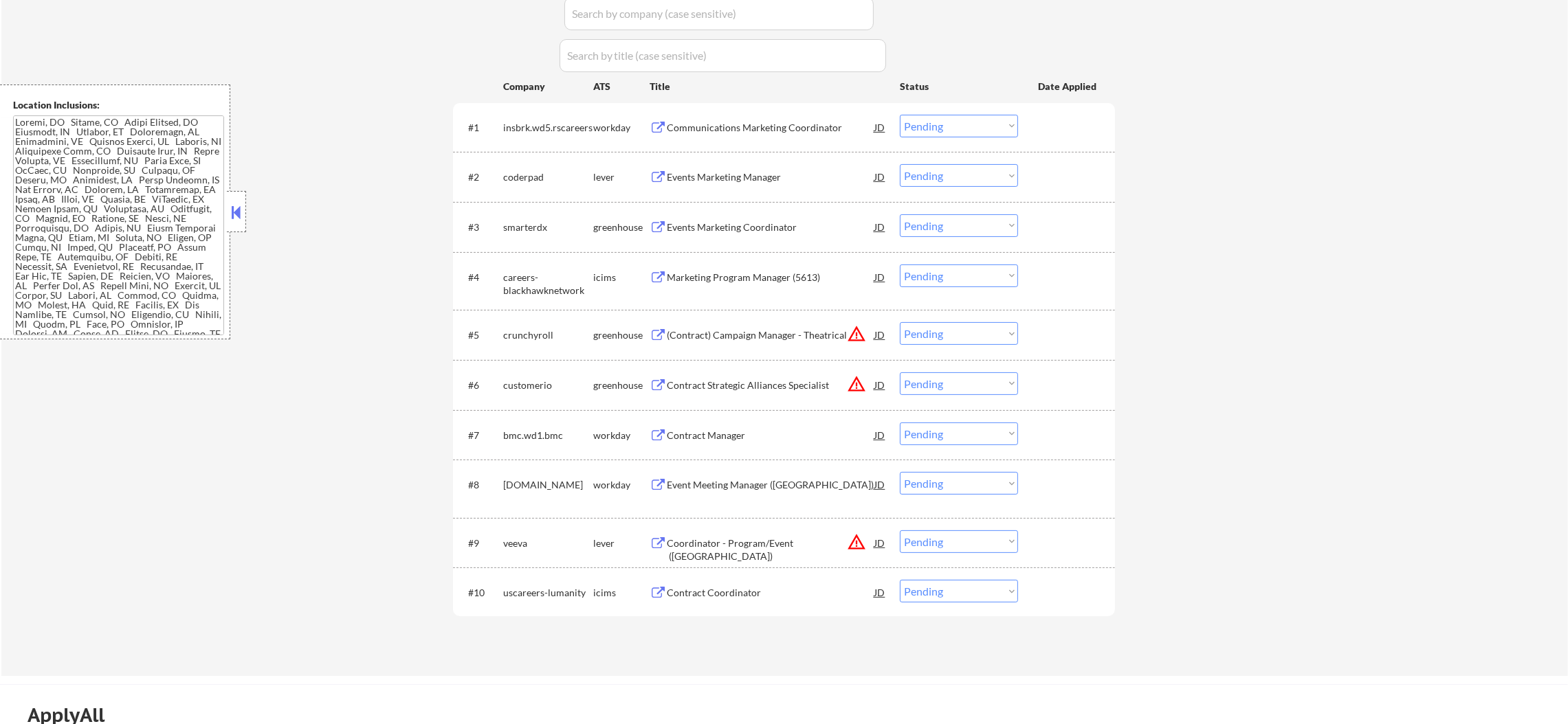
scroll to position [480, 0]
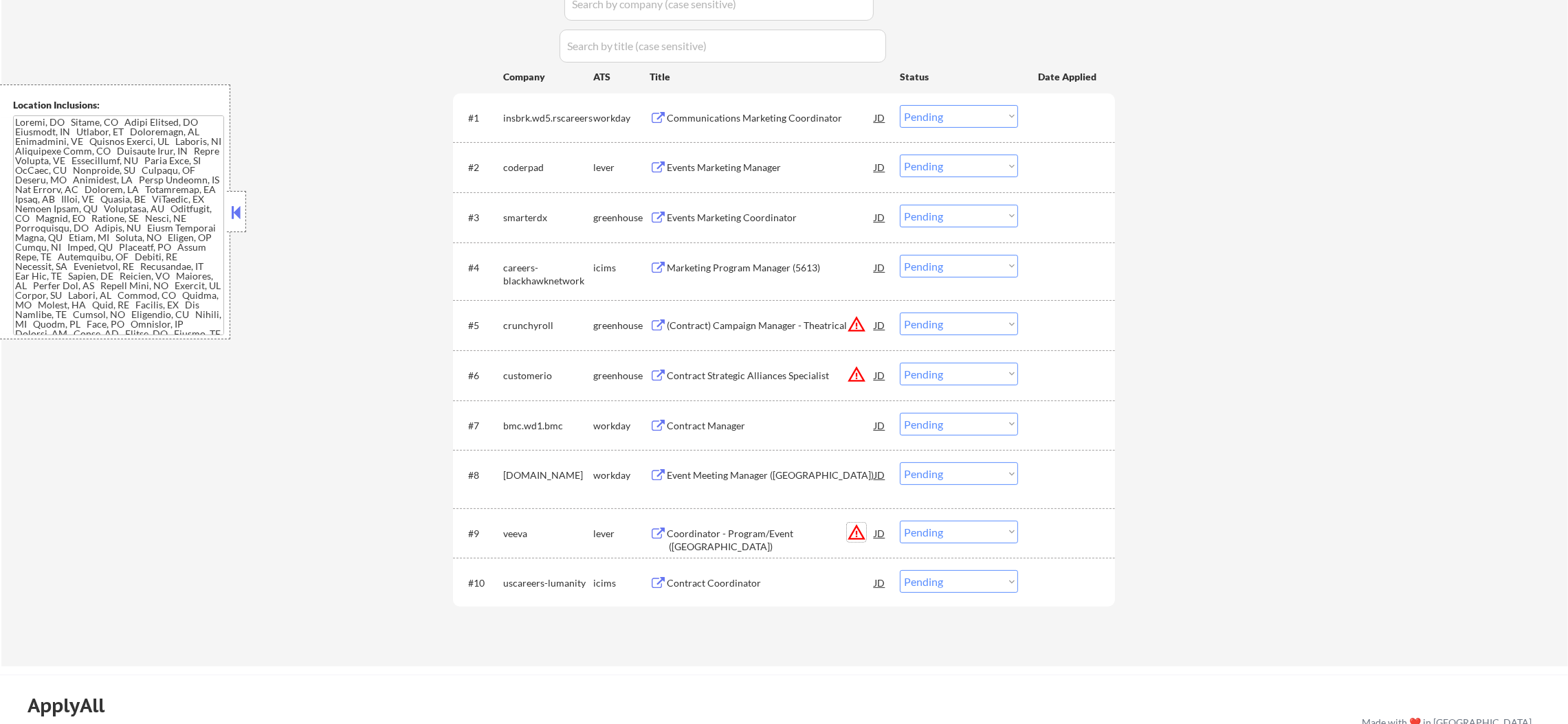
click at [848, 531] on button "warning_amber" at bounding box center [857, 532] width 20 height 20
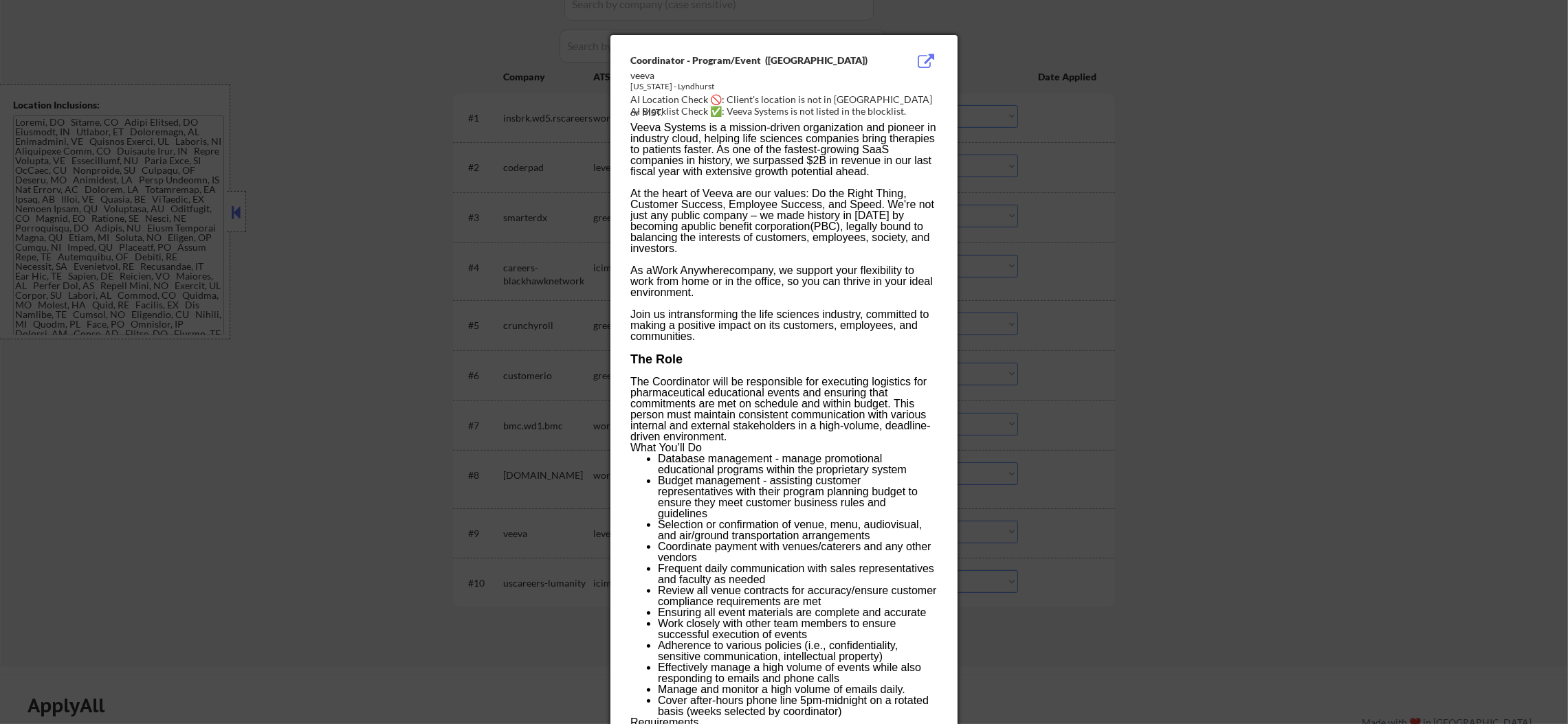
click at [1001, 181] on div at bounding box center [784, 362] width 1568 height 724
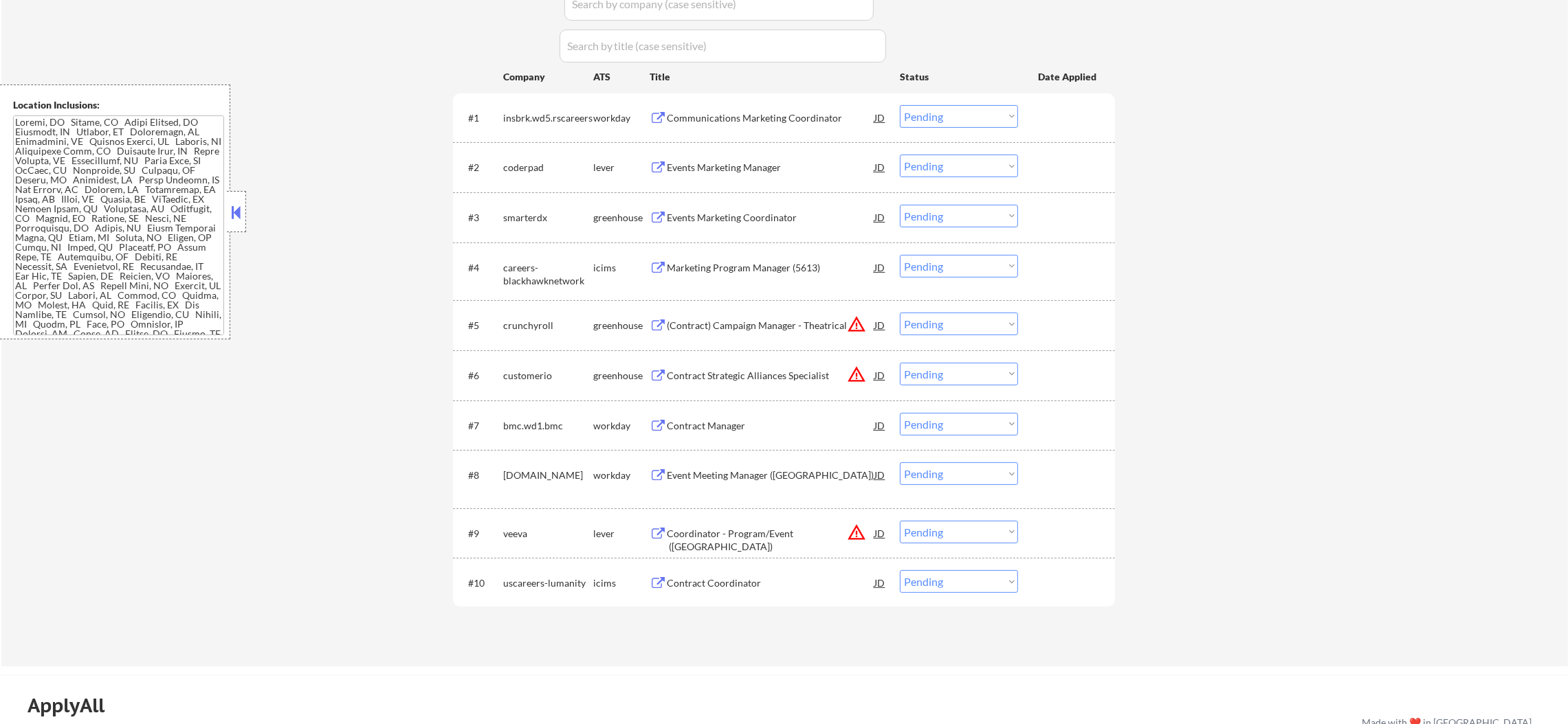
click at [925, 530] on select "Choose an option... Pending Applied Excluded (Questions) Excluded (Expired) Exc…" at bounding box center [959, 532] width 119 height 23
click at [900, 521] on select "Choose an option... Pending Applied Excluded (Questions) Excluded (Expired) Exc…" at bounding box center [959, 532] width 119 height 23
select select ""pending""
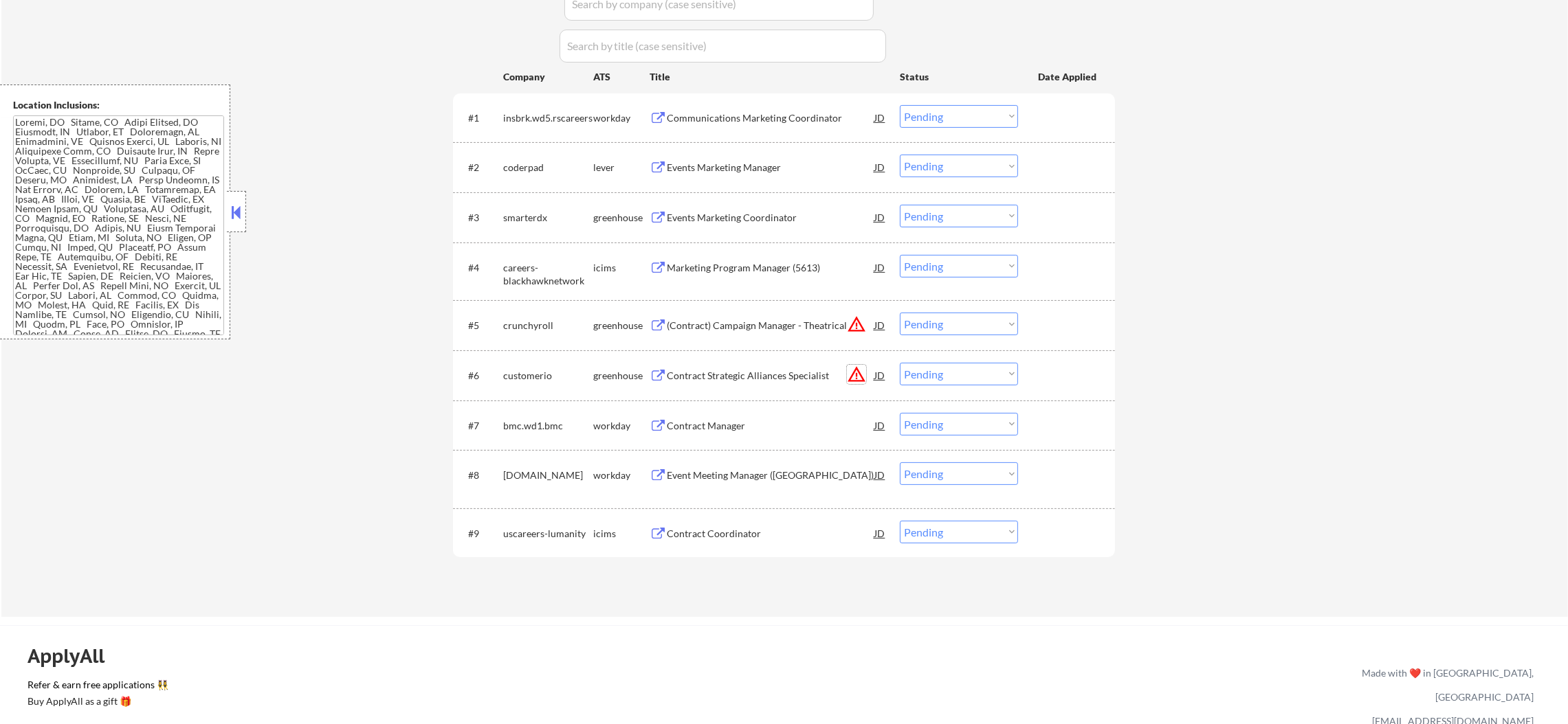
click at [857, 370] on button "warning_amber" at bounding box center [857, 374] width 20 height 20
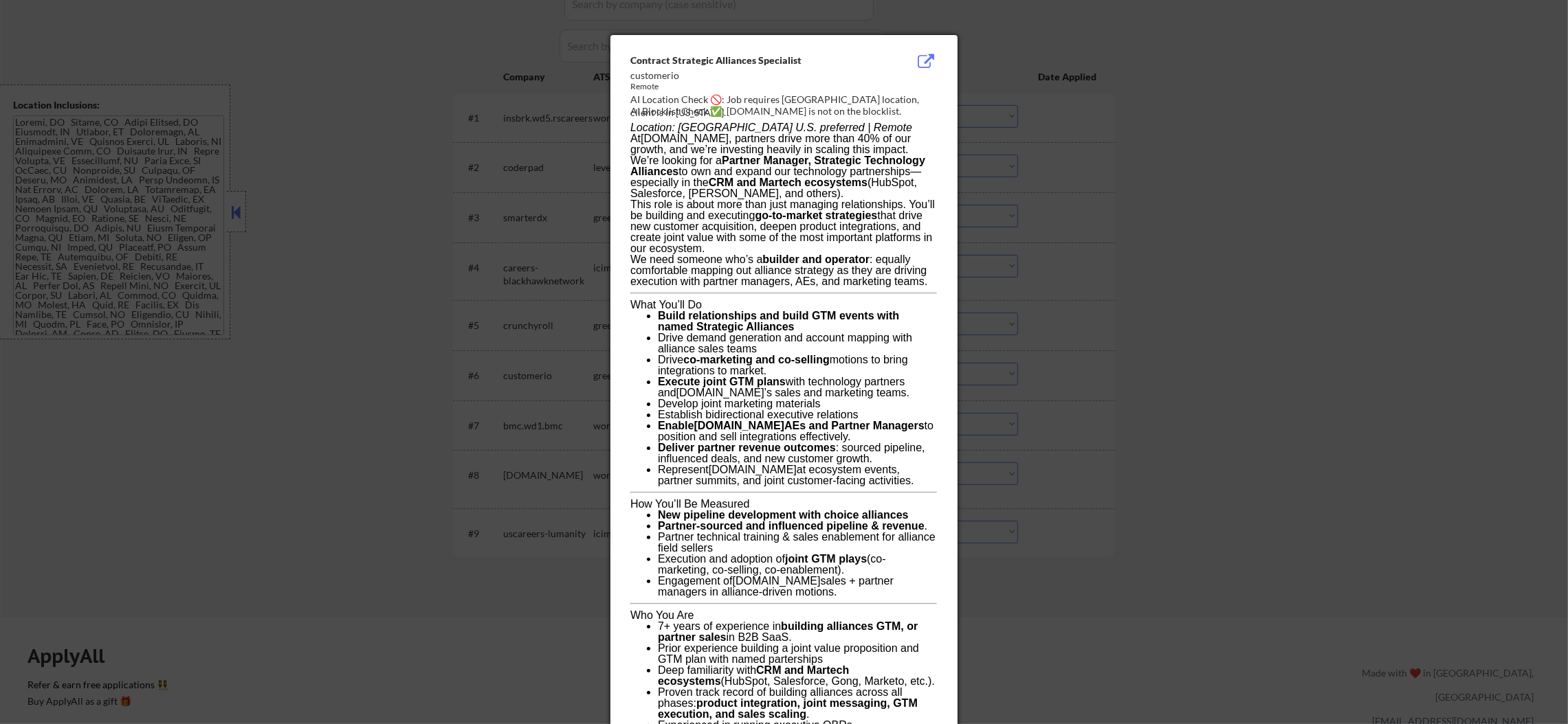
click at [1014, 104] on div at bounding box center [784, 362] width 1568 height 724
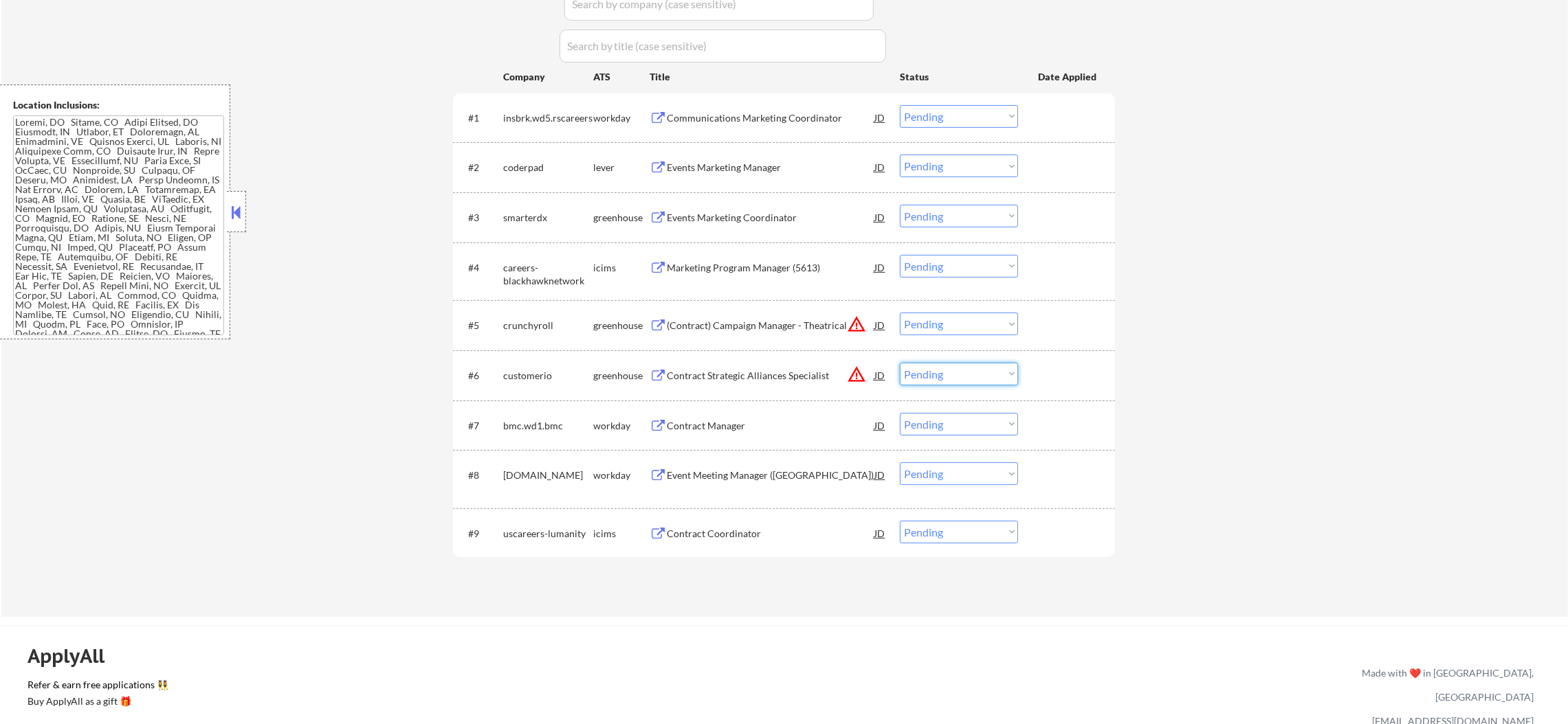
click at [934, 378] on select "Choose an option... Pending Applied Excluded (Questions) Excluded (Expired) Exc…" at bounding box center [959, 374] width 119 height 23
click at [900, 363] on select "Choose an option... Pending Applied Excluded (Questions) Excluded (Expired) Exc…" at bounding box center [959, 374] width 119 height 23
select select ""pending""
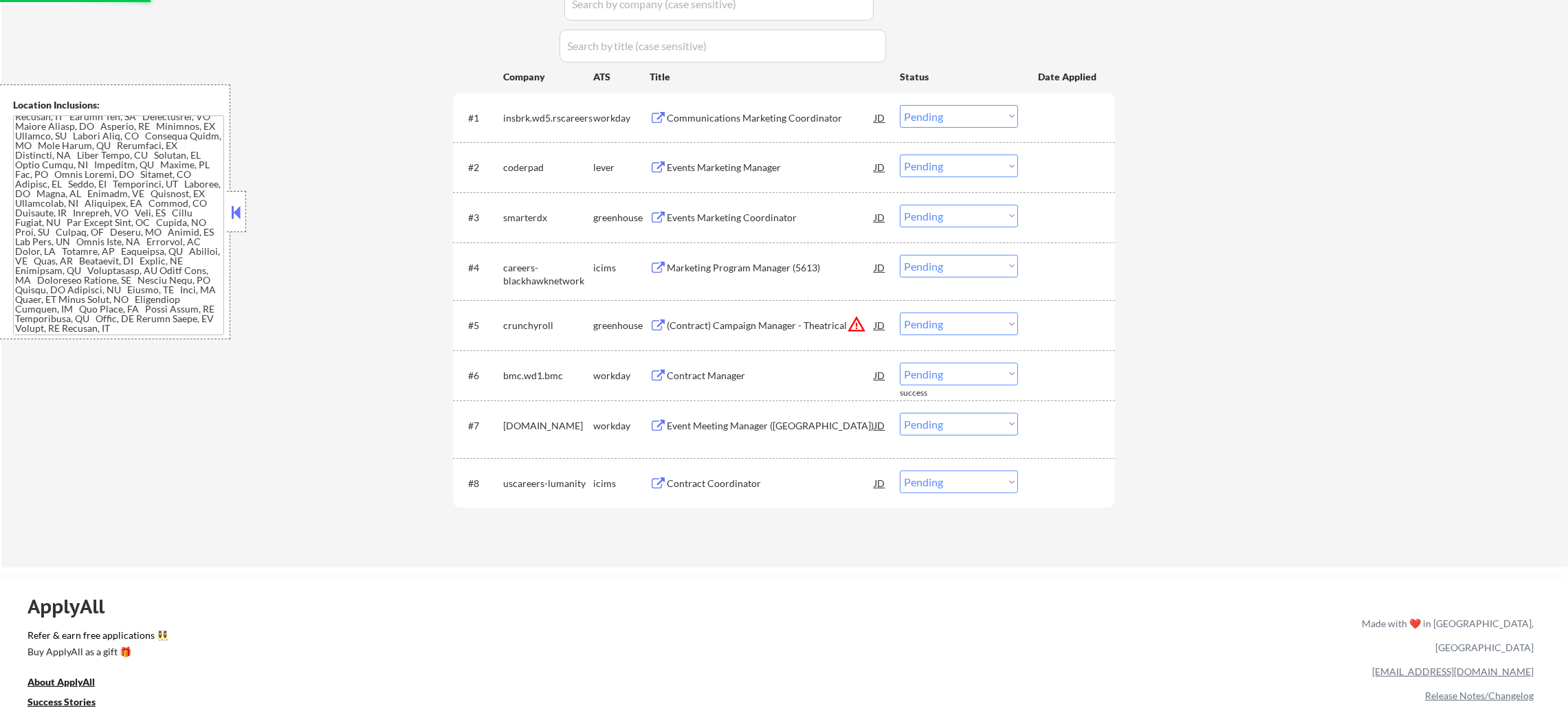
scroll to position [391, 0]
click at [856, 317] on button "warning_amber" at bounding box center [857, 324] width 20 height 20
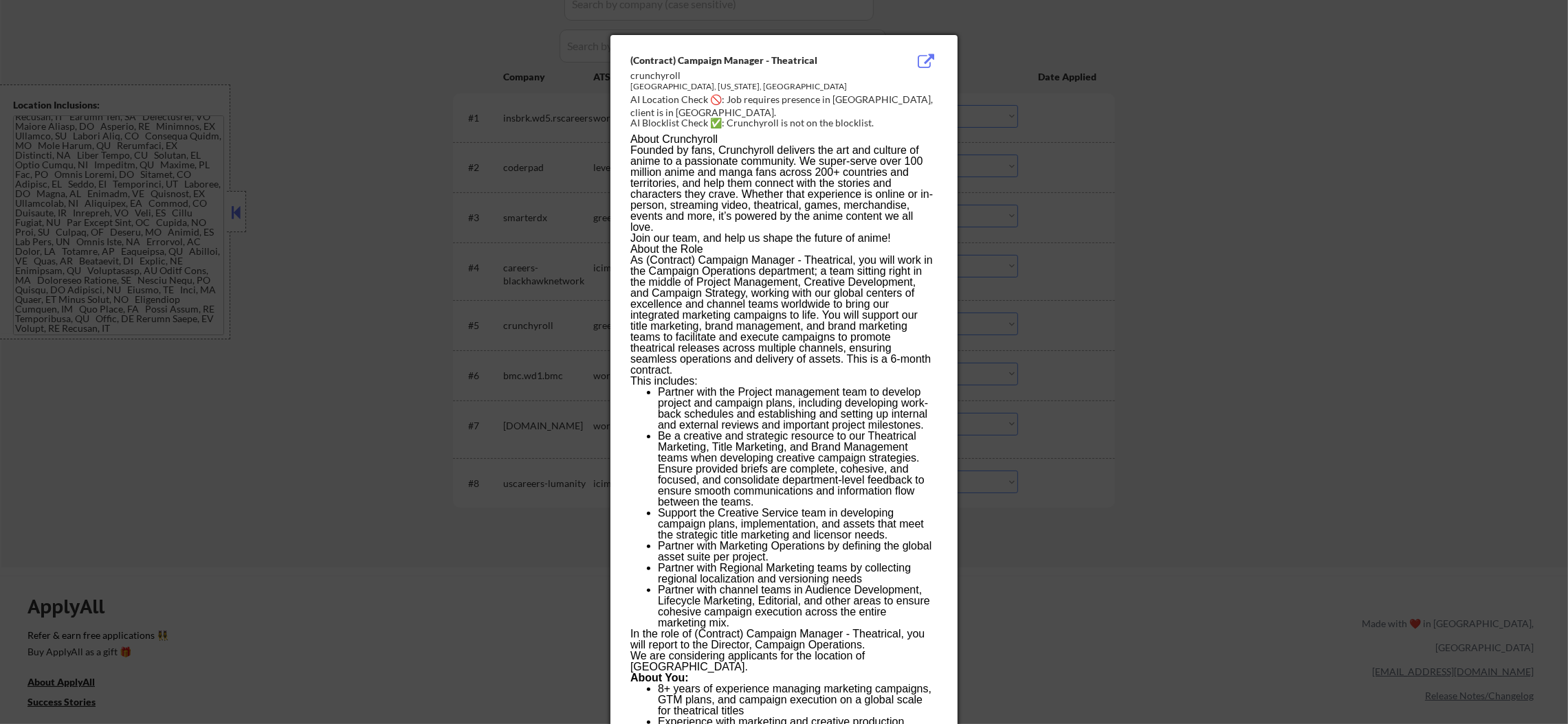
click at [1025, 292] on div at bounding box center [784, 362] width 1568 height 724
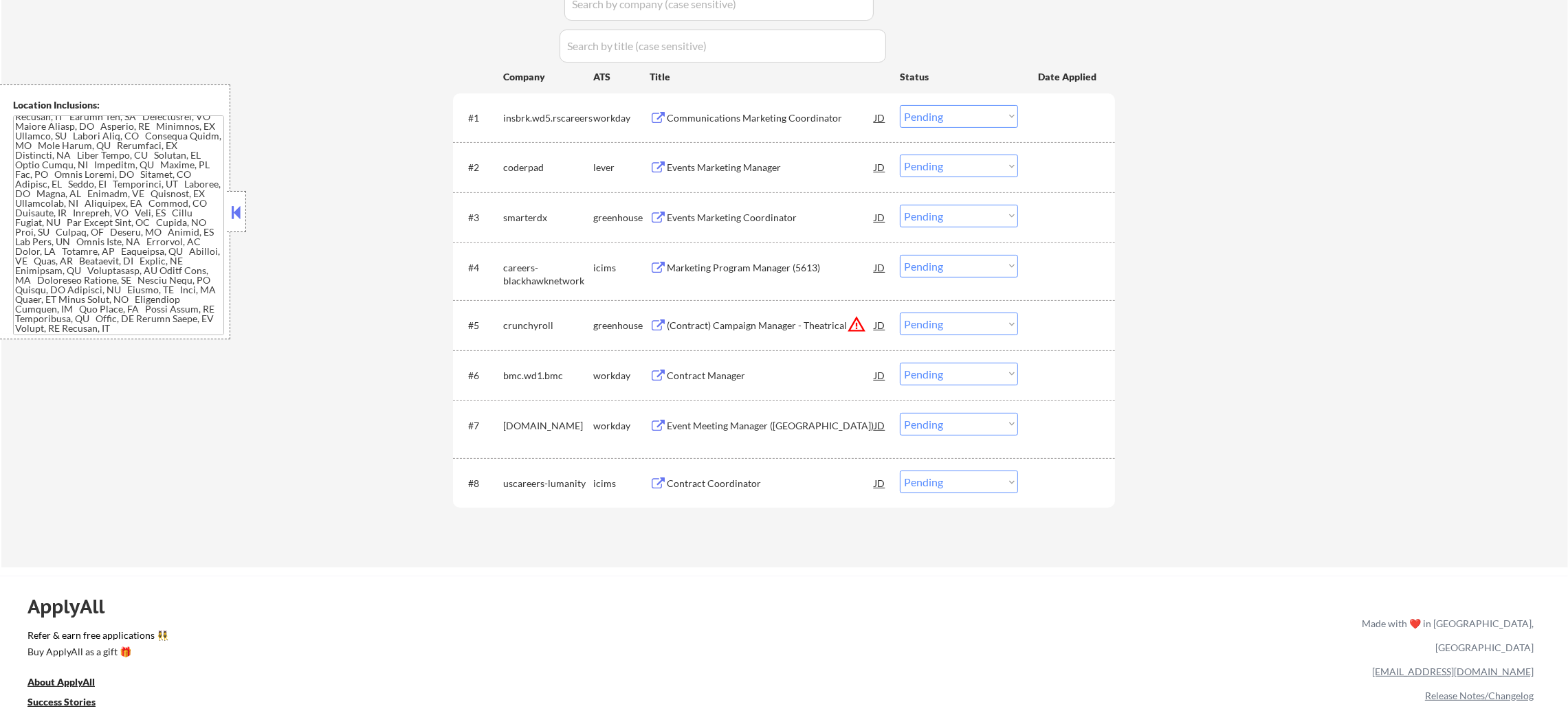
click at [968, 320] on select "Choose an option... Pending Applied Excluded (Questions) Excluded (Expired) Exc…" at bounding box center [959, 324] width 119 height 23
click at [900, 313] on select "Choose an option... Pending Applied Excluded (Questions) Excluded (Expired) Exc…" at bounding box center [959, 324] width 119 height 23
select select ""pending""
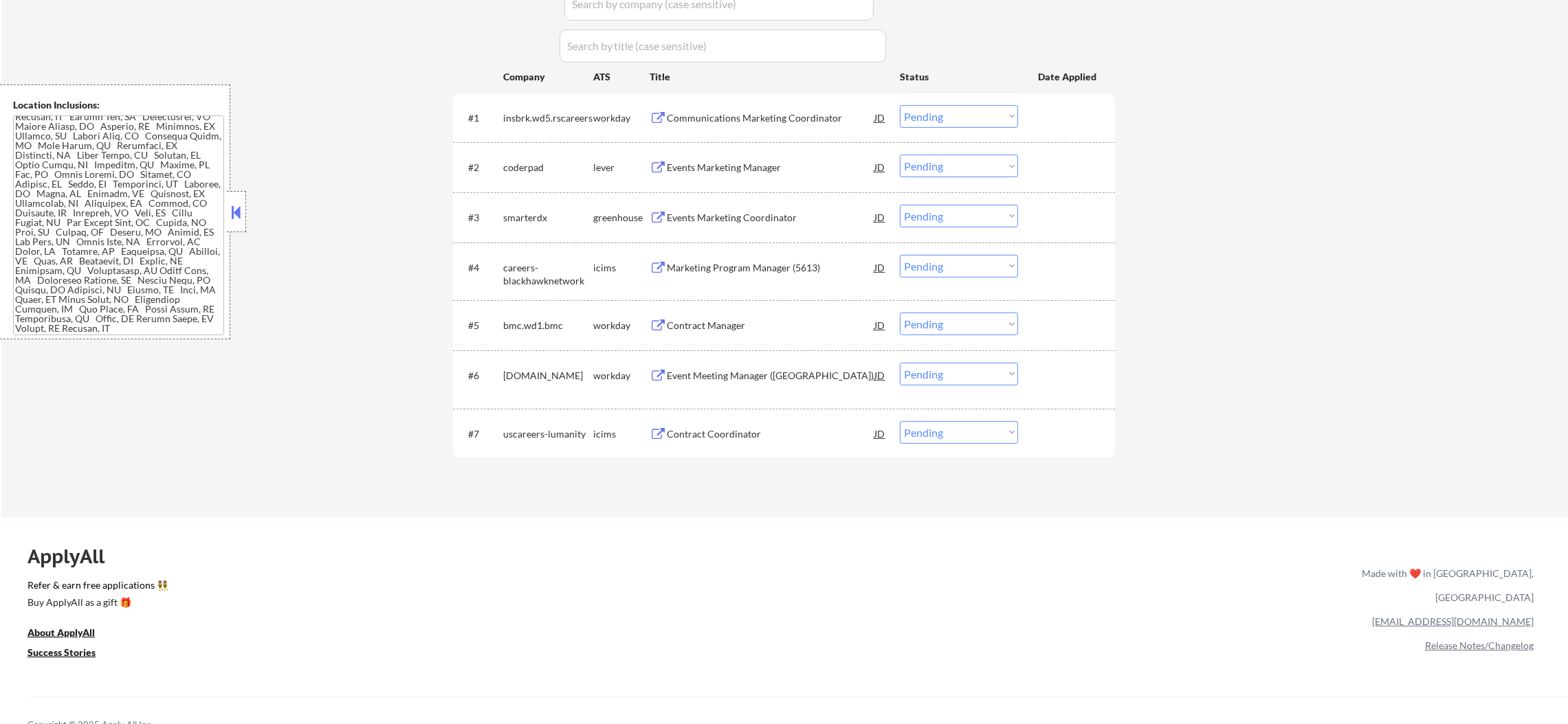
click at [763, 114] on div "Communications Marketing Coordinator" at bounding box center [770, 119] width 207 height 14
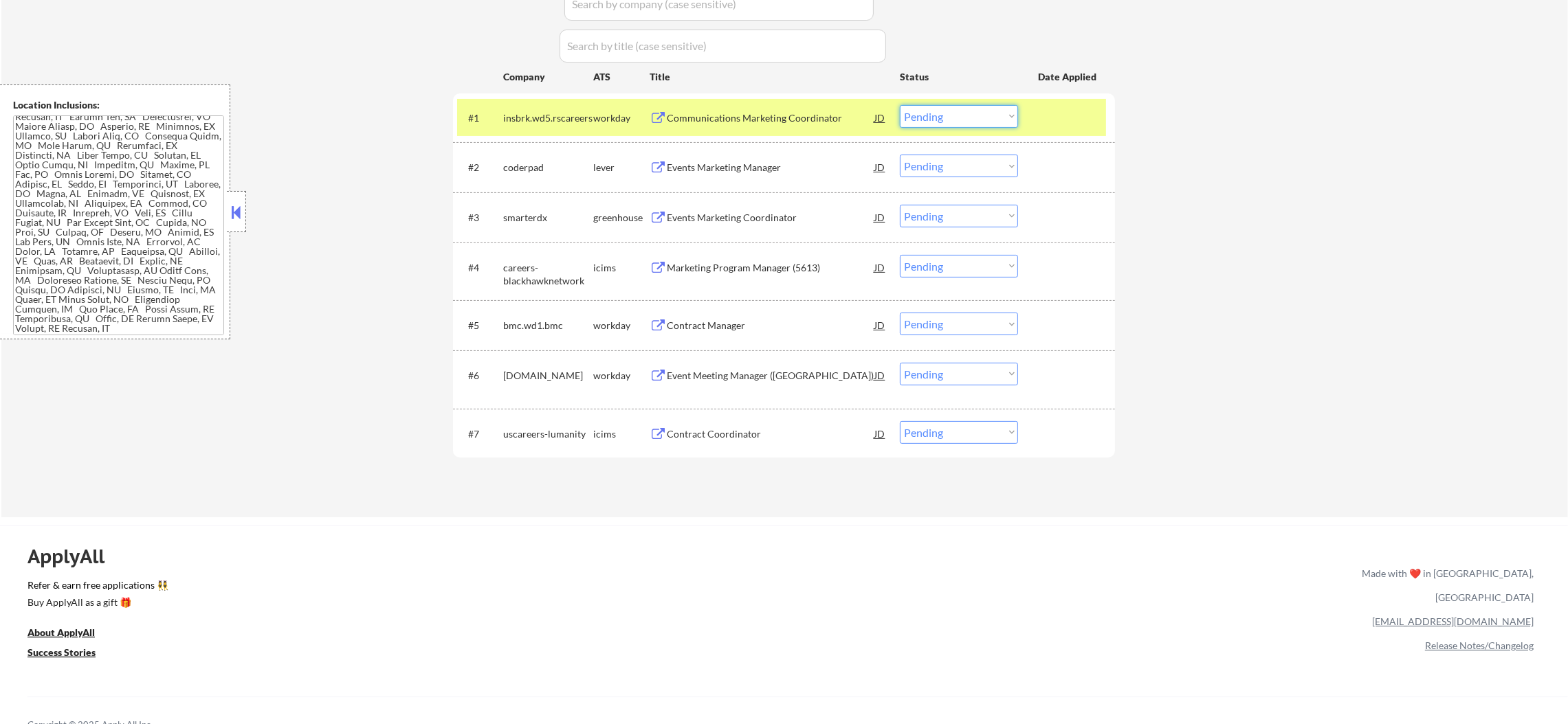
click at [963, 113] on select "Choose an option... Pending Applied Excluded (Questions) Excluded (Expired) Exc…" at bounding box center [959, 116] width 119 height 23
click at [900, 105] on select "Choose an option... Pending Applied Excluded (Questions) Excluded (Expired) Exc…" at bounding box center [959, 116] width 119 height 23
click at [551, 112] on div "insbrk.wd5.rscareers" at bounding box center [549, 119] width 90 height 14
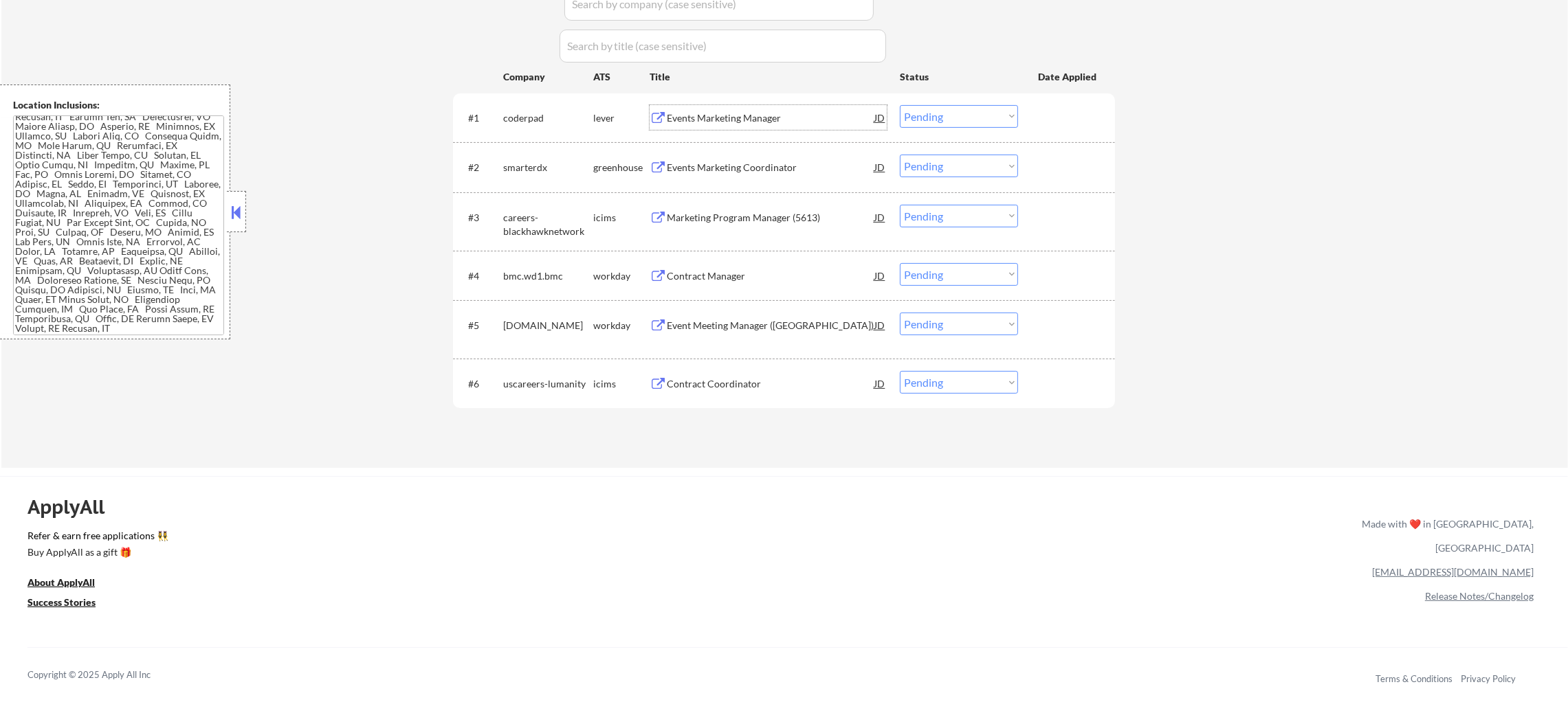
click at [756, 117] on div "Events Marketing Manager" at bounding box center [770, 119] width 207 height 14
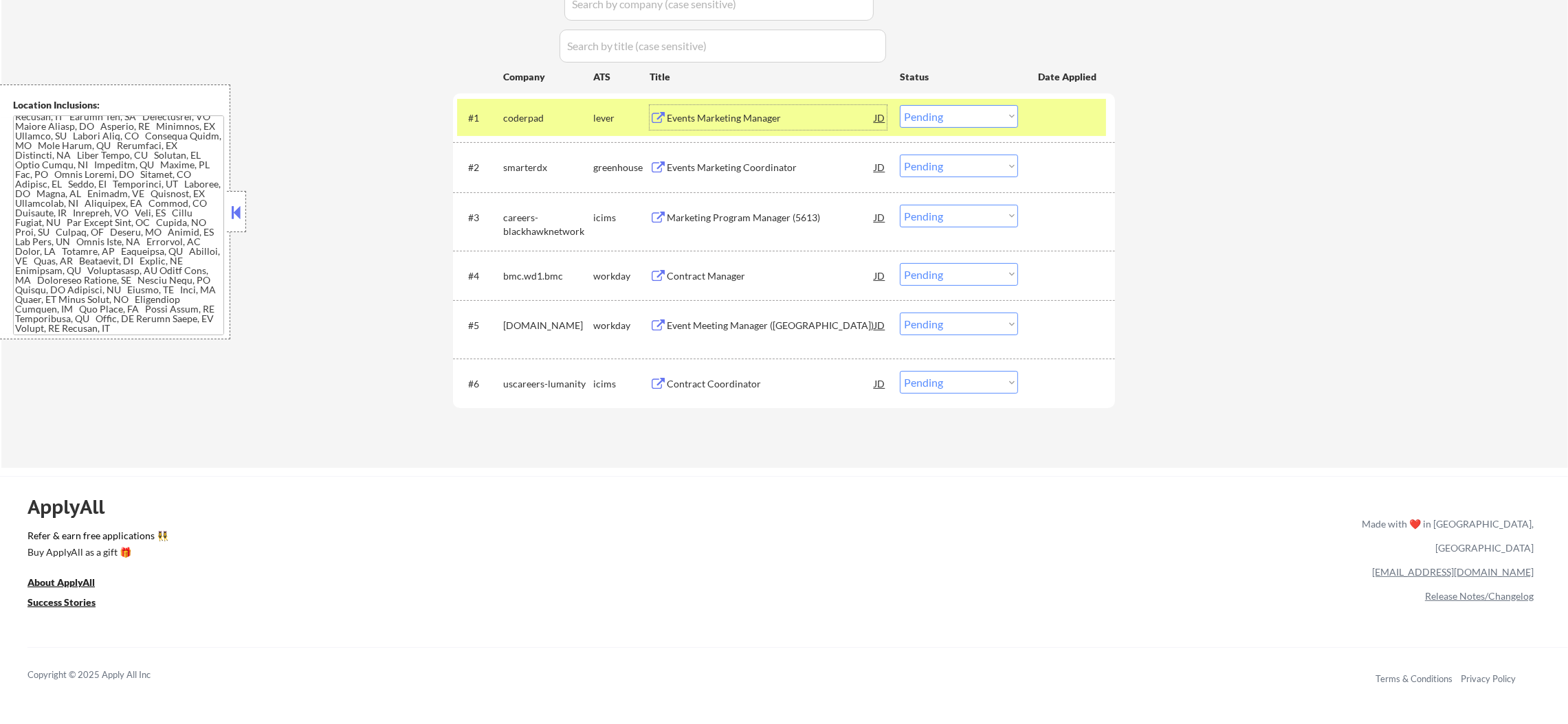
click at [946, 113] on select "Choose an option... Pending Applied Excluded (Questions) Excluded (Expired) Exc…" at bounding box center [959, 116] width 119 height 23
click at [900, 105] on select "Choose an option... Pending Applied Excluded (Questions) Excluded (Expired) Exc…" at bounding box center [959, 116] width 119 height 23
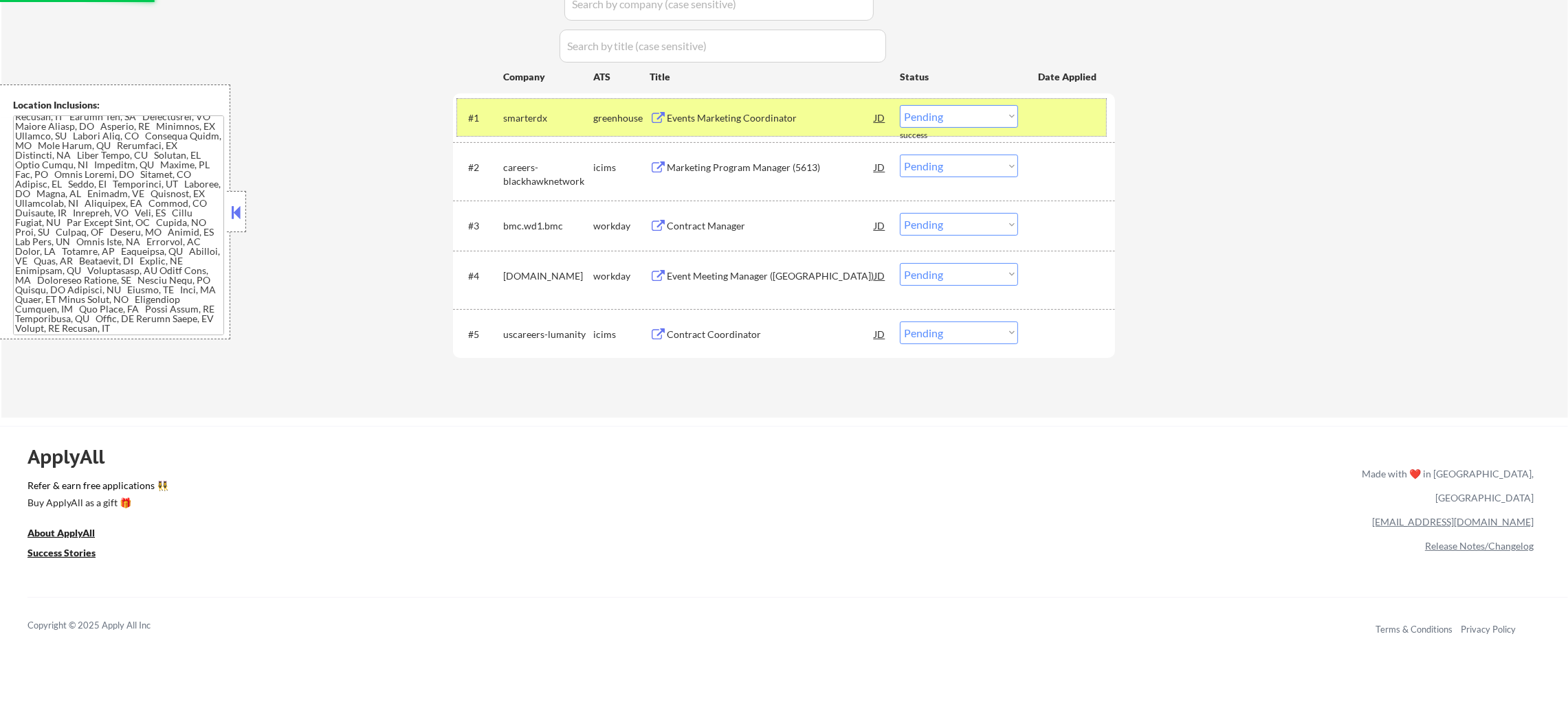
click at [533, 130] on div "#1 smarterdx greenhouse Events Marketing Coordinator JD Choose an option... Pen…" at bounding box center [781, 118] width 649 height 38
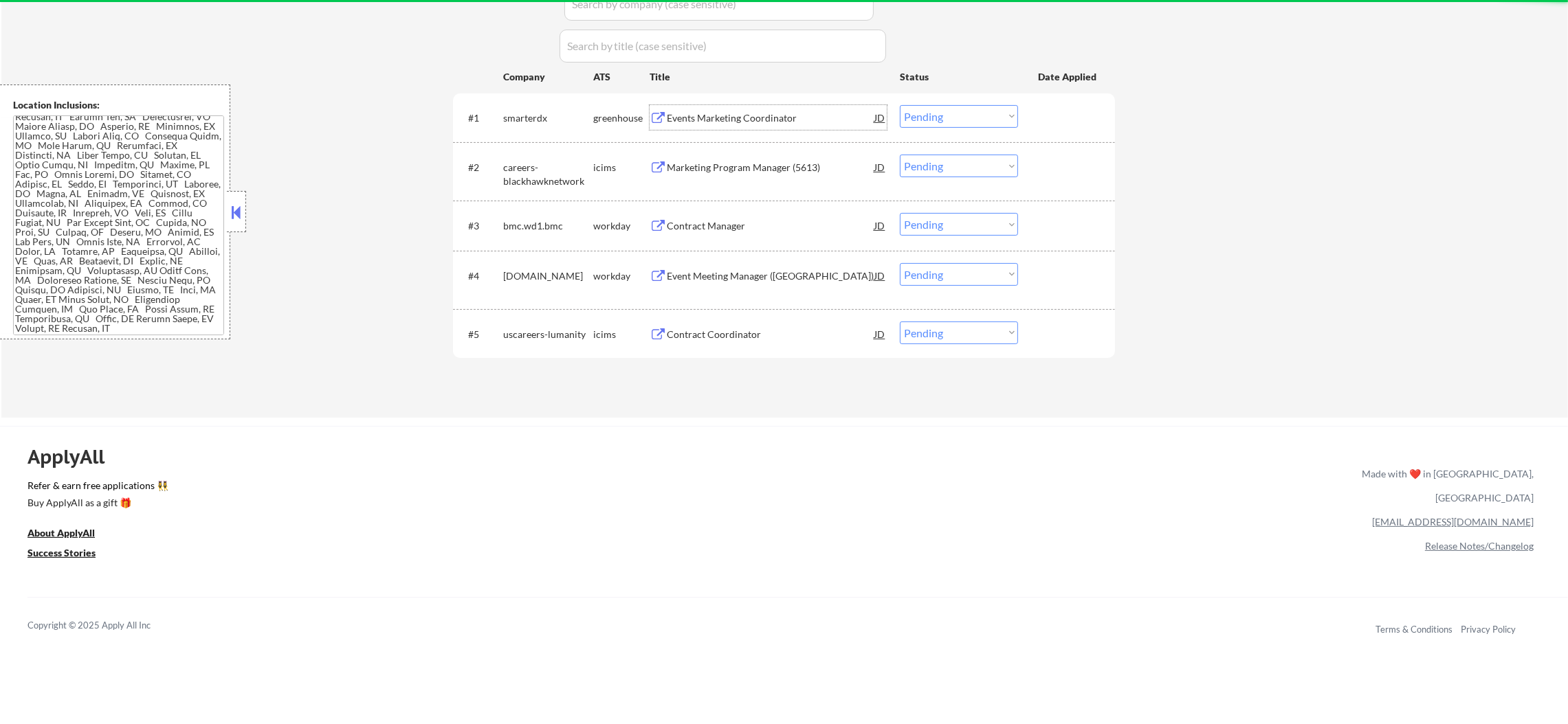
click at [738, 121] on div "Events Marketing Coordinator" at bounding box center [770, 119] width 207 height 14
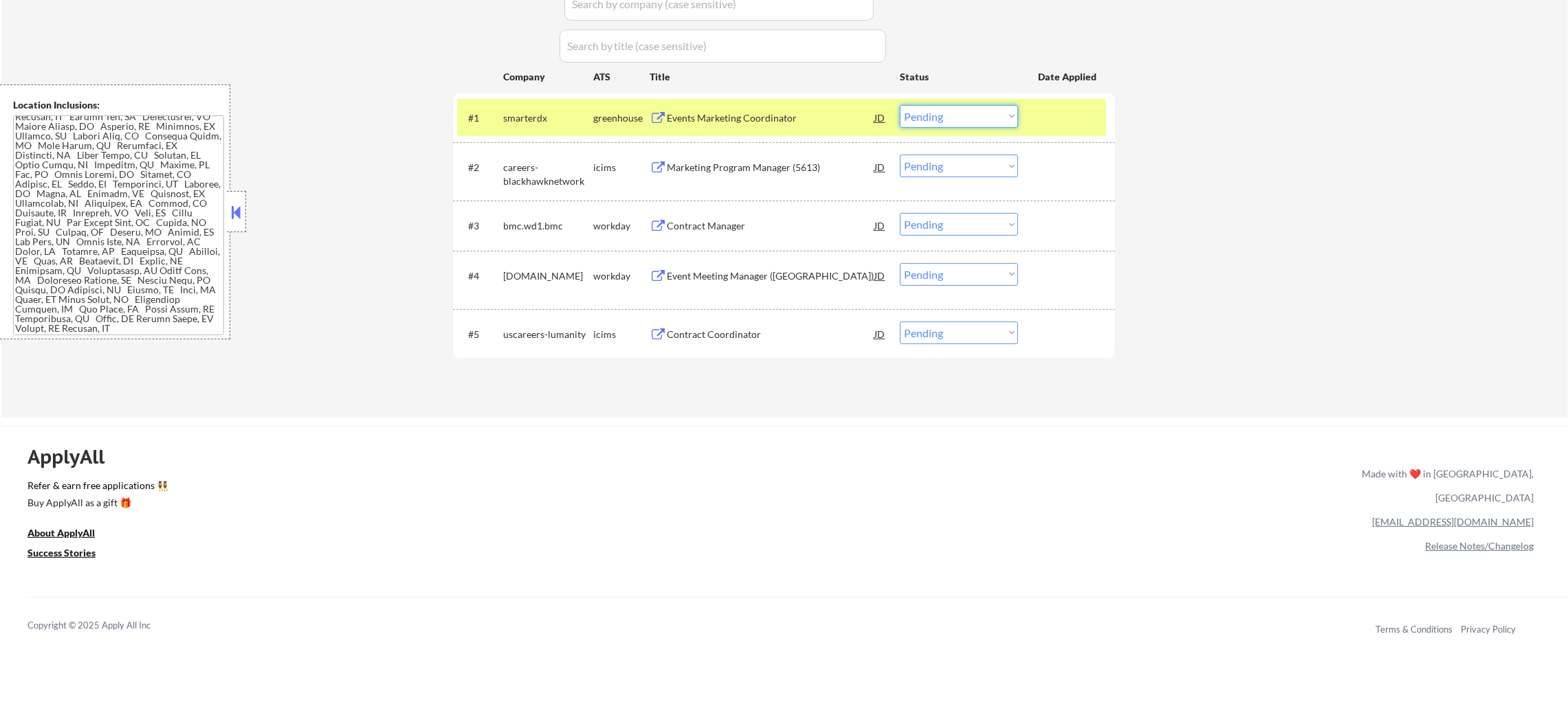
click at [948, 117] on select "Choose an option... Pending Applied Excluded (Questions) Excluded (Expired) Exc…" at bounding box center [959, 116] width 119 height 23
click at [900, 105] on select "Choose an option... Pending Applied Excluded (Questions) Excluded (Expired) Exc…" at bounding box center [959, 116] width 119 height 23
click at [522, 113] on div "smarterdx" at bounding box center [549, 119] width 90 height 14
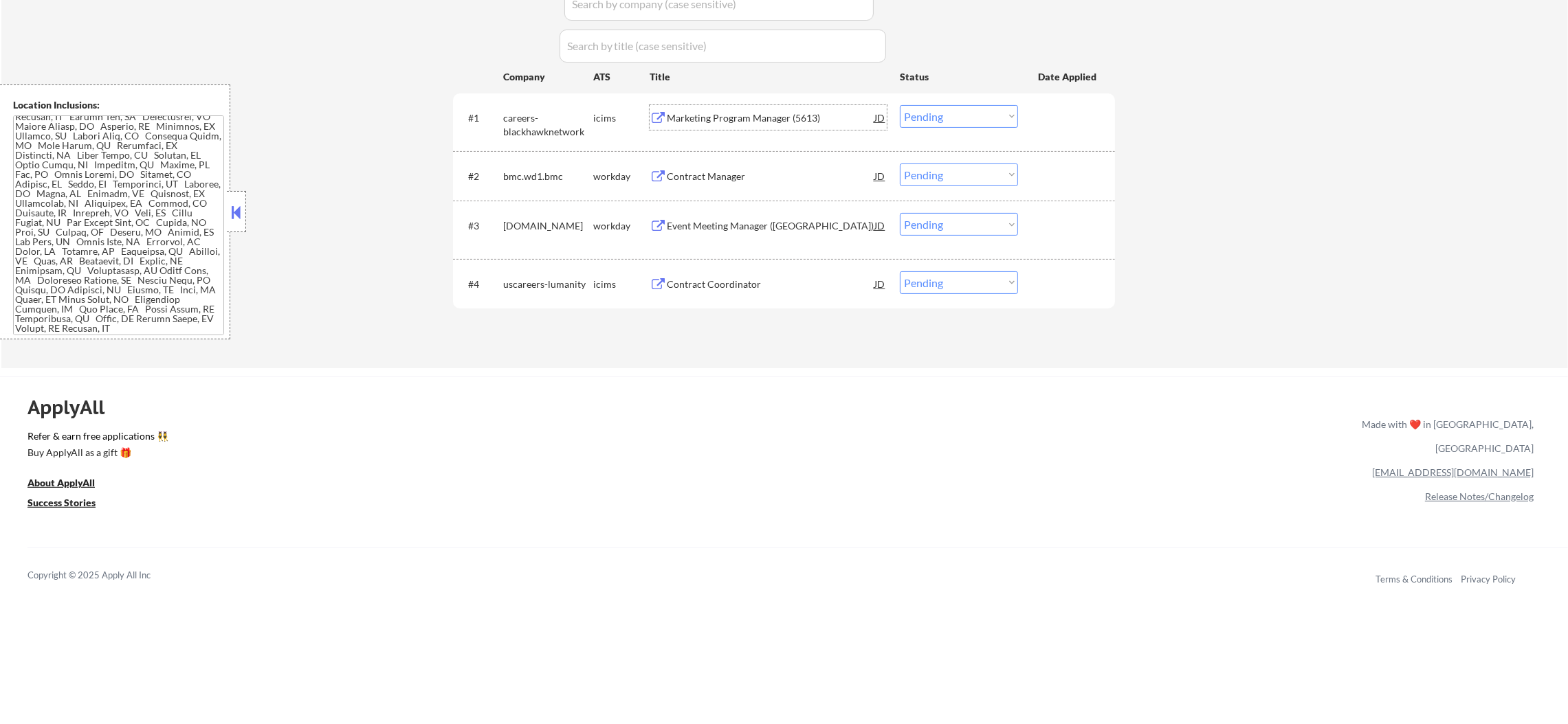
click at [753, 115] on div "Marketing Program Manager (5613)" at bounding box center [770, 119] width 207 height 14
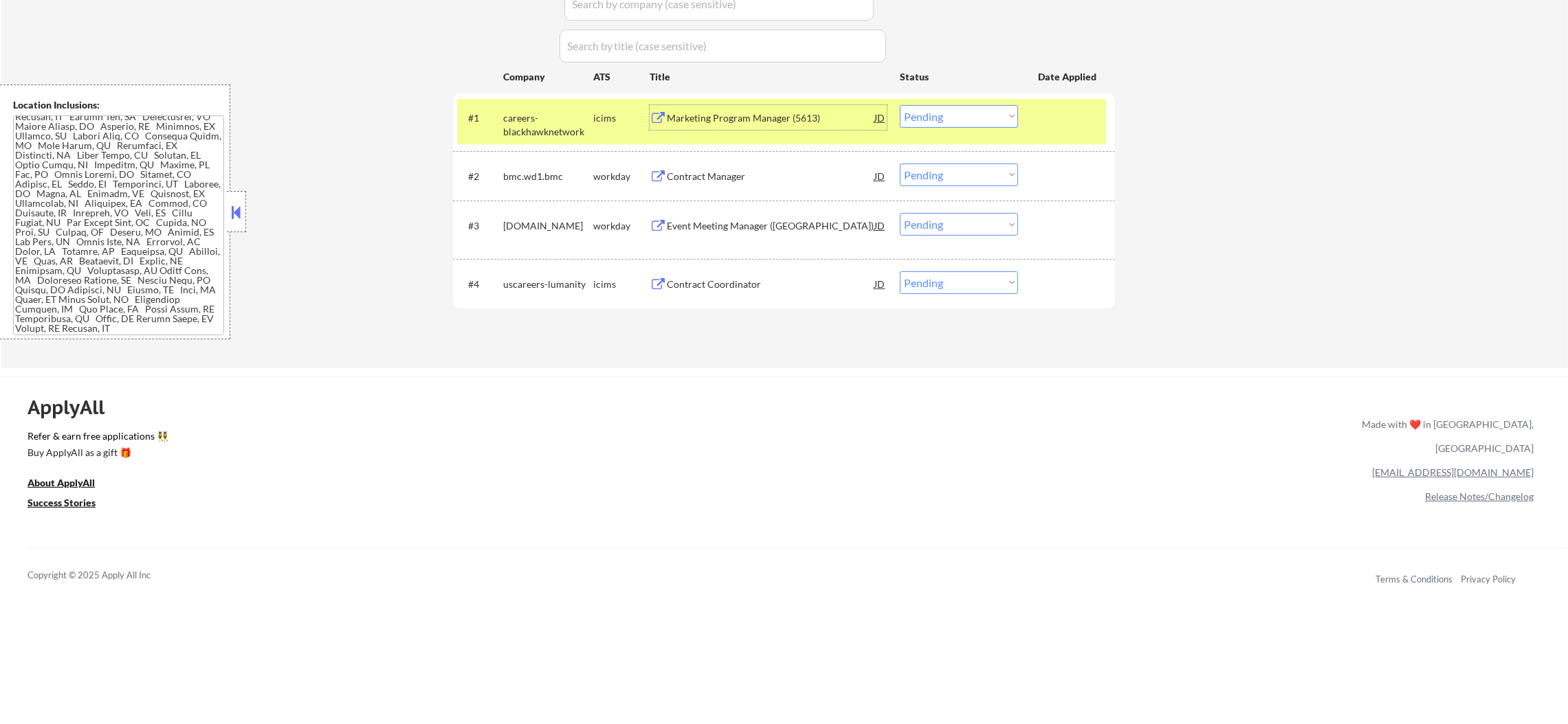
click at [948, 90] on div "Applications Pending (4) Excluded (178) Applied (54) All (236) View All Results…" at bounding box center [784, 140] width 662 height 403
drag, startPoint x: 948, startPoint y: 112, endPoint x: 952, endPoint y: 123, distance: 11.7
click at [948, 112] on select "Choose an option... Pending Applied Excluded (Questions) Excluded (Expired) Exc…" at bounding box center [959, 116] width 119 height 23
click at [900, 105] on select "Choose an option... Pending Applied Excluded (Questions) Excluded (Expired) Exc…" at bounding box center [959, 116] width 119 height 23
click at [574, 109] on div "careers-blackhawknetwork" at bounding box center [549, 121] width 90 height 33
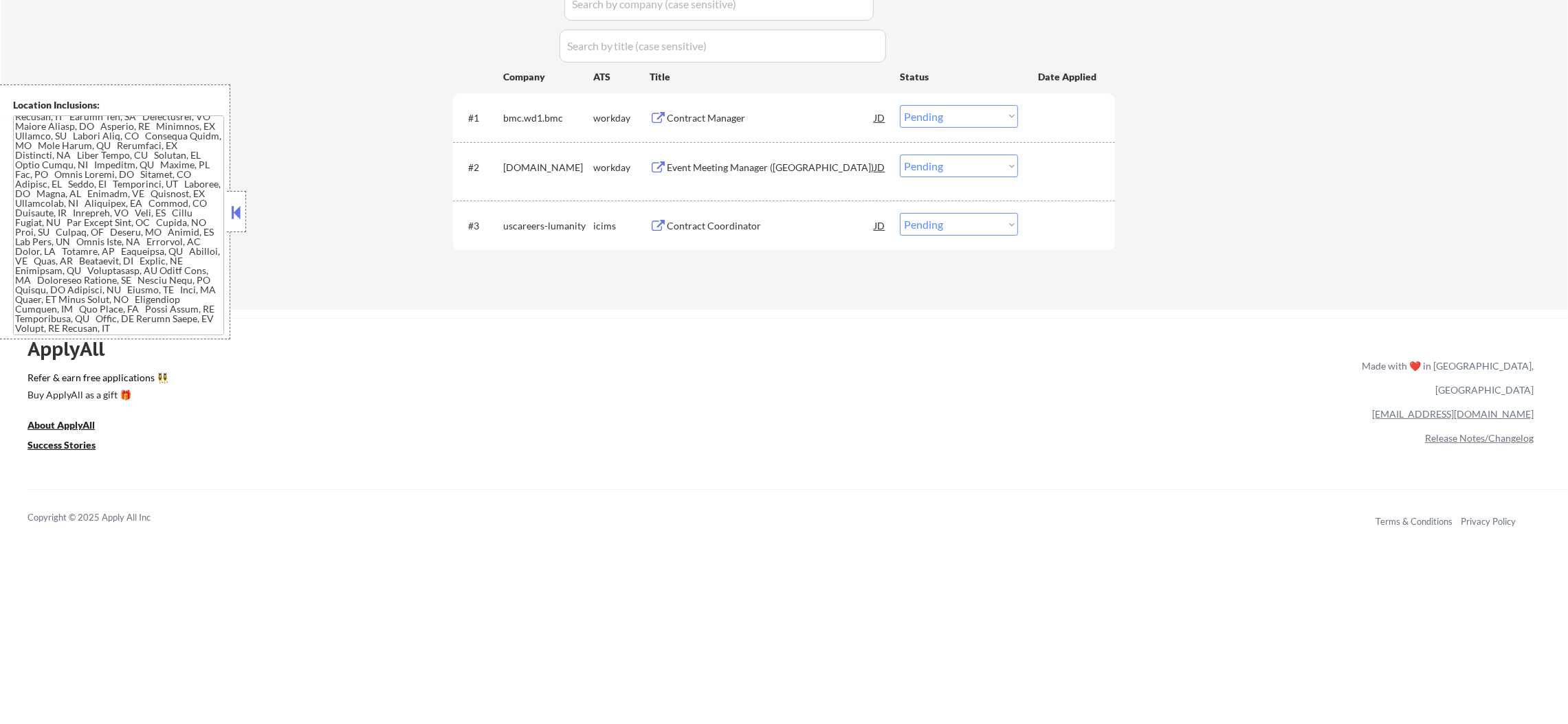
click at [732, 126] on div "Contract Manager" at bounding box center [770, 117] width 207 height 25
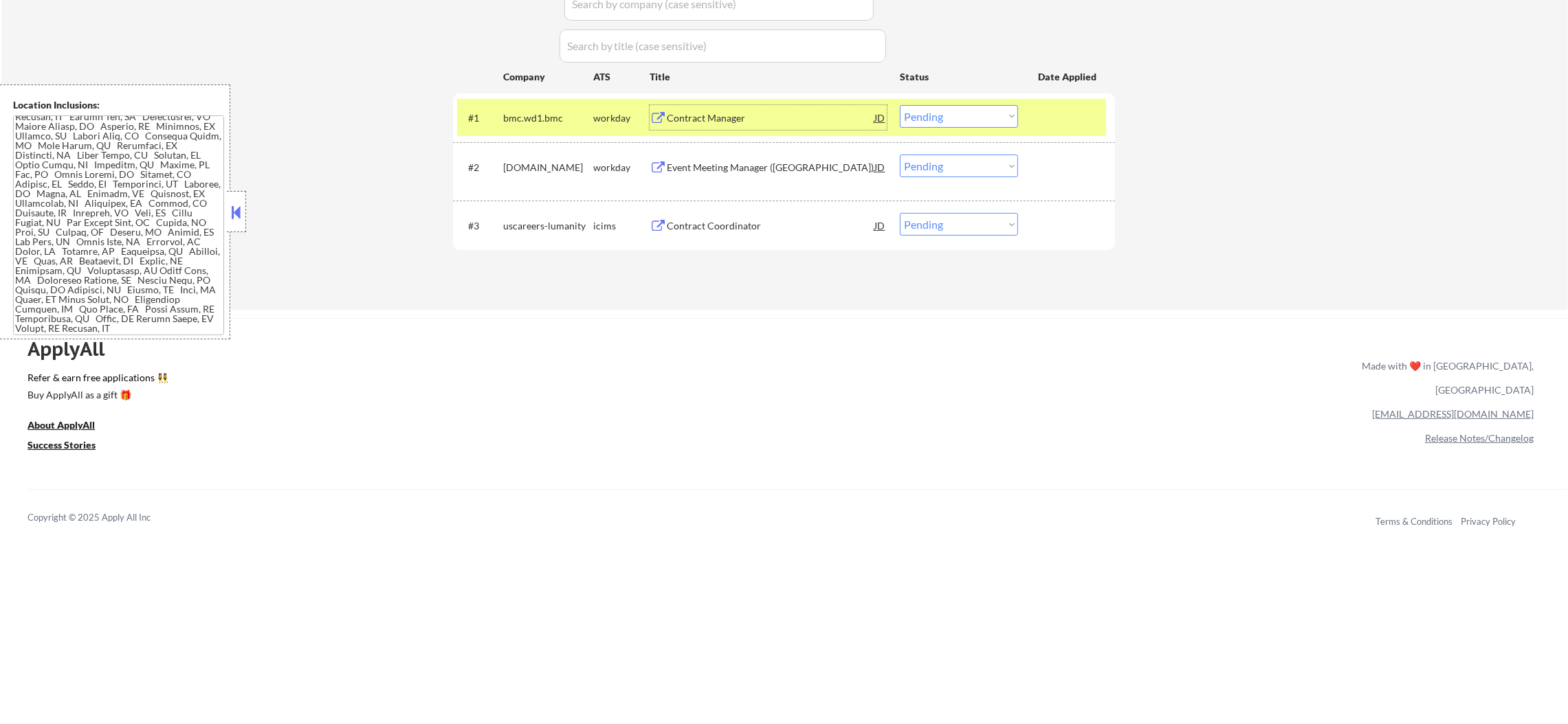
click at [907, 111] on select "Choose an option... Pending Applied Excluded (Questions) Excluded (Expired) Exc…" at bounding box center [959, 116] width 119 height 23
click at [900, 105] on select "Choose an option... Pending Applied Excluded (Questions) Excluded (Expired) Exc…" at bounding box center [959, 116] width 119 height 23
click at [566, 121] on div "bmc.wd1.bmc" at bounding box center [549, 119] width 90 height 14
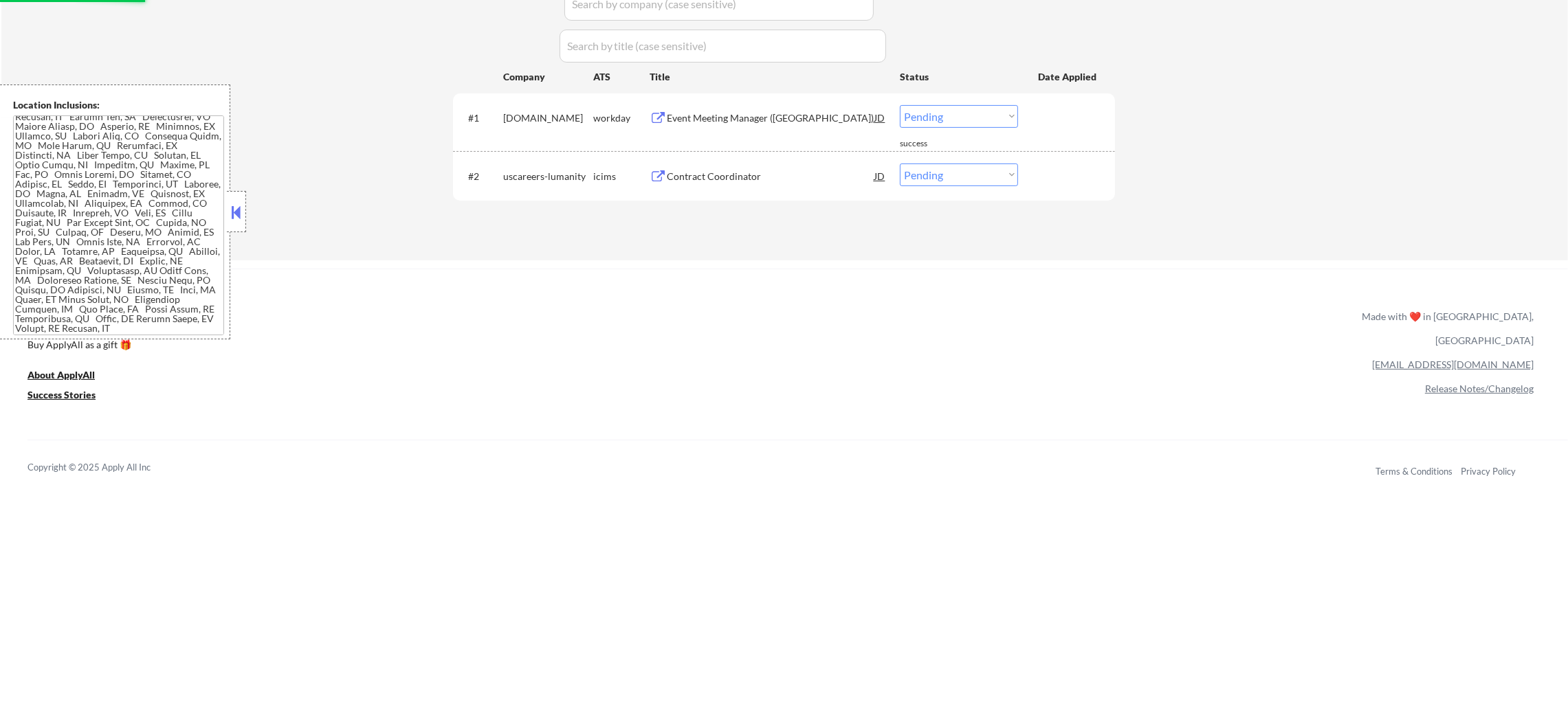
click at [727, 123] on div "Event Meeting Manager ([GEOGRAPHIC_DATA])" at bounding box center [770, 119] width 207 height 14
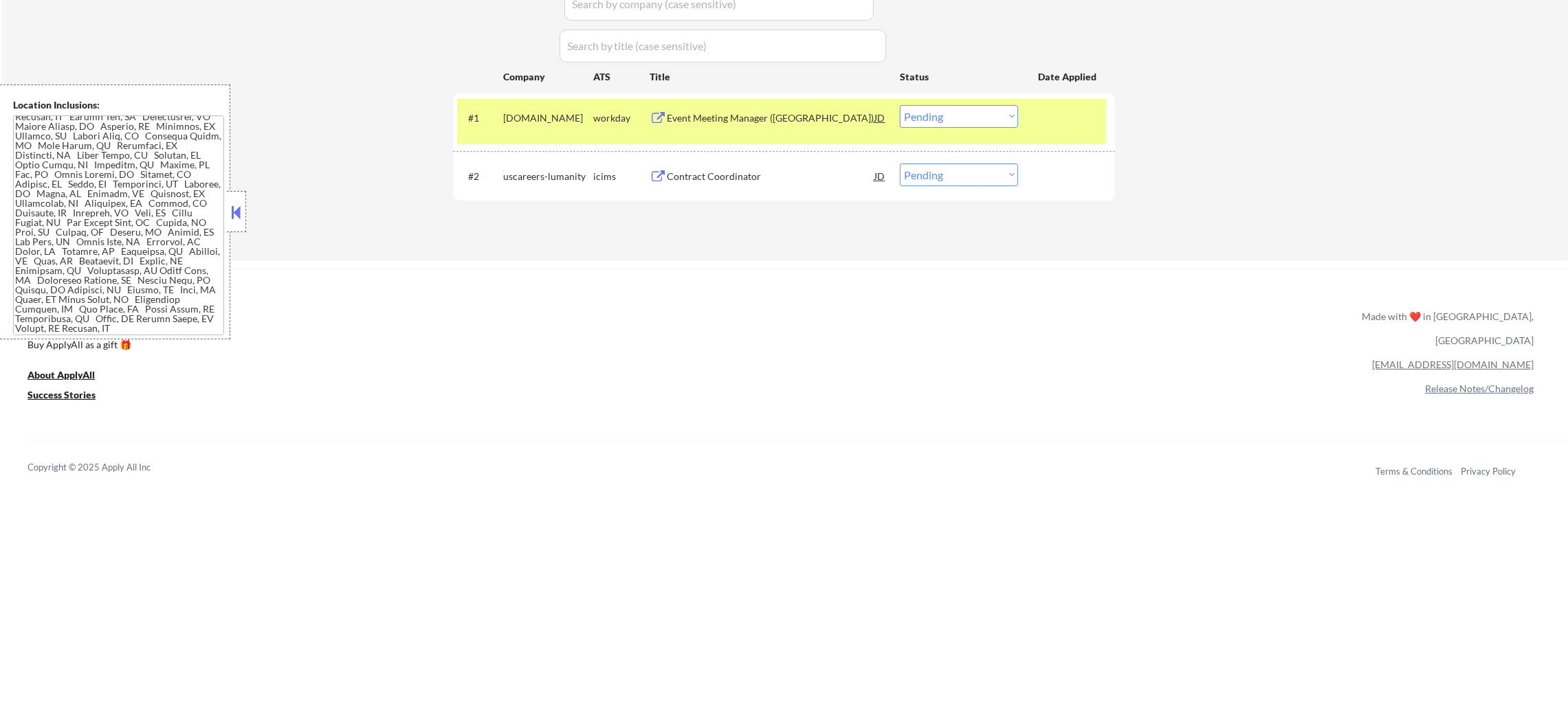
scroll to position [0, 0]
click at [975, 121] on select "Choose an option... Pending Applied Excluded (Questions) Excluded (Expired) Exc…" at bounding box center [959, 116] width 119 height 23
click at [900, 105] on select "Choose an option... Pending Applied Excluded (Questions) Excluded (Expired) Exc…" at bounding box center [959, 116] width 119 height 23
click at [539, 101] on div "#1 [DOMAIN_NAME] workday Event Meeting Manager ([GEOGRAPHIC_DATA]) JD Choose an…" at bounding box center [781, 121] width 649 height 45
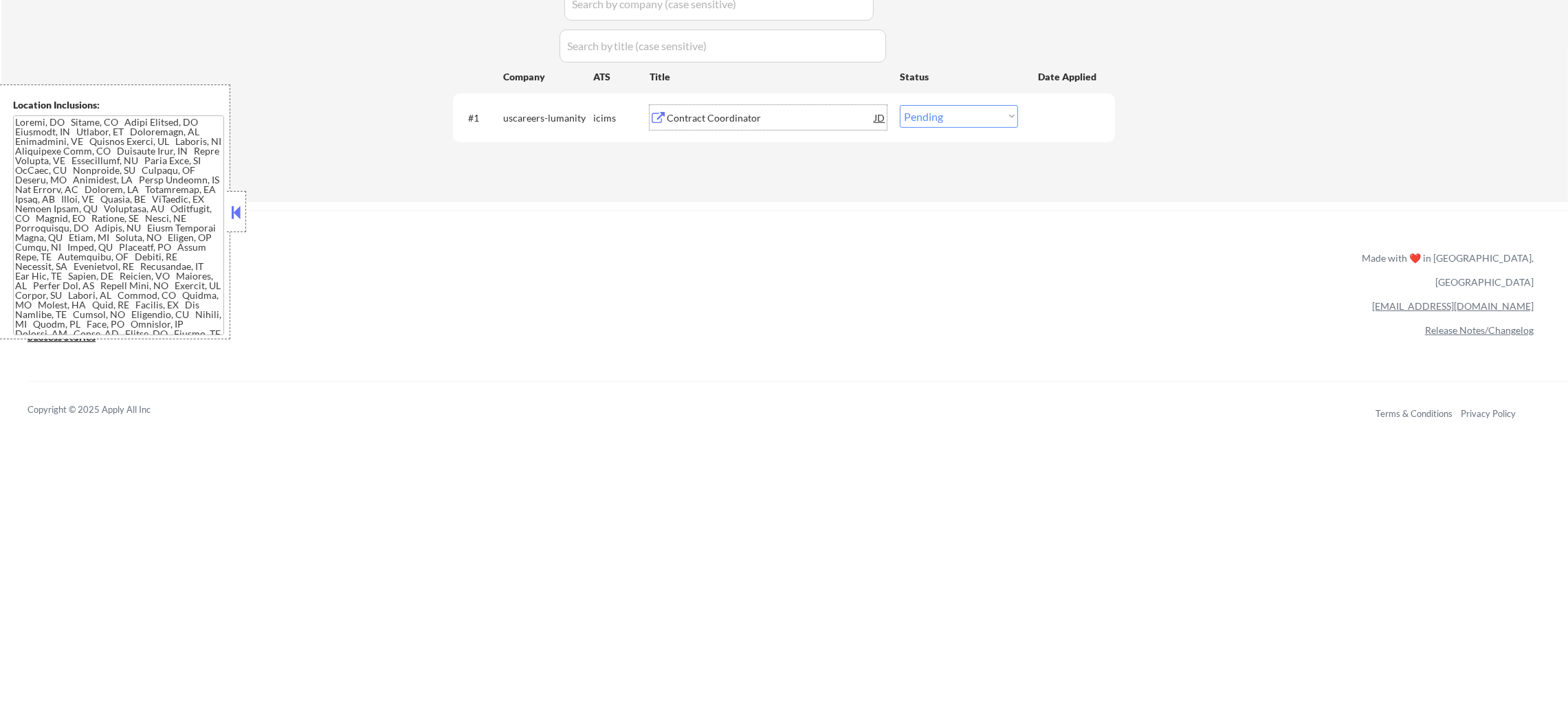
click at [764, 105] on div "Contract Coordinator" at bounding box center [770, 117] width 207 height 25
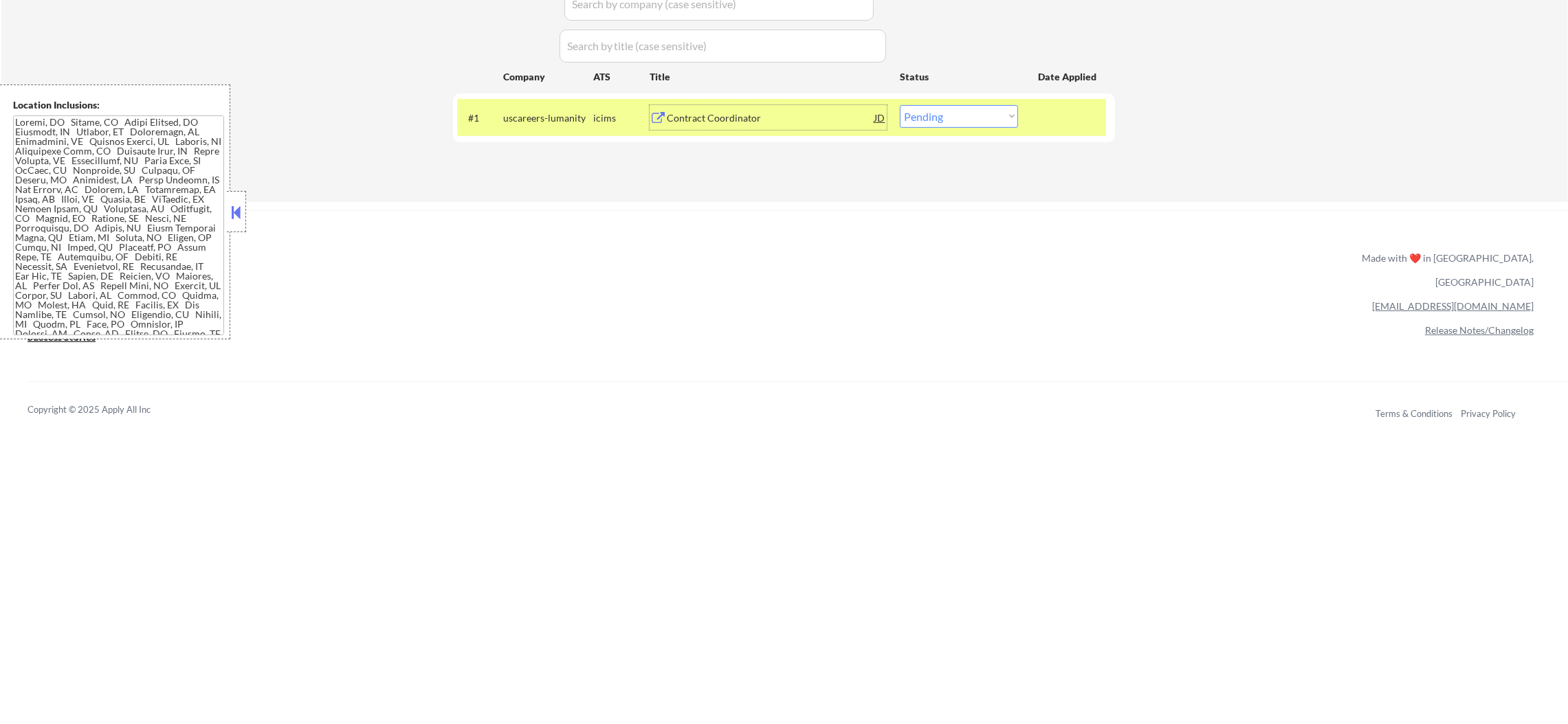
click at [920, 119] on select "Choose an option... Pending Applied Excluded (Questions) Excluded (Expired) Exc…" at bounding box center [959, 116] width 119 height 23
select select ""excluded__expired_""
click at [900, 105] on select "Choose an option... Pending Applied Excluded (Questions) Excluded (Expired) Exc…" at bounding box center [959, 116] width 119 height 23
click at [537, 133] on div "#1 uscareers-lumanity icims Contract Coordinator JD Choose an option... Pending…" at bounding box center [781, 118] width 649 height 38
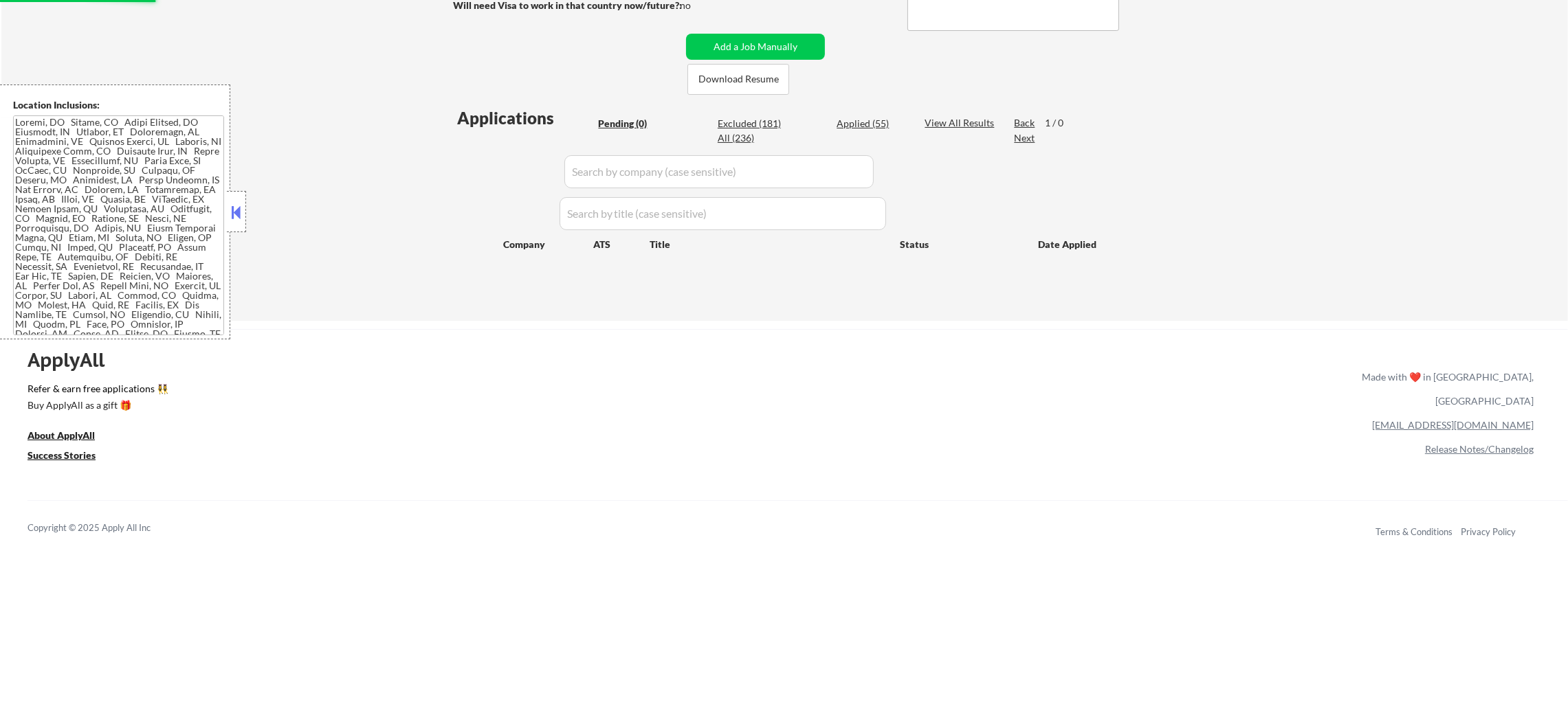
scroll to position [275, 0]
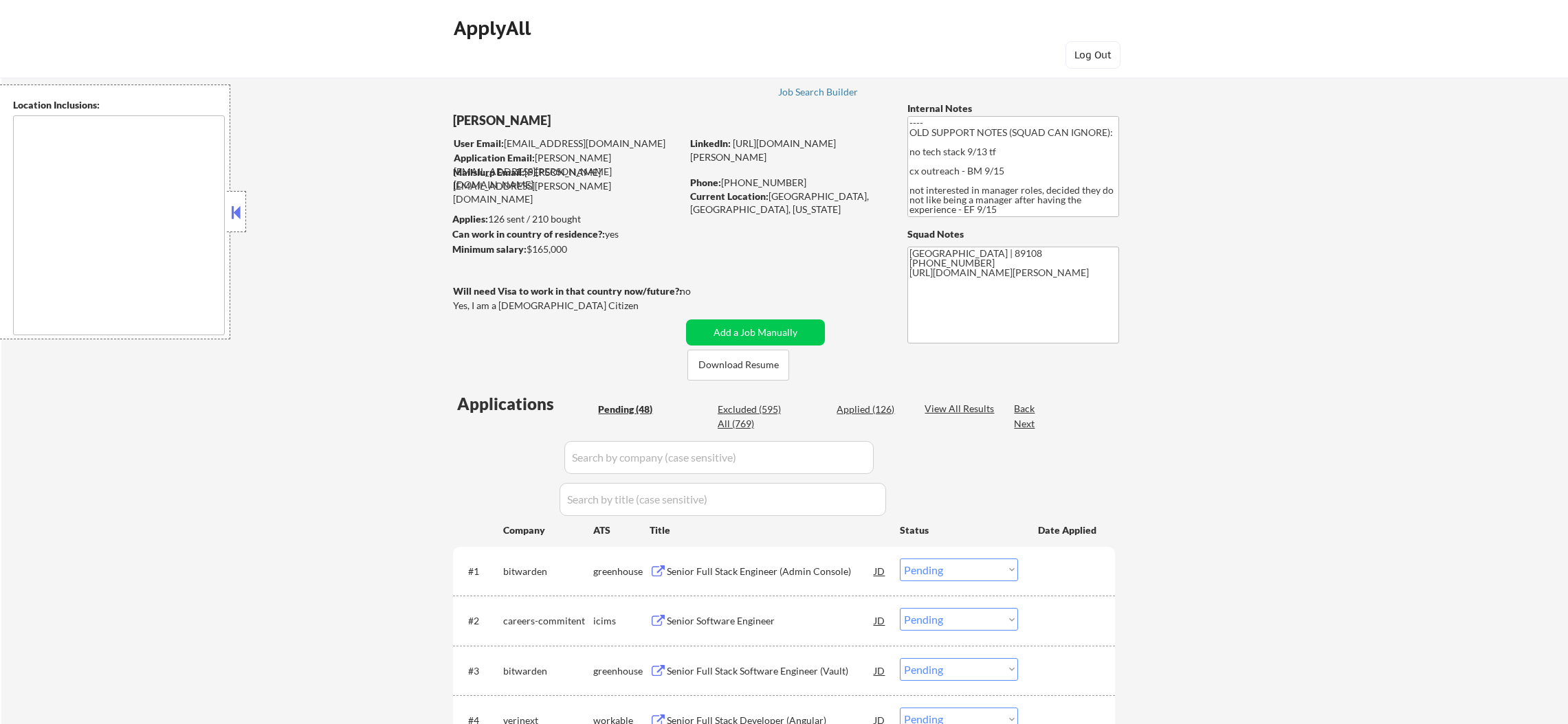
select select ""pending""
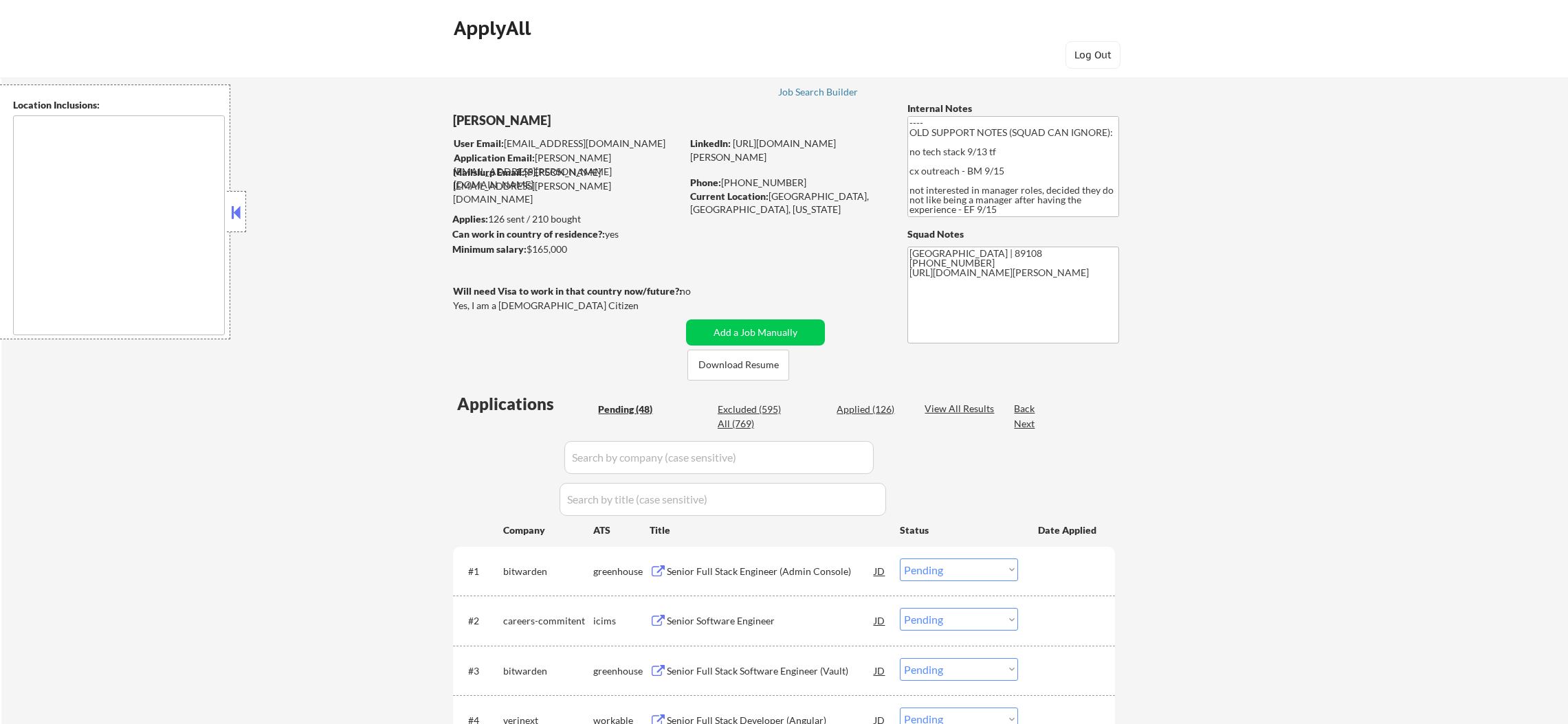
select select ""pending""
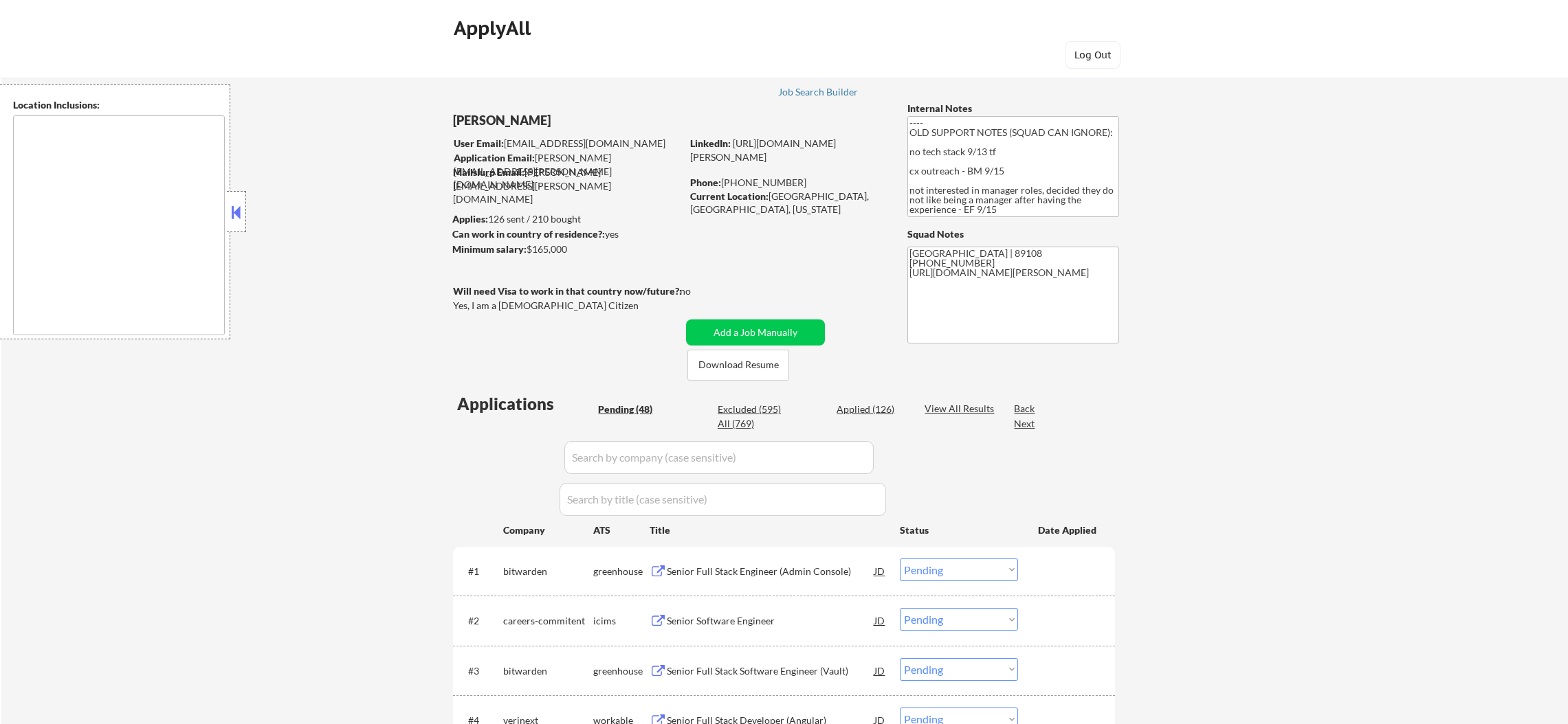
select select ""pending""
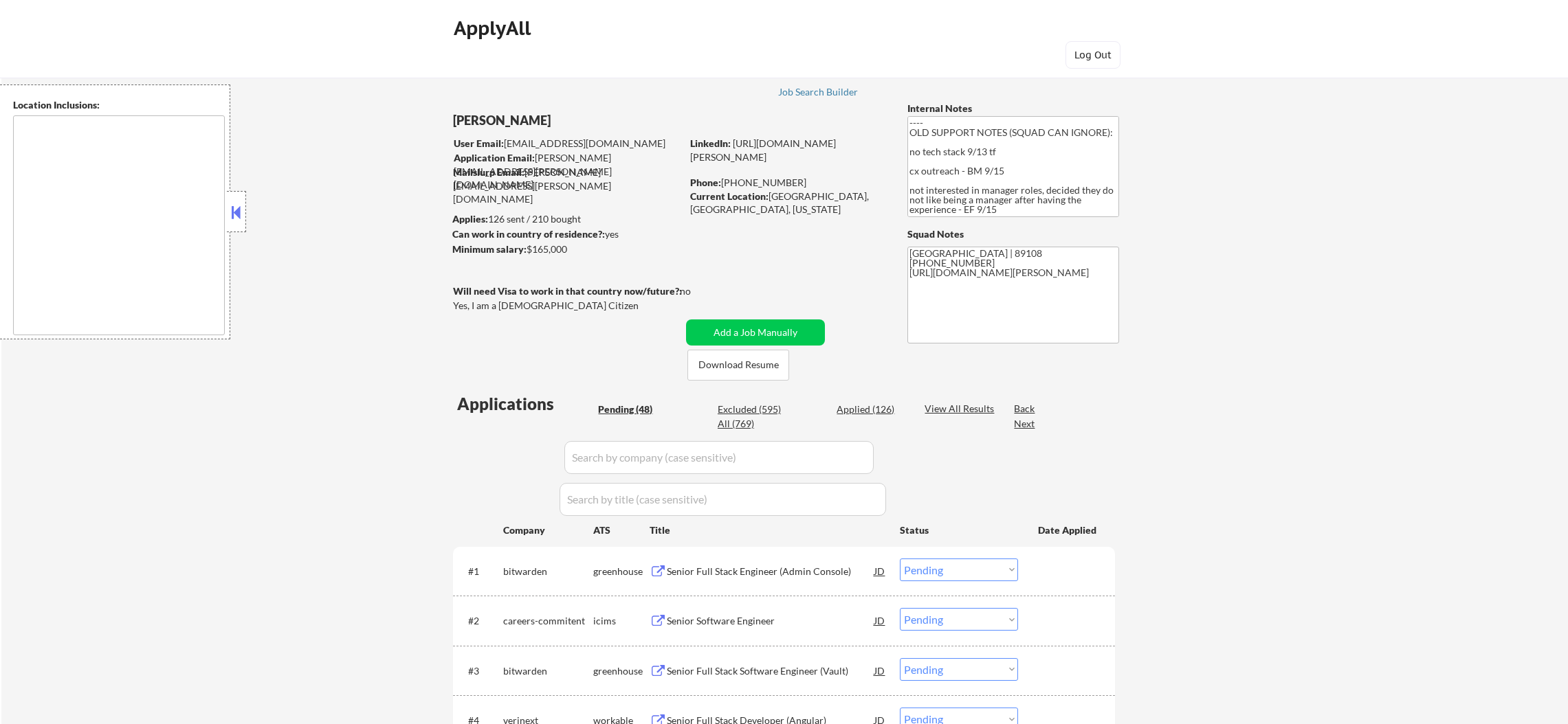
select select ""pending""
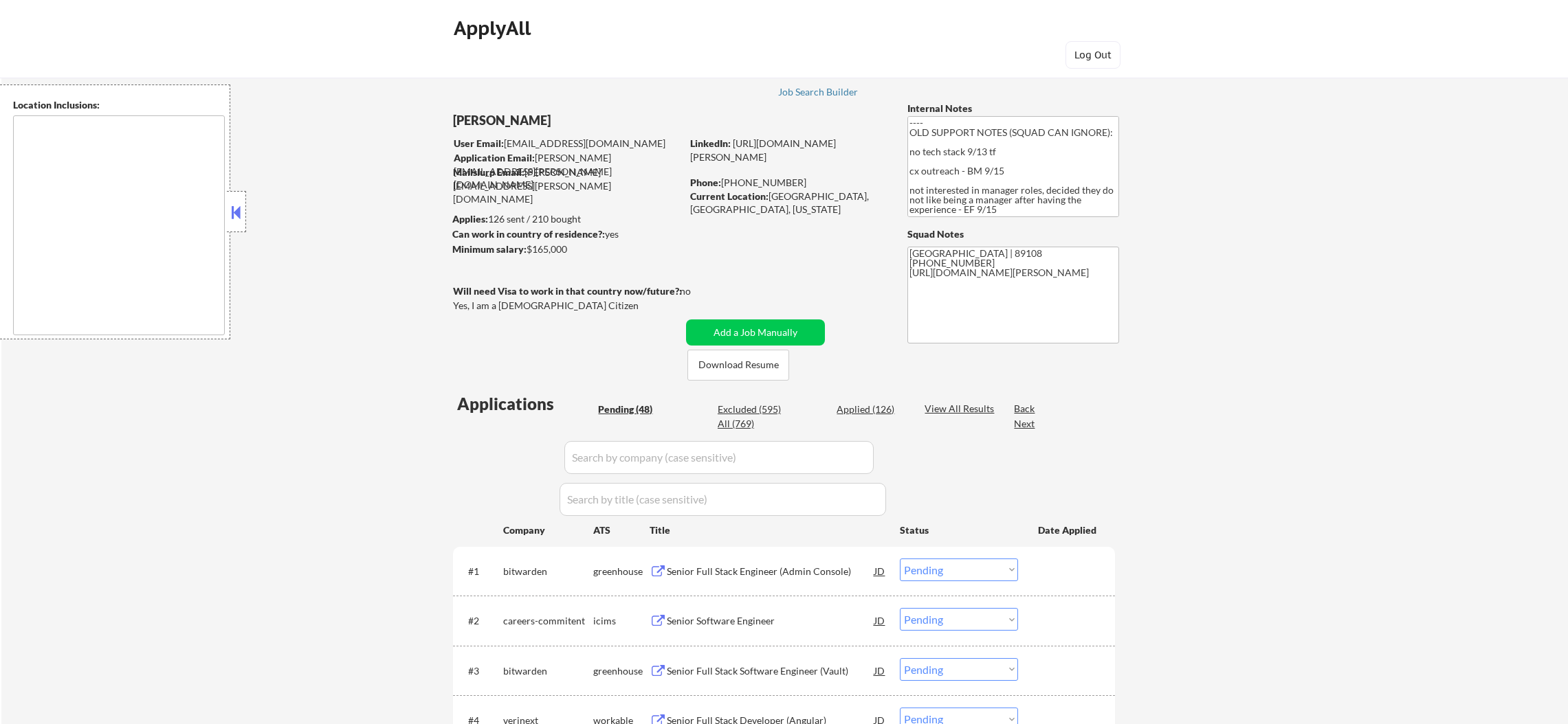
select select ""pending""
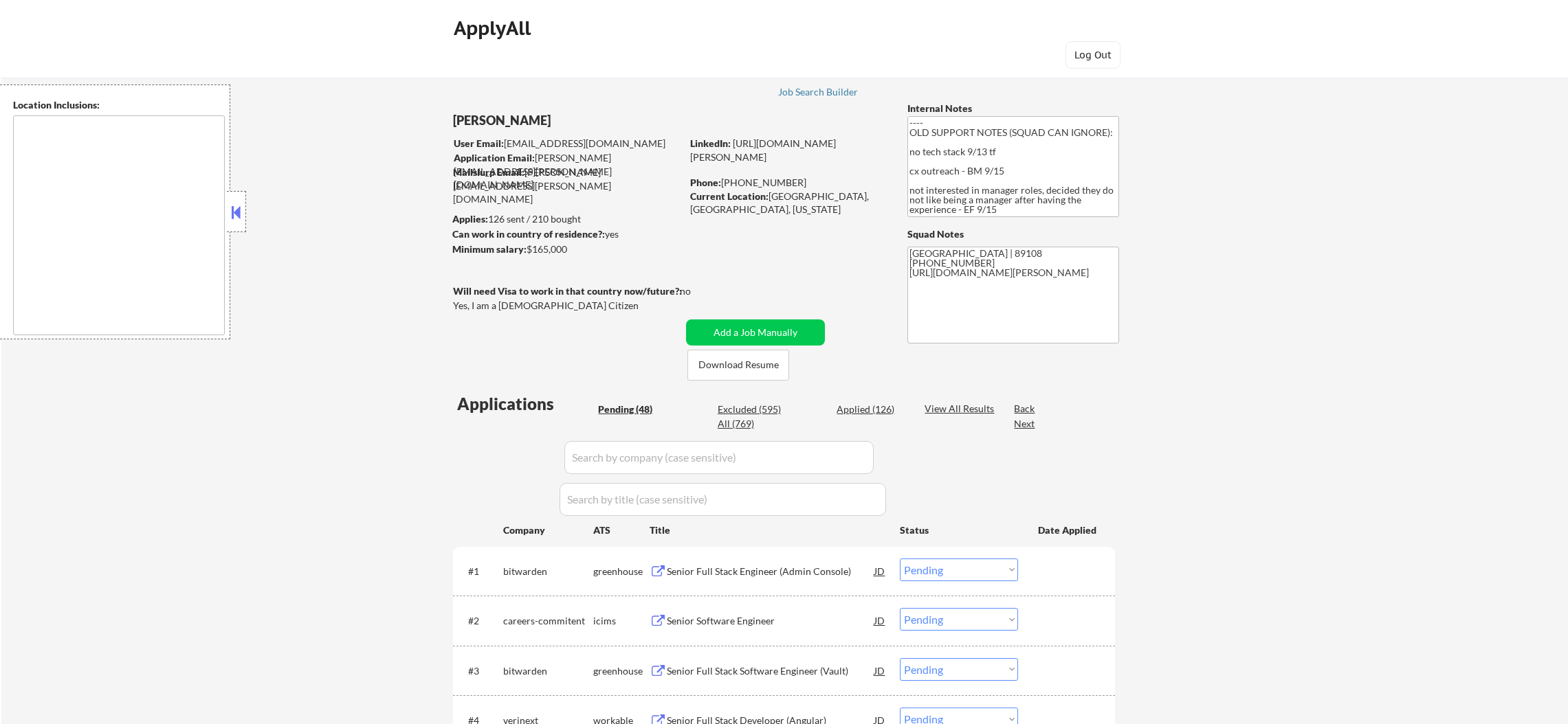
select select ""pending""
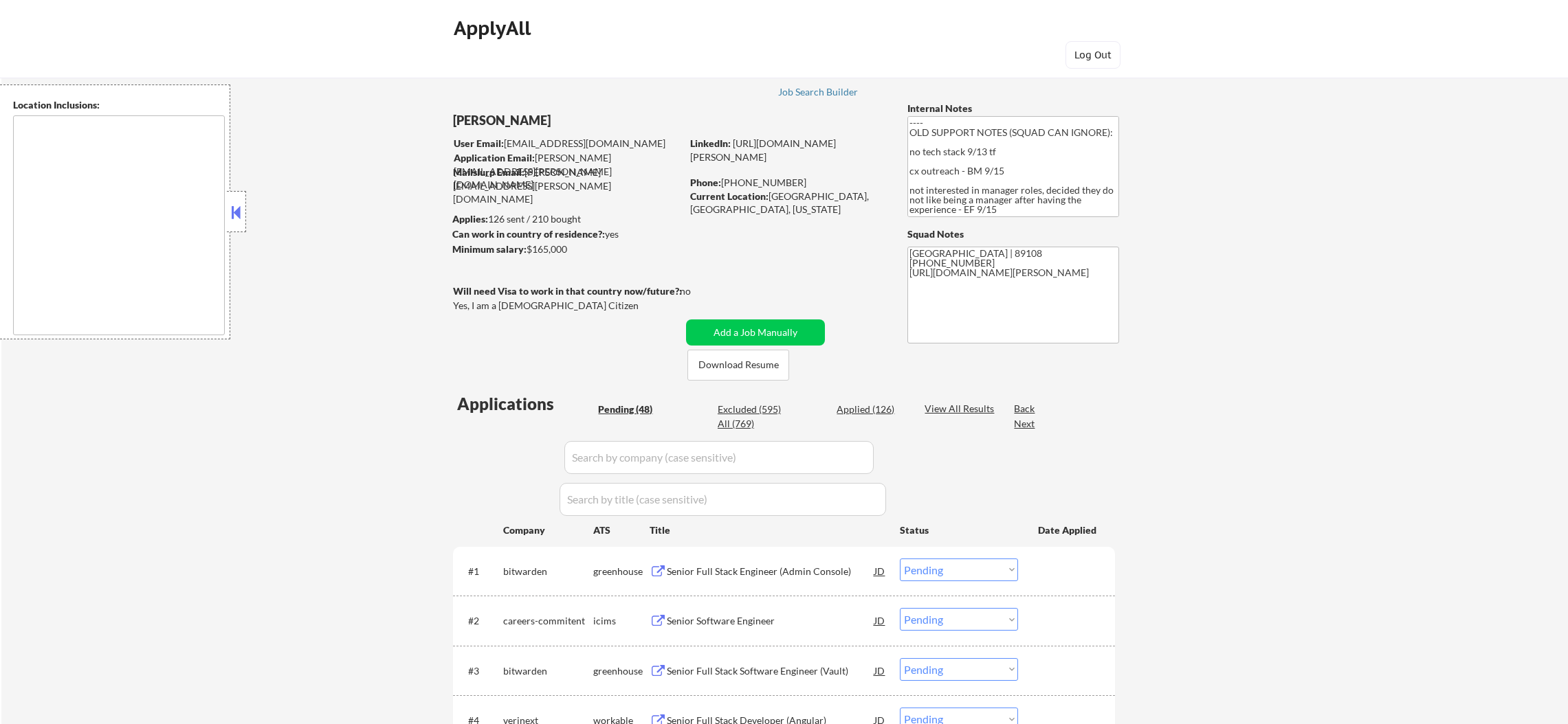
select select ""pending""
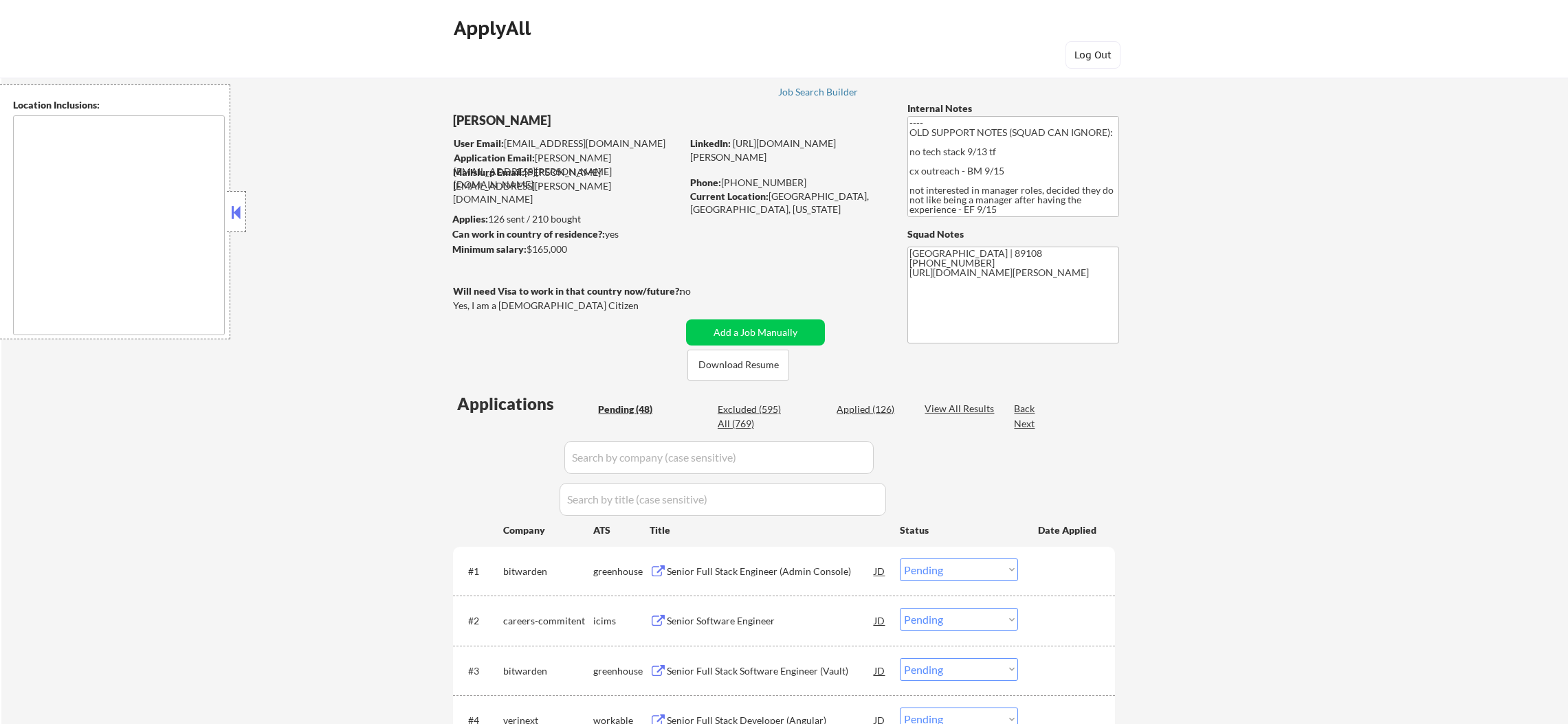
select select ""pending""
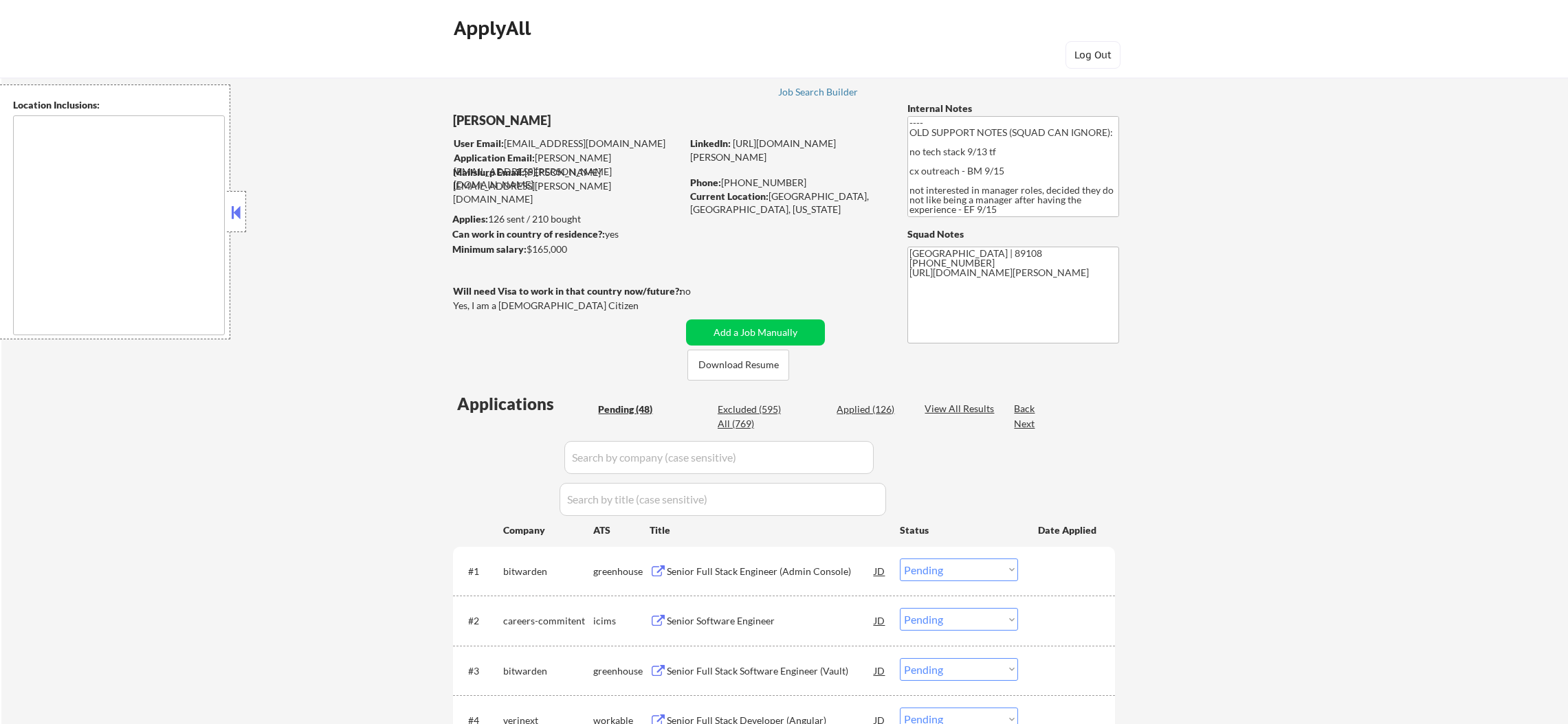
select select ""pending""
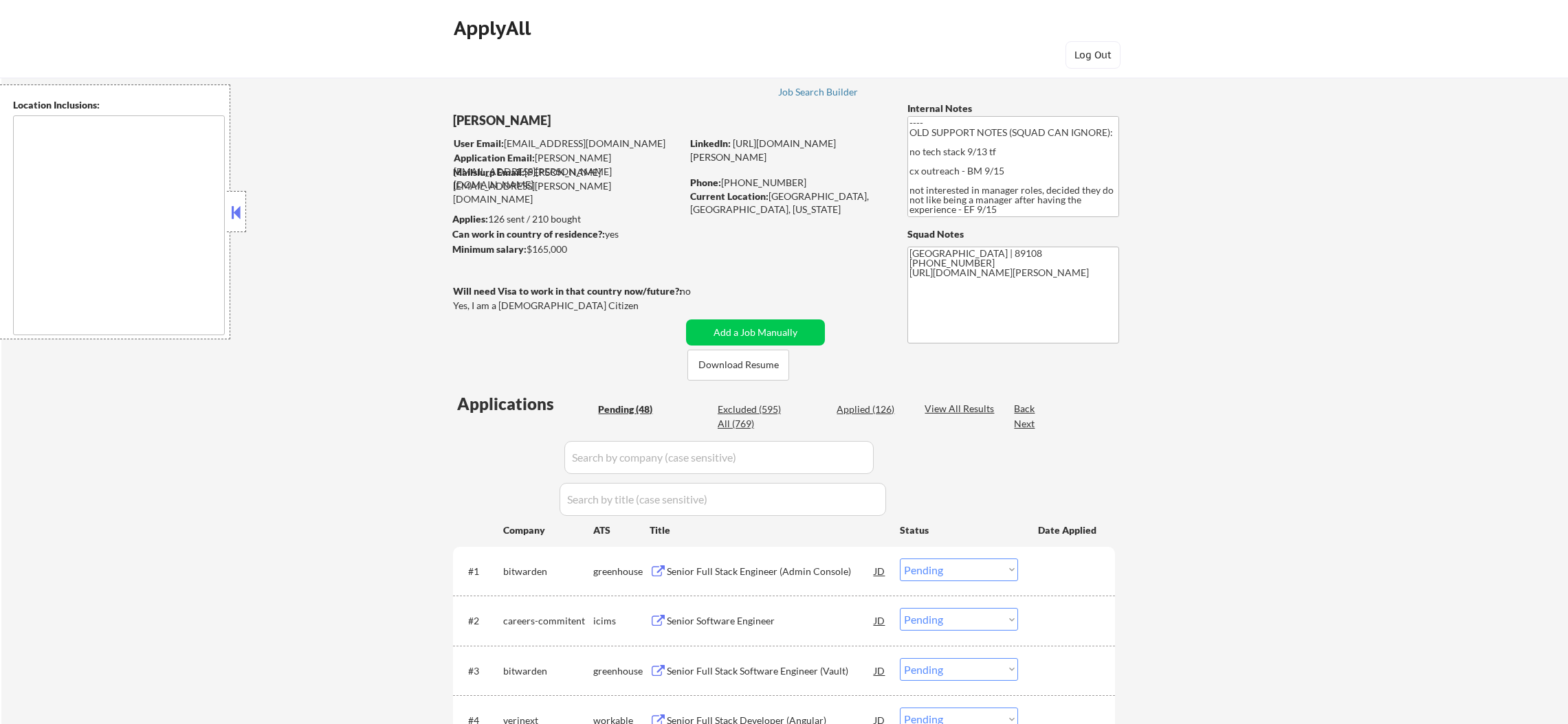
select select ""pending""
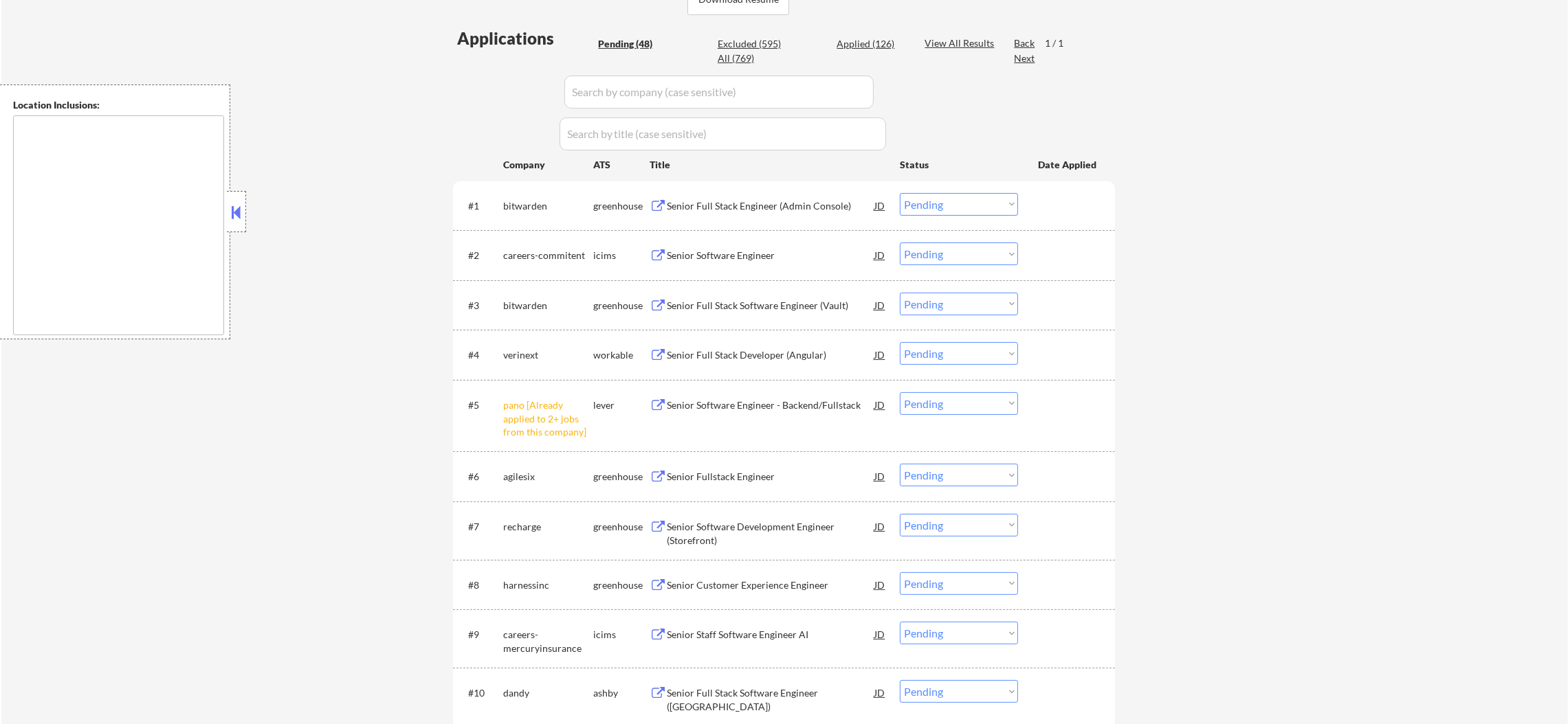
scroll to position [413, 0]
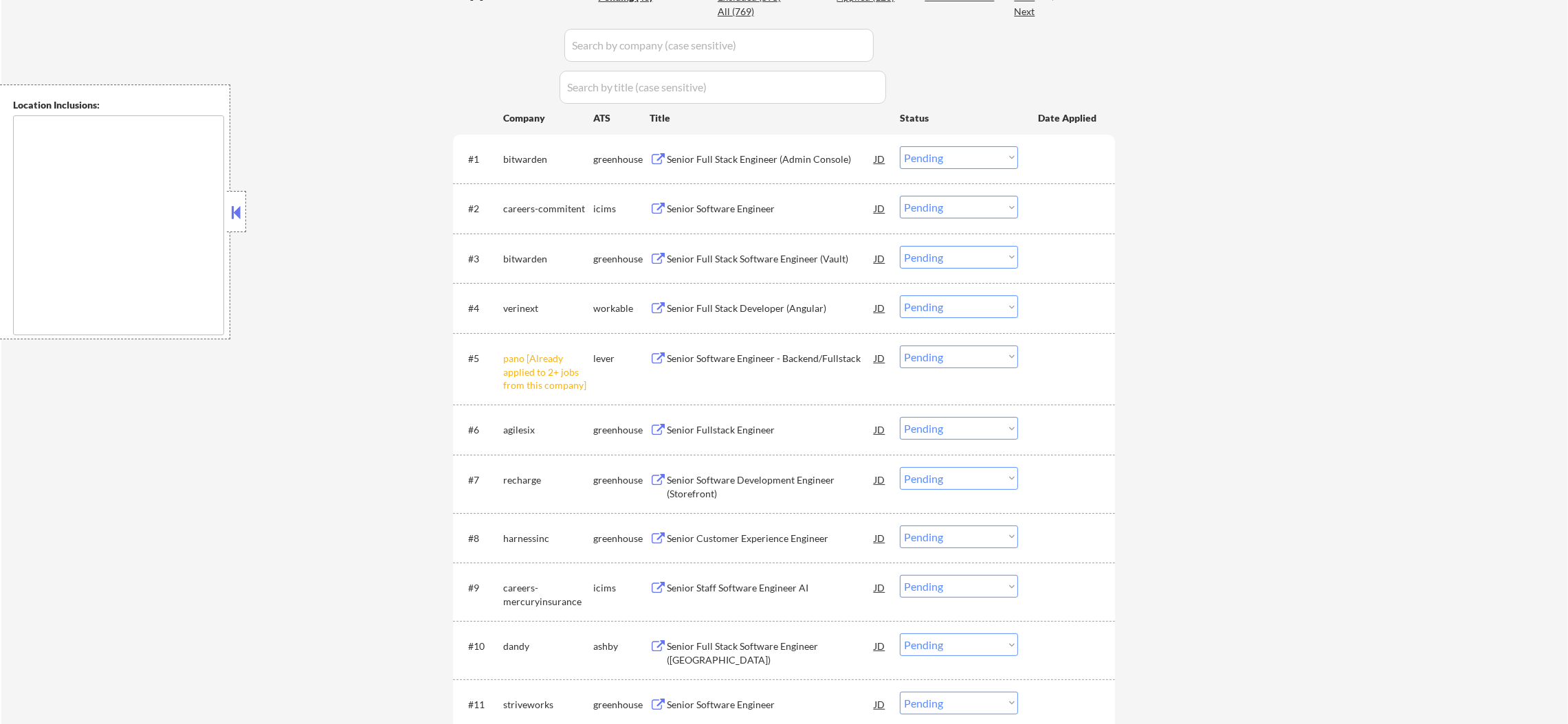
click at [951, 364] on select "Choose an option... Pending Applied Excluded (Questions) Excluded (Expired) Exc…" at bounding box center [959, 356] width 119 height 23
click at [900, 345] on select "Choose an option... Pending Applied Excluded (Questions) Excluded (Expired) Exc…" at bounding box center [959, 356] width 119 height 23
select select ""pending""
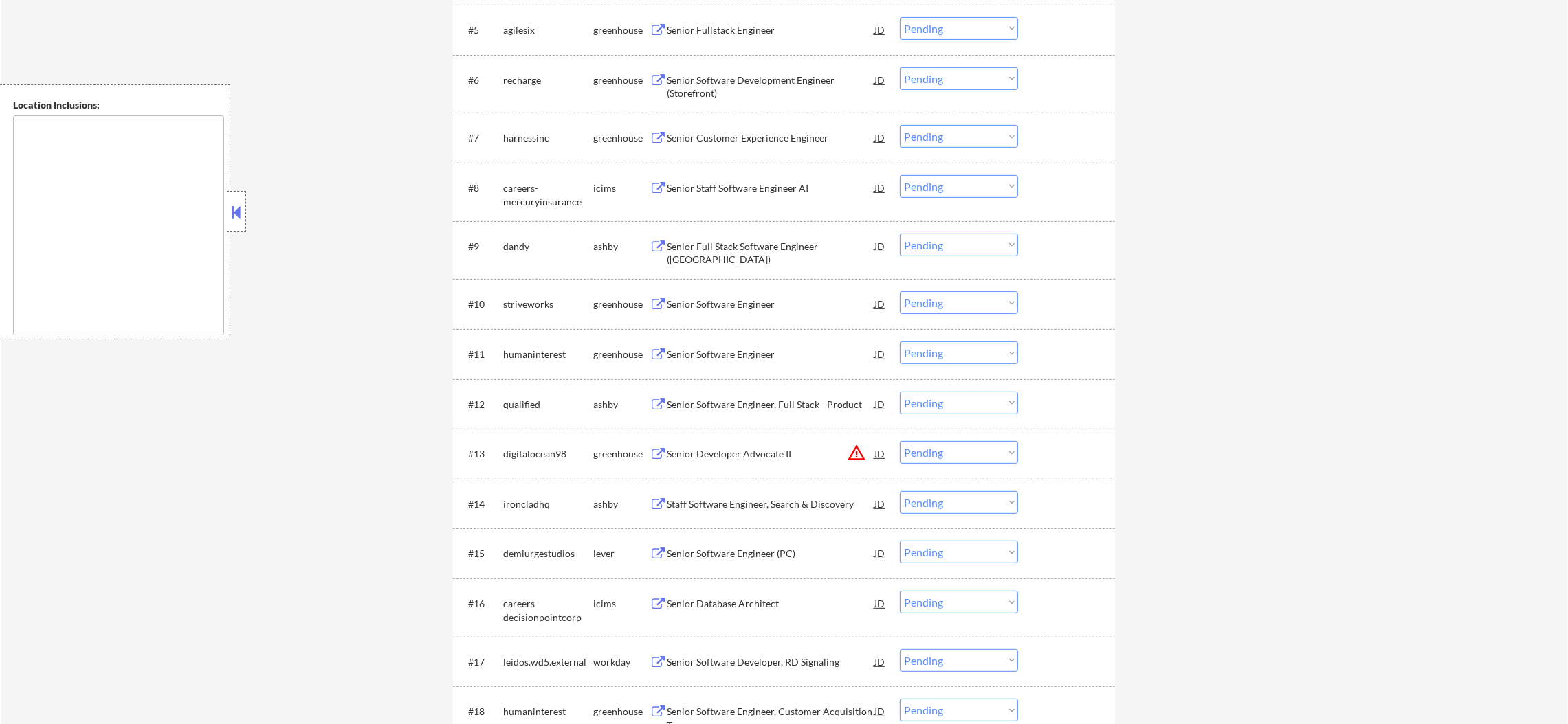
scroll to position [893, 0]
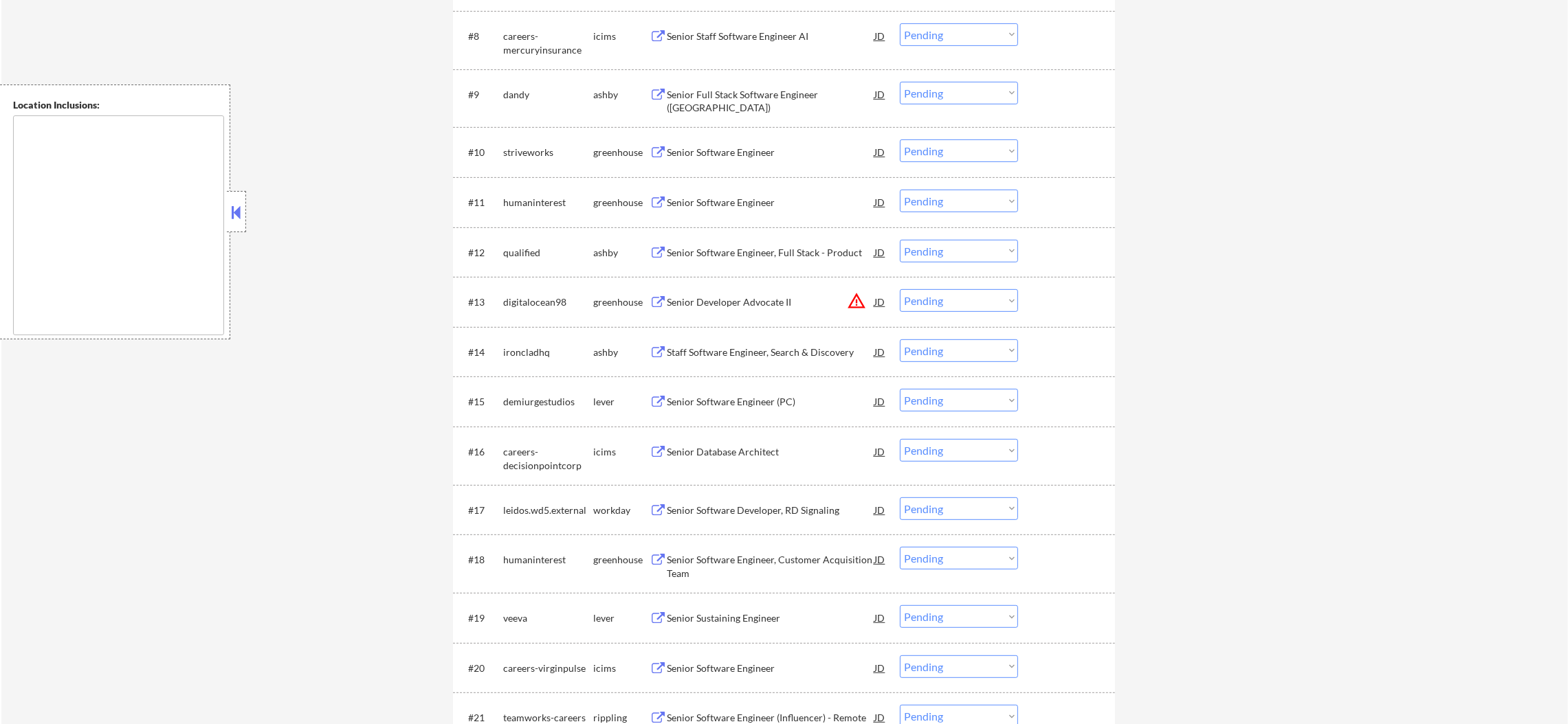
click at [930, 295] on select "Choose an option... Pending Applied Excluded (Questions) Excluded (Expired) Exc…" at bounding box center [959, 300] width 119 height 23
click at [900, 289] on select "Choose an option... Pending Applied Excluded (Questions) Excluded (Expired) Exc…" at bounding box center [959, 300] width 119 height 23
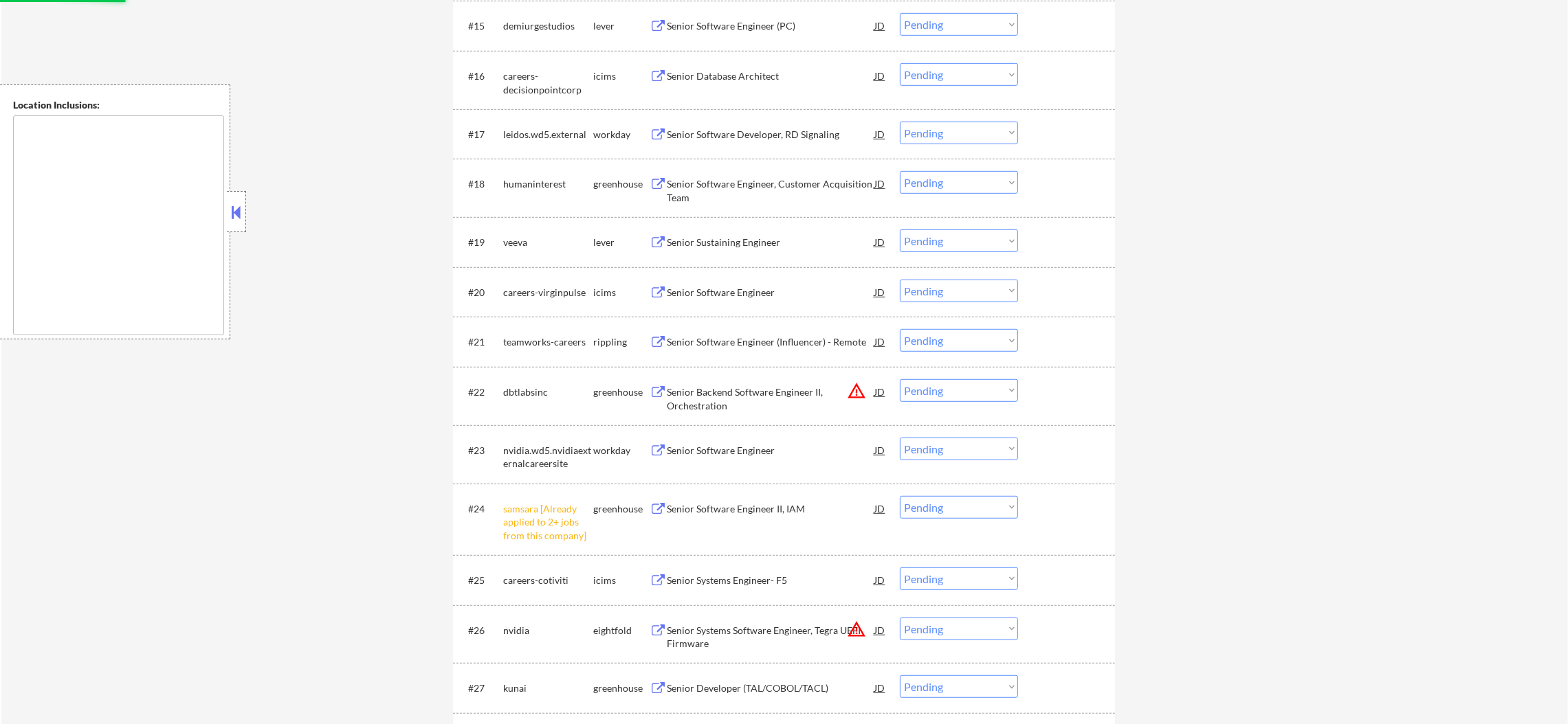
scroll to position [1408, 0]
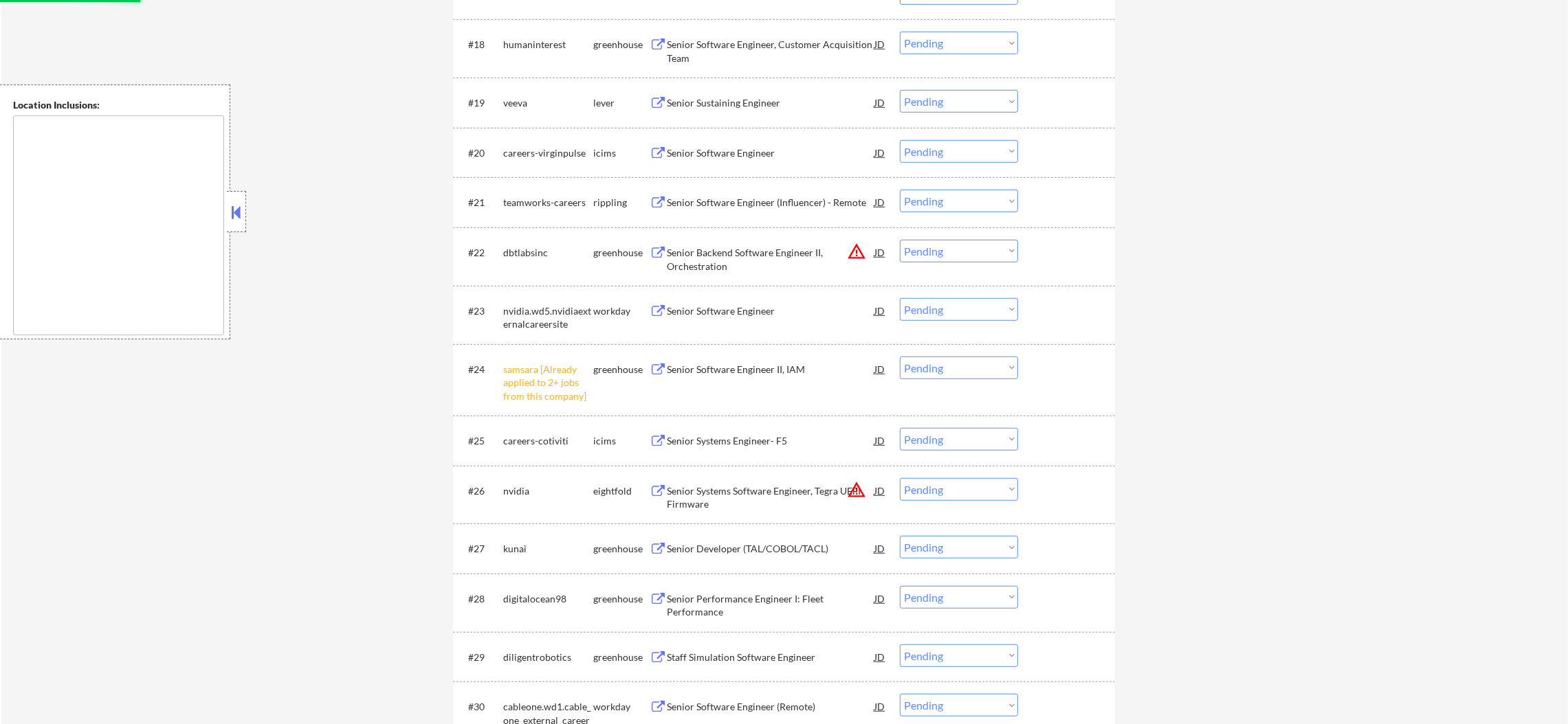
select select ""pending""
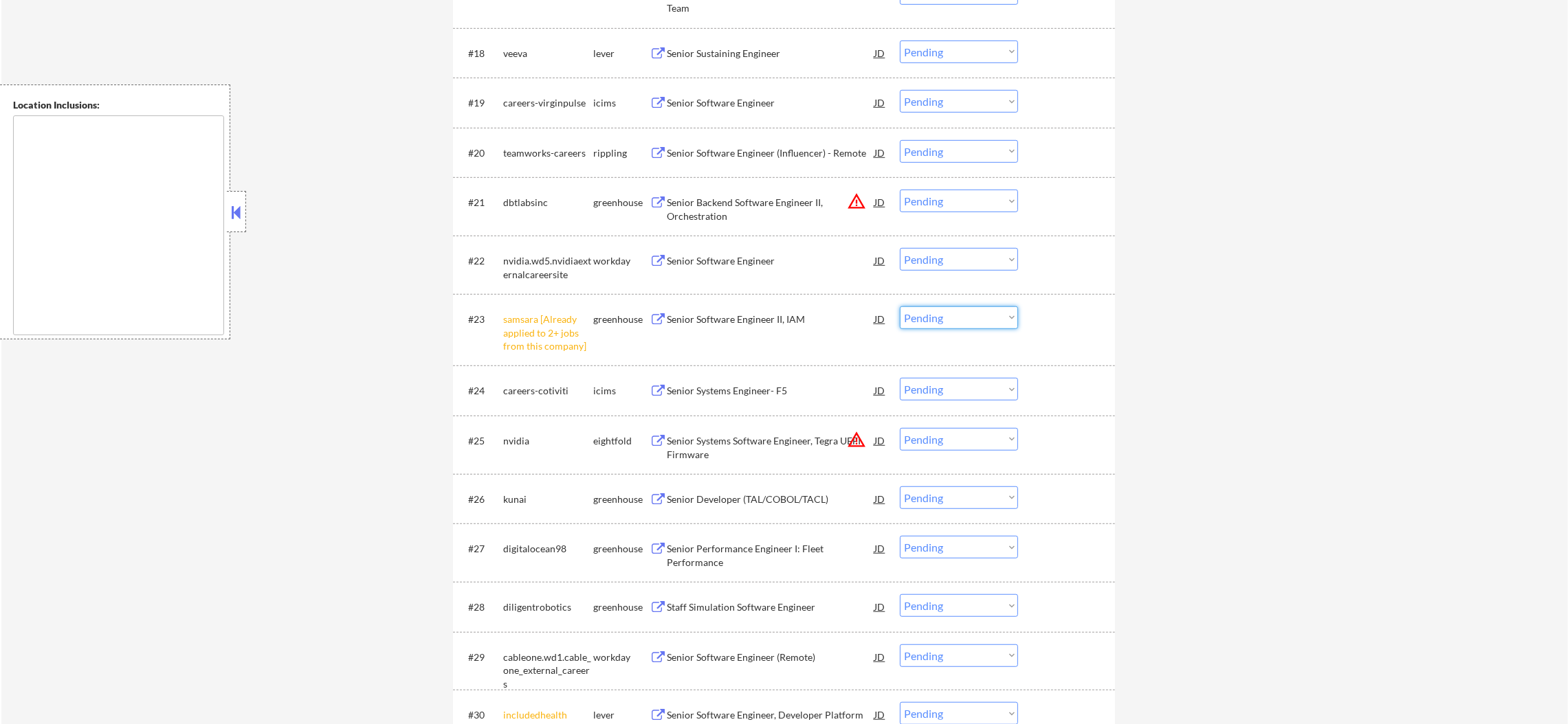
click at [940, 316] on select "Choose an option... Pending Applied Excluded (Questions) Excluded (Expired) Exc…" at bounding box center [959, 317] width 119 height 23
select select ""excluded__other_""
click at [900, 306] on select "Choose an option... Pending Applied Excluded (Questions) Excluded (Expired) Exc…" at bounding box center [959, 317] width 119 height 23
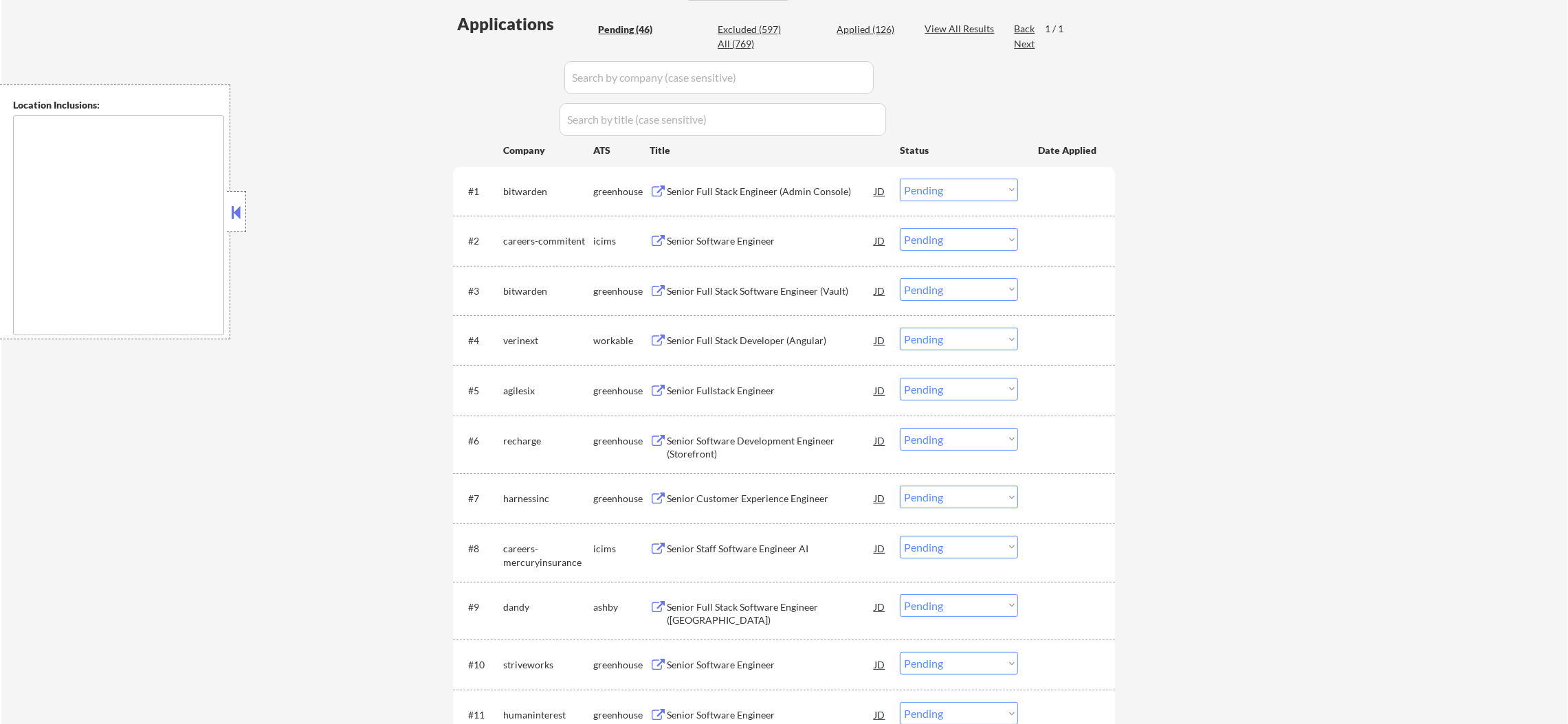
scroll to position [391, 0]
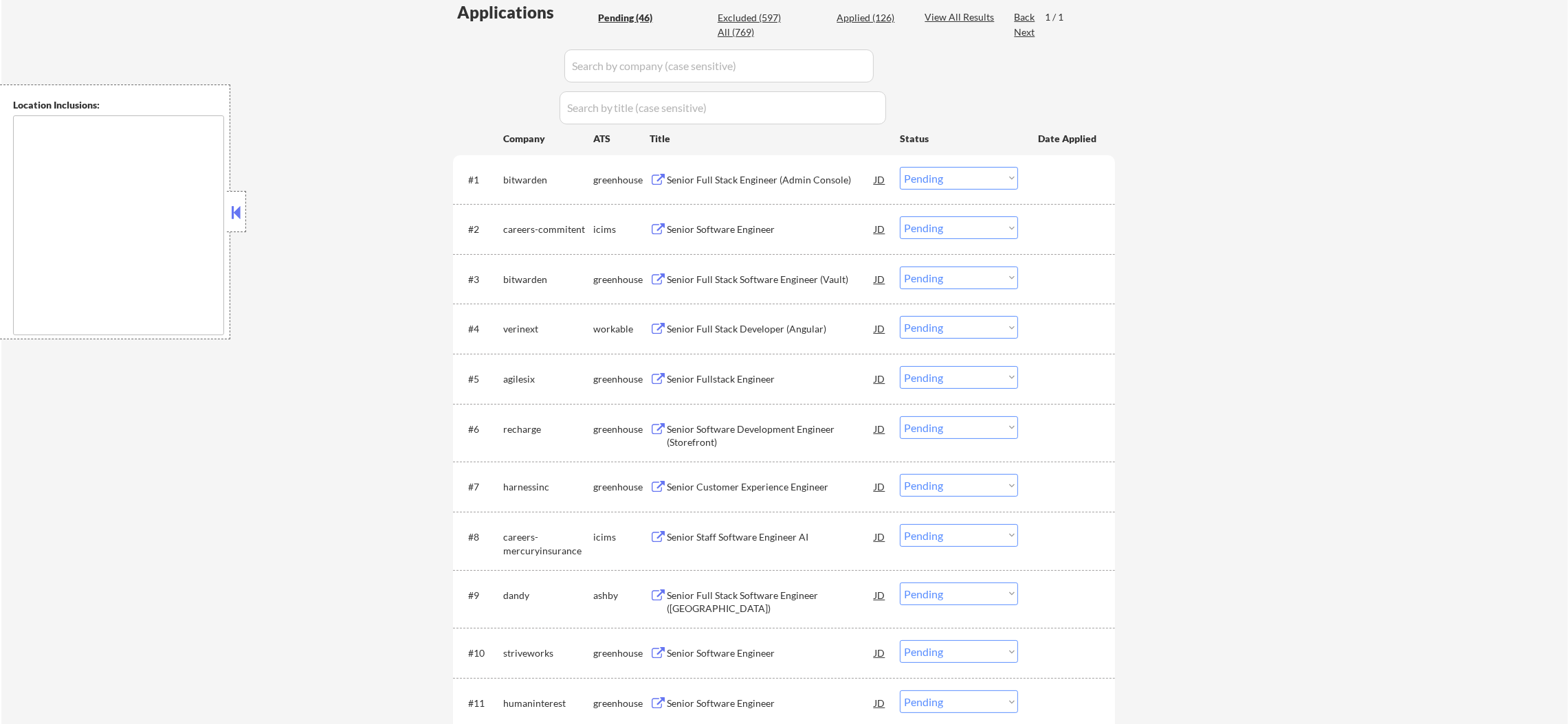
click at [774, 168] on div "Senior Full Stack Engineer (Admin Console)" at bounding box center [770, 179] width 207 height 25
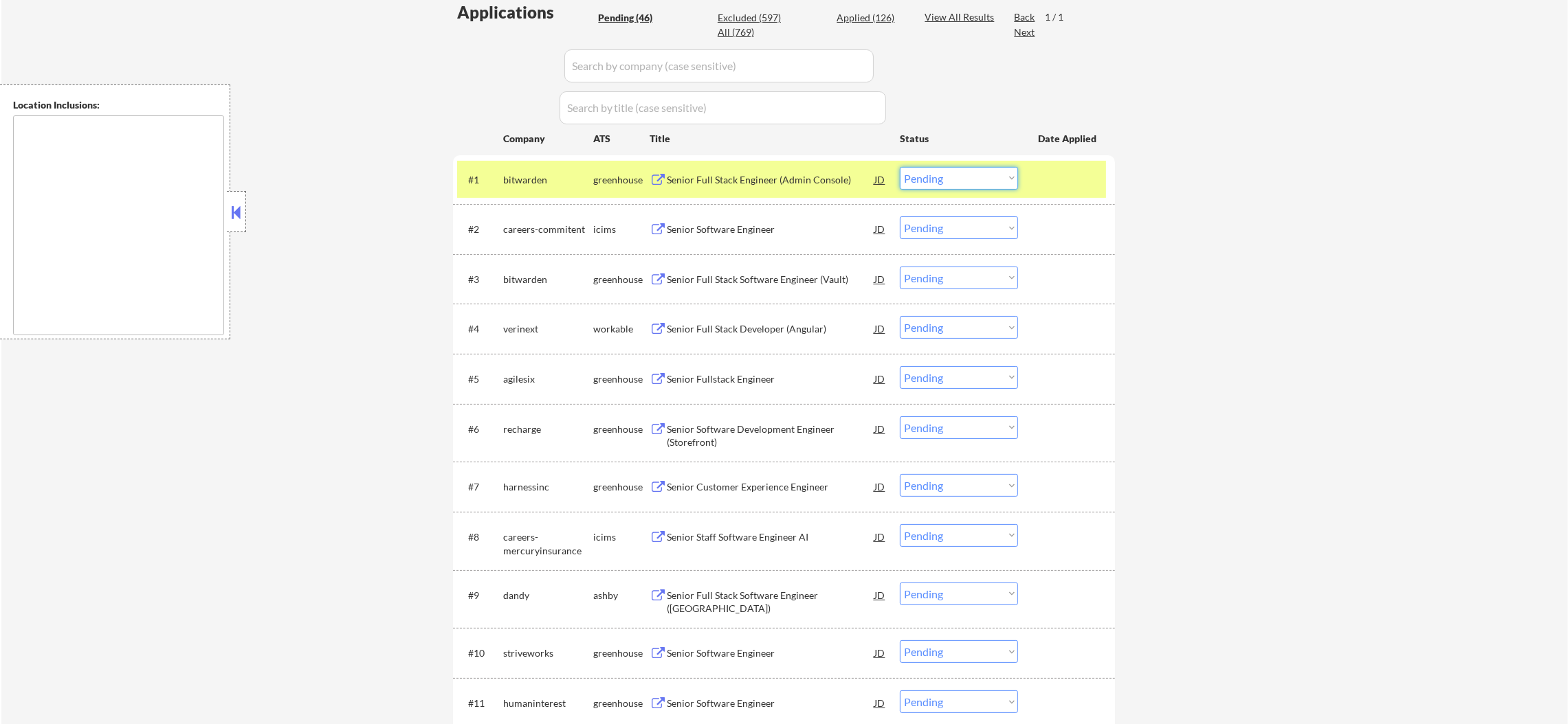
click at [972, 180] on select "Choose an option... Pending Applied Excluded (Questions) Excluded (Expired) Exc…" at bounding box center [959, 178] width 119 height 23
select select ""excluded__bad_match_""
click at [900, 167] on select "Choose an option... Pending Applied Excluded (Questions) Excluded (Expired) Exc…" at bounding box center [959, 178] width 119 height 23
click at [522, 182] on div "bitwarden" at bounding box center [549, 180] width 90 height 14
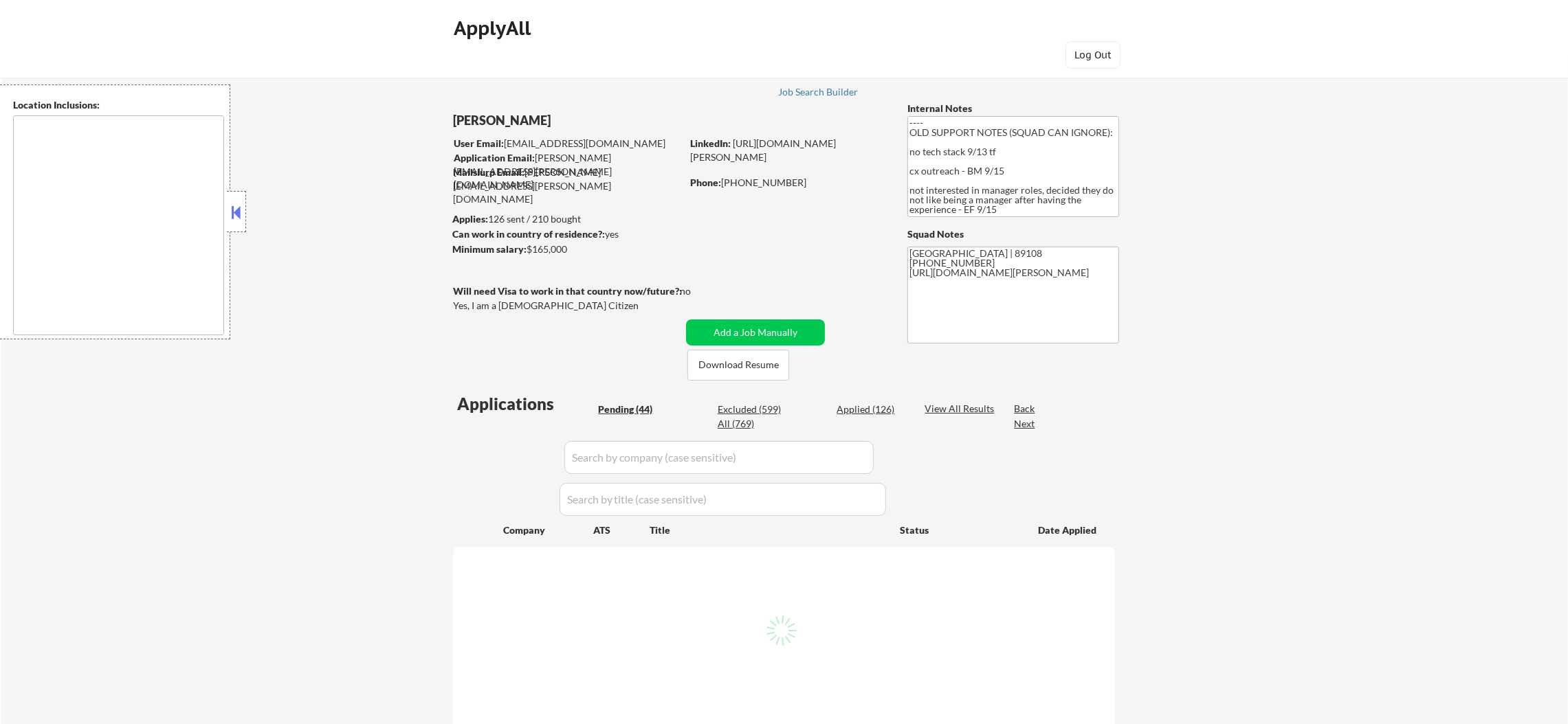
select select ""pending""
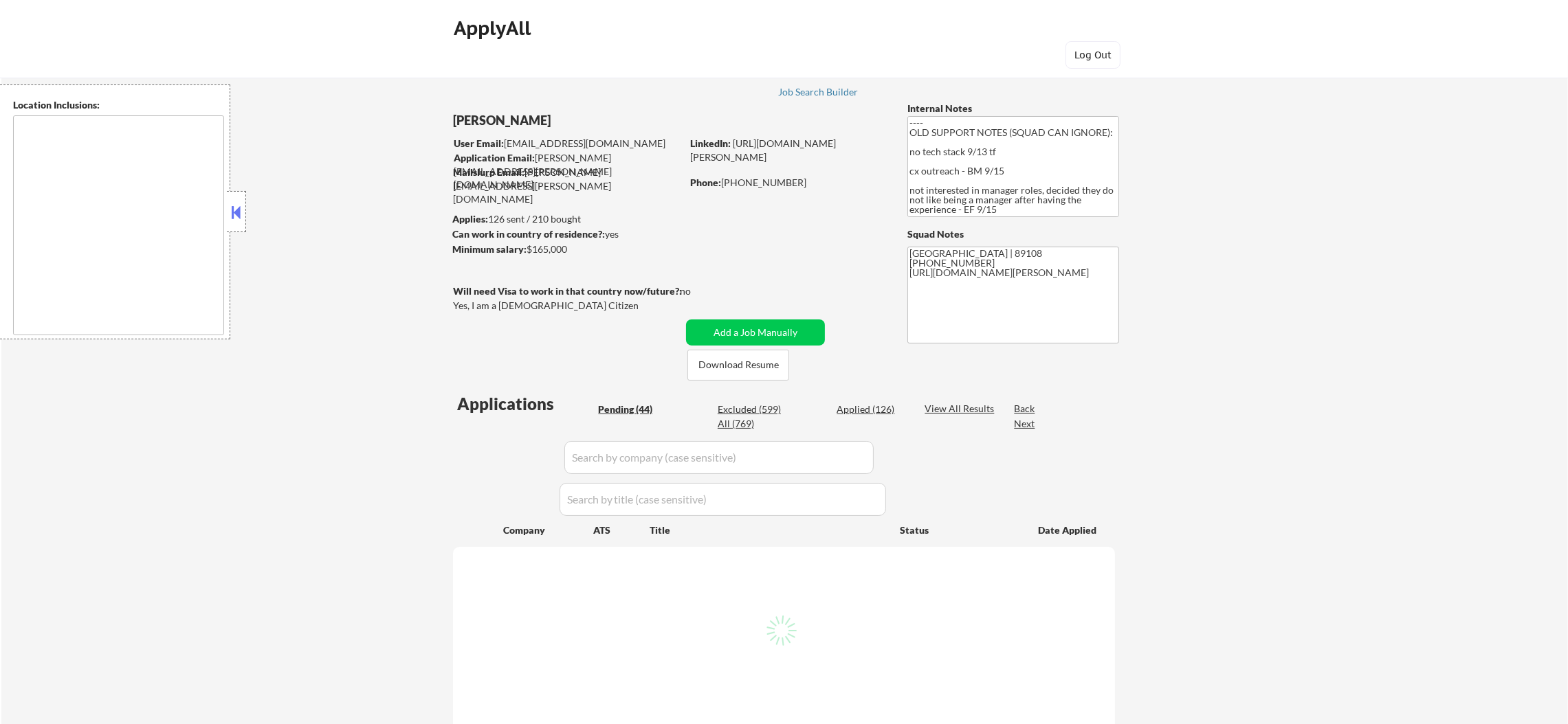
select select ""pending""
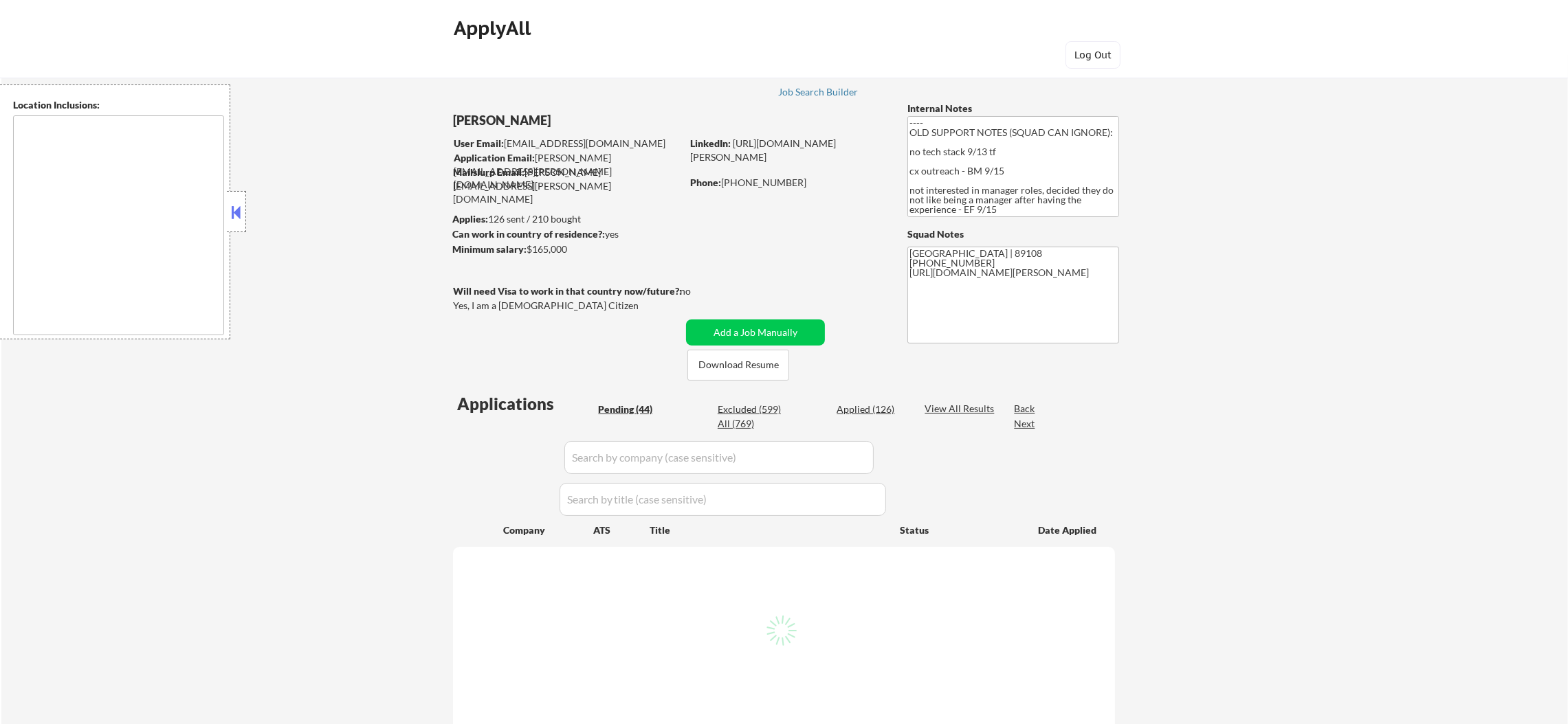
select select ""pending""
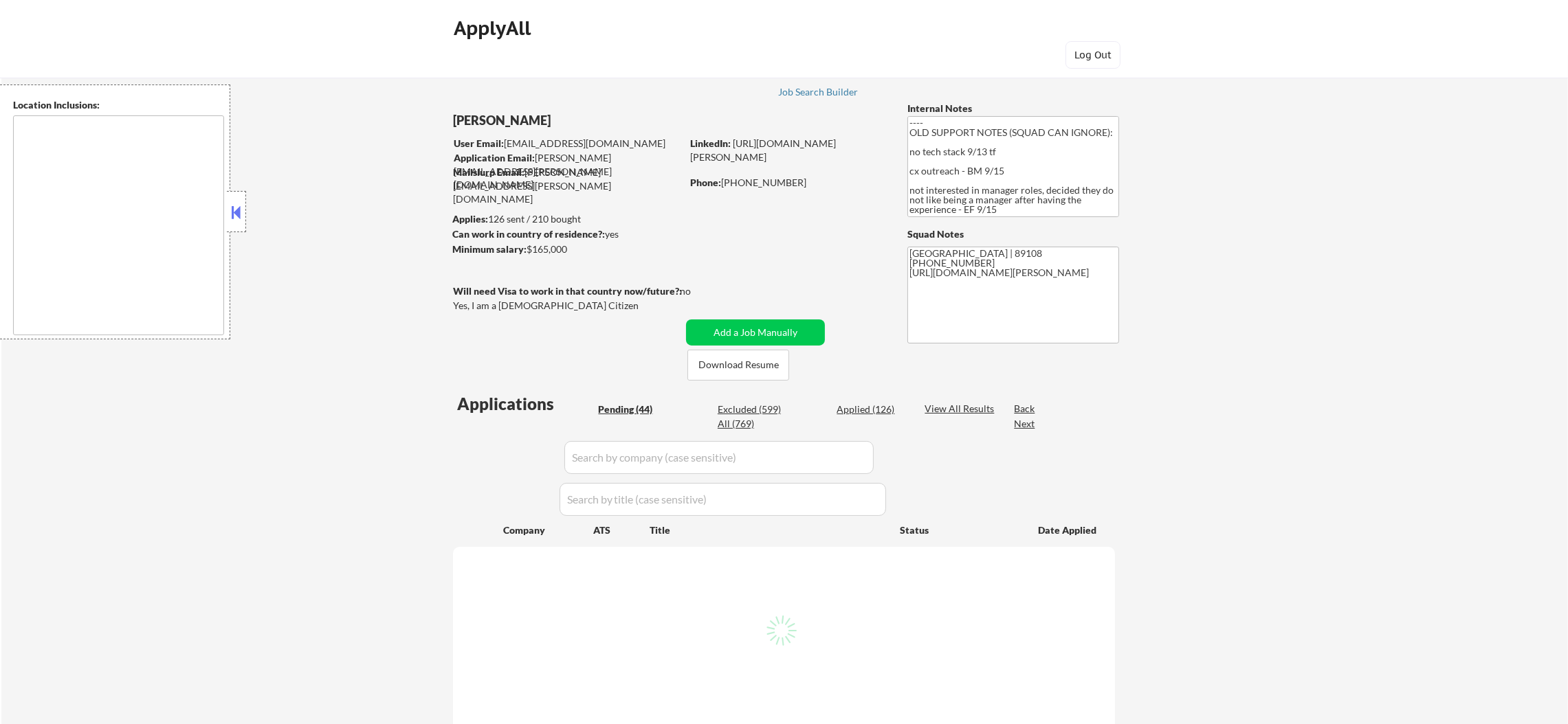
select select ""pending""
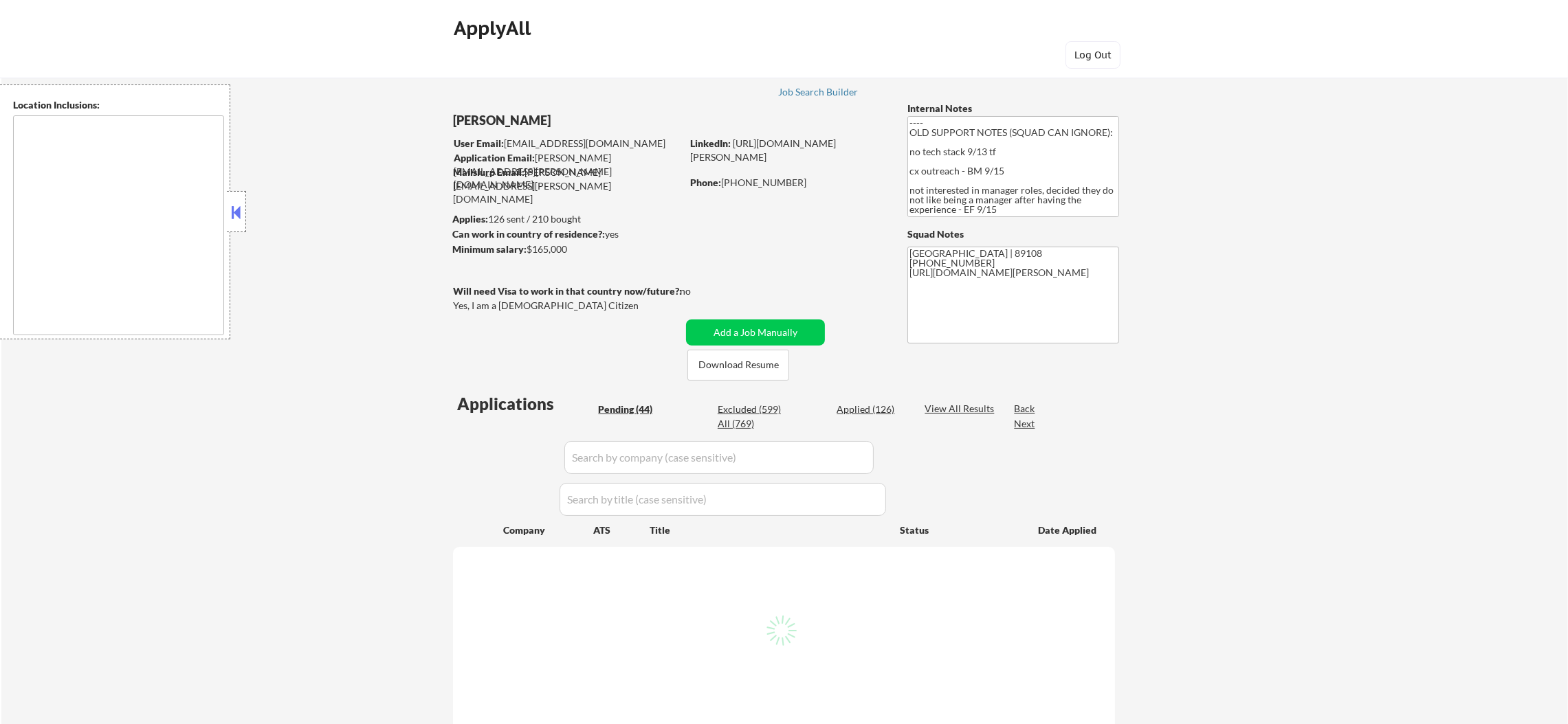
select select ""pending""
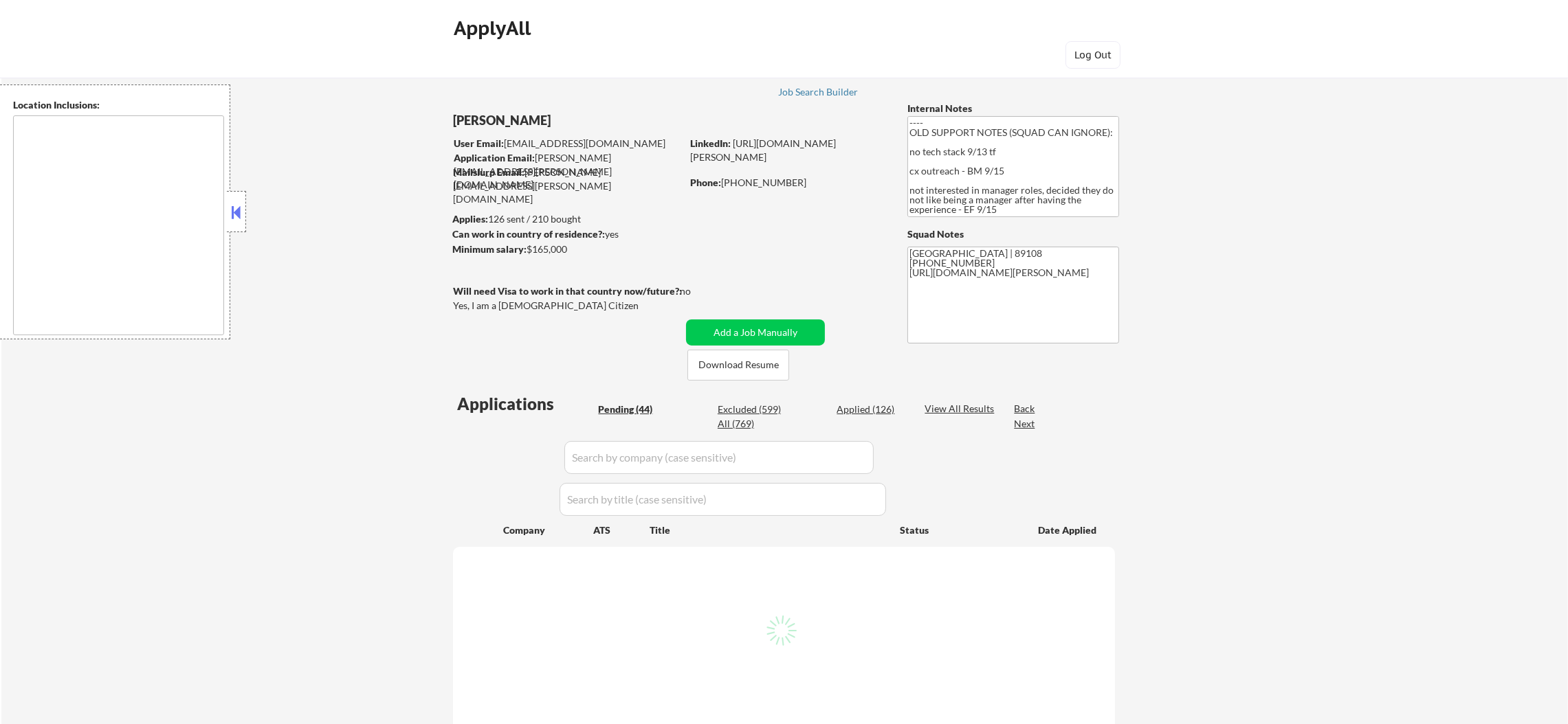
select select ""pending""
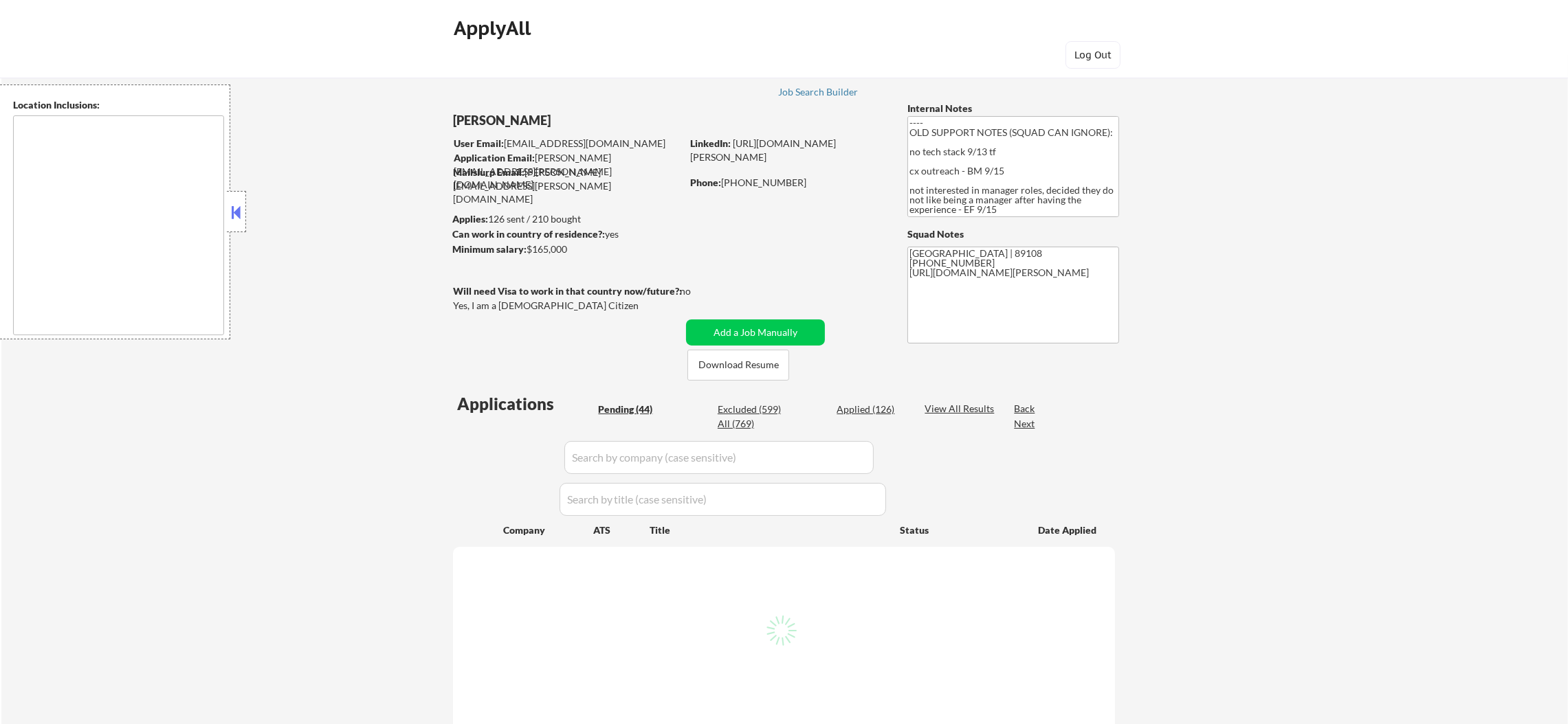
select select ""pending""
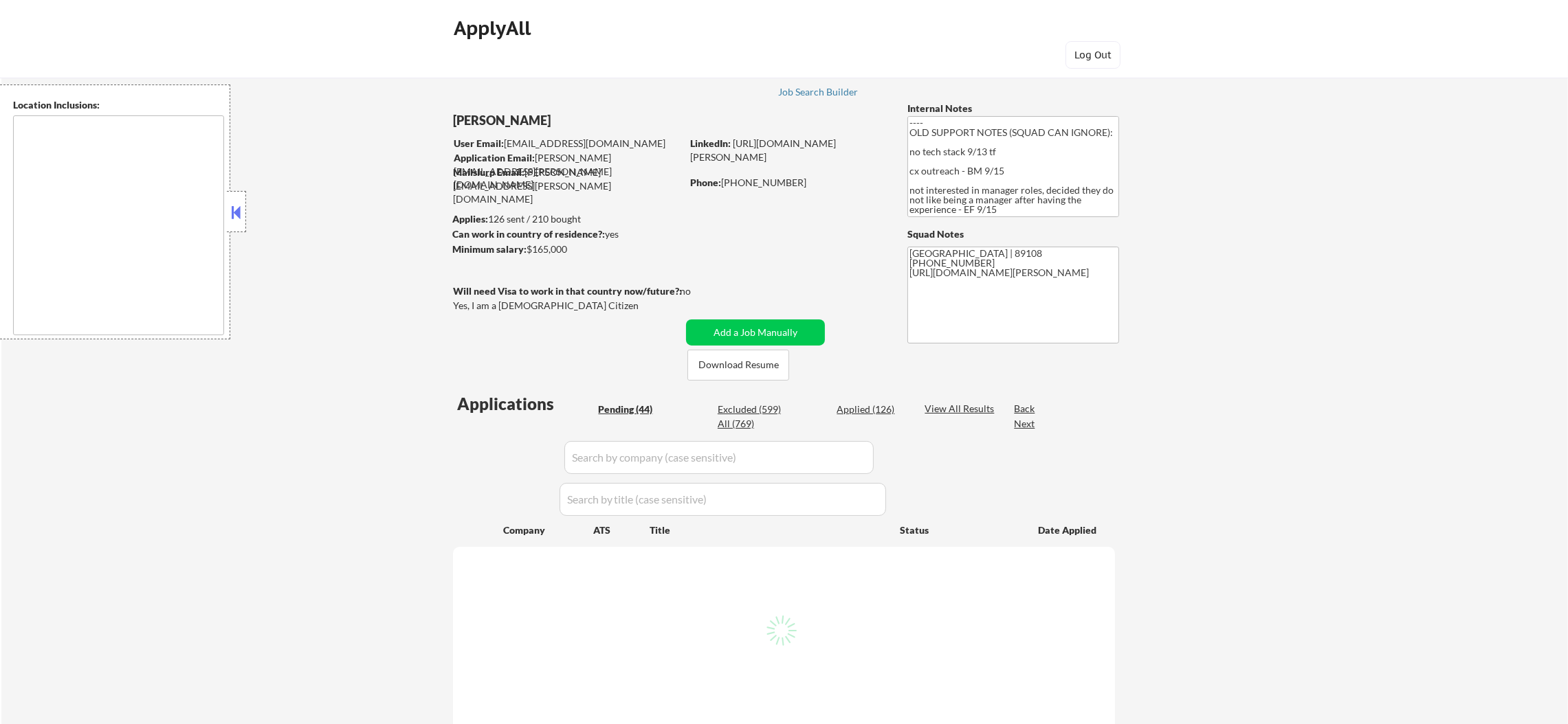
select select ""pending""
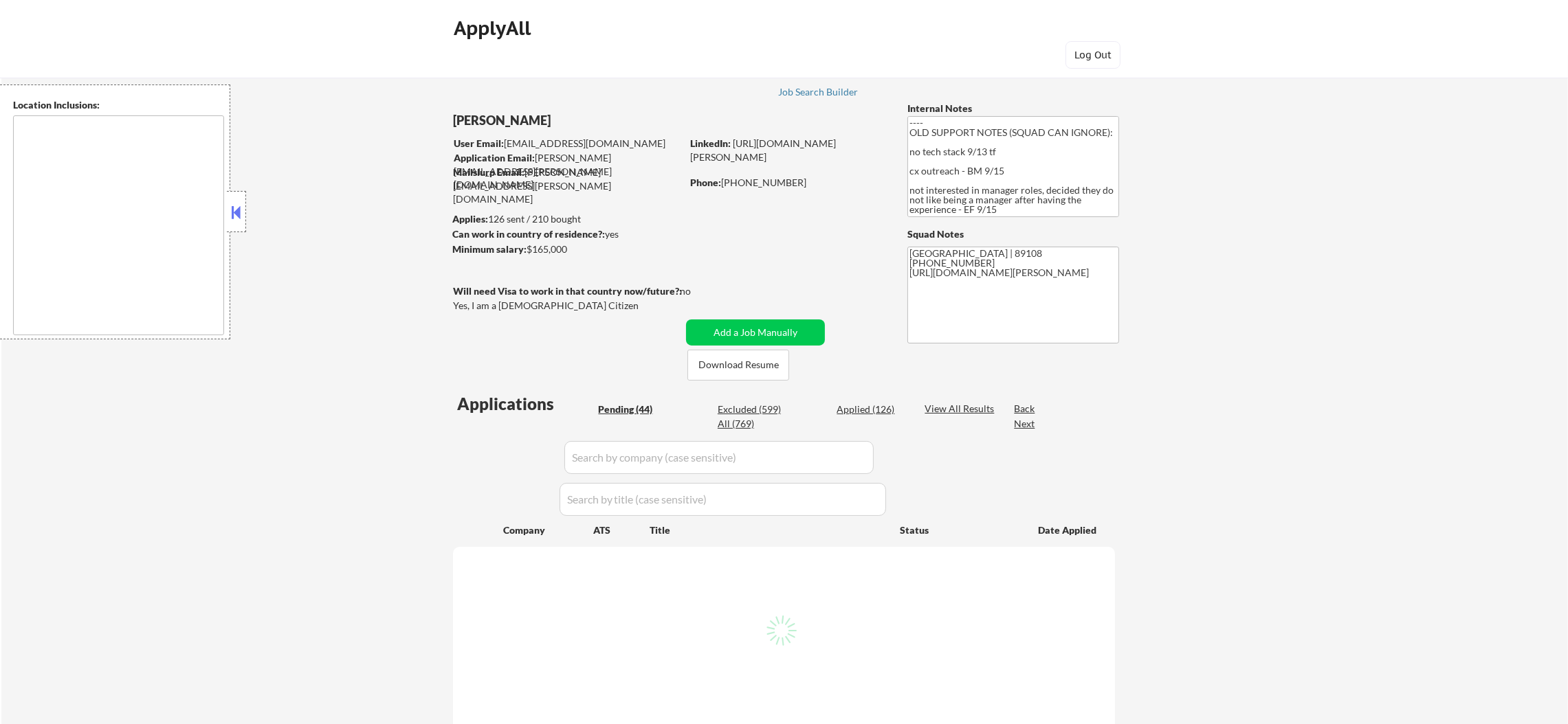
select select ""pending""
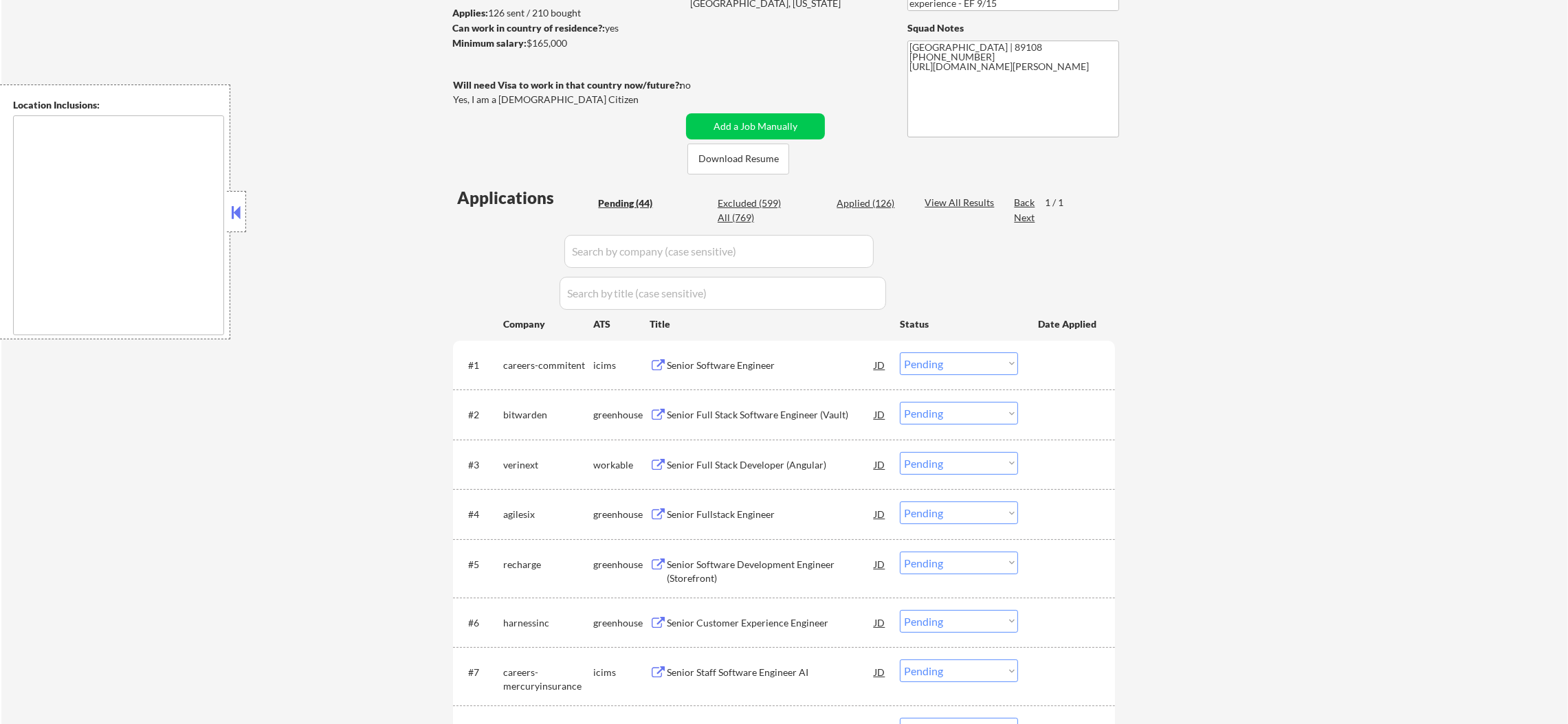
scroll to position [309, 0]
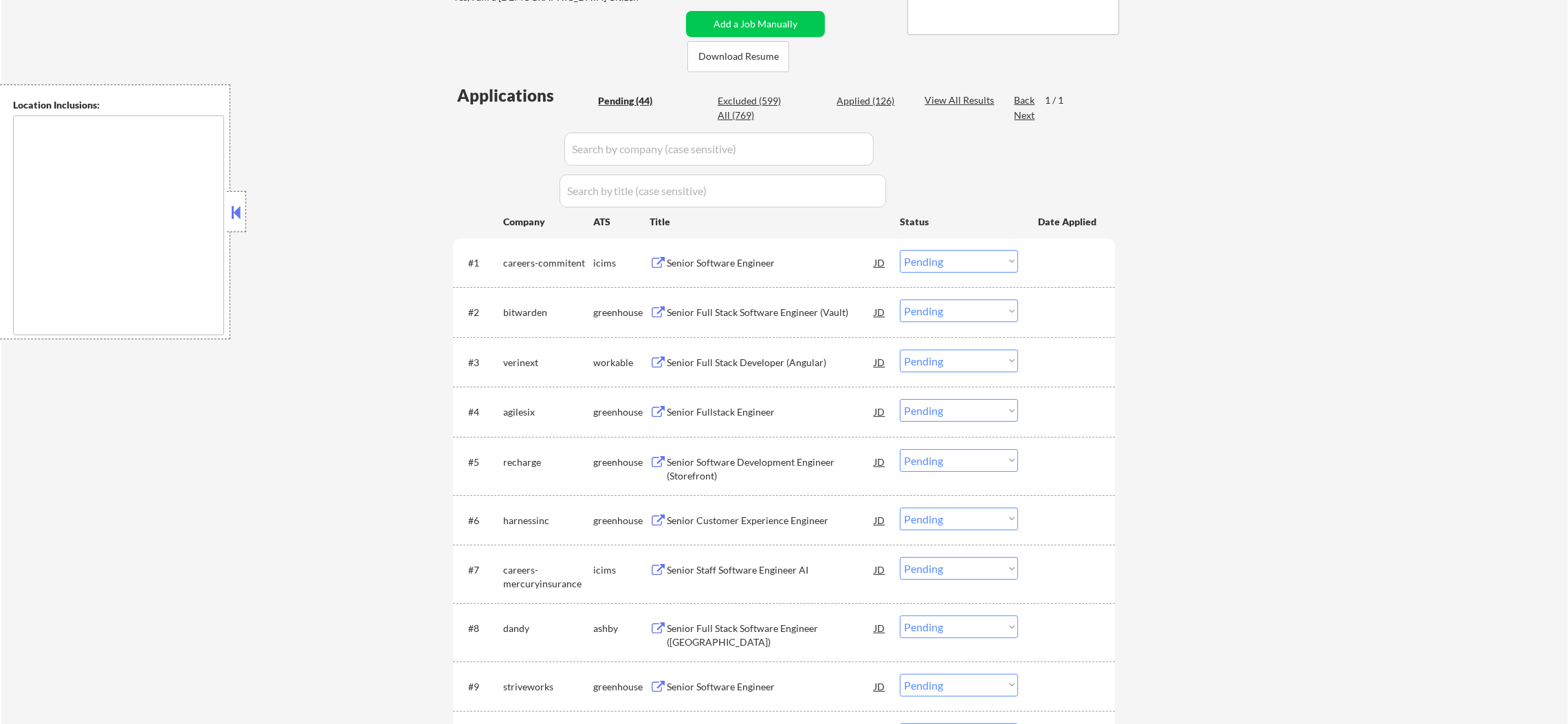
click at [749, 315] on div "Senior Full Stack Software Engineer (Vault)" at bounding box center [770, 313] width 207 height 14
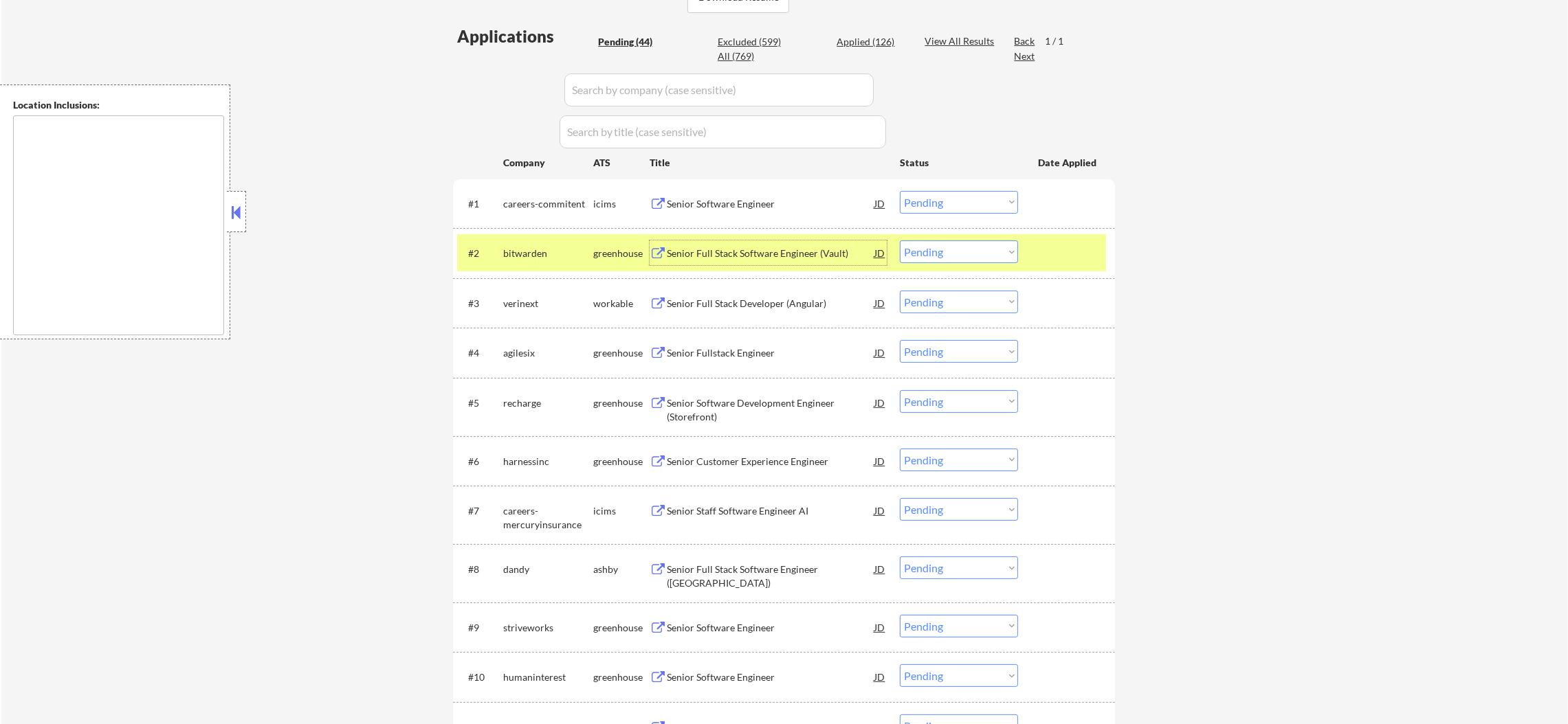
scroll to position [377, 0]
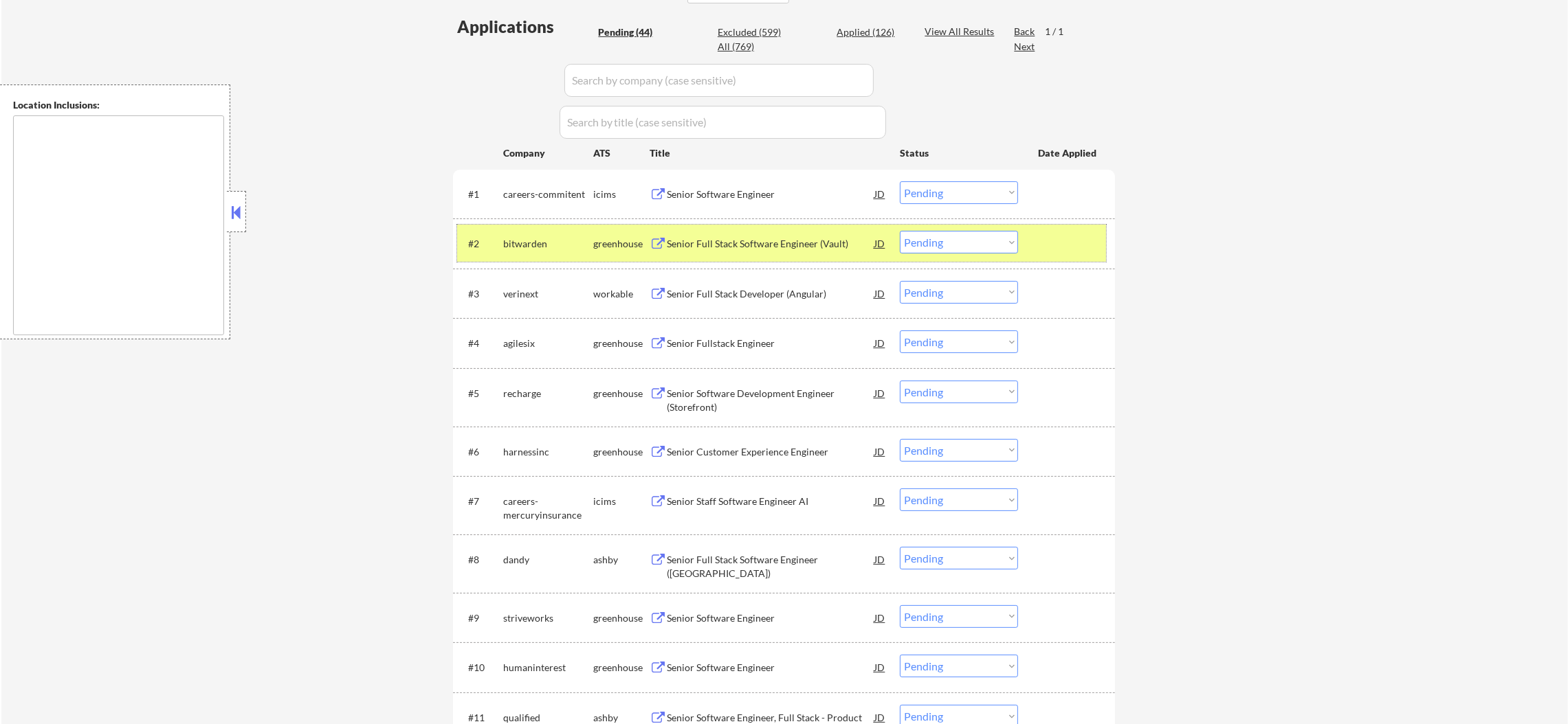
click at [547, 246] on div "bitwarden" at bounding box center [549, 244] width 90 height 14
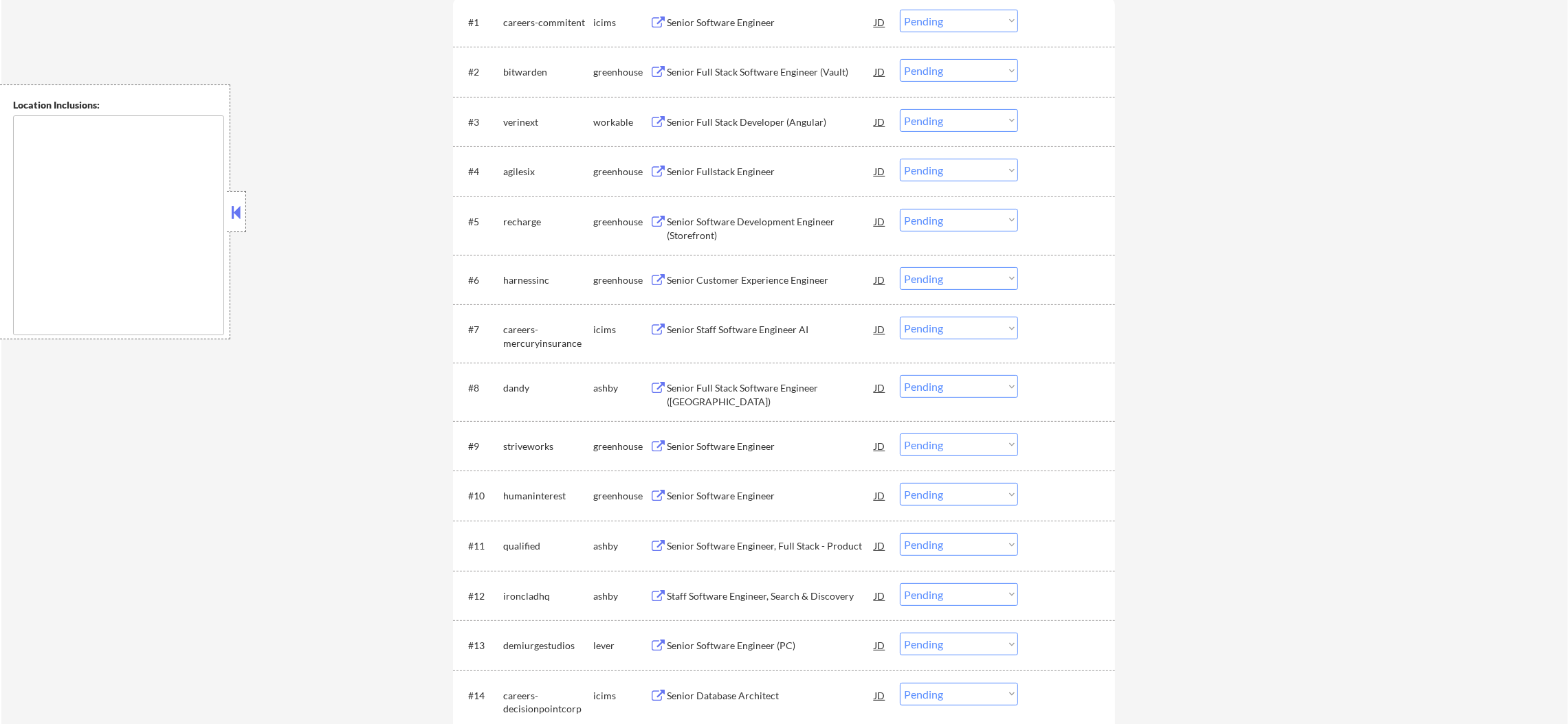
scroll to position [550, 0]
click at [791, 113] on div "Senior Full Stack Developer (Angular)" at bounding box center [770, 120] width 207 height 25
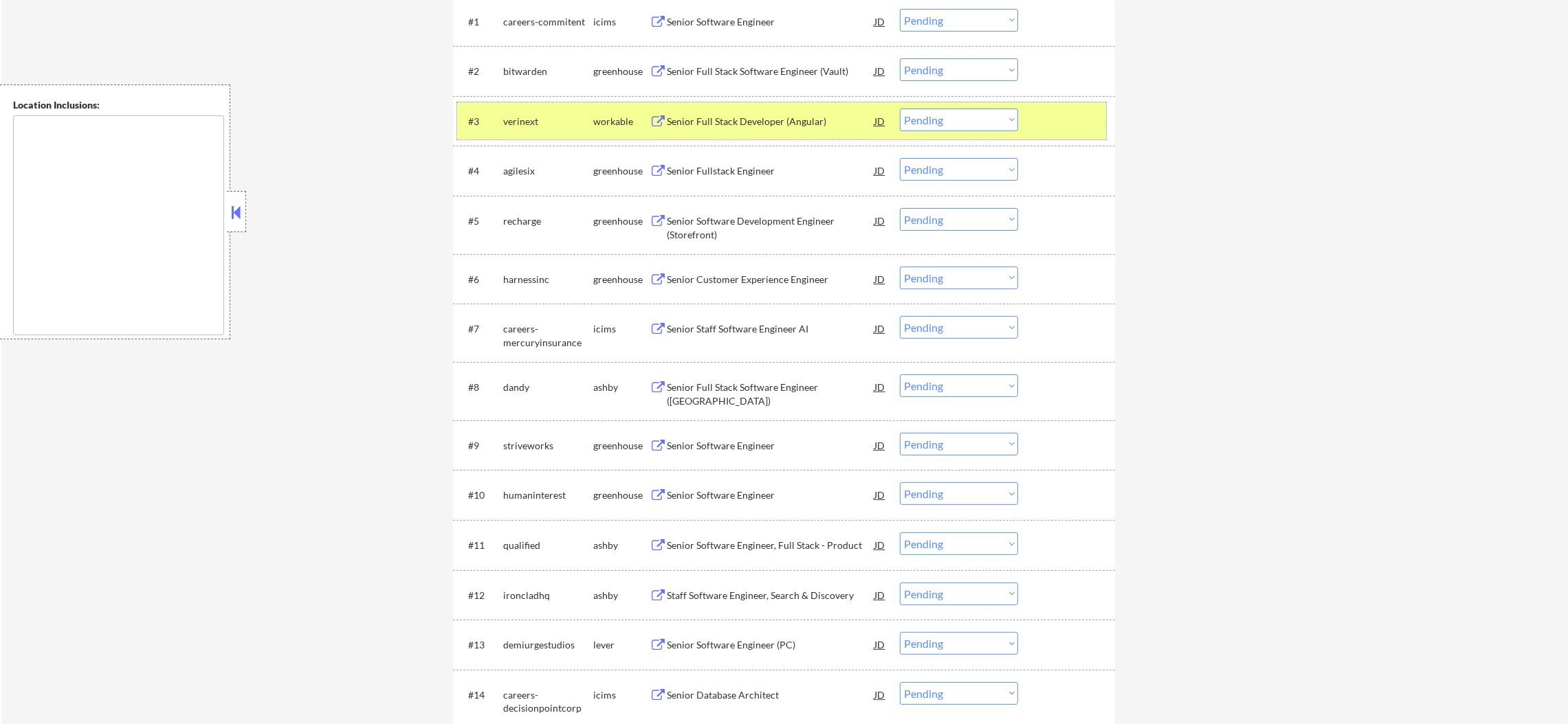
click at [996, 103] on div "#3 verinext workable Senior Full Stack Developer (Angular) JD Choose an option.…" at bounding box center [781, 121] width 649 height 38
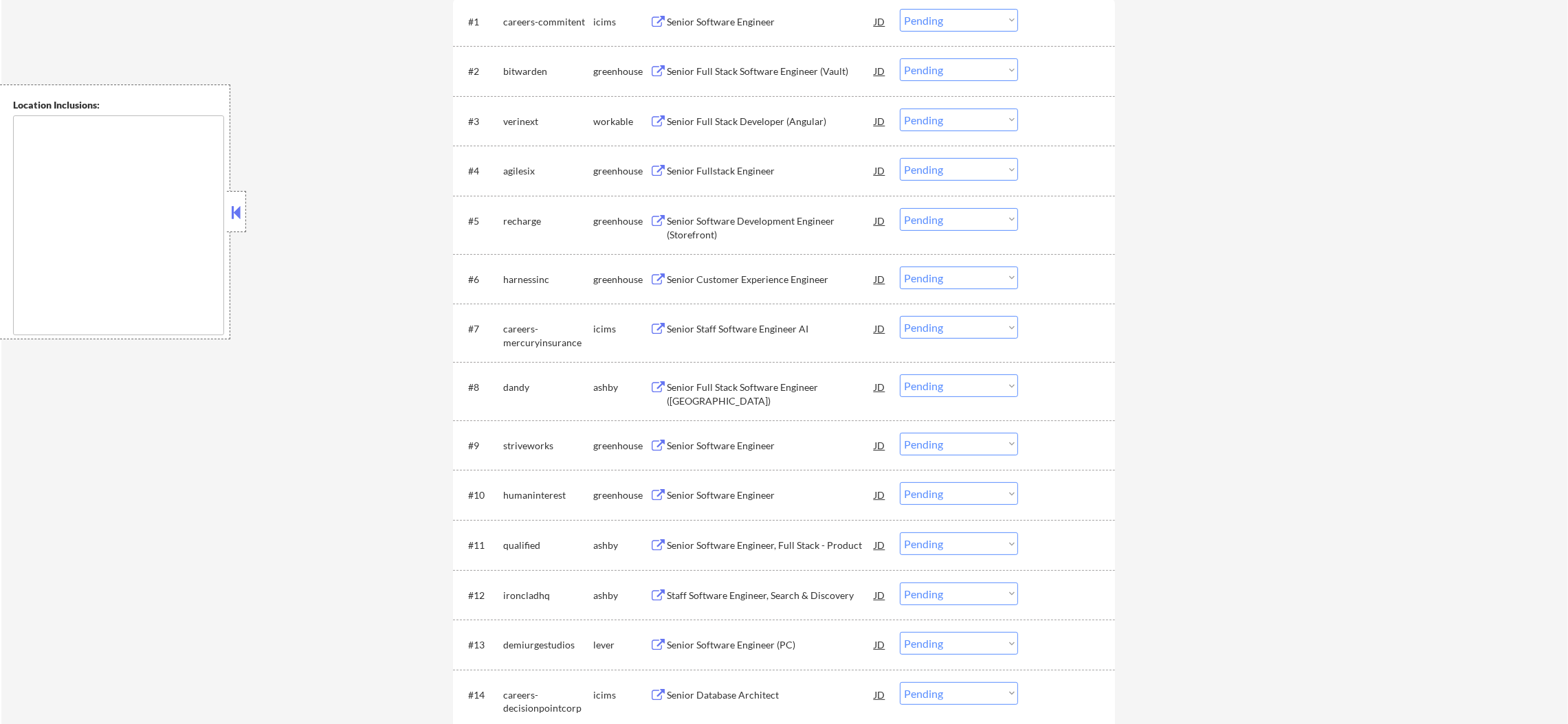
click at [995, 121] on select "Choose an option... Pending Applied Excluded (Questions) Excluded (Expired) Exc…" at bounding box center [959, 119] width 119 height 23
click at [900, 108] on select "Choose an option... Pending Applied Excluded (Questions) Excluded (Expired) Exc…" at bounding box center [959, 119] width 119 height 23
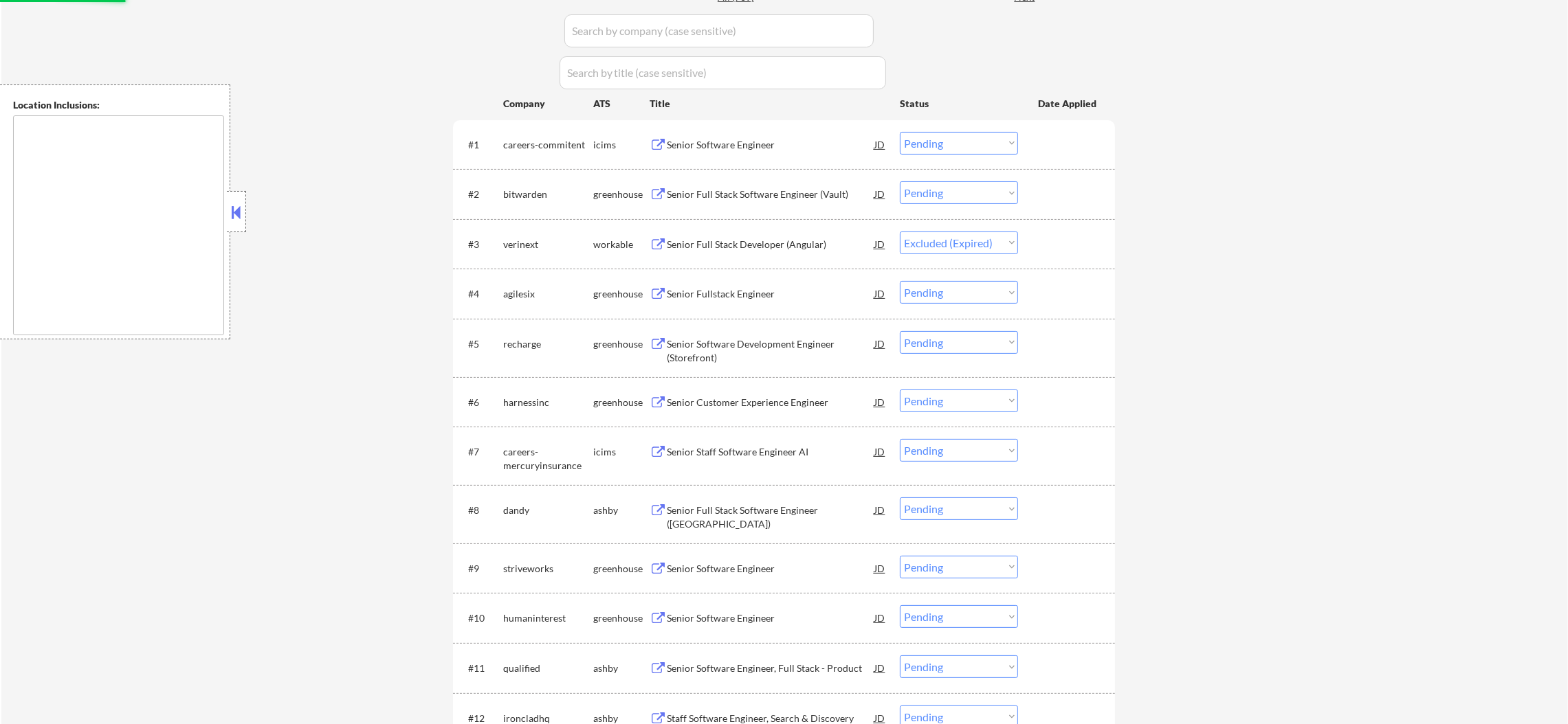
scroll to position [377, 0]
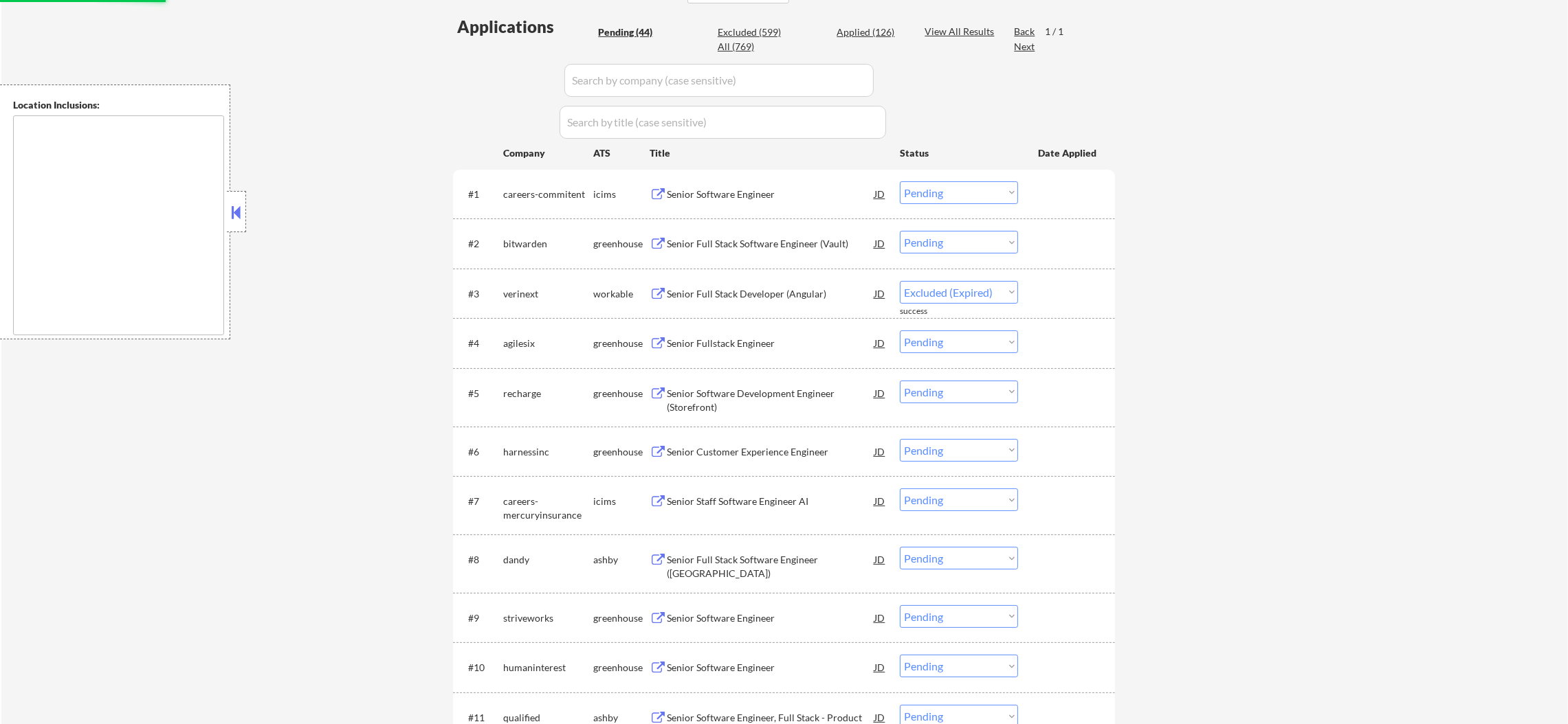
select select ""pending""
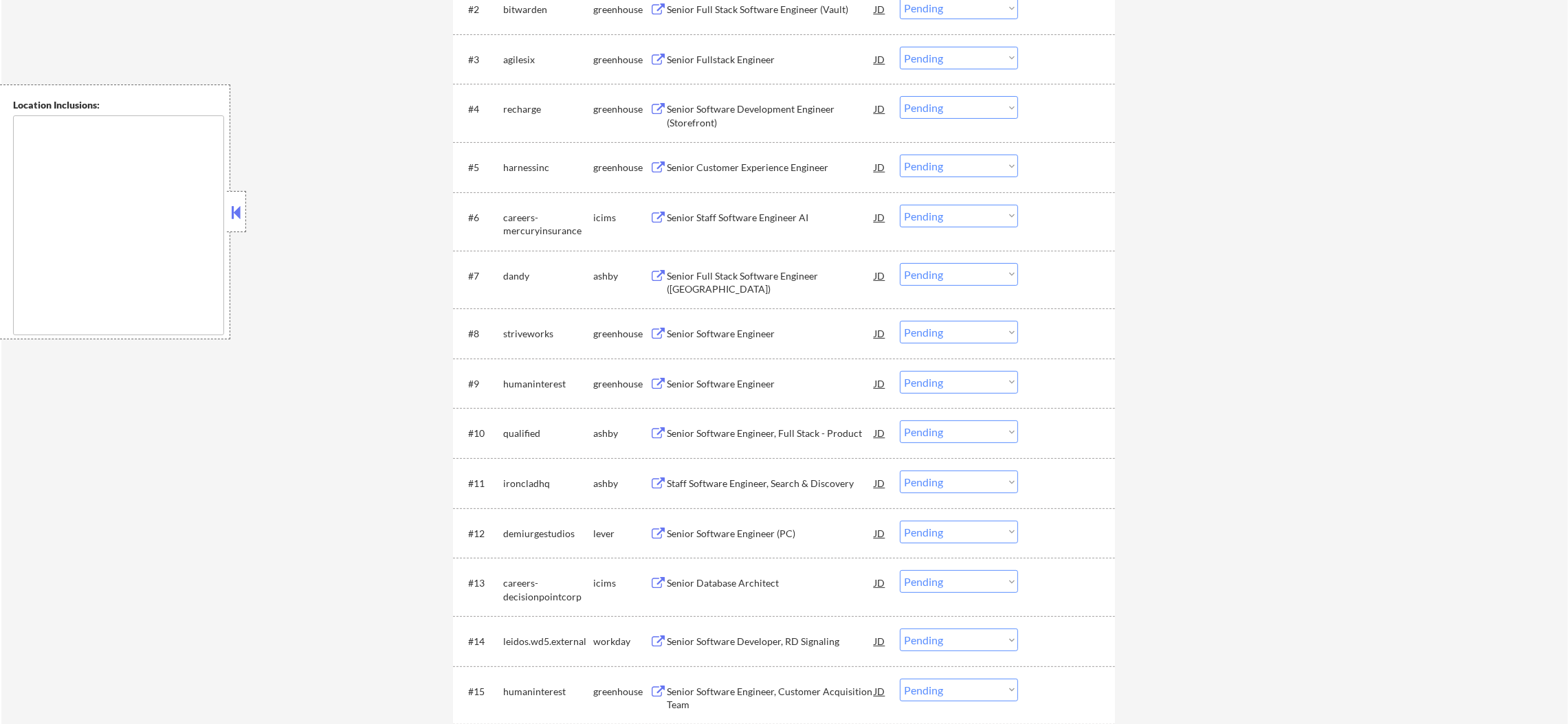
scroll to position [618, 0]
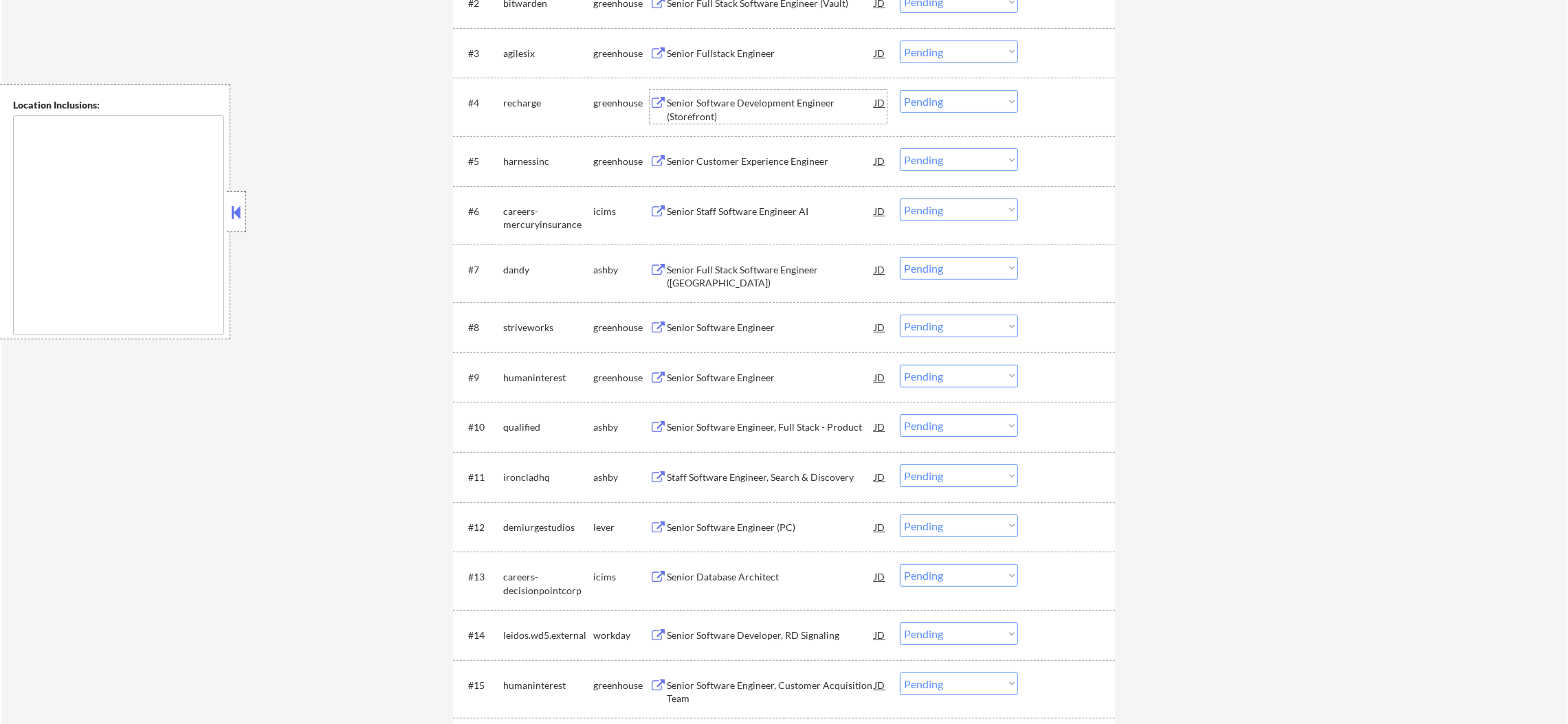
click at [756, 101] on div "Senior Software Development Engineer (Storefront)" at bounding box center [770, 109] width 207 height 26
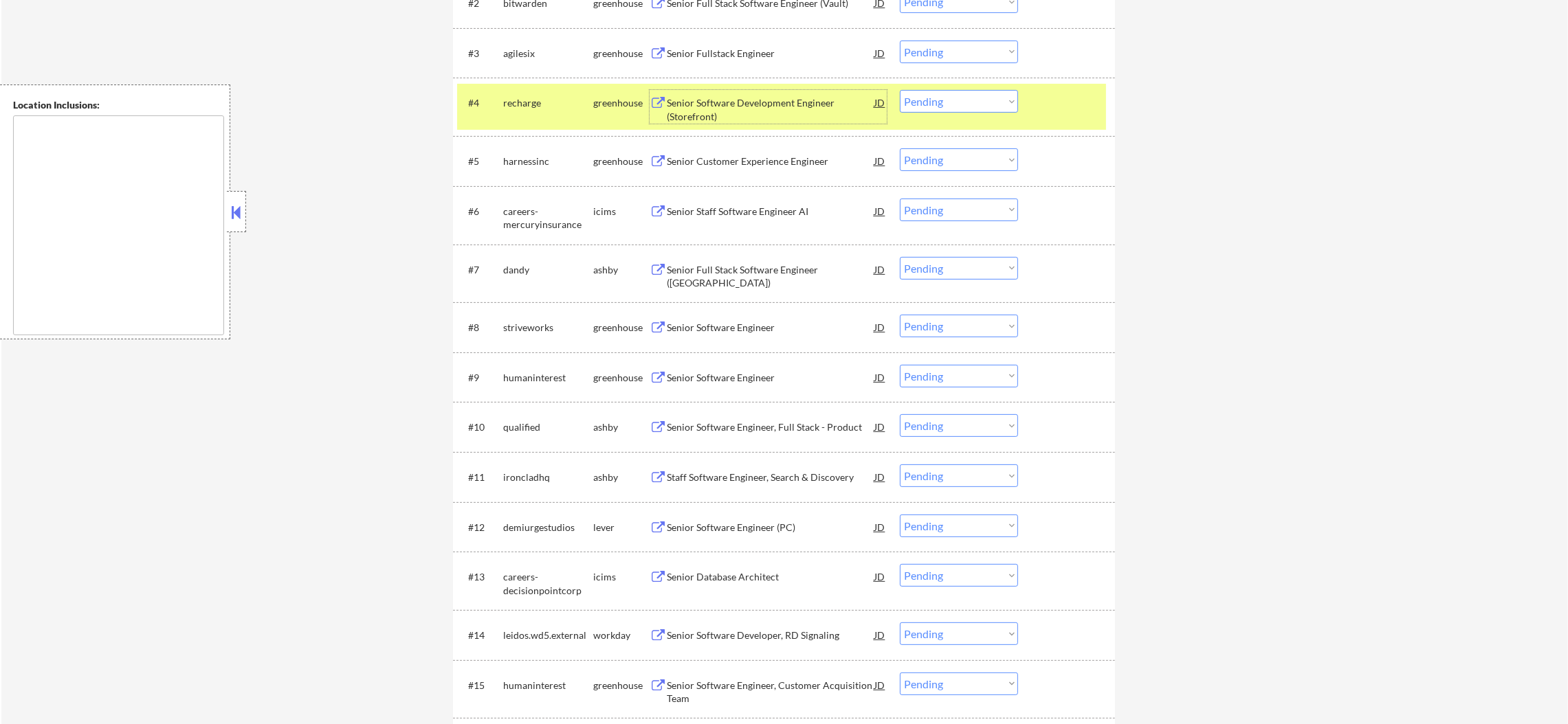
click at [938, 105] on select "Choose an option... Pending Applied Excluded (Questions) Excluded (Expired) Exc…" at bounding box center [959, 101] width 119 height 23
click at [900, 90] on select "Choose an option... Pending Applied Excluded (Questions) Excluded (Expired) Exc…" at bounding box center [959, 101] width 119 height 23
click at [593, 134] on div "#4 recharge greenhouse Senior Software Development Engineer (Storefront) JD Cho…" at bounding box center [784, 107] width 662 height 59
click at [511, 93] on div "recharge" at bounding box center [549, 102] width 90 height 25
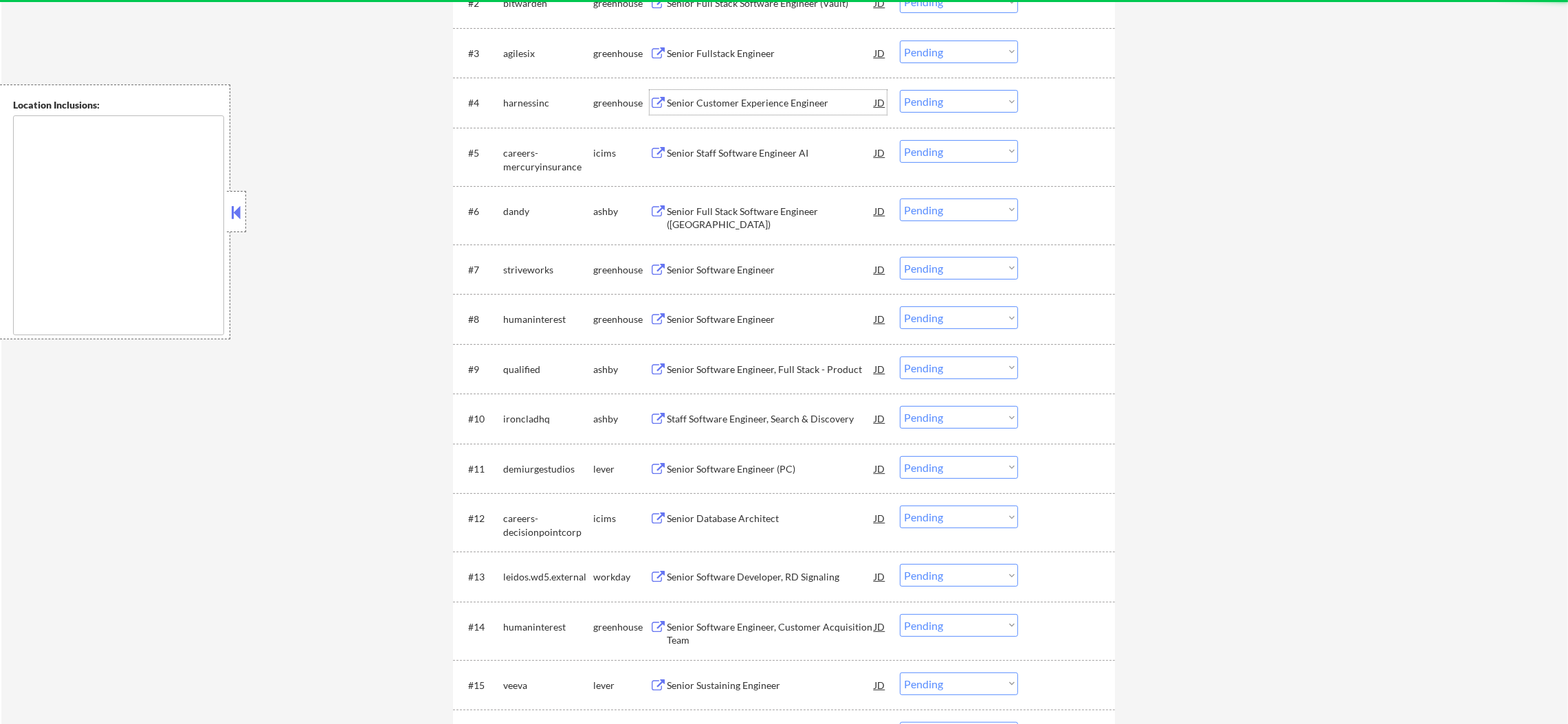
click at [734, 104] on div "Senior Customer Experience Engineer" at bounding box center [770, 103] width 207 height 14
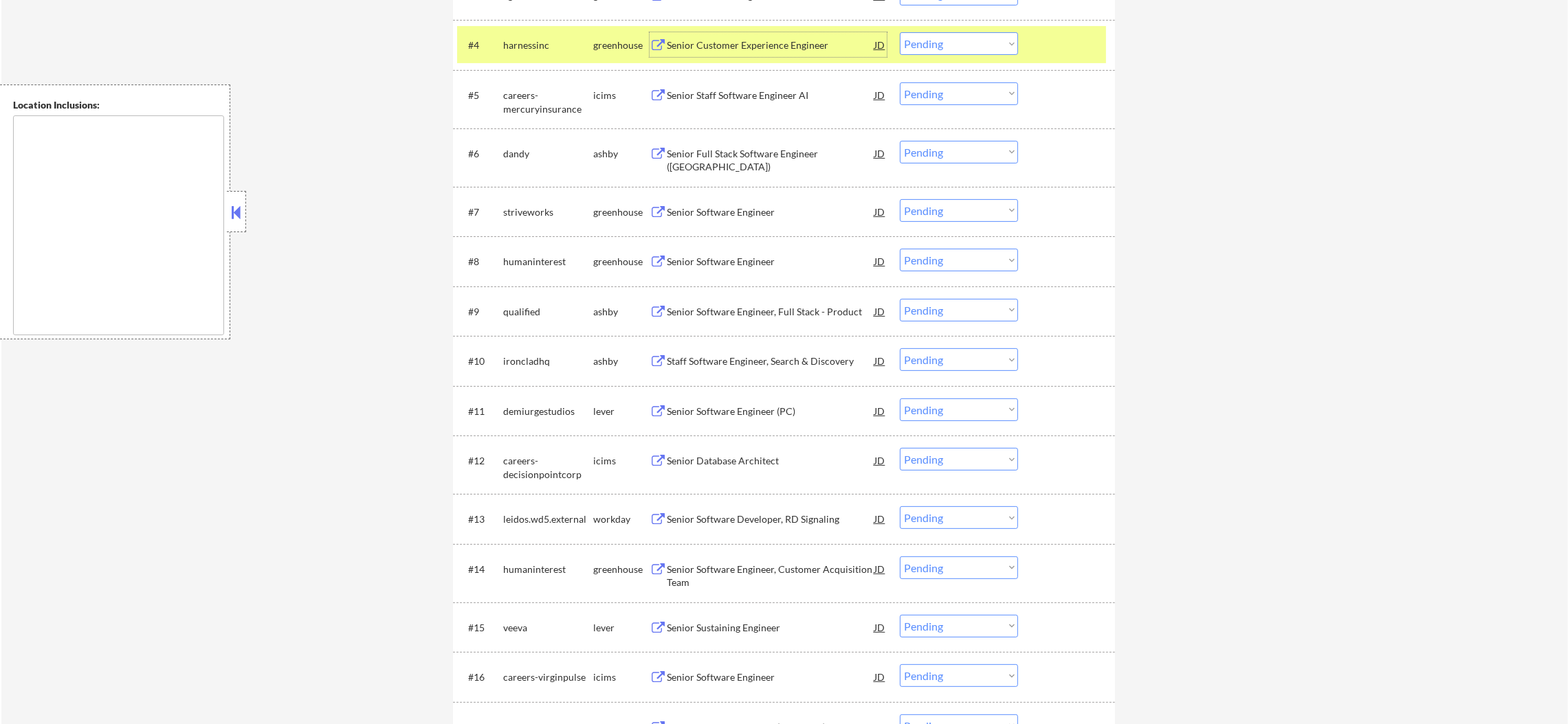
scroll to position [686, 0]
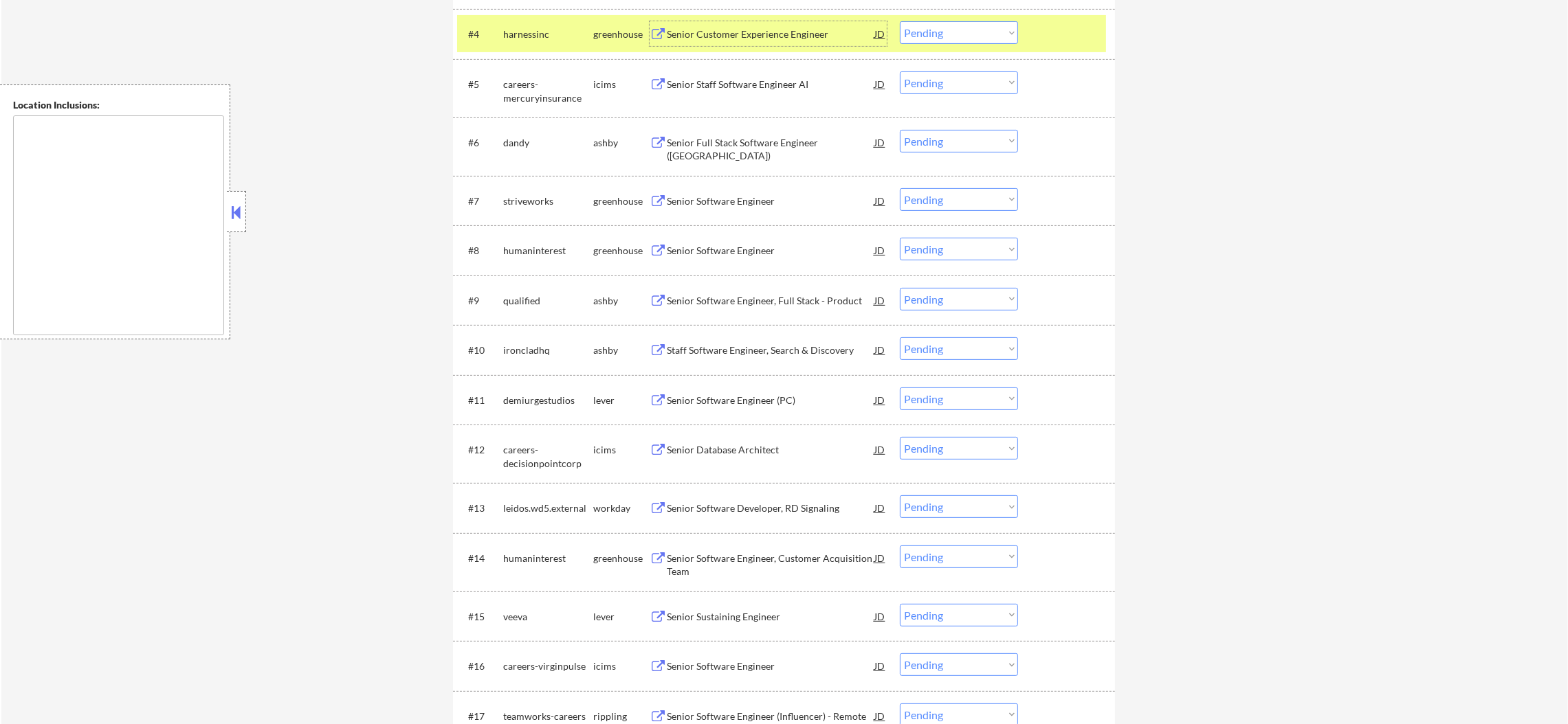
click at [956, 23] on select "Choose an option... Pending Applied Excluded (Questions) Excluded (Expired) Exc…" at bounding box center [959, 32] width 119 height 23
click at [900, 21] on select "Choose an option... Pending Applied Excluded (Questions) Excluded (Expired) Exc…" at bounding box center [959, 32] width 119 height 23
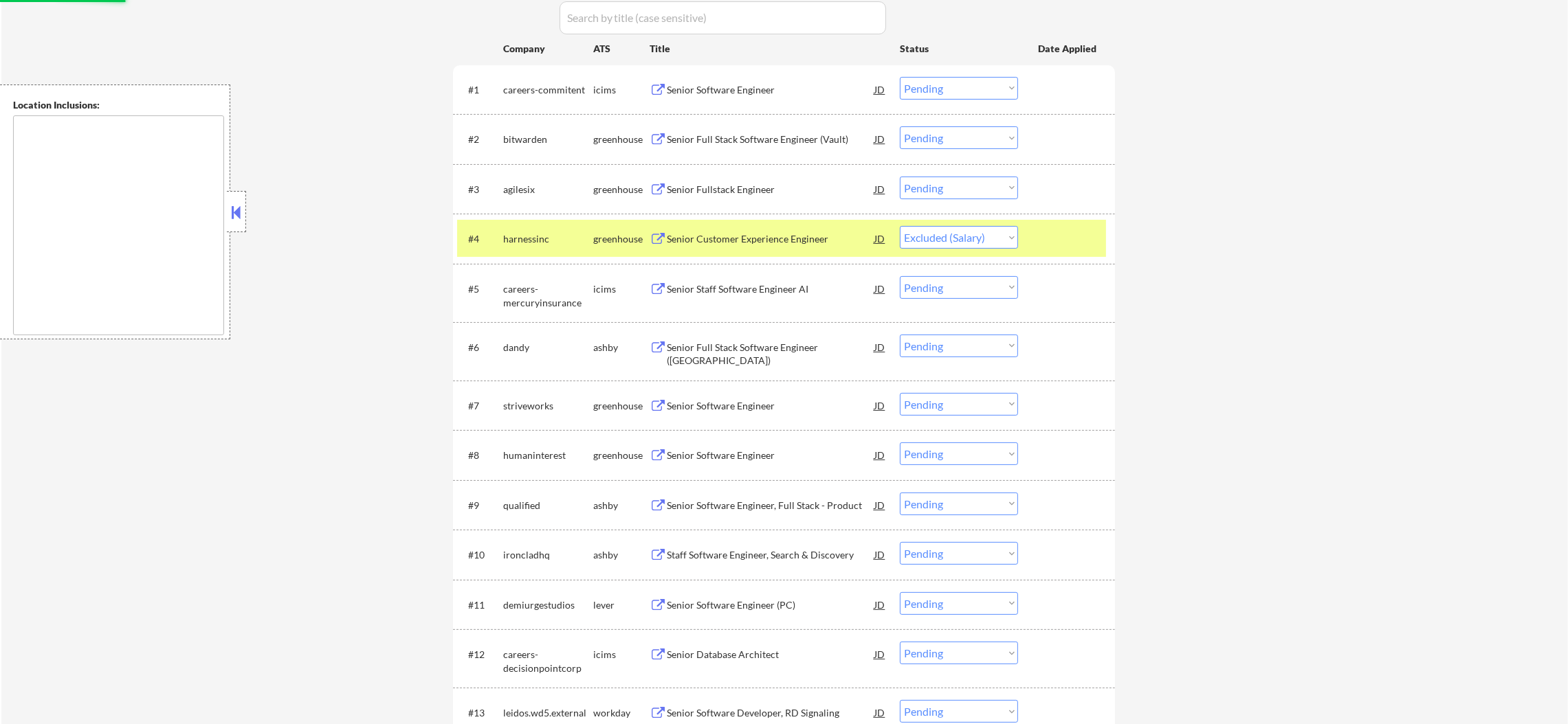
scroll to position [480, 0]
click at [566, 241] on div "harnessinc" at bounding box center [549, 240] width 90 height 14
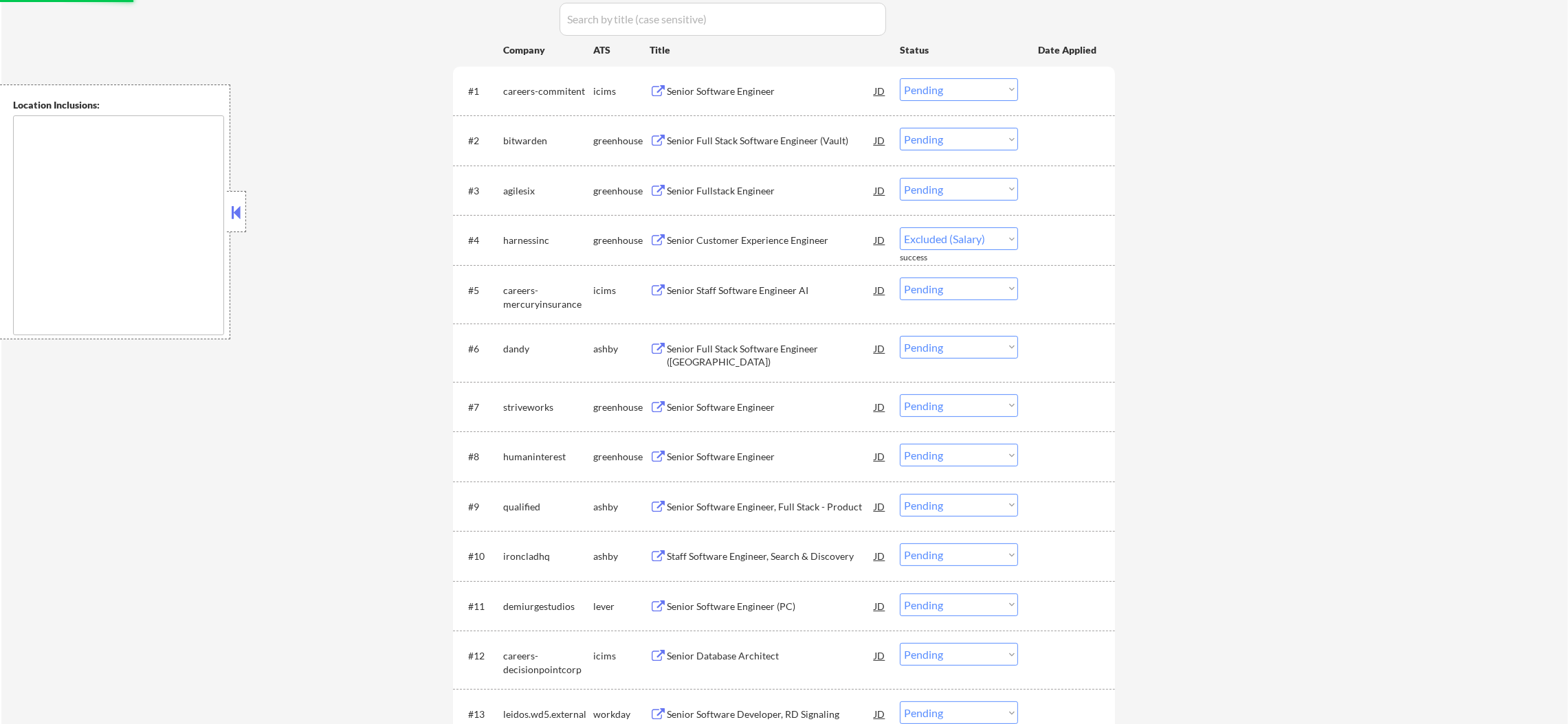
select select ""pending""
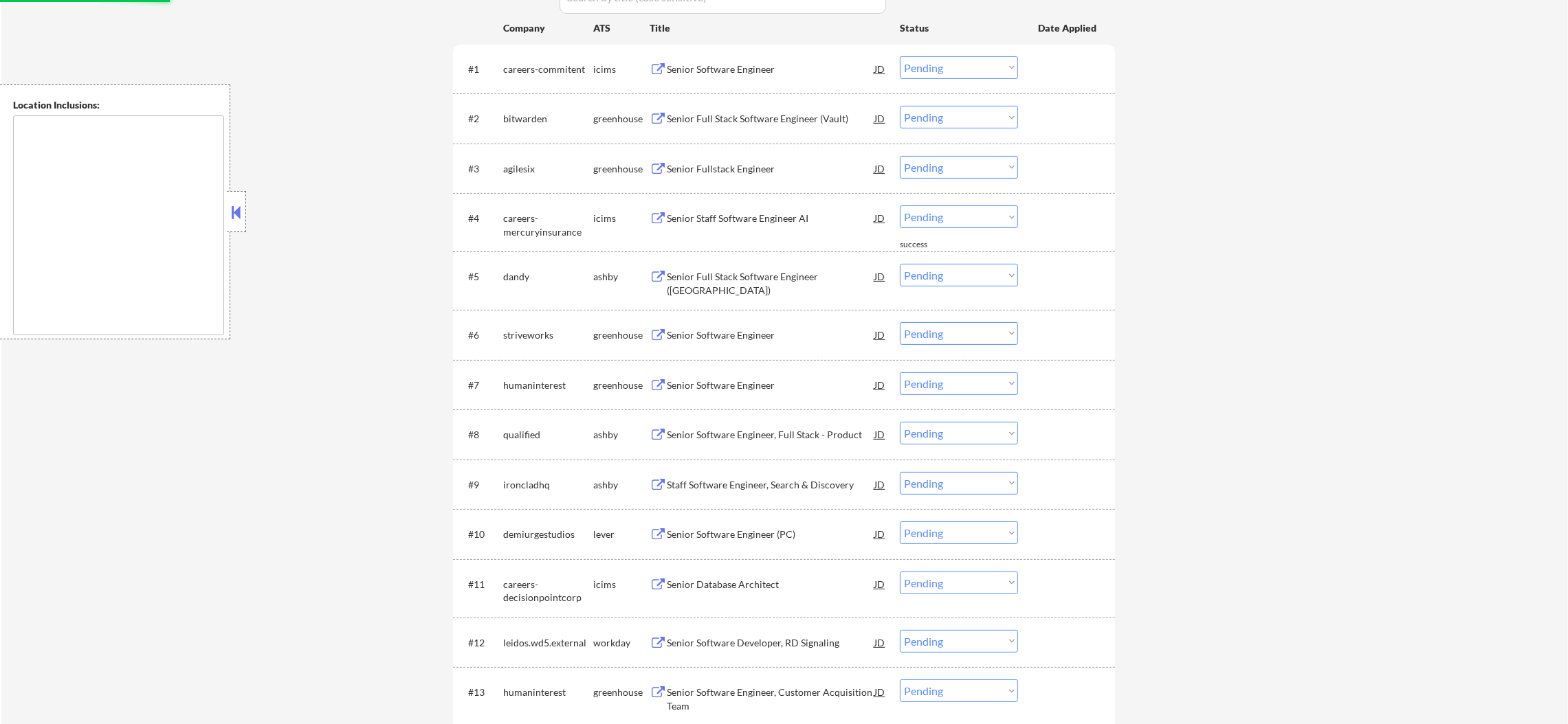
scroll to position [515, 0]
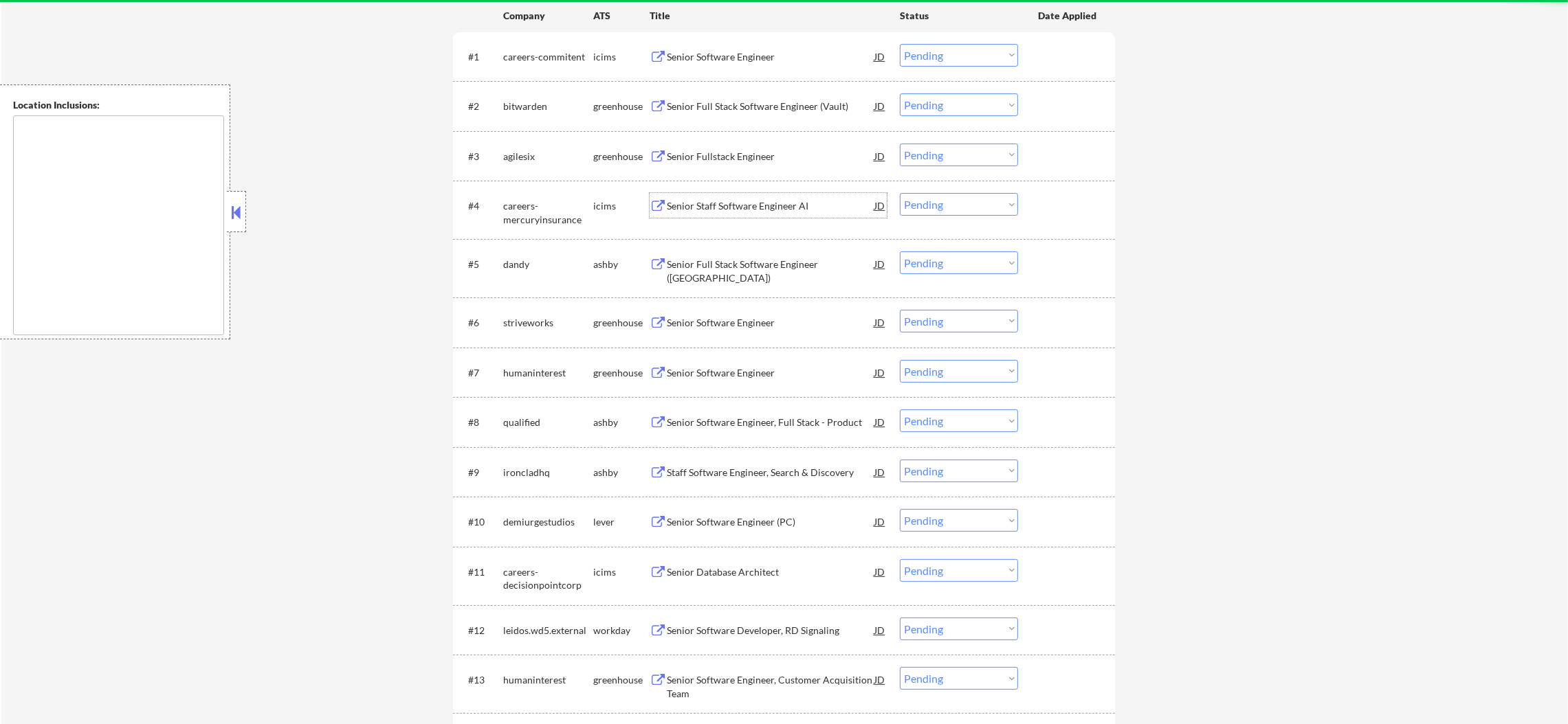
click at [745, 196] on div "Senior Staff Software Engineer AI" at bounding box center [770, 205] width 207 height 25
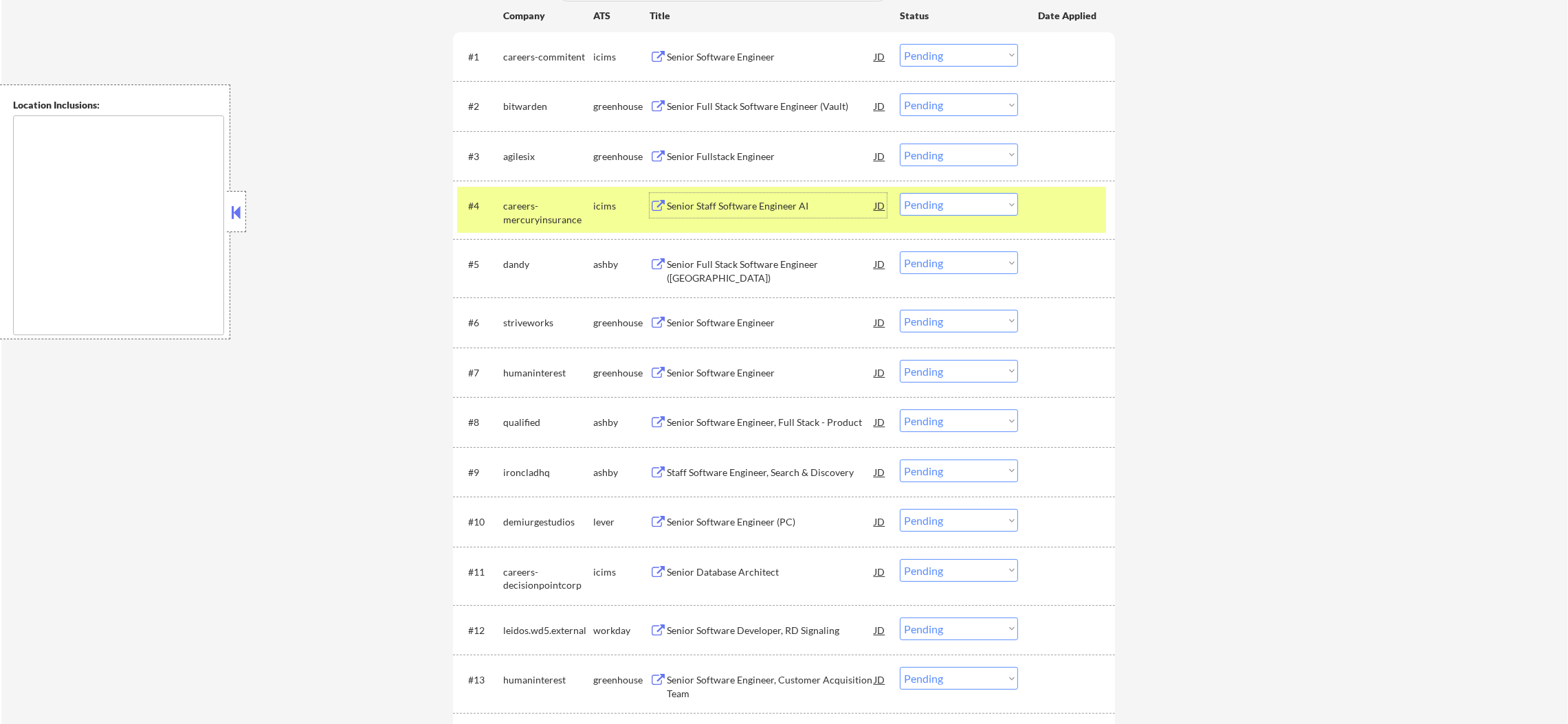
click at [511, 210] on div "careers-mercuryinsurance" at bounding box center [549, 212] width 90 height 26
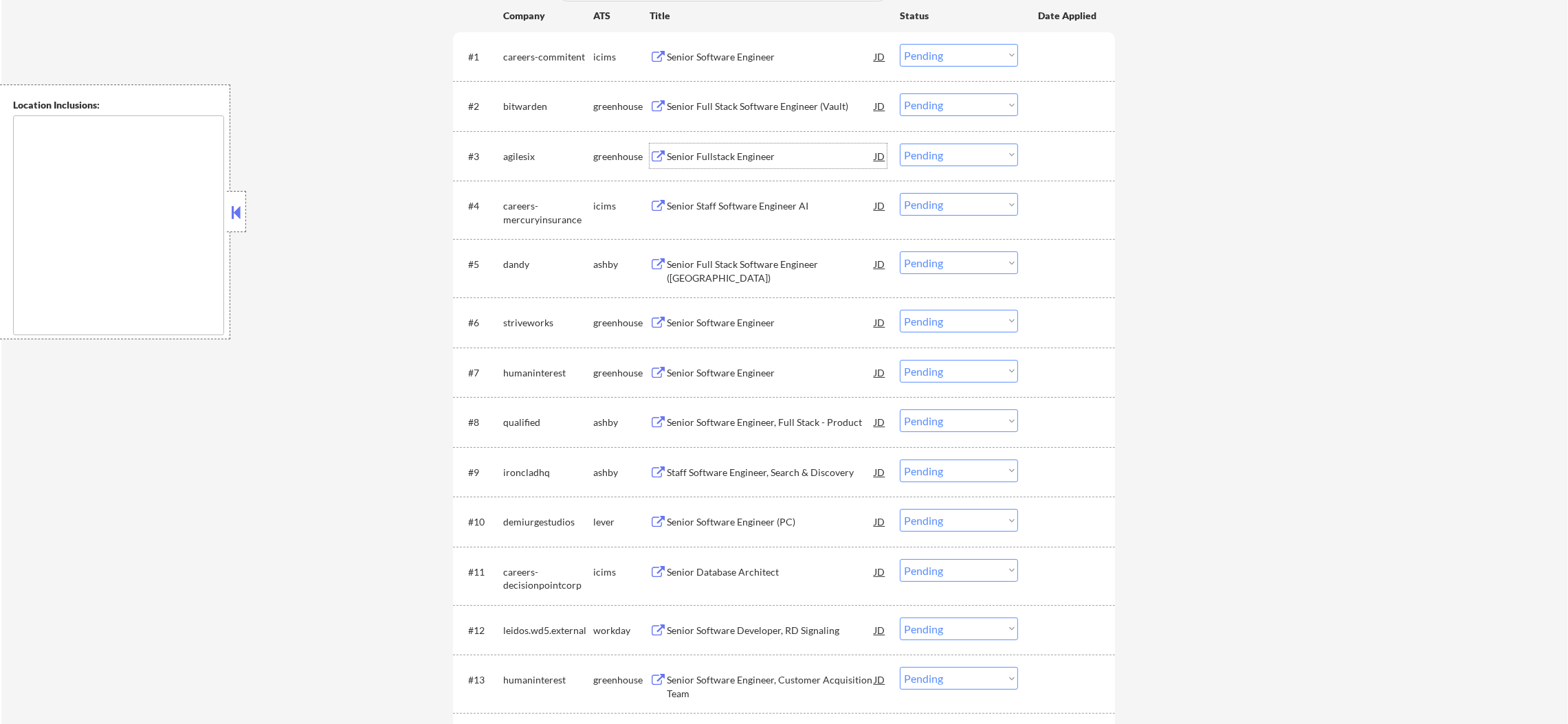
click at [694, 151] on div "Senior Fullstack Engineer" at bounding box center [770, 157] width 207 height 14
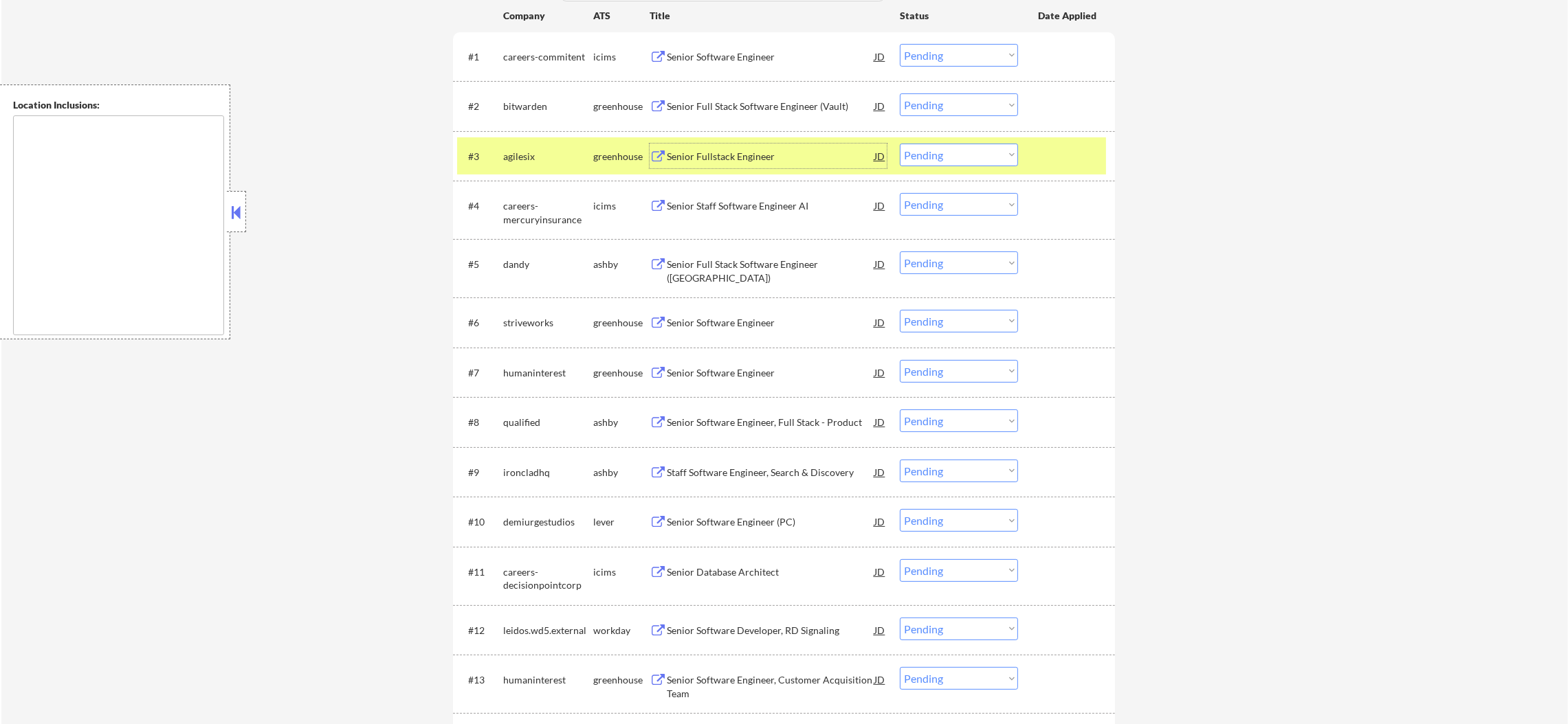
click at [933, 161] on select "Choose an option... Pending Applied Excluded (Questions) Excluded (Expired) Exc…" at bounding box center [959, 154] width 119 height 23
click at [900, 143] on select "Choose an option... Pending Applied Excluded (Questions) Excluded (Expired) Exc…" at bounding box center [959, 154] width 119 height 23
click at [542, 166] on div "agilesix" at bounding box center [549, 155] width 90 height 25
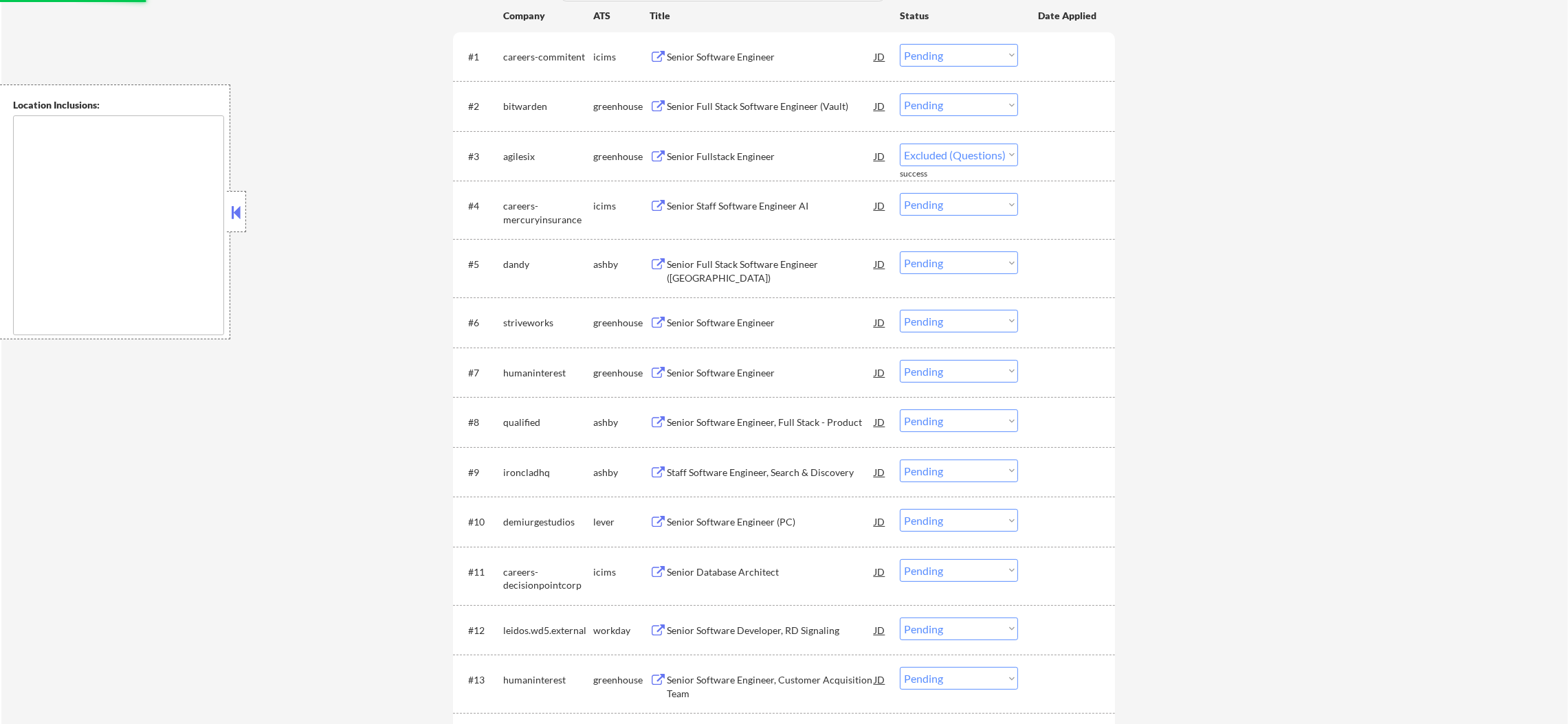
select select ""pending""
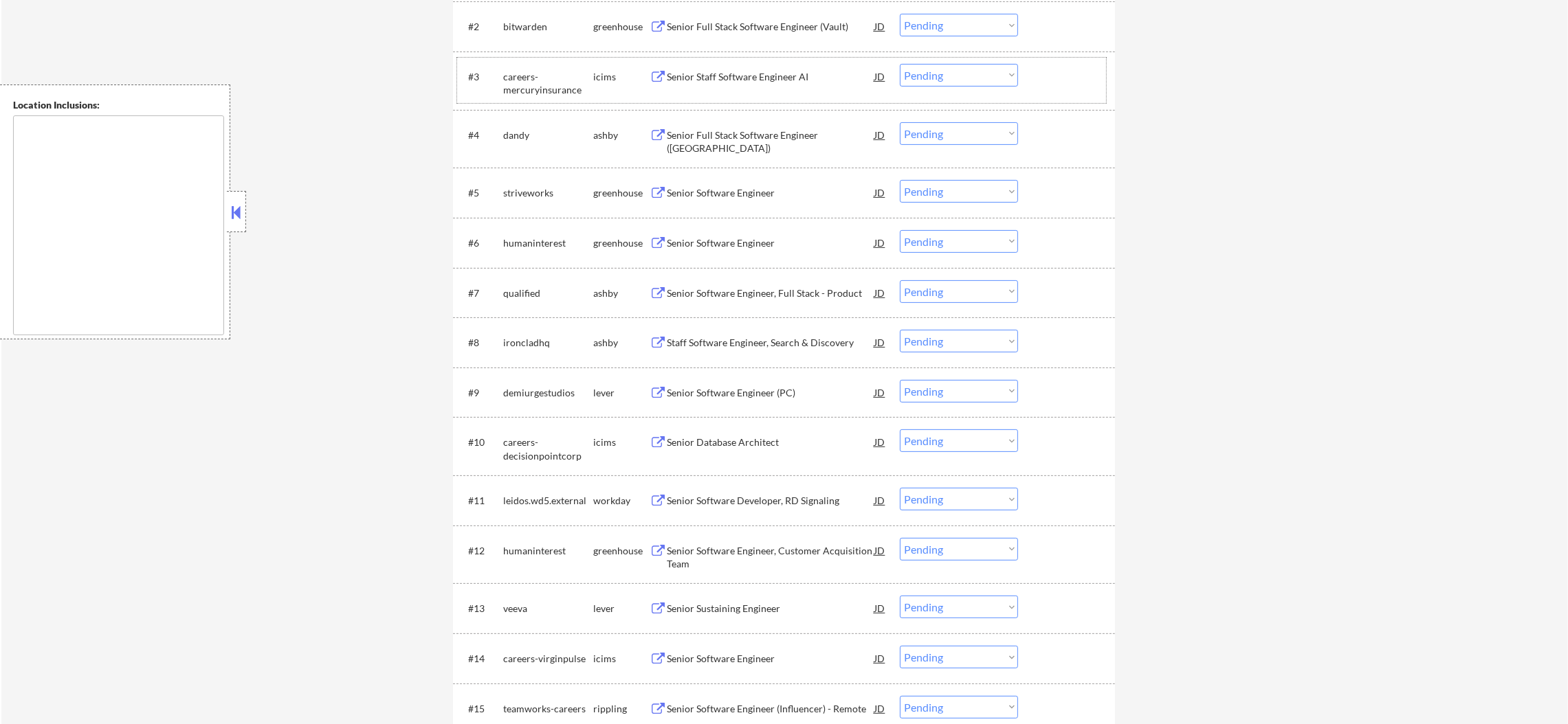
scroll to position [618, 0]
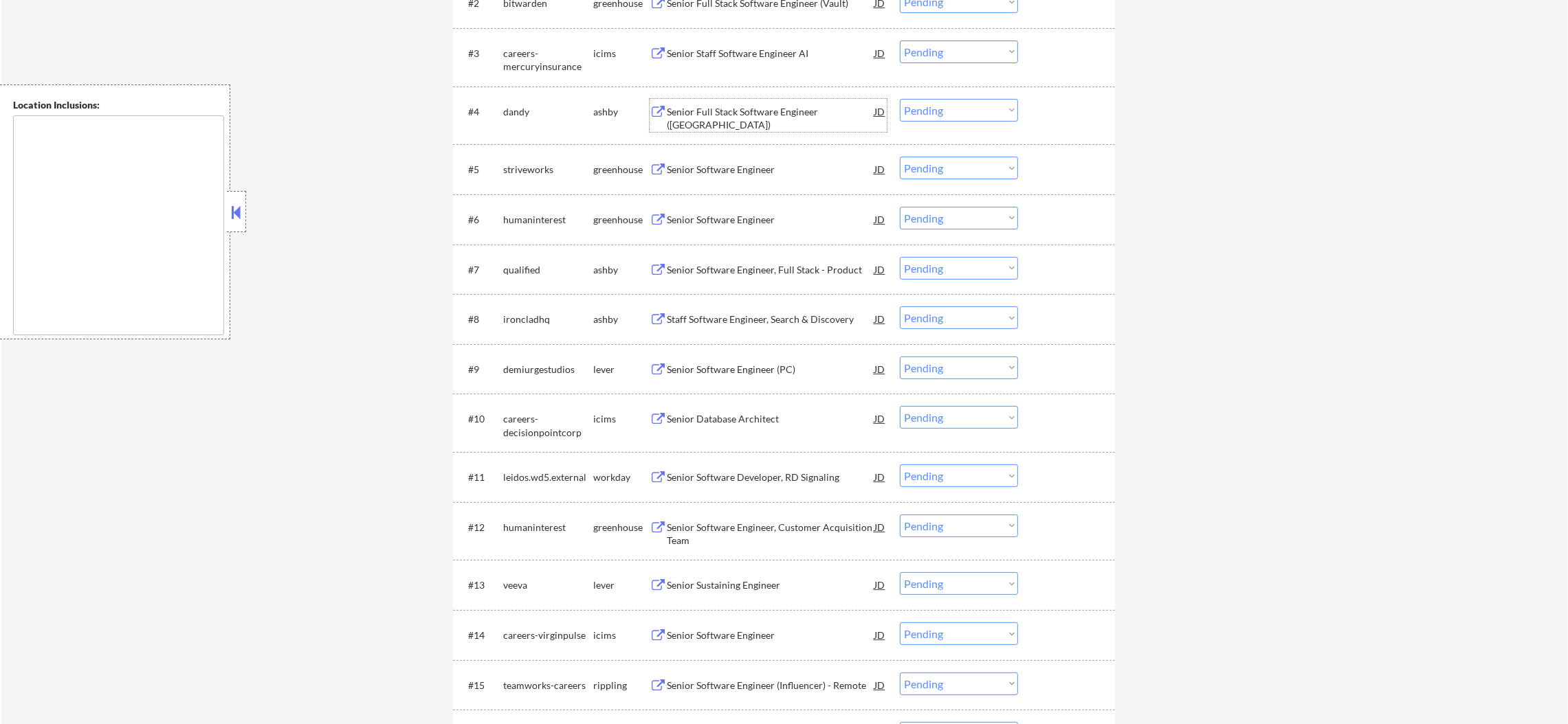
click at [761, 108] on div "Senior Full Stack Software Engineer ([GEOGRAPHIC_DATA])" at bounding box center [770, 118] width 207 height 26
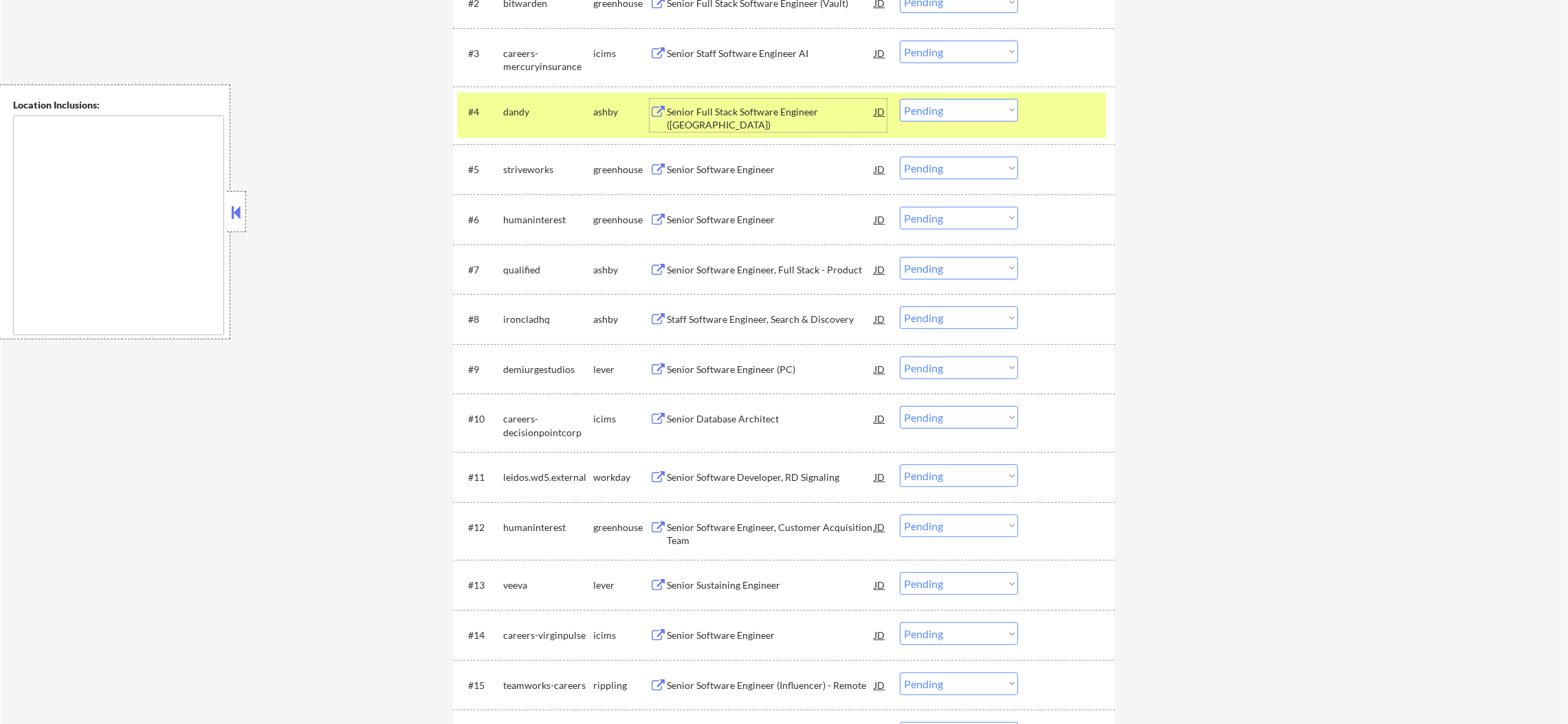
click at [932, 115] on select "Choose an option... Pending Applied Excluded (Questions) Excluded (Expired) Exc…" at bounding box center [959, 110] width 119 height 23
click at [900, 99] on select "Choose an option... Pending Applied Excluded (Questions) Excluded (Expired) Exc…" at bounding box center [959, 110] width 119 height 23
click at [537, 105] on div "dandy" at bounding box center [549, 112] width 90 height 14
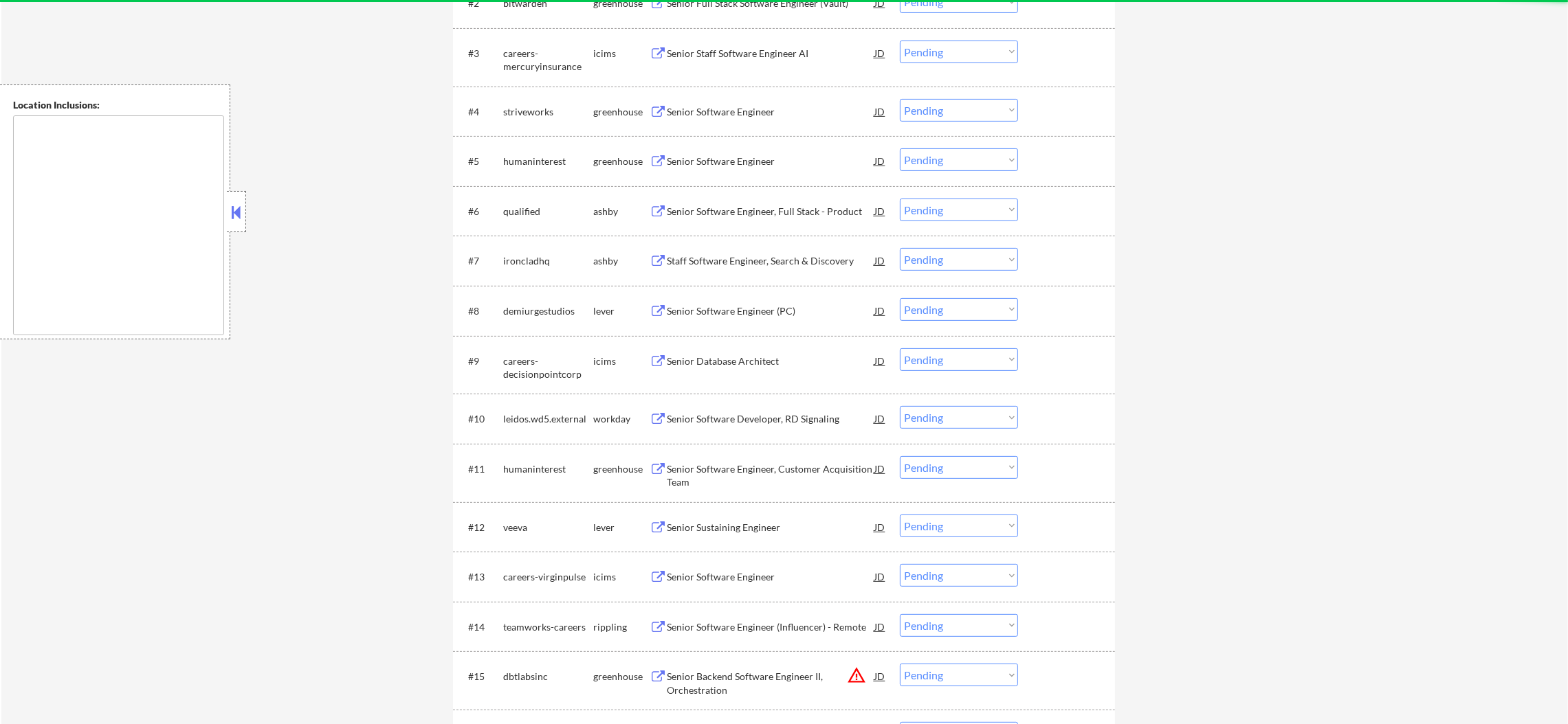
click at [756, 109] on div "Senior Software Engineer" at bounding box center [770, 112] width 207 height 14
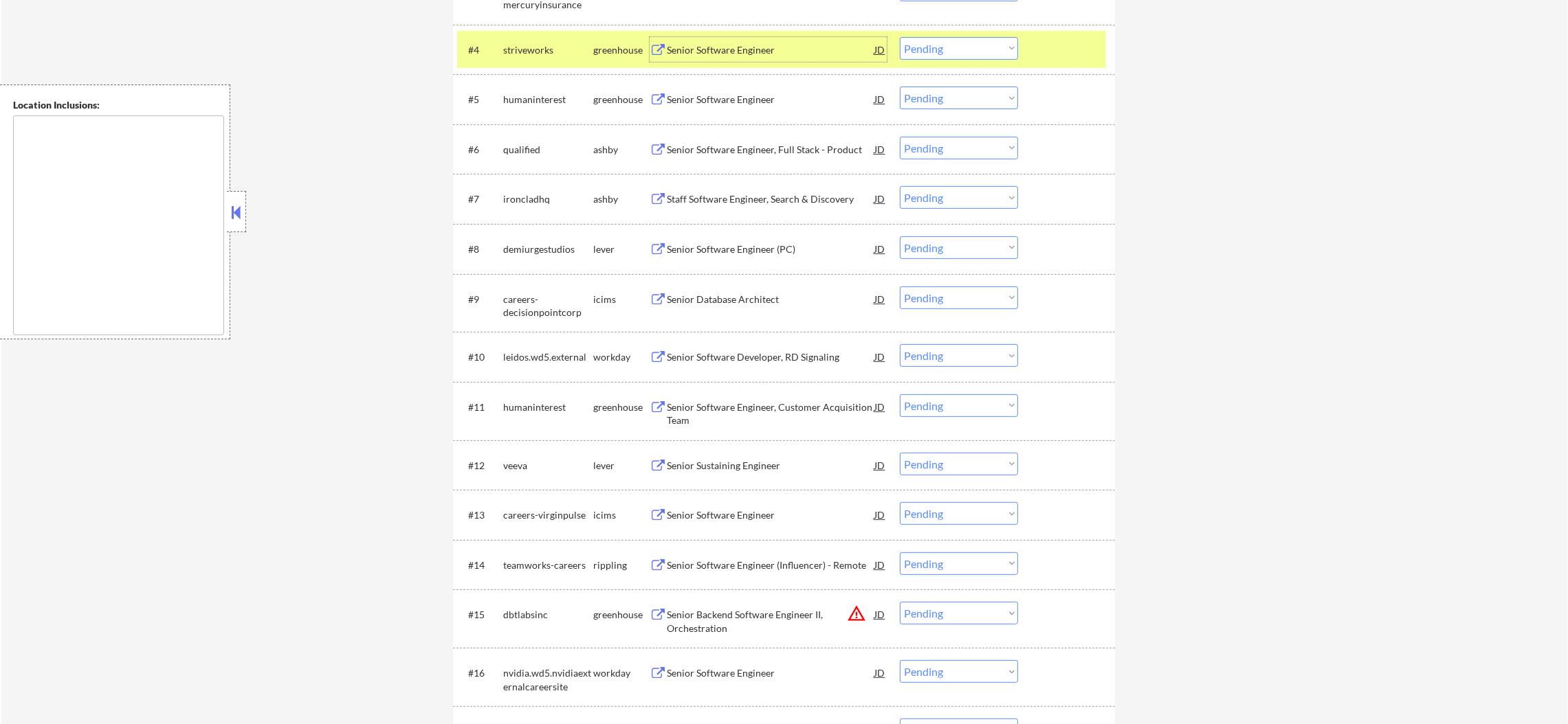
scroll to position [686, 0]
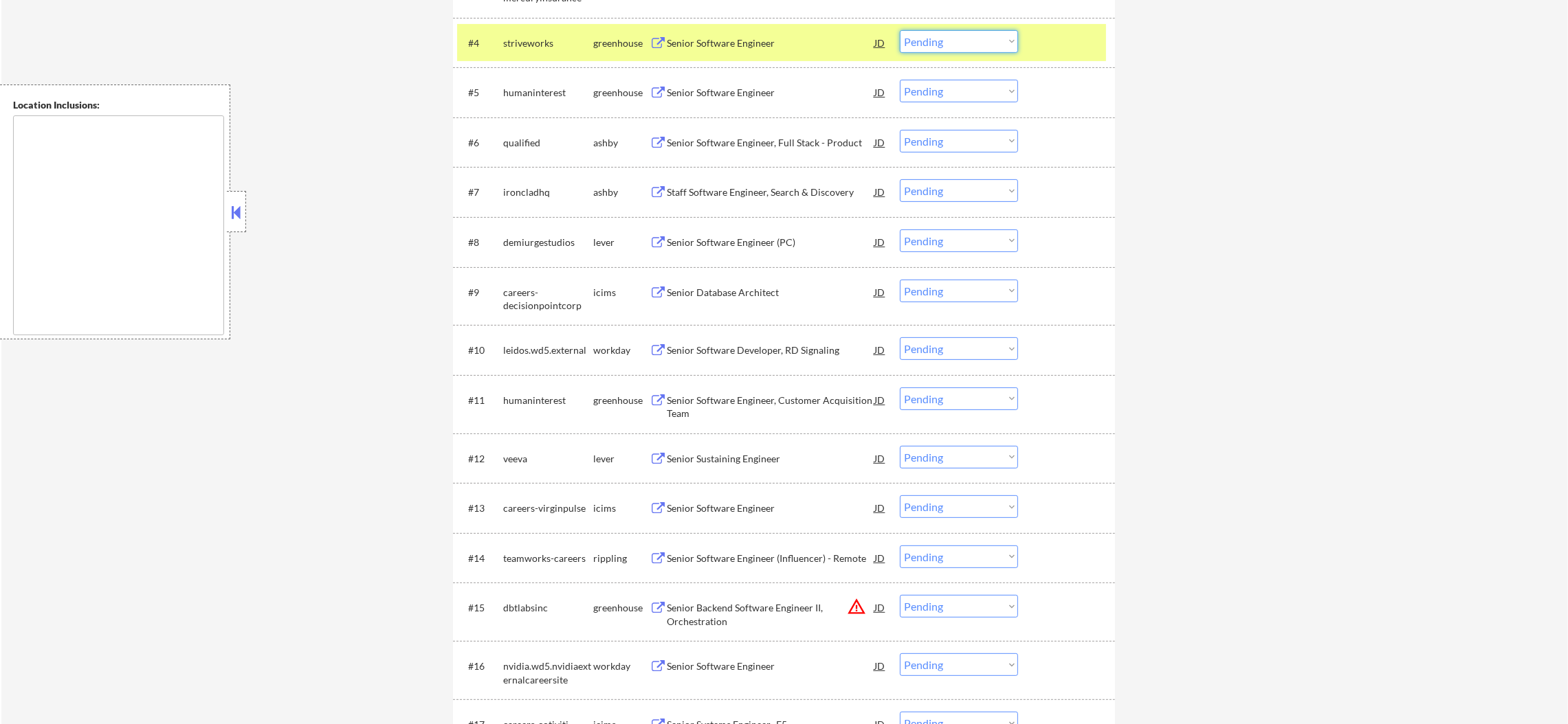
click at [926, 41] on select "Choose an option... Pending Applied Excluded (Questions) Excluded (Expired) Exc…" at bounding box center [959, 41] width 119 height 23
click at [900, 30] on select "Choose an option... Pending Applied Excluded (Questions) Excluded (Expired) Exc…" at bounding box center [959, 41] width 119 height 23
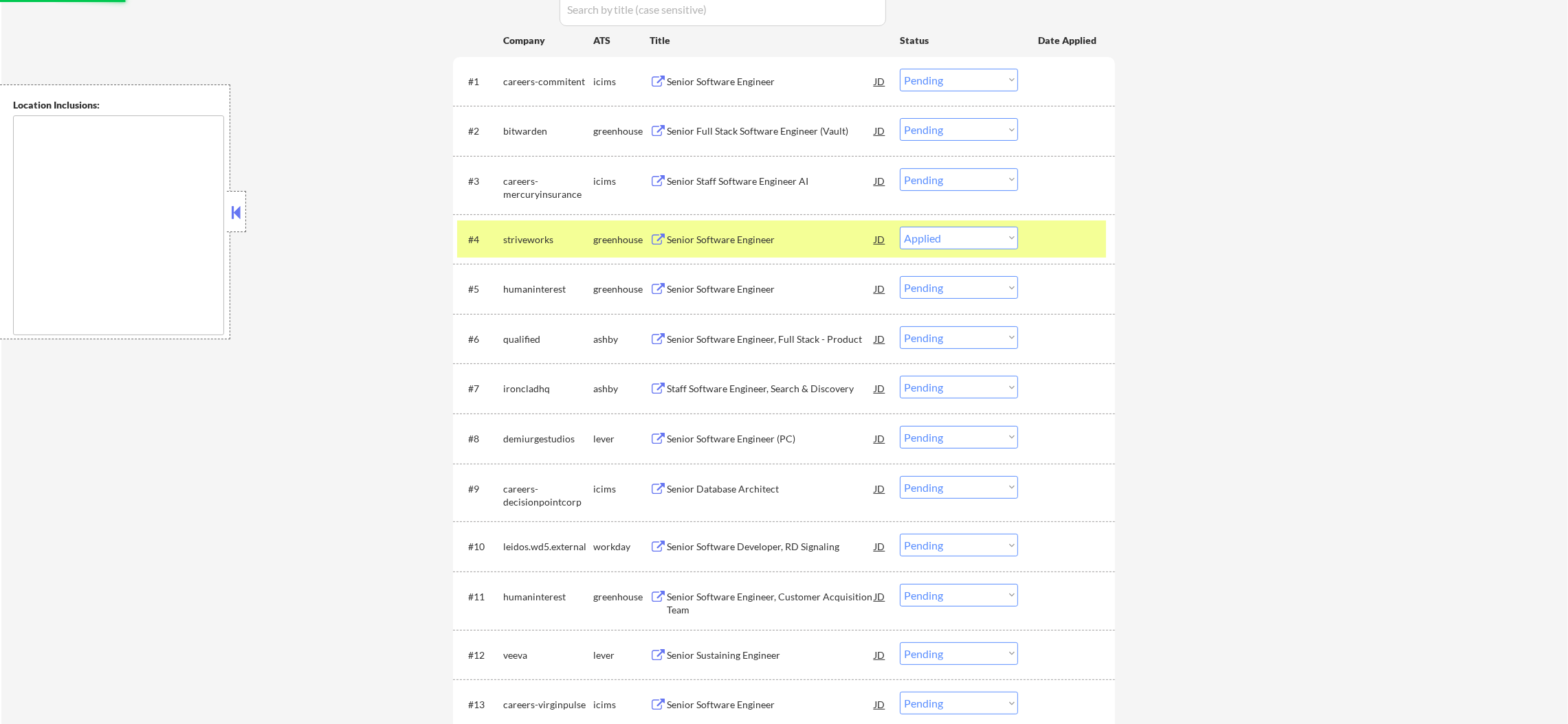
scroll to position [480, 0]
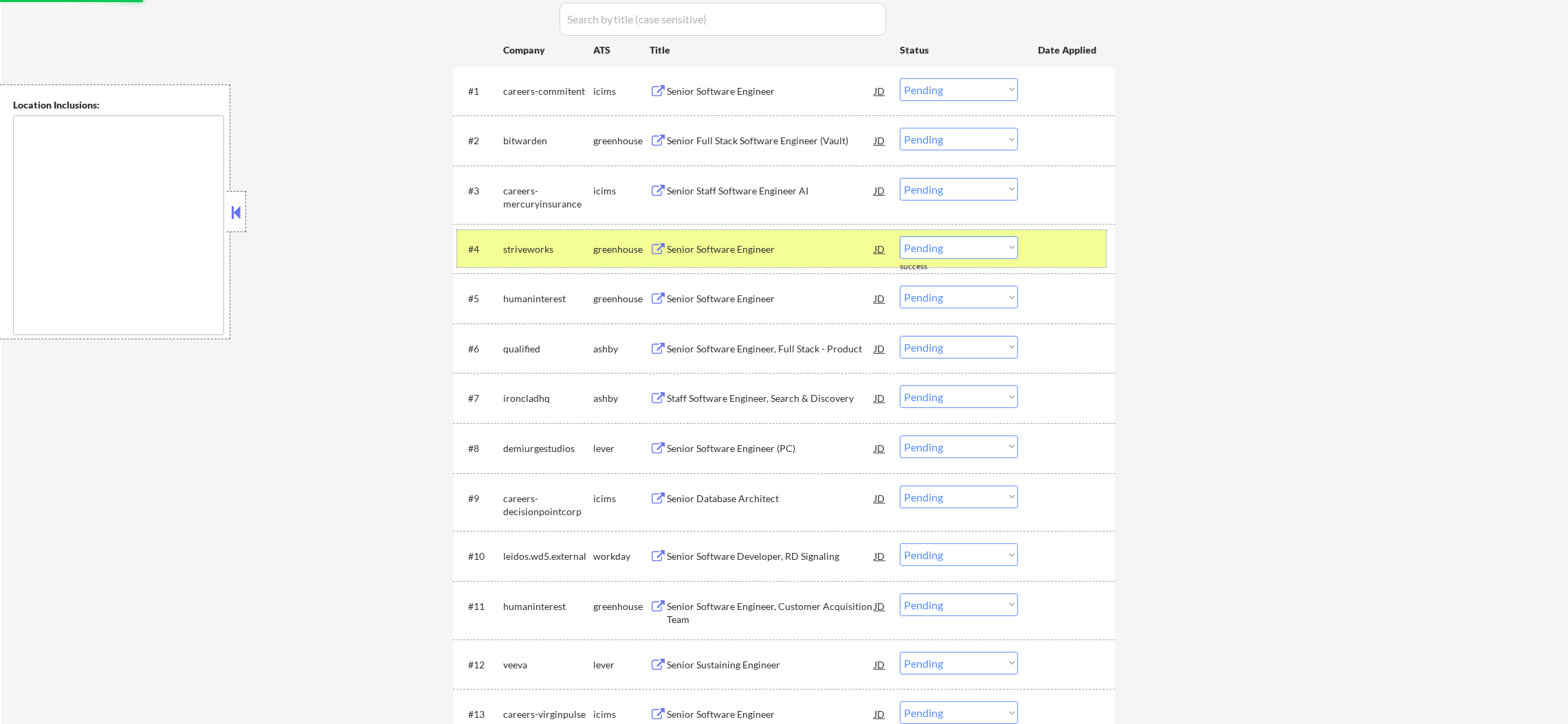
click at [551, 253] on div "striveworks" at bounding box center [549, 249] width 90 height 14
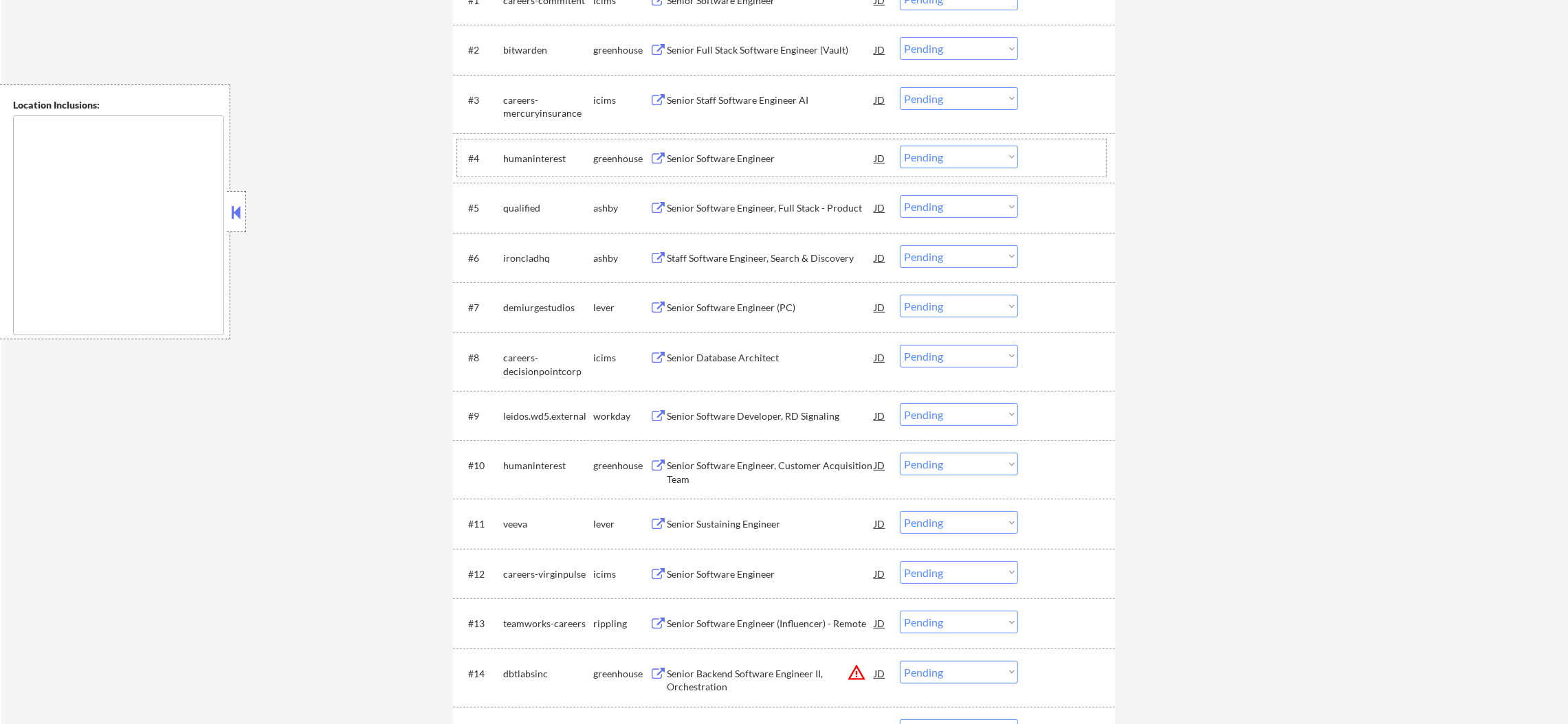
scroll to position [583, 0]
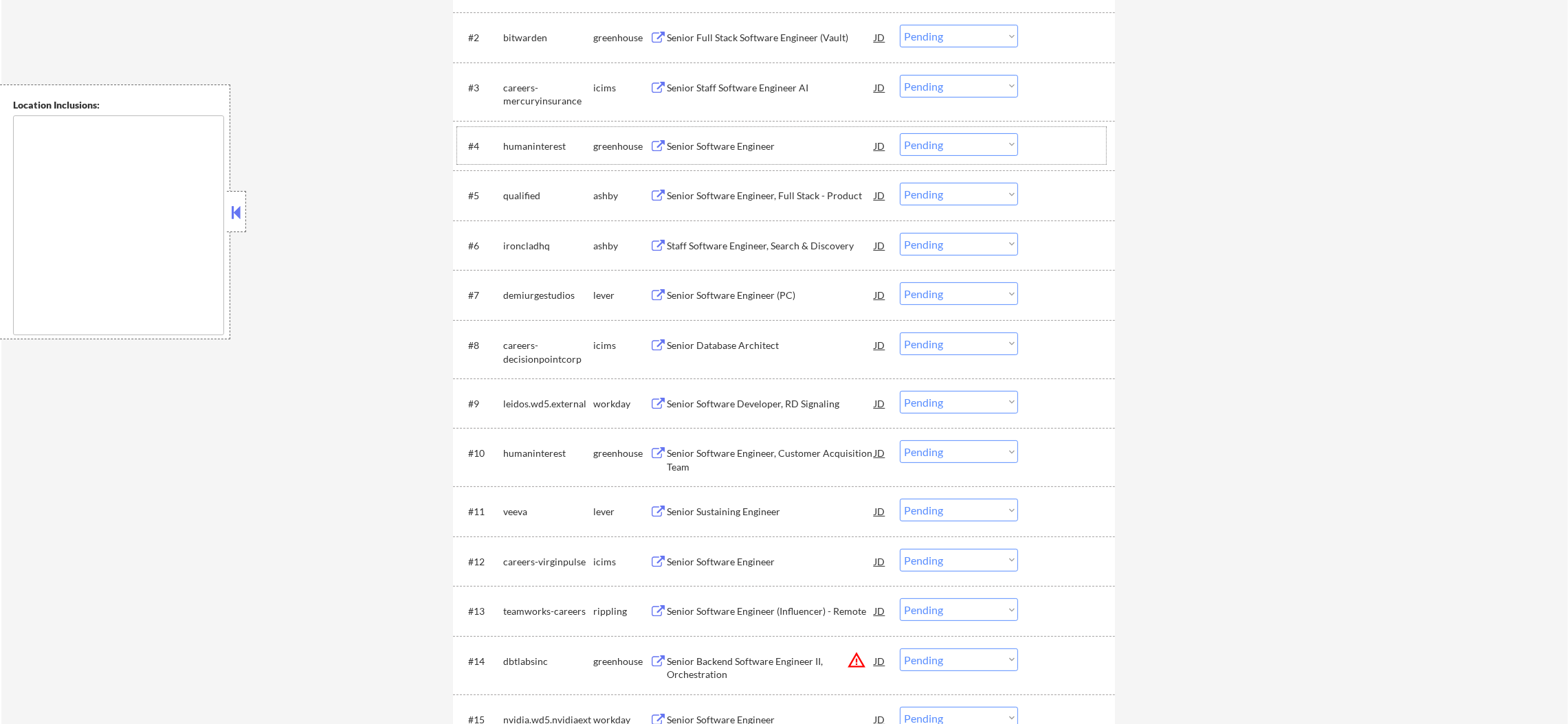
click at [739, 130] on div "#4 humaninterest greenhouse Senior Software Engineer JD Choose an option... Pen…" at bounding box center [781, 146] width 649 height 38
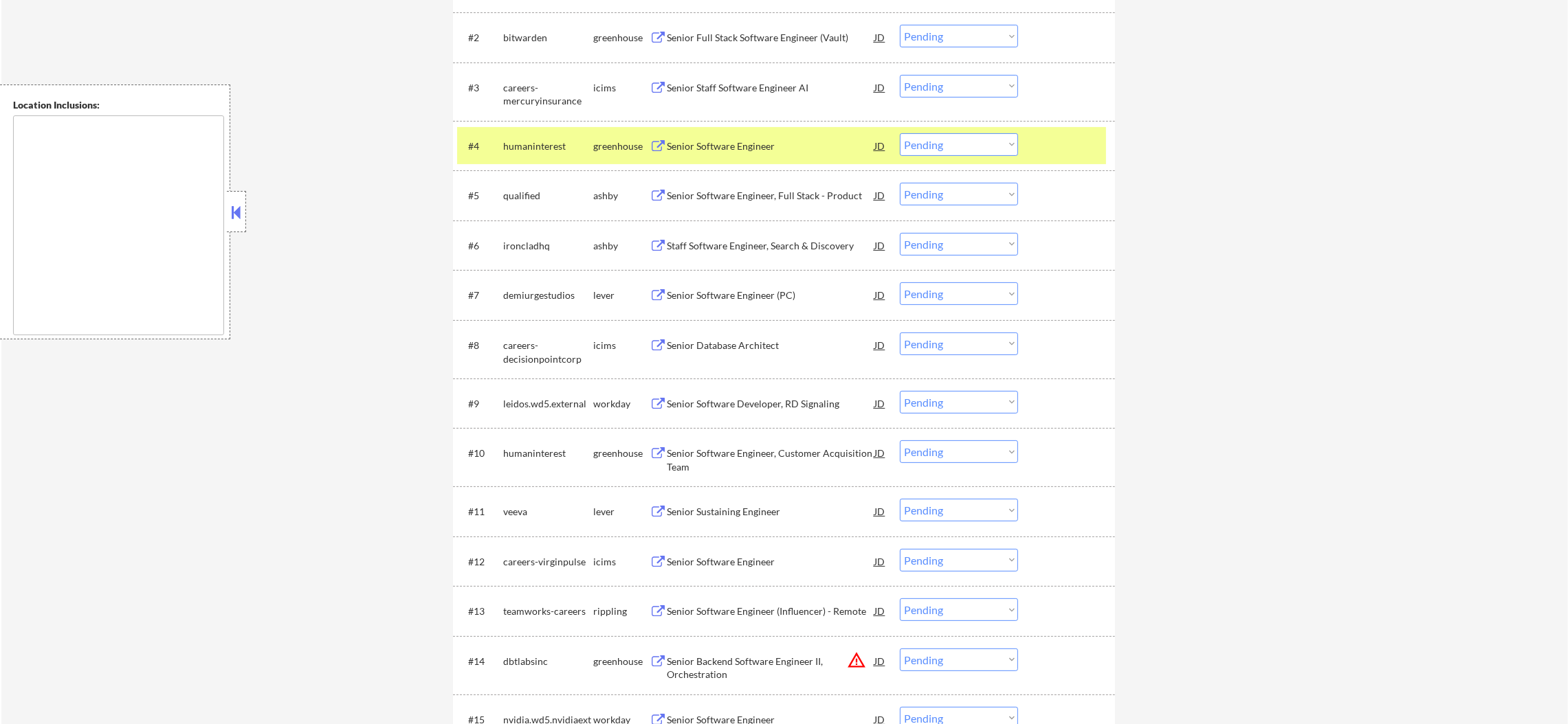
click at [723, 146] on div "Senior Software Engineer" at bounding box center [770, 147] width 207 height 14
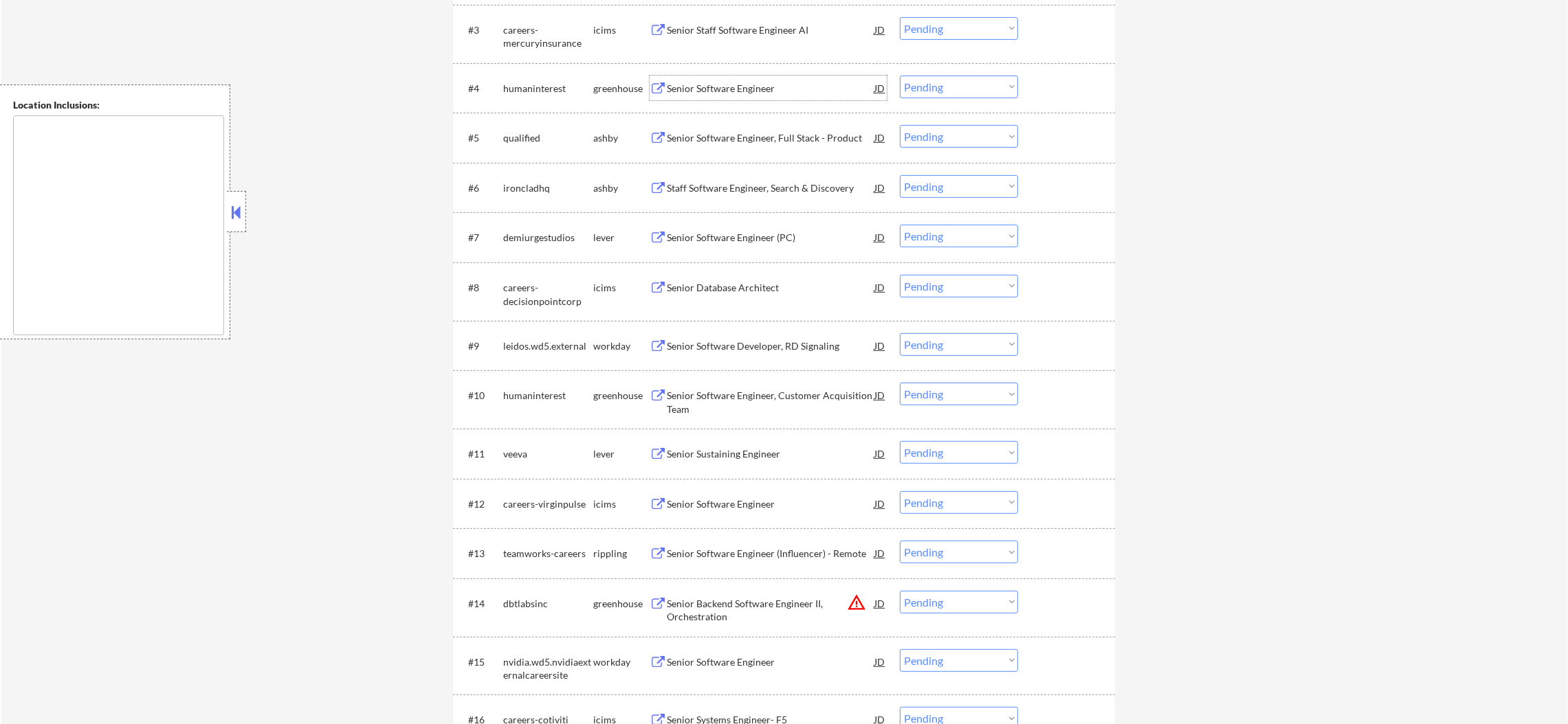
scroll to position [653, 0]
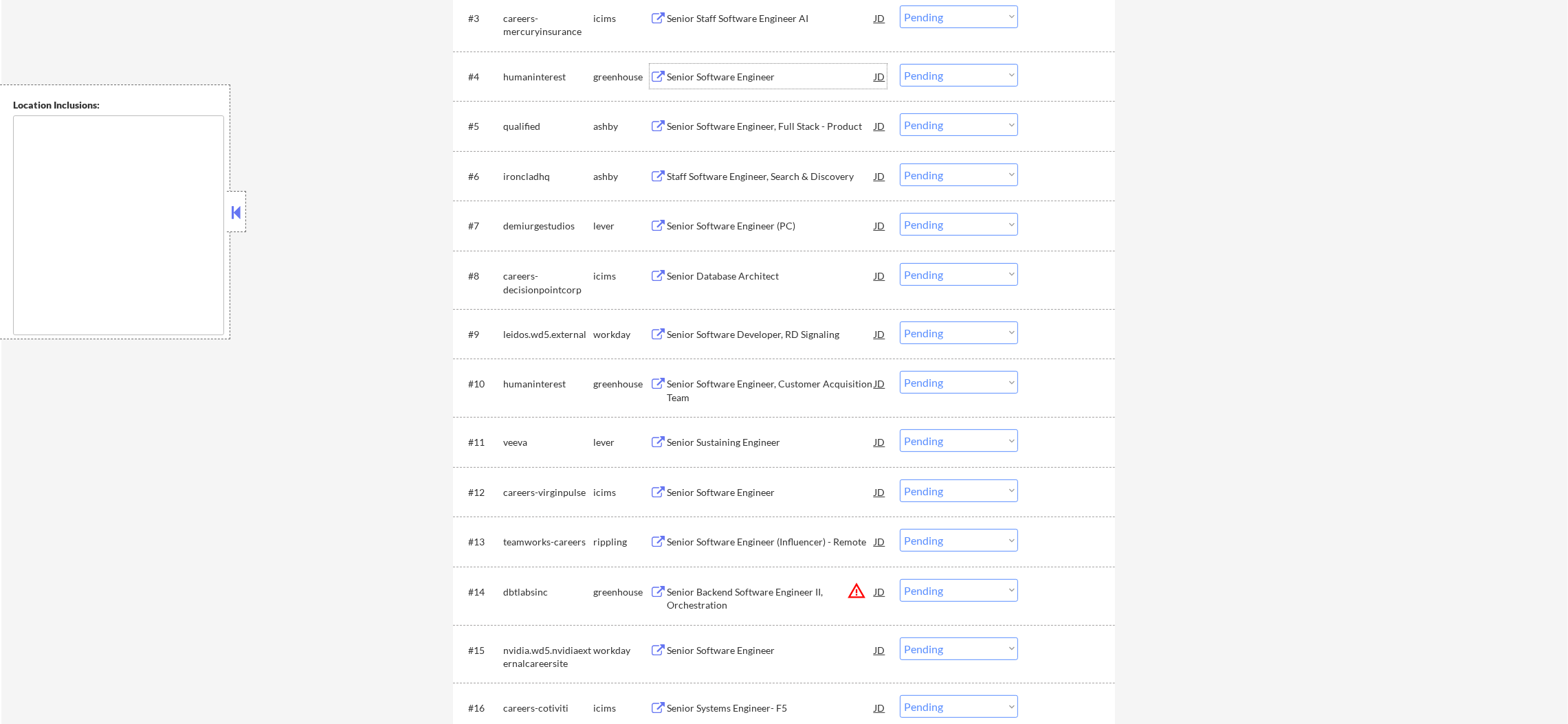
click at [937, 77] on select "Choose an option... Pending Applied Excluded (Questions) Excluded (Expired) Exc…" at bounding box center [959, 75] width 119 height 23
click at [900, 64] on select "Choose an option... Pending Applied Excluded (Questions) Excluded (Expired) Exc…" at bounding box center [959, 75] width 119 height 23
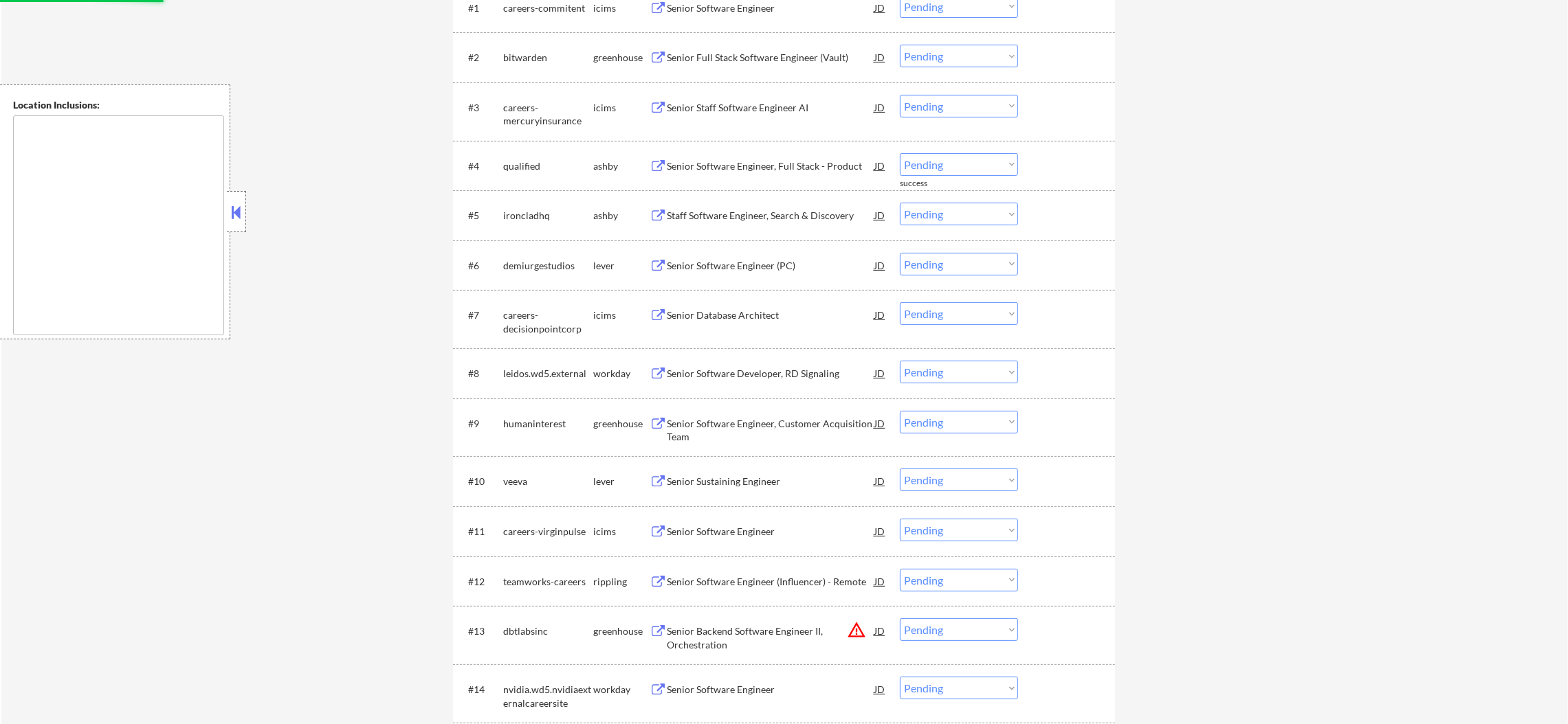
scroll to position [583, 0]
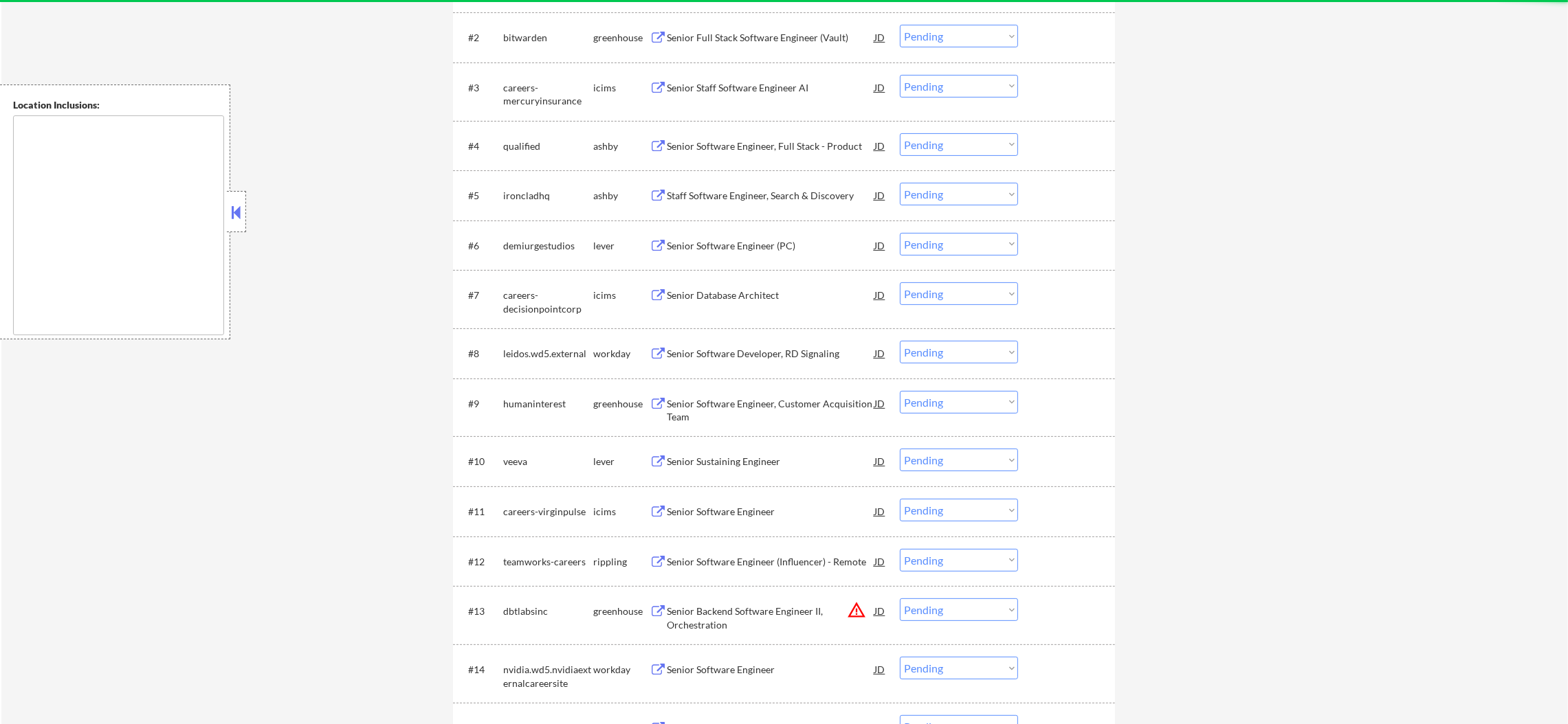
click at [743, 151] on div "Senior Software Engineer, Full Stack - Product" at bounding box center [770, 147] width 207 height 14
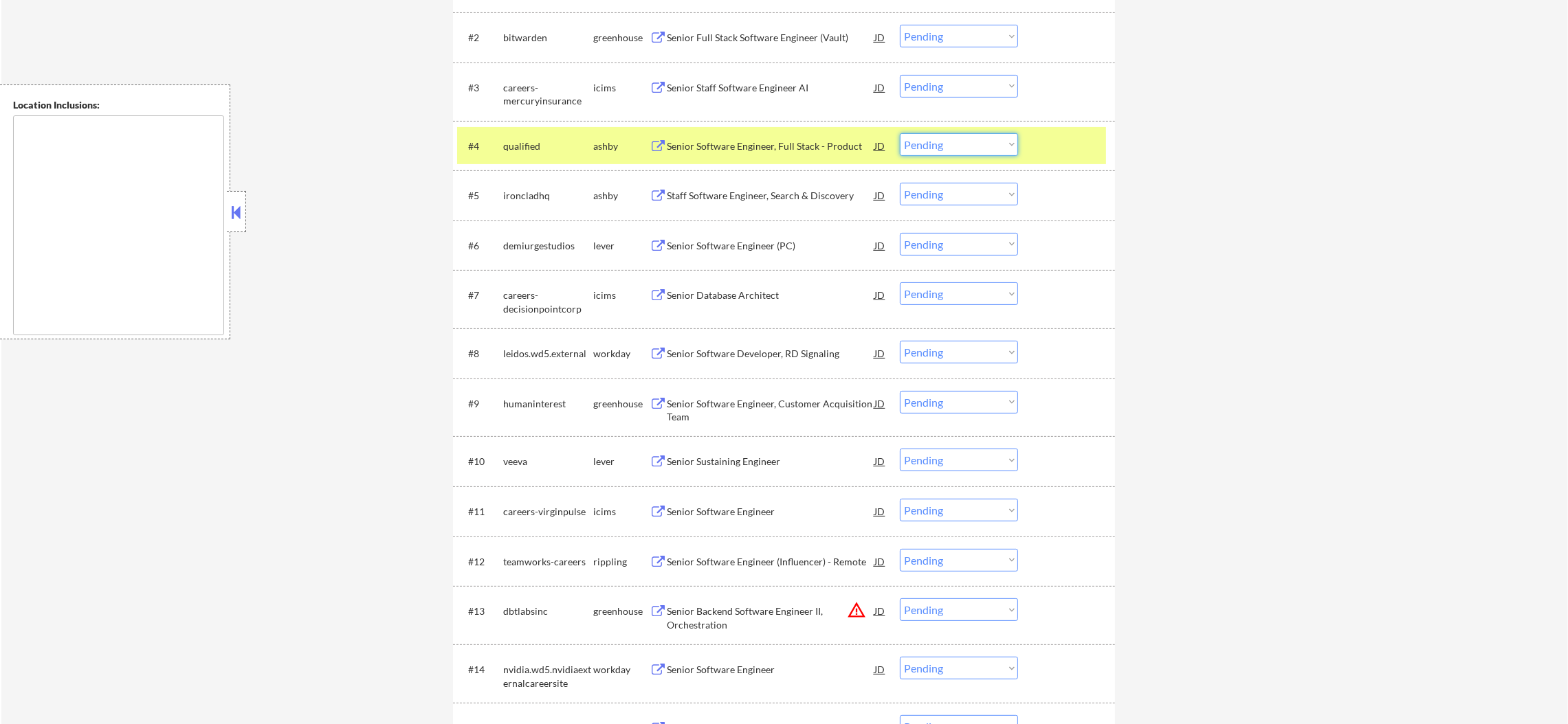
click at [917, 148] on select "Choose an option... Pending Applied Excluded (Questions) Excluded (Expired) Exc…" at bounding box center [959, 144] width 119 height 23
click at [900, 133] on select "Choose an option... Pending Applied Excluded (Questions) Excluded (Expired) Exc…" at bounding box center [959, 144] width 119 height 23
click at [576, 165] on div "#4 qualified [PERSON_NAME] Senior Software Engineer, Full Stack - Product JD Ch…" at bounding box center [784, 146] width 662 height 50
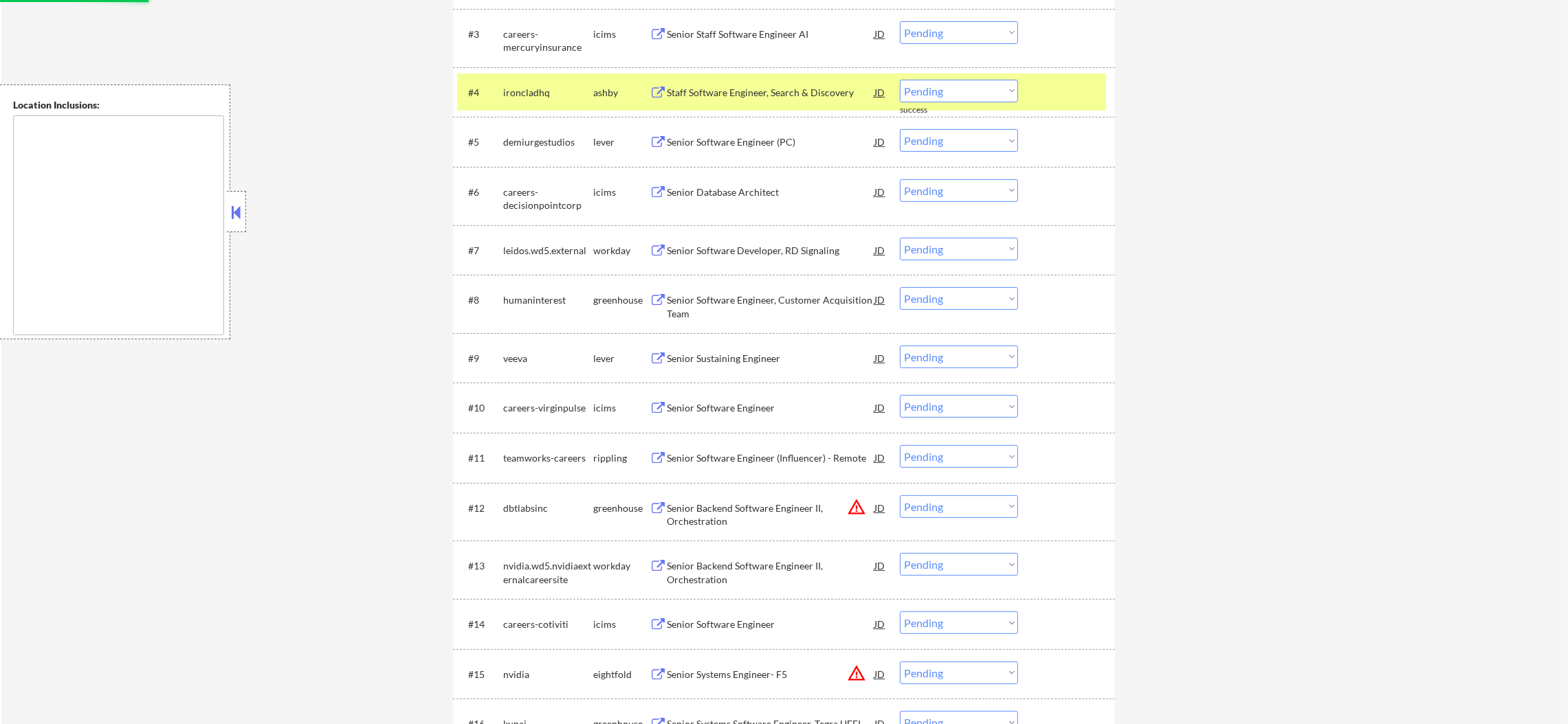
scroll to position [653, 0]
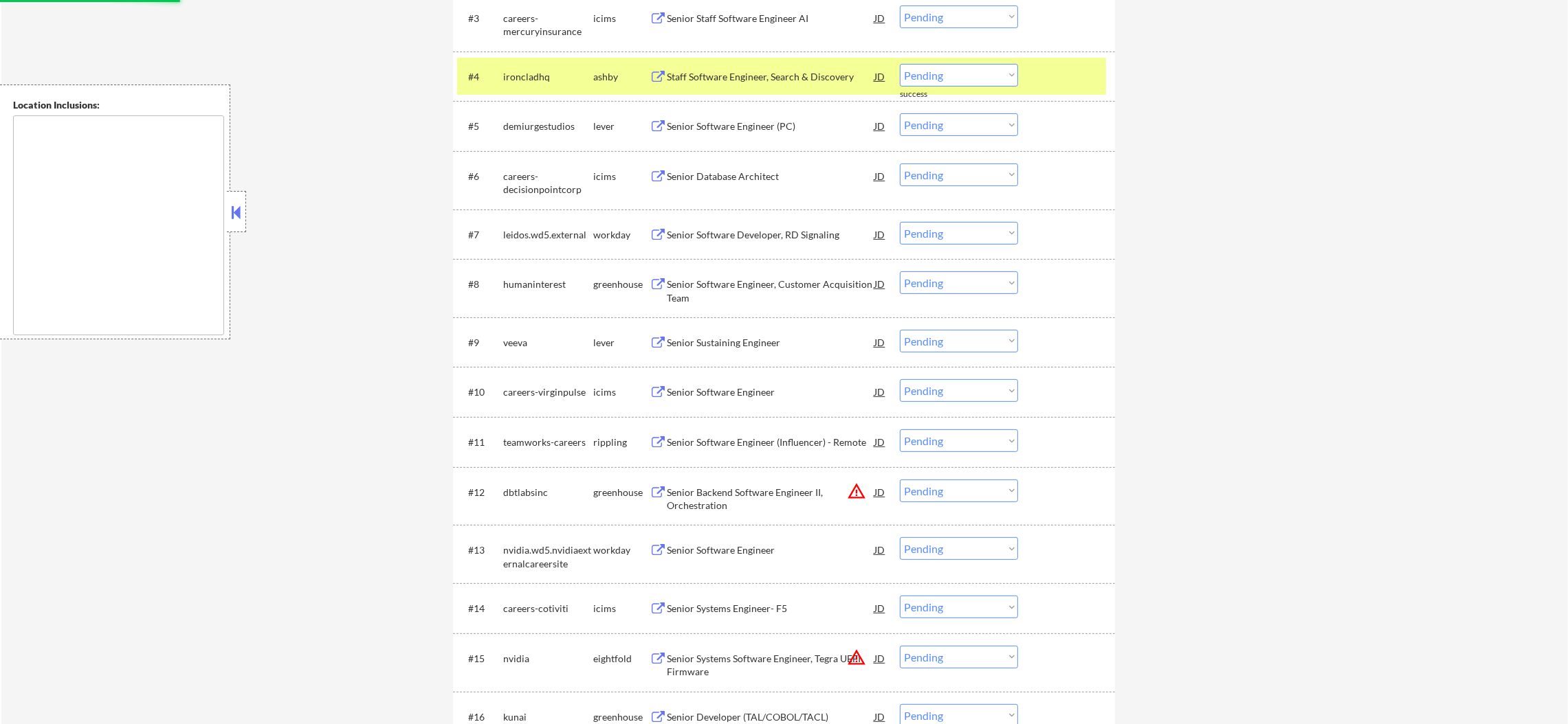
click at [725, 78] on div "Staff Software Engineer, Search & Discovery" at bounding box center [770, 77] width 207 height 14
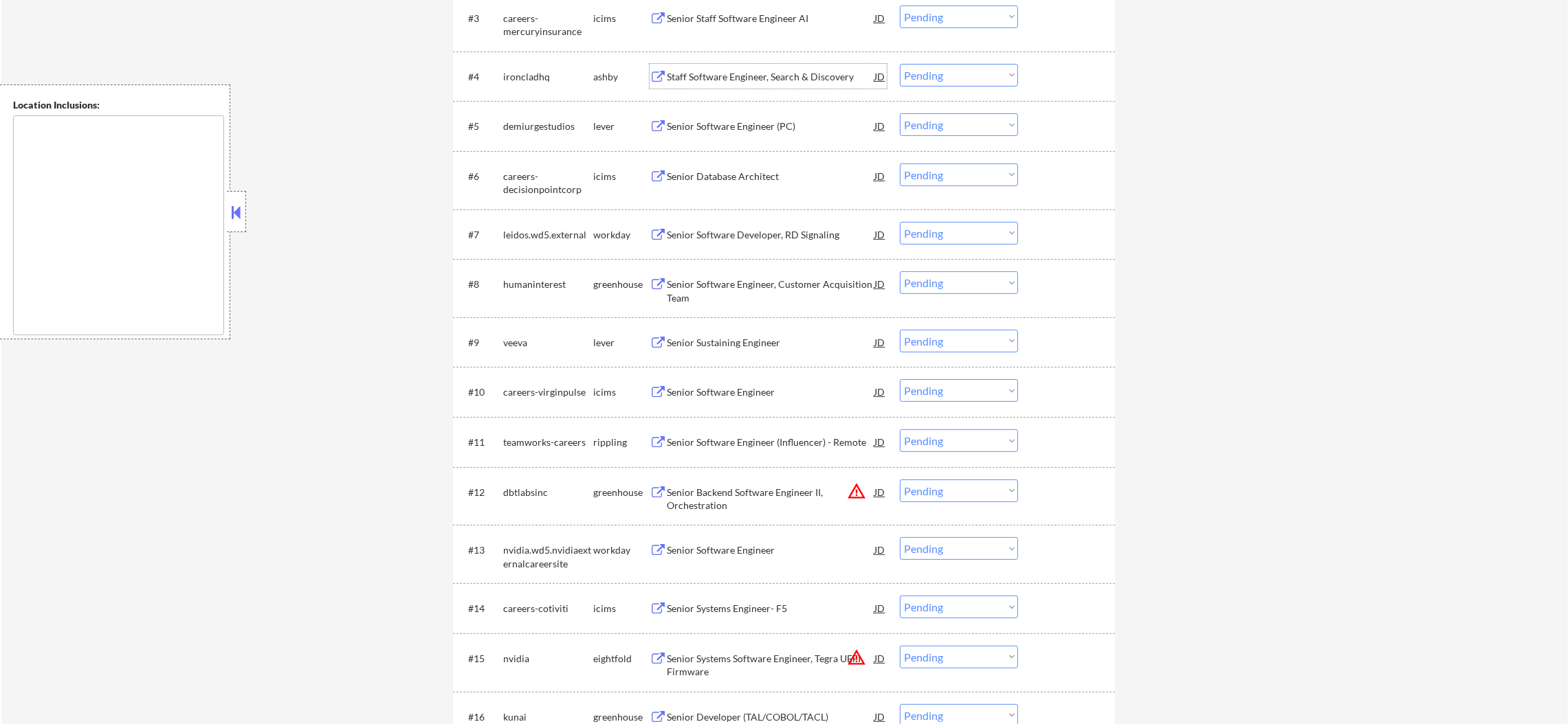
click at [548, 78] on div "ironcladhq" at bounding box center [549, 77] width 90 height 14
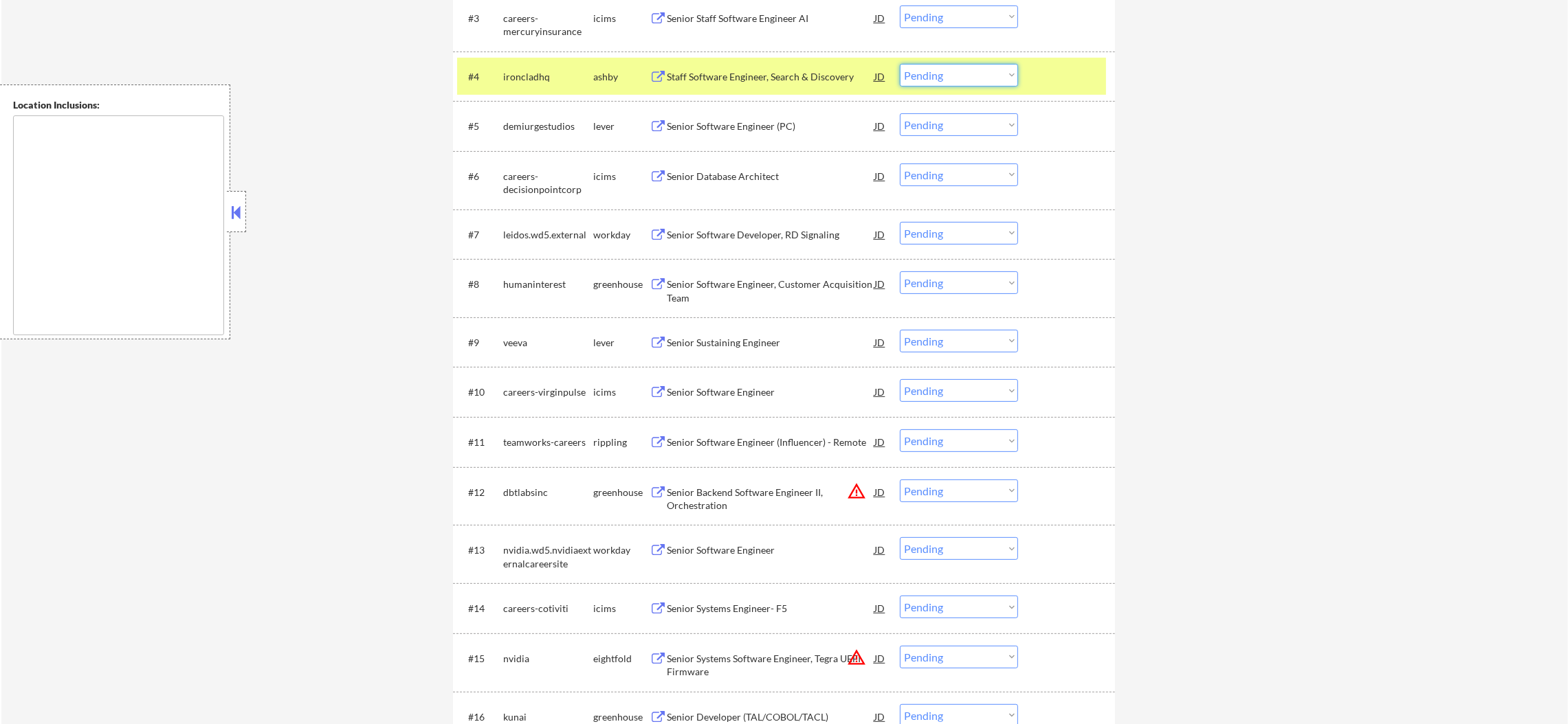
click at [915, 66] on select "Choose an option... Pending Applied Excluded (Questions) Excluded (Expired) Exc…" at bounding box center [959, 75] width 119 height 23
click at [900, 64] on select "Choose an option... Pending Applied Excluded (Questions) Excluded (Expired) Exc…" at bounding box center [959, 75] width 119 height 23
click at [560, 84] on div "ironcladhq" at bounding box center [549, 76] width 90 height 25
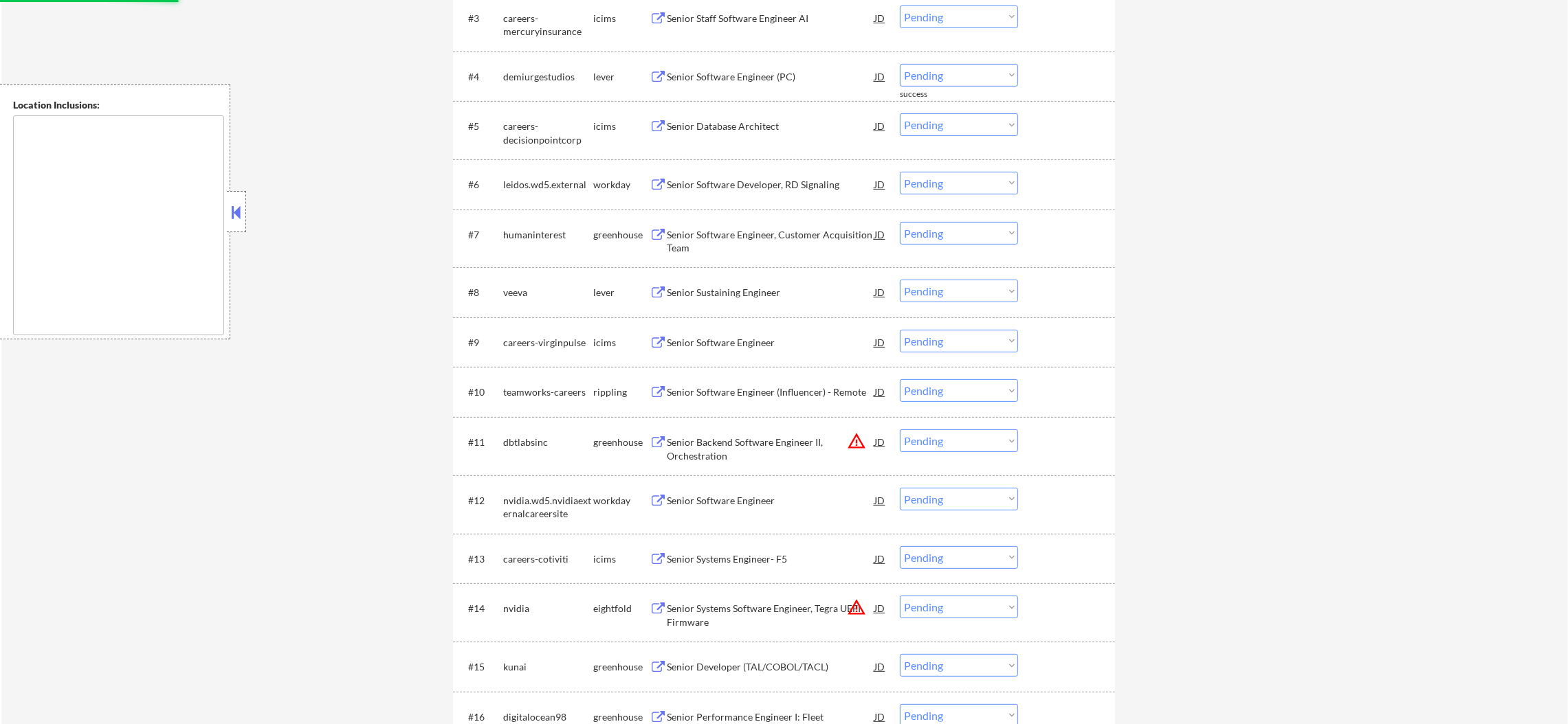
click at [752, 78] on div "Senior Software Engineer (PC)" at bounding box center [770, 77] width 207 height 14
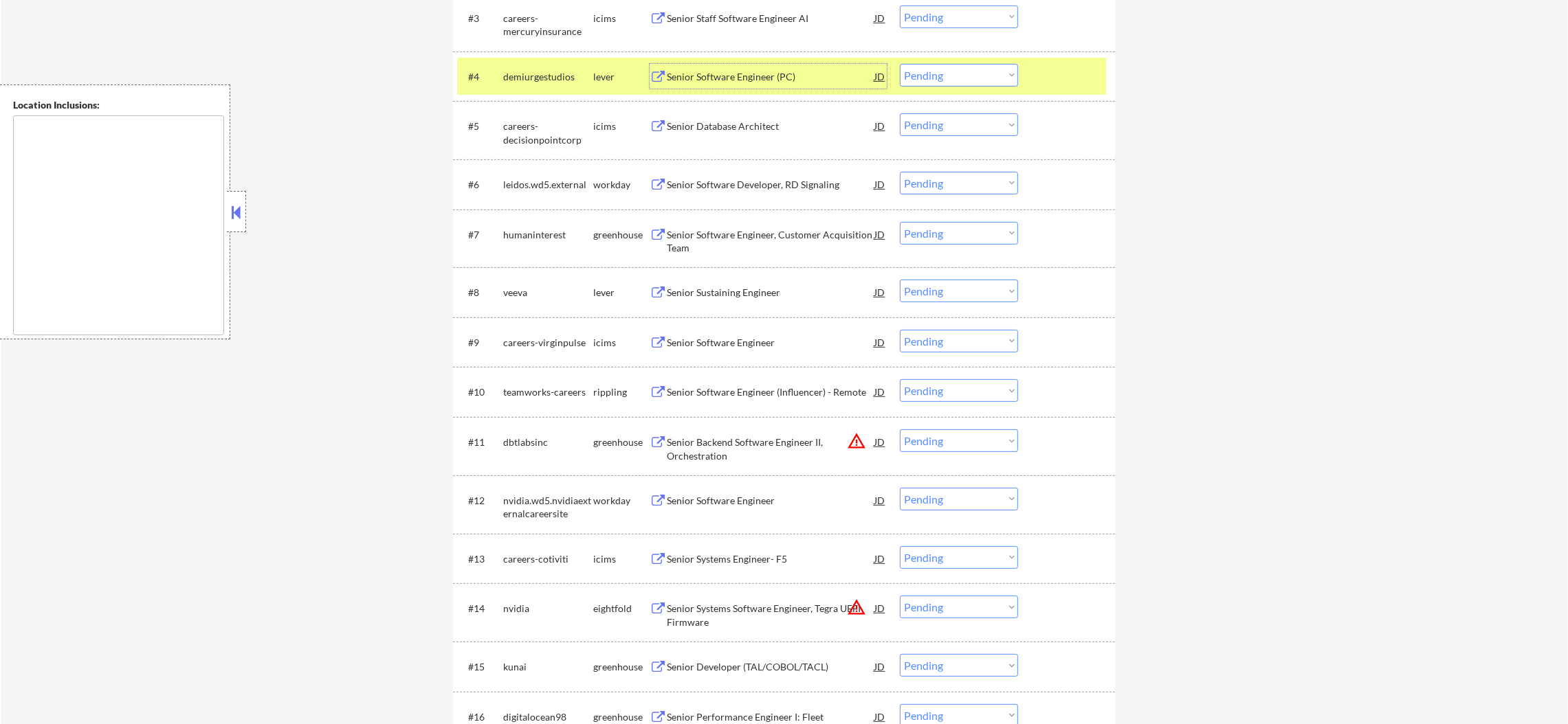
click at [902, 78] on select "Choose an option... Pending Applied Excluded (Questions) Excluded (Expired) Exc…" at bounding box center [959, 75] width 119 height 23
click at [900, 64] on select "Choose an option... Pending Applied Excluded (Questions) Excluded (Expired) Exc…" at bounding box center [959, 75] width 119 height 23
click at [531, 77] on div "demiurgestudios" at bounding box center [549, 77] width 90 height 14
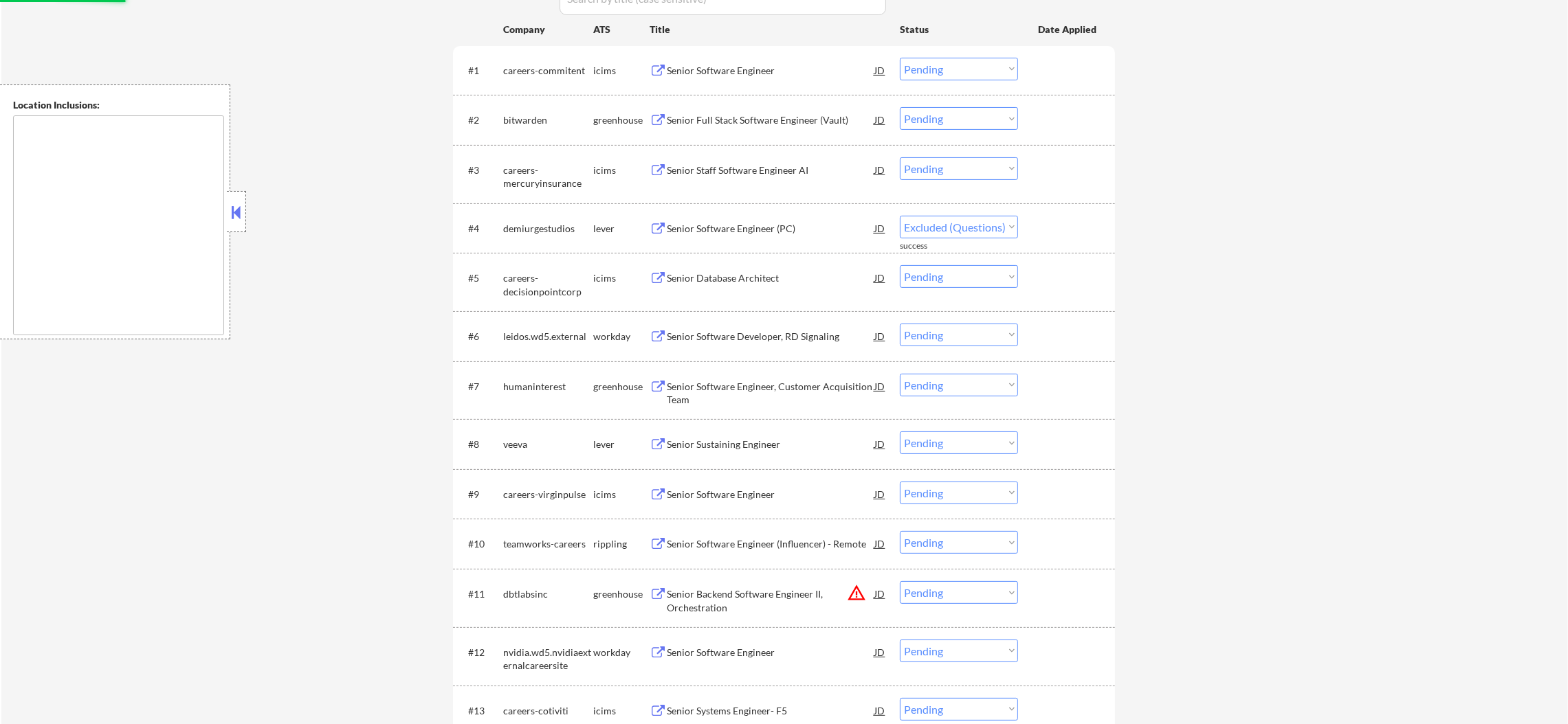
select select ""pending""
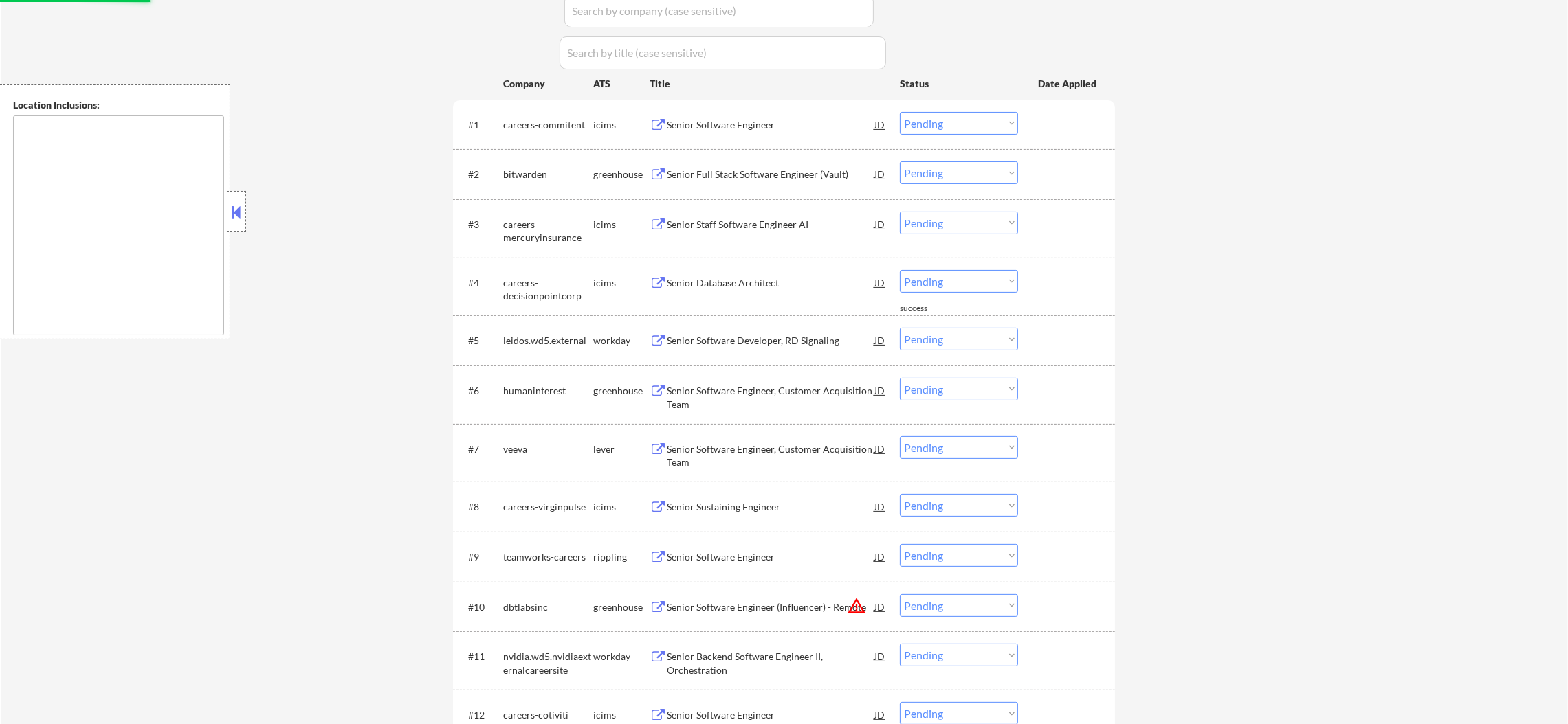
scroll to position [618, 0]
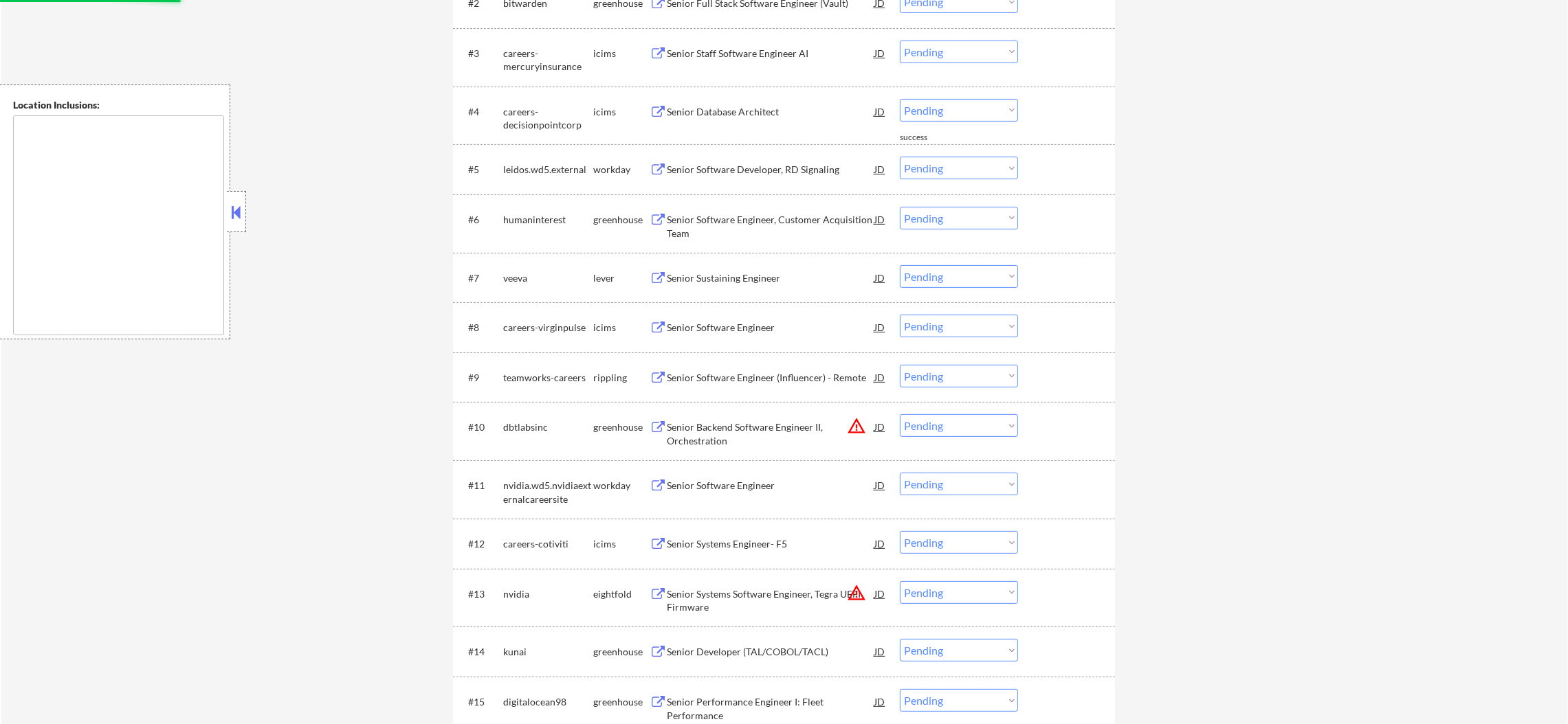
click at [729, 213] on div "Senior Software Engineer, Customer Acquisition Team" at bounding box center [770, 226] width 207 height 26
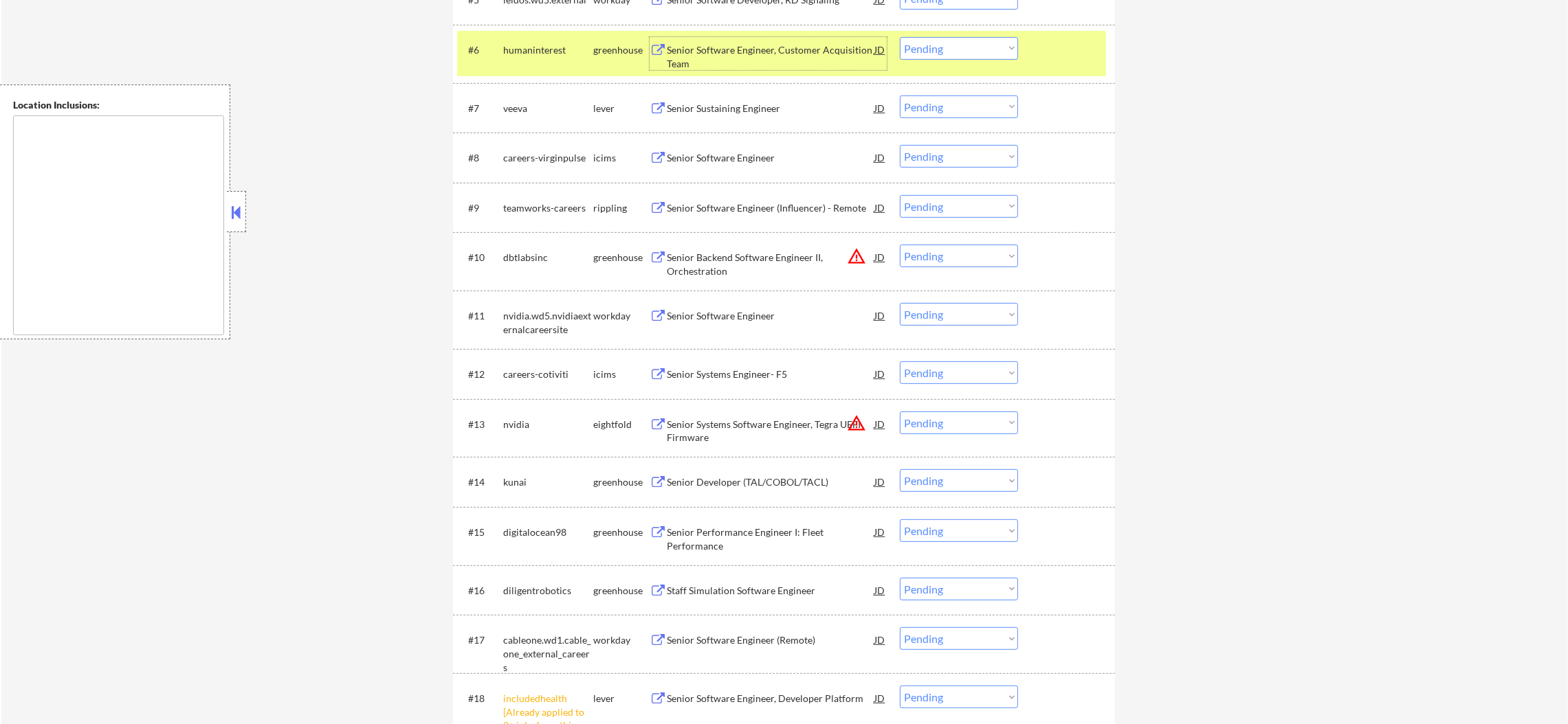
scroll to position [790, 0]
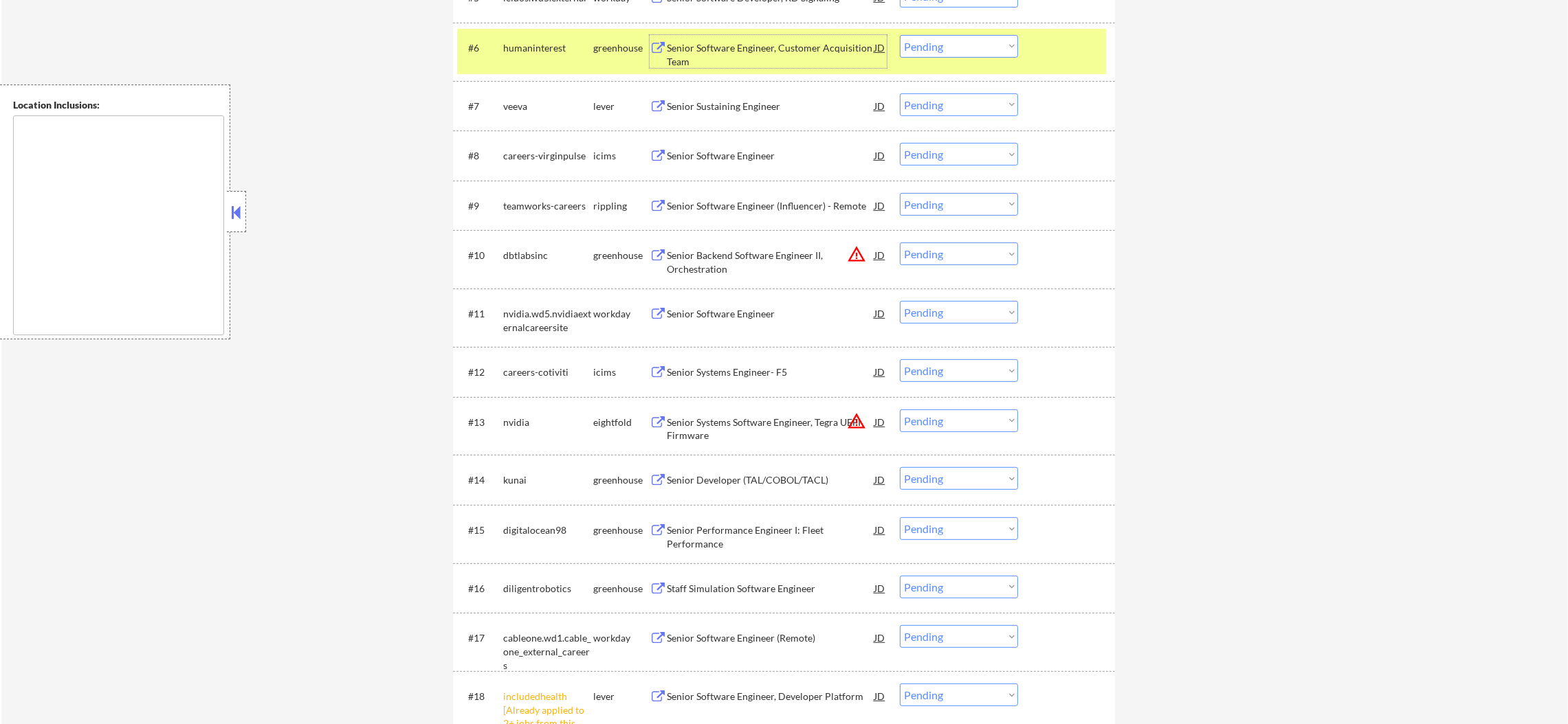
click at [537, 56] on div "humaninterest" at bounding box center [549, 47] width 90 height 25
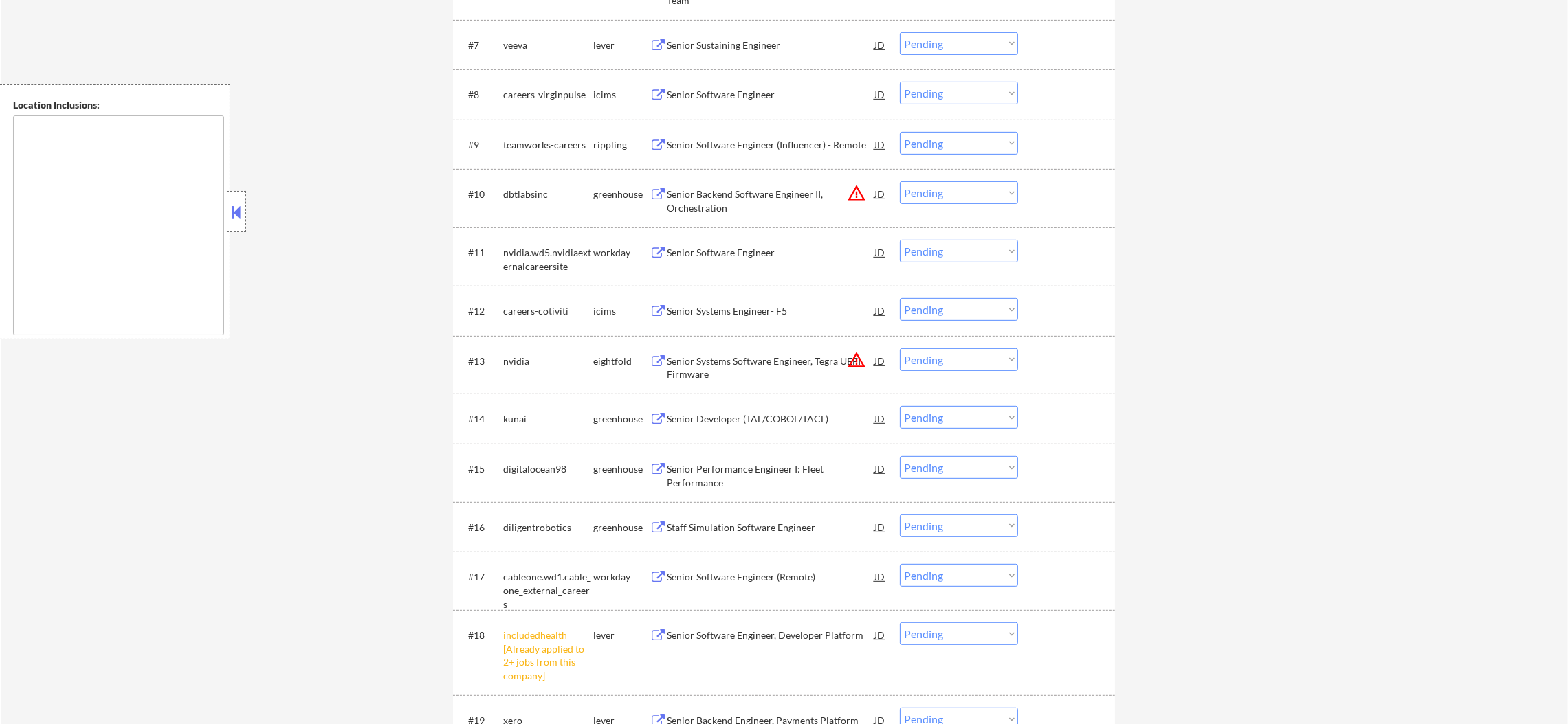
scroll to position [859, 0]
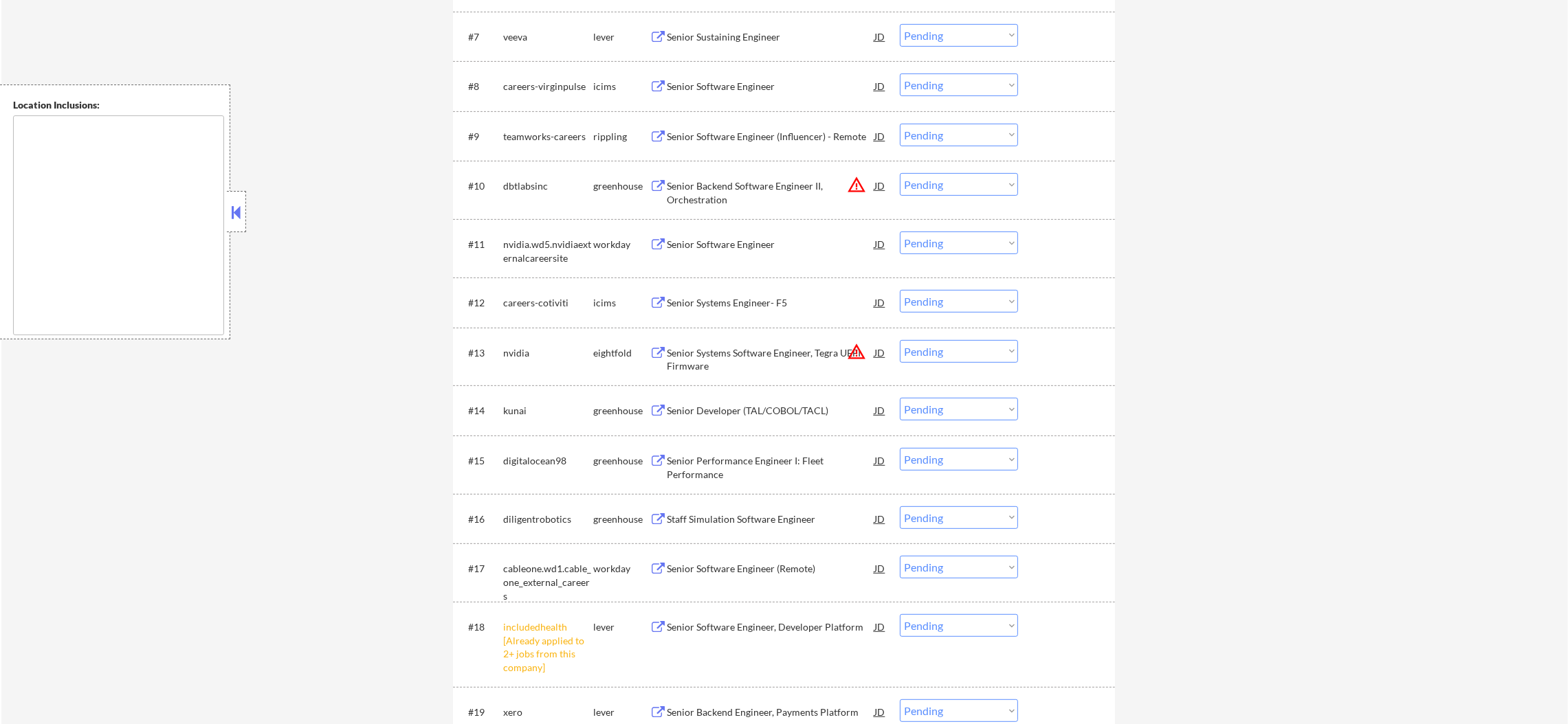
click at [752, 32] on div "Senior Sustaining Engineer" at bounding box center [770, 37] width 207 height 14
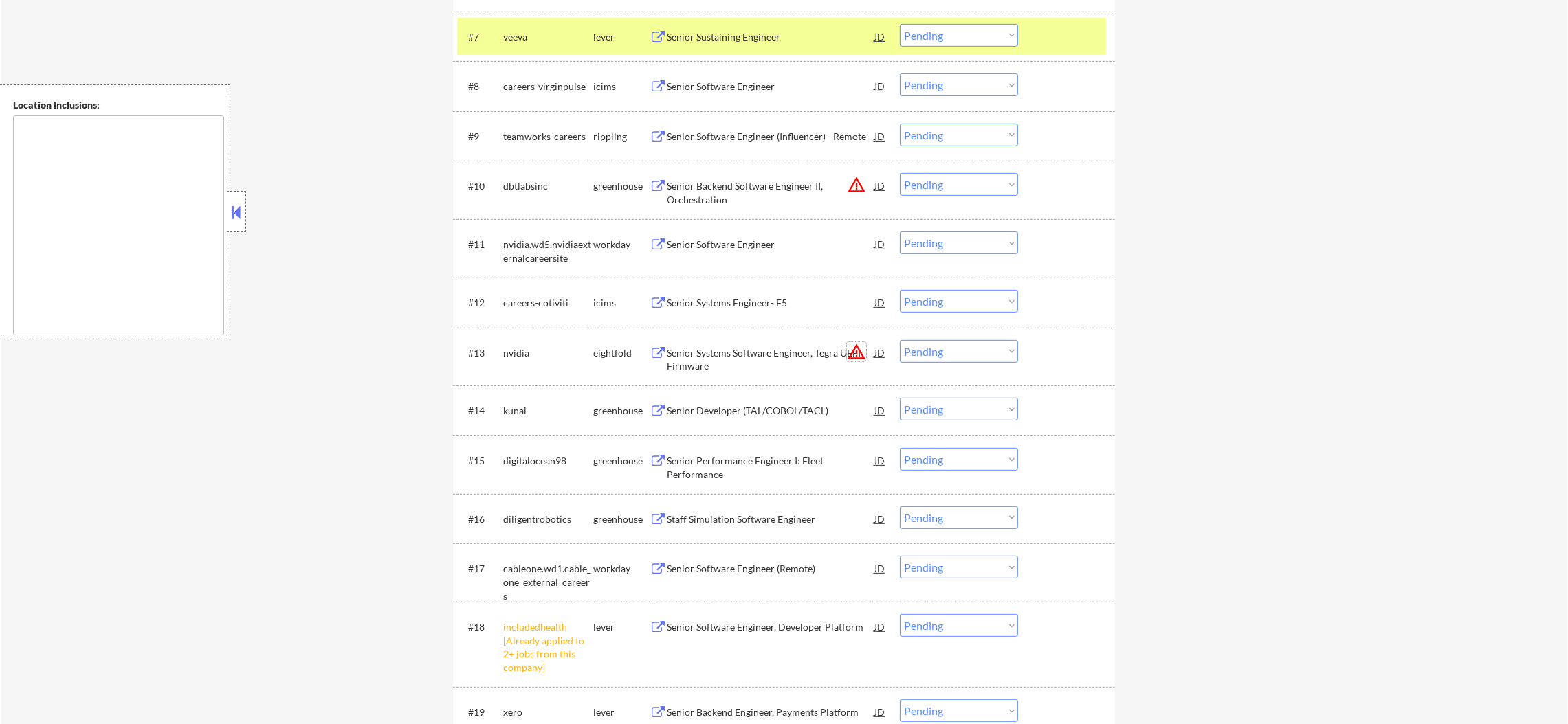
click at [849, 345] on button "warning_amber" at bounding box center [857, 351] width 20 height 20
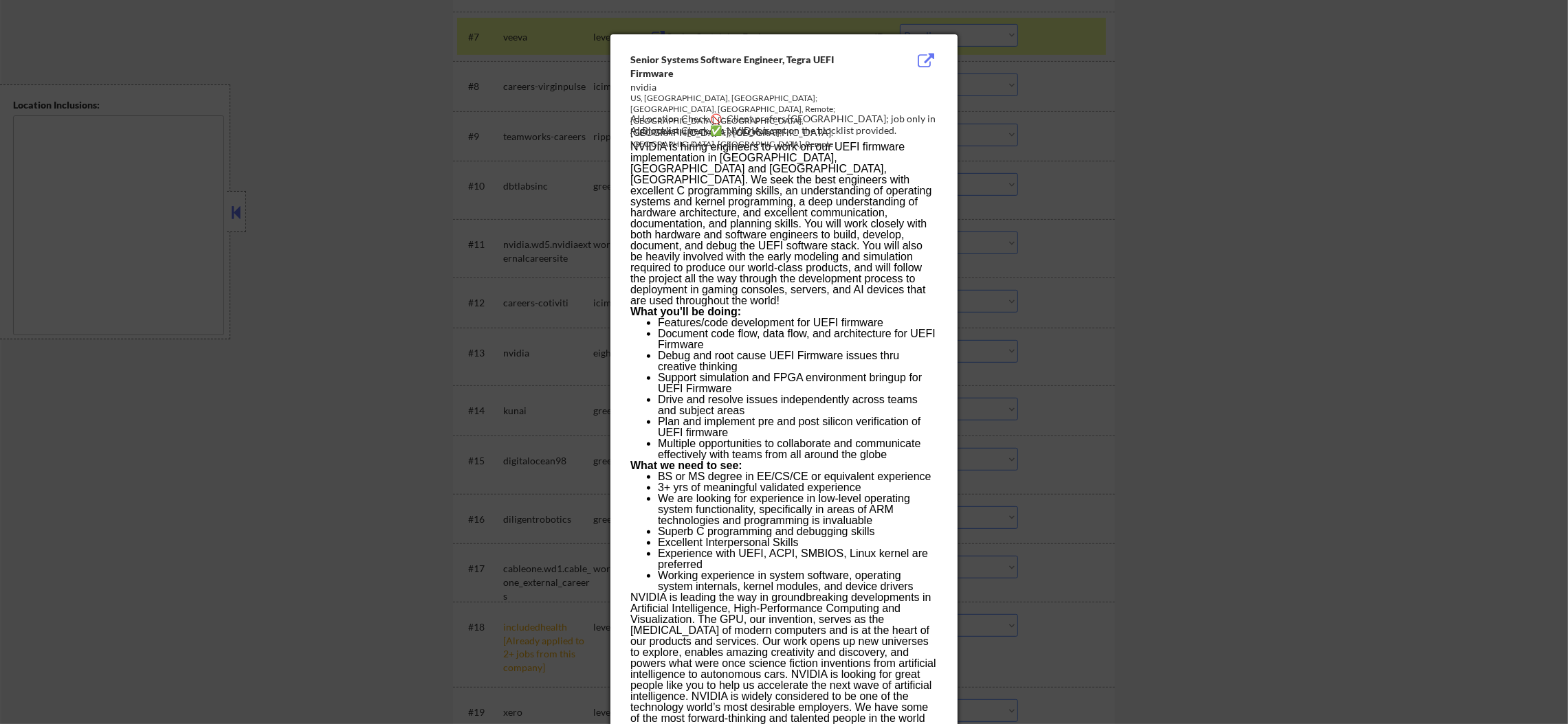
click at [1041, 339] on div at bounding box center [784, 362] width 1568 height 724
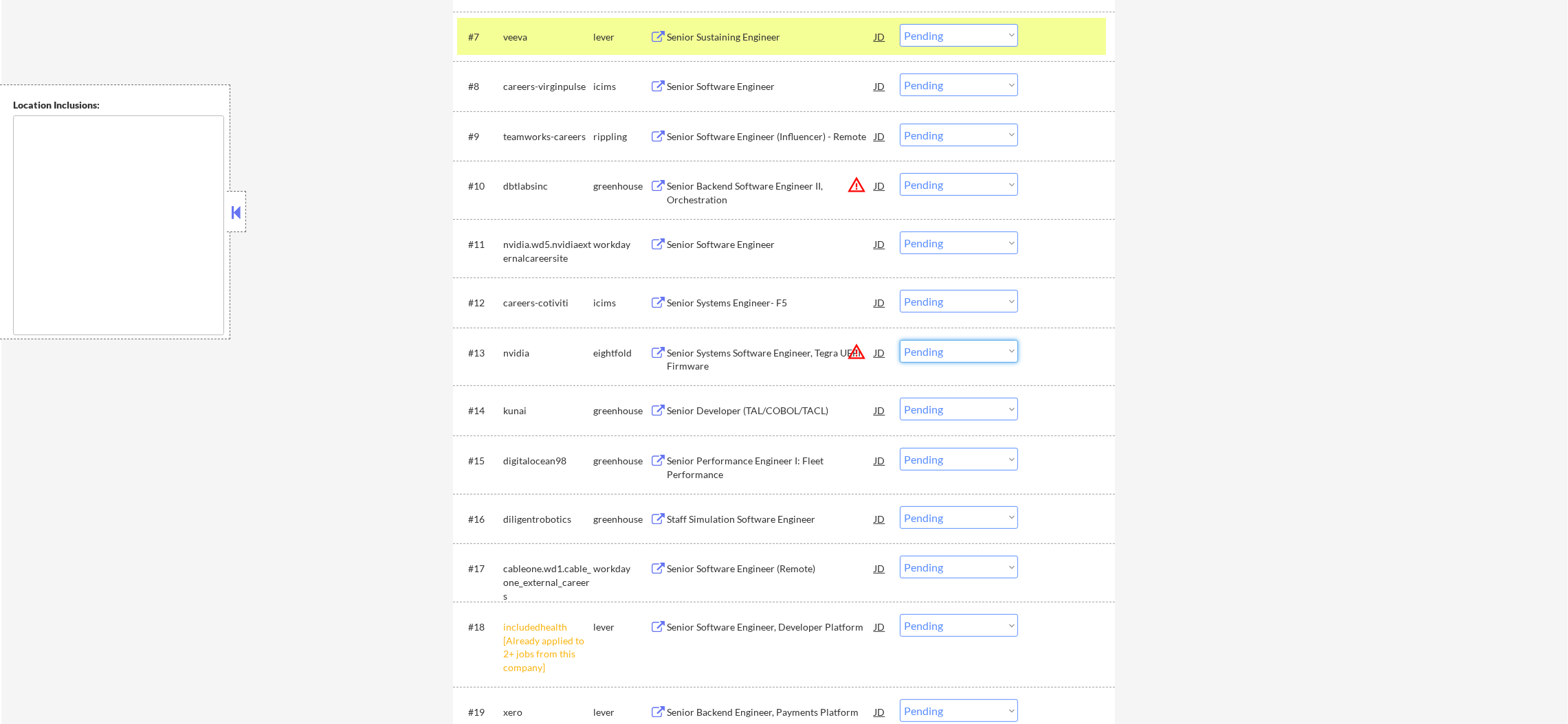
click at [988, 360] on select "Choose an option... Pending Applied Excluded (Questions) Excluded (Expired) Exc…" at bounding box center [959, 351] width 119 height 23
click at [900, 340] on select "Choose an option... Pending Applied Excluded (Questions) Excluded (Expired) Exc…" at bounding box center [959, 351] width 119 height 23
drag, startPoint x: 954, startPoint y: 181, endPoint x: 955, endPoint y: 194, distance: 13.0
click at [954, 181] on select "Choose an option... Pending Applied Excluded (Questions) Excluded (Expired) Exc…" at bounding box center [959, 184] width 119 height 23
select select ""pending""
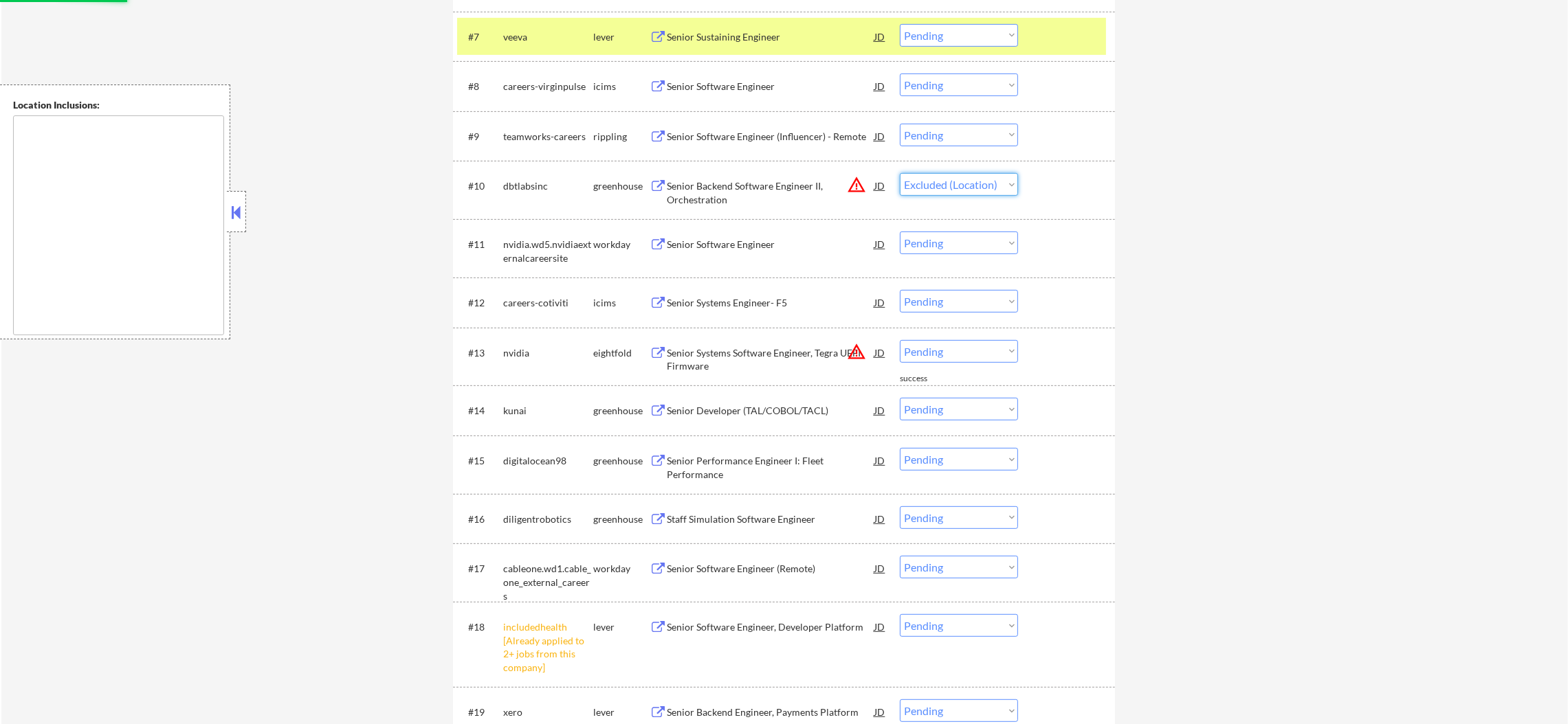
click at [900, 173] on select "Choose an option... Pending Applied Excluded (Questions) Excluded (Expired) Exc…" at bounding box center [959, 184] width 119 height 23
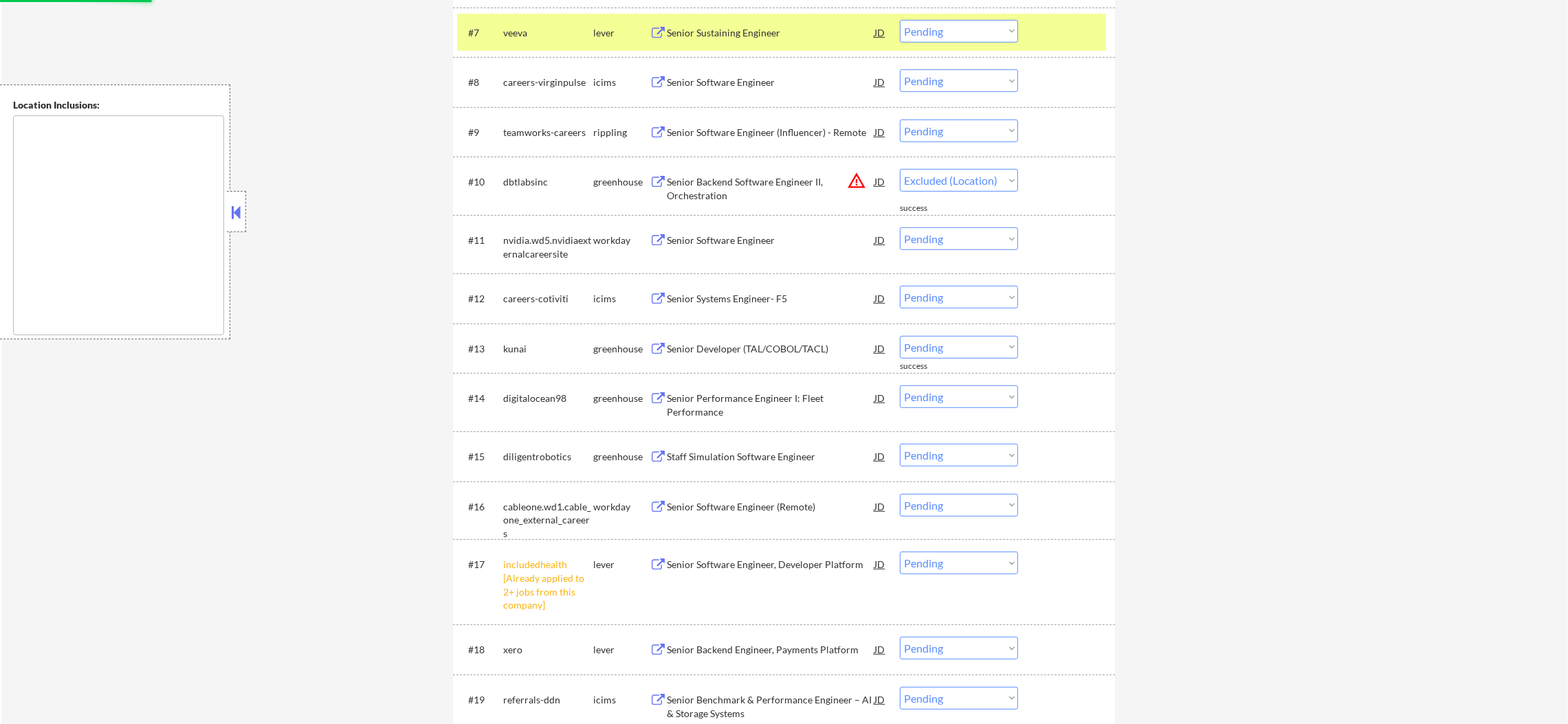
select select ""pending""
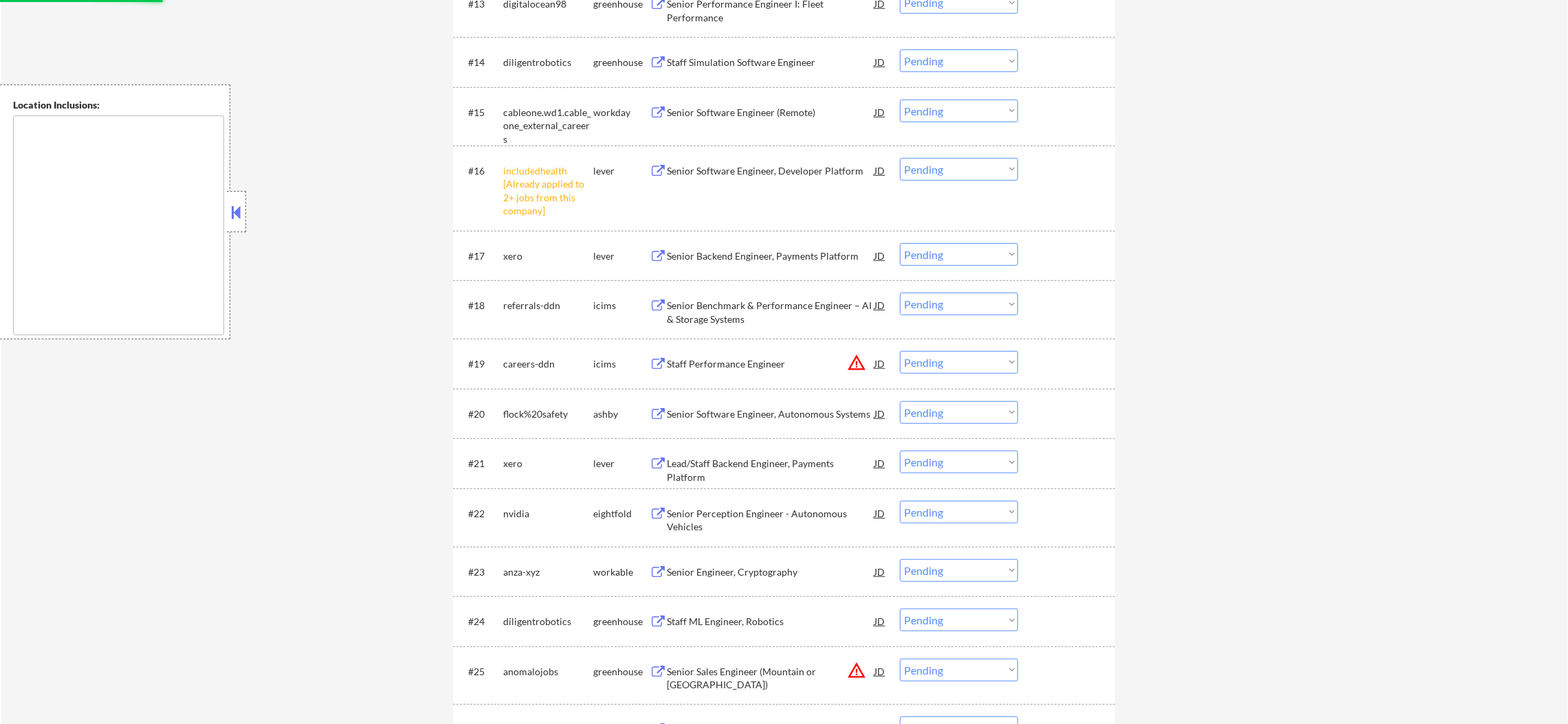
scroll to position [1202, 0]
drag, startPoint x: 915, startPoint y: 361, endPoint x: 922, endPoint y: 363, distance: 7.3
click at [915, 361] on select "Choose an option... Pending Applied Excluded (Questions) Excluded (Expired) Exc…" at bounding box center [959, 360] width 119 height 23
click at [900, 349] on select "Choose an option... Pending Applied Excluded (Questions) Excluded (Expired) Exc…" at bounding box center [959, 360] width 119 height 23
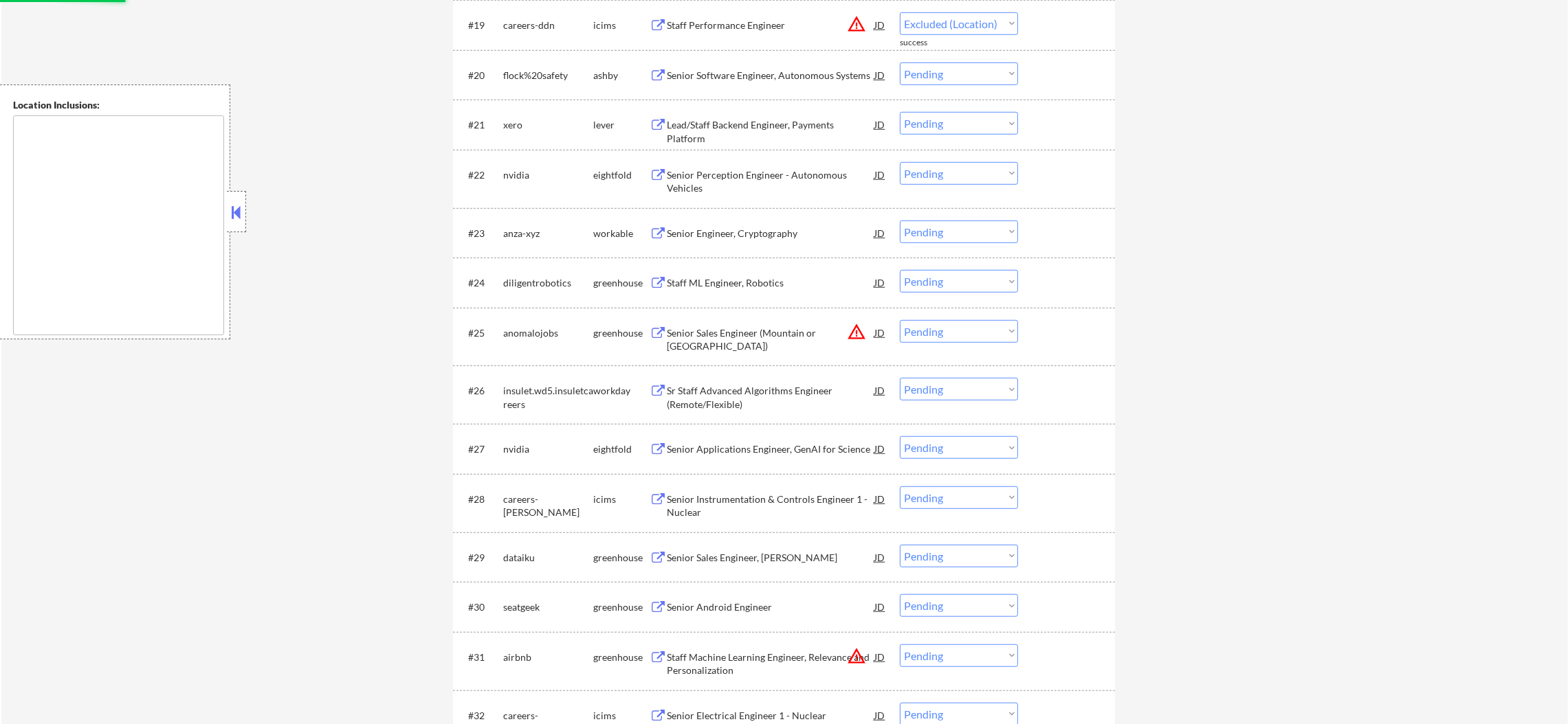
scroll to position [1581, 0]
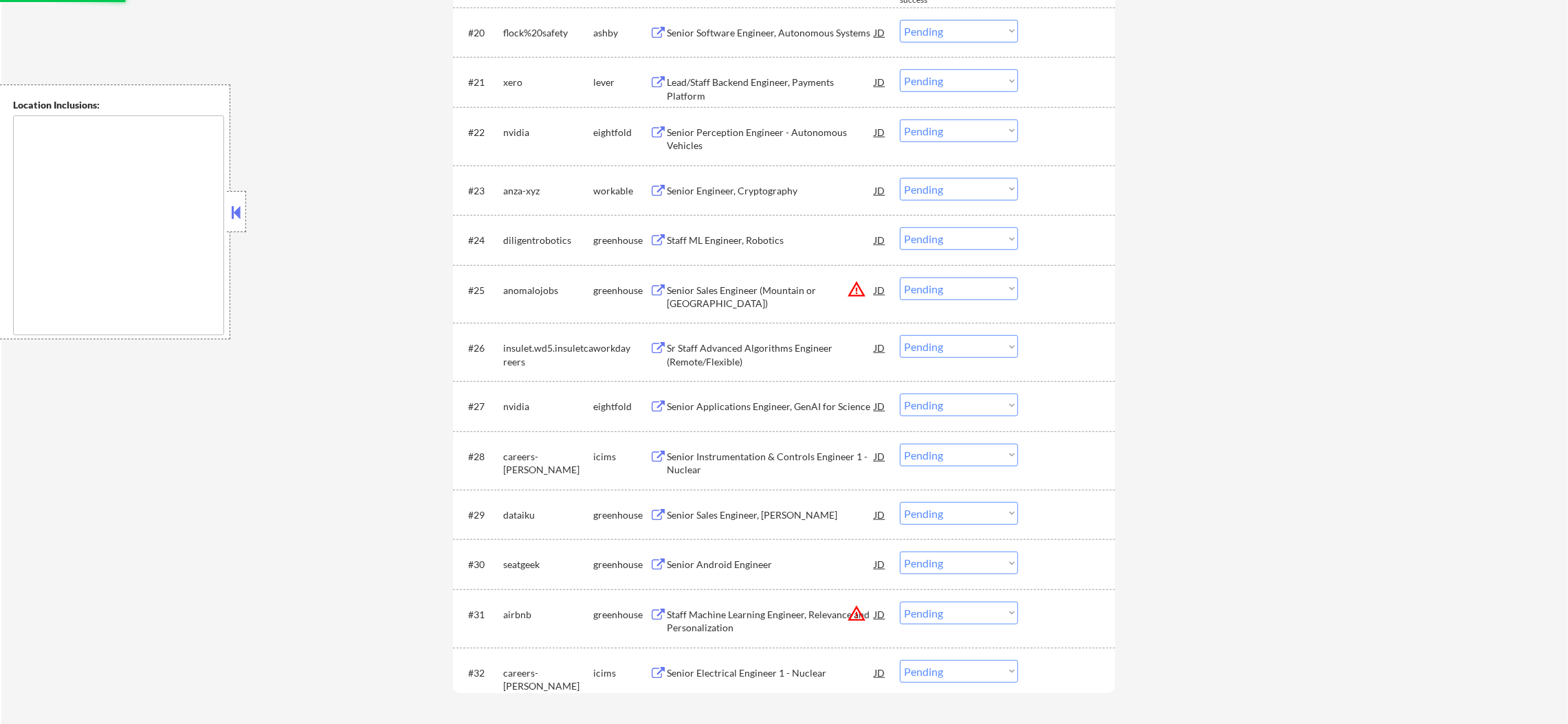
select select ""pending""
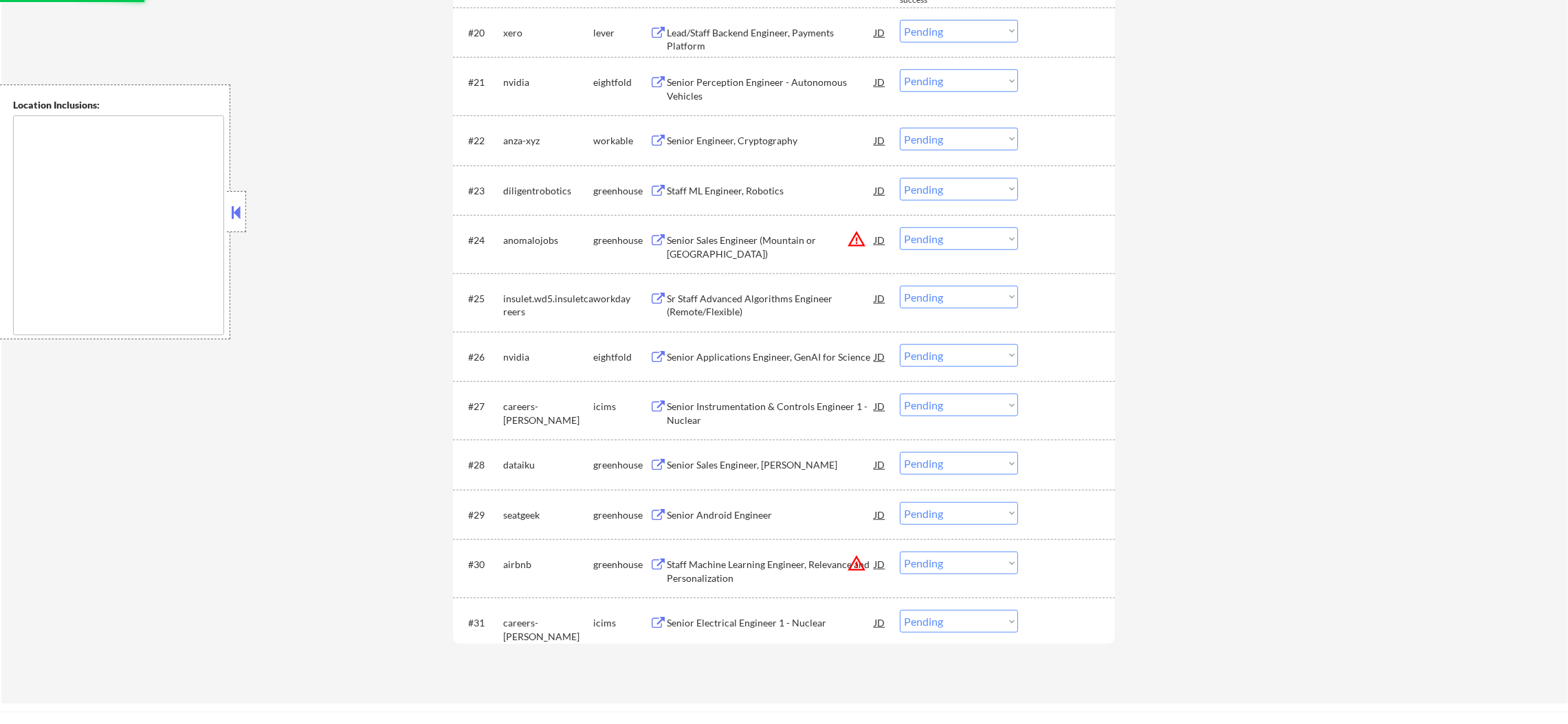
click at [934, 238] on select "Choose an option... Pending Applied Excluded (Questions) Excluded (Expired) Exc…" at bounding box center [959, 239] width 119 height 23
click at [900, 228] on select "Choose an option... Pending Applied Excluded (Questions) Excluded (Expired) Exc…" at bounding box center [959, 239] width 119 height 23
select select ""pending""
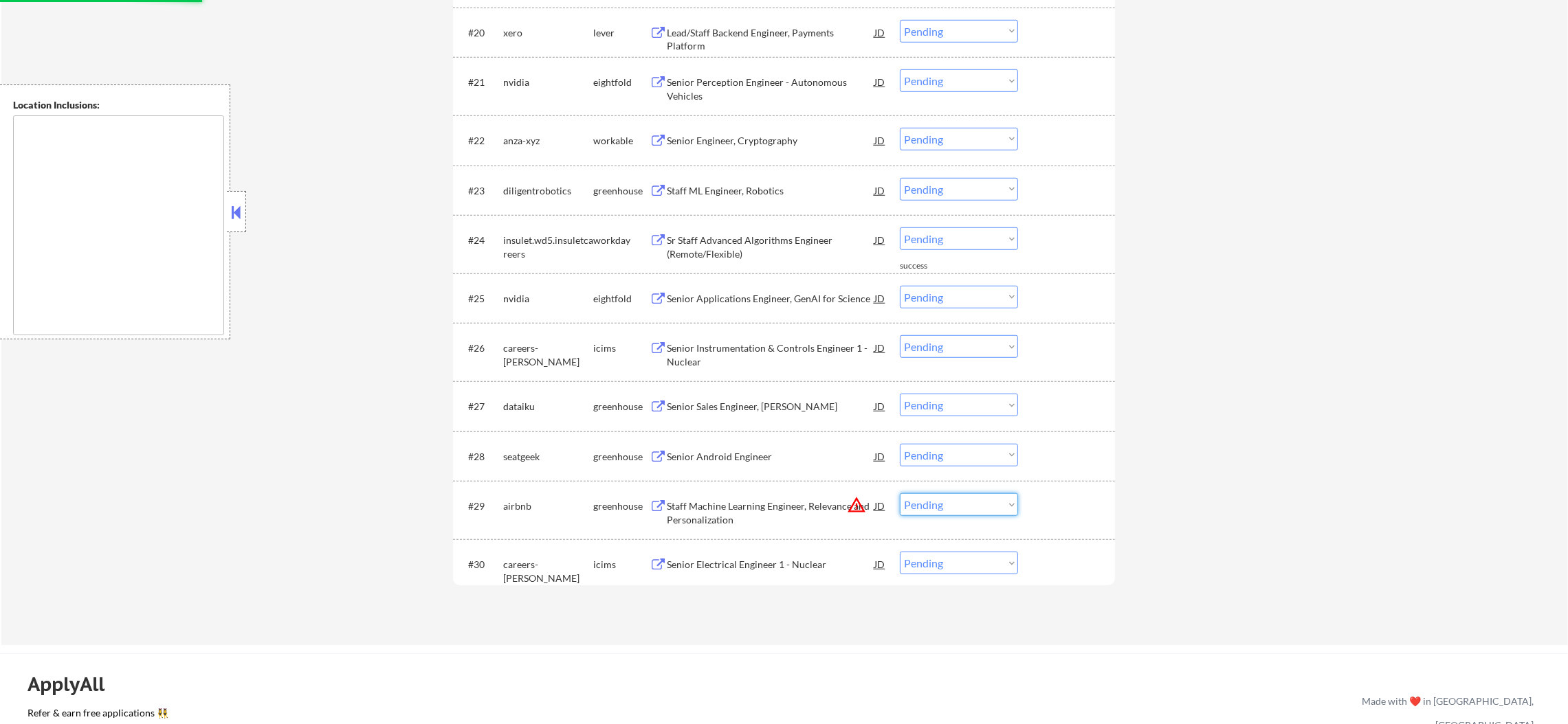
click at [955, 509] on select "Choose an option... Pending Applied Excluded (Questions) Excluded (Expired) Exc…" at bounding box center [959, 505] width 119 height 23
click at [900, 494] on select "Choose an option... Pending Applied Excluded (Questions) Excluded (Expired) Exc…" at bounding box center [959, 505] width 119 height 23
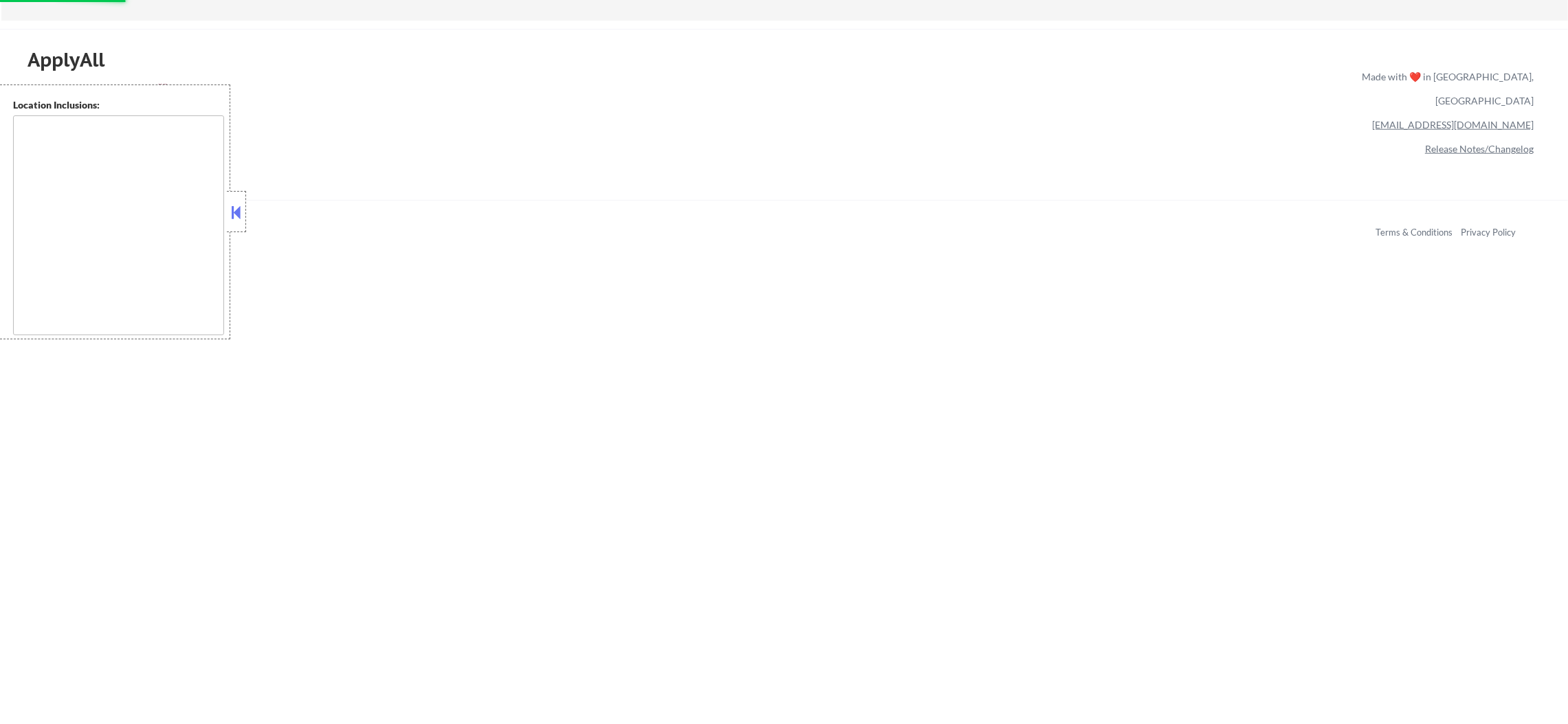
select select ""pending""
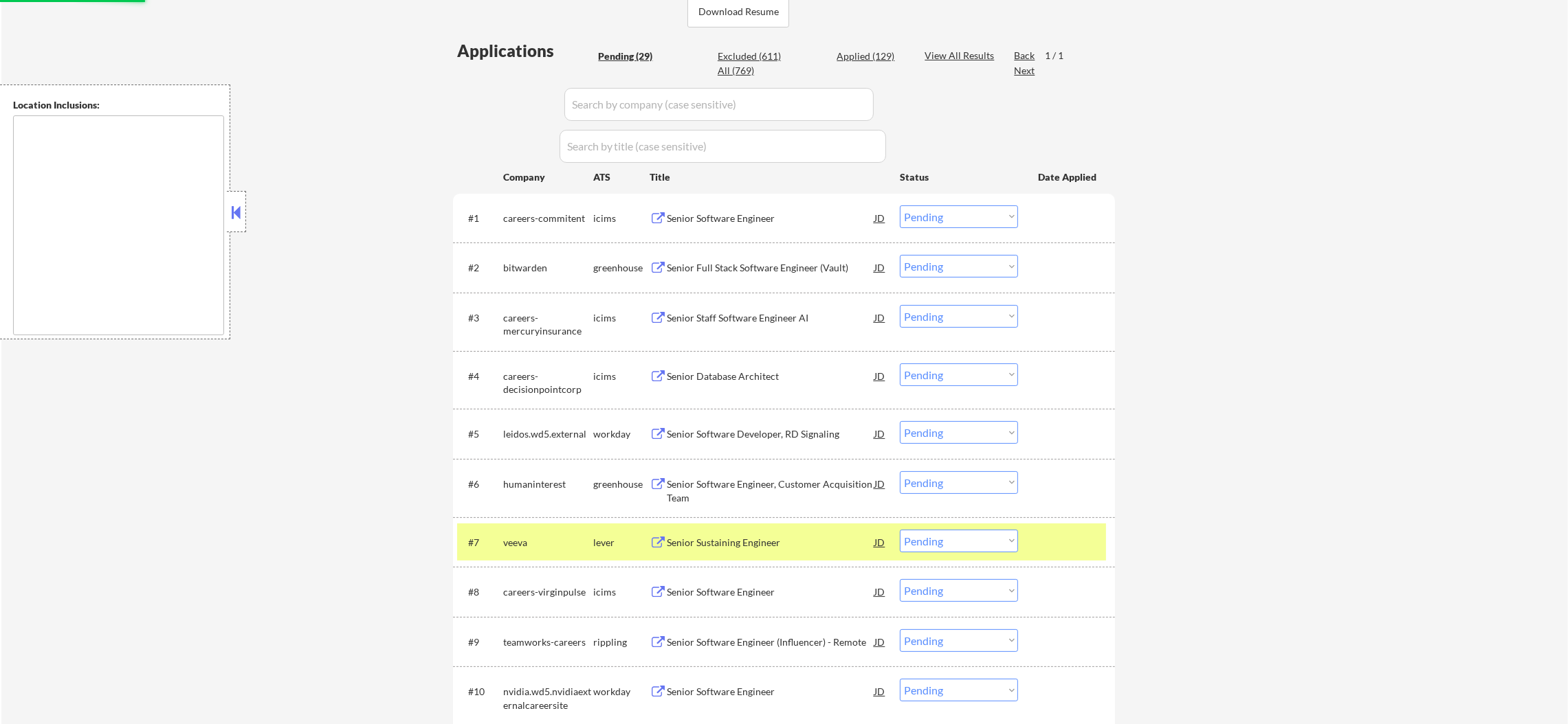
scroll to position [332, 0]
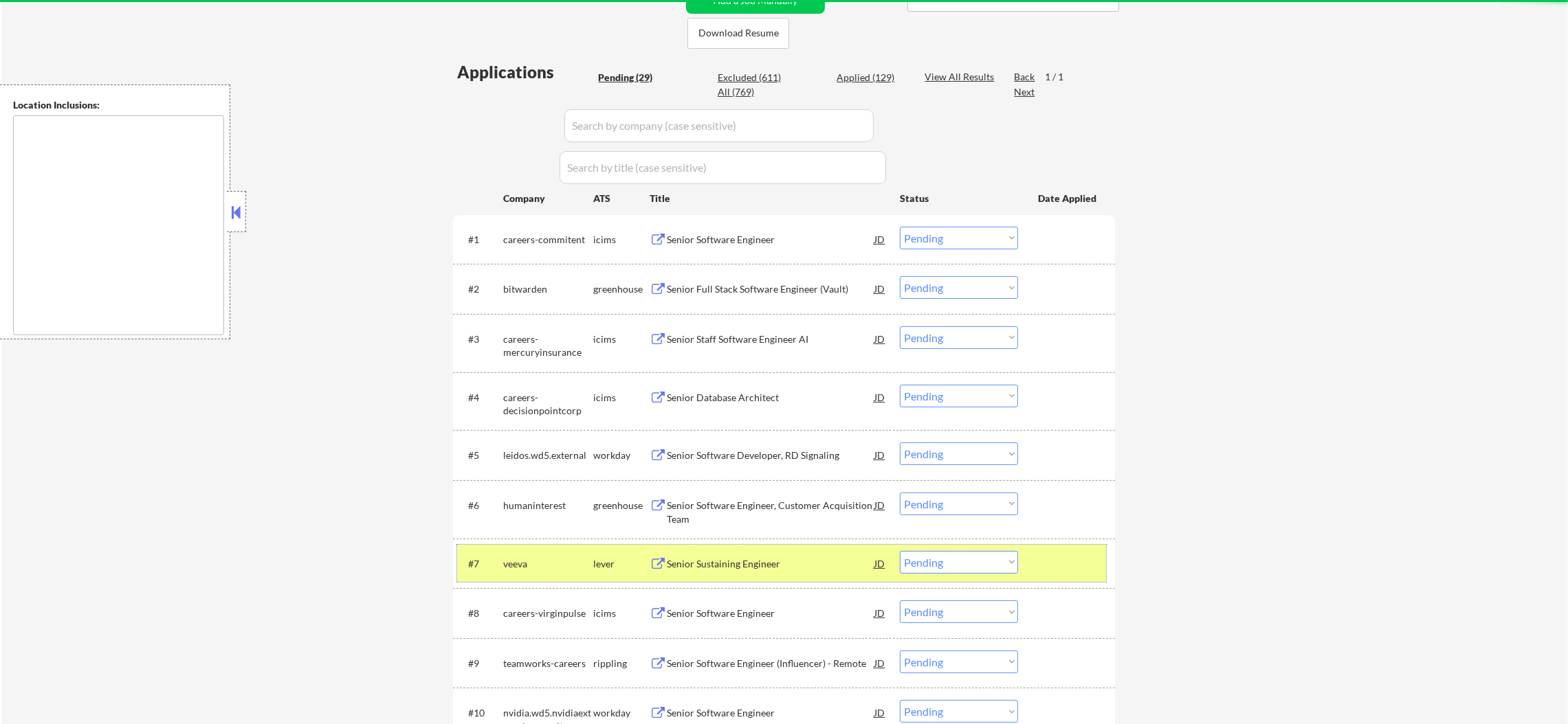
click at [533, 564] on div "veeva" at bounding box center [549, 565] width 90 height 14
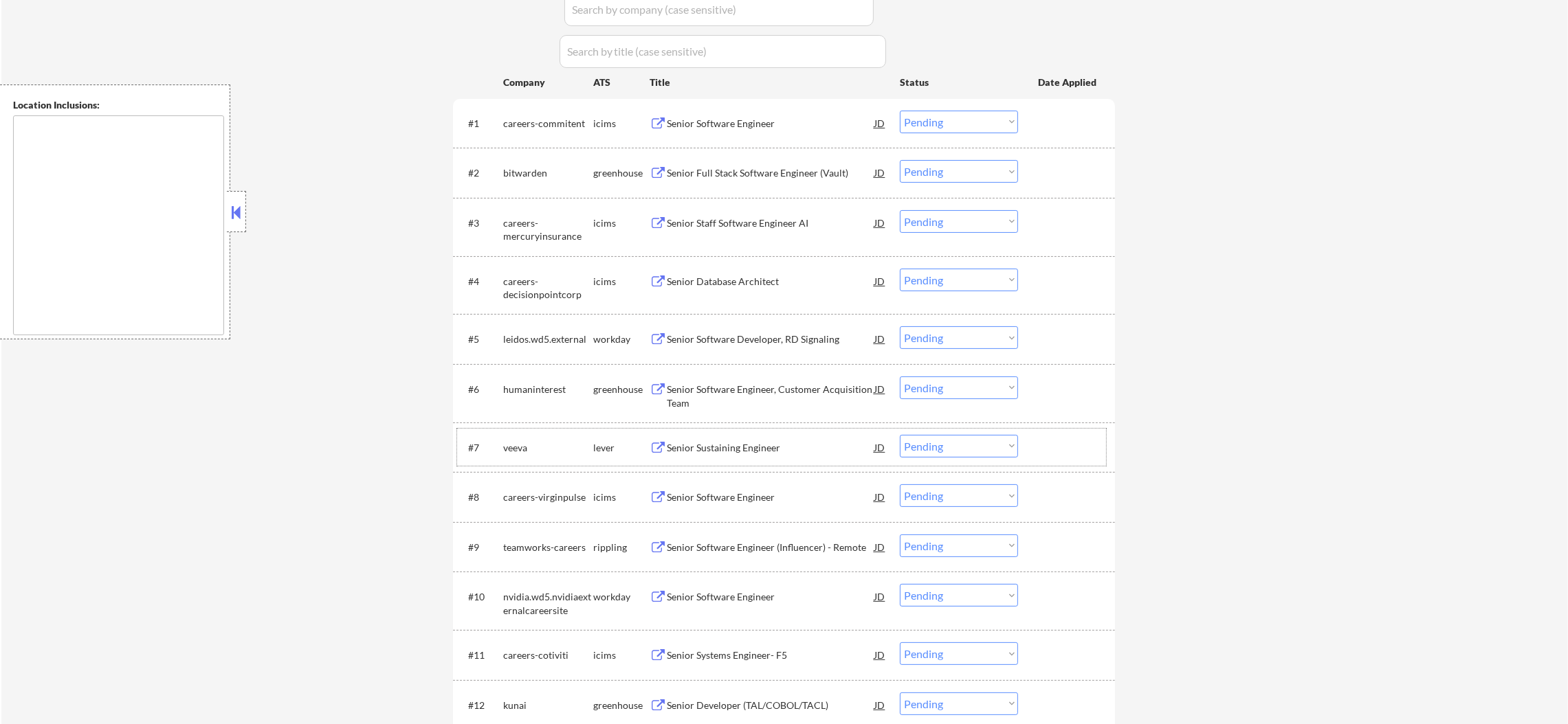
scroll to position [469, 0]
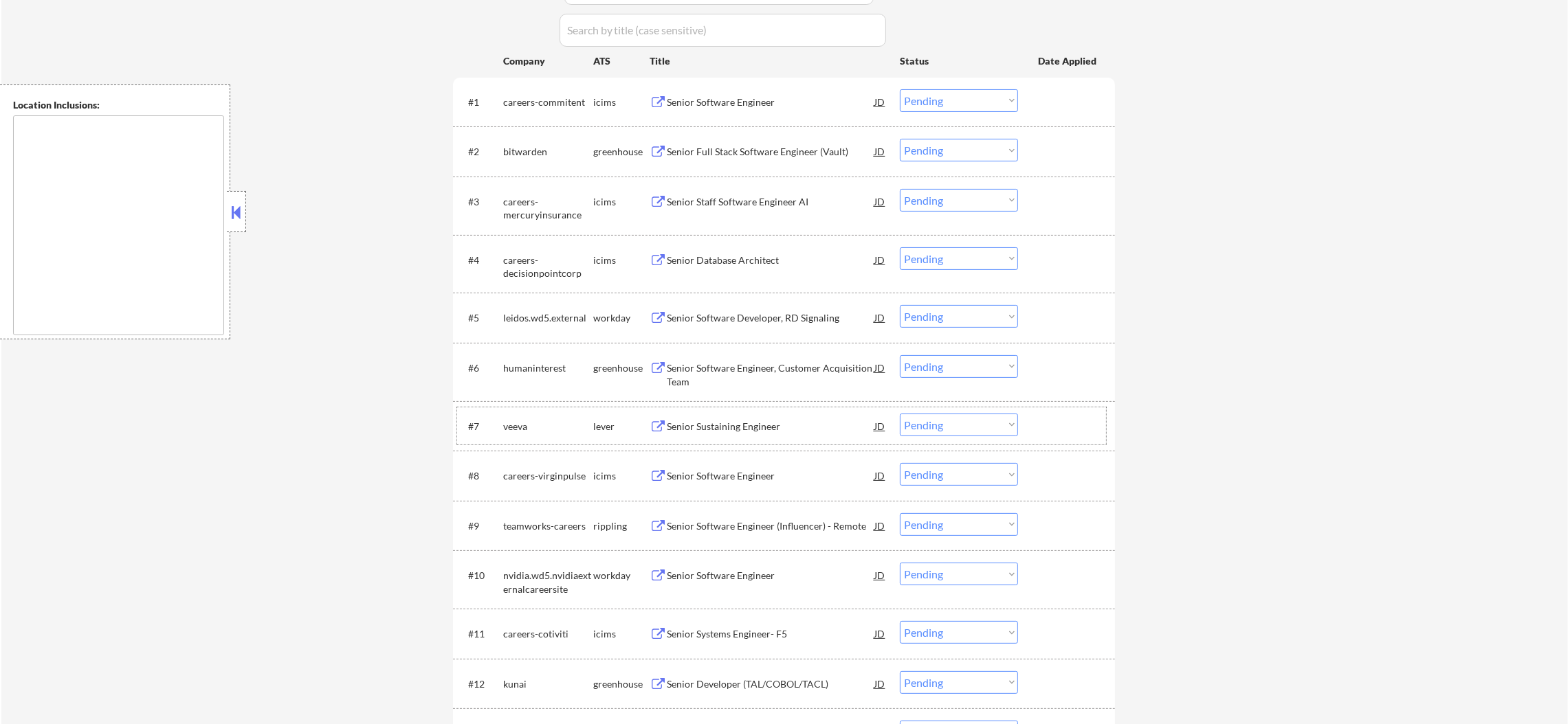
click at [929, 415] on select "Choose an option... Pending Applied Excluded (Questions) Excluded (Expired) Exc…" at bounding box center [959, 425] width 119 height 23
click at [900, 414] on select "Choose an option... Pending Applied Excluded (Questions) Excluded (Expired) Exc…" at bounding box center [959, 425] width 119 height 23
select select ""pending""
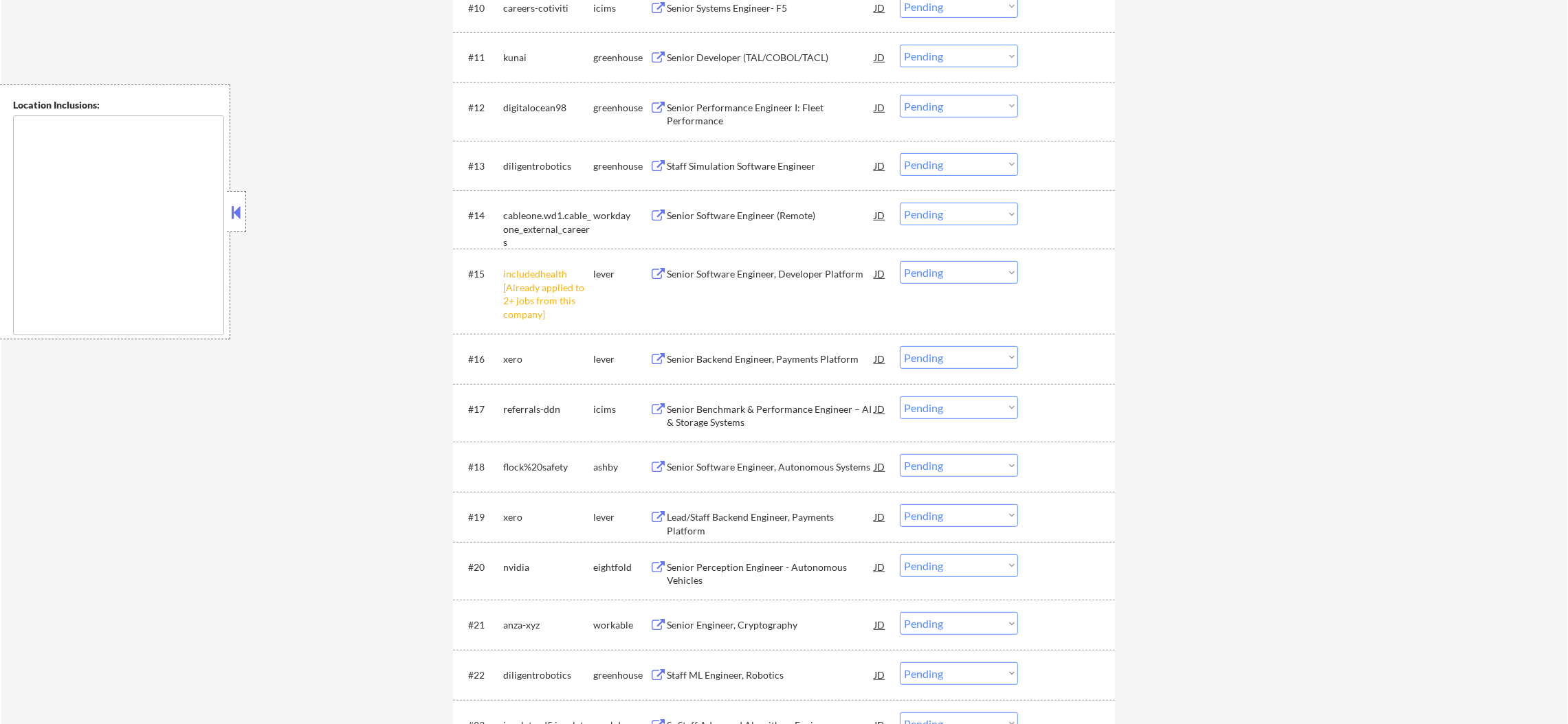
scroll to position [1053, 0]
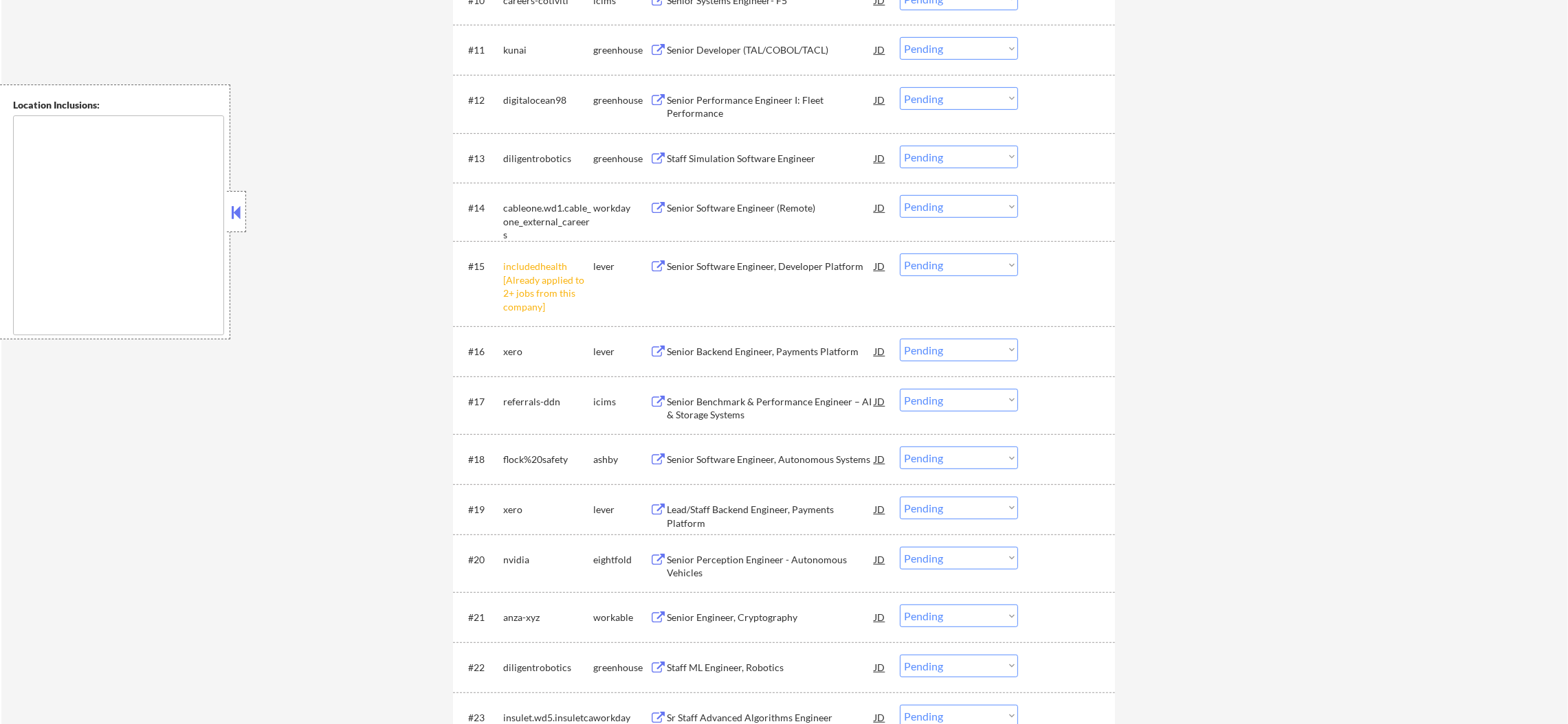
click at [914, 269] on select "Choose an option... Pending Applied Excluded (Questions) Excluded (Expired) Exc…" at bounding box center [959, 264] width 119 height 23
click at [900, 253] on select "Choose an option... Pending Applied Excluded (Questions) Excluded (Expired) Exc…" at bounding box center [959, 264] width 119 height 23
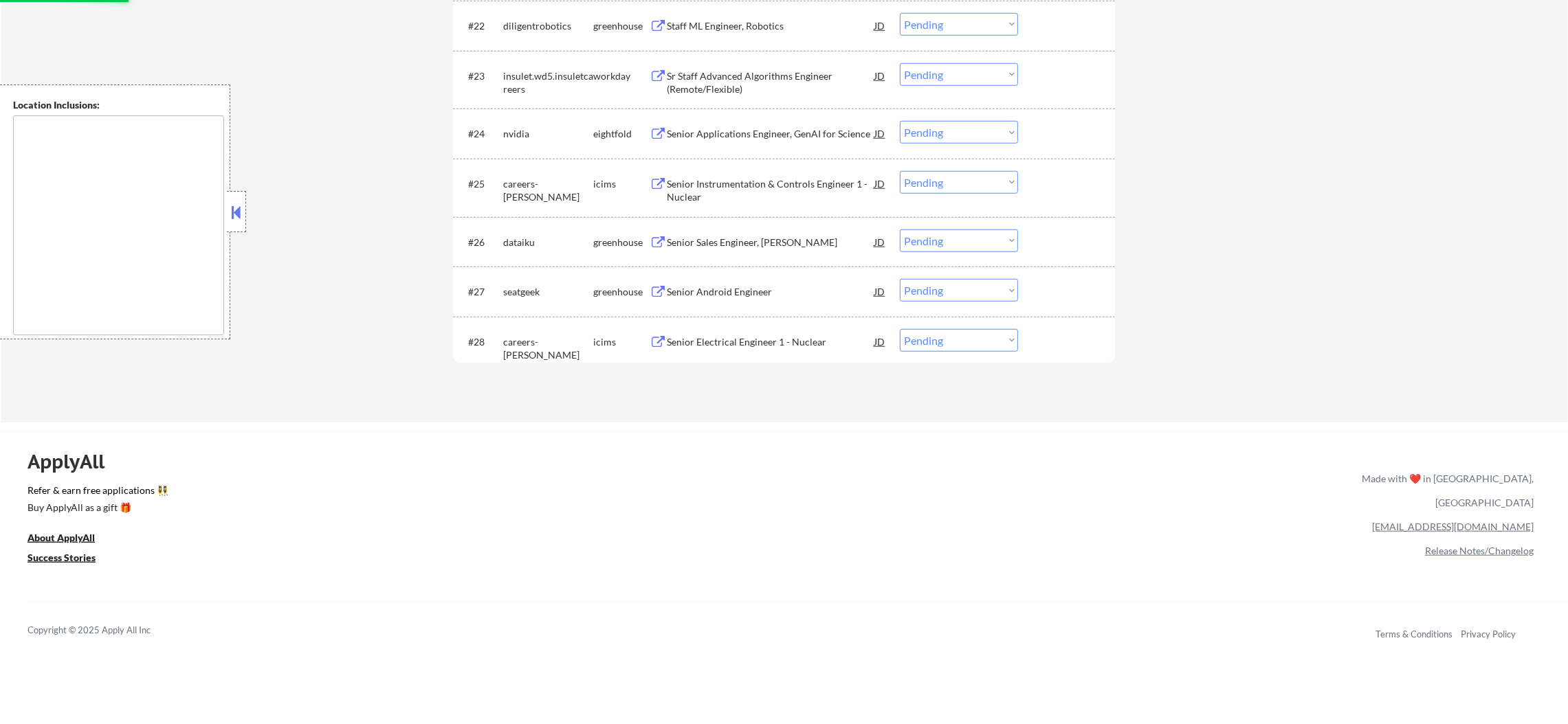
select select ""pending""
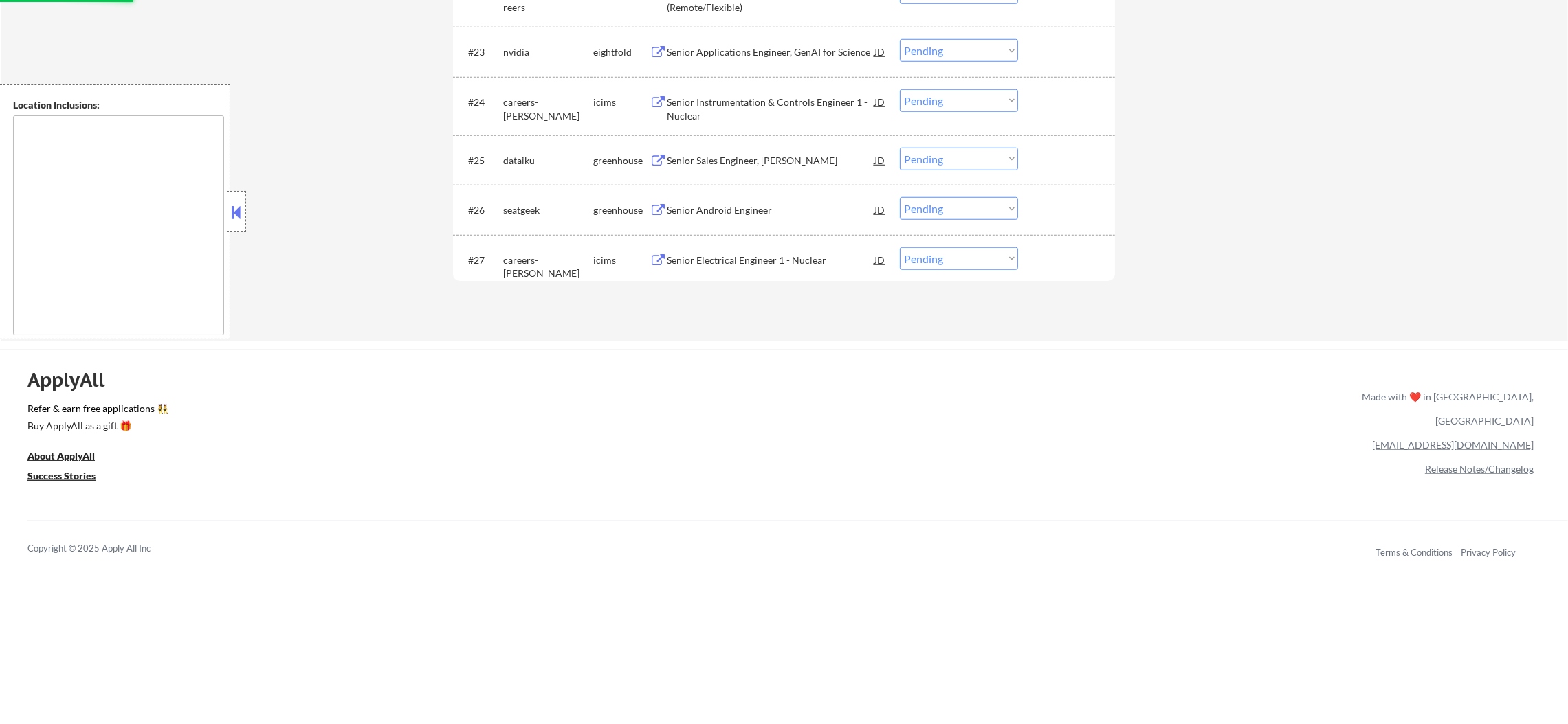
click at [745, 209] on div "Senior Android Engineer" at bounding box center [770, 211] width 207 height 14
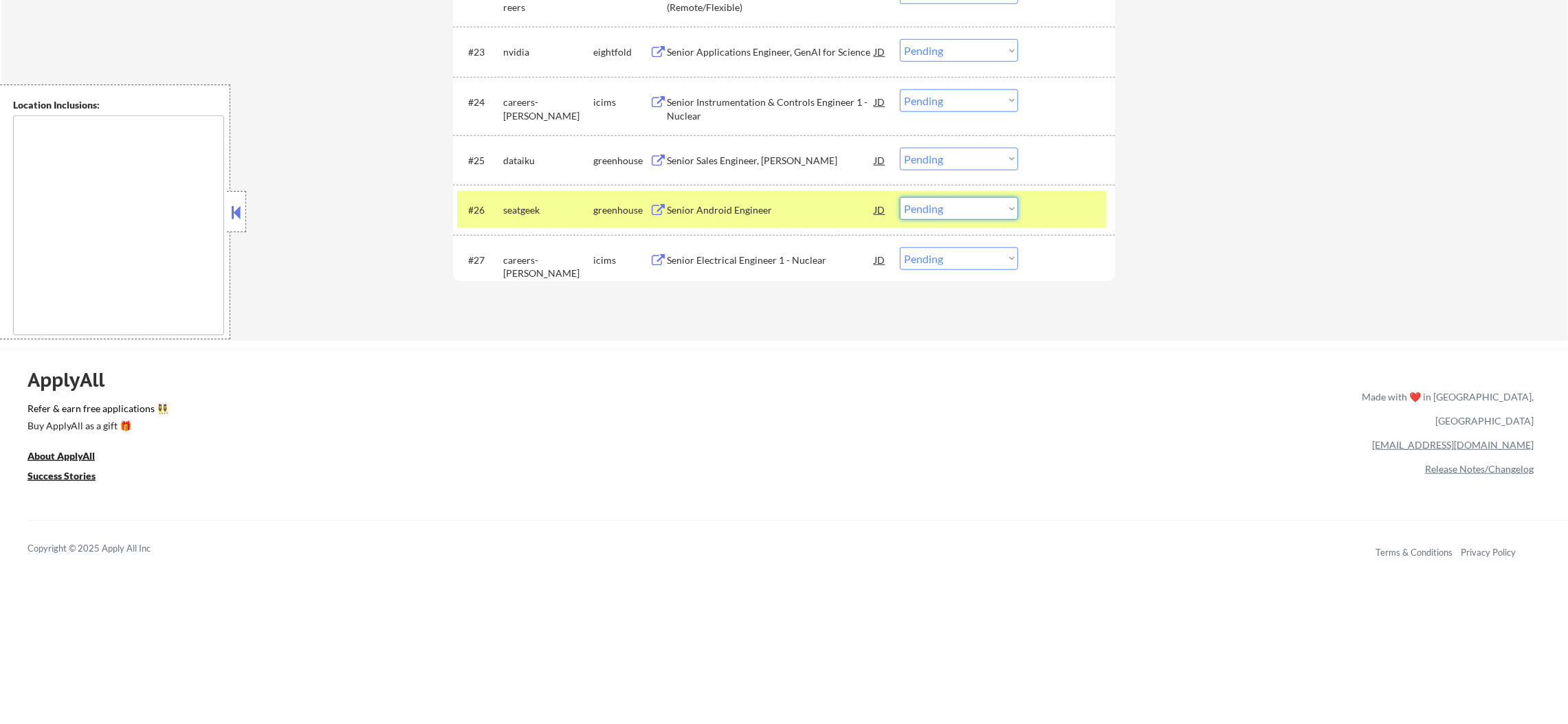
click at [939, 197] on select "Choose an option... Pending Applied Excluded (Questions) Excluded (Expired) Exc…" at bounding box center [959, 208] width 119 height 23
click at [900, 197] on select "Choose an option... Pending Applied Excluded (Questions) Excluded (Expired) Exc…" at bounding box center [959, 208] width 119 height 23
click at [552, 193] on div "#26 seatgeek greenhouse Senior Android Engineer JD warning_amber Choose an opti…" at bounding box center [781, 210] width 649 height 38
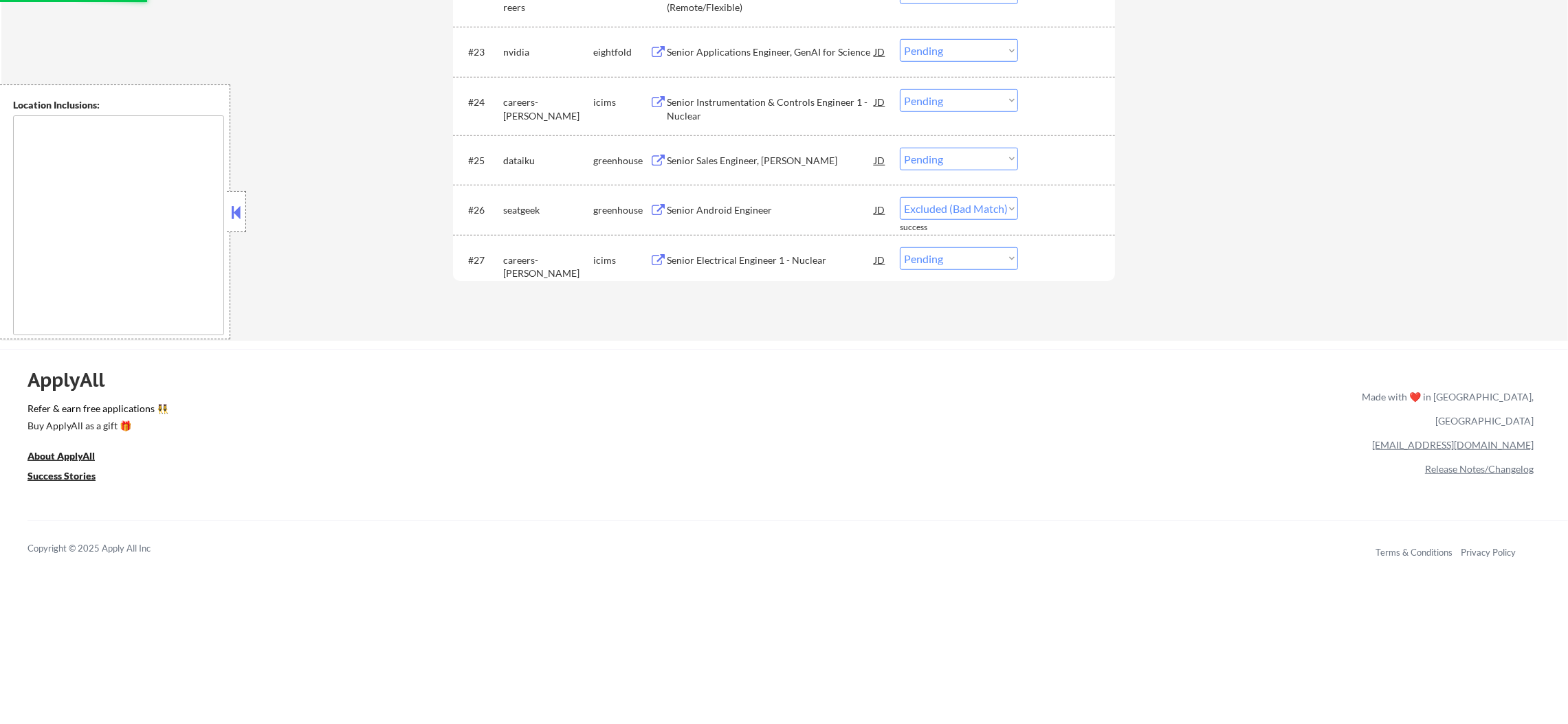
select select ""pending""
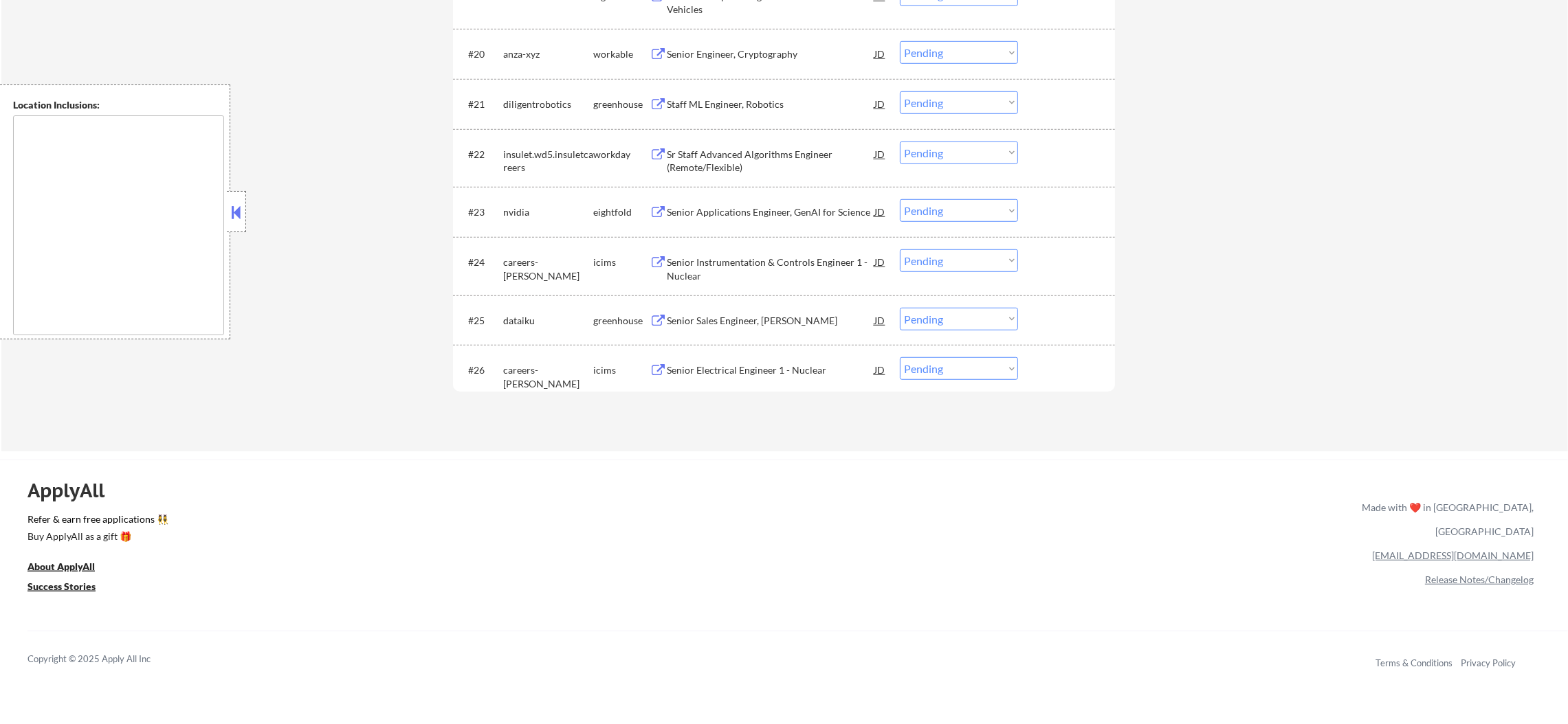
scroll to position [1520, 0]
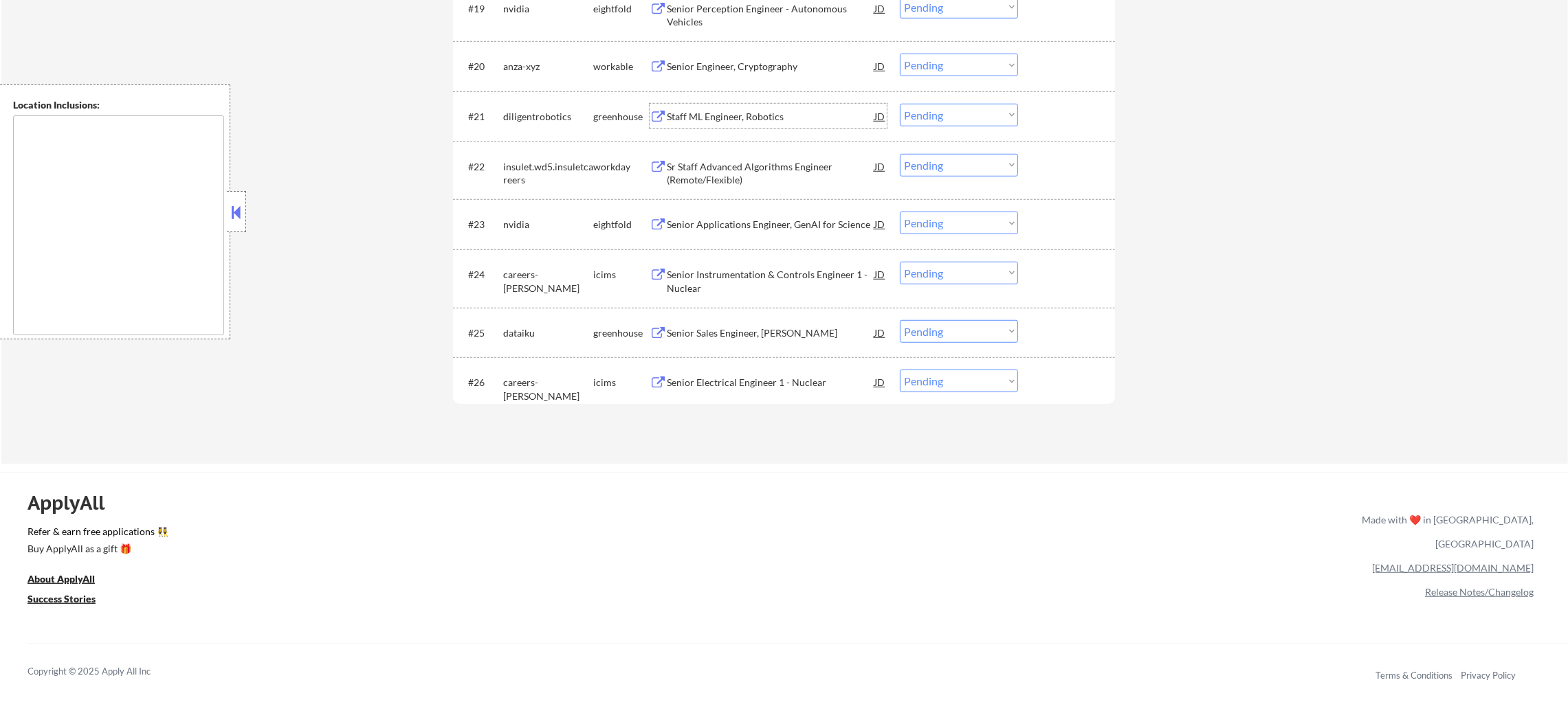
click at [752, 108] on div "Staff ML Engineer, Robotics" at bounding box center [770, 116] width 207 height 25
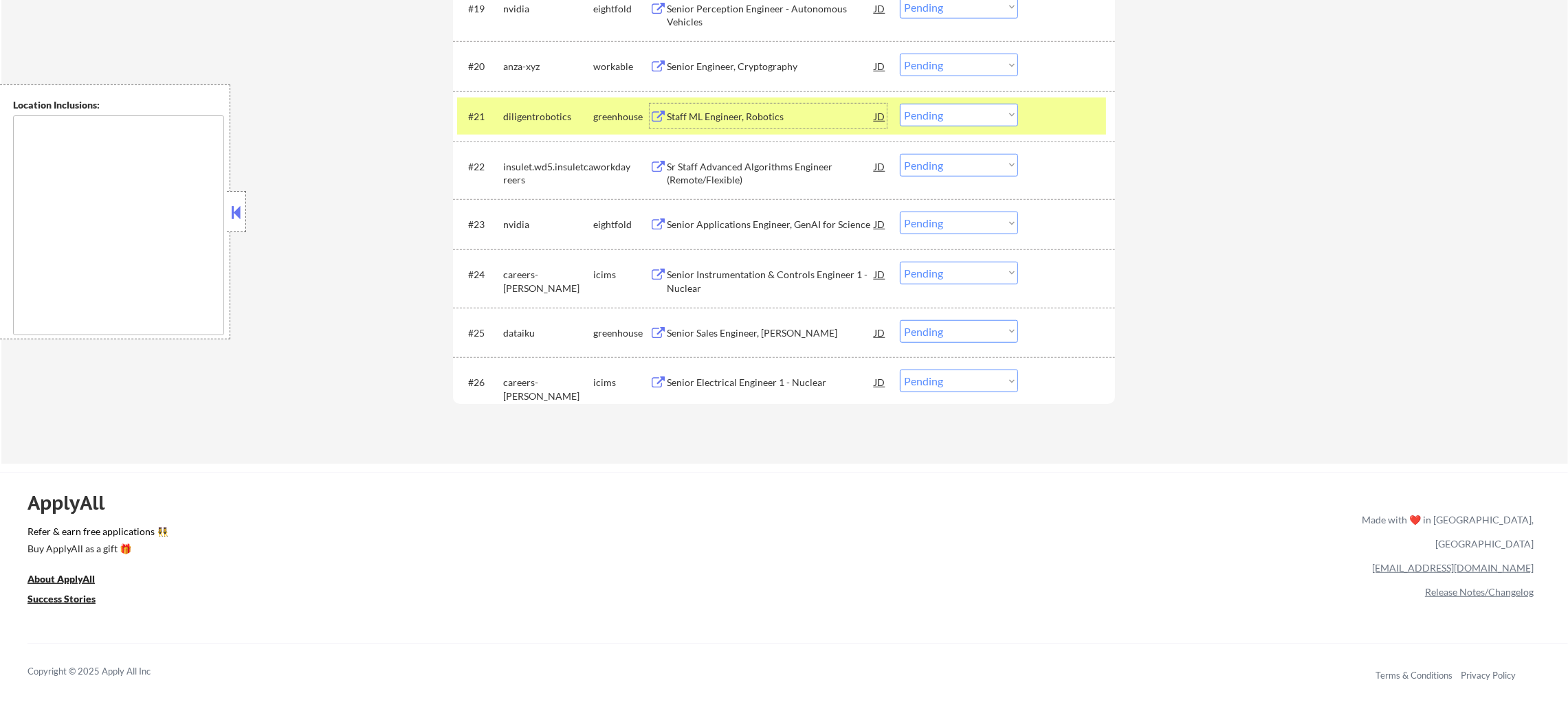
click at [945, 113] on select "Choose an option... Pending Applied Excluded (Questions) Excluded (Expired) Exc…" at bounding box center [959, 115] width 119 height 23
click at [900, 104] on select "Choose an option... Pending Applied Excluded (Questions) Excluded (Expired) Exc…" at bounding box center [959, 115] width 119 height 23
click at [564, 112] on div "diligentrobotics" at bounding box center [549, 117] width 90 height 14
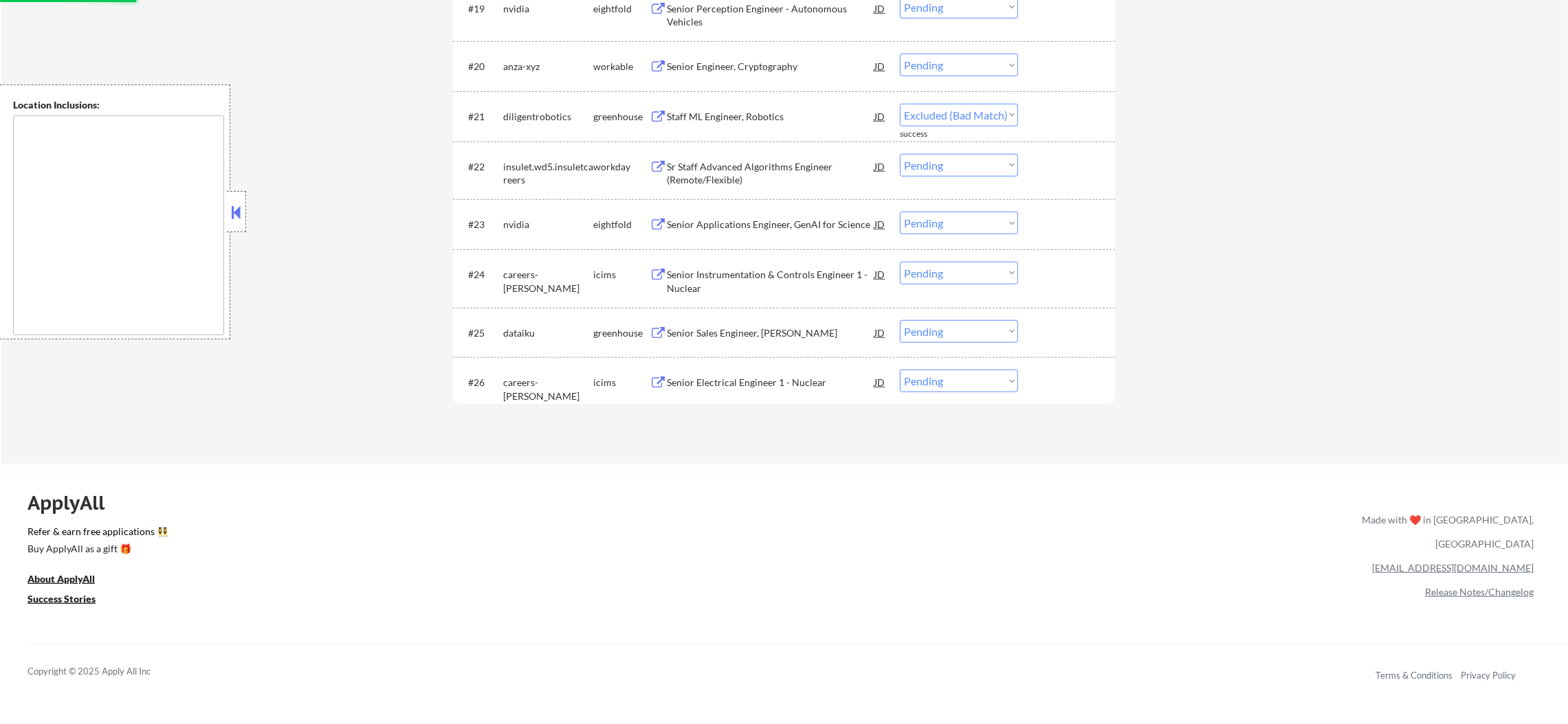
select select ""pending""
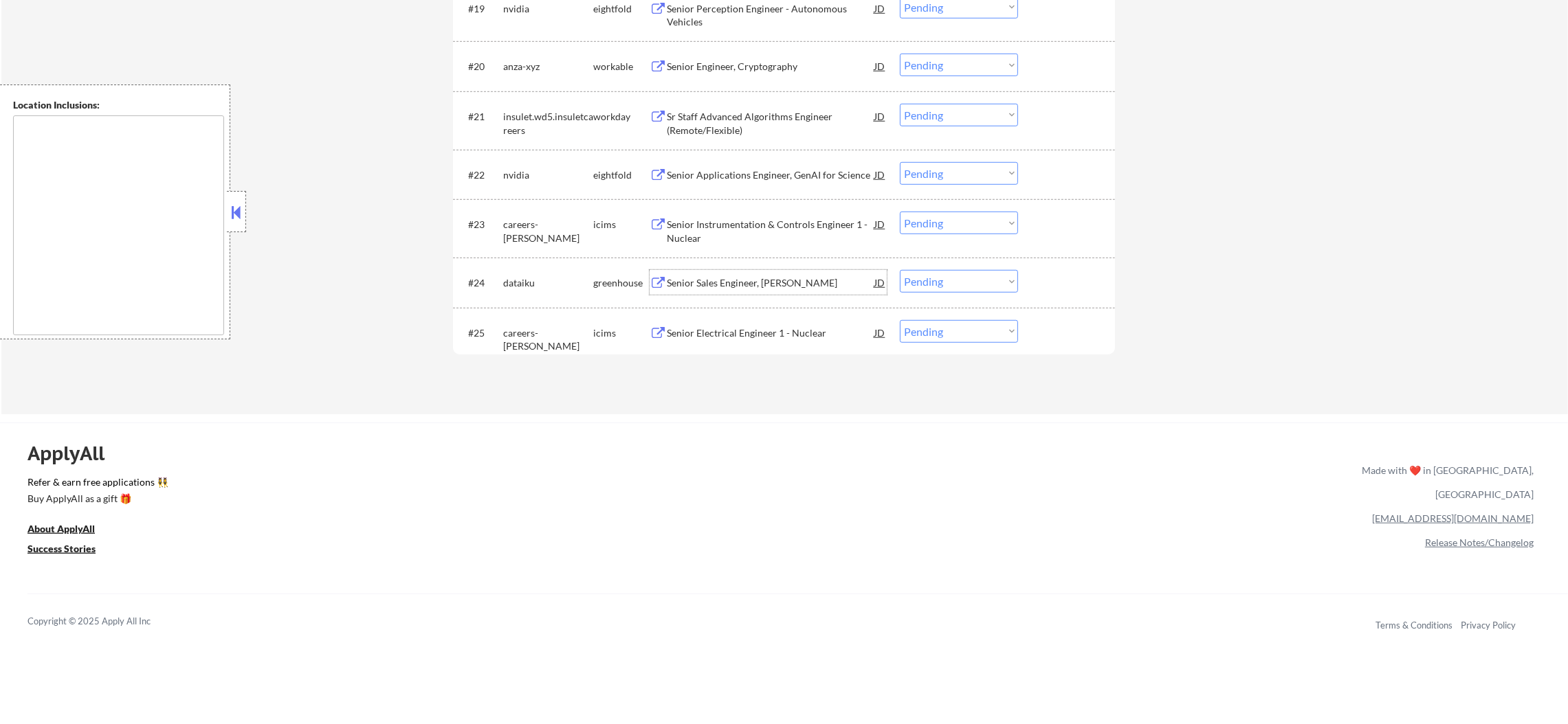
click at [787, 276] on div "Senior Sales Engineer, [PERSON_NAME]" at bounding box center [770, 283] width 207 height 14
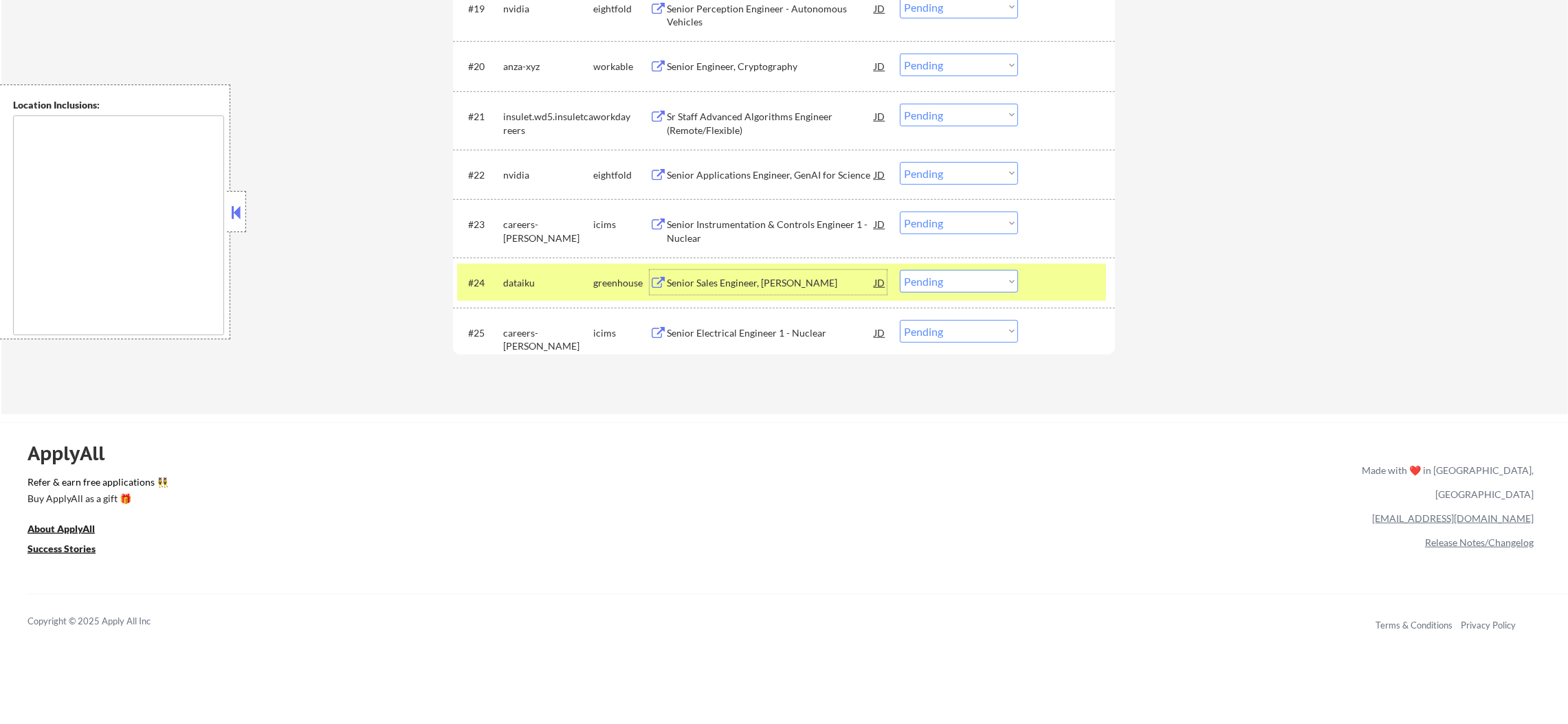
click at [915, 288] on select "Choose an option... Pending Applied Excluded (Questions) Excluded (Expired) Exc…" at bounding box center [959, 281] width 119 height 23
click at [900, 270] on select "Choose an option... Pending Applied Excluded (Questions) Excluded (Expired) Exc…" at bounding box center [959, 281] width 119 height 23
click at [555, 284] on div "dataiku" at bounding box center [549, 283] width 90 height 14
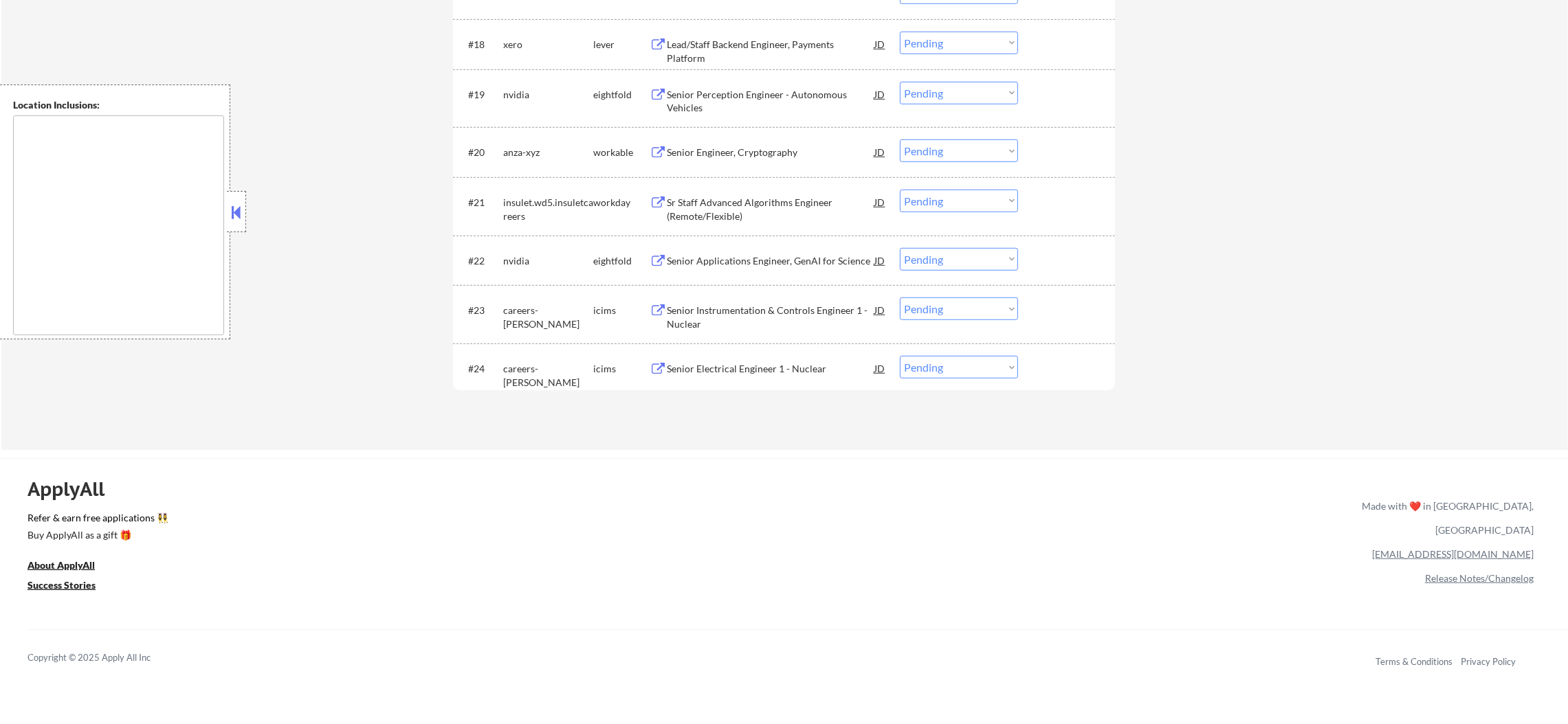
scroll to position [1451, 0]
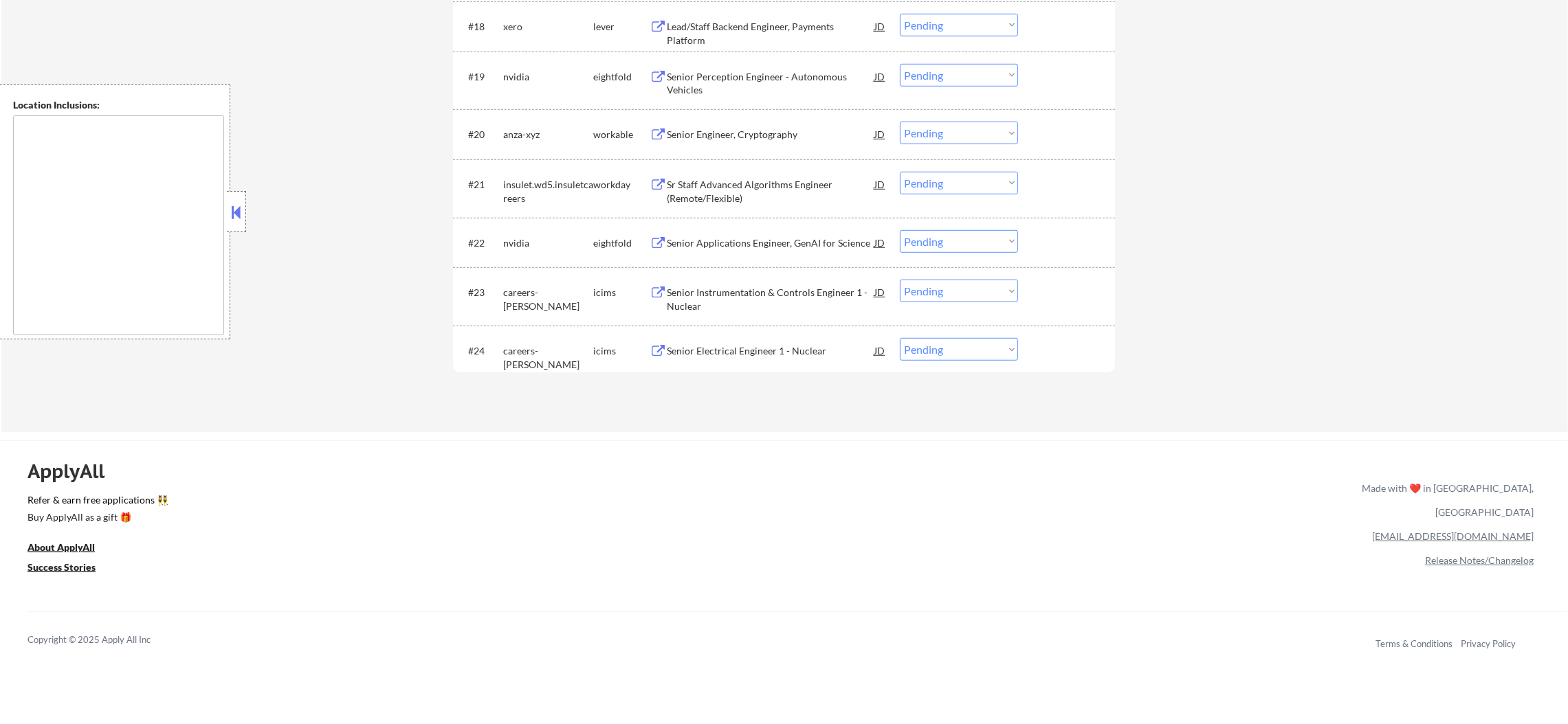
click at [779, 346] on div "Senior Electrical Engineer 1 - Nuclear" at bounding box center [770, 351] width 207 height 14
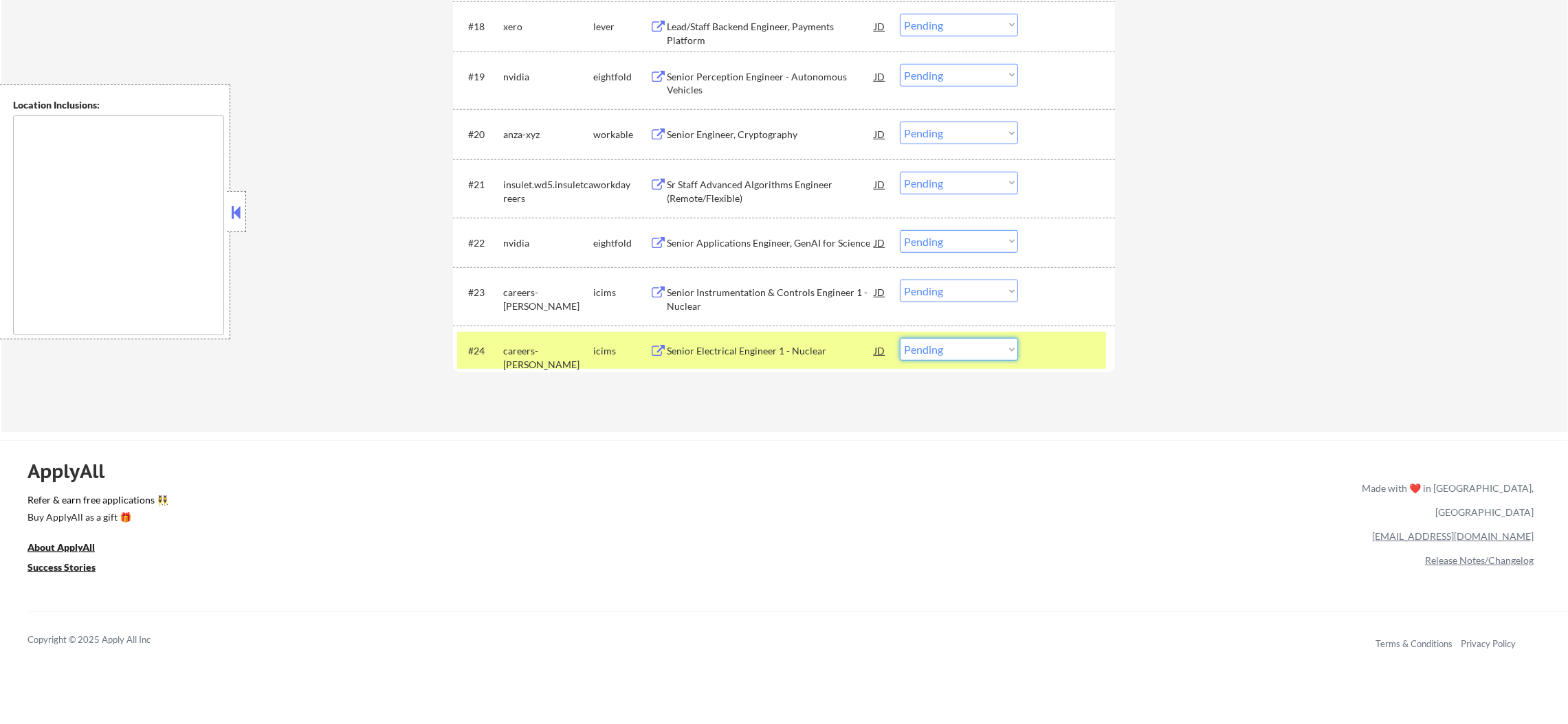
click at [919, 359] on select "Choose an option... Pending Applied Excluded (Questions) Excluded (Expired) Exc…" at bounding box center [959, 350] width 119 height 23
select select ""excluded__salary_""
click at [900, 339] on select "Choose an option... Pending Applied Excluded (Questions) Excluded (Expired) Exc…" at bounding box center [959, 350] width 119 height 23
click at [549, 358] on div "careers-[PERSON_NAME]" at bounding box center [549, 350] width 90 height 25
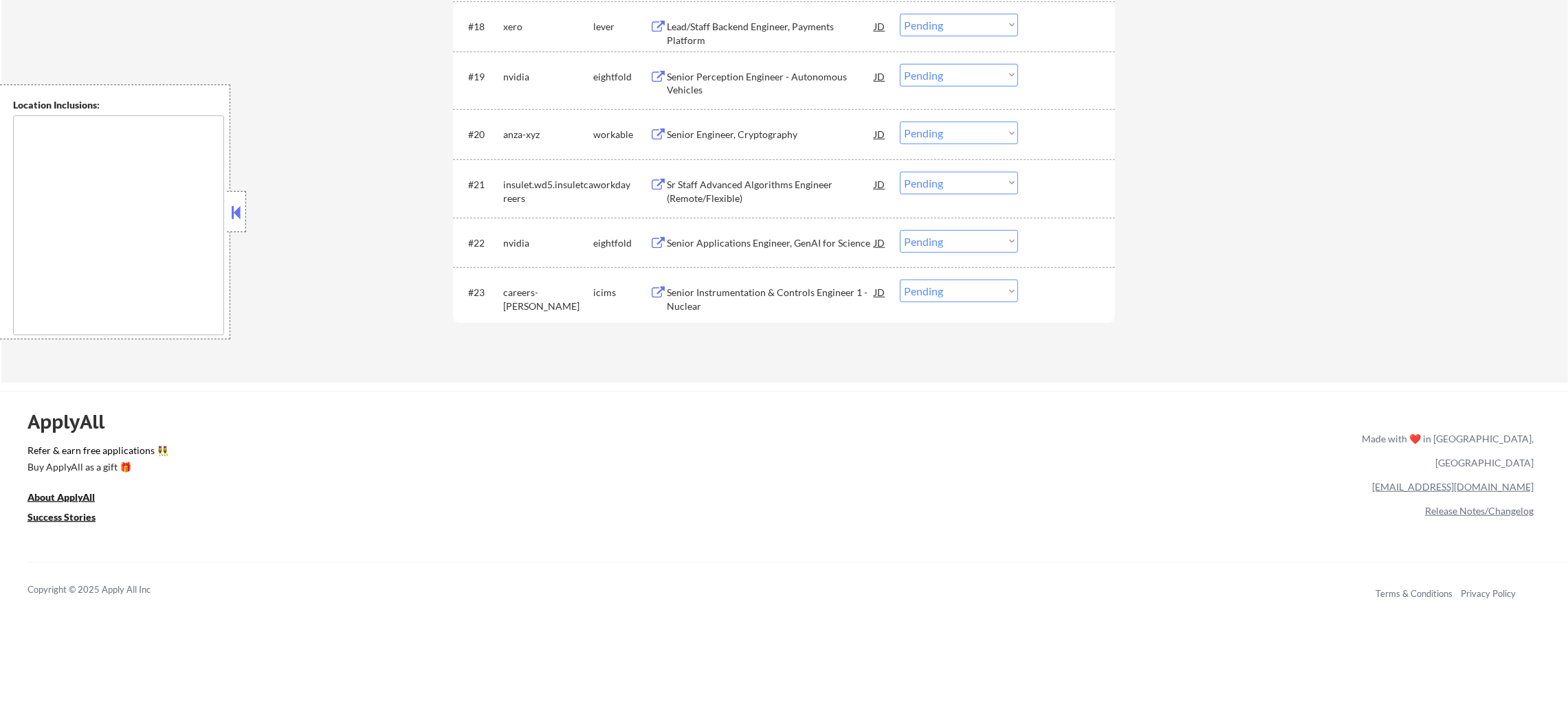
click at [711, 286] on div "Senior Instrumentation & Controls Engineer 1 - Nuclear" at bounding box center [770, 298] width 207 height 26
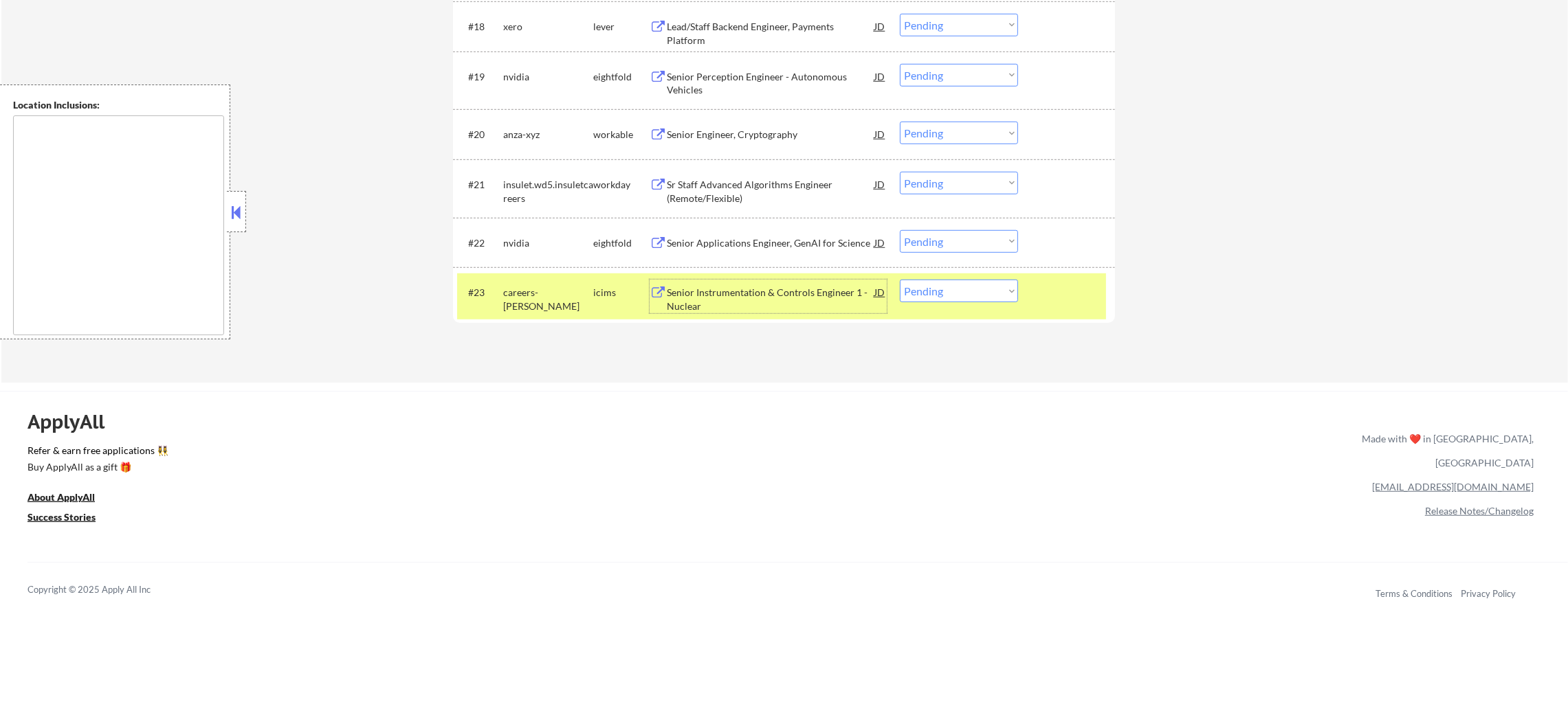
click at [923, 301] on select "Choose an option... Pending Applied Excluded (Questions) Excluded (Expired) Exc…" at bounding box center [959, 291] width 119 height 23
select select ""excluded__salary_""
click at [900, 280] on select "Choose an option... Pending Applied Excluded (Questions) Excluded (Expired) Exc…" at bounding box center [959, 291] width 119 height 23
click at [502, 275] on div "#23 careers-sargentlundy icims Senior Instrumentation & Controls Engineer 1 - N…" at bounding box center [781, 296] width 649 height 45
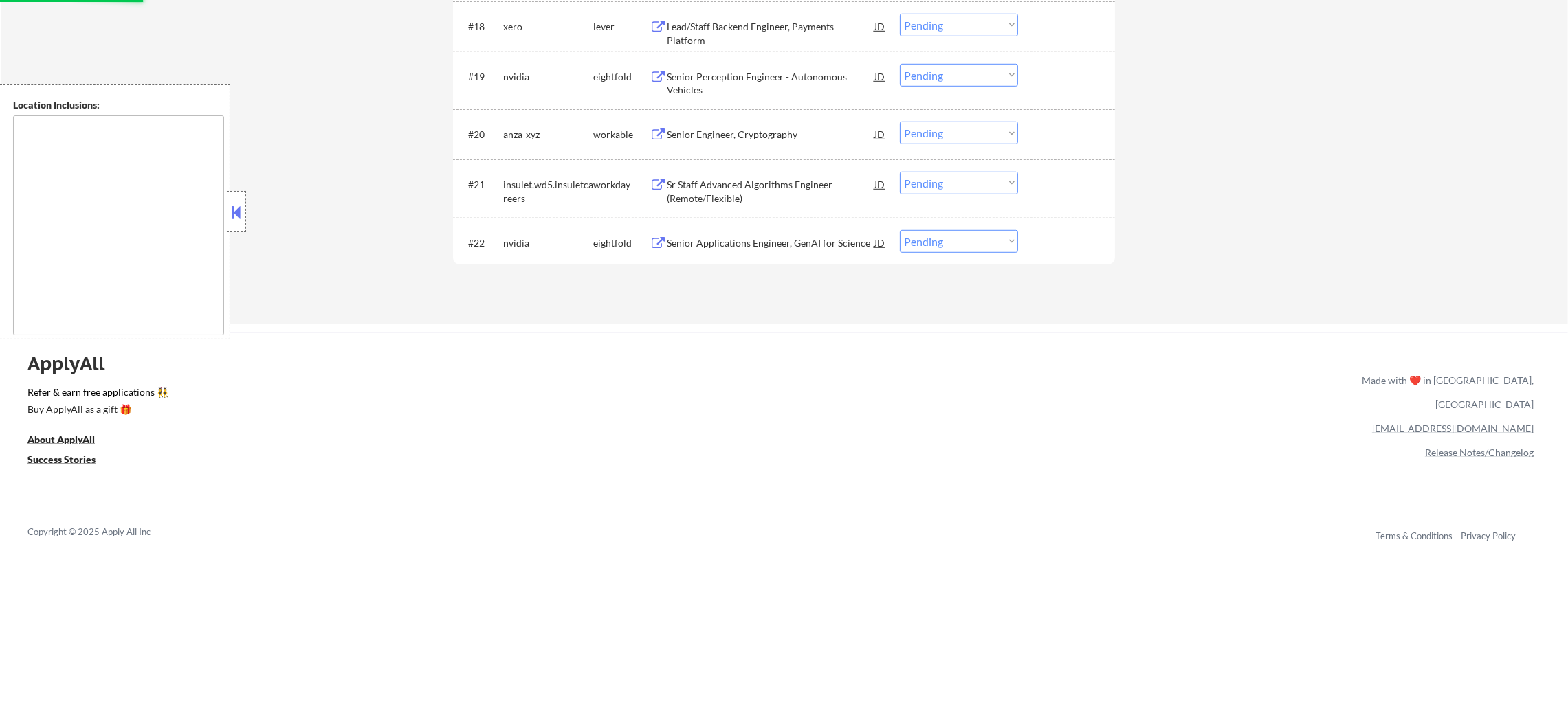
click at [766, 246] on div "Senior Applications Engineer, GenAI for Science" at bounding box center [770, 243] width 207 height 14
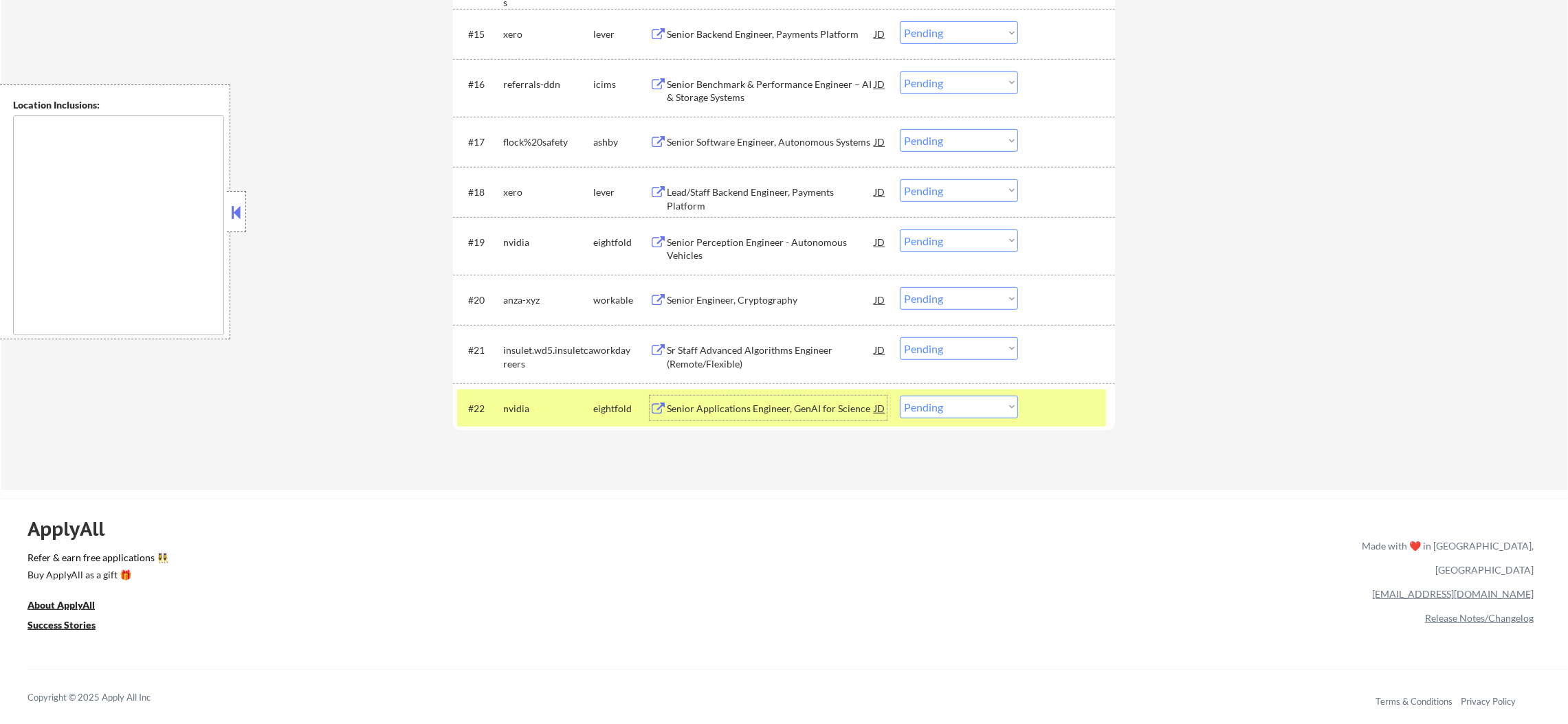
scroll to position [1280, 0]
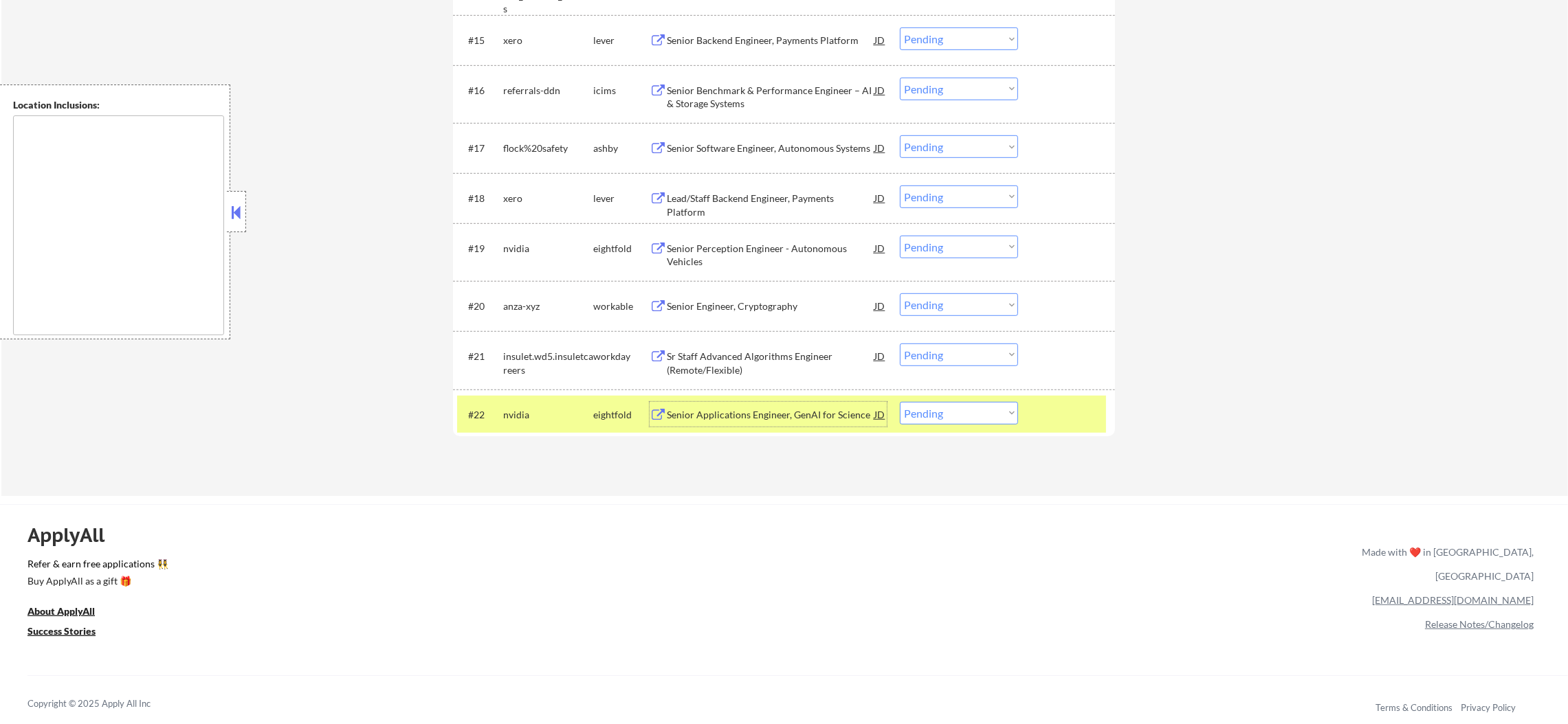
click at [511, 414] on div "nvidia" at bounding box center [549, 415] width 90 height 14
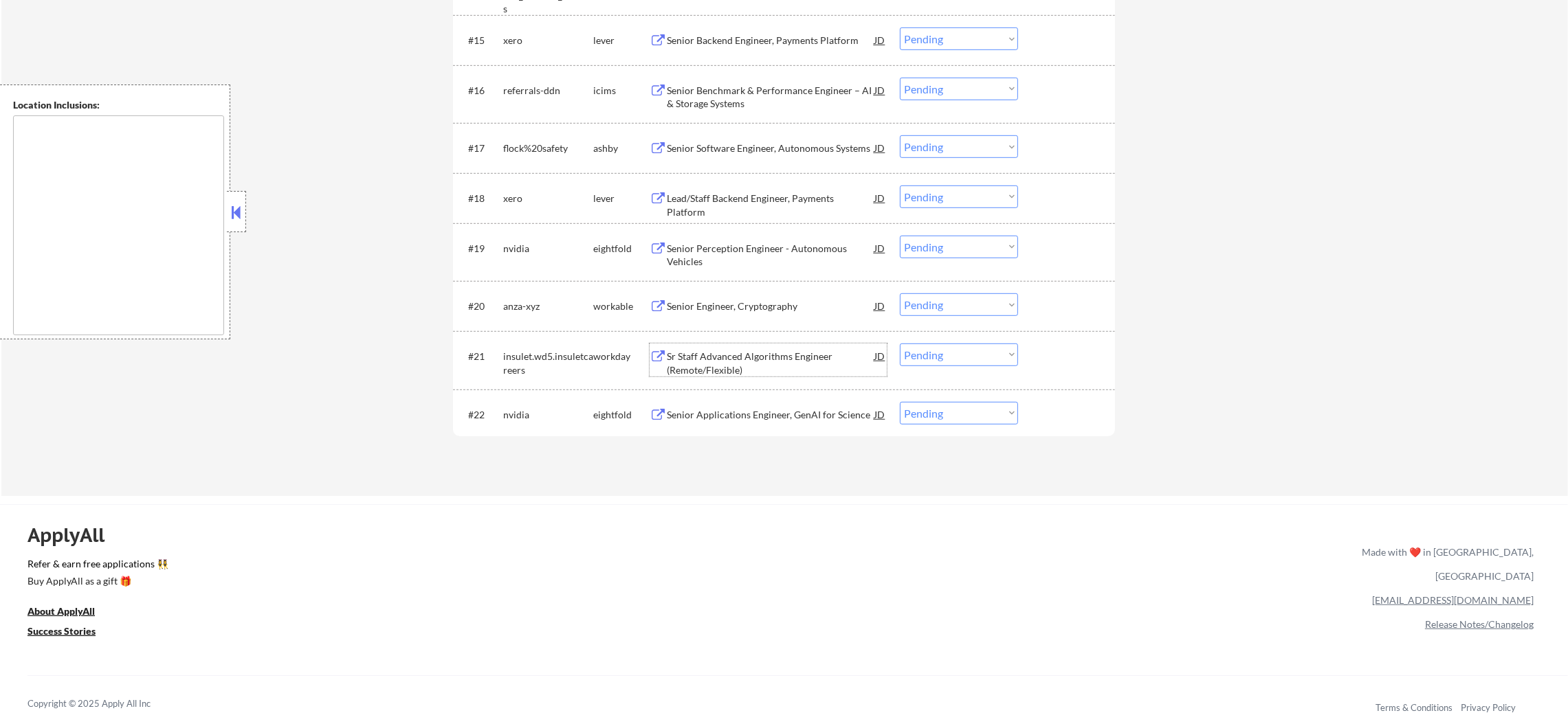
click at [727, 350] on div "Sr Staff Advanced Algorithms Engineer (Remote/Flexible)" at bounding box center [770, 362] width 207 height 26
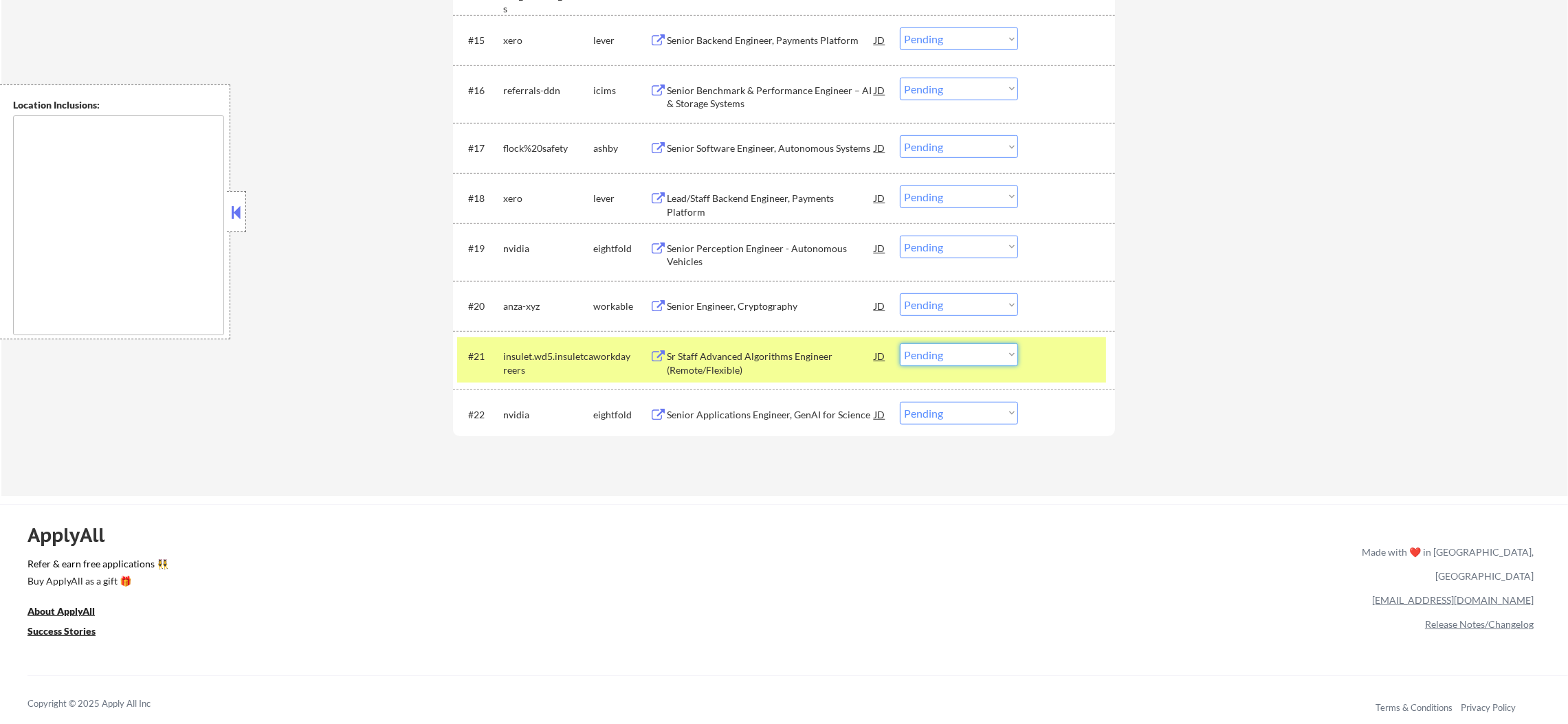
click at [930, 355] on select "Choose an option... Pending Applied Excluded (Questions) Excluded (Expired) Exc…" at bounding box center [959, 355] width 119 height 23
click at [900, 344] on select "Choose an option... Pending Applied Excluded (Questions) Excluded (Expired) Exc…" at bounding box center [959, 355] width 119 height 23
click at [513, 370] on div "insulet.wd5.insuletcareers" at bounding box center [549, 362] width 90 height 26
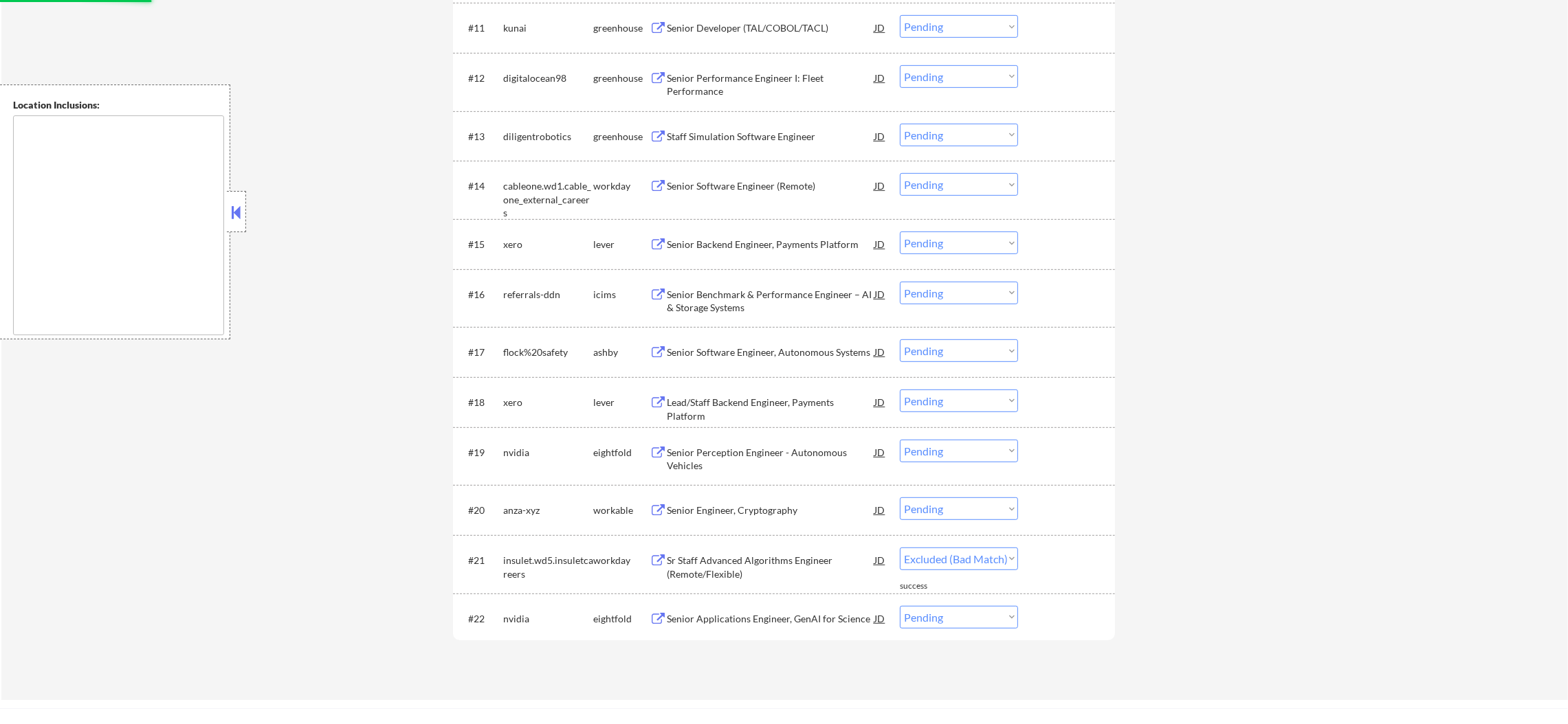
select select ""pending""
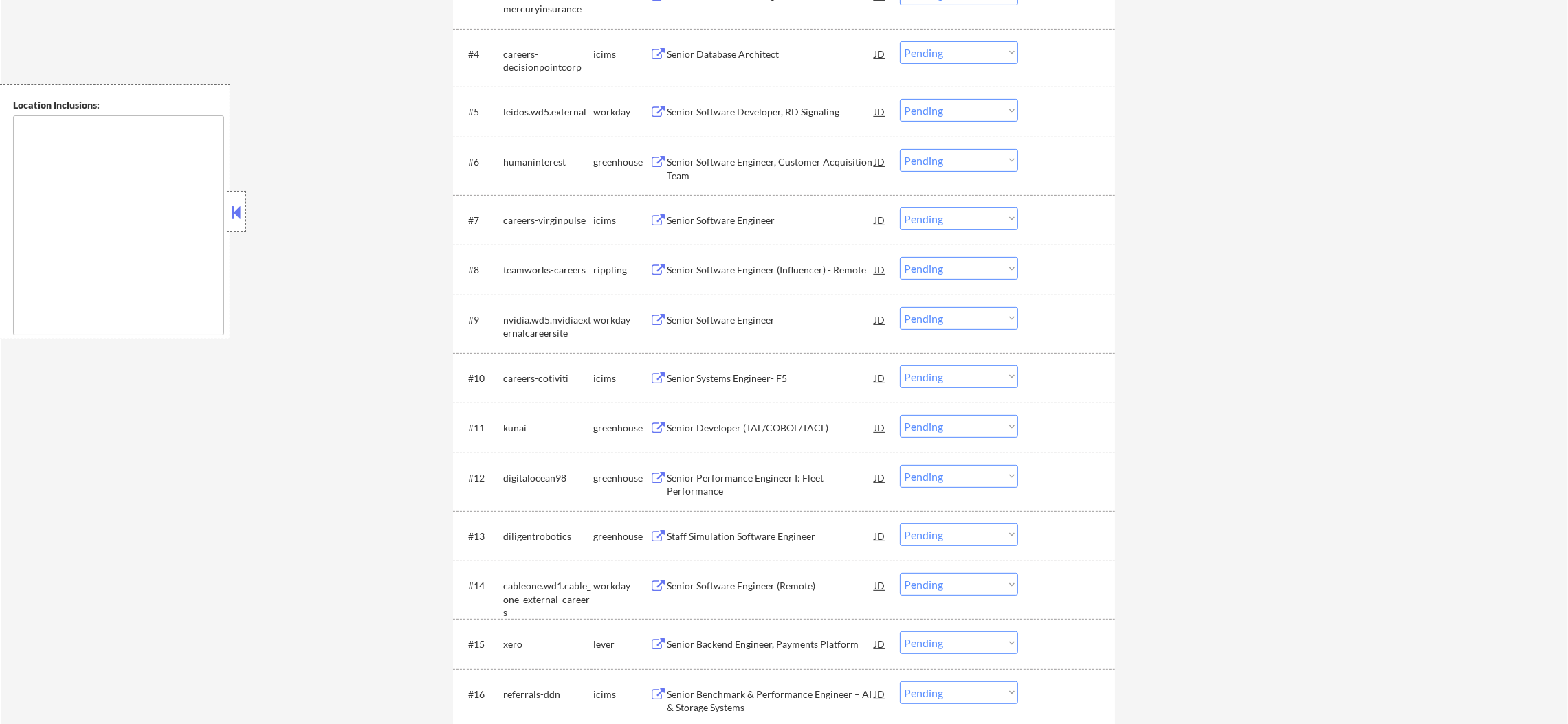
scroll to position [699, 0]
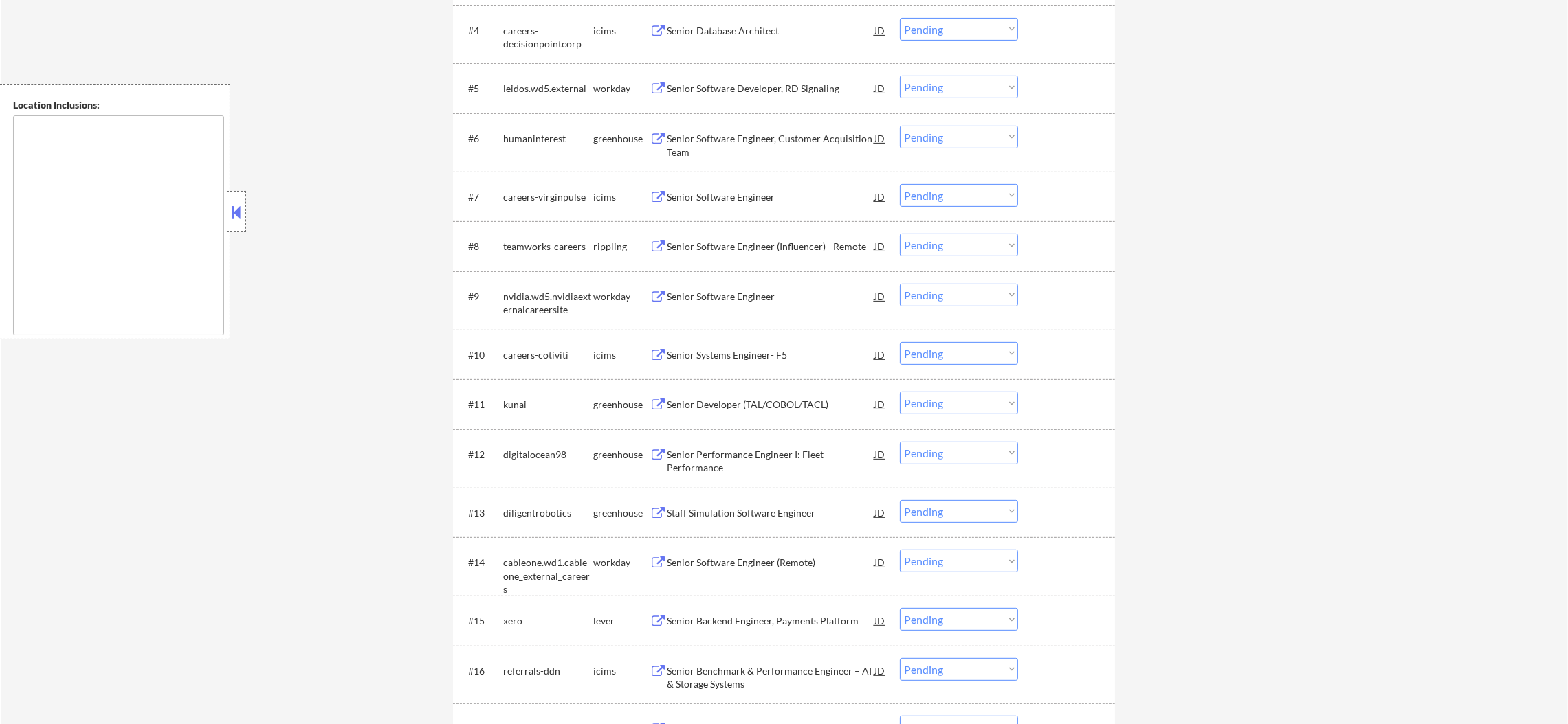
click at [746, 136] on div "Senior Software Engineer, Customer Acquisition Team" at bounding box center [770, 145] width 207 height 26
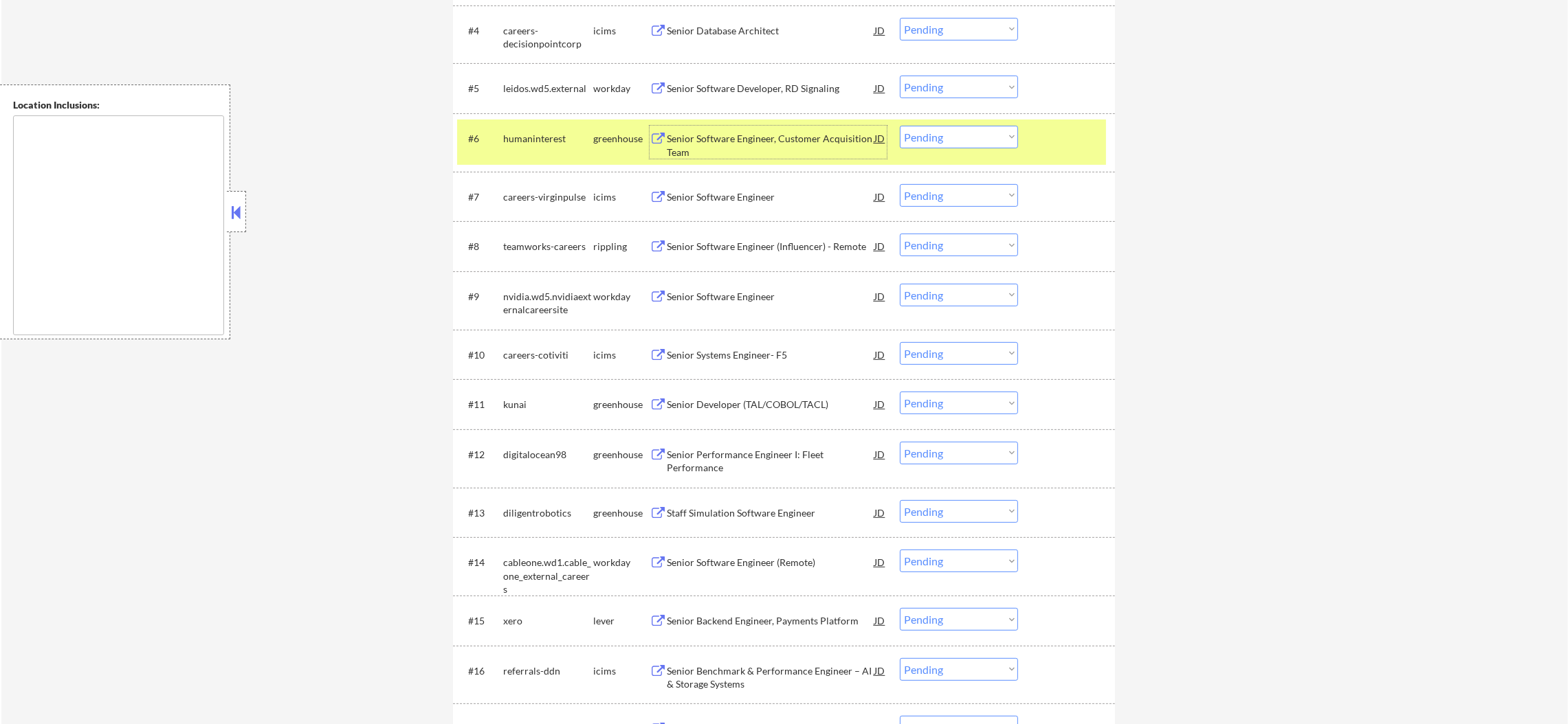
click at [542, 142] on div "humaninterest" at bounding box center [549, 139] width 90 height 14
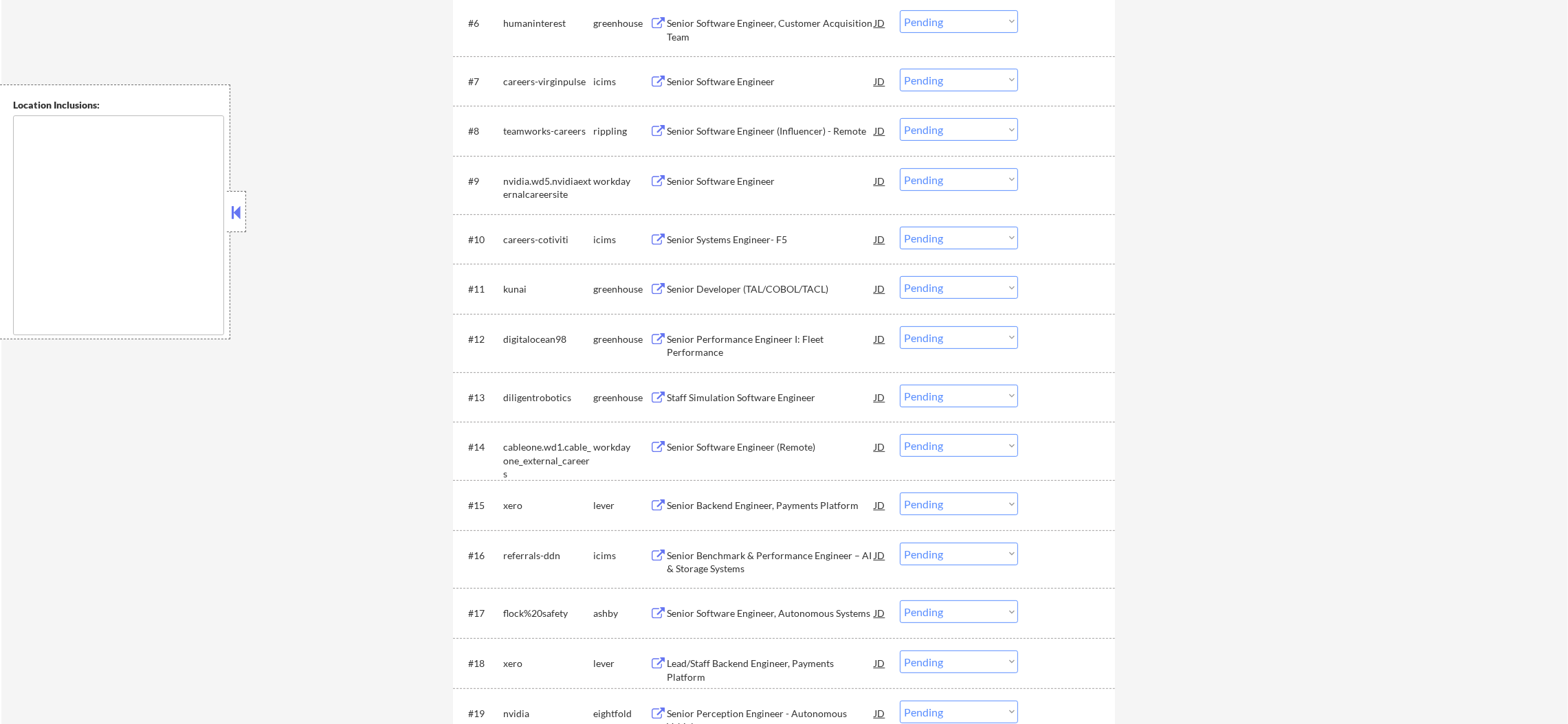
scroll to position [837, 0]
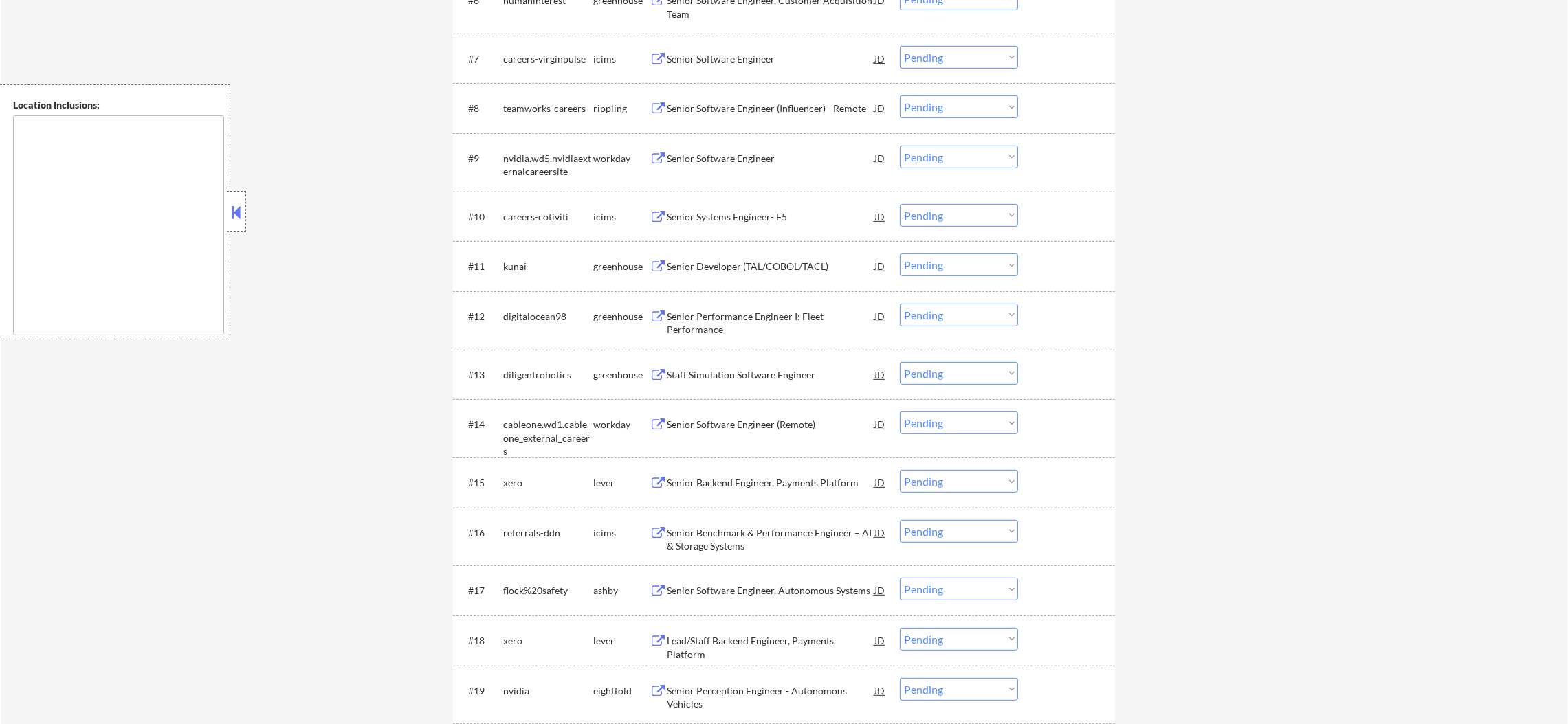
click at [760, 104] on div "Senior Software Engineer (Influencer) - Remote" at bounding box center [770, 108] width 207 height 14
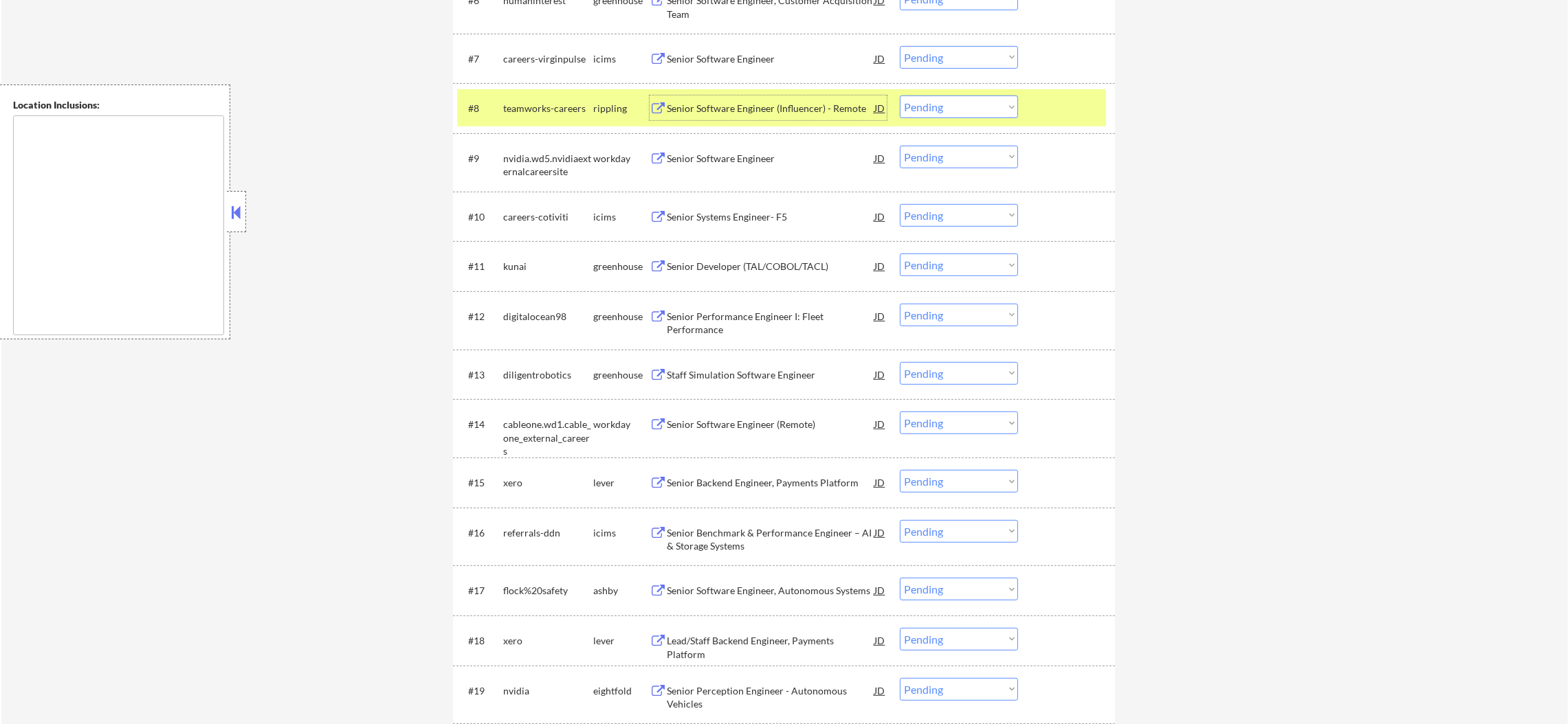
click at [958, 115] on select "Choose an option... Pending Applied Excluded (Questions) Excluded (Expired) Exc…" at bounding box center [959, 107] width 119 height 23
click at [900, 96] on select "Choose an option... Pending Applied Excluded (Questions) Excluded (Expired) Exc…" at bounding box center [959, 107] width 119 height 23
click at [530, 110] on div "teamworks-careers" at bounding box center [549, 108] width 90 height 14
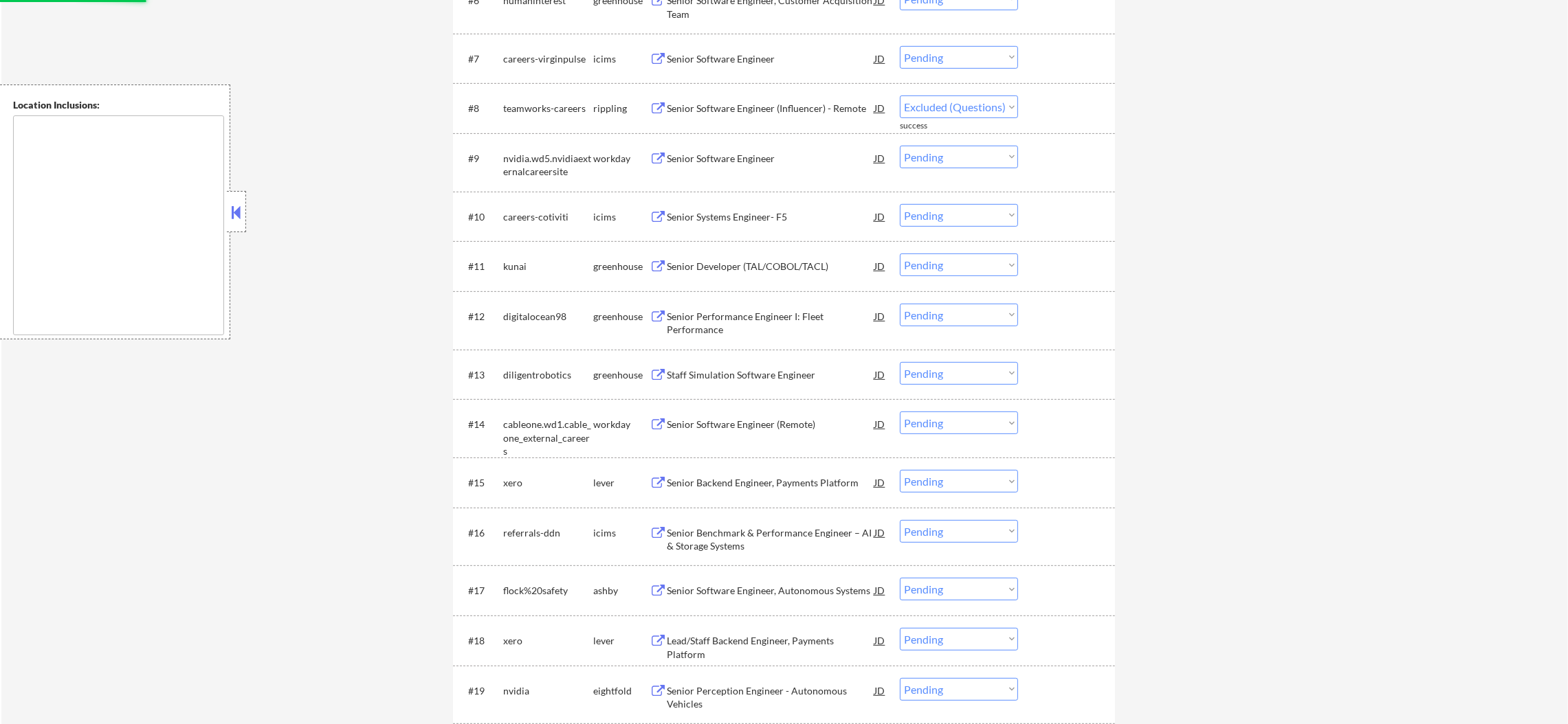
select select ""pending""
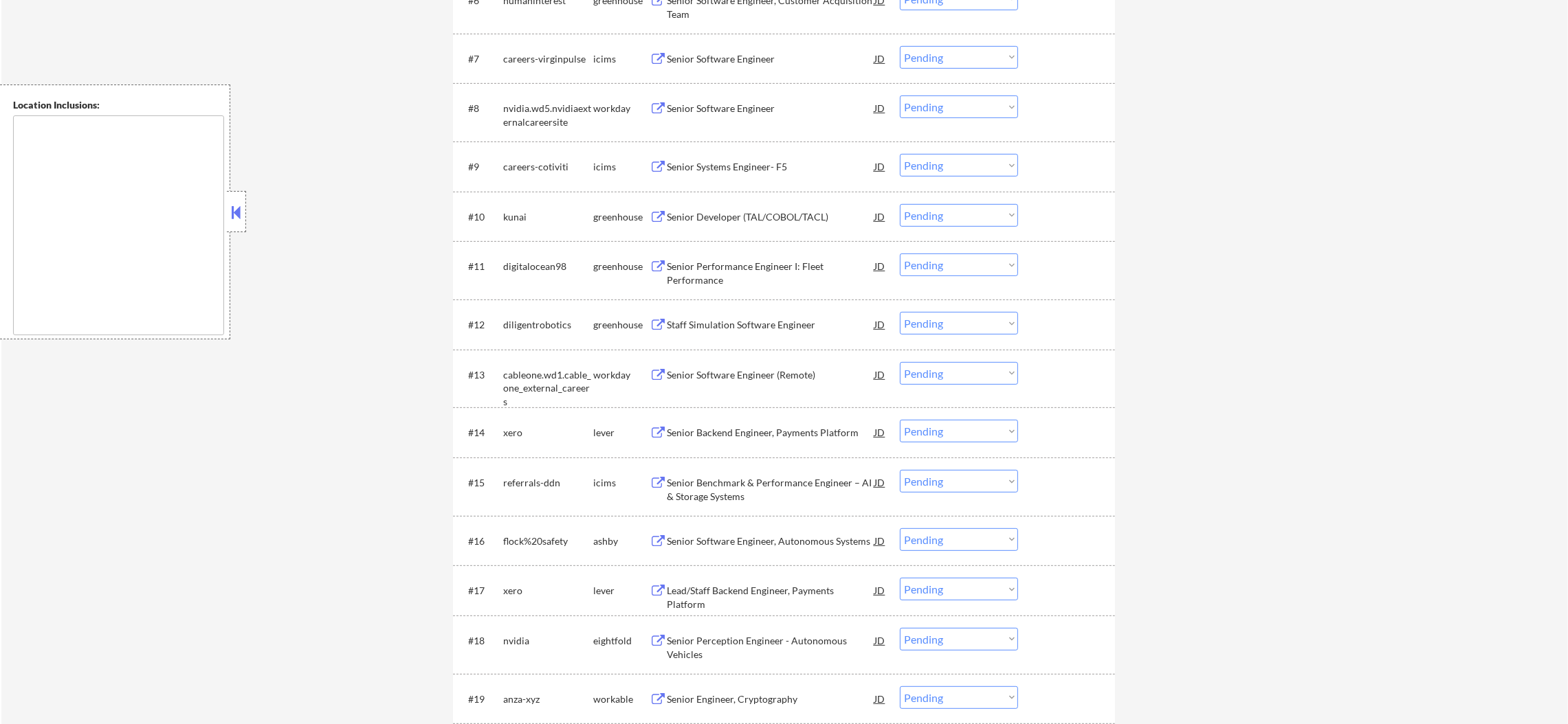
click at [770, 217] on div "Senior Developer (TAL/COBOL/TACL)" at bounding box center [770, 217] width 207 height 14
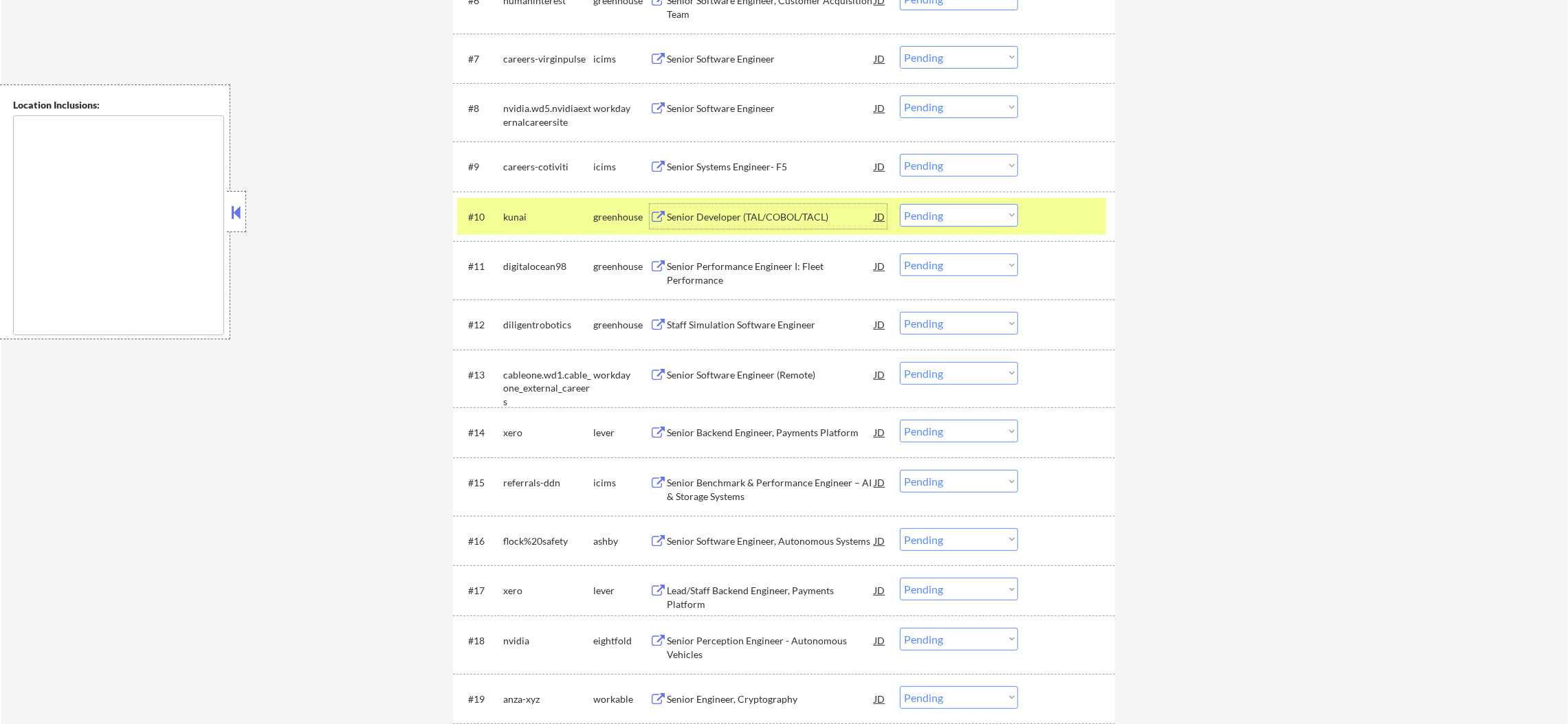
click at [919, 206] on select "Choose an option... Pending Applied Excluded (Questions) Excluded (Expired) Exc…" at bounding box center [959, 215] width 119 height 23
click at [900, 204] on select "Choose an option... Pending Applied Excluded (Questions) Excluded (Expired) Exc…" at bounding box center [959, 215] width 119 height 23
click at [559, 207] on div "kunai" at bounding box center [549, 216] width 90 height 25
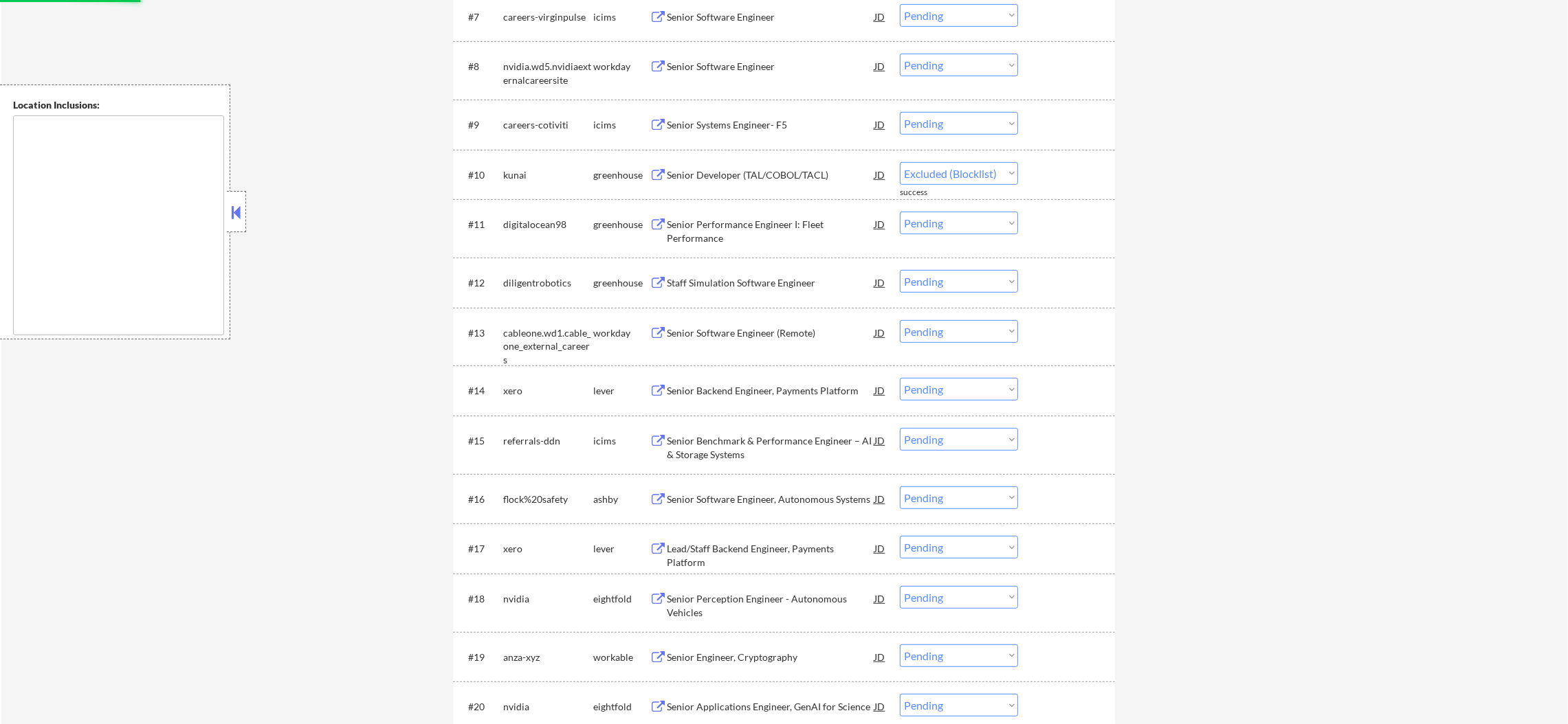
scroll to position [905, 0]
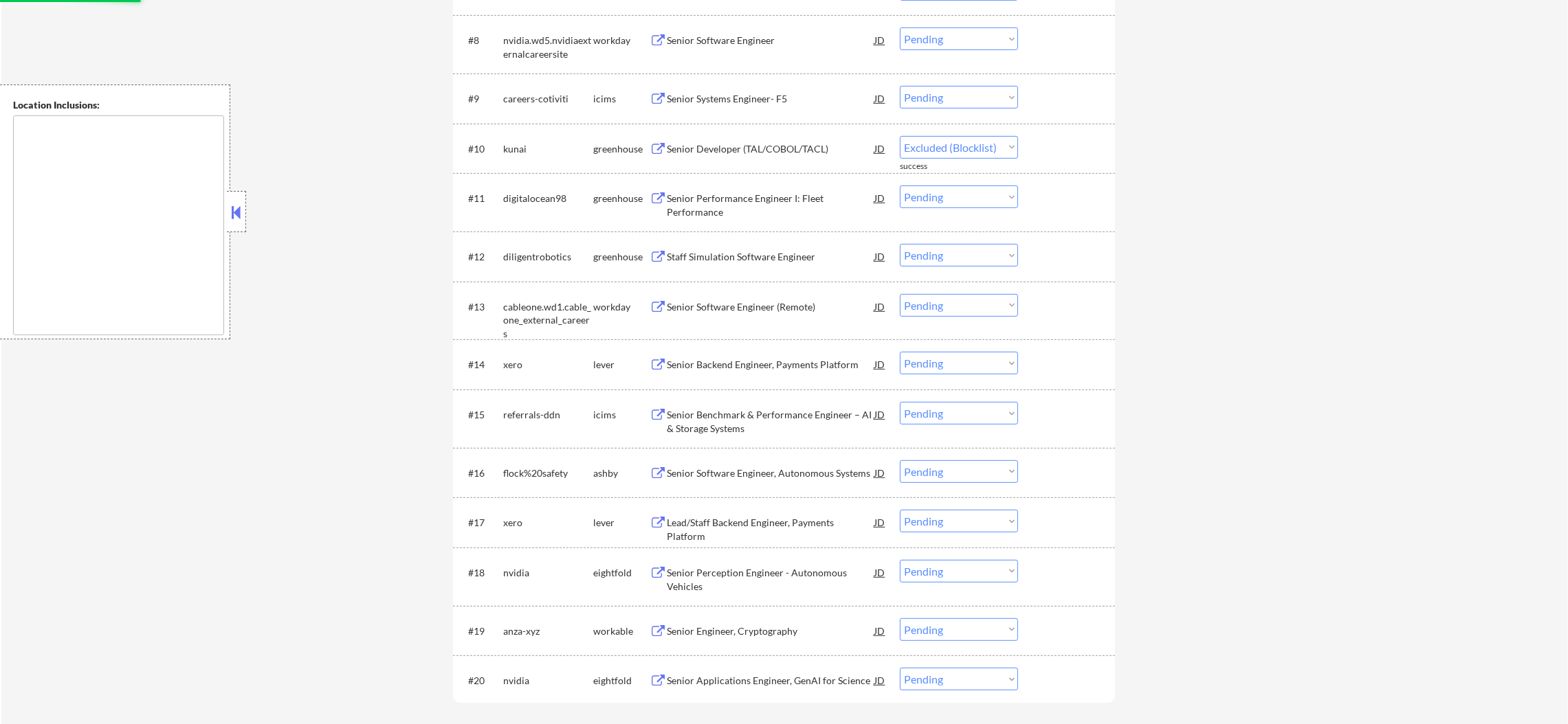
select select ""pending""
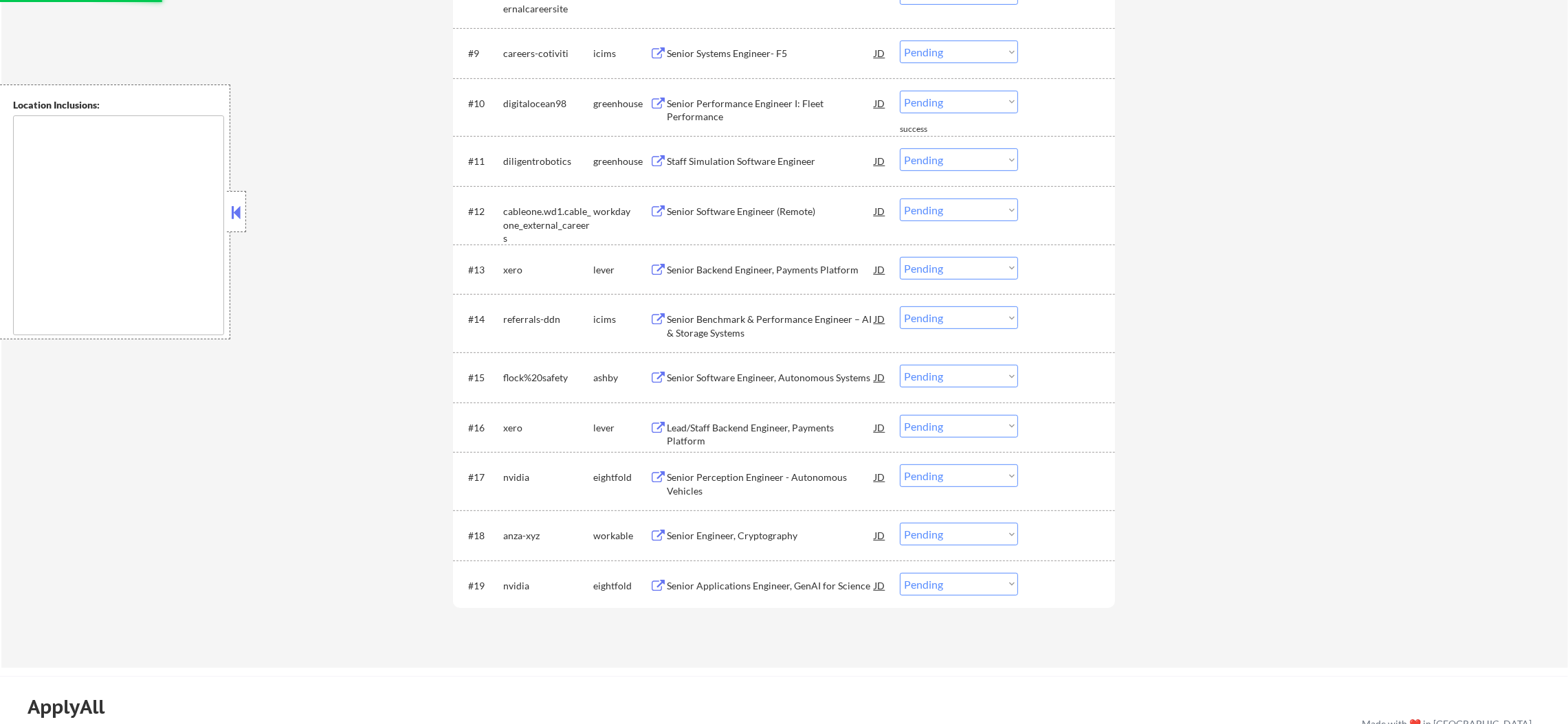
scroll to position [1008, 0]
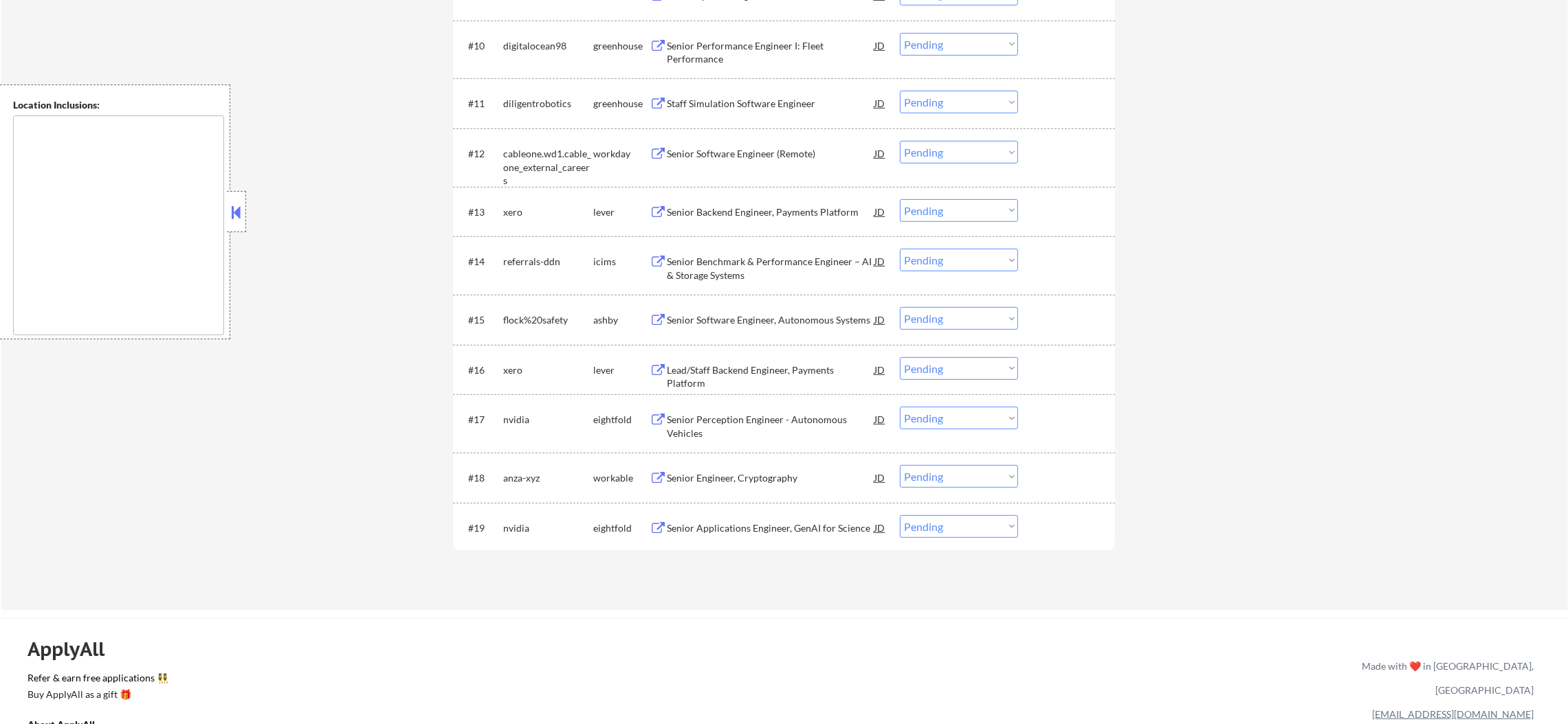
click at [777, 214] on div "Senior Backend Engineer, Payments Platform" at bounding box center [770, 212] width 207 height 14
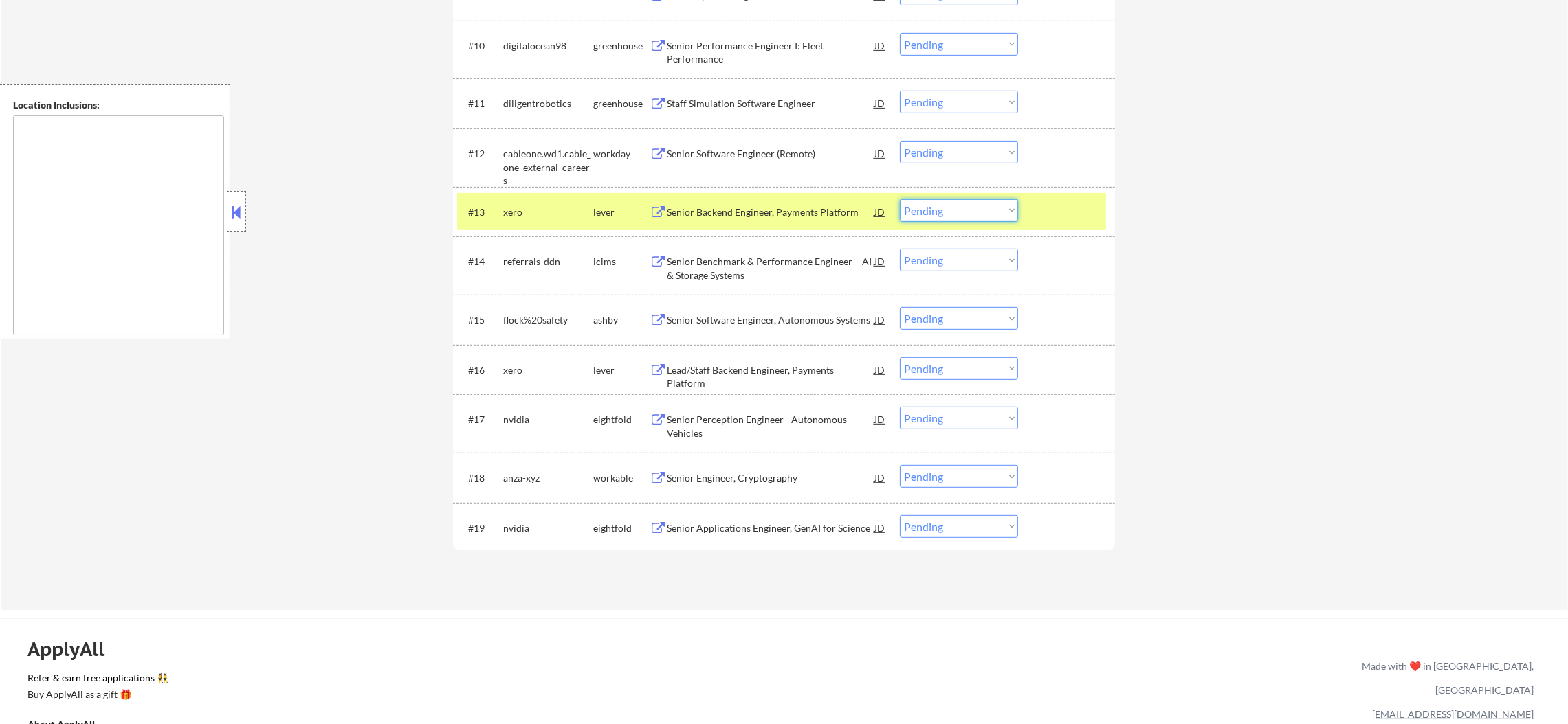
click at [976, 204] on select "Choose an option... Pending Applied Excluded (Questions) Excluded (Expired) Exc…" at bounding box center [959, 211] width 119 height 23
click at [900, 200] on select "Choose an option... Pending Applied Excluded (Questions) Excluded (Expired) Exc…" at bounding box center [959, 211] width 119 height 23
click at [558, 217] on div "xero" at bounding box center [549, 212] width 90 height 14
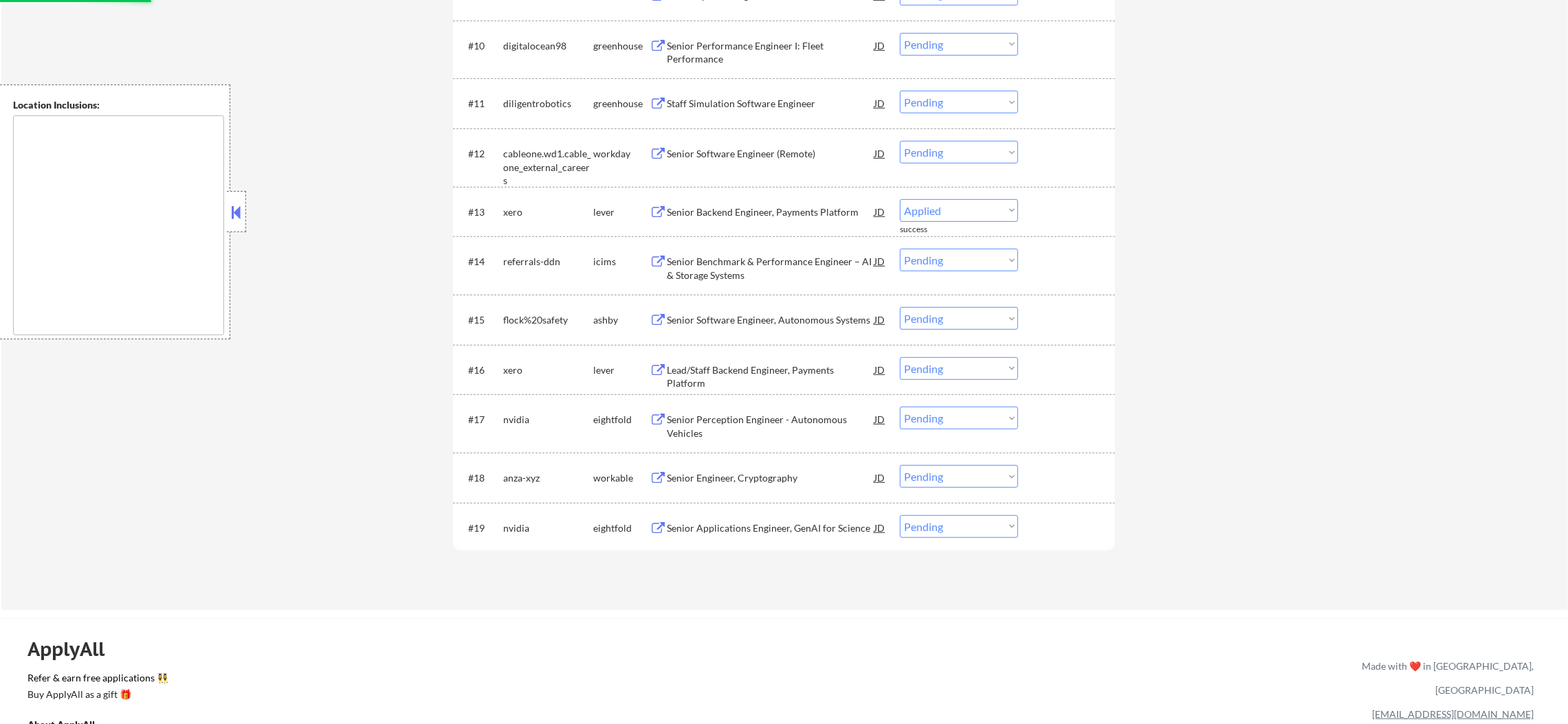
select select ""pending""
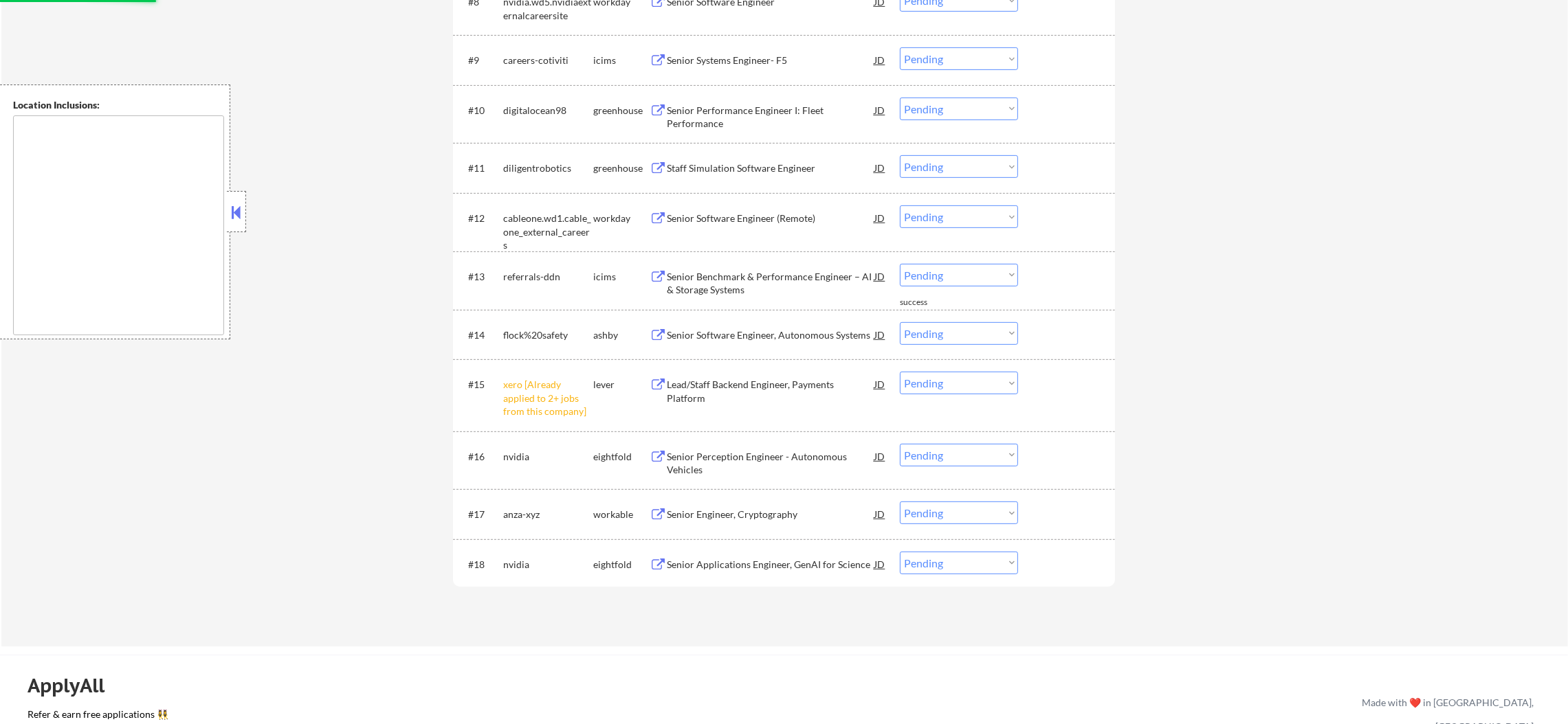
scroll to position [940, 0]
click at [909, 391] on select "Choose an option... Pending Applied Excluded (Questions) Excluded (Expired) Exc…" at bounding box center [959, 387] width 119 height 23
click at [900, 376] on select "Choose an option... Pending Applied Excluded (Questions) Excluded (Expired) Exc…" at bounding box center [959, 387] width 119 height 23
select select ""pending""
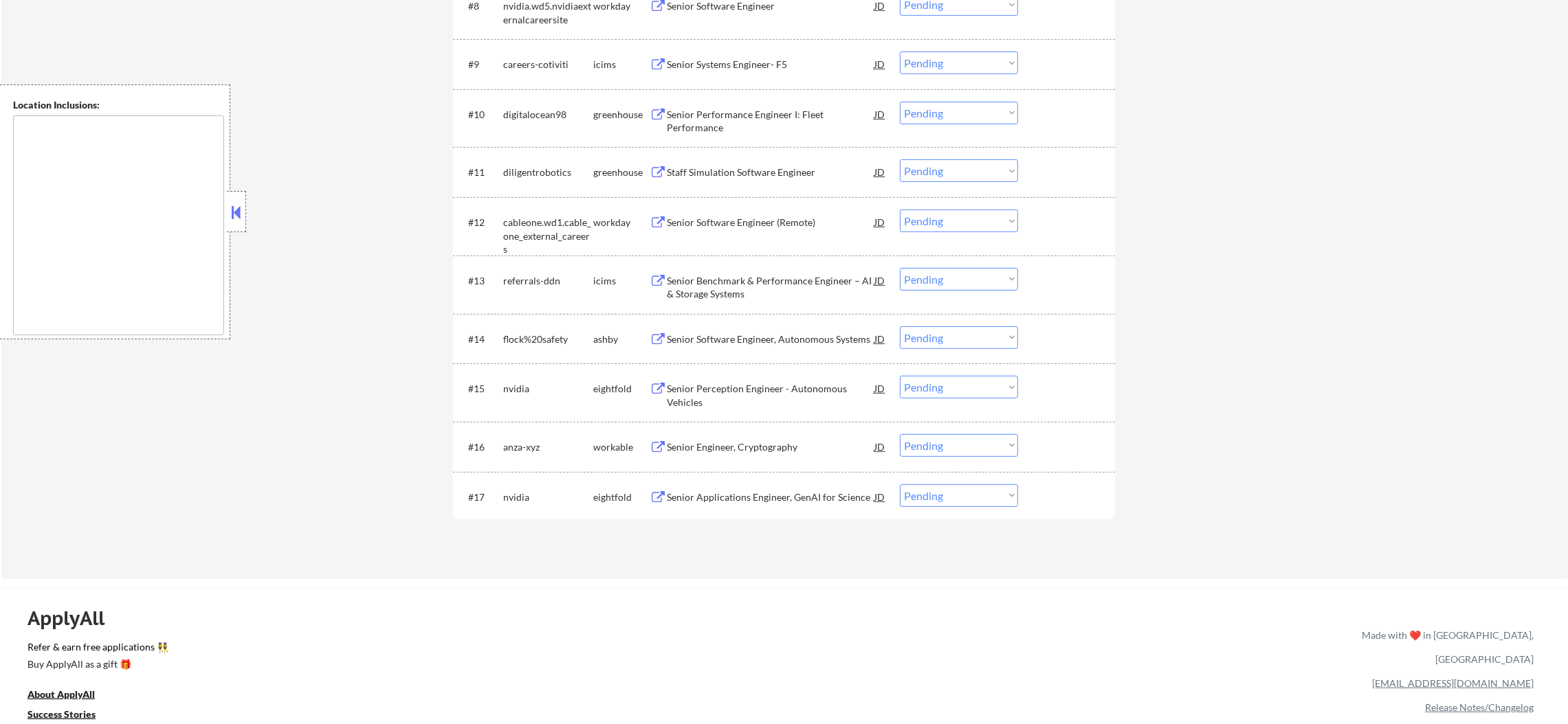
scroll to position [905, 0]
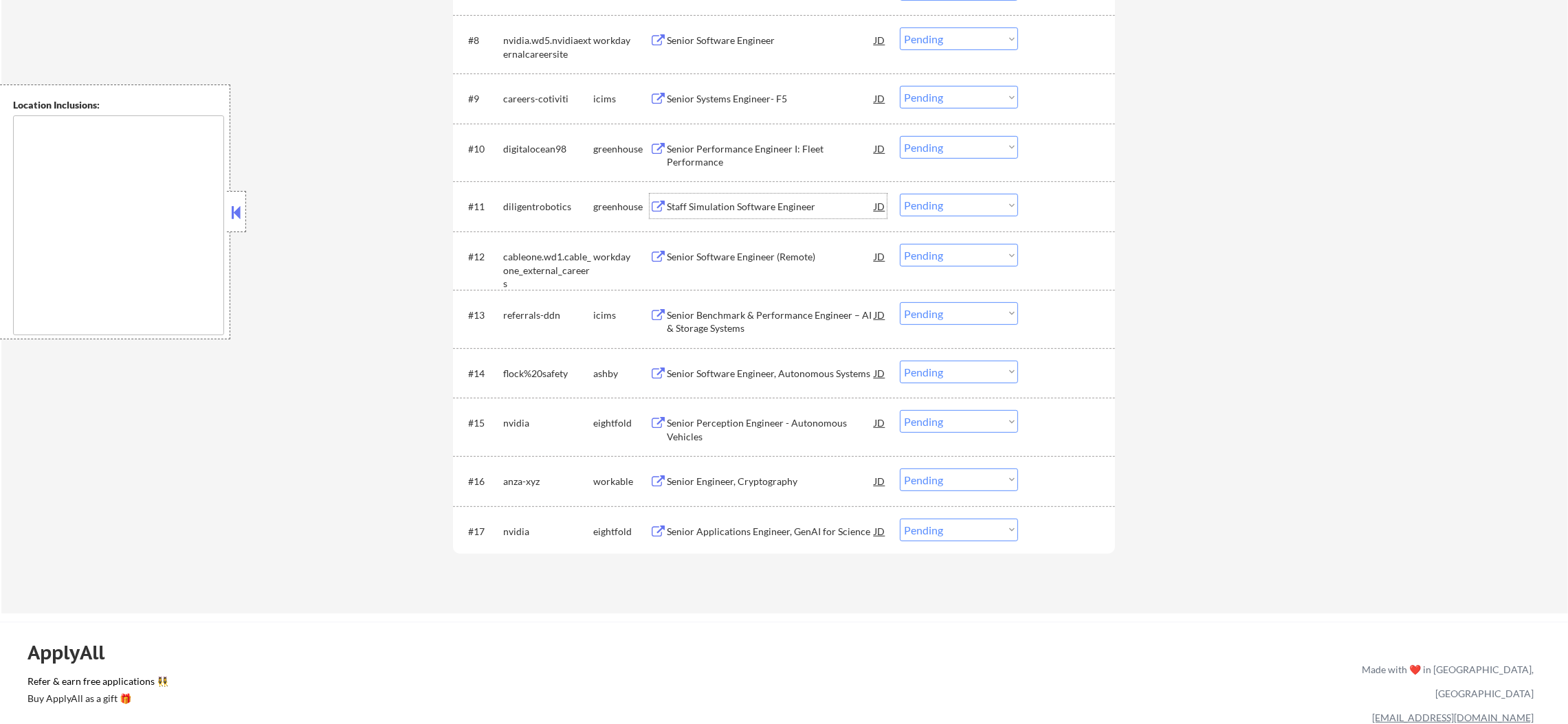
click at [758, 200] on div "Staff Simulation Software Engineer" at bounding box center [770, 207] width 207 height 14
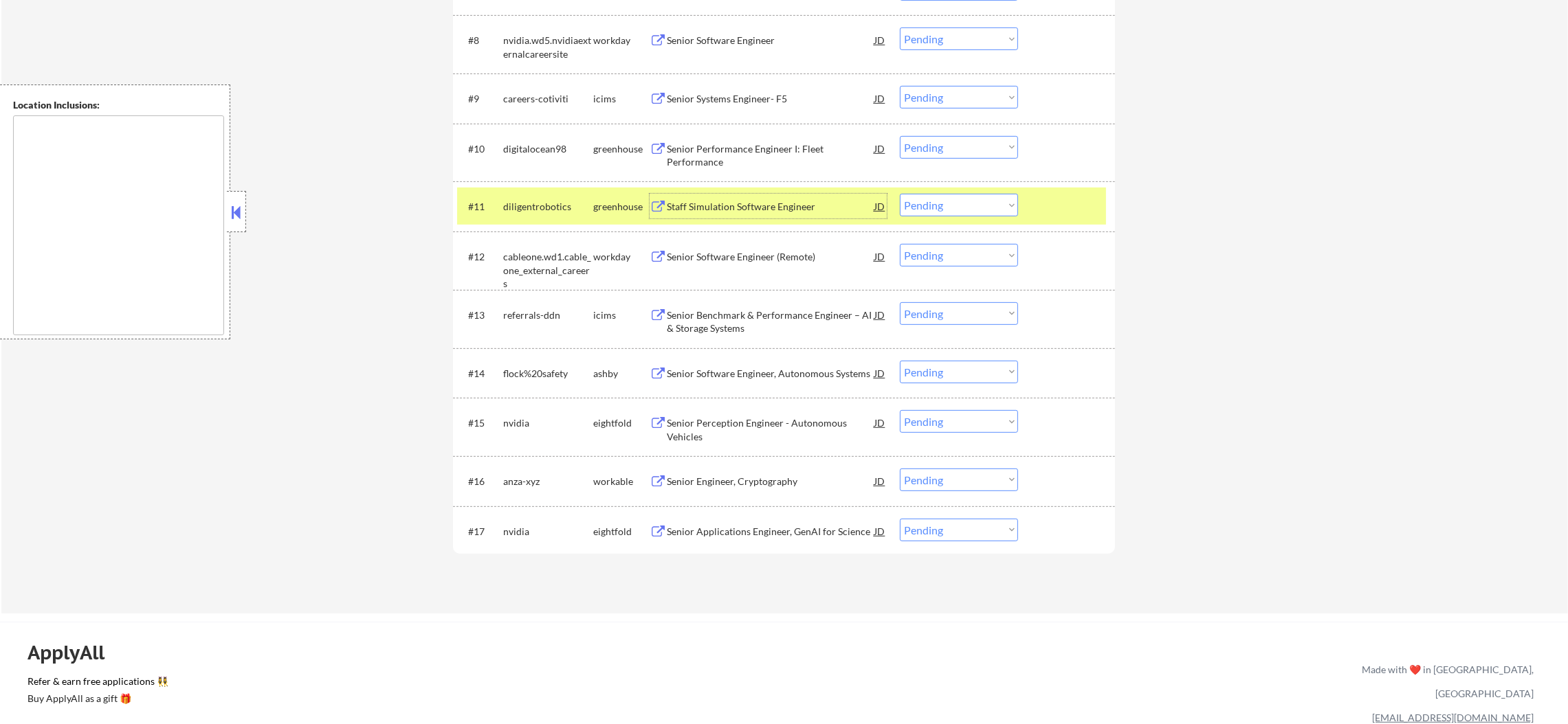
drag, startPoint x: 915, startPoint y: 188, endPoint x: 916, endPoint y: 196, distance: 8.1
click at [915, 192] on div "#11 diligentrobotics greenhouse Staff Simulation Software Engineer JD warning_a…" at bounding box center [781, 206] width 649 height 38
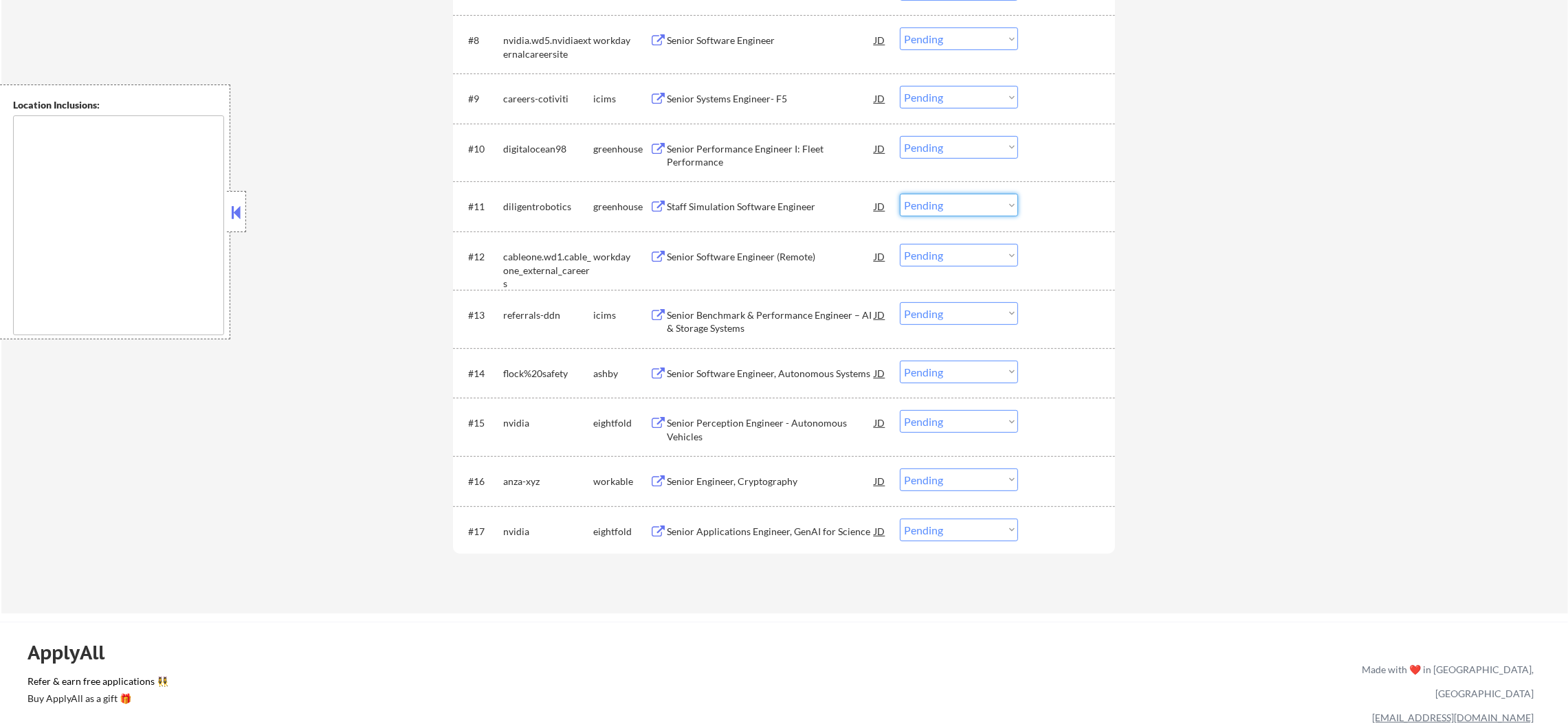
click at [919, 206] on select "Choose an option... Pending Applied Excluded (Questions) Excluded (Expired) Exc…" at bounding box center [959, 205] width 119 height 23
click at [900, 194] on select "Choose an option... Pending Applied Excluded (Questions) Excluded (Expired) Exc…" at bounding box center [959, 205] width 119 height 23
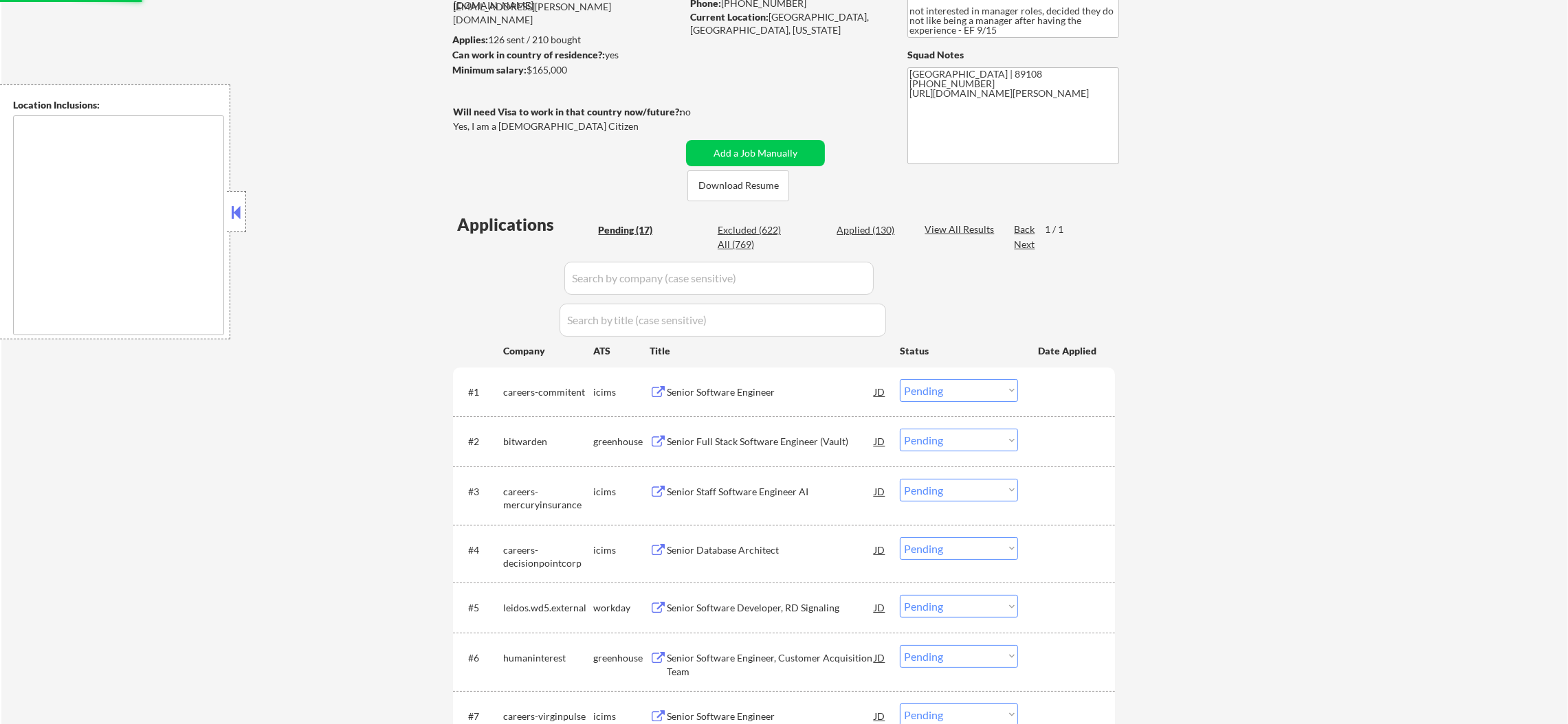
select select ""pending""
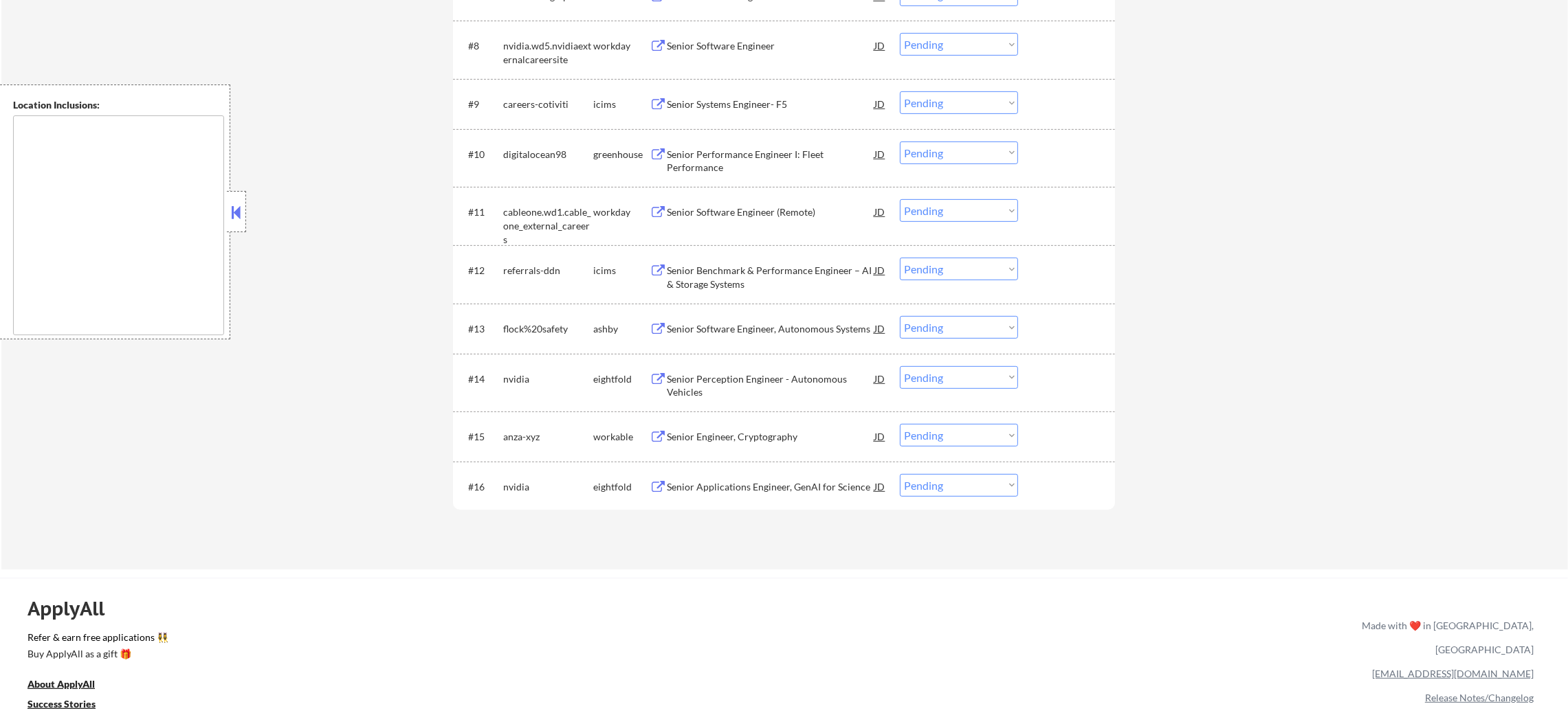
scroll to position [930, 0]
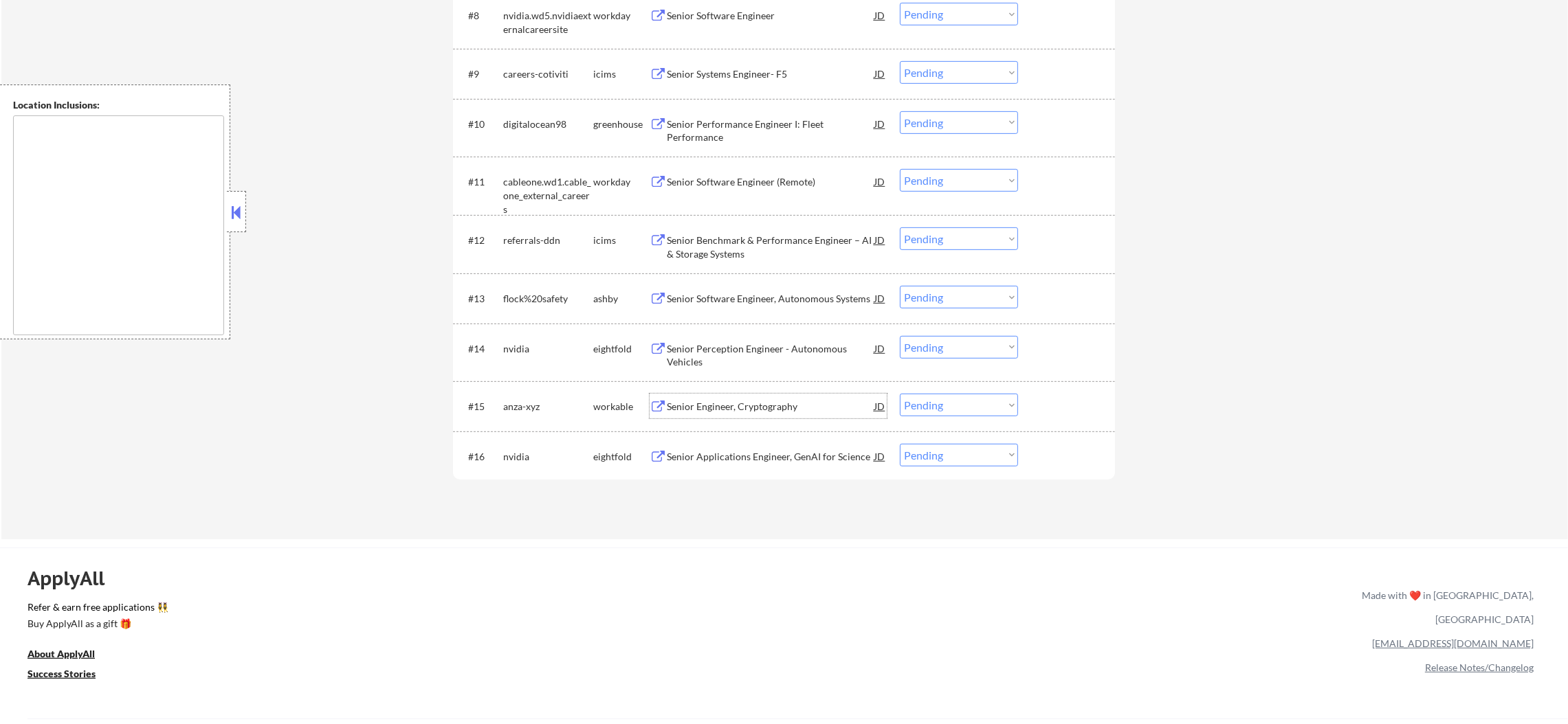
click at [744, 403] on div "Senior Engineer, Cryptography" at bounding box center [770, 407] width 207 height 14
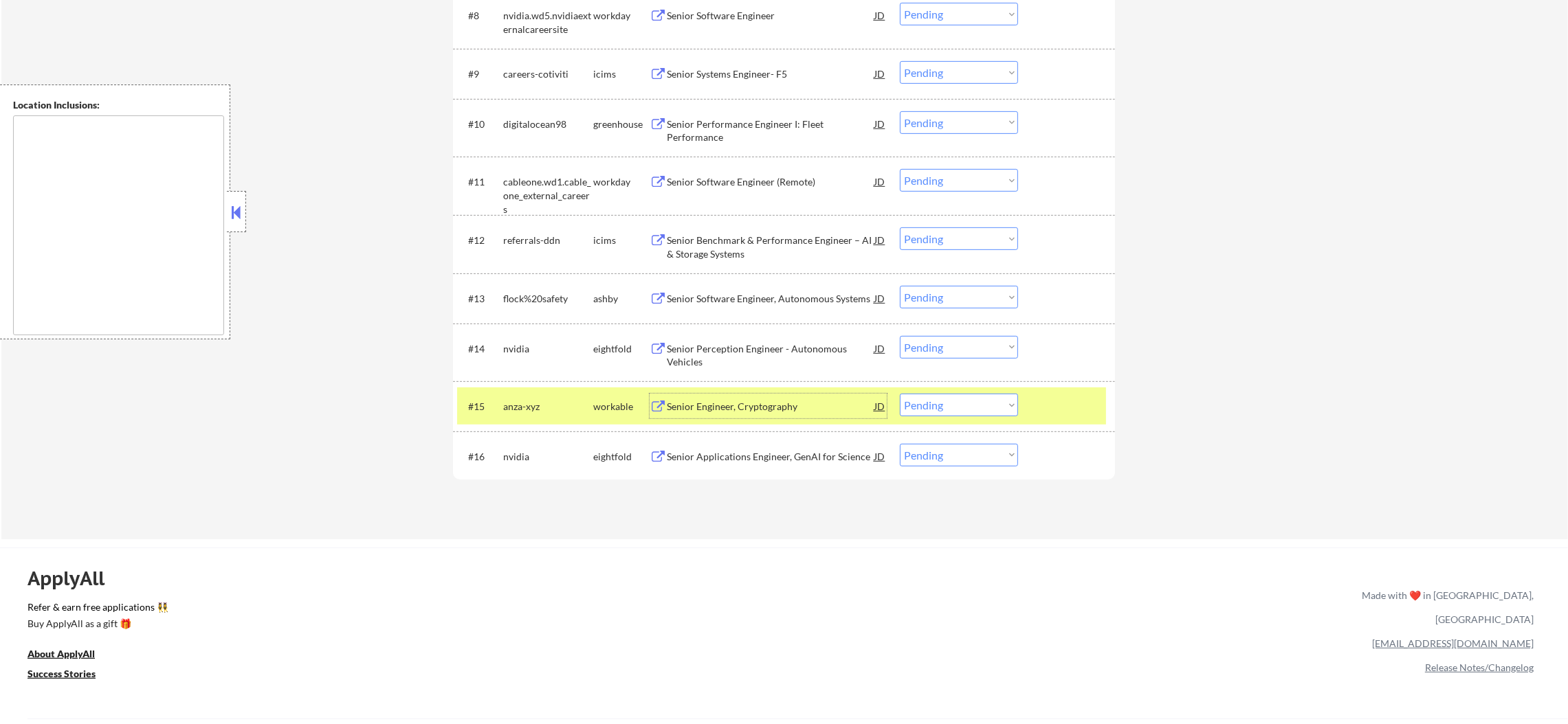
drag, startPoint x: 917, startPoint y: 408, endPoint x: 922, endPoint y: 414, distance: 7.8
click at [917, 408] on select "Choose an option... Pending Applied Excluded (Questions) Excluded (Expired) Exc…" at bounding box center [959, 405] width 119 height 23
click at [900, 394] on select "Choose an option... Pending Applied Excluded (Questions) Excluded (Expired) Exc…" at bounding box center [959, 405] width 119 height 23
click at [533, 410] on div "anza-xyz" at bounding box center [549, 407] width 90 height 14
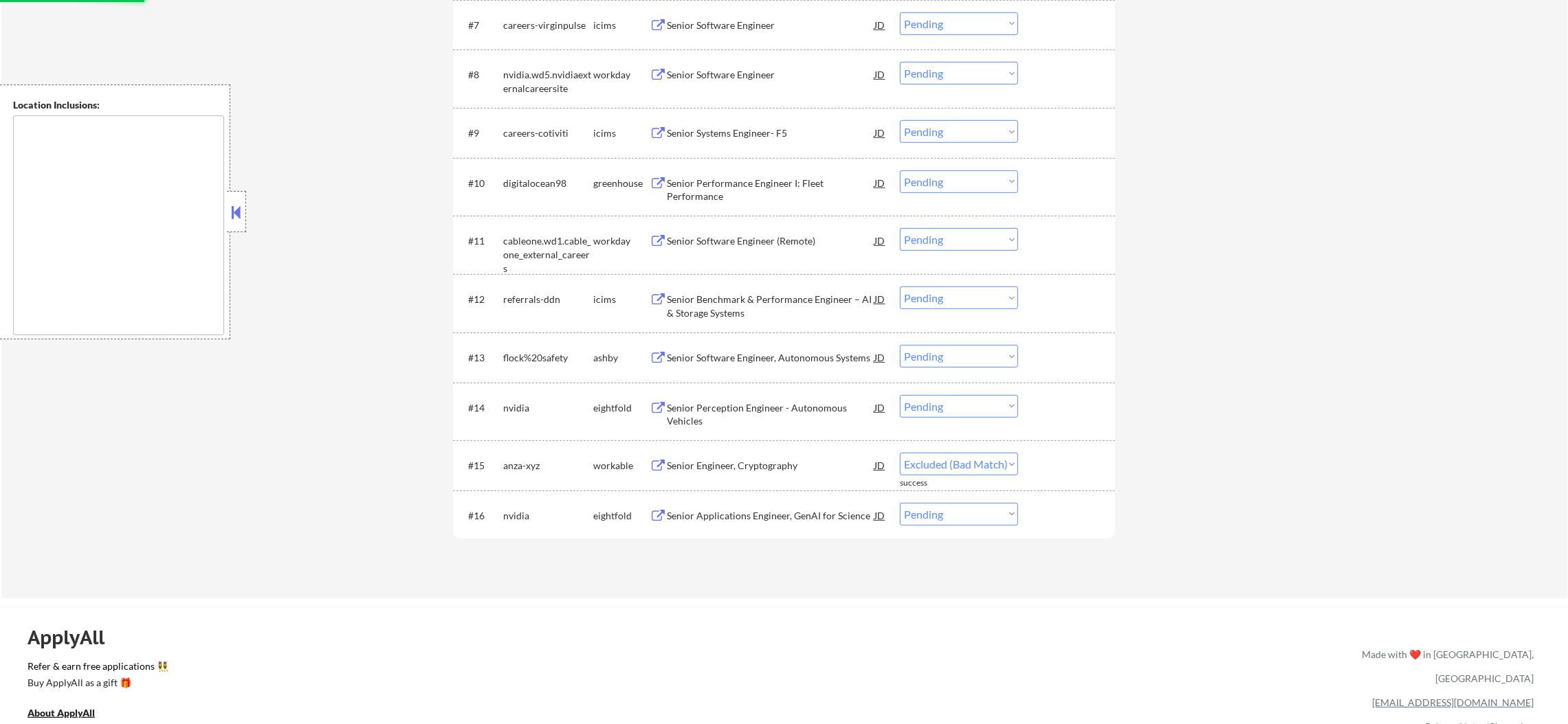
scroll to position [827, 0]
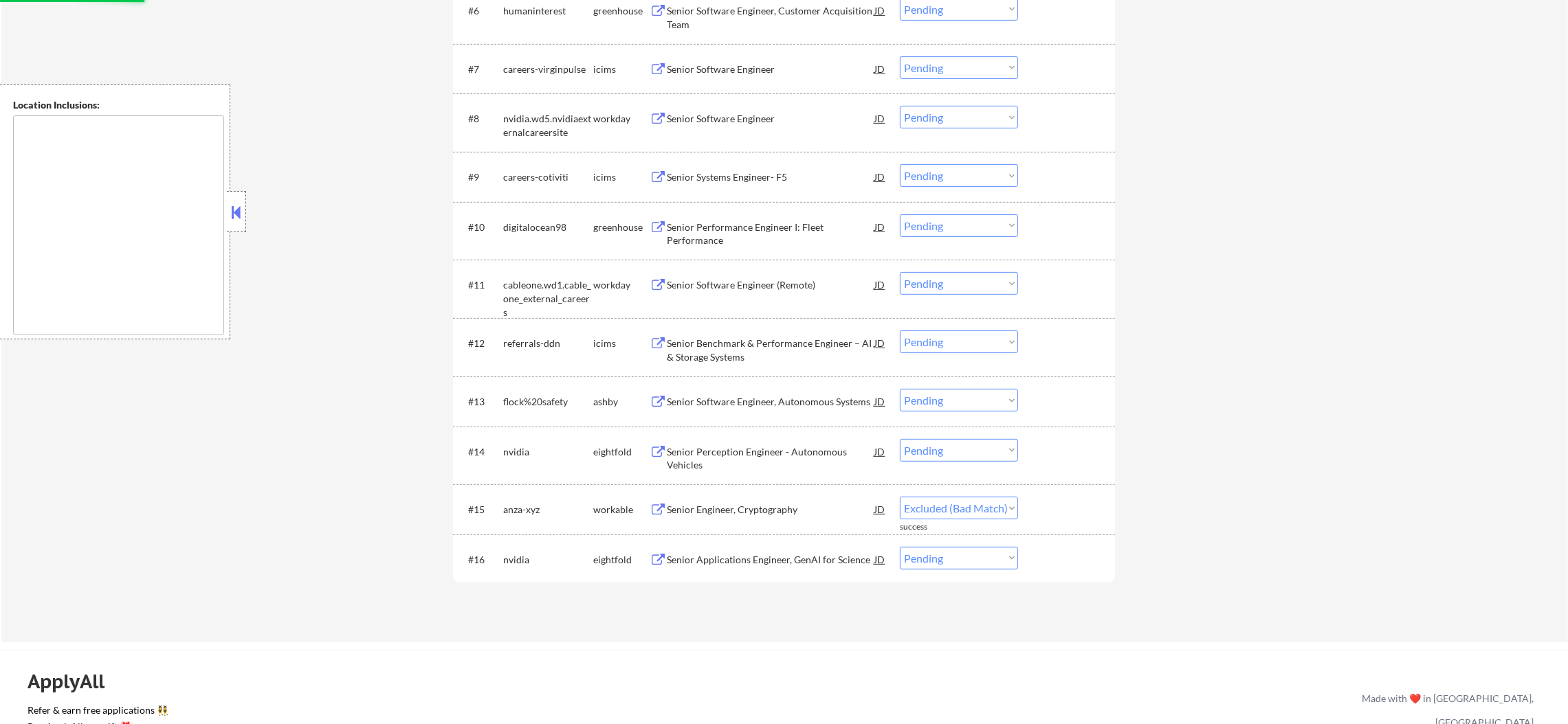
select select ""pending""
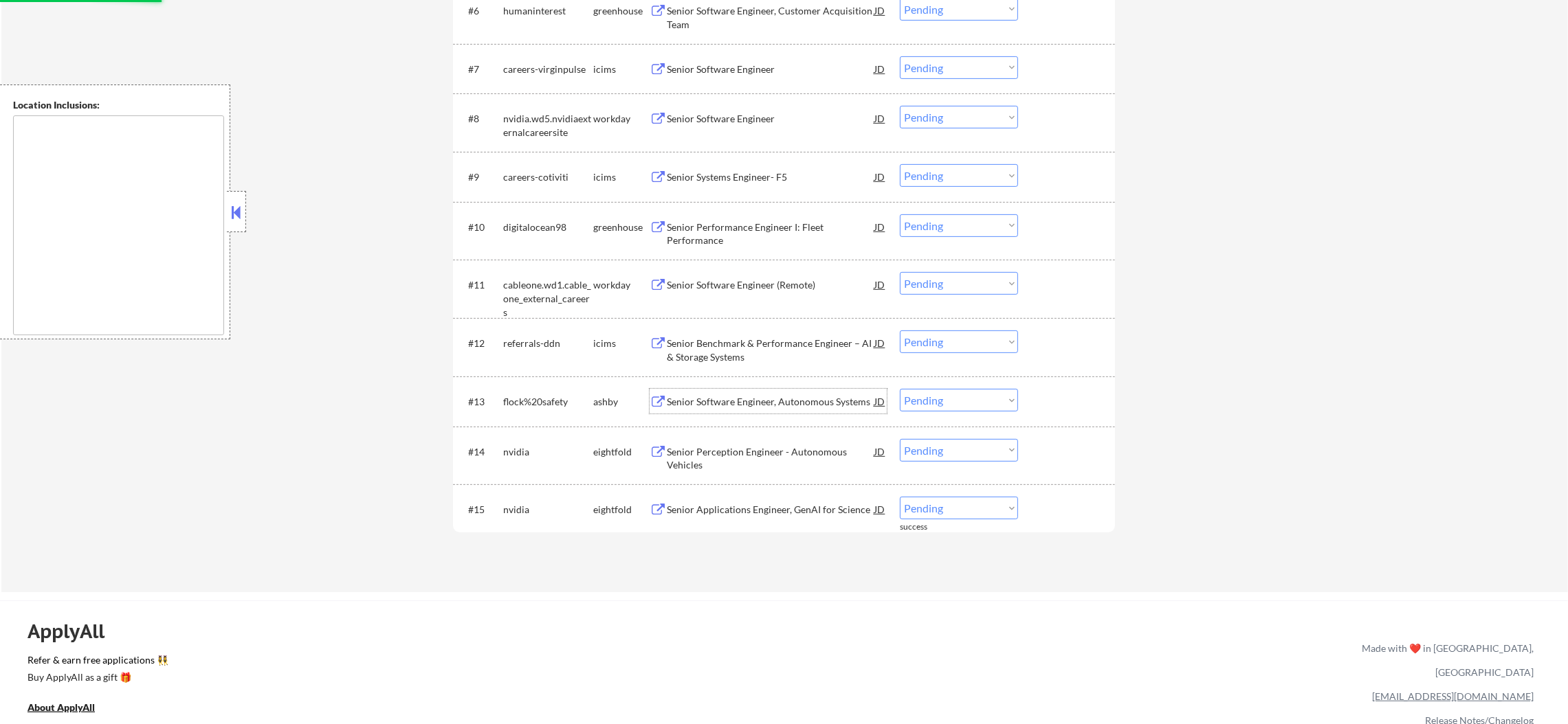
click at [789, 402] on div "Senior Software Engineer, Autonomous Systems" at bounding box center [770, 402] width 207 height 14
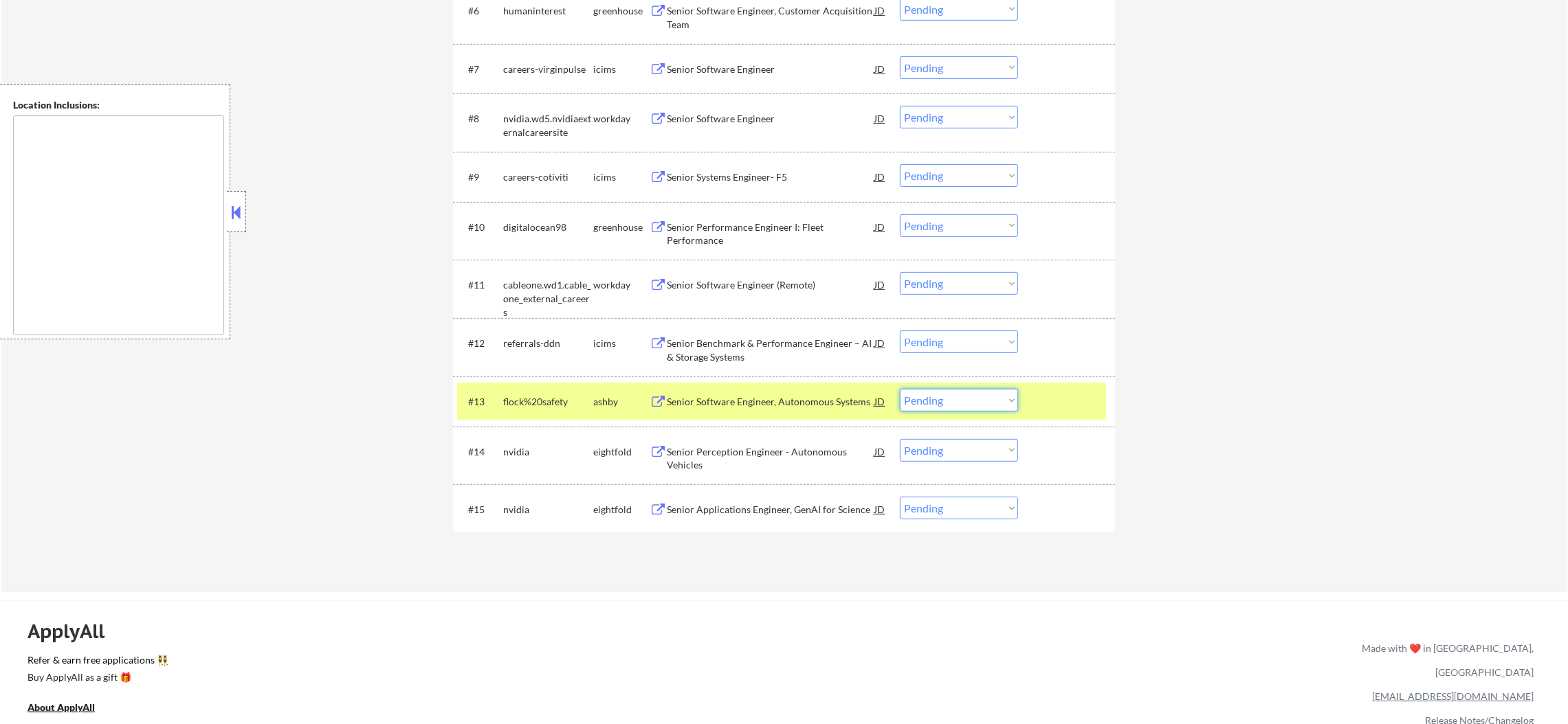
click at [922, 406] on select "Choose an option... Pending Applied Excluded (Questions) Excluded (Expired) Exc…" at bounding box center [959, 400] width 119 height 23
click at [900, 389] on select "Choose an option... Pending Applied Excluded (Questions) Excluded (Expired) Exc…" at bounding box center [959, 400] width 119 height 23
click at [551, 399] on div "flock%20safety" at bounding box center [549, 402] width 90 height 14
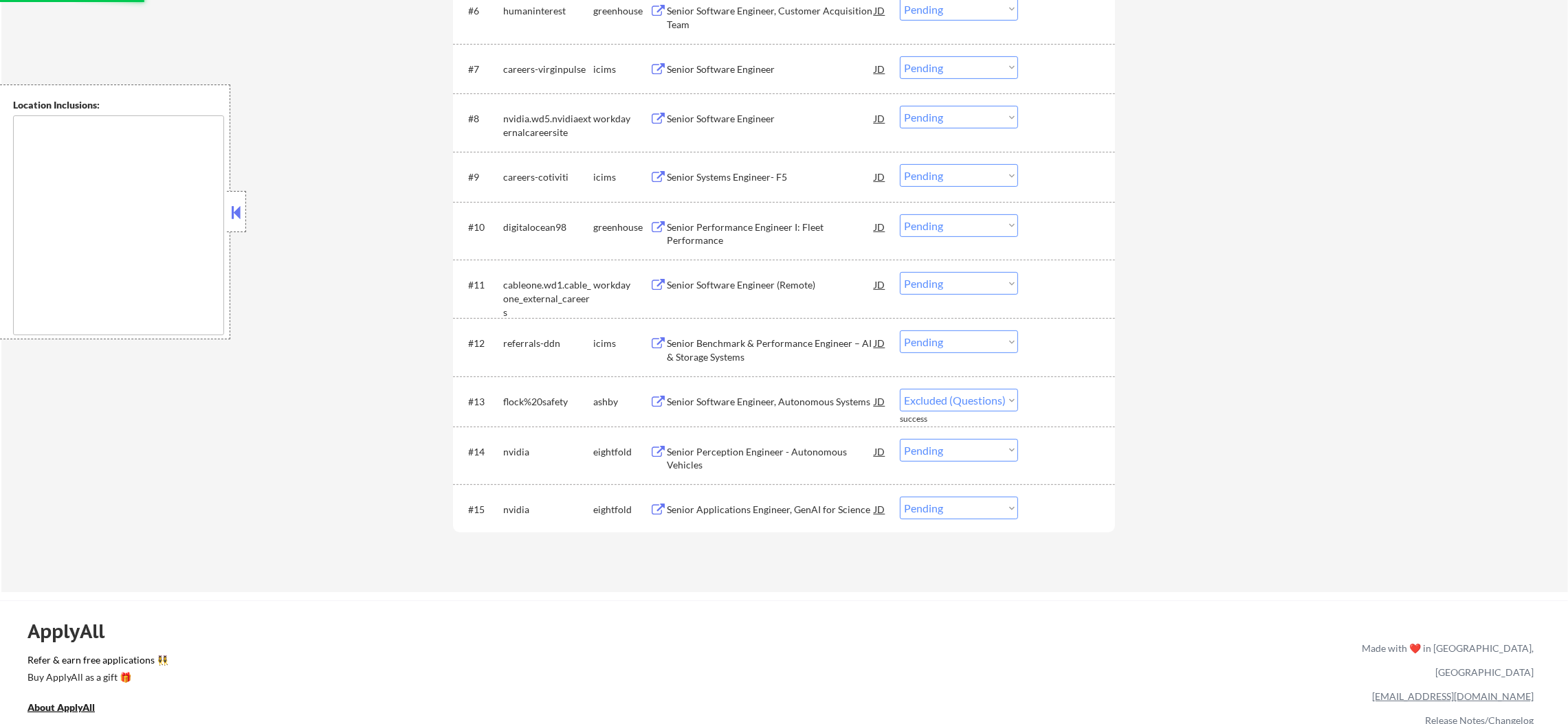
select select ""pending""
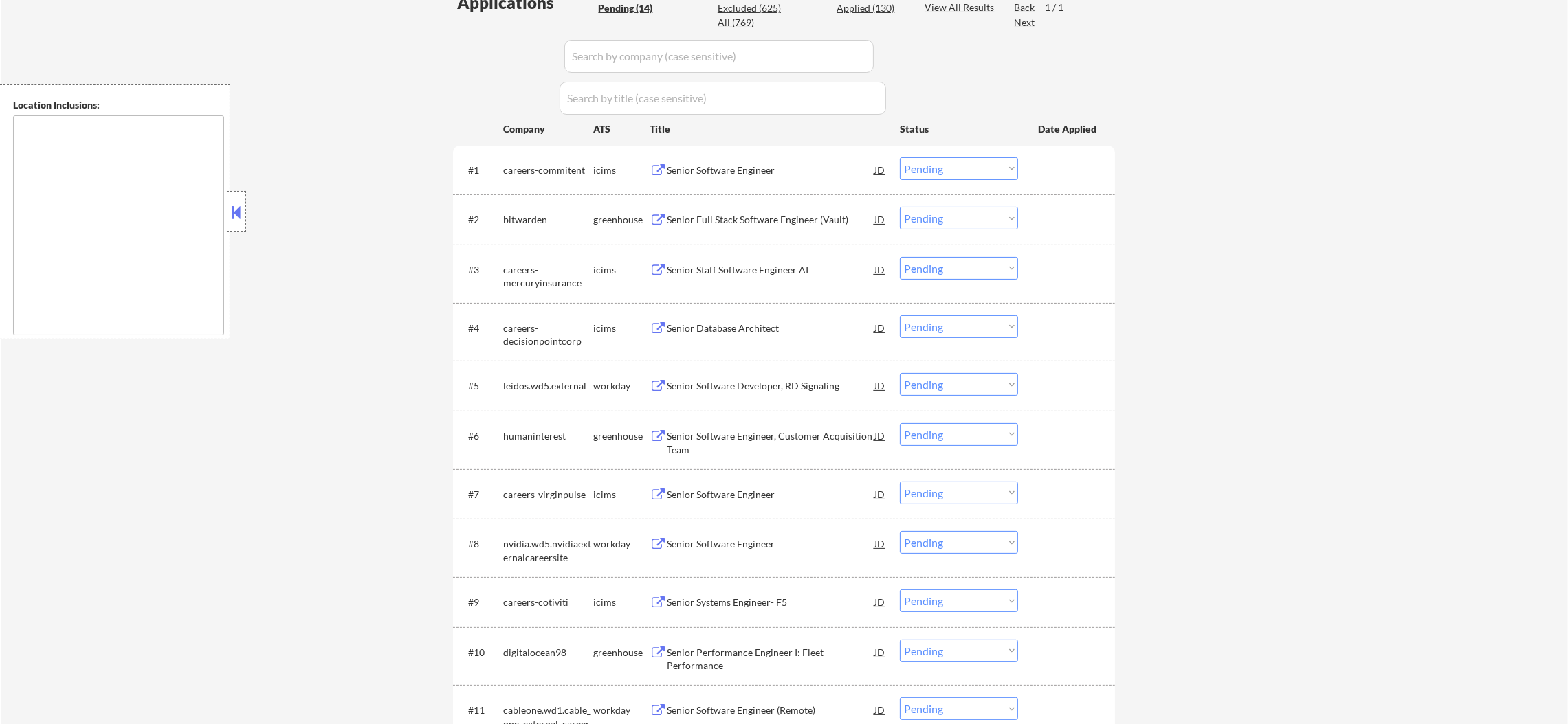
scroll to position [345, 0]
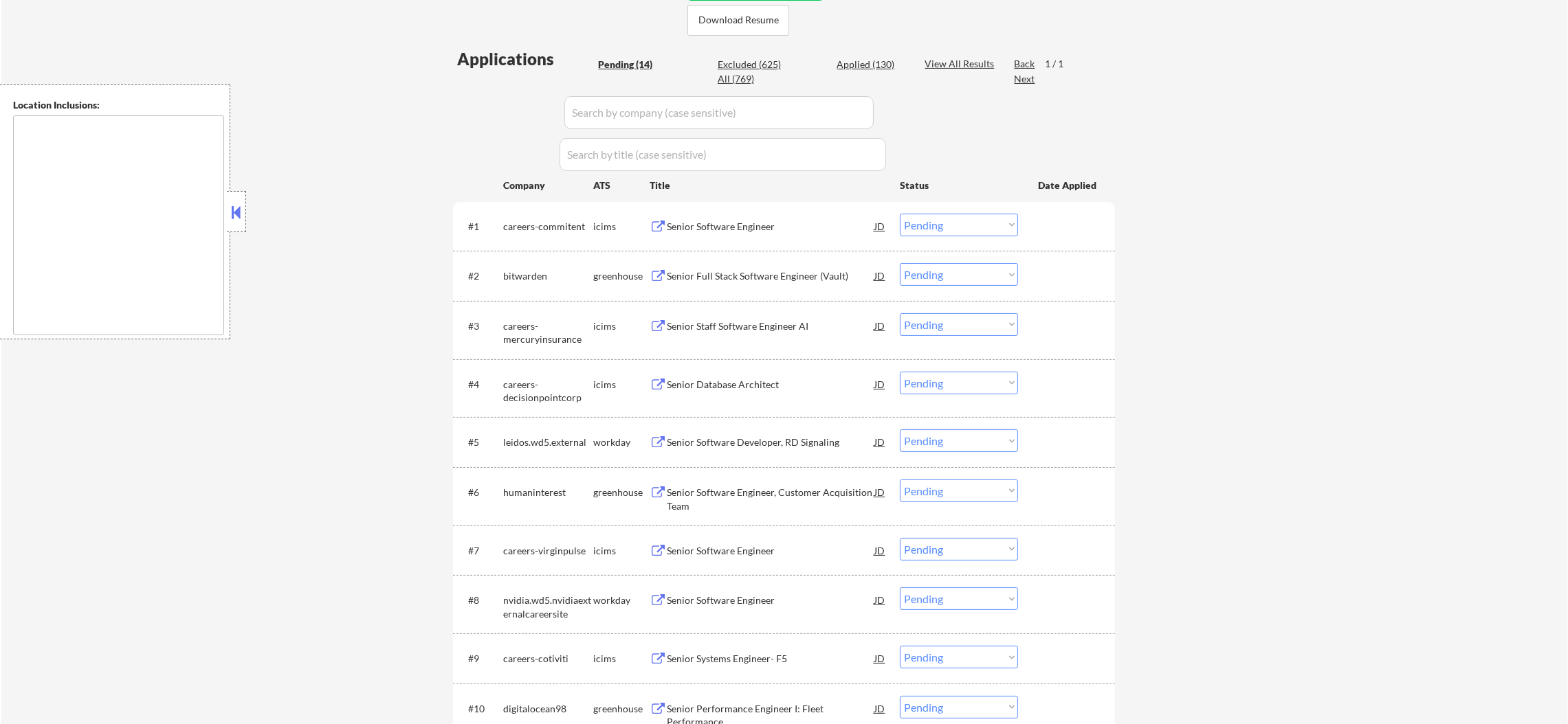
click at [732, 224] on div "Senior Software Engineer" at bounding box center [770, 227] width 207 height 14
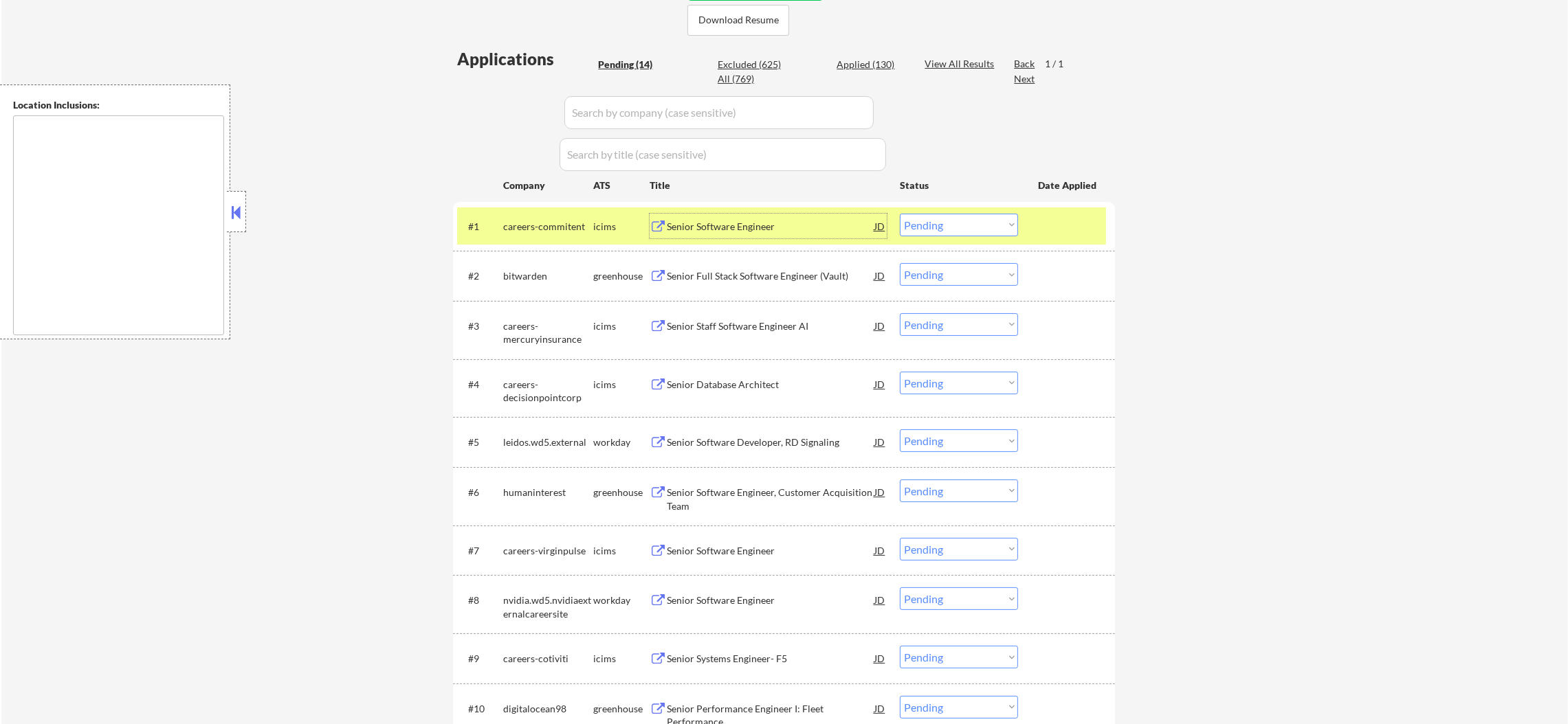
click at [925, 207] on div "#1 careers-commitent icims Senior Software Engineer JD Choose an option... Pend…" at bounding box center [781, 226] width 649 height 38
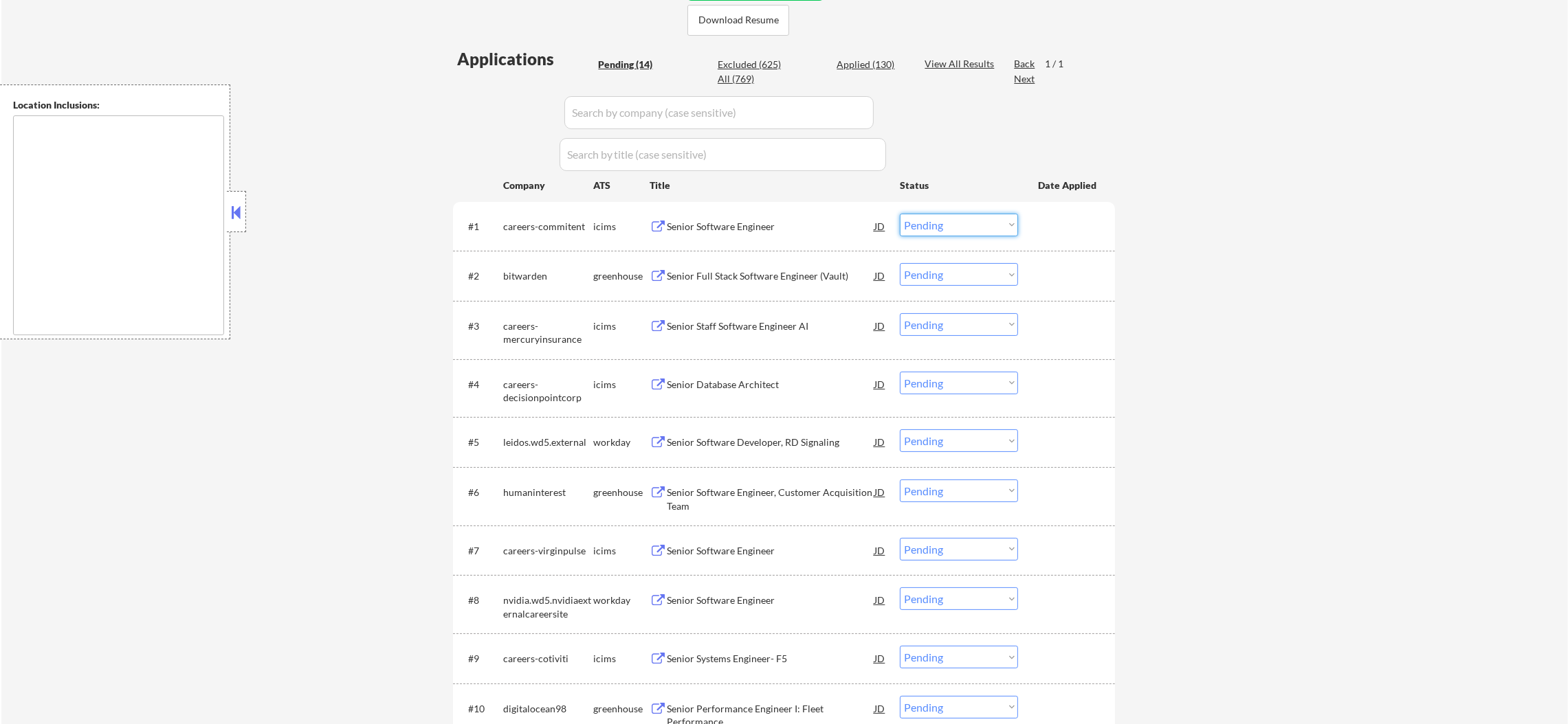
click at [925, 224] on select "Choose an option... Pending Applied Excluded (Questions) Excluded (Expired) Exc…" at bounding box center [959, 225] width 119 height 23
click at [927, 237] on div "#1 careers-commitent icims Senior Software Engineer JD Choose an option... Pend…" at bounding box center [781, 226] width 649 height 38
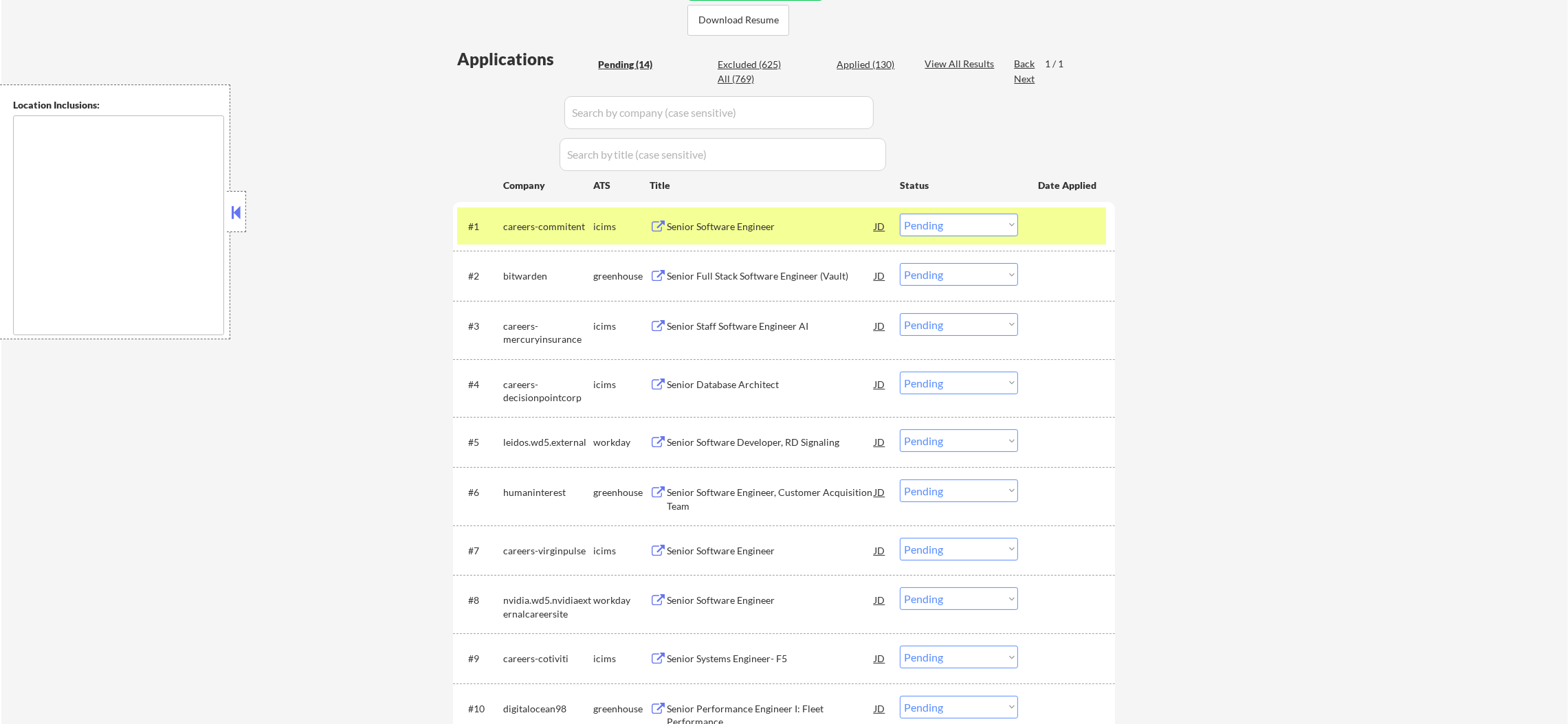
click at [938, 229] on select "Choose an option... Pending Applied Excluded (Questions) Excluded (Expired) Exc…" at bounding box center [959, 225] width 119 height 23
click at [900, 214] on select "Choose an option... Pending Applied Excluded (Questions) Excluded (Expired) Exc…" at bounding box center [959, 225] width 119 height 23
click at [547, 198] on div "Applications Pending (14) Excluded (625) Applied (130) All (769) View All Resul…" at bounding box center [784, 523] width 662 height 951
click at [548, 227] on div "careers-commitent" at bounding box center [549, 227] width 90 height 14
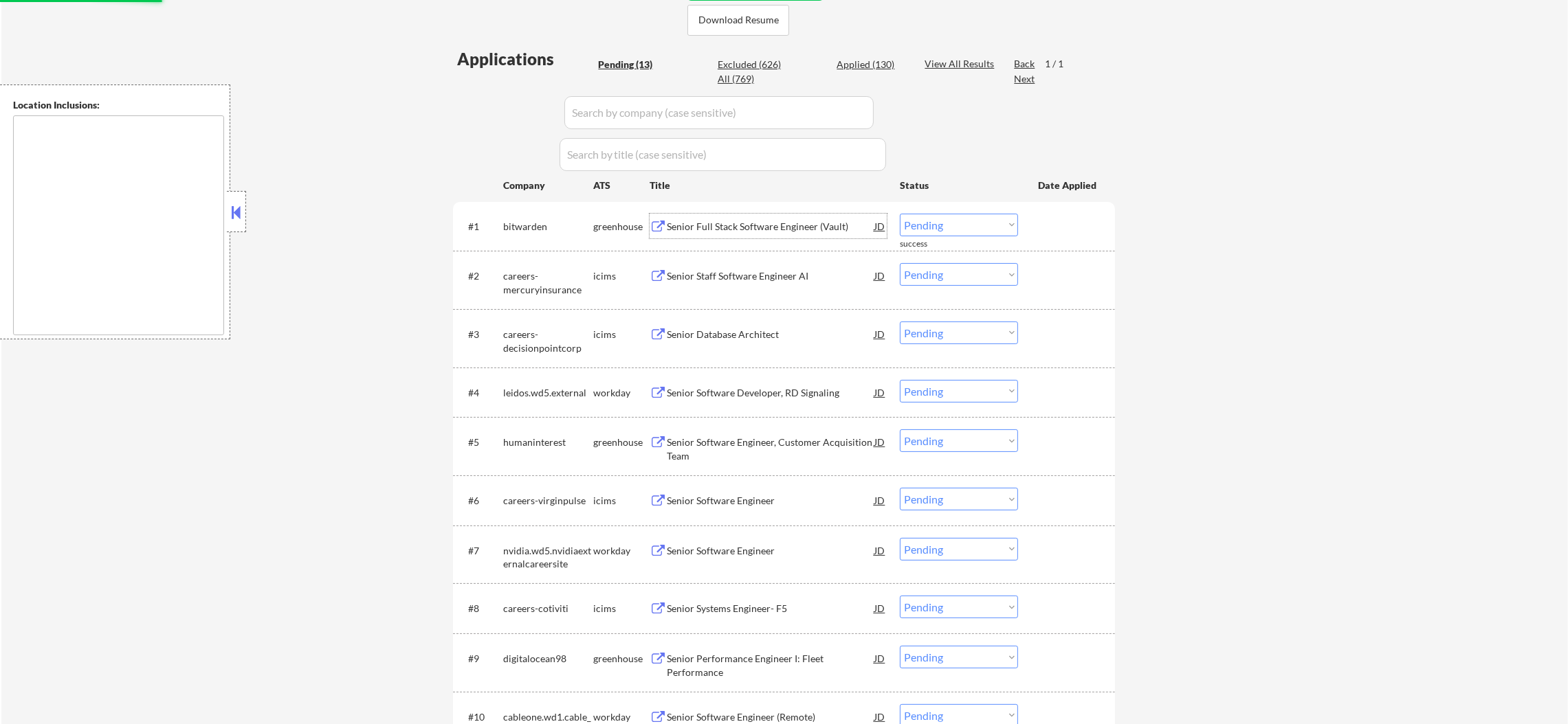
click at [787, 226] on div "Senior Full Stack Software Engineer (Vault)" at bounding box center [770, 227] width 207 height 14
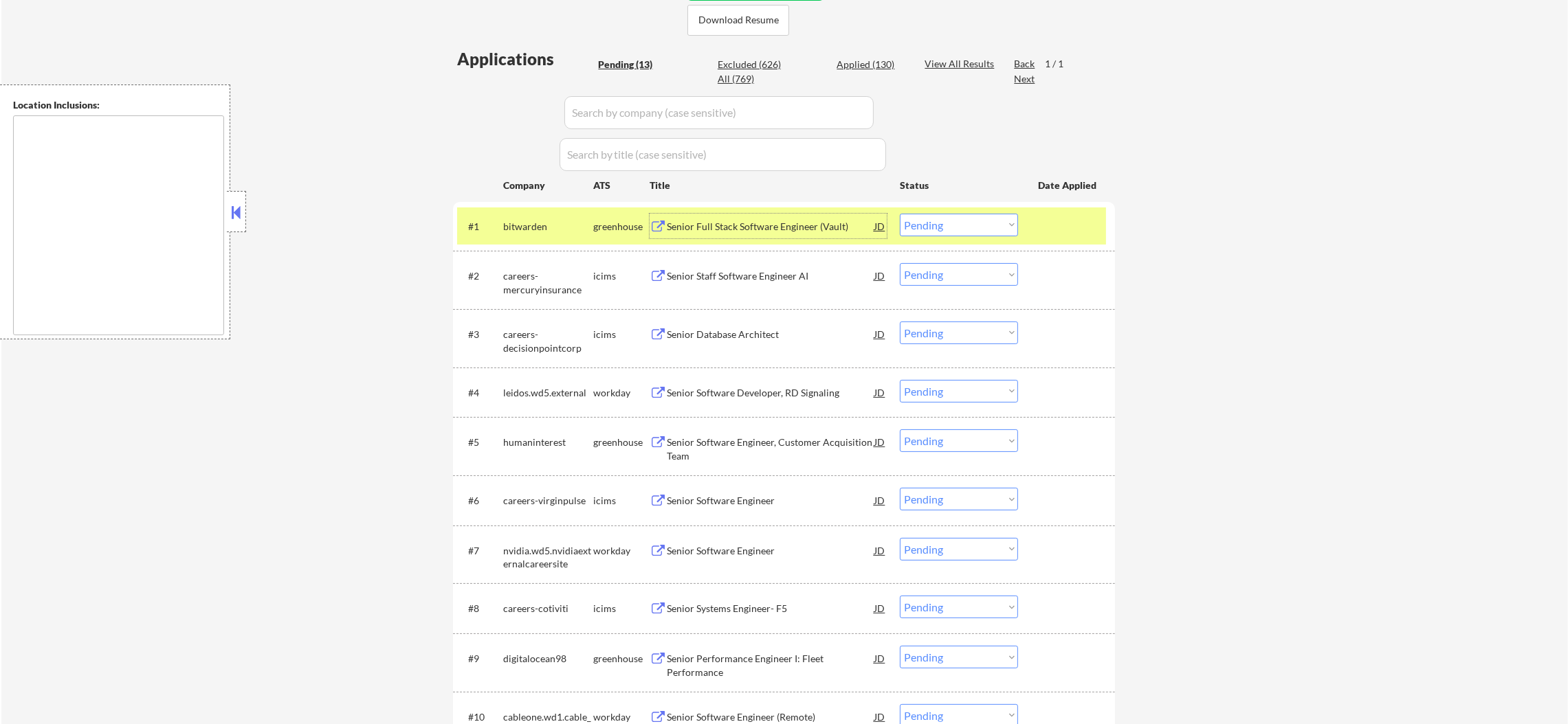
drag, startPoint x: 938, startPoint y: 222, endPoint x: 943, endPoint y: 234, distance: 13.0
click at [938, 222] on select "Choose an option... Pending Applied Excluded (Questions) Excluded (Expired) Exc…" at bounding box center [959, 225] width 119 height 23
click at [900, 214] on select "Choose an option... Pending Applied Excluded (Questions) Excluded (Expired) Exc…" at bounding box center [959, 225] width 119 height 23
click at [530, 217] on div "bitwarden" at bounding box center [549, 226] width 90 height 25
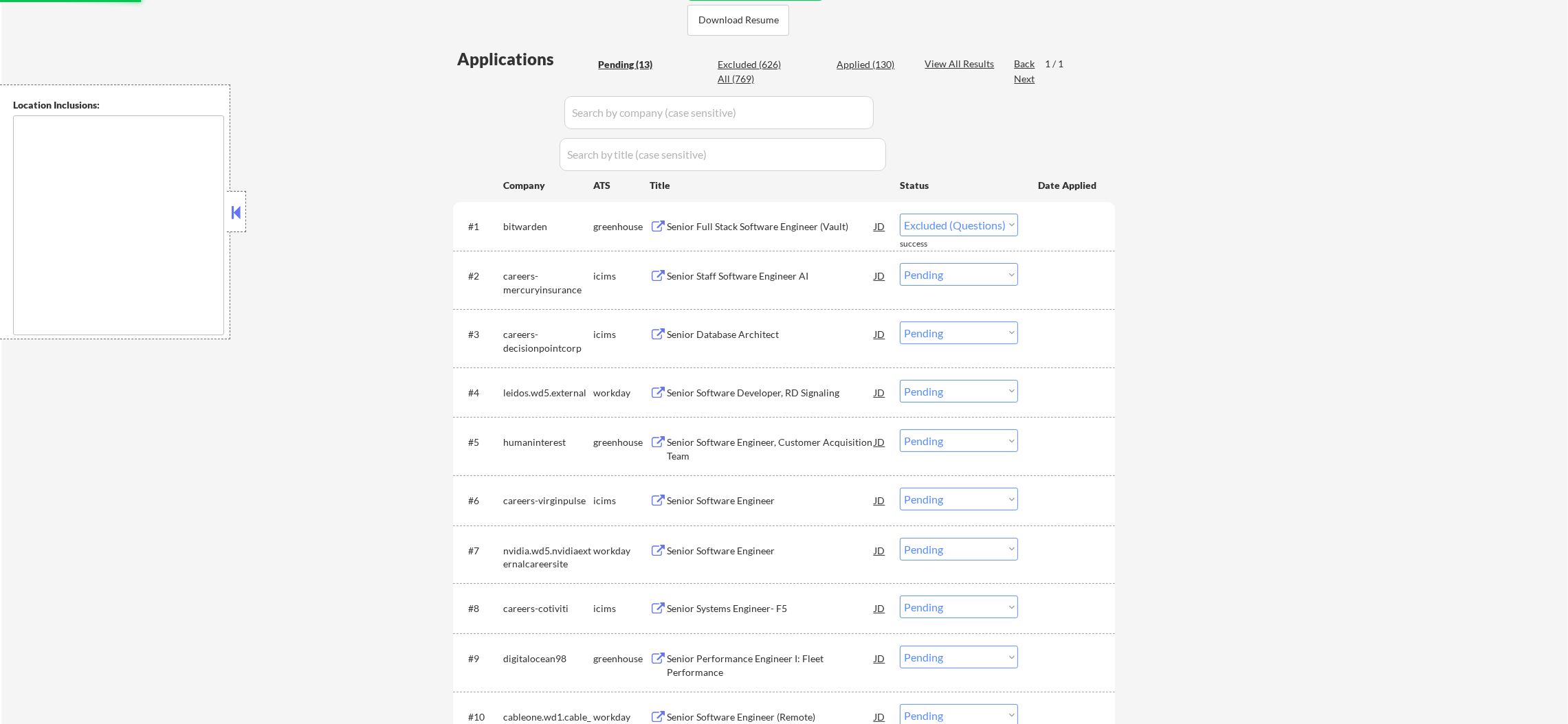
select select ""pending""
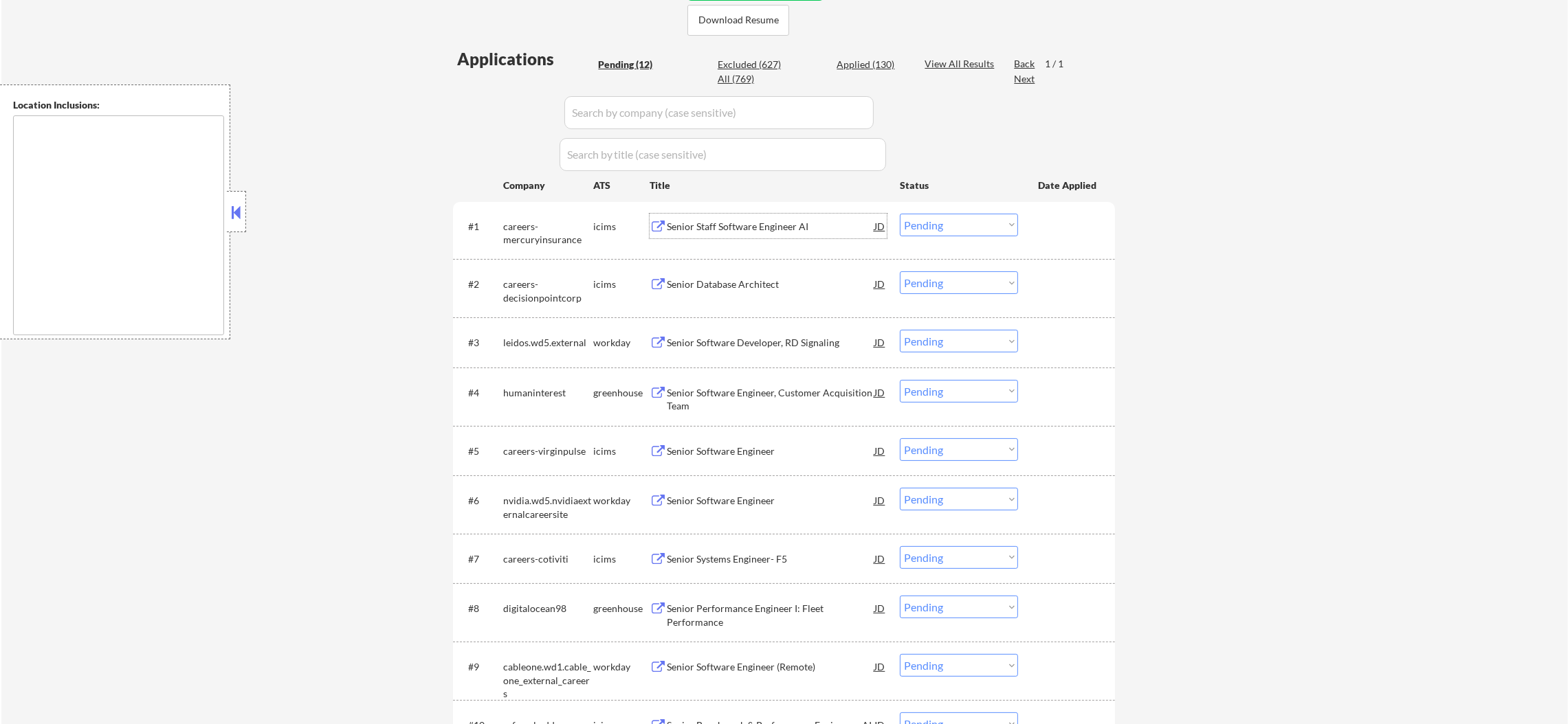
click at [709, 214] on div "Senior Staff Software Engineer AI" at bounding box center [770, 226] width 207 height 25
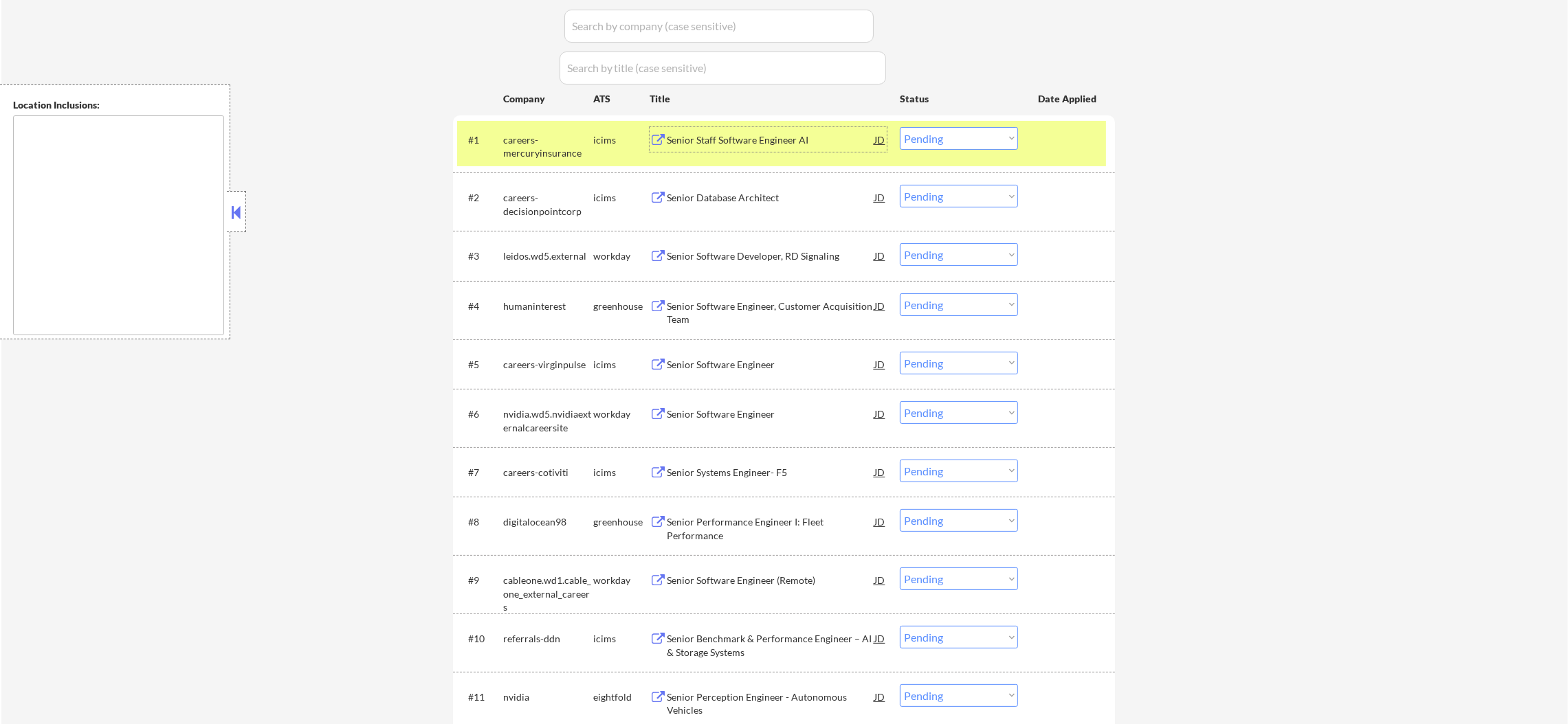
scroll to position [448, 0]
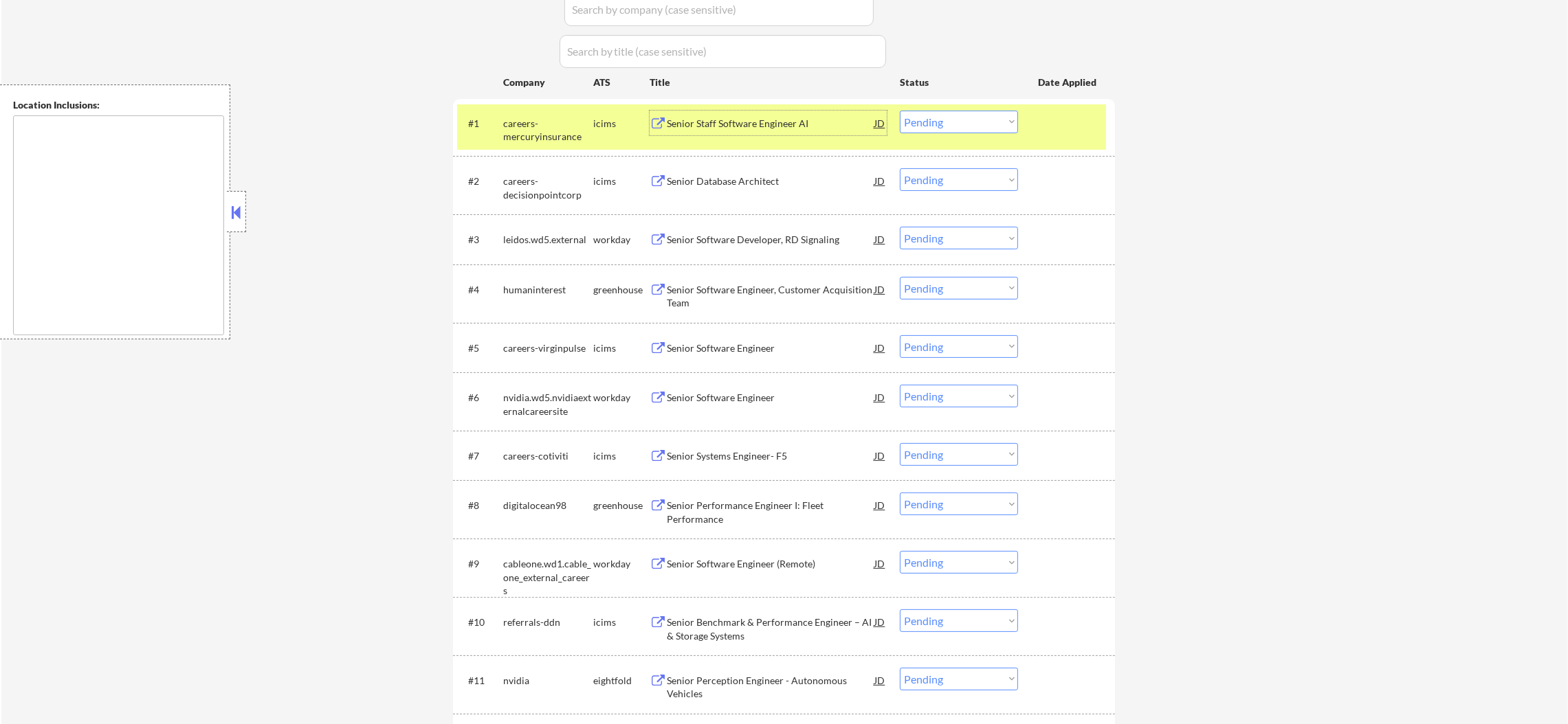
click at [543, 122] on div "careers-mercuryinsurance" at bounding box center [549, 130] width 90 height 26
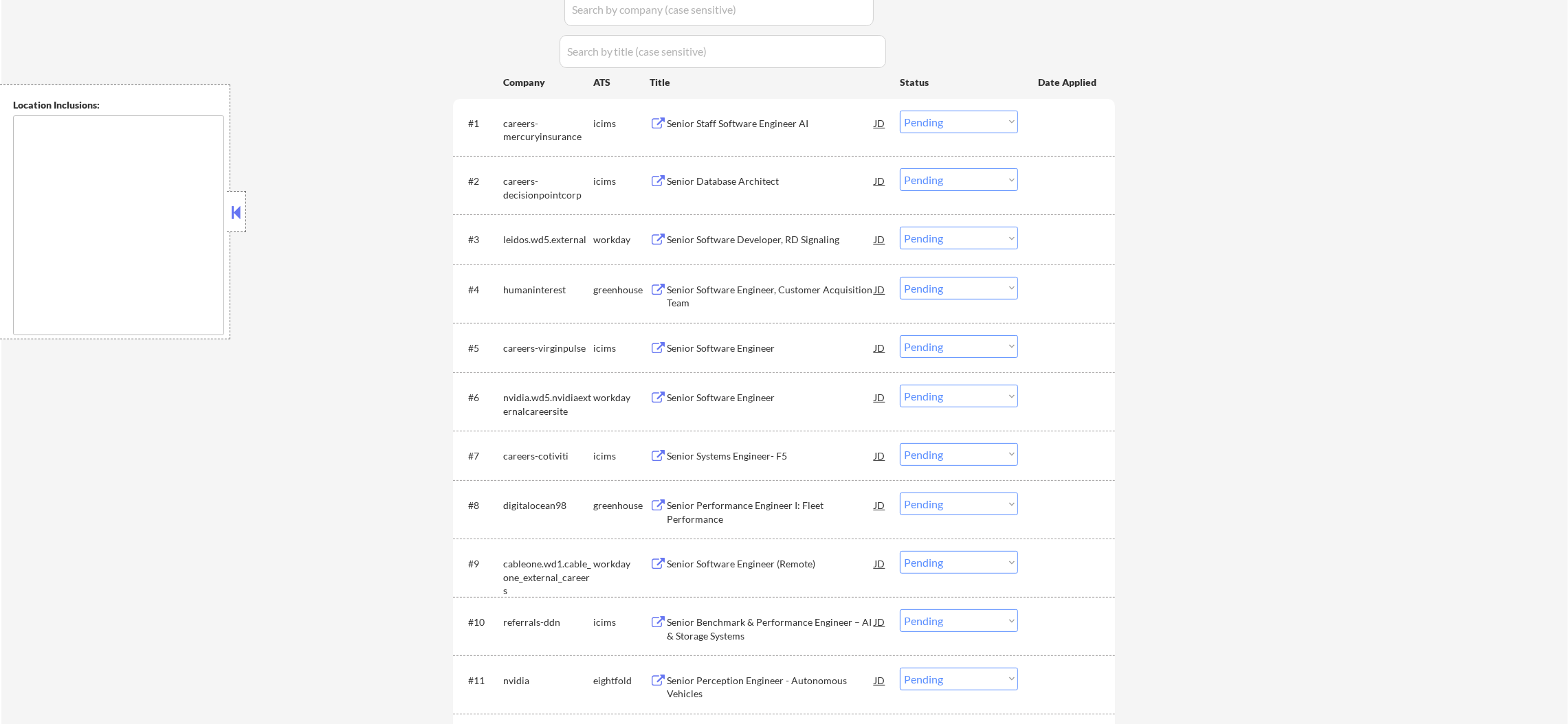
click at [741, 183] on div "Senior Database Architect" at bounding box center [770, 182] width 207 height 14
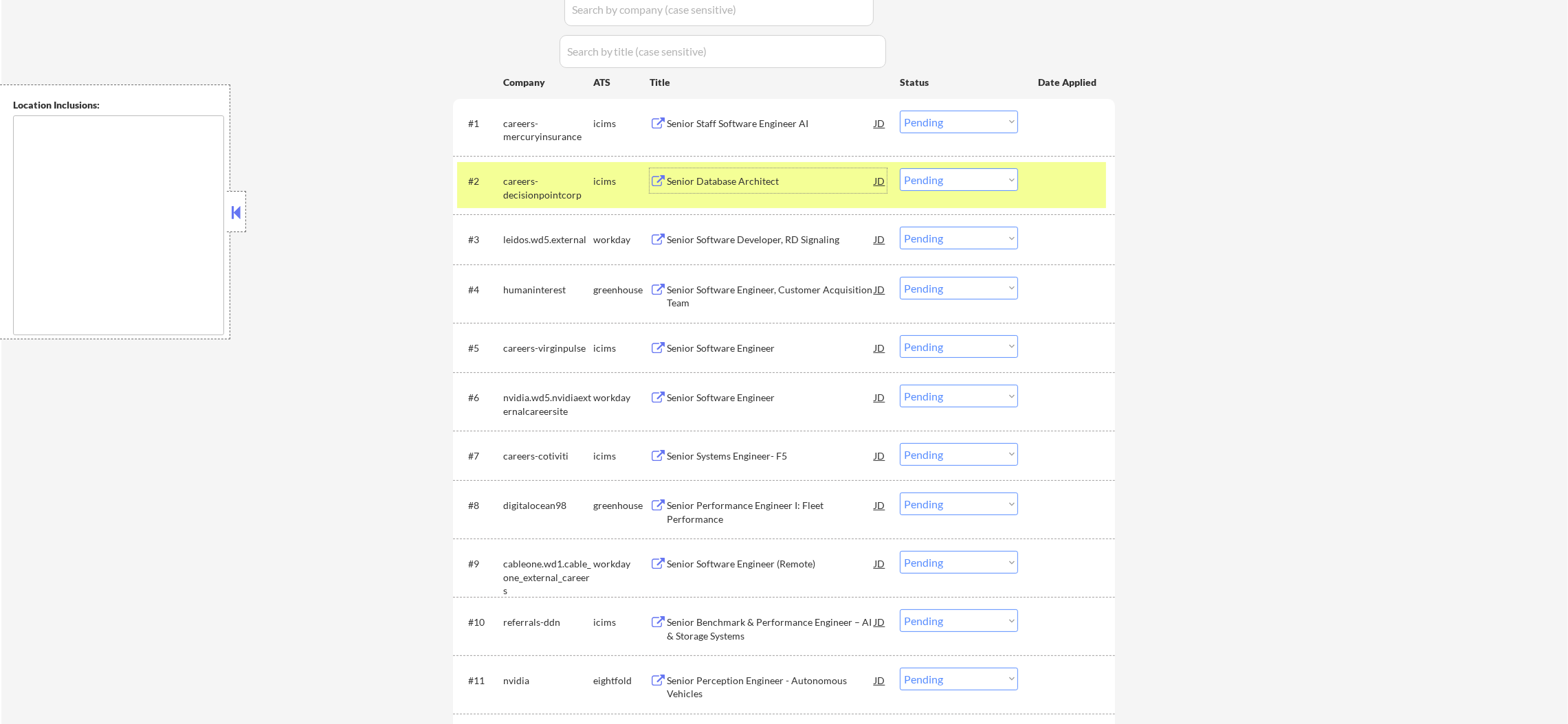
click at [936, 176] on select "Choose an option... Pending Applied Excluded (Questions) Excluded (Expired) Exc…" at bounding box center [959, 179] width 119 height 23
click at [900, 168] on select "Choose an option... Pending Applied Excluded (Questions) Excluded (Expired) Exc…" at bounding box center [959, 179] width 119 height 23
click at [488, 184] on div "#2" at bounding box center [480, 182] width 24 height 14
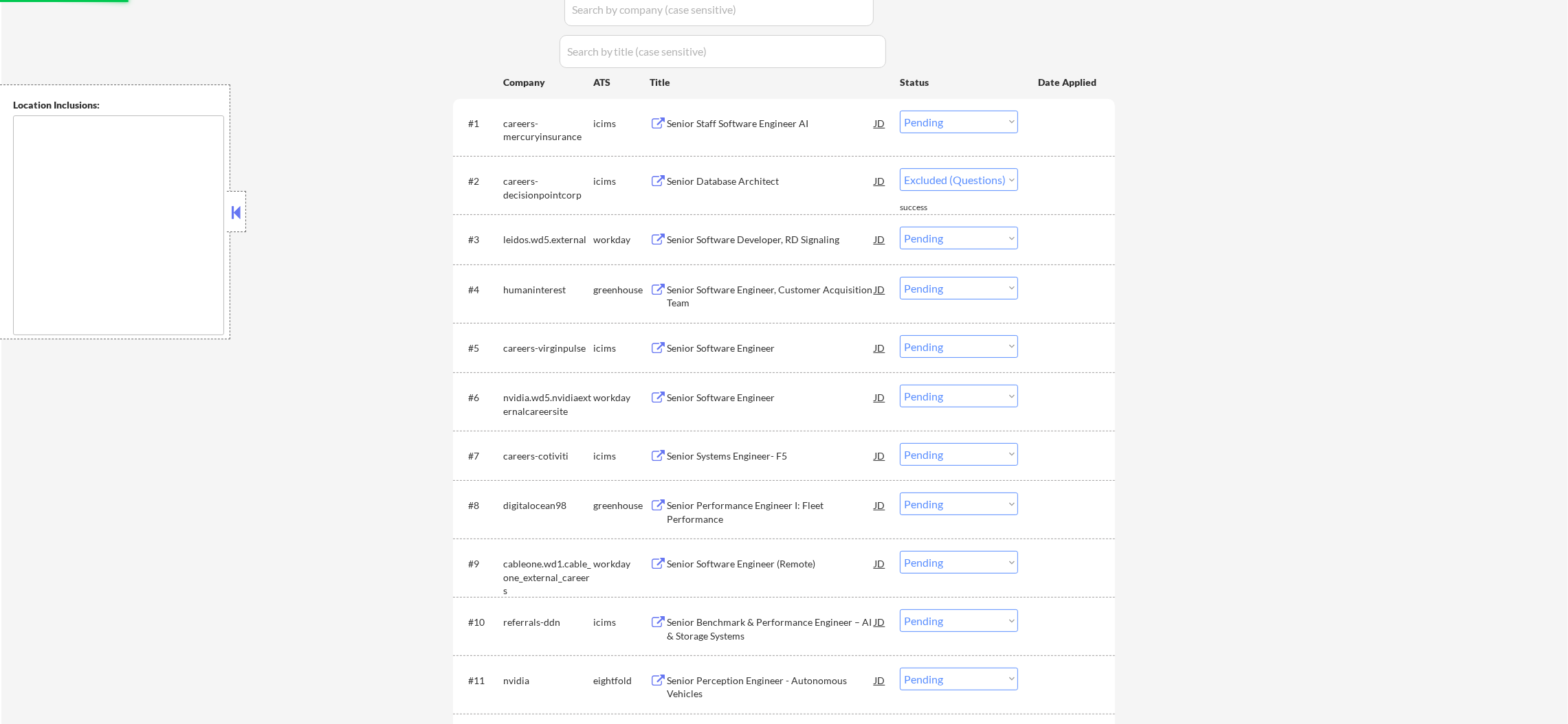
select select ""pending""
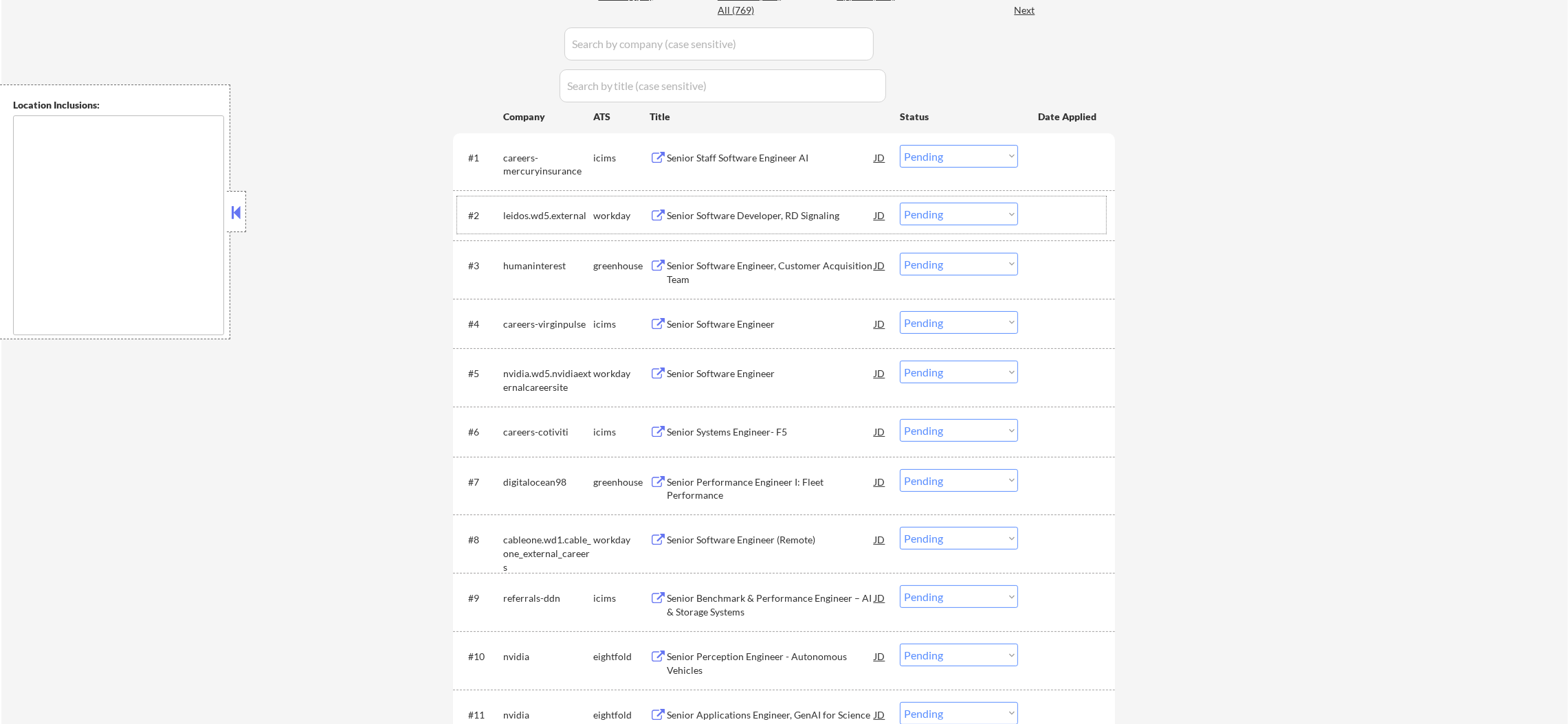
scroll to position [414, 0]
click at [724, 155] on div "Senior Staff Software Engineer AI" at bounding box center [770, 157] width 207 height 14
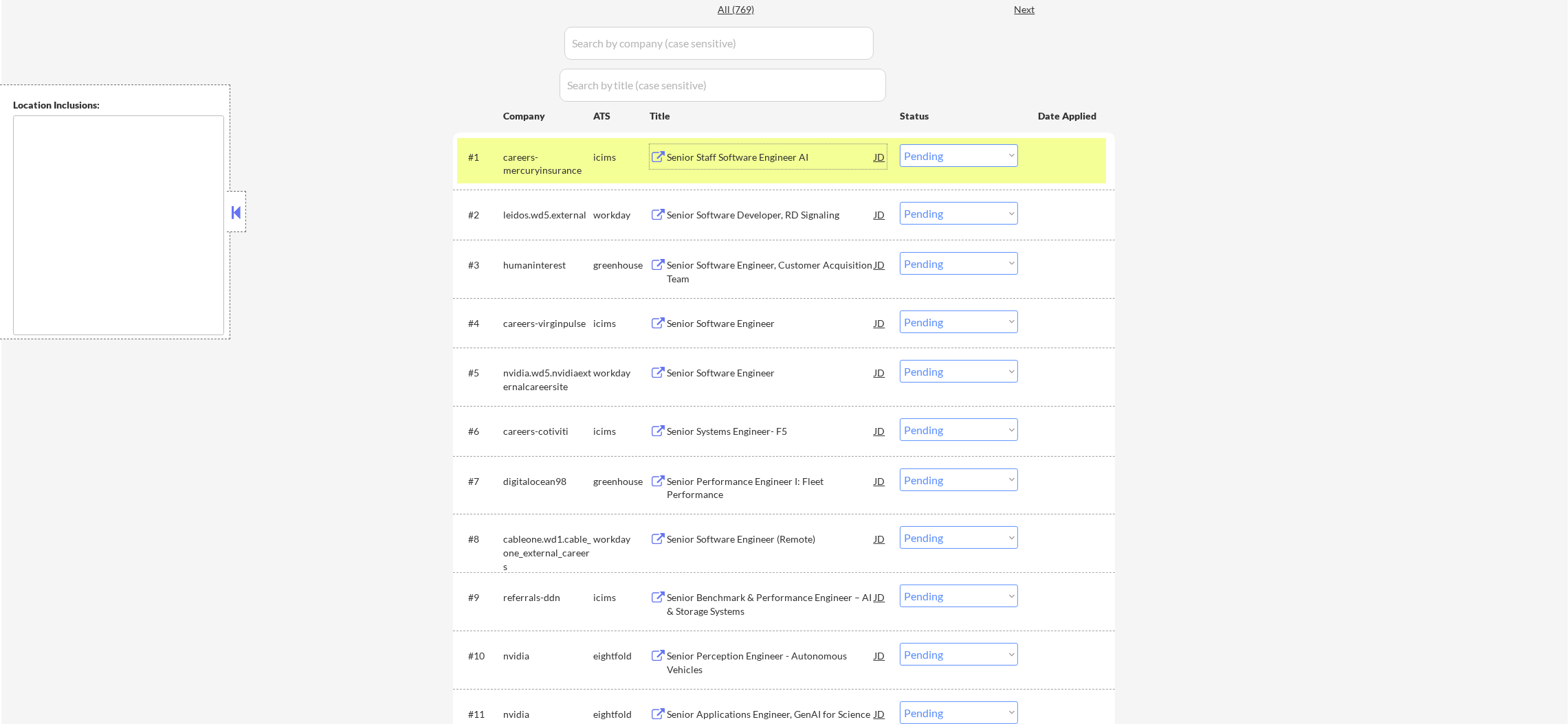
click at [919, 150] on select "Choose an option... Pending Applied Excluded (Questions) Excluded (Expired) Exc…" at bounding box center [959, 155] width 119 height 23
click at [900, 144] on select "Choose an option... Pending Applied Excluded (Questions) Excluded (Expired) Exc…" at bounding box center [959, 155] width 119 height 23
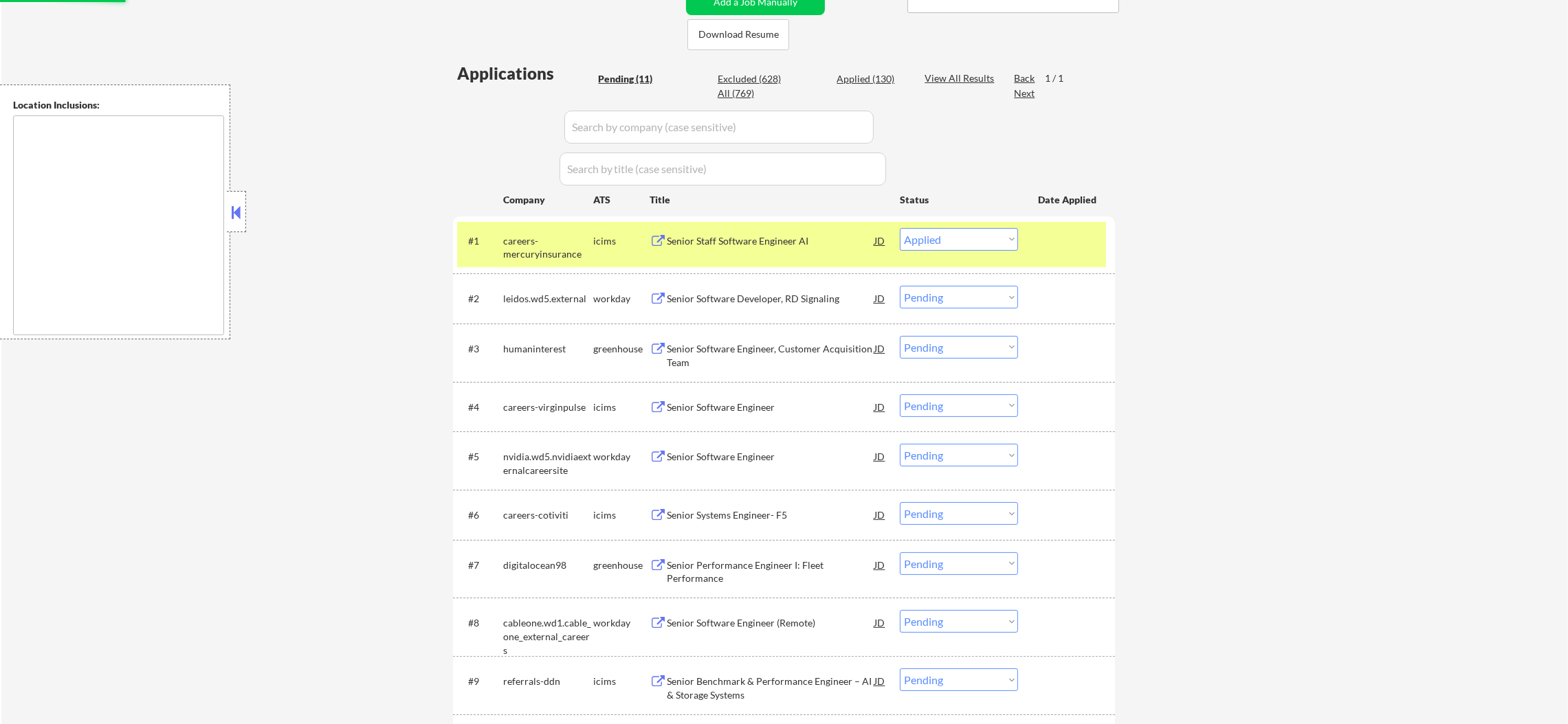
scroll to position [311, 0]
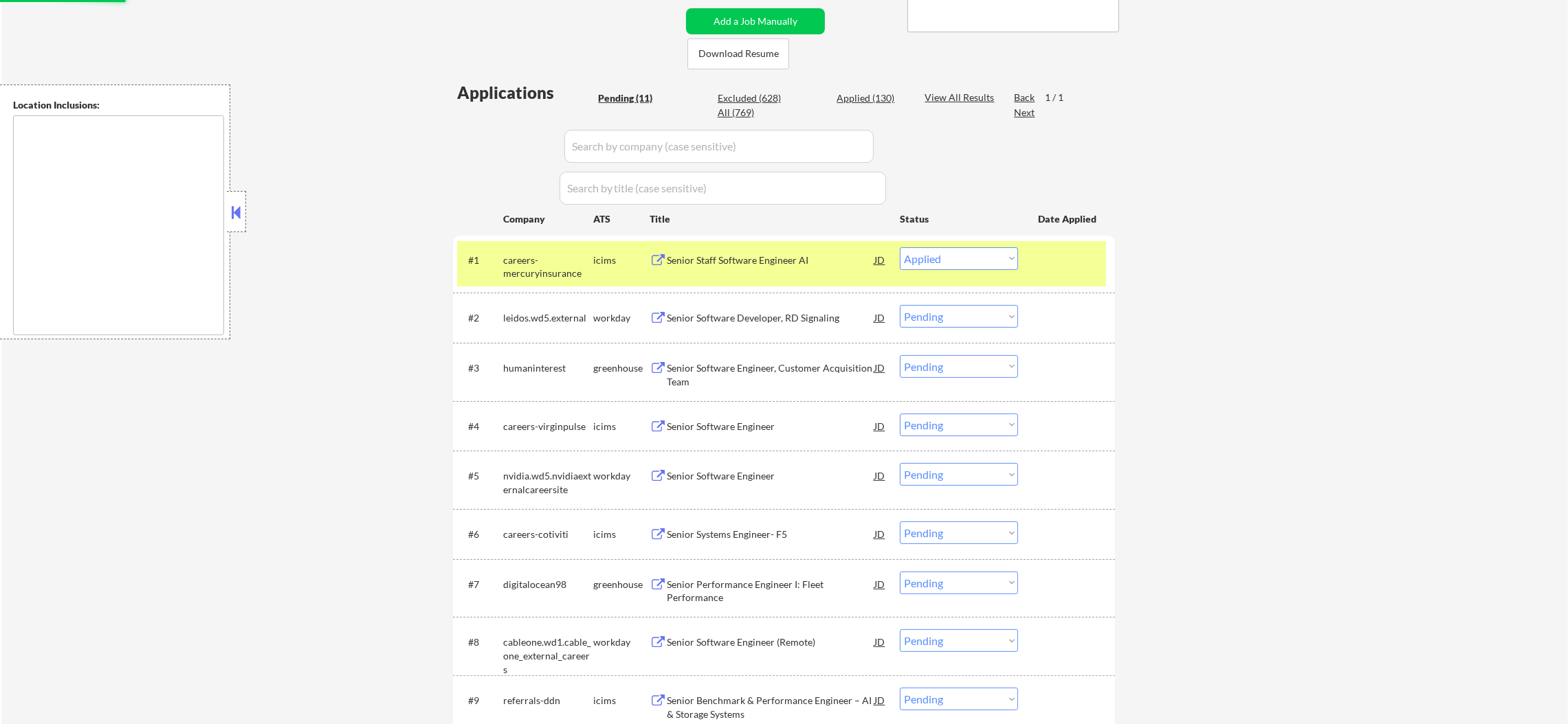
click at [571, 272] on div "careers-mercuryinsurance" at bounding box center [549, 266] width 90 height 26
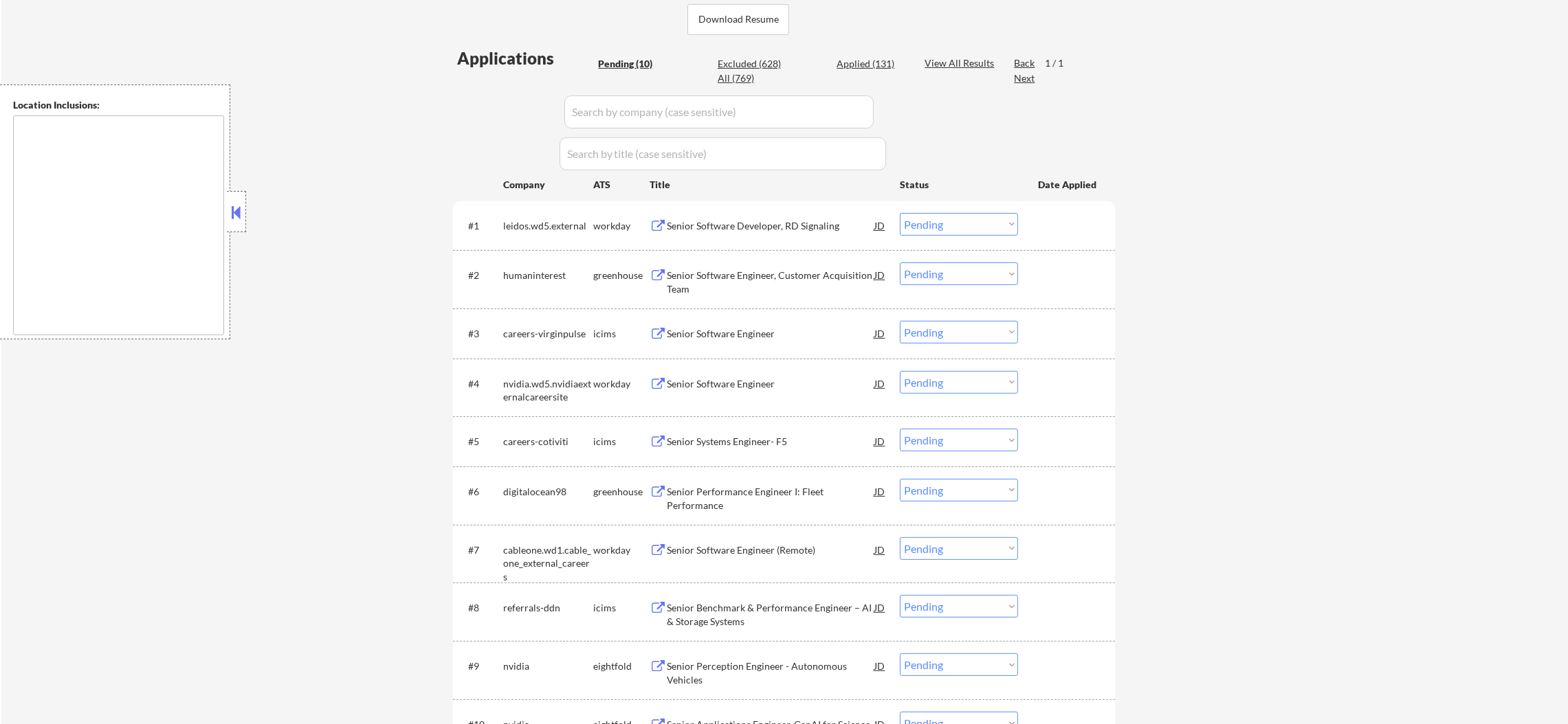
scroll to position [380, 0]
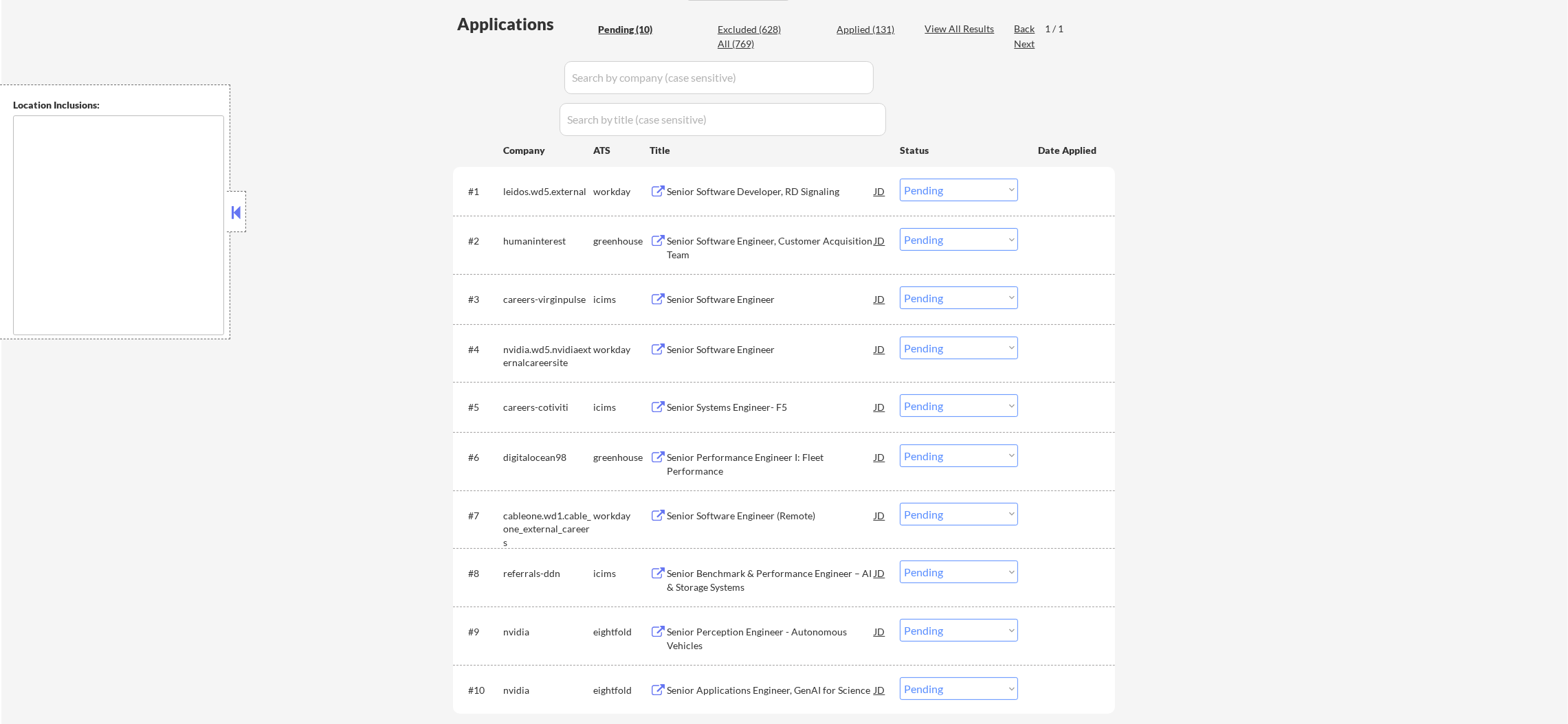
click at [801, 181] on div "Senior Software Developer, RD Signaling" at bounding box center [770, 191] width 207 height 25
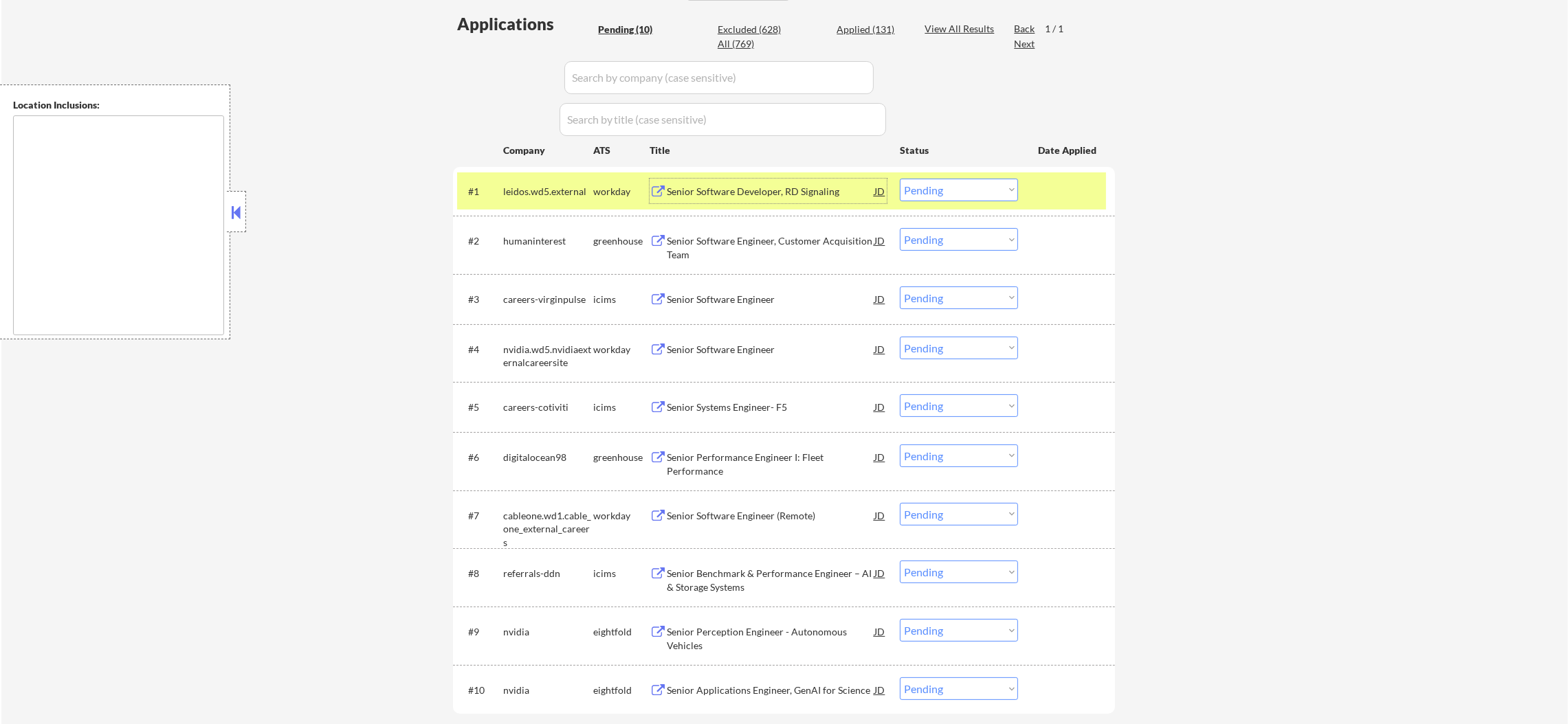
click at [931, 186] on select "Choose an option... Pending Applied Excluded (Questions) Excluded (Expired) Exc…" at bounding box center [959, 190] width 119 height 23
click at [900, 179] on select "Choose an option... Pending Applied Excluded (Questions) Excluded (Expired) Exc…" at bounding box center [959, 190] width 119 height 23
click at [543, 198] on div "leidos.wd5.external" at bounding box center [549, 191] width 90 height 25
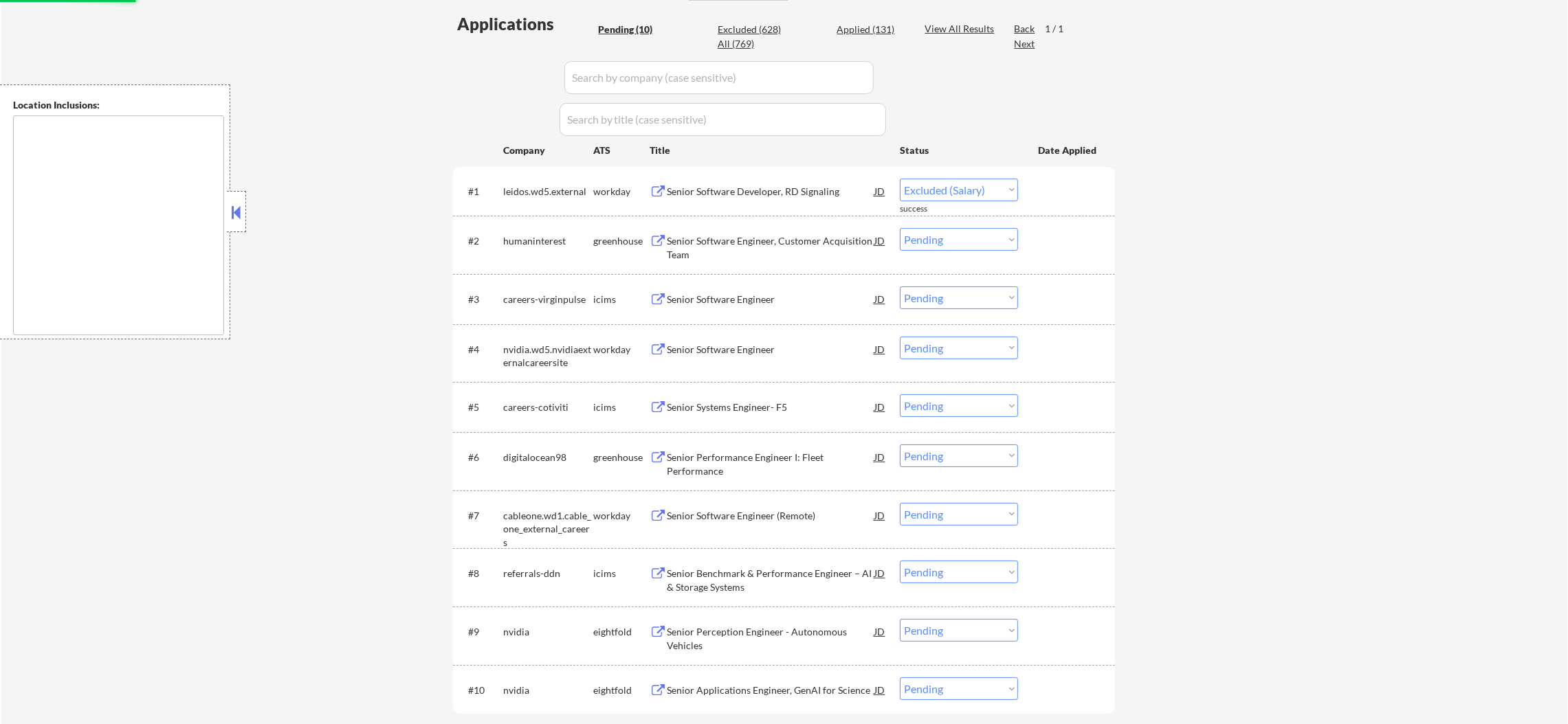
select select ""pending""
